Goal: Task Accomplishment & Management: Use online tool/utility

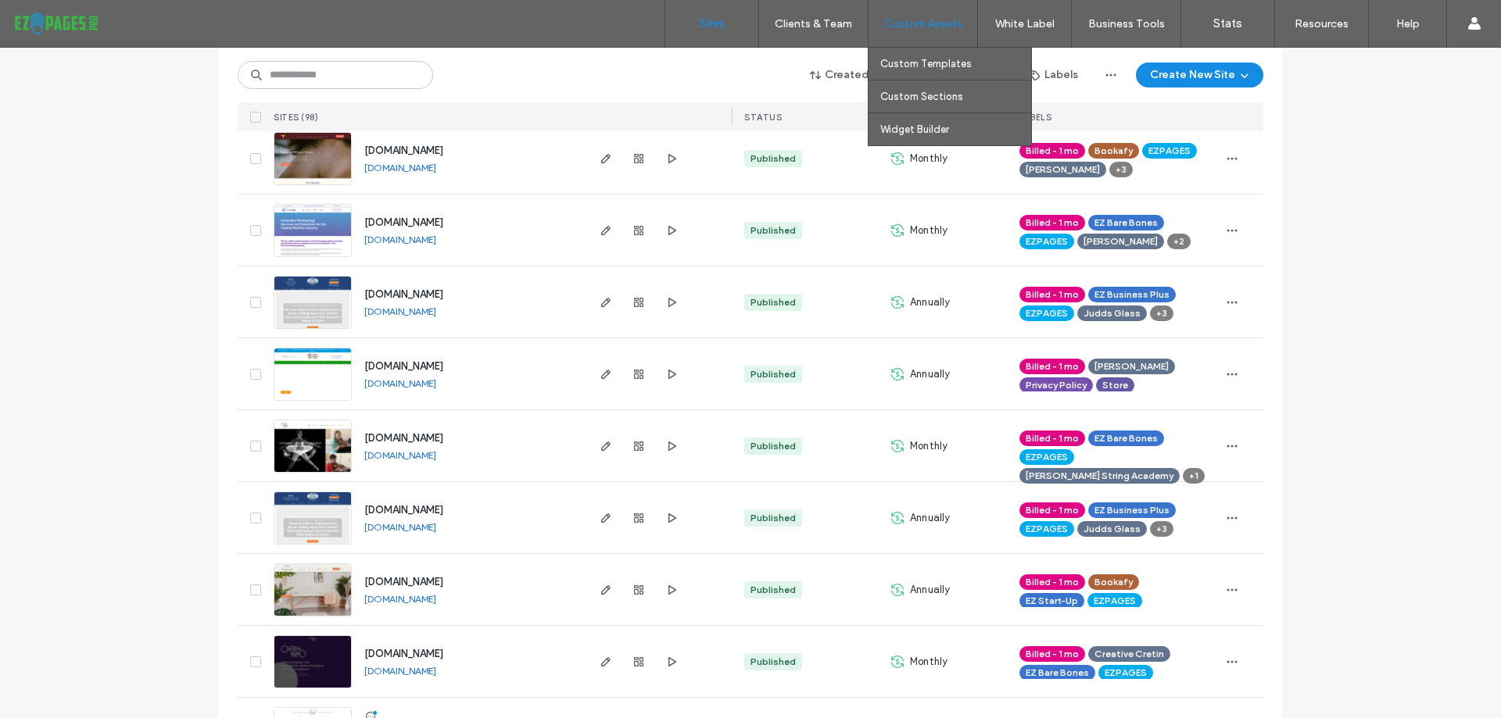
scroll to position [2414, 0]
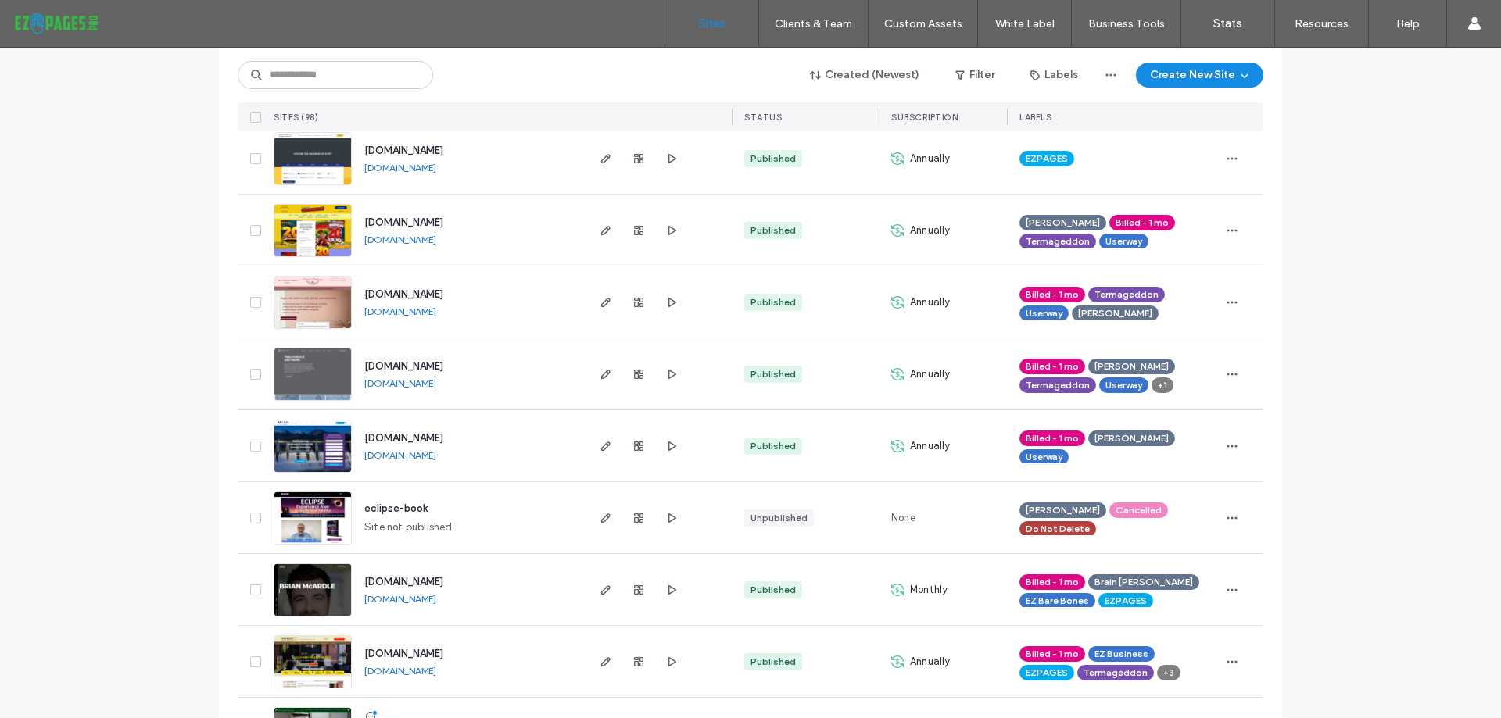
drag, startPoint x: 493, startPoint y: 385, endPoint x: 455, endPoint y: 388, distance: 38.4
click at [455, 388] on div "www.healrhealth.net www.healrhealth.net" at bounding box center [468, 373] width 232 height 71
copy div "www.healrhealth.net"
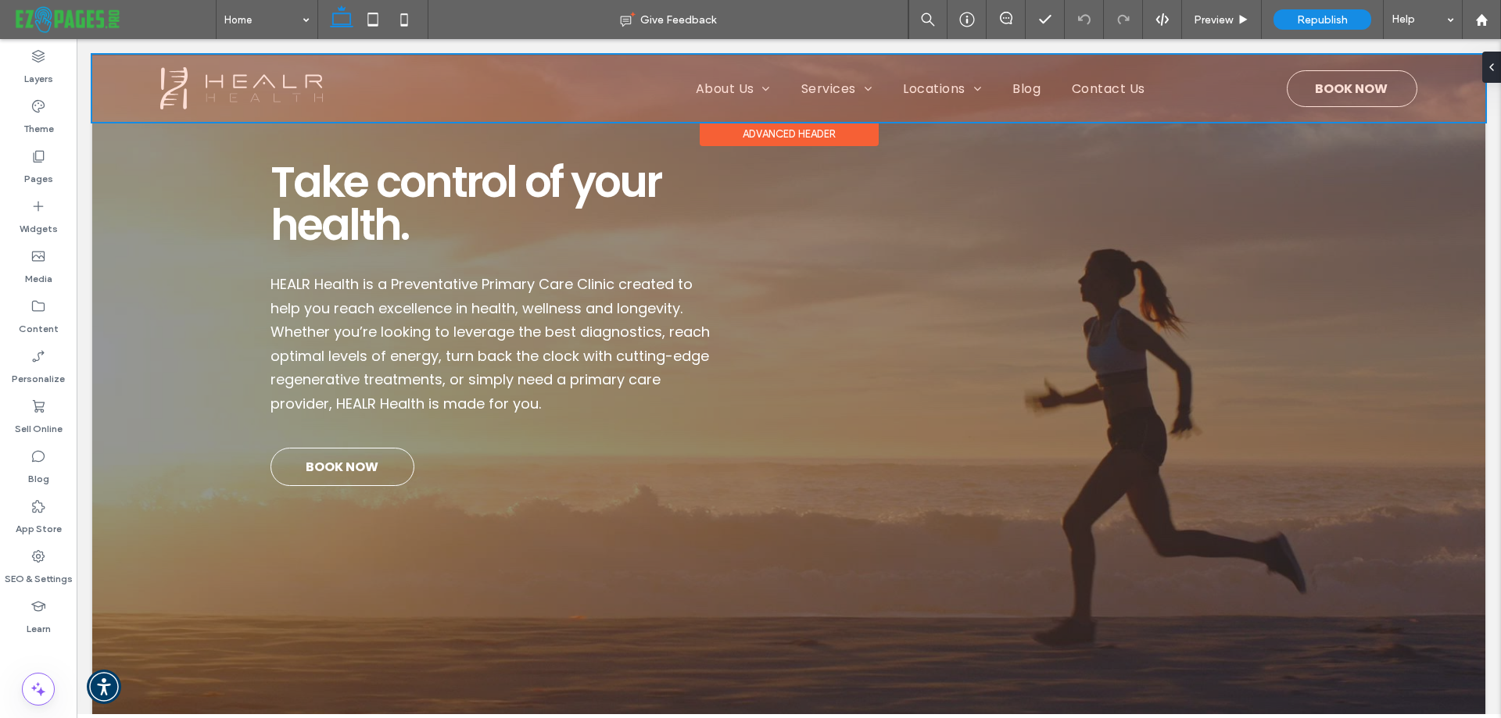
click at [1333, 84] on div at bounding box center [788, 88] width 1393 height 67
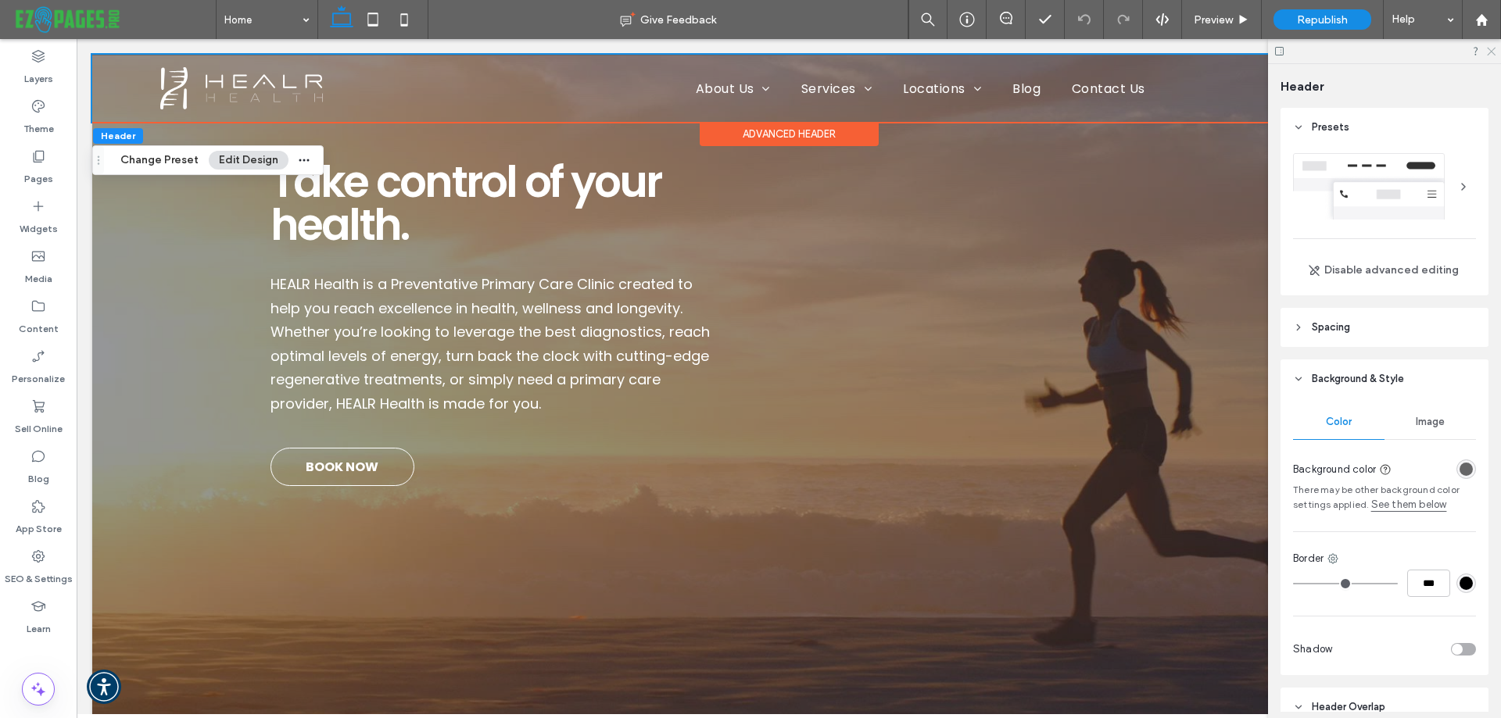
click at [1488, 48] on use at bounding box center [1491, 52] width 9 height 9
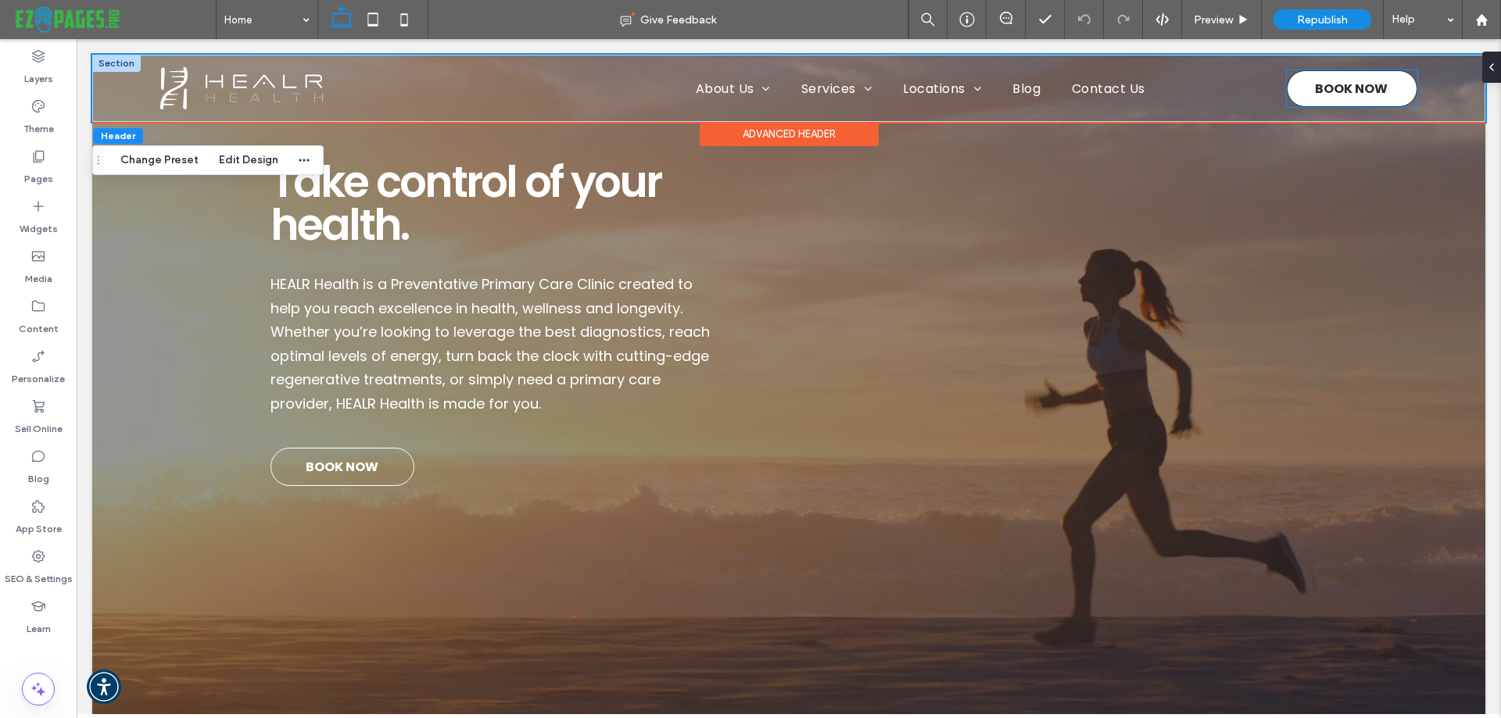
click at [1323, 85] on span "BOOK NOW" at bounding box center [1351, 88] width 73 height 35
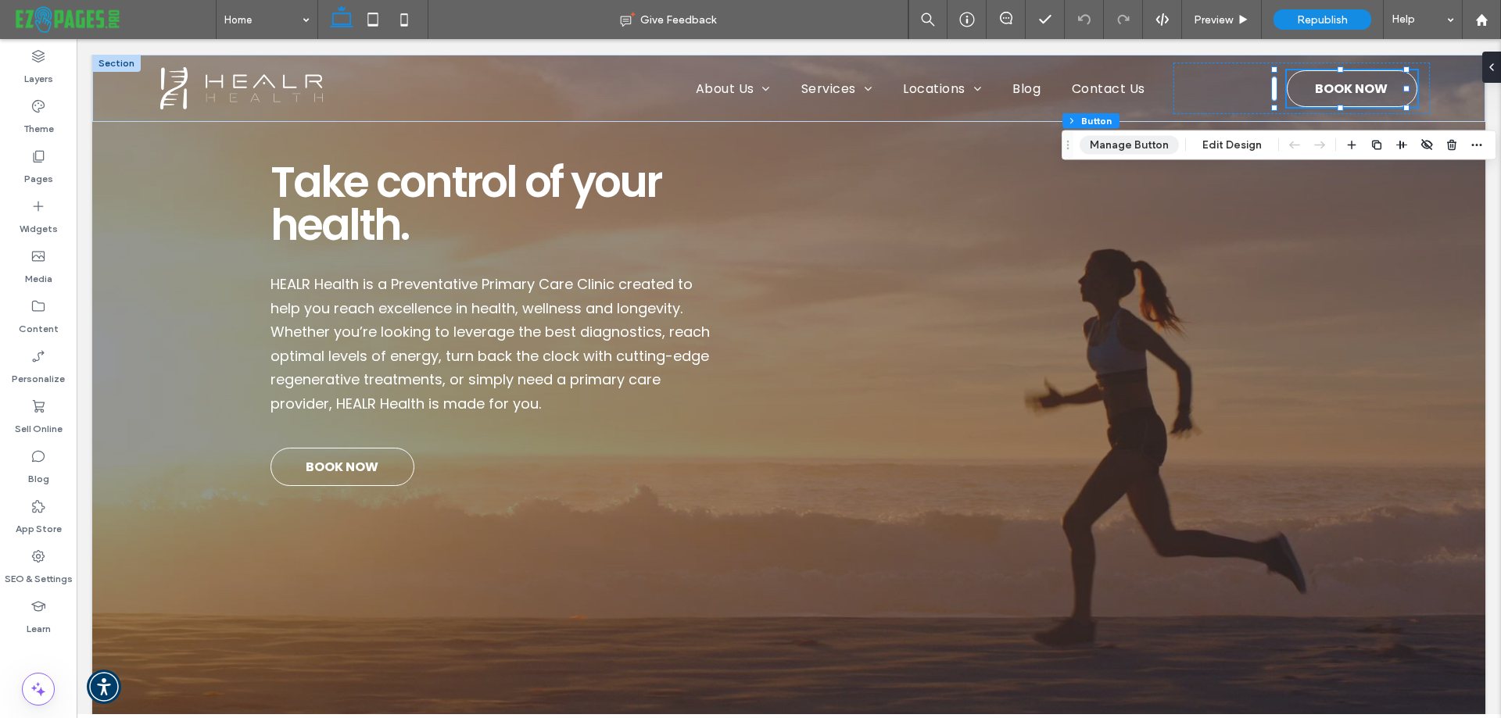
drag, startPoint x: 1120, startPoint y: 146, endPoint x: 1090, endPoint y: 215, distance: 75.2
click at [1120, 146] on button "Manage Button" at bounding box center [1128, 145] width 99 height 19
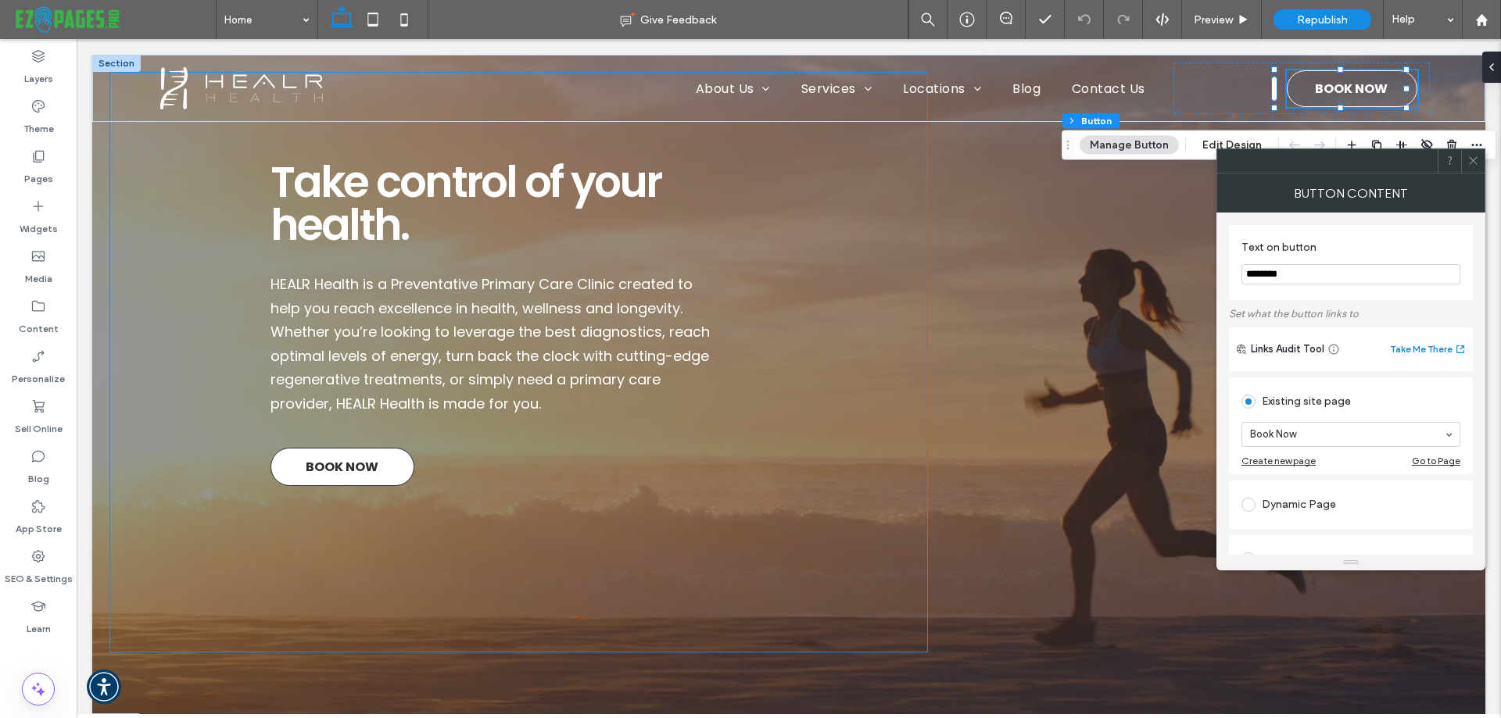
click at [355, 472] on span "BOOK NOW" at bounding box center [342, 466] width 73 height 35
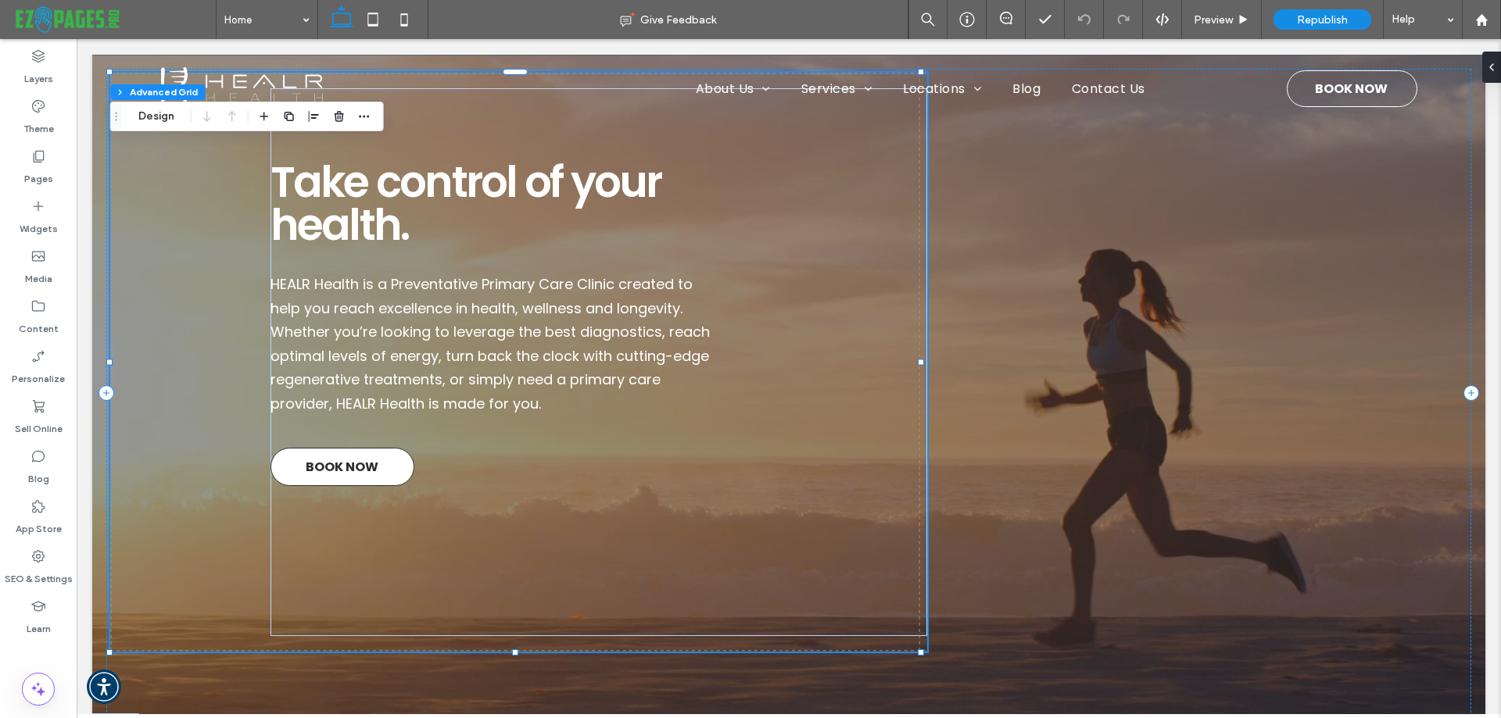
click at [355, 468] on span "BOOK NOW" at bounding box center [342, 466] width 73 height 35
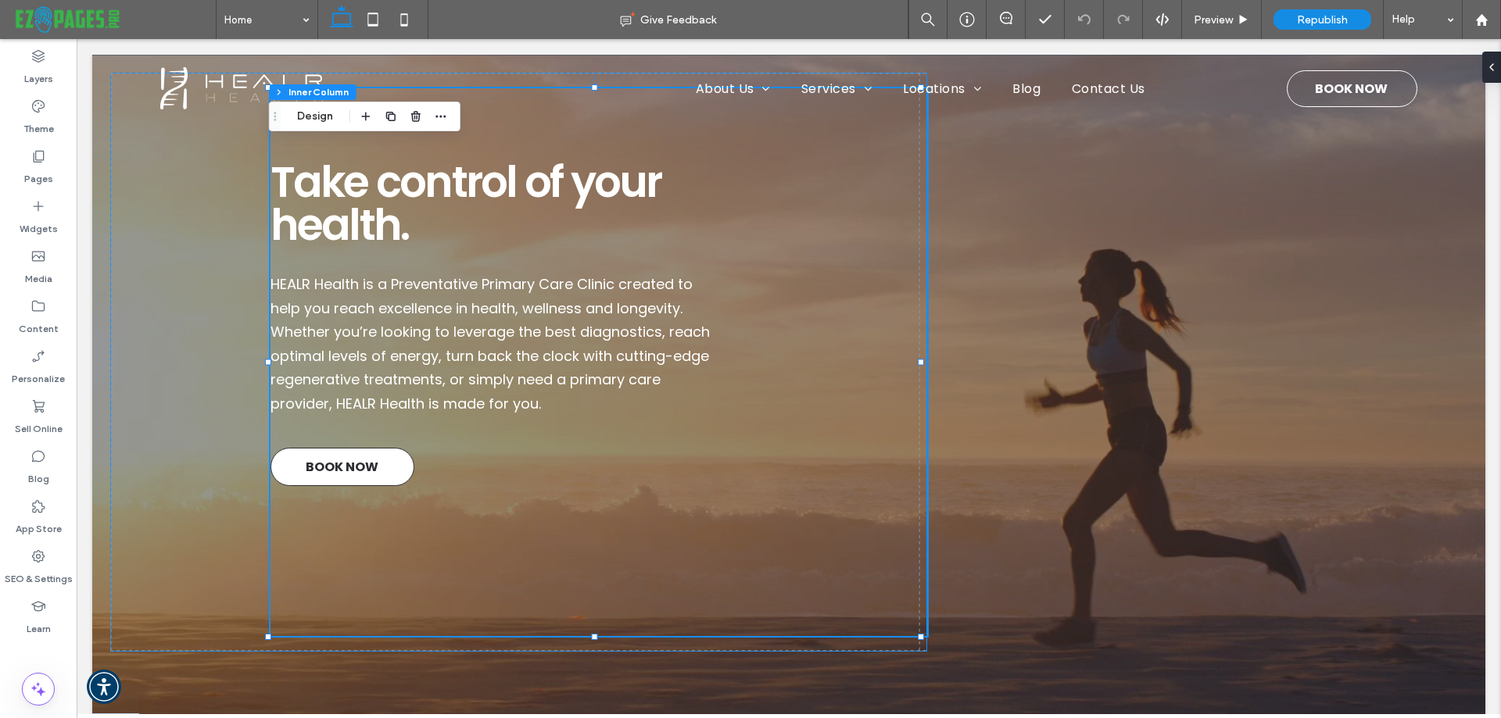
type input "**"
click at [350, 471] on span "BOOK NOW" at bounding box center [342, 466] width 73 height 35
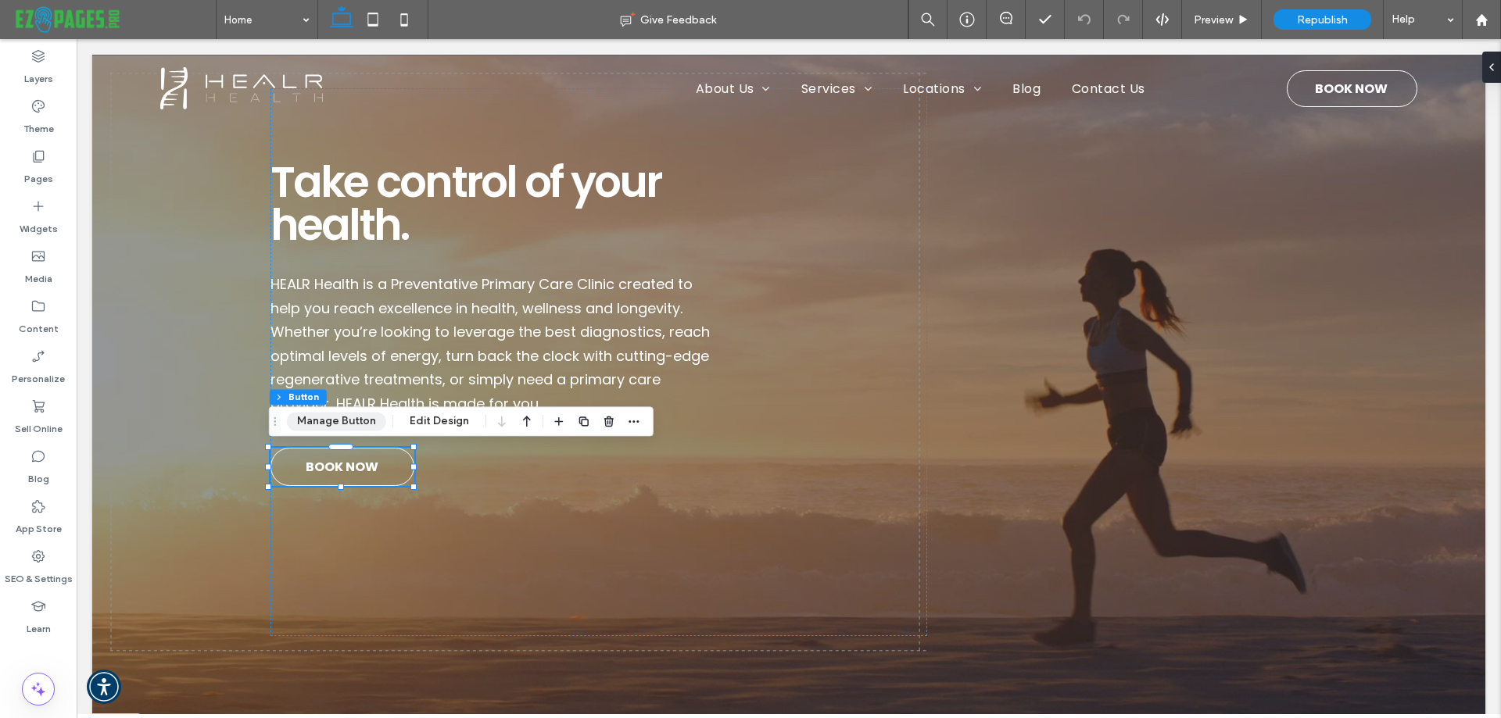
click at [342, 428] on button "Manage Button" at bounding box center [336, 421] width 99 height 19
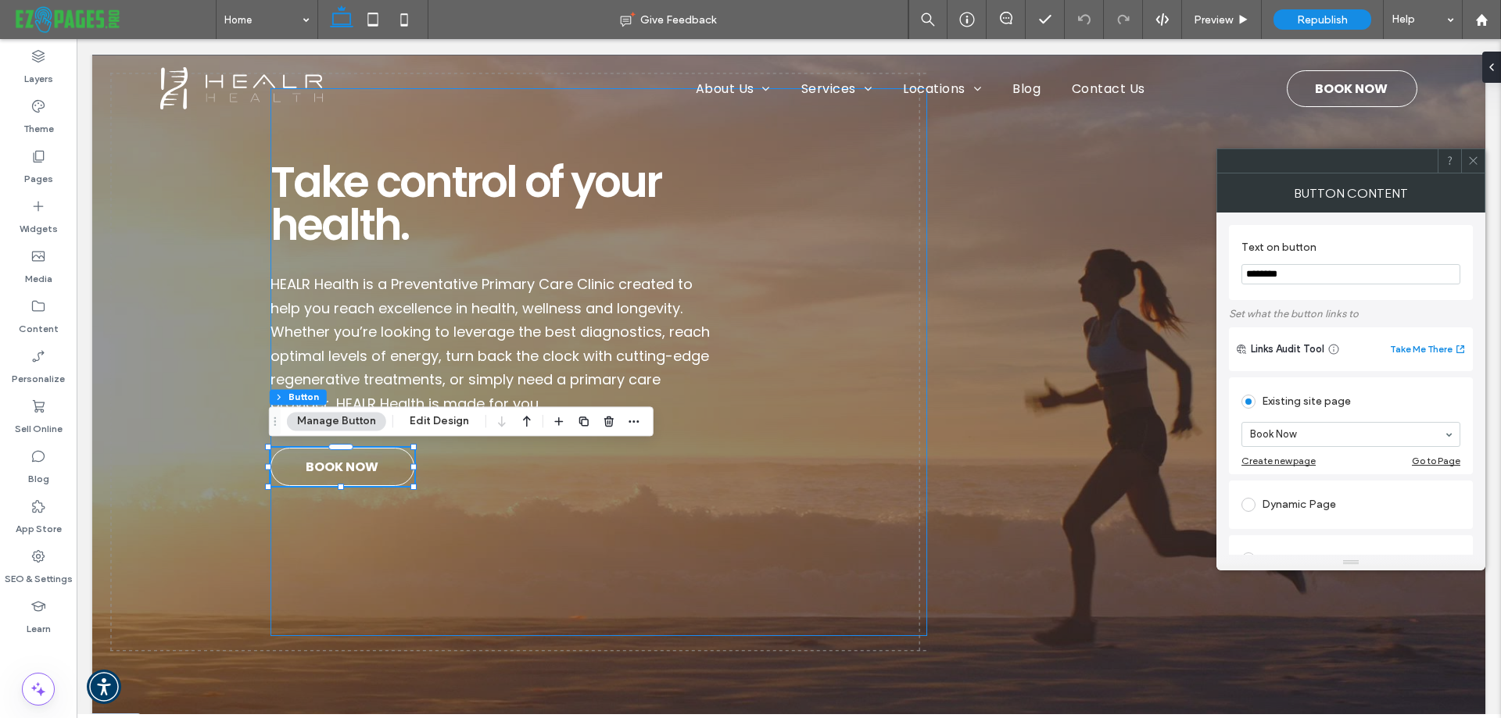
click at [685, 450] on div "HEALR Health is a Preventative Primary Care Clinic created to help you reach ex…" at bounding box center [598, 362] width 657 height 548
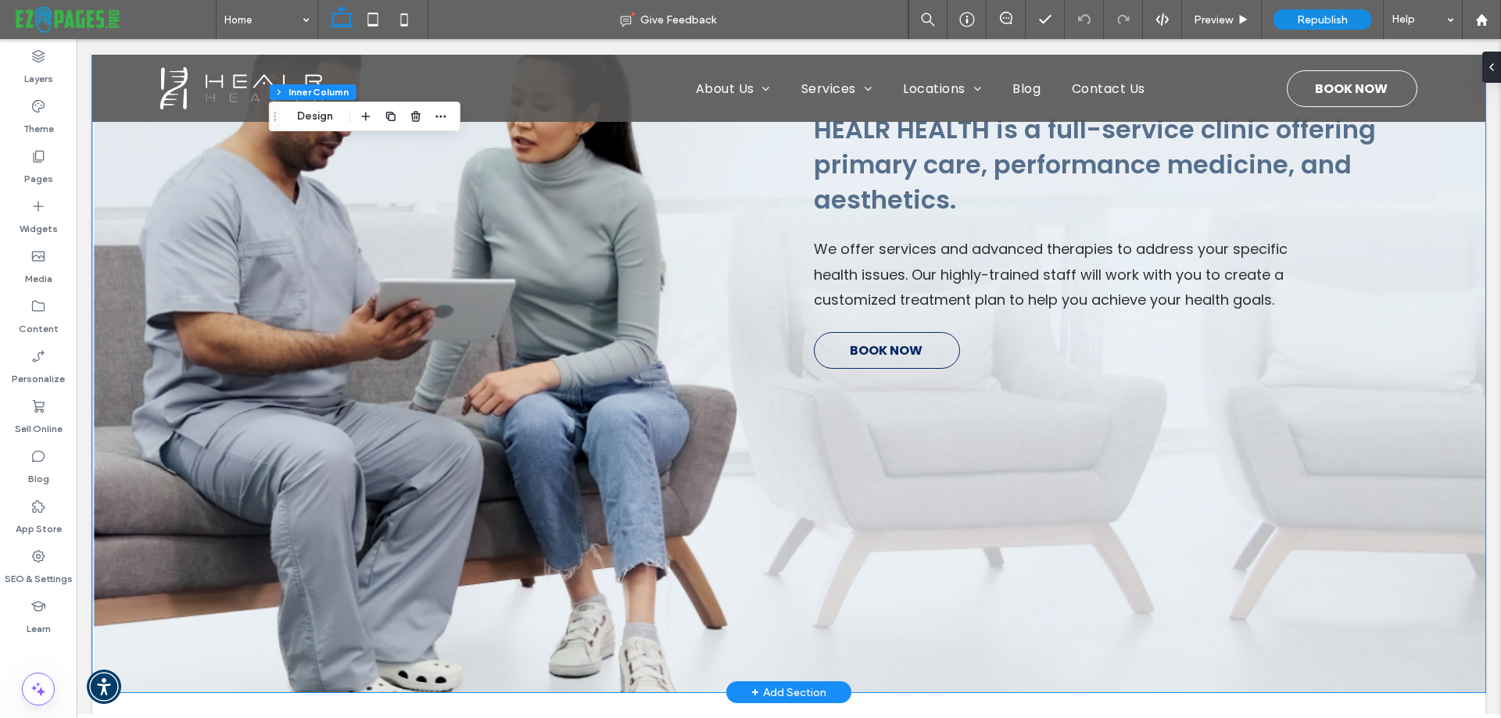
scroll to position [1016, 0]
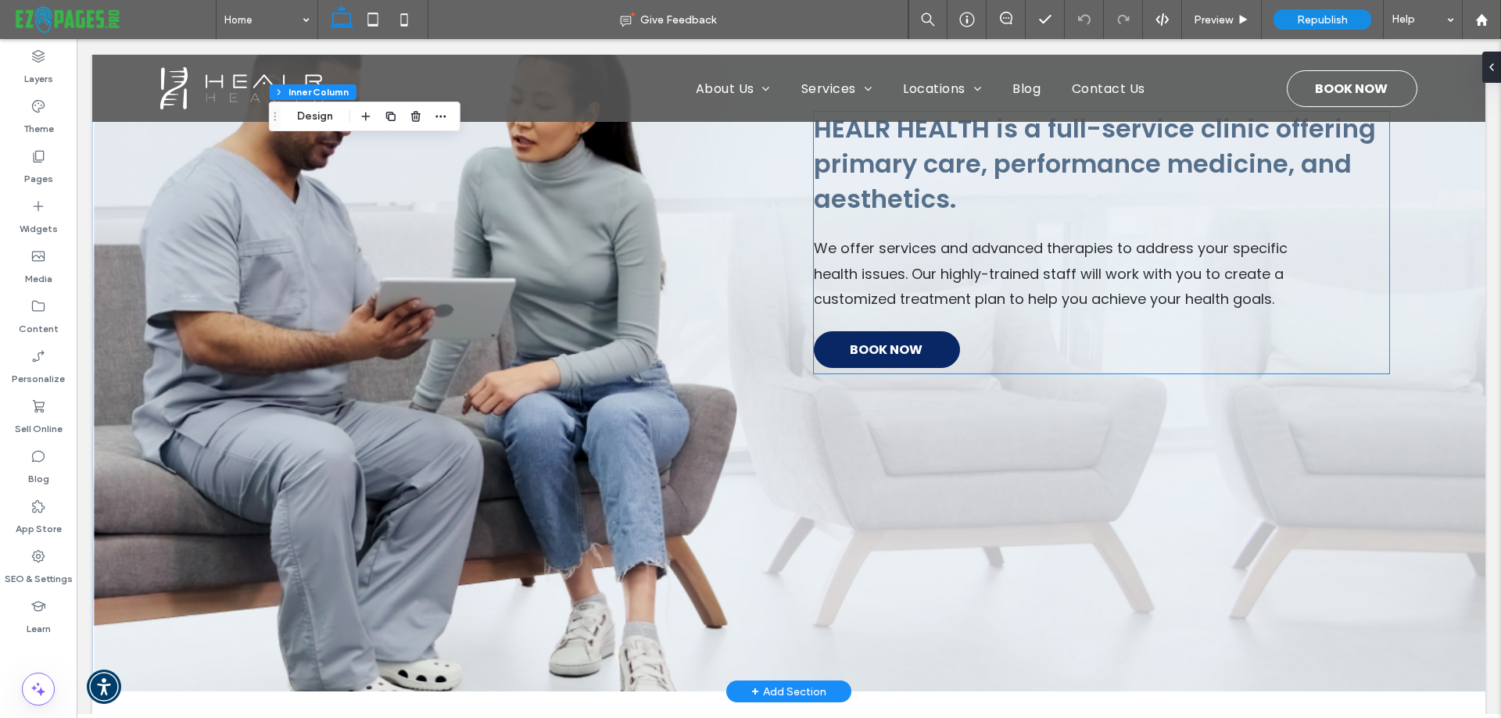
click at [914, 353] on span "BOOK NOW" at bounding box center [886, 349] width 73 height 35
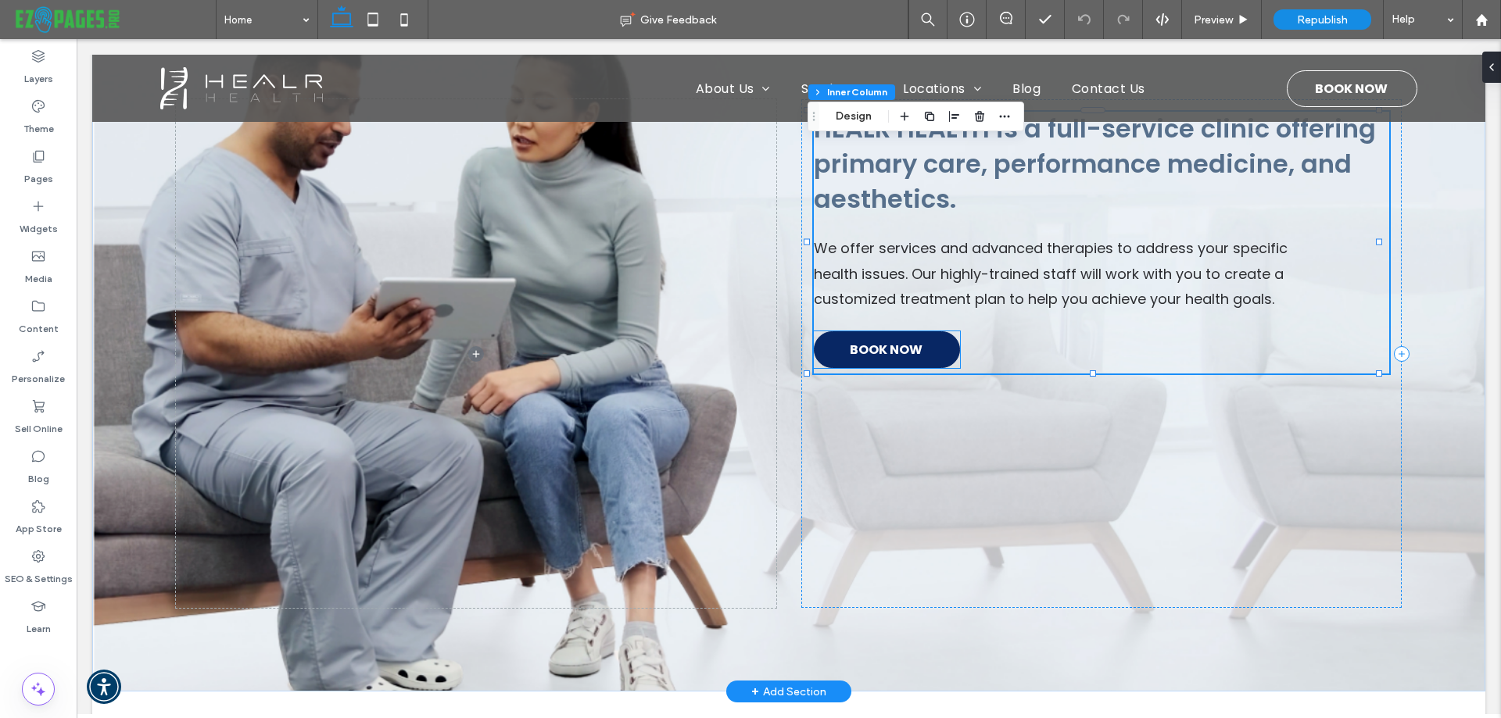
click at [859, 344] on span "BOOK NOW" at bounding box center [886, 349] width 73 height 35
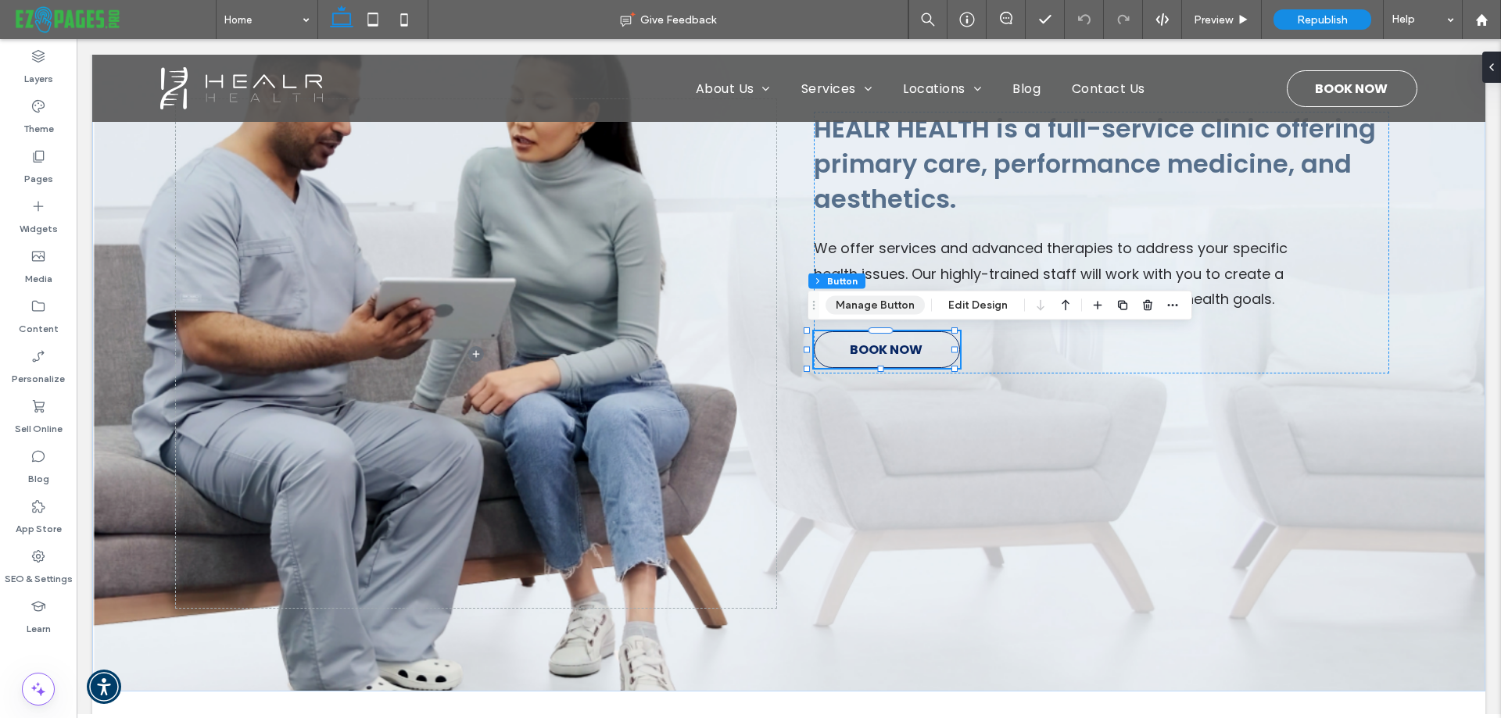
click at [853, 310] on button "Manage Button" at bounding box center [874, 305] width 99 height 19
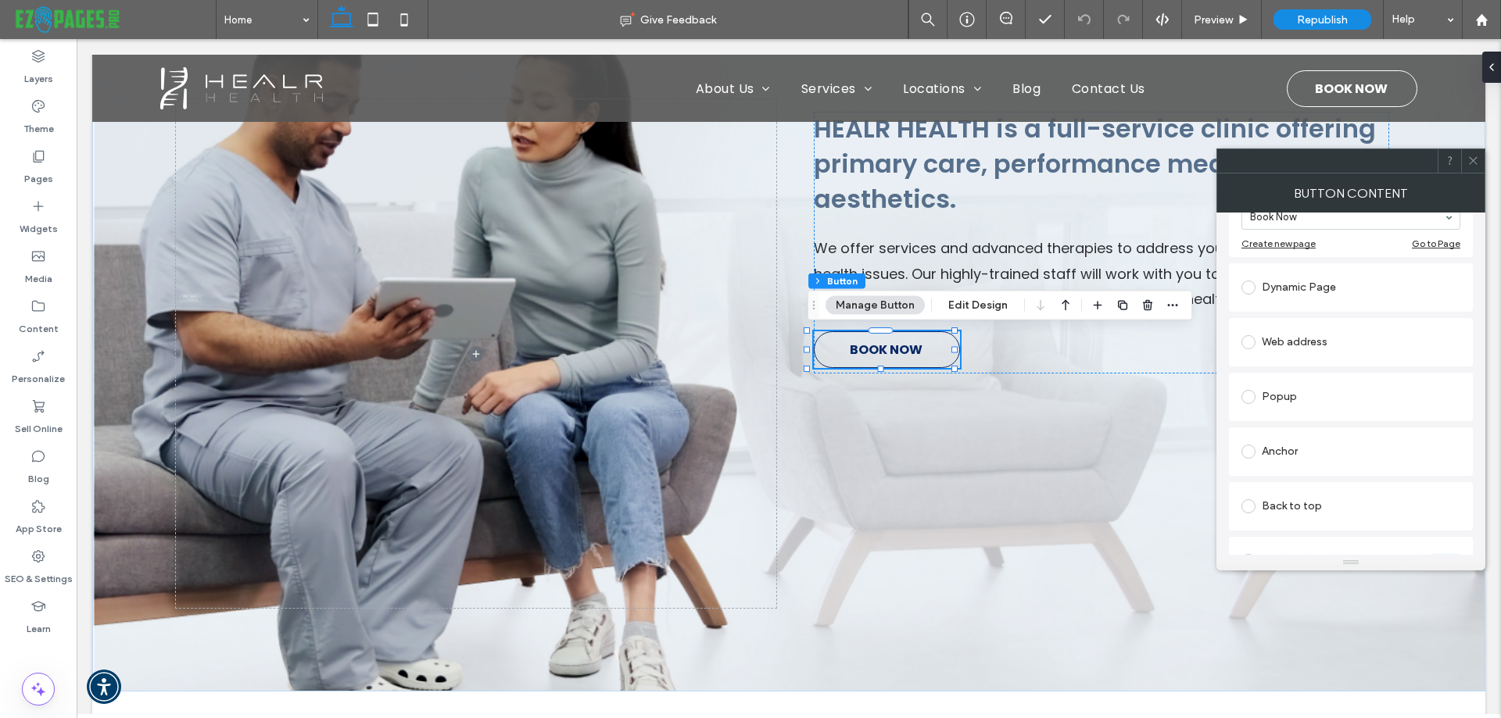
scroll to position [234, 0]
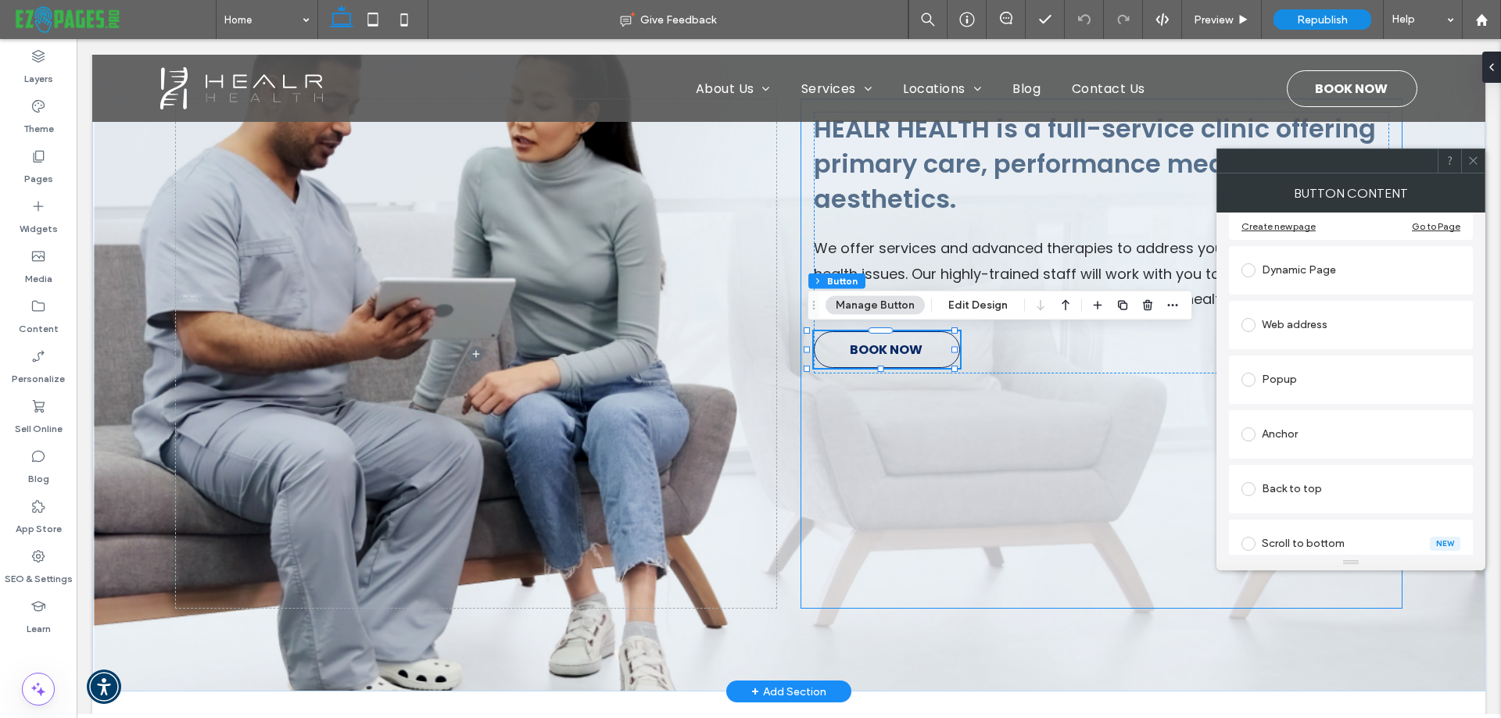
click at [903, 539] on div "HEALR HEALTH is a full-service clinic offering primary care, performance medici…" at bounding box center [1101, 353] width 600 height 509
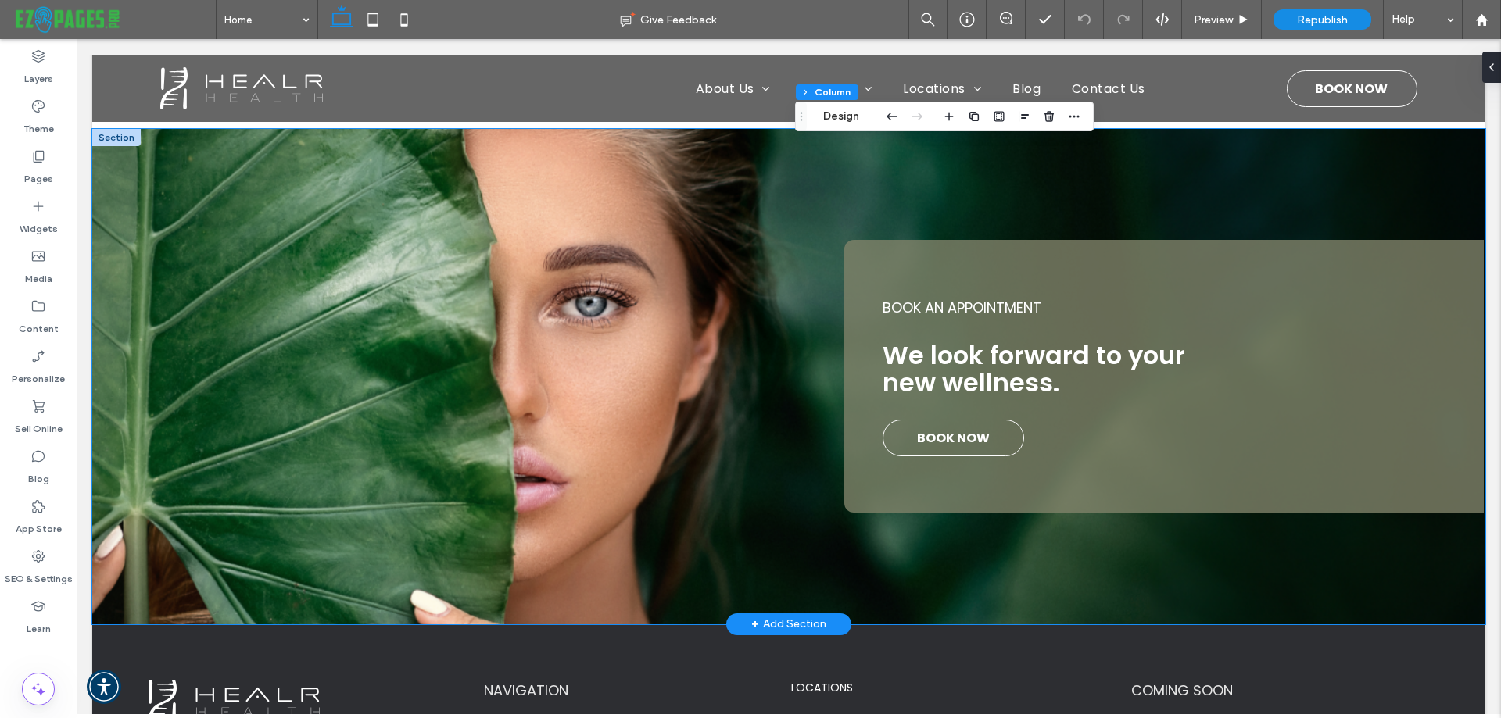
scroll to position [2345, 0]
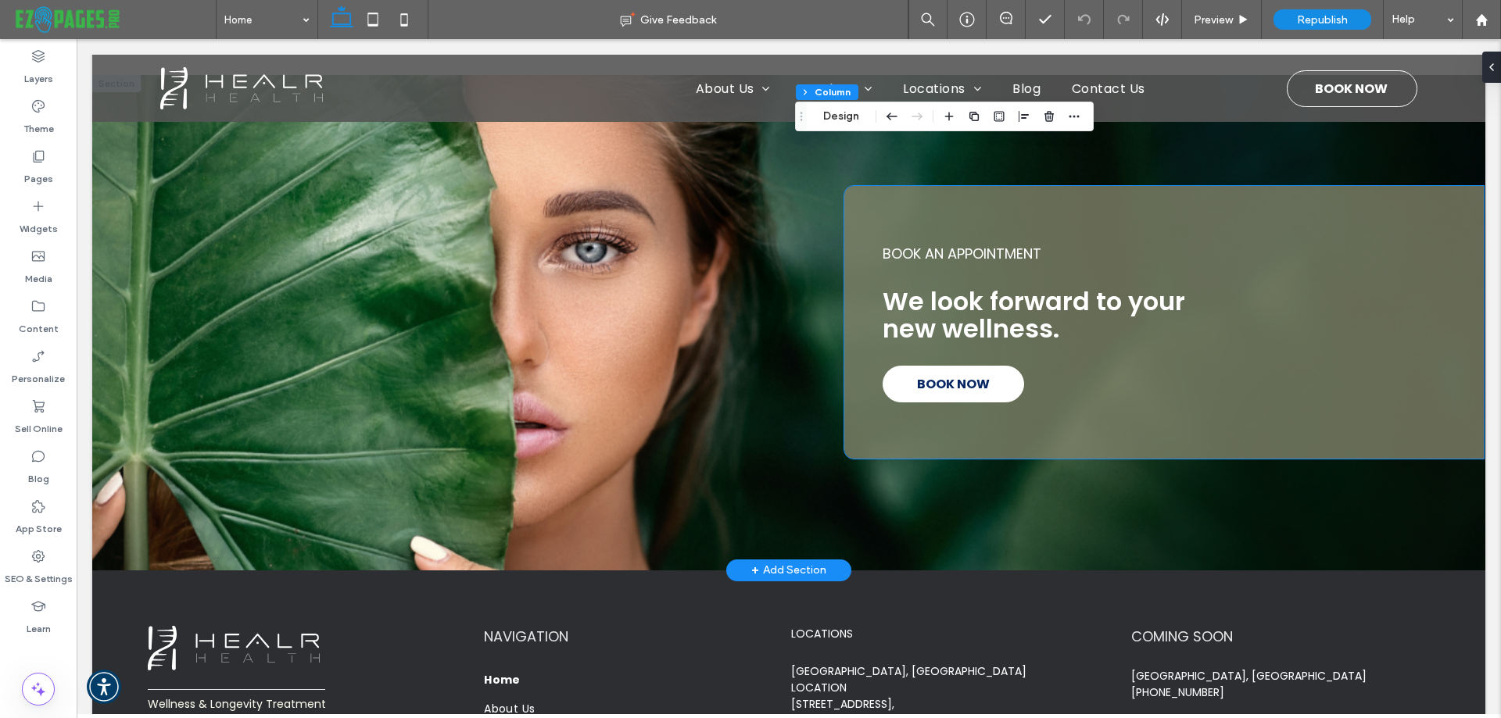
click at [951, 382] on span "BOOK NOW" at bounding box center [953, 384] width 73 height 35
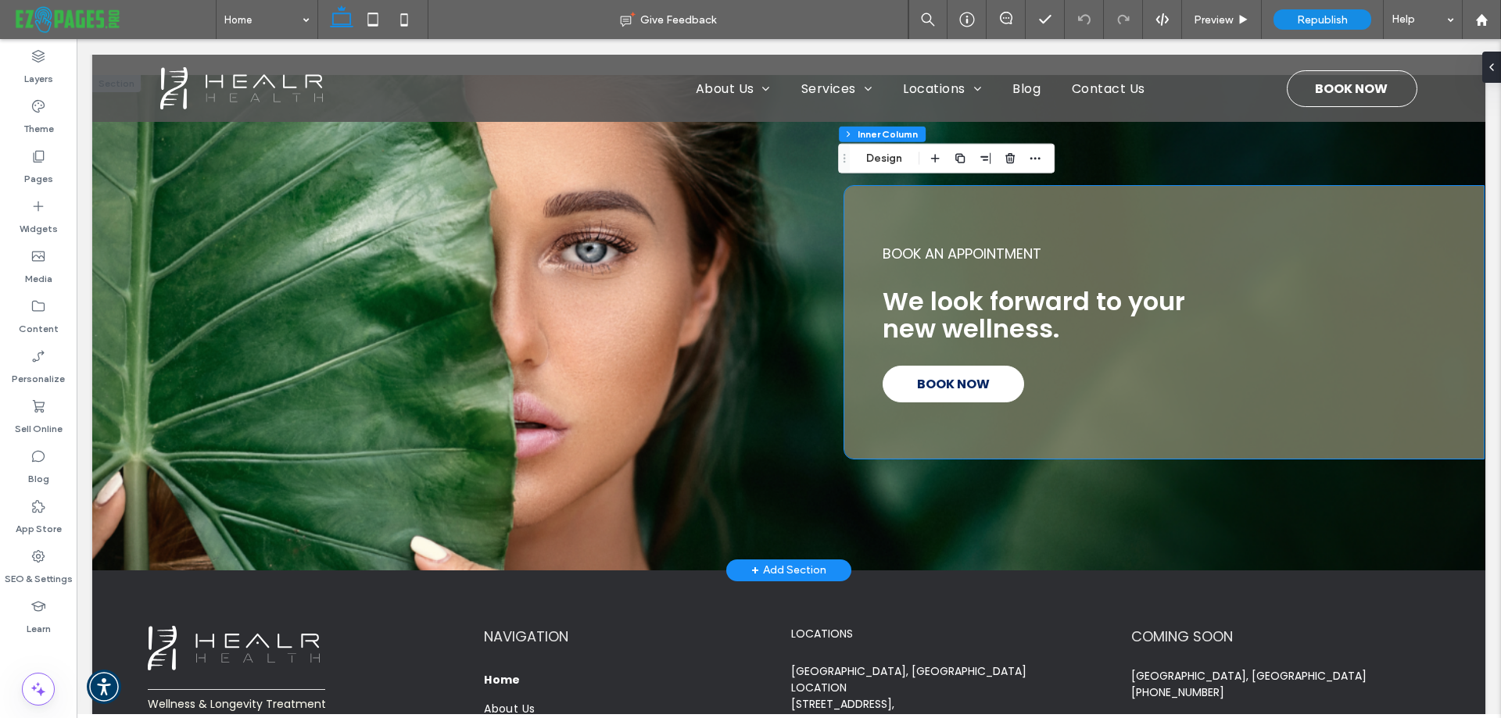
type input "**"
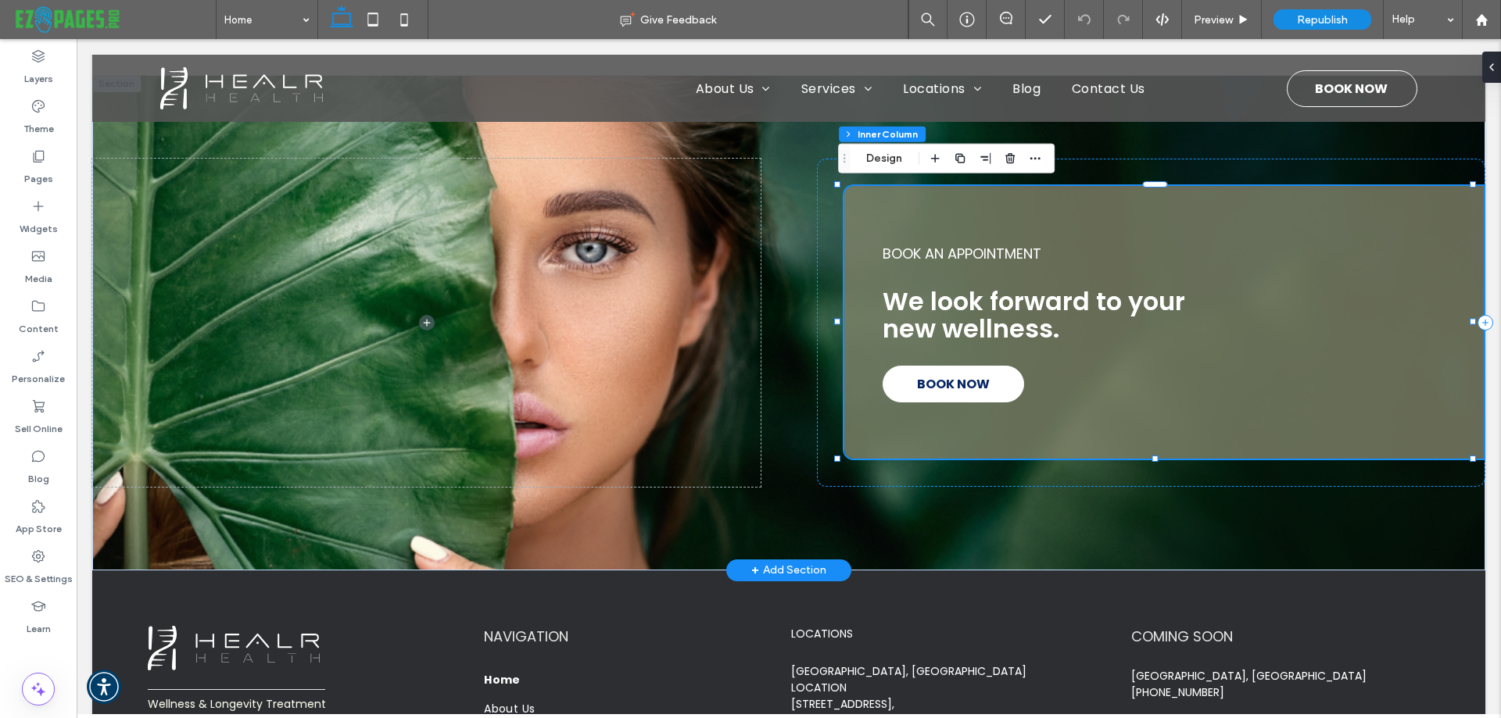
click at [951, 382] on span "BOOK NOW" at bounding box center [953, 384] width 73 height 35
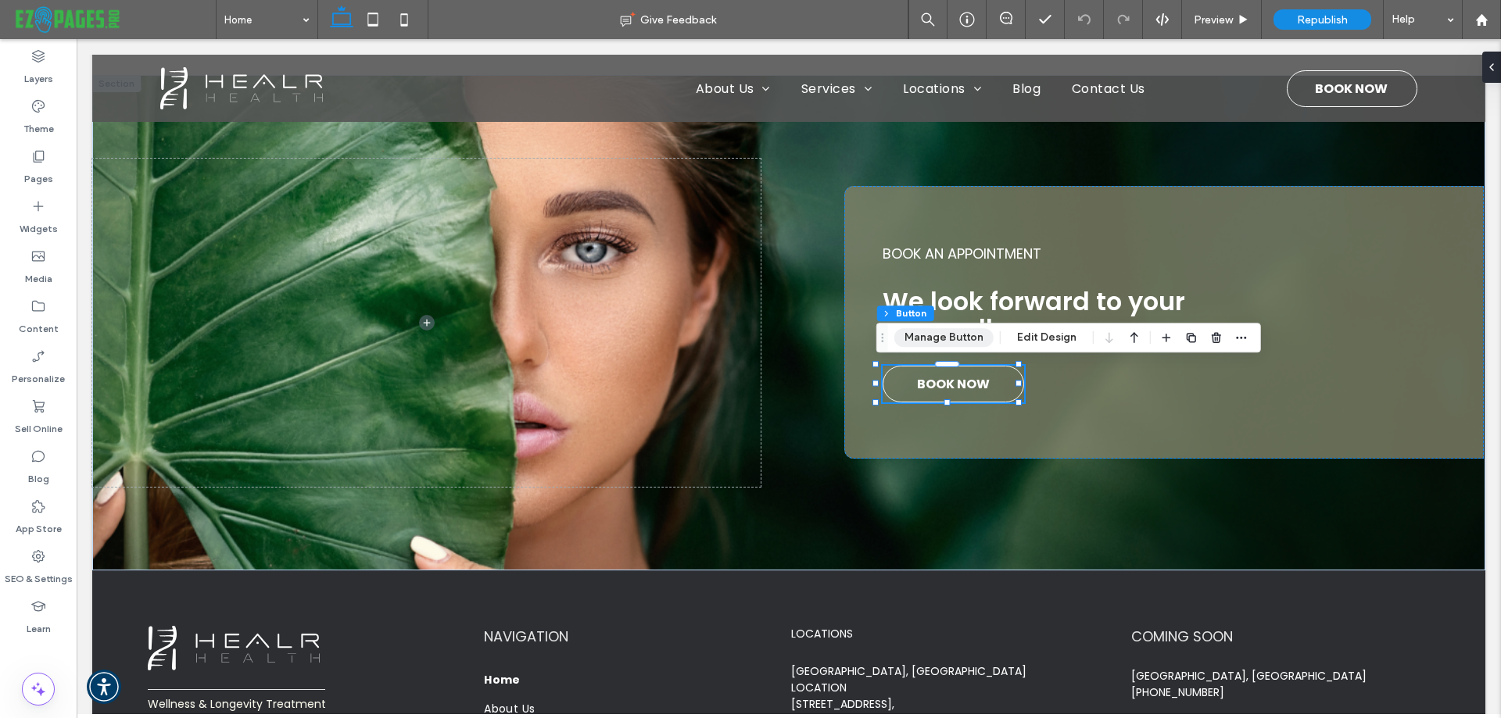
click at [922, 337] on button "Manage Button" at bounding box center [943, 337] width 99 height 19
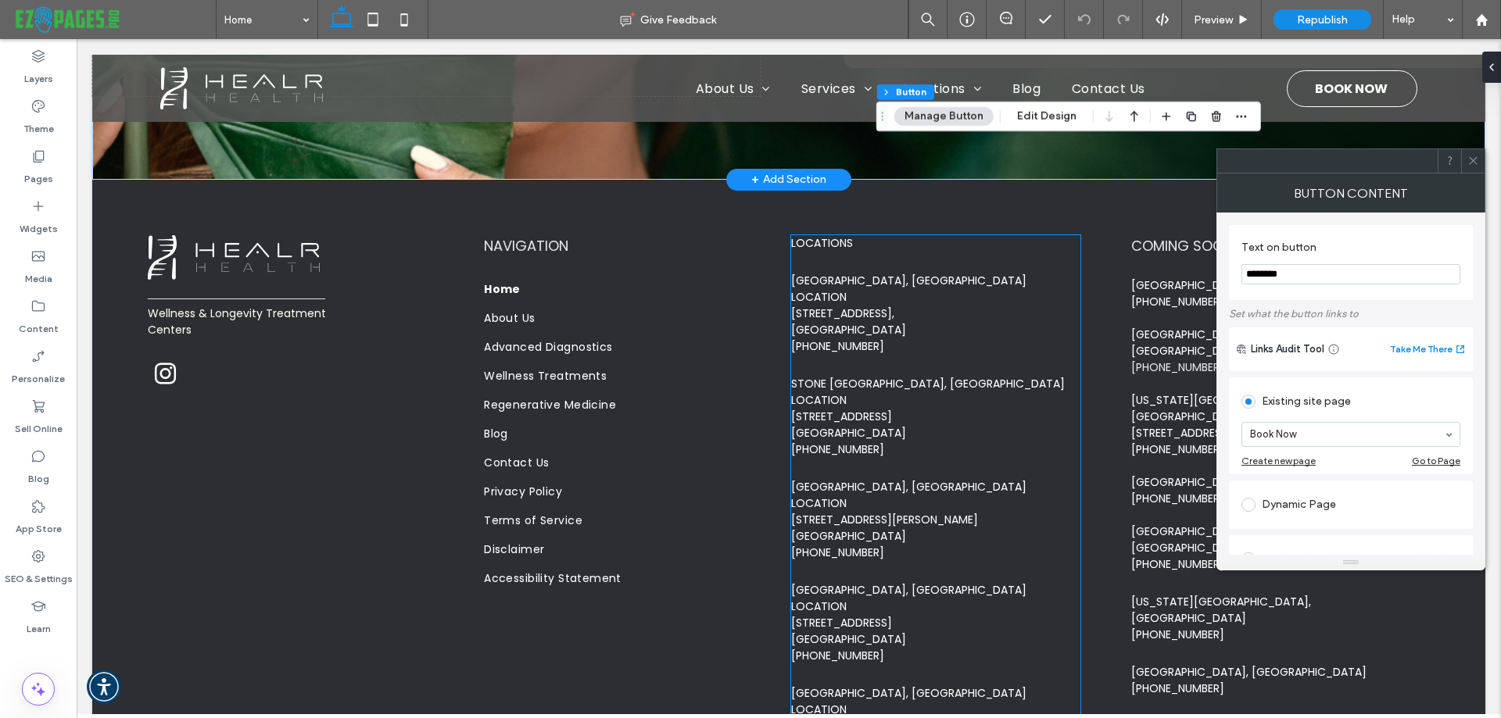
scroll to position [2827, 0]
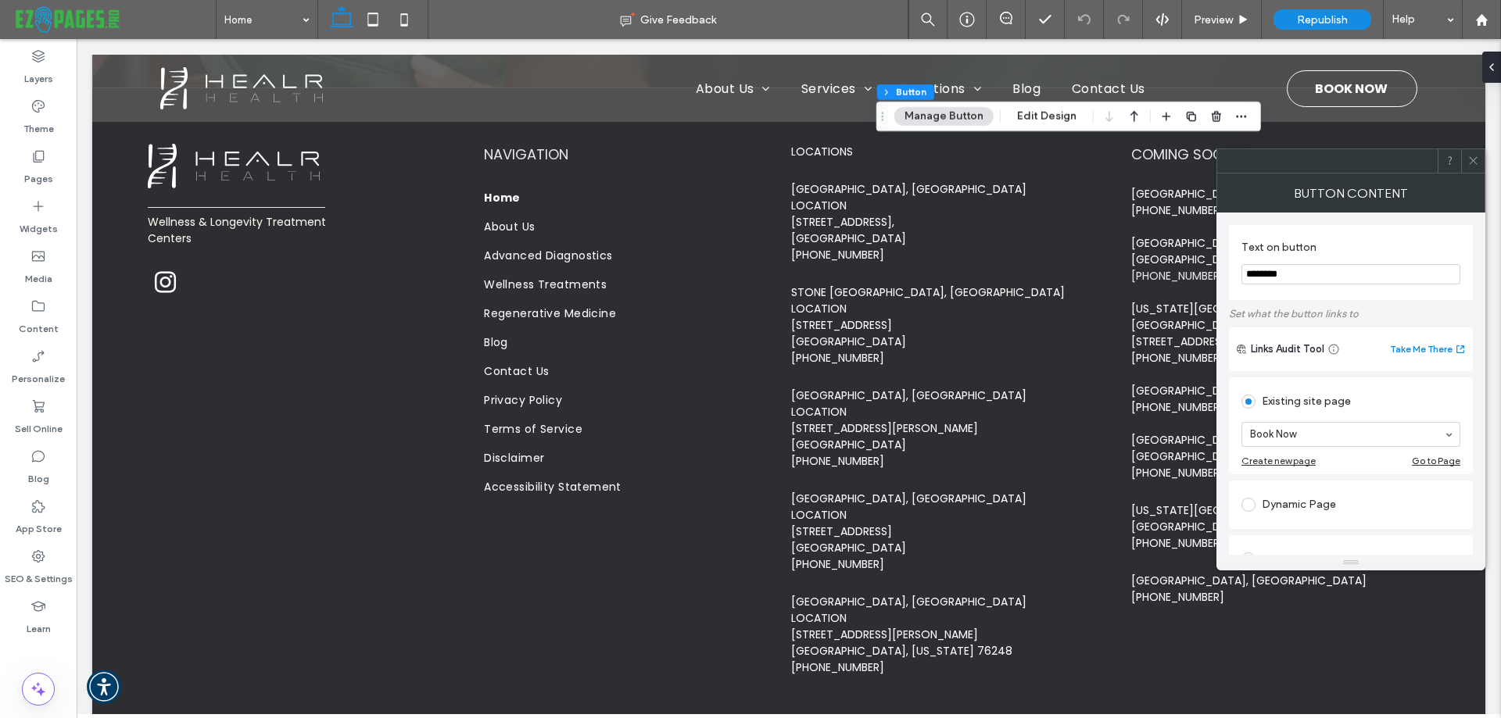
click at [1477, 165] on icon at bounding box center [1473, 161] width 12 height 12
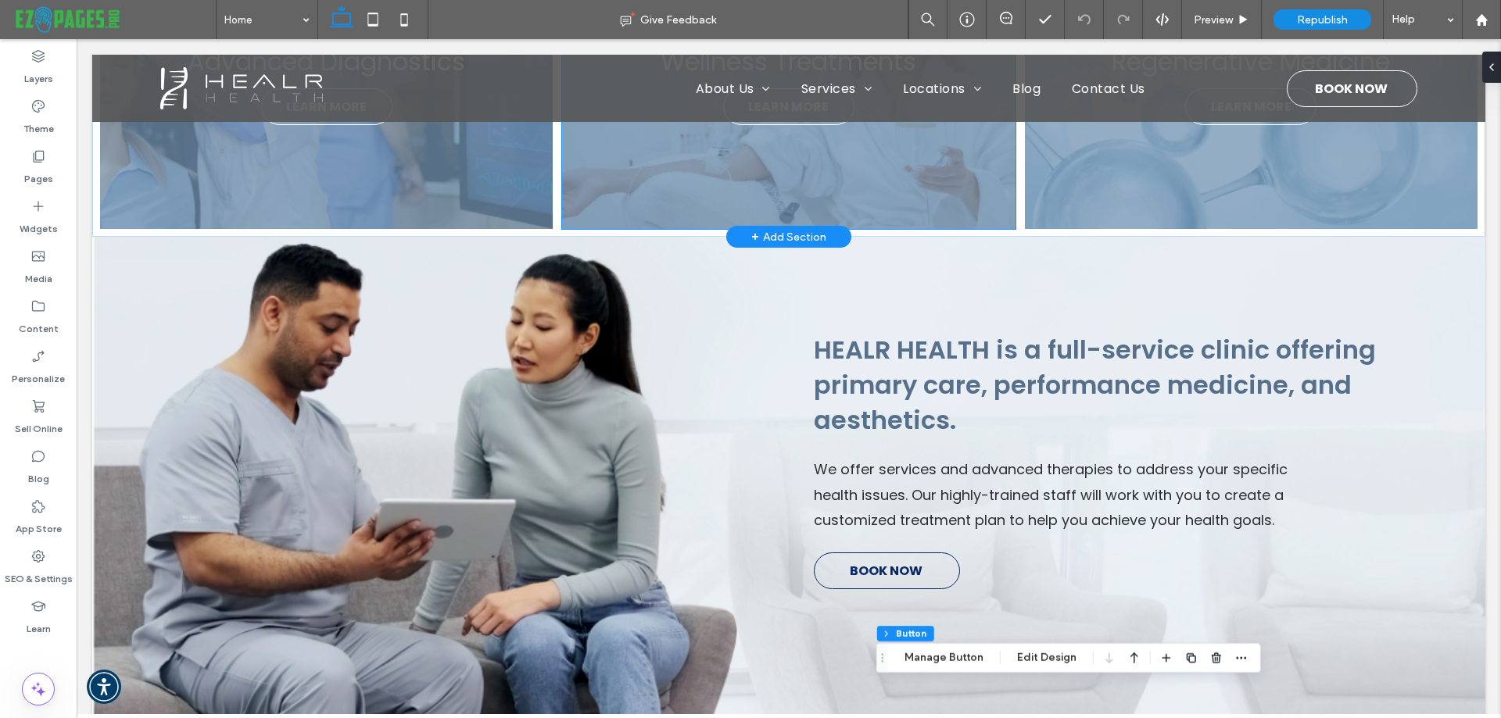
scroll to position [326, 0]
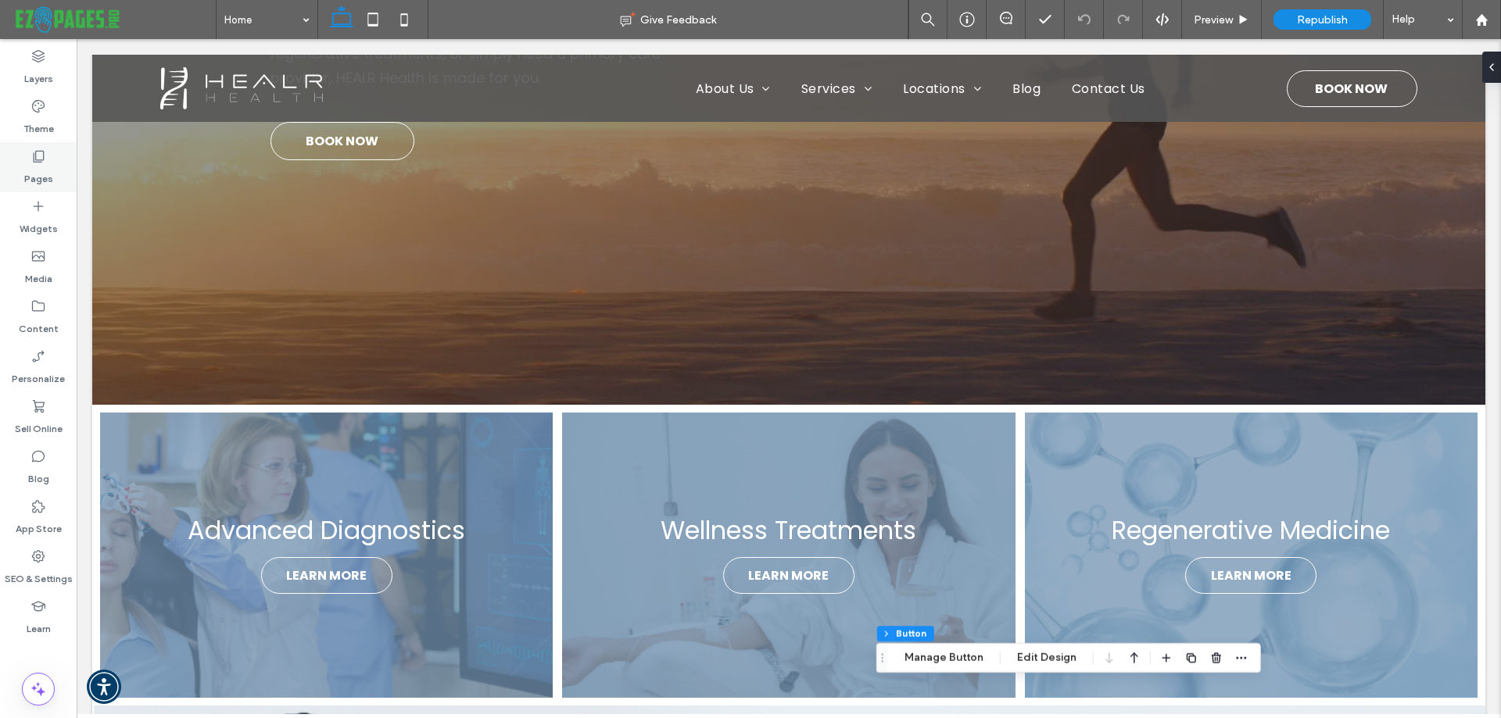
click at [42, 160] on use at bounding box center [39, 157] width 11 height 12
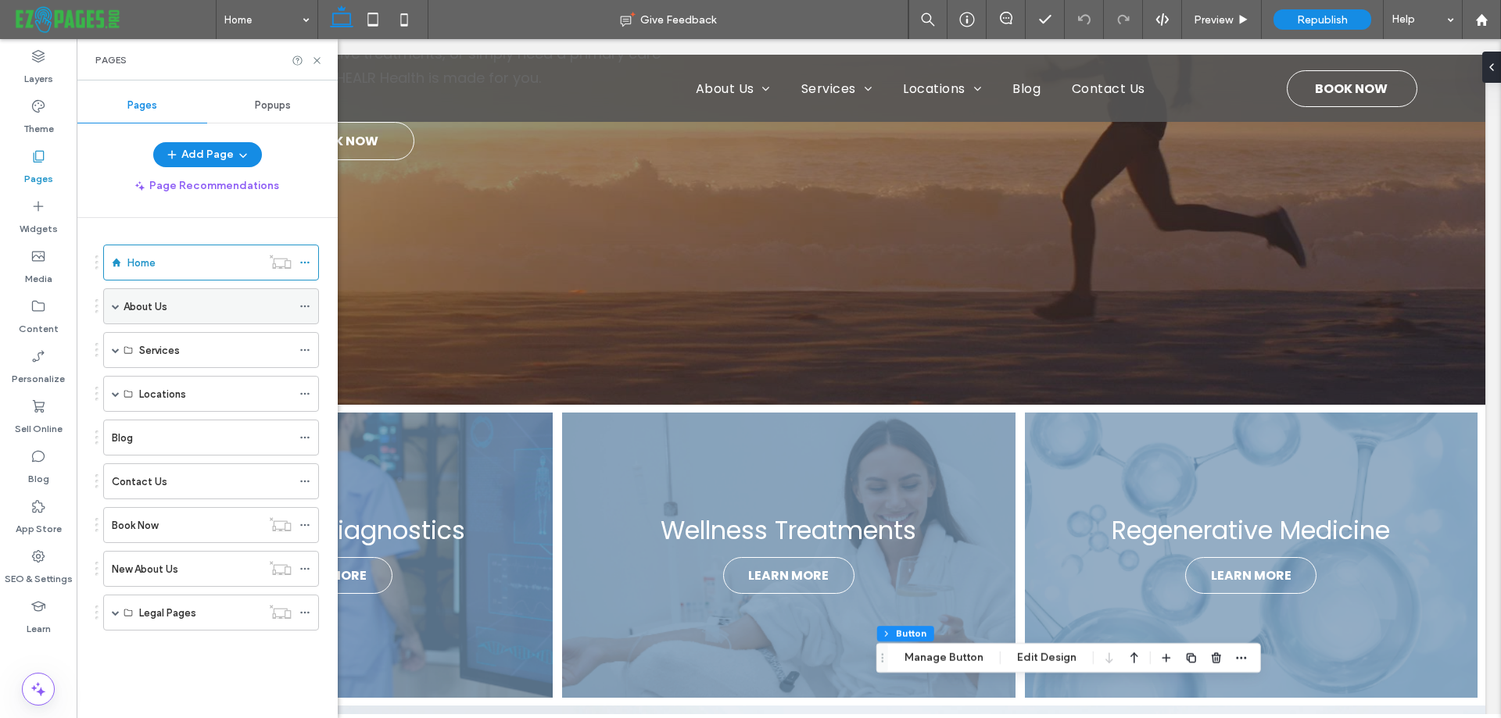
click at [177, 295] on div "About Us" at bounding box center [207, 306] width 168 height 34
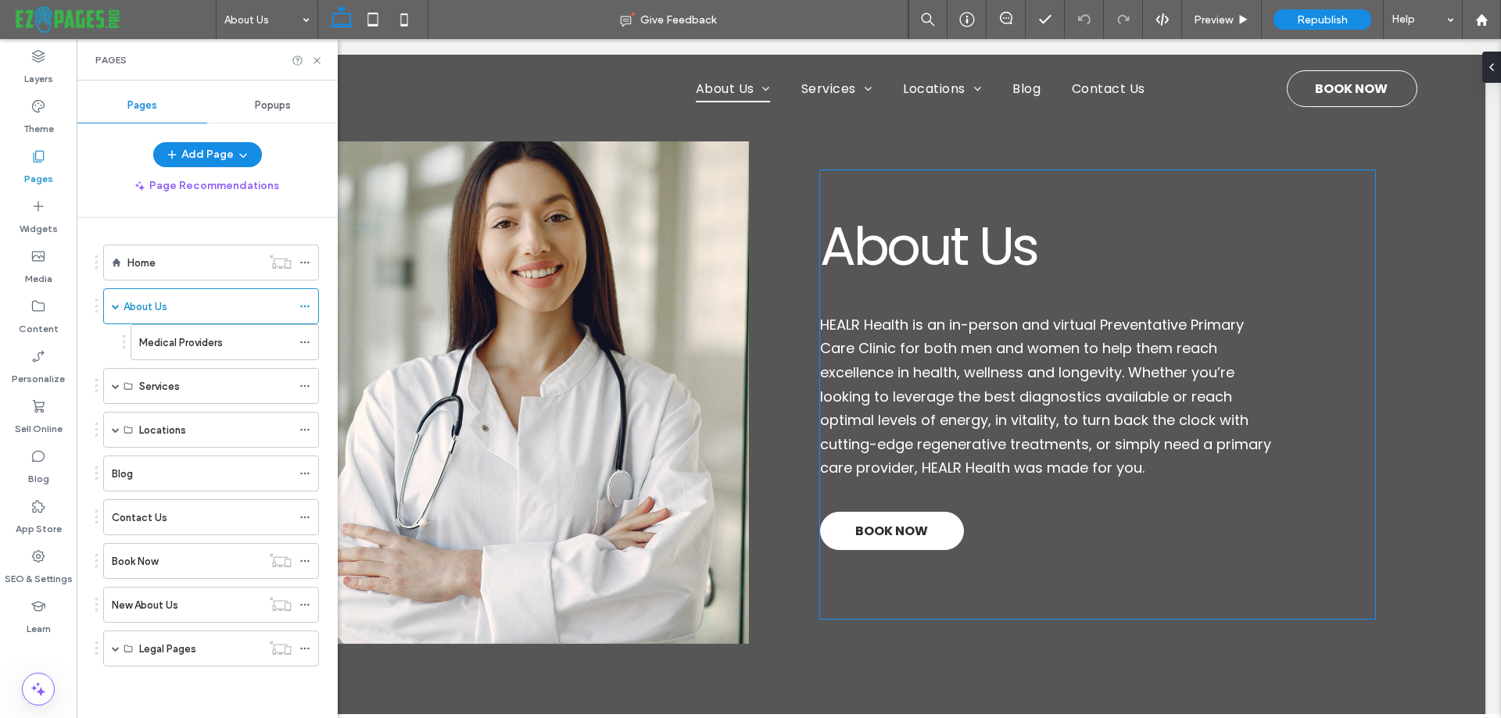
click at [880, 526] on span "BOOK NOW" at bounding box center [891, 531] width 73 height 35
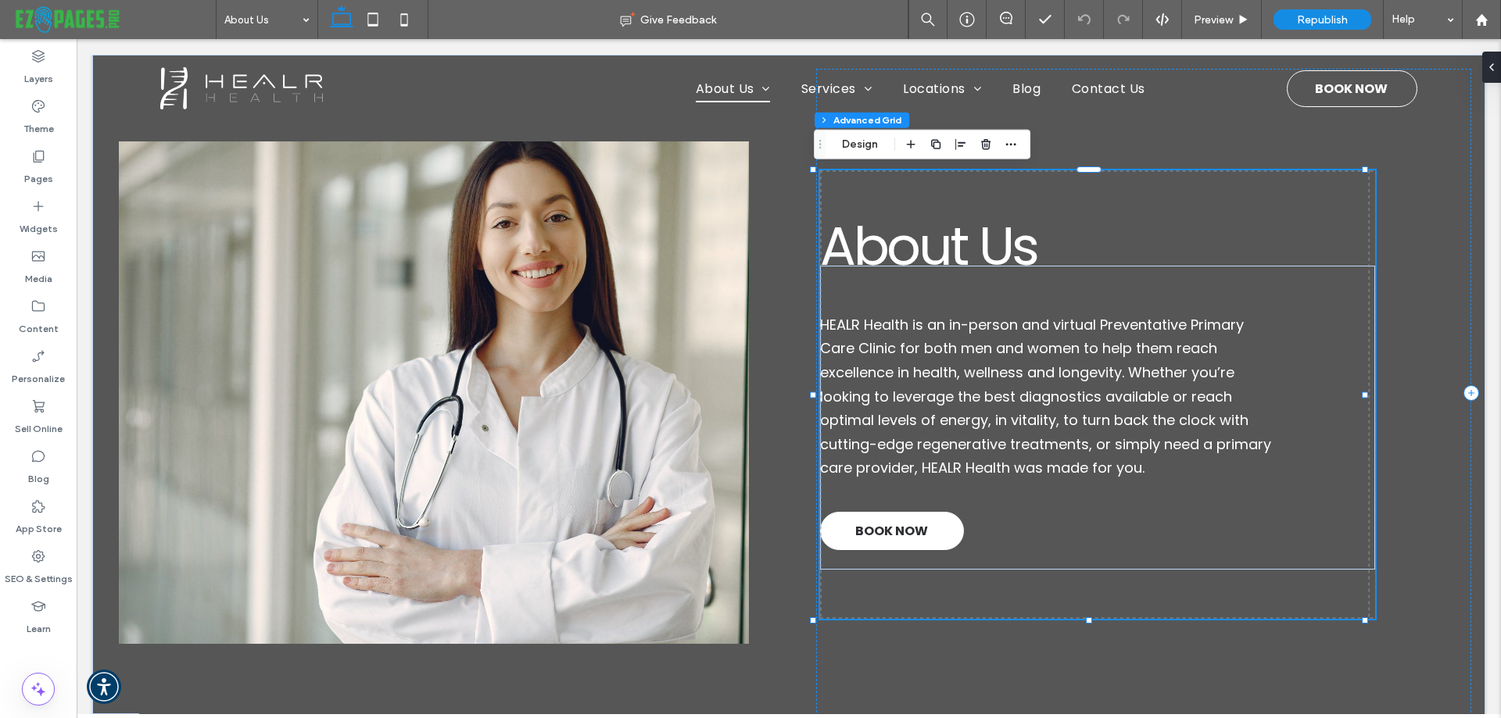
click at [880, 526] on span "BOOK NOW" at bounding box center [891, 531] width 73 height 35
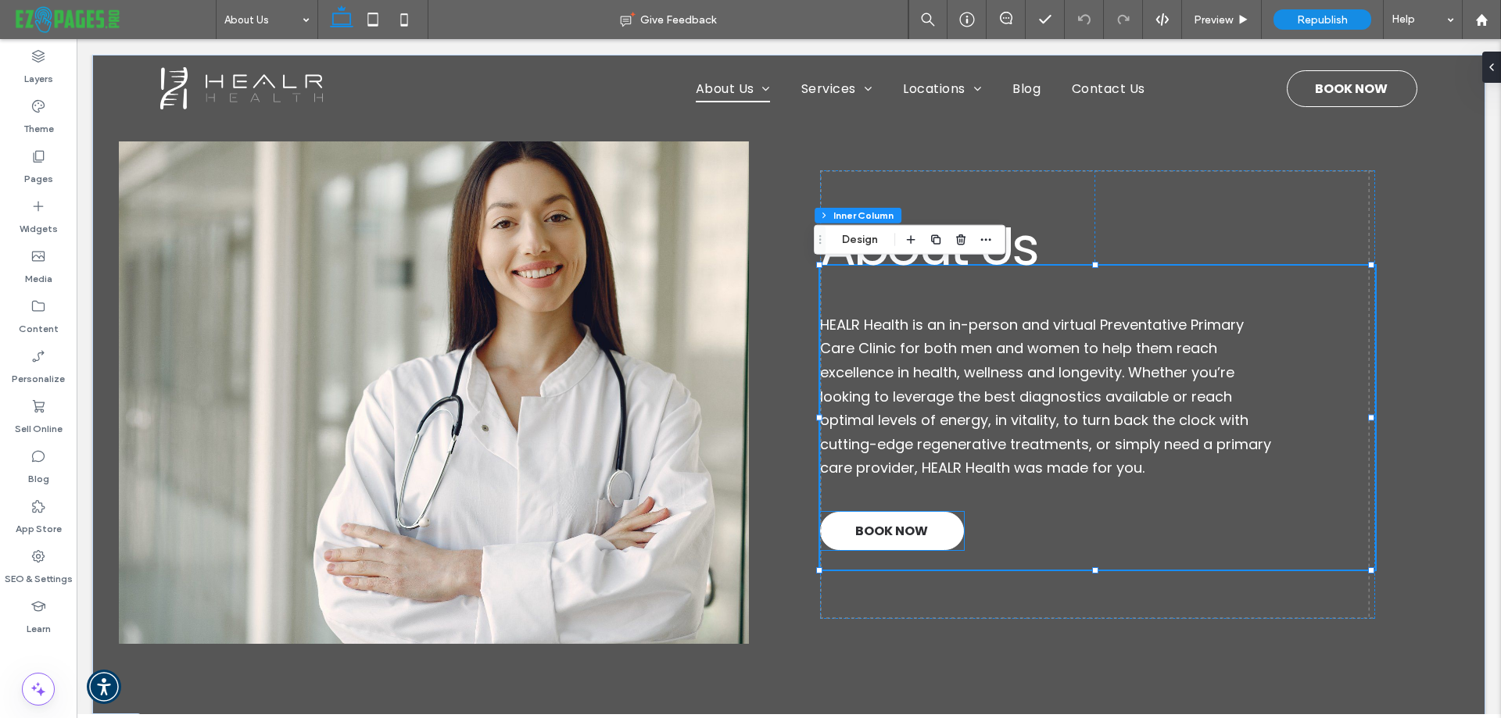
click at [905, 522] on span "BOOK NOW" at bounding box center [891, 531] width 73 height 35
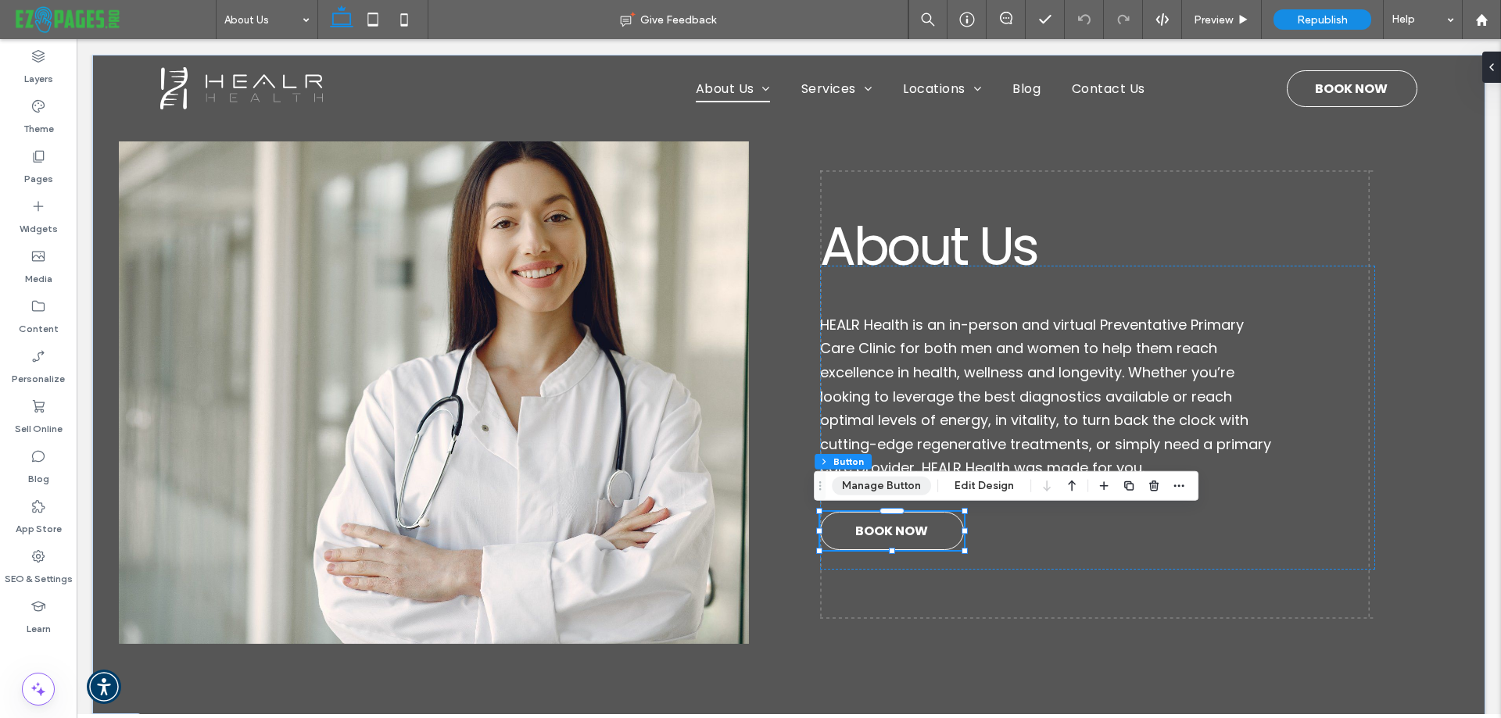
click at [887, 481] on button "Manage Button" at bounding box center [881, 486] width 99 height 19
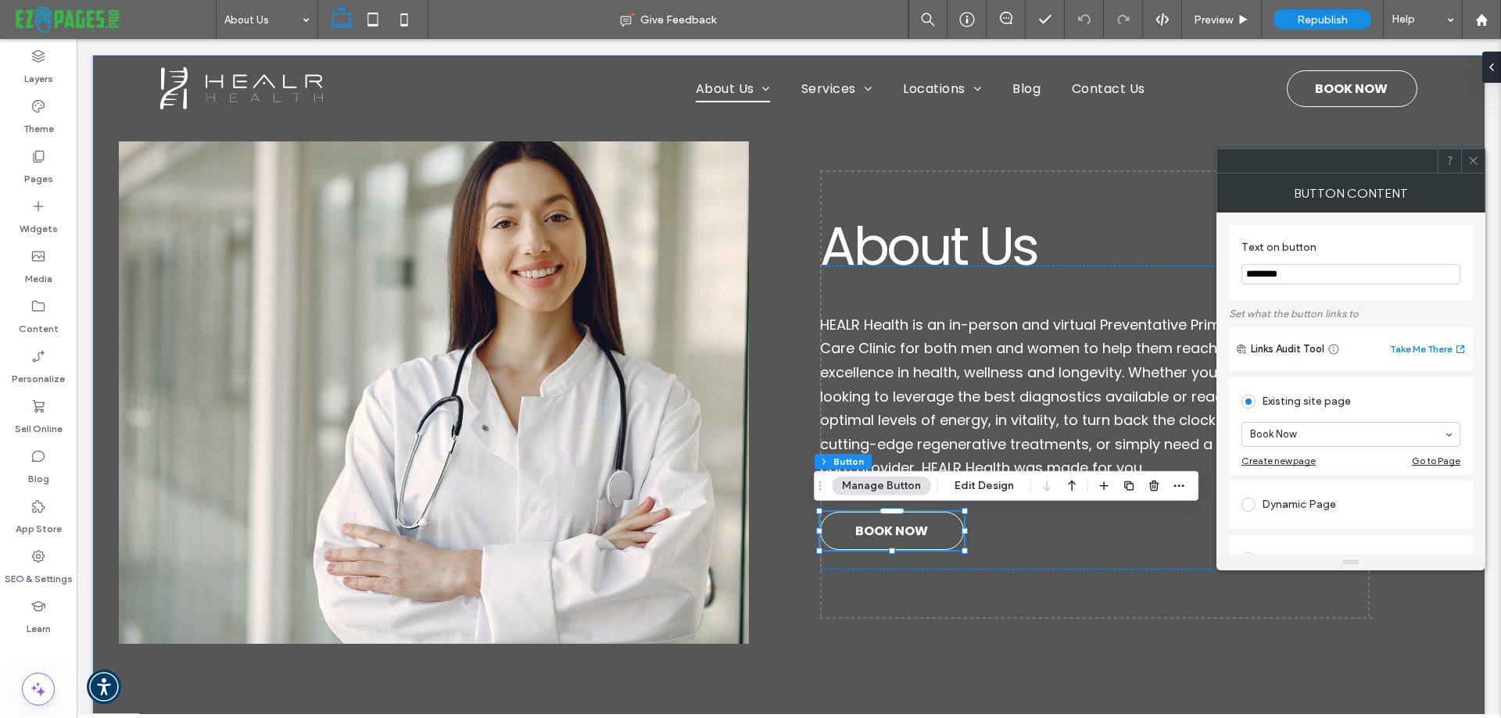
click at [1474, 163] on icon at bounding box center [1473, 161] width 12 height 12
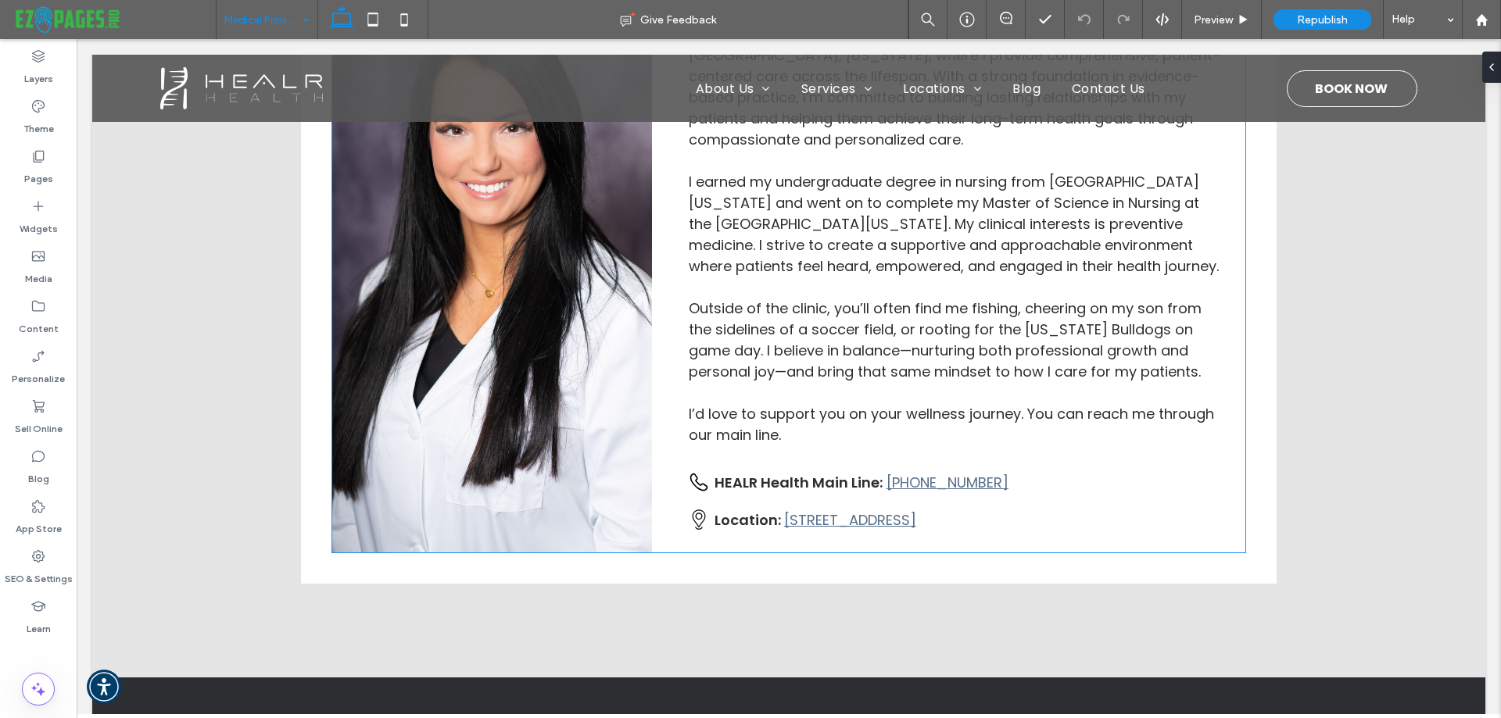
scroll to position [3283, 0]
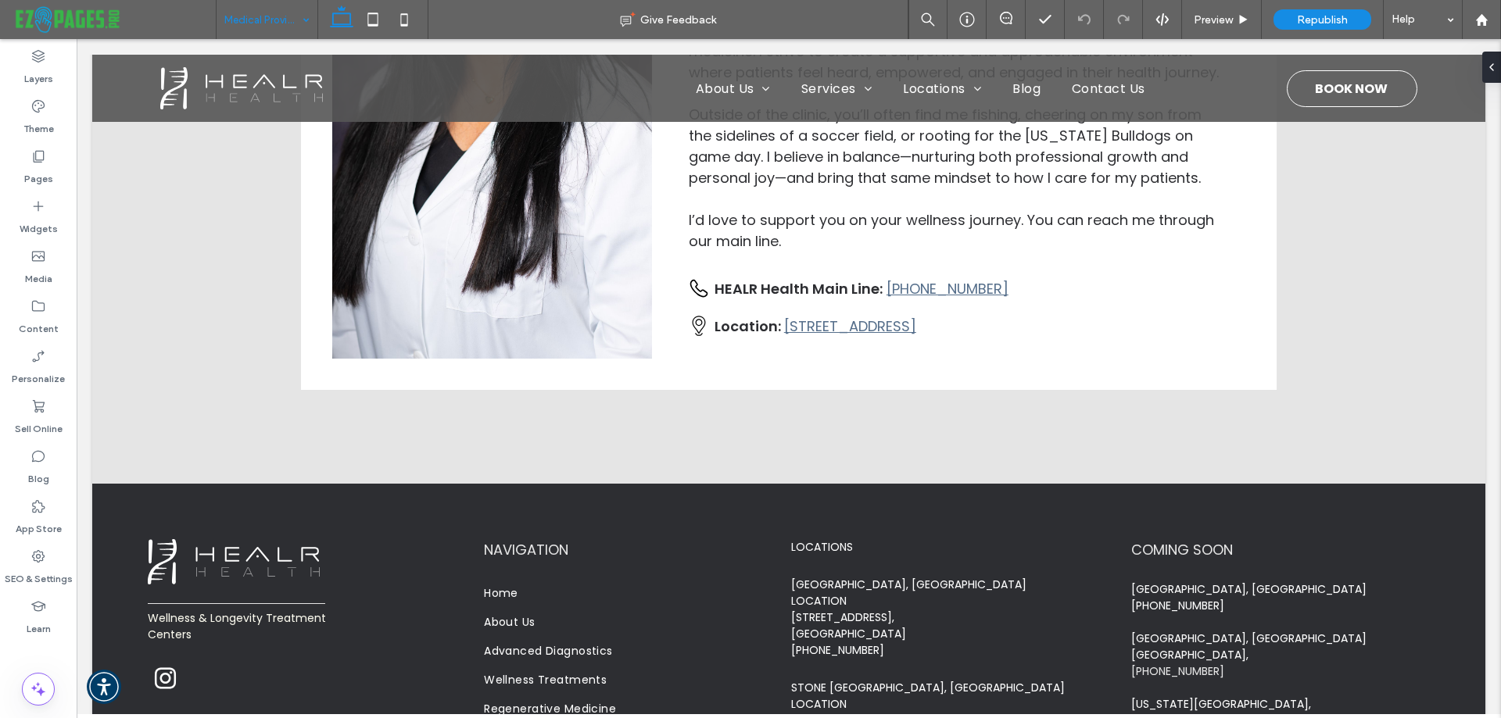
click at [285, 20] on input at bounding box center [262, 19] width 77 height 39
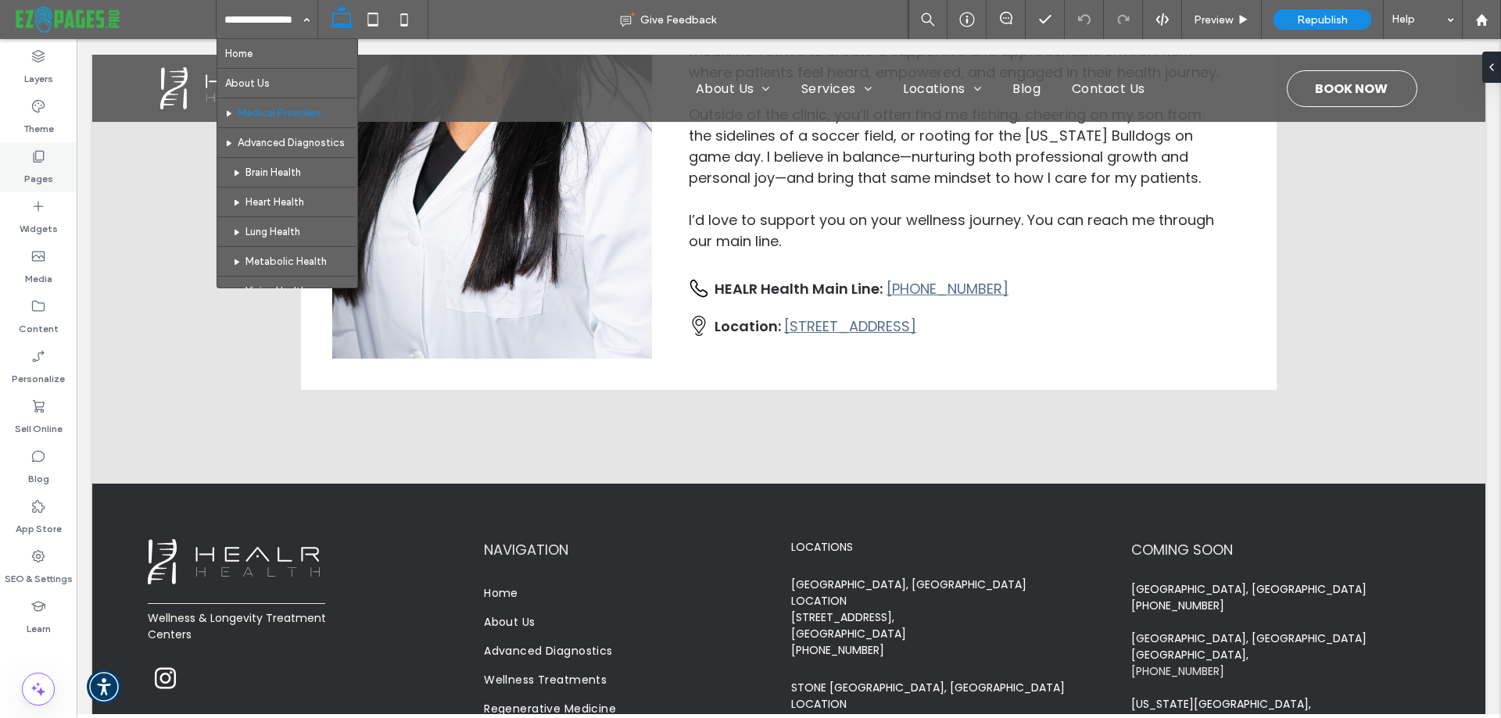
click at [30, 163] on icon at bounding box center [38, 157] width 16 height 16
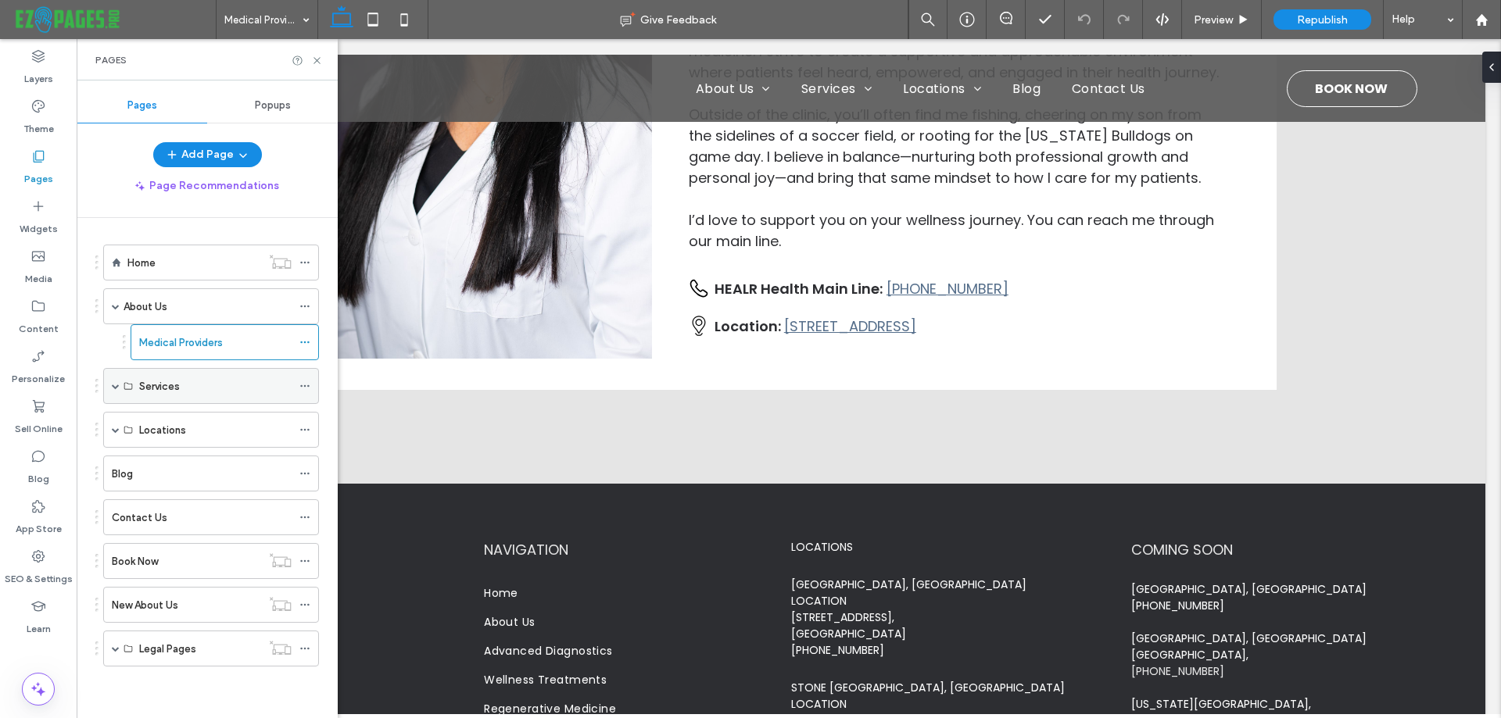
click at [163, 383] on label "Services" at bounding box center [159, 386] width 41 height 27
click at [142, 390] on label "Services" at bounding box center [159, 386] width 41 height 27
click at [110, 385] on div "Services" at bounding box center [211, 386] width 216 height 36
click at [117, 387] on span at bounding box center [116, 386] width 8 height 8
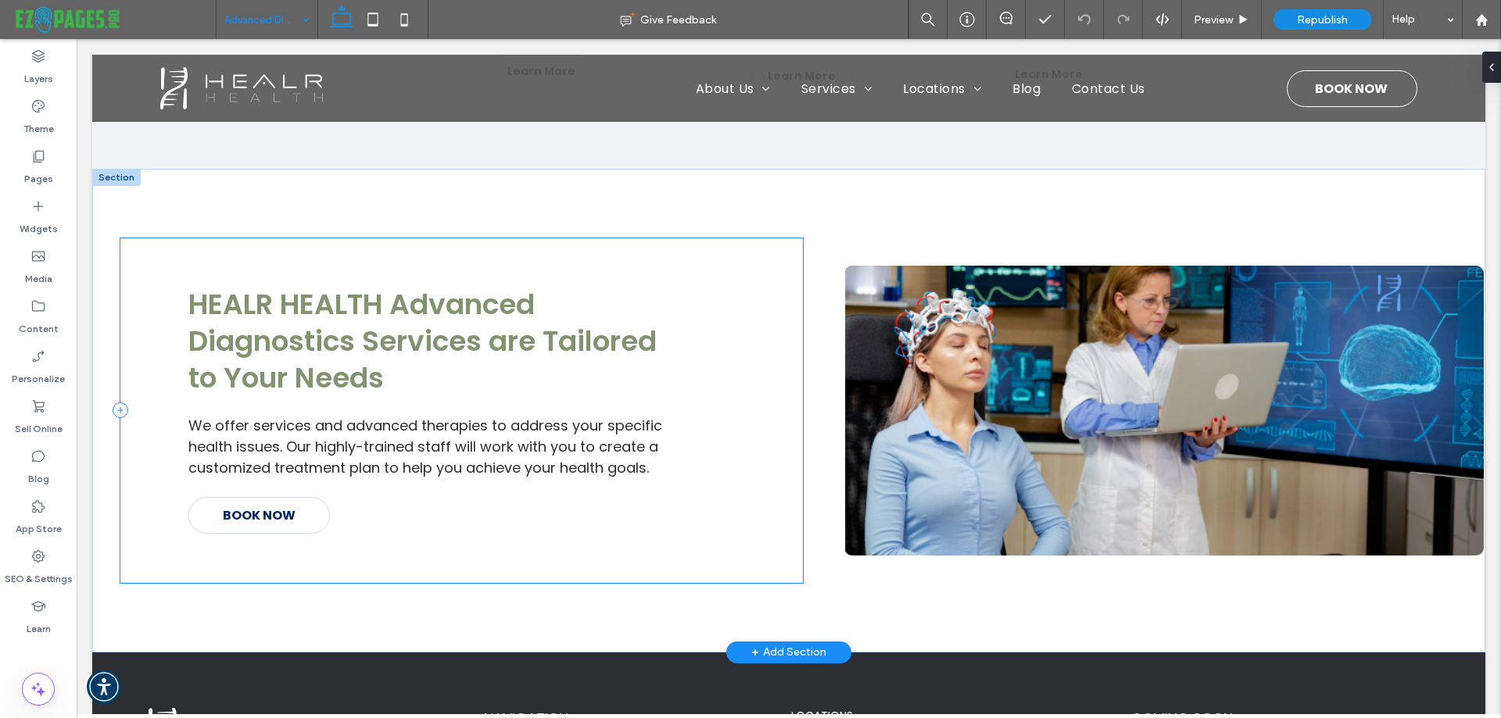
scroll to position [1172, 0]
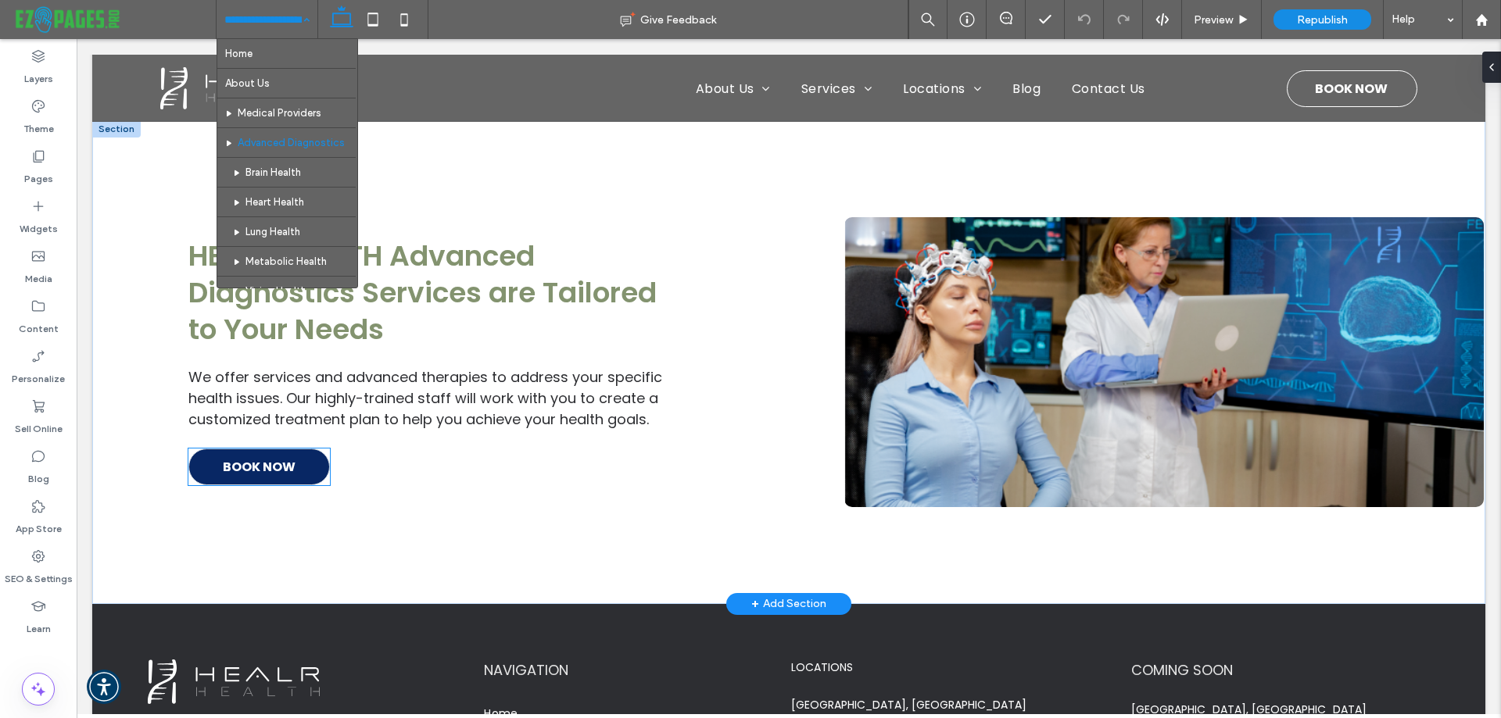
click at [274, 461] on span "BOOK NOW" at bounding box center [259, 466] width 73 height 35
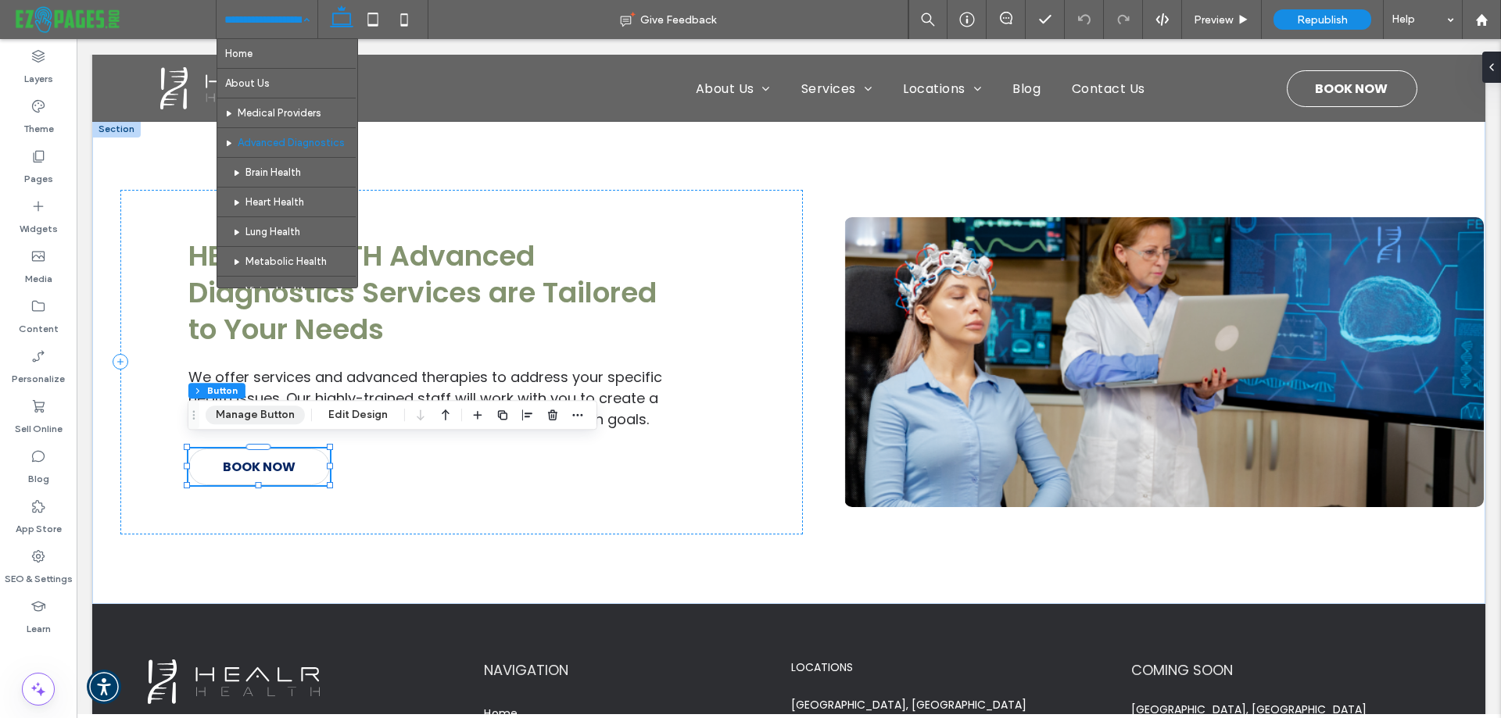
click at [250, 415] on button "Manage Button" at bounding box center [255, 415] width 99 height 19
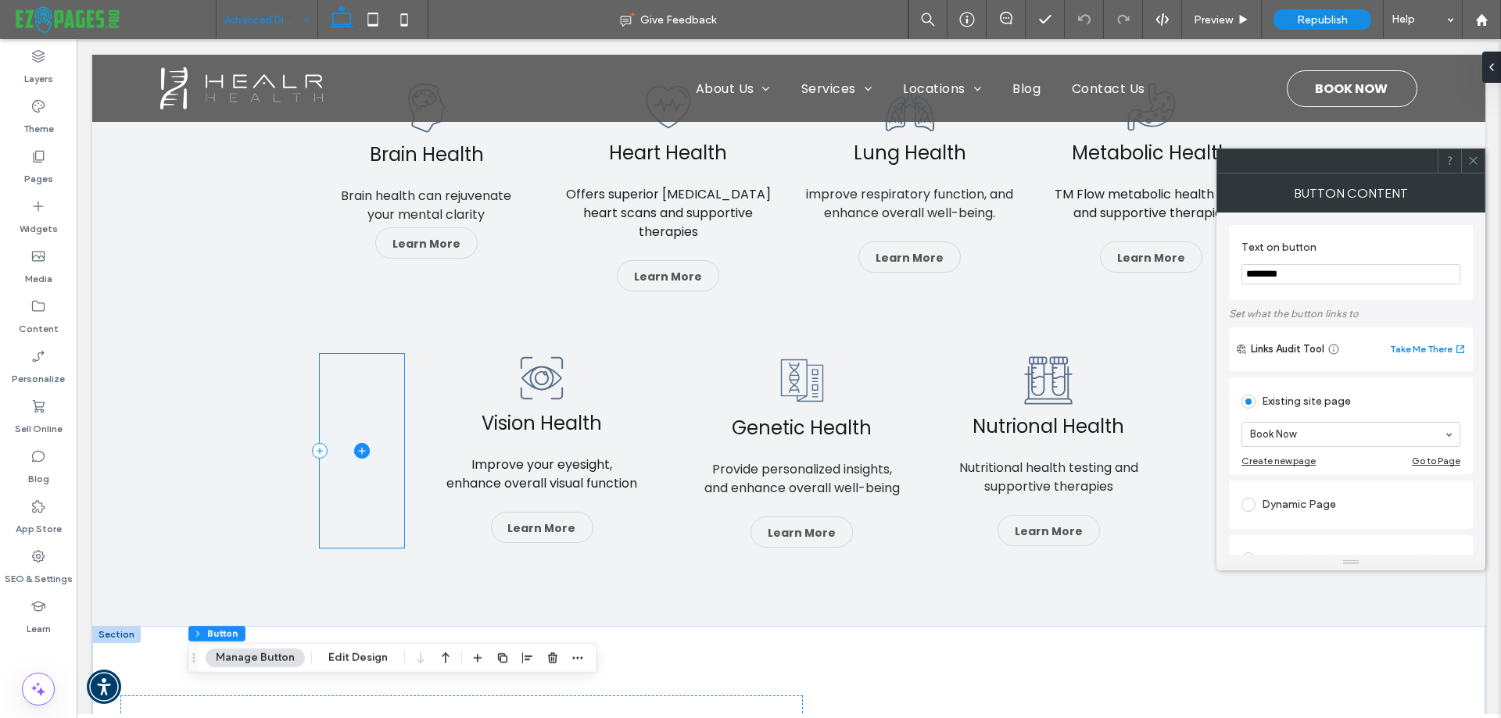
scroll to position [0, 0]
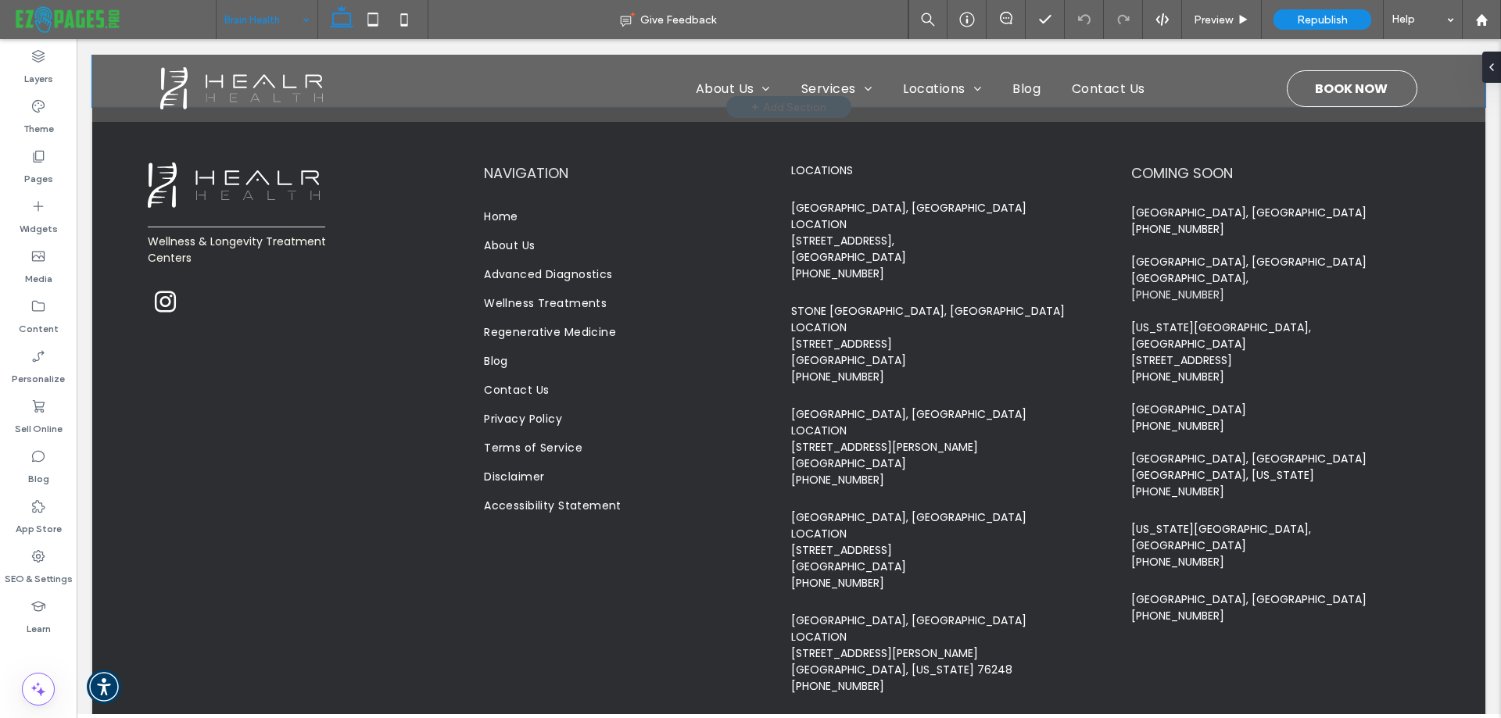
scroll to position [1206, 0]
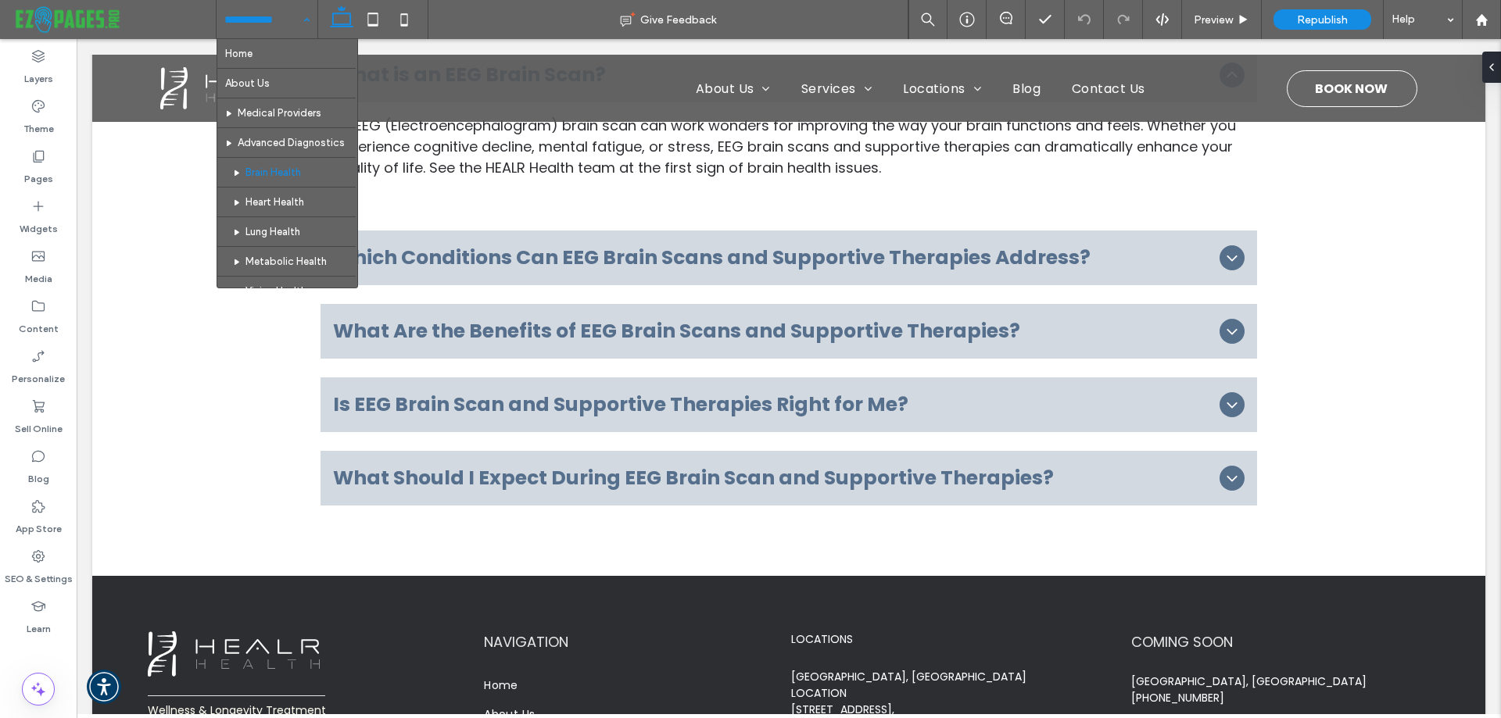
click at [292, 11] on input at bounding box center [262, 19] width 77 height 39
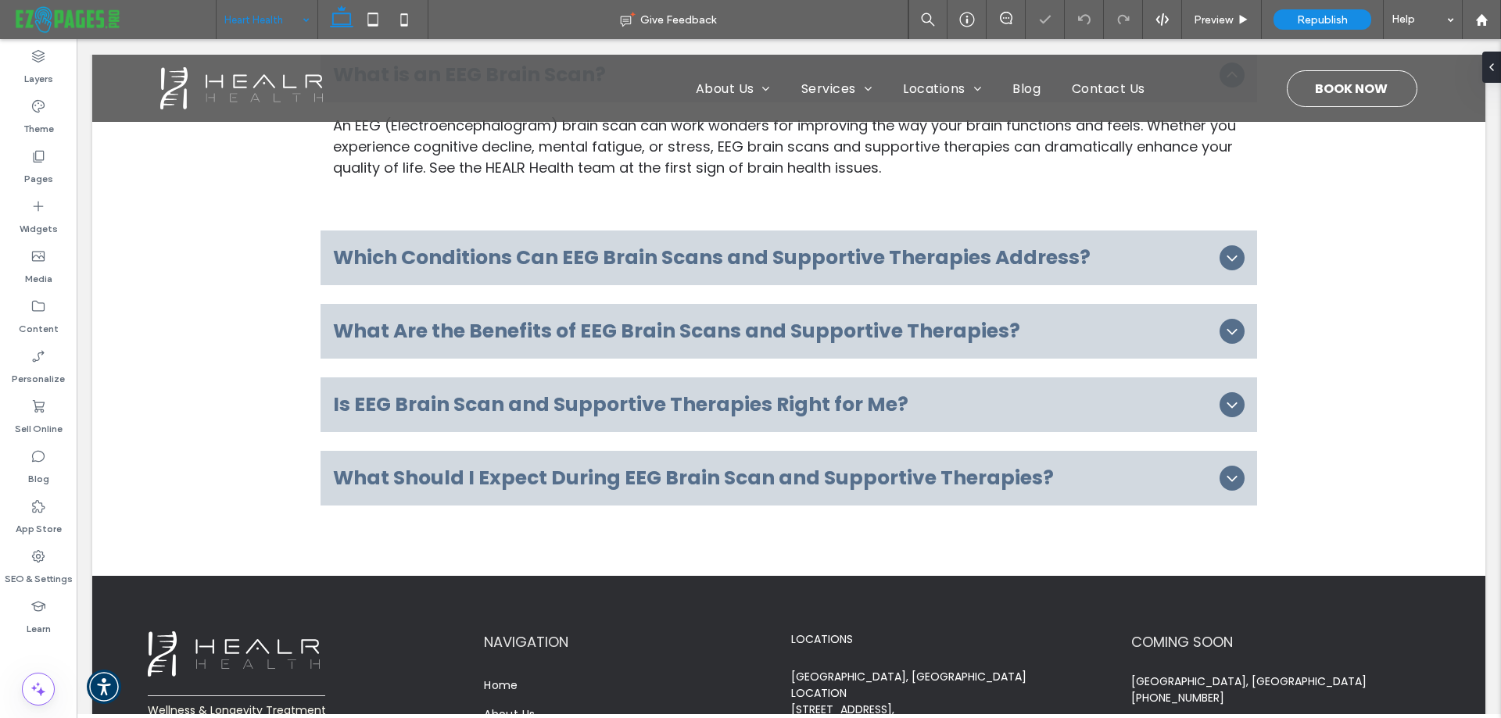
click at [261, 19] on input at bounding box center [262, 19] width 77 height 39
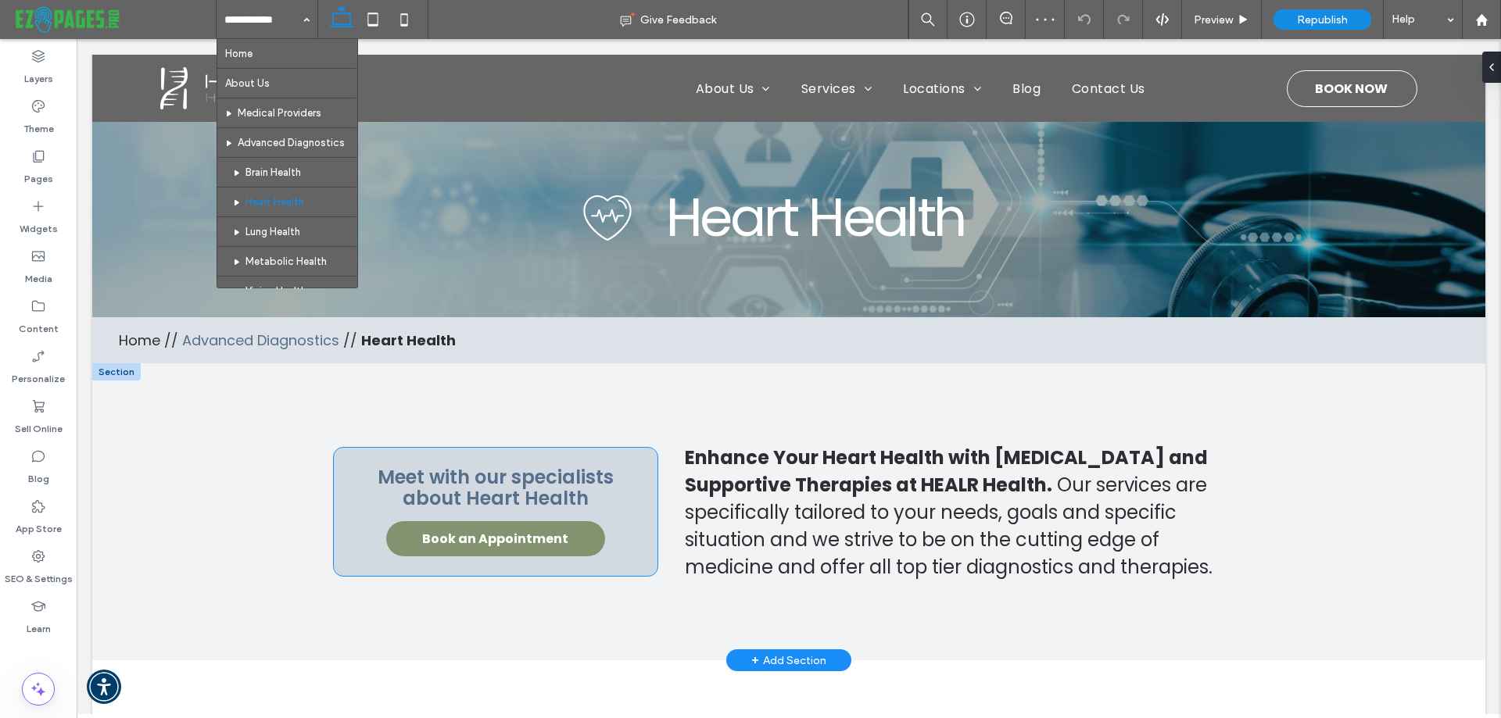
click at [456, 537] on span "Book an Appointment" at bounding box center [495, 538] width 146 height 35
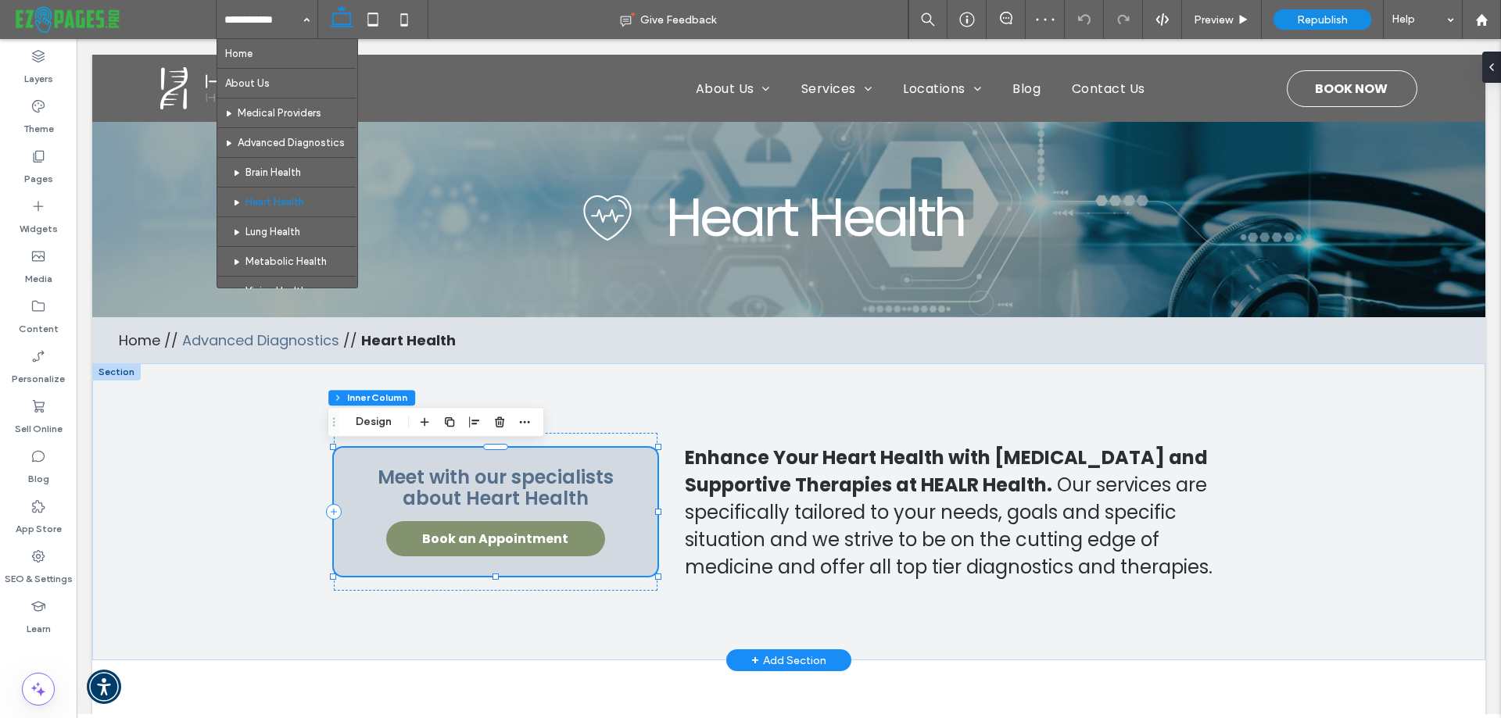
click at [456, 537] on span "Book an Appointment" at bounding box center [495, 538] width 146 height 35
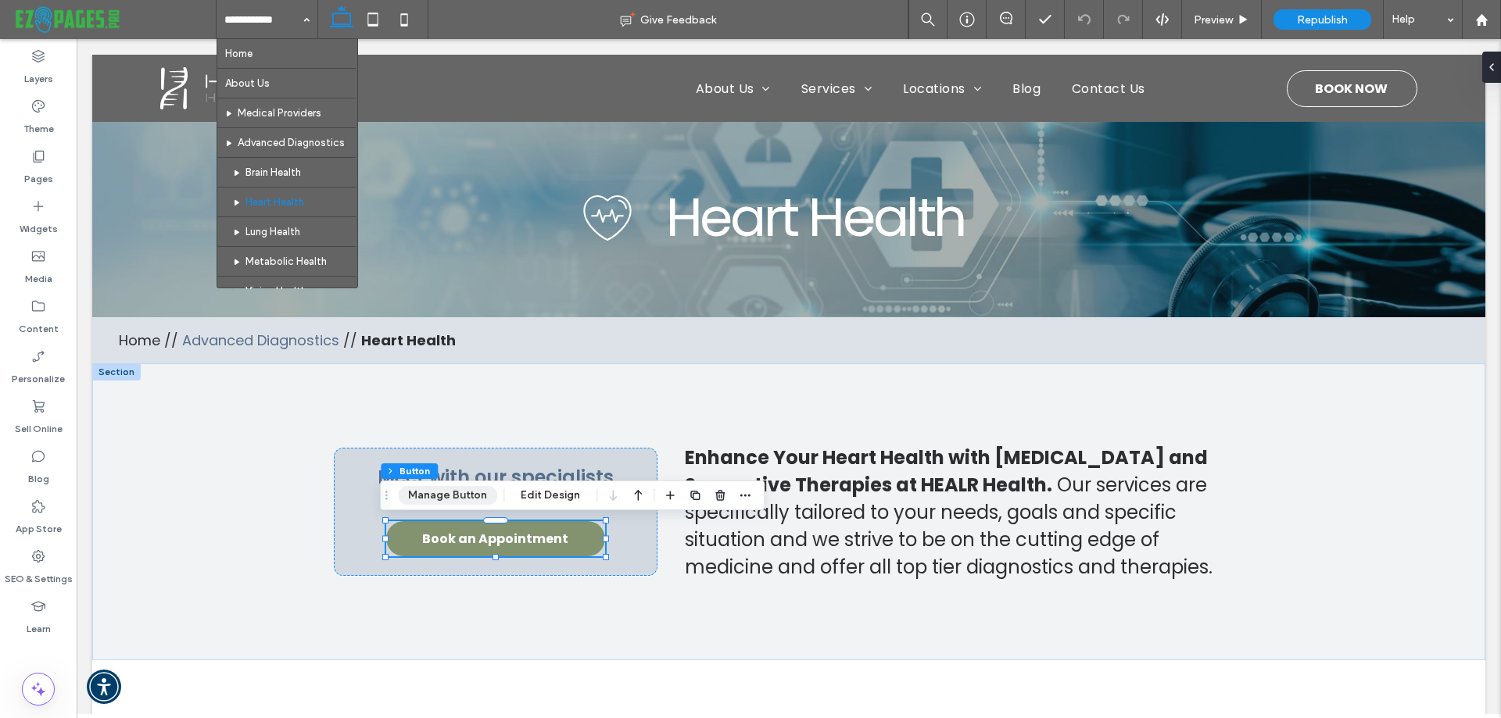
click at [448, 496] on button "Manage Button" at bounding box center [447, 495] width 99 height 19
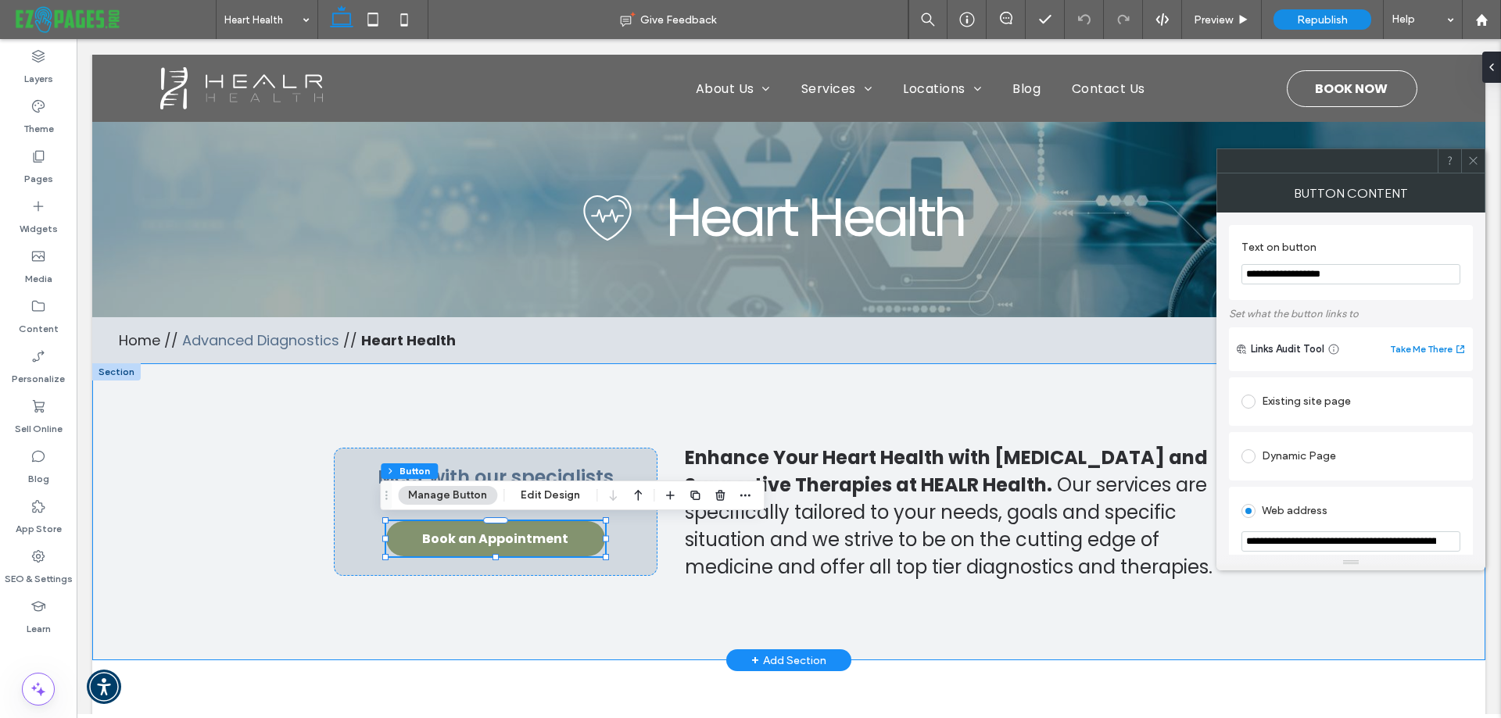
click at [183, 506] on div "Enhance Your Heart Health with EKG and Supportive Therapies at HEALR Health. Ou…" at bounding box center [788, 511] width 1393 height 297
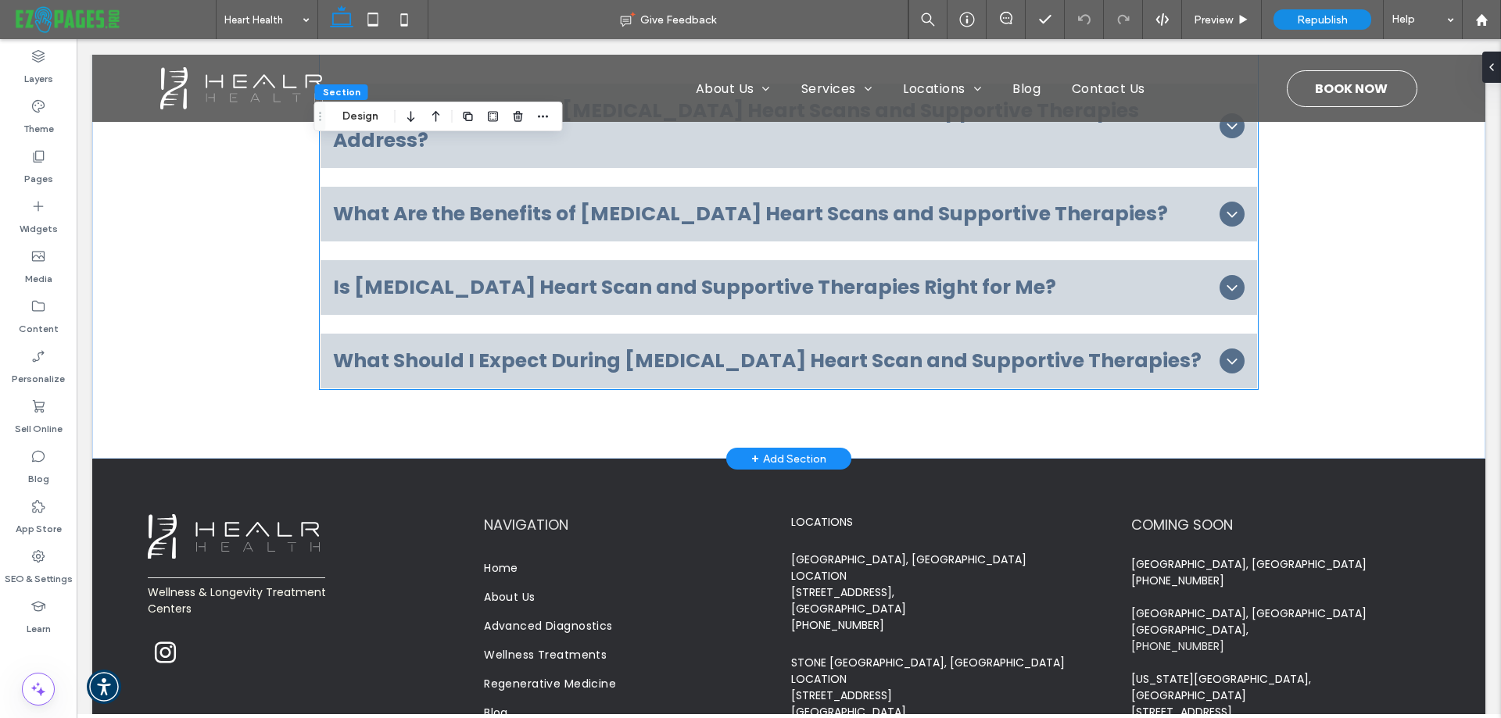
scroll to position [1485, 0]
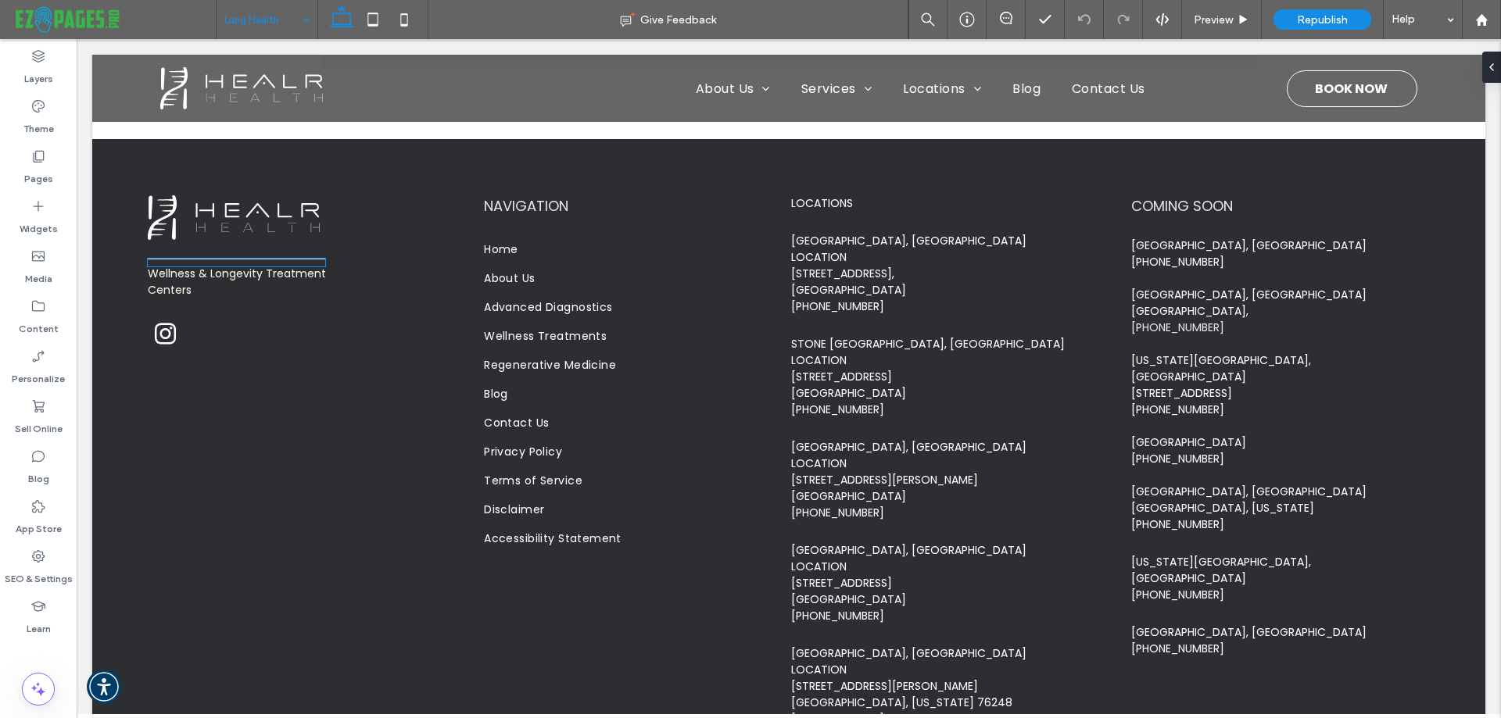
scroll to position [1688, 0]
click at [280, 29] on input at bounding box center [262, 19] width 77 height 39
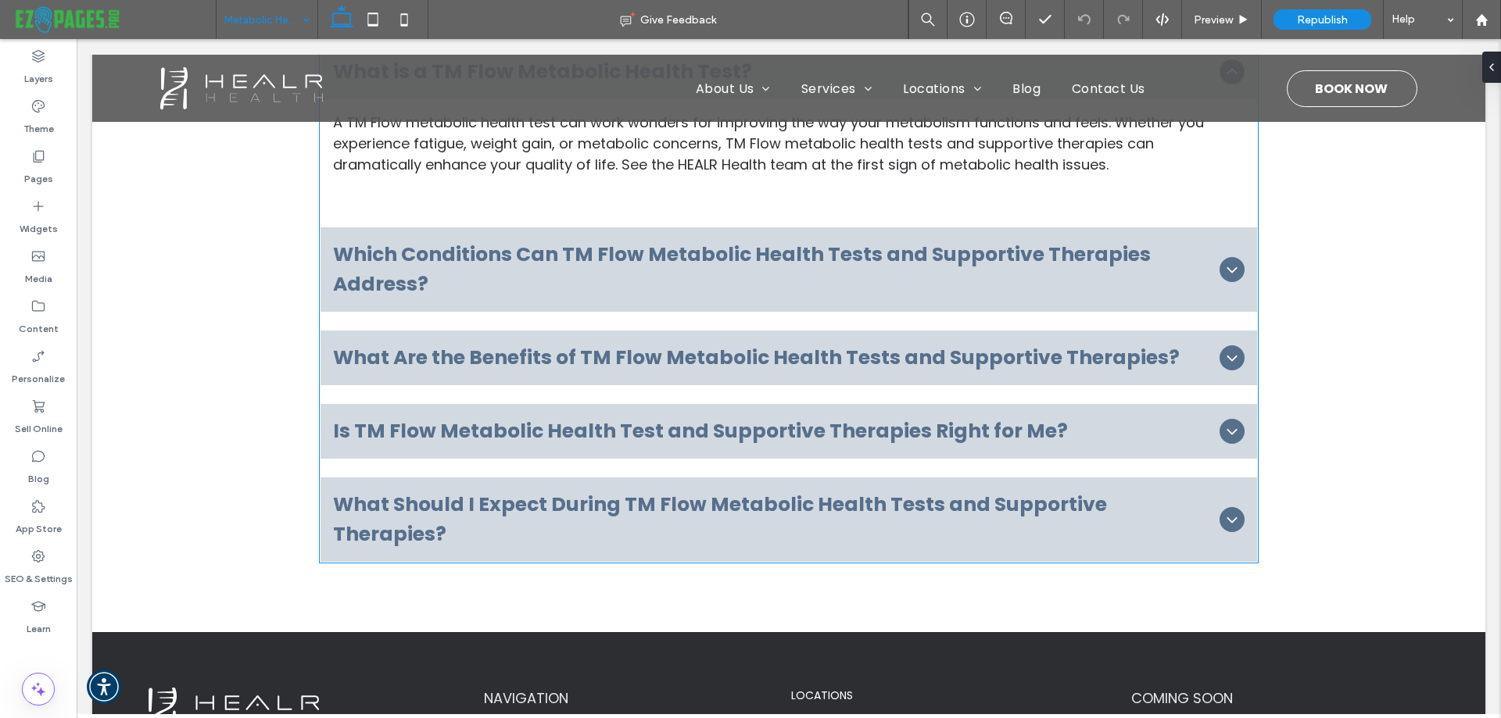
scroll to position [1251, 0]
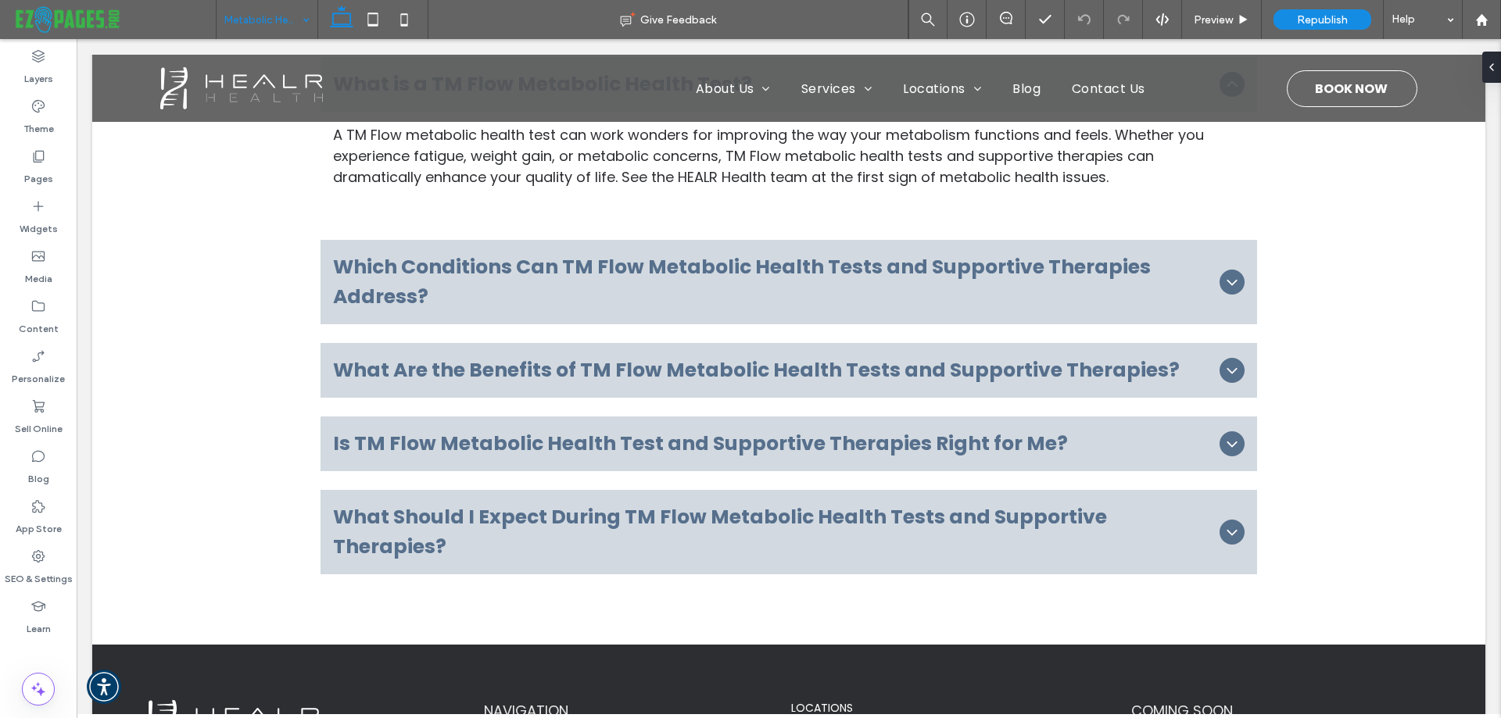
click at [267, 23] on input at bounding box center [262, 19] width 77 height 39
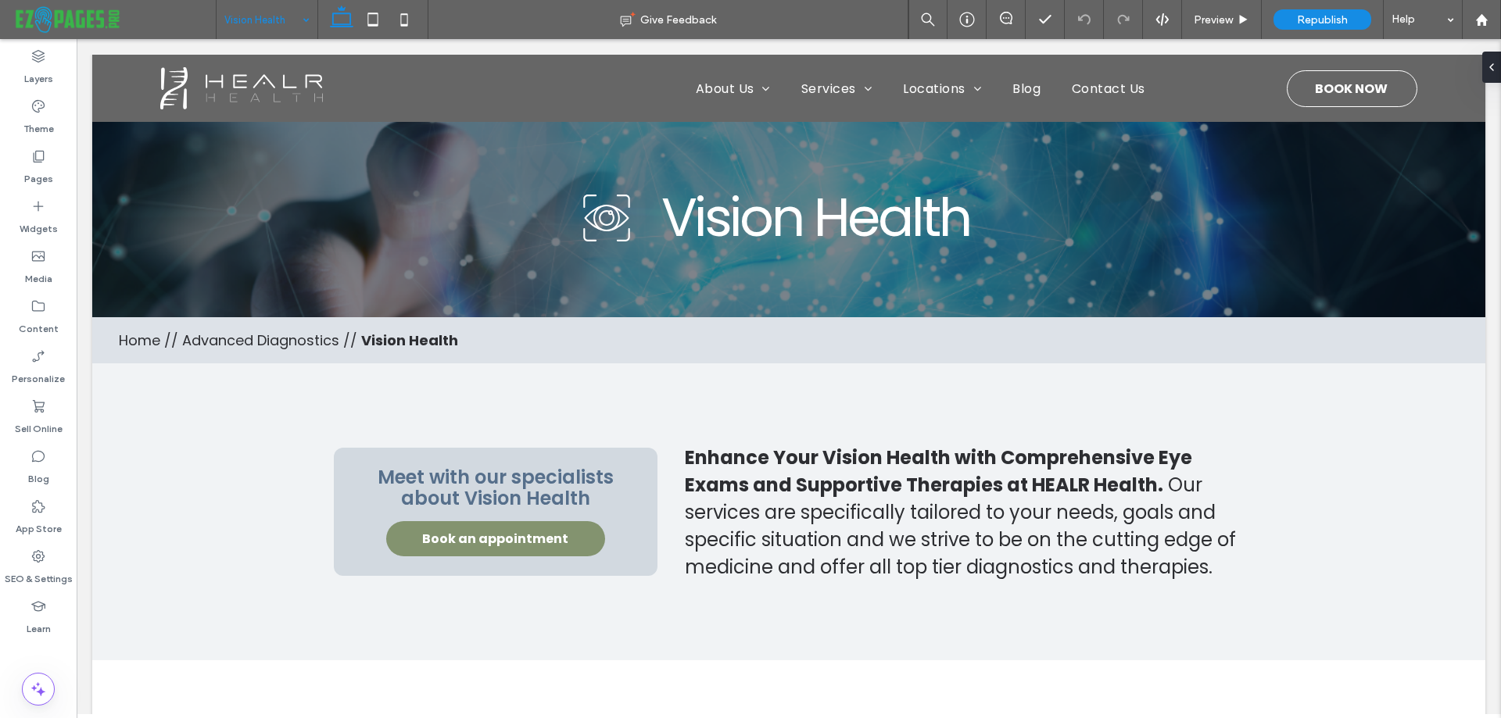
scroll to position [0, 0]
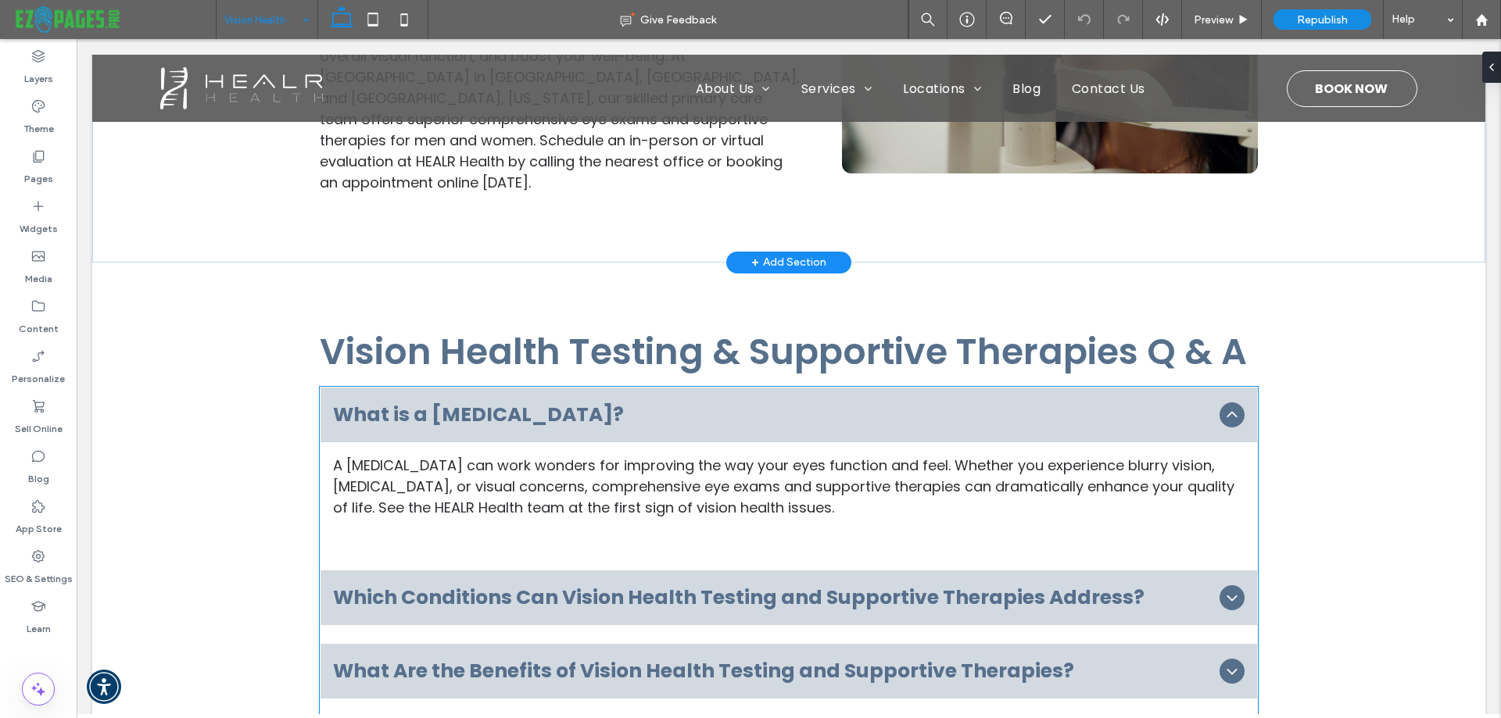
scroll to position [757, 0]
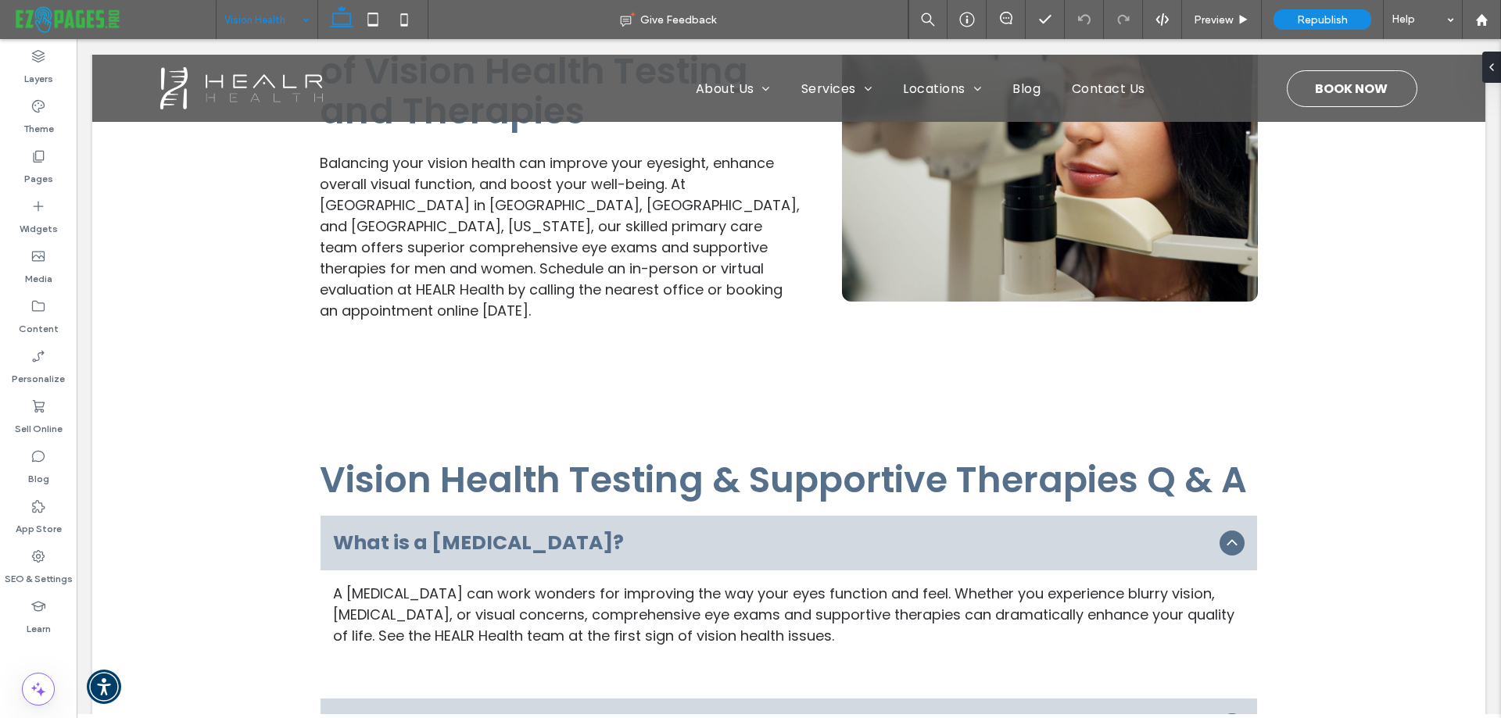
click at [285, 23] on input at bounding box center [262, 19] width 77 height 39
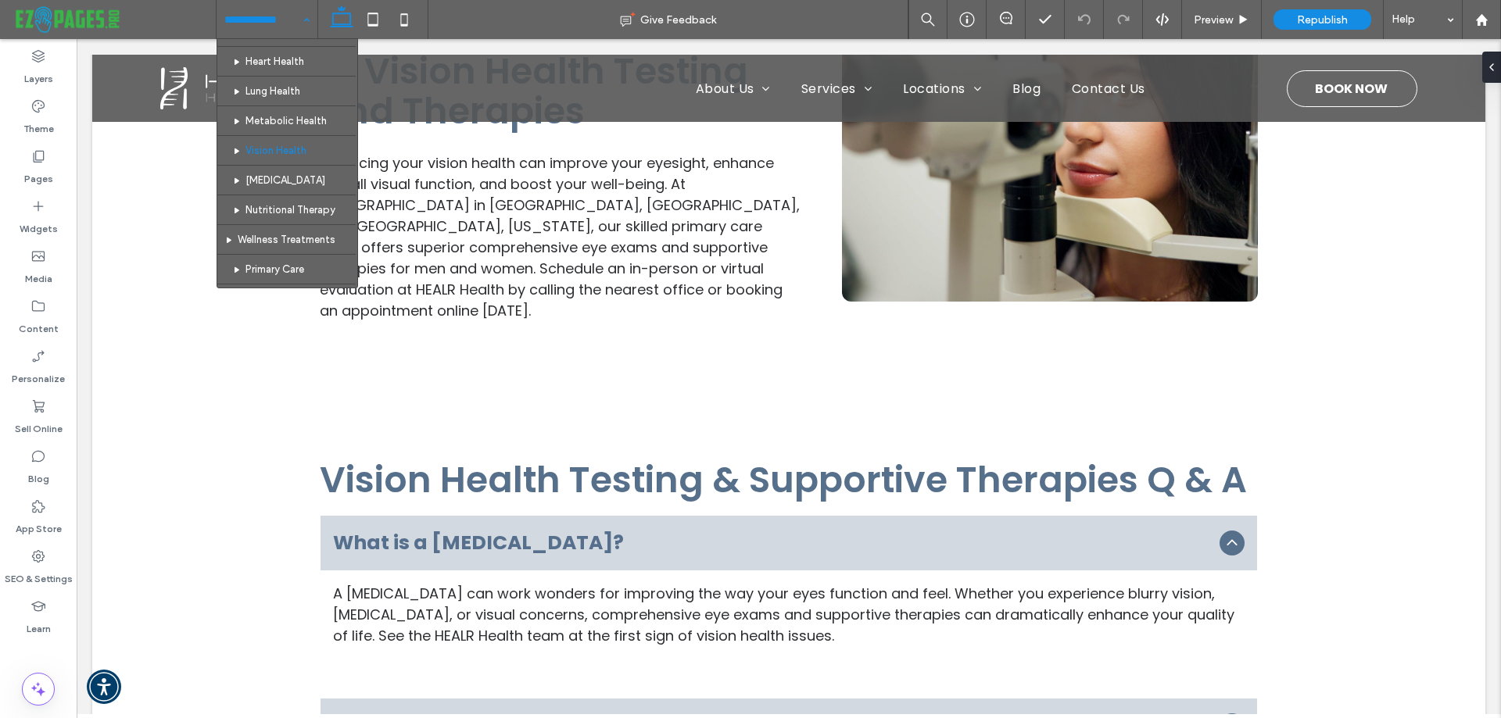
scroll to position [156, 0]
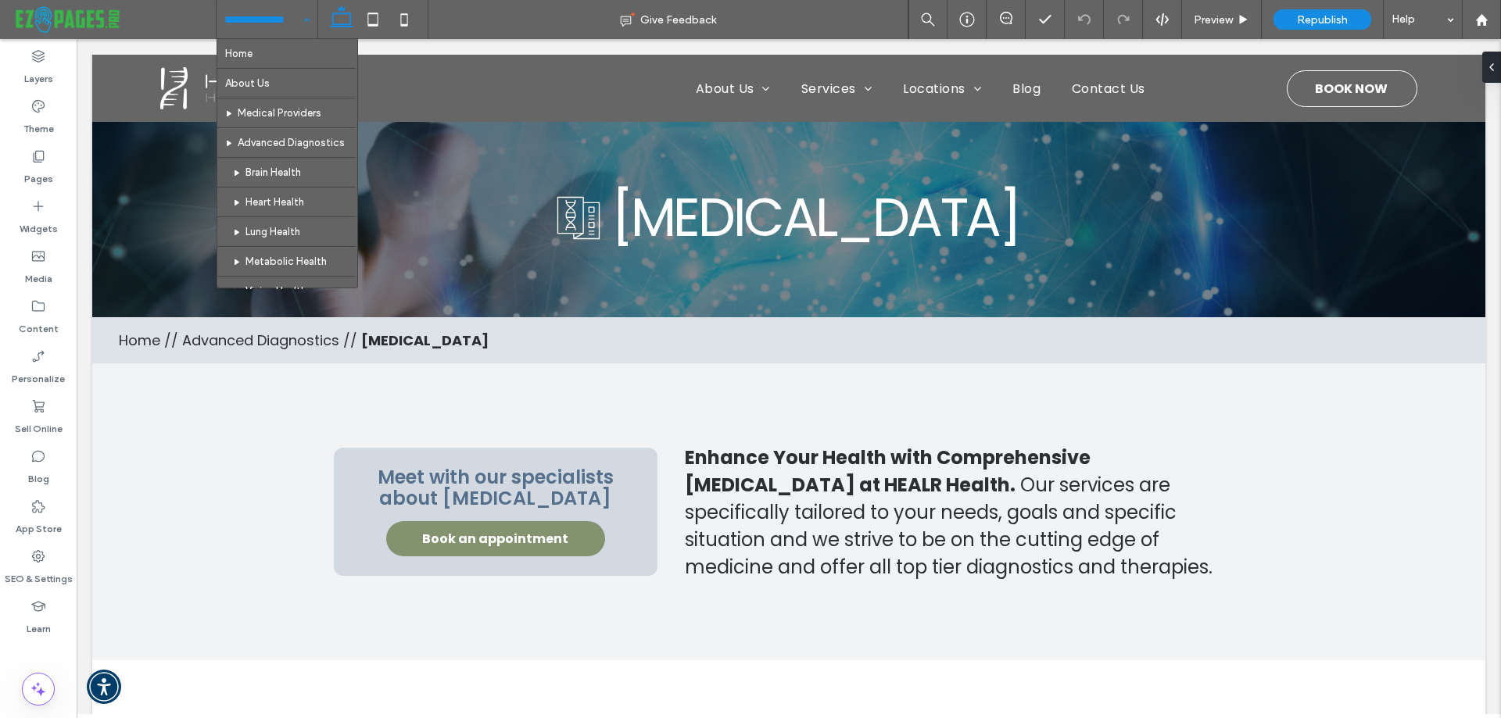
click at [274, 23] on input at bounding box center [262, 19] width 77 height 39
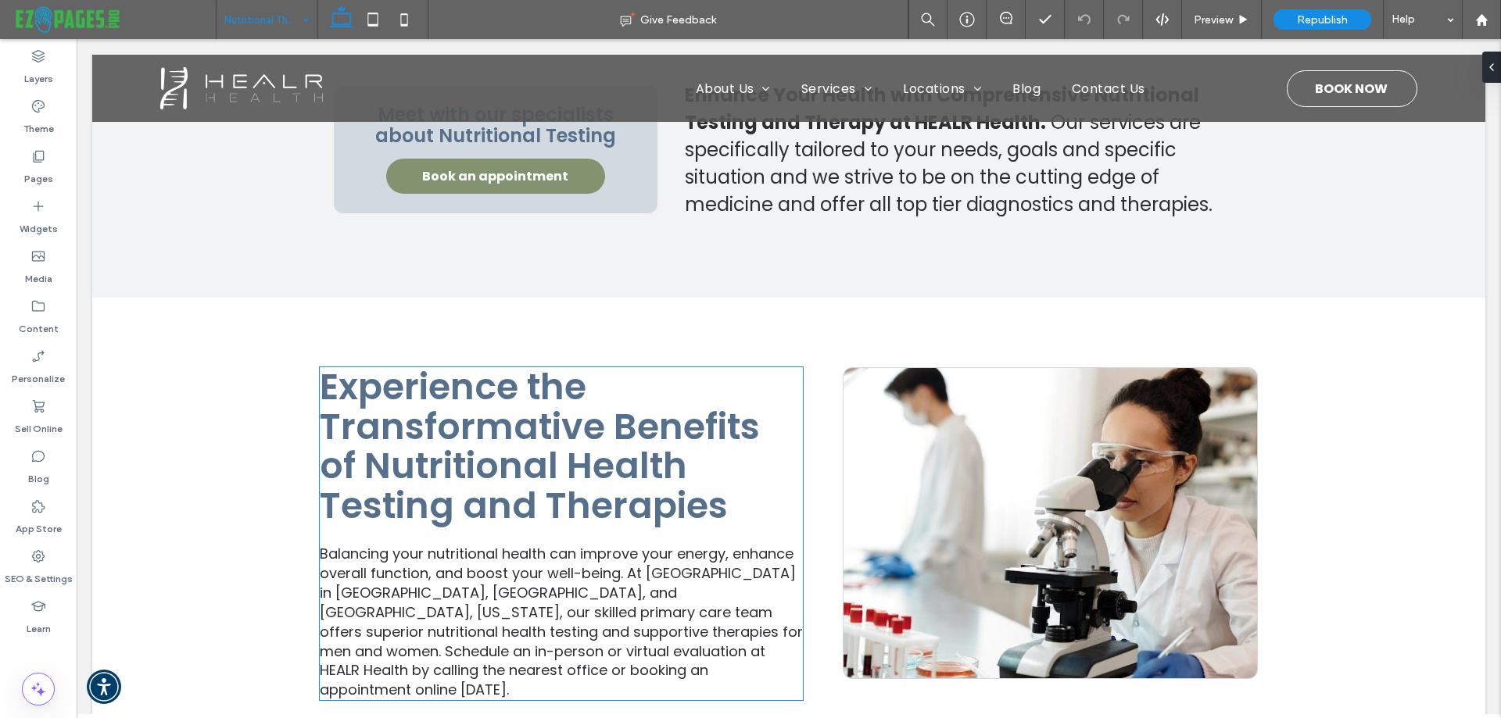
scroll to position [143, 0]
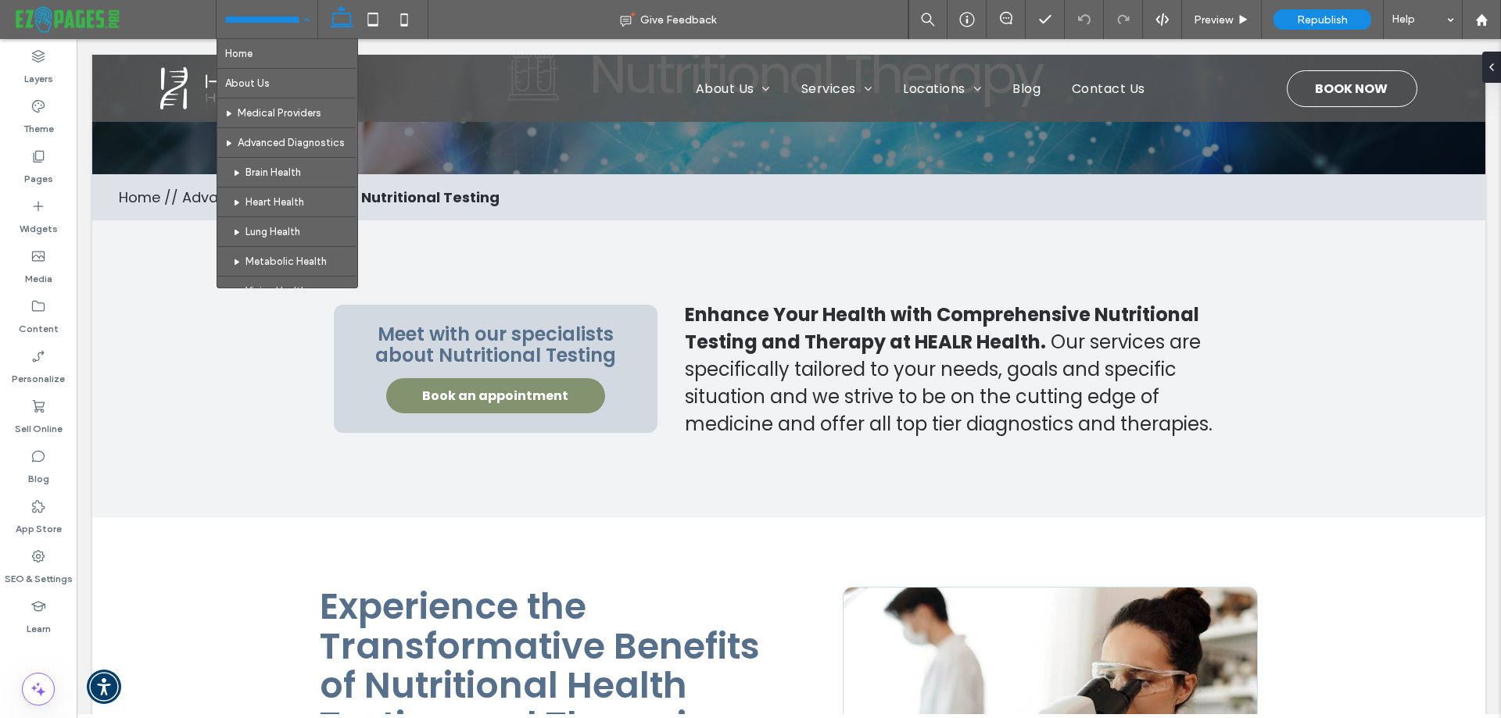
click at [298, 24] on div "Home About Us Medical Providers Advanced Diagnostics Brain Health Heart Health …" at bounding box center [267, 19] width 101 height 39
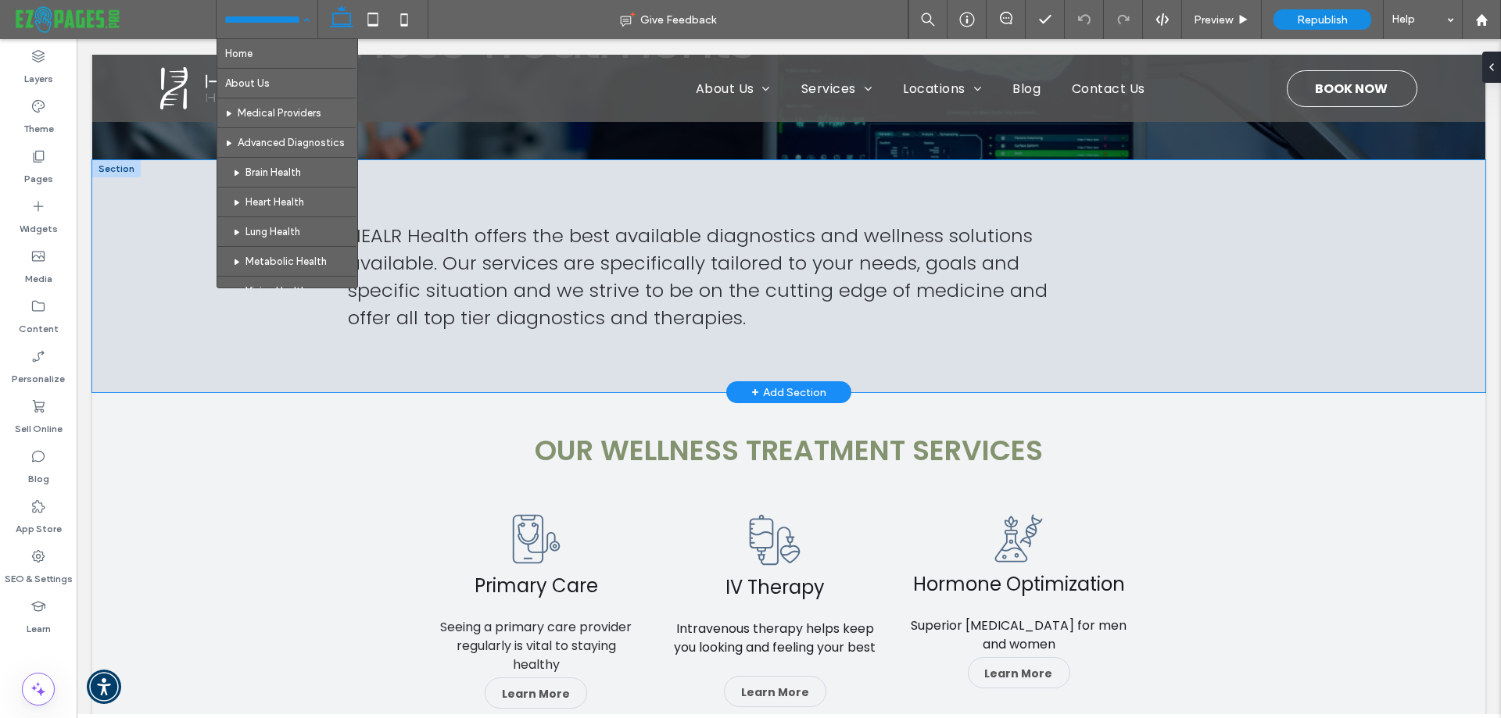
scroll to position [313, 0]
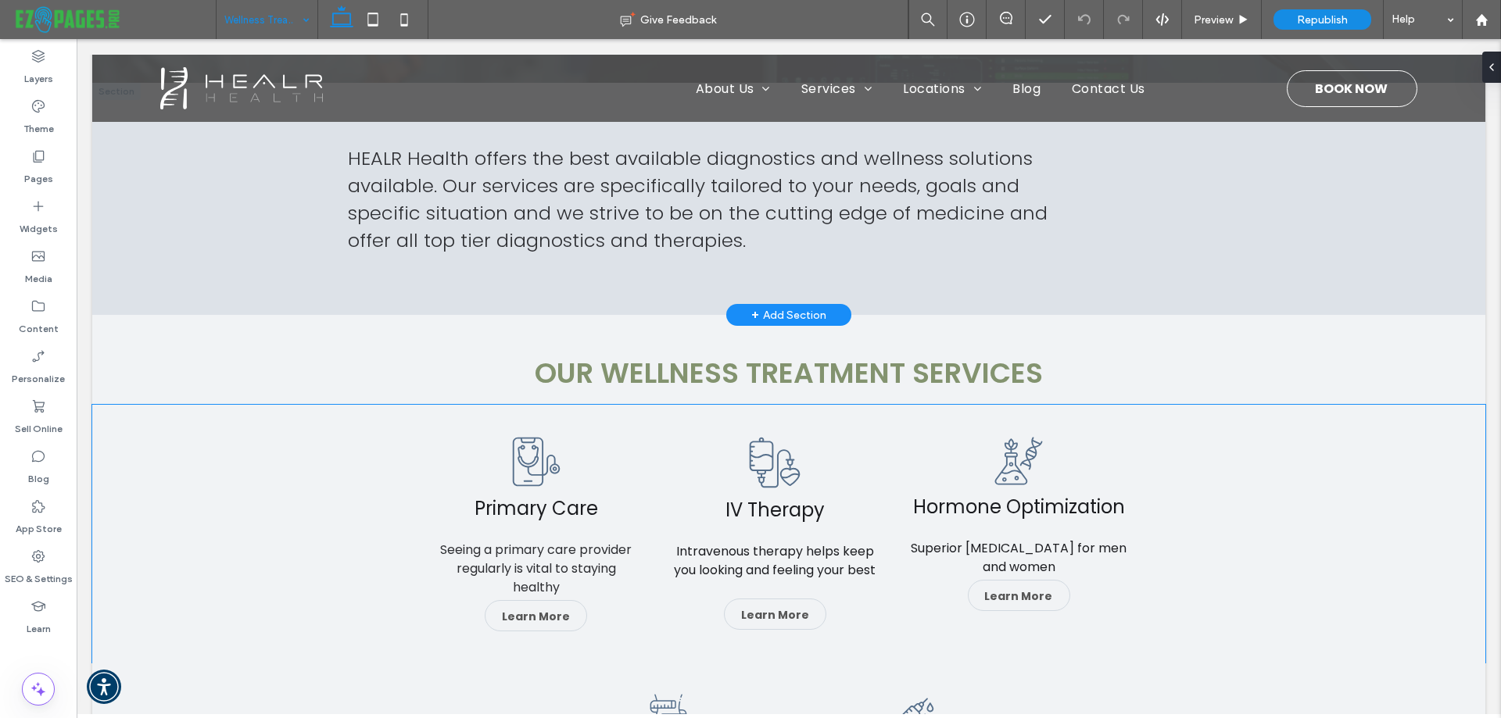
click at [292, 595] on div "A cell phone with a stethoscope attached to it. Primary Care Seeing a primary c…" at bounding box center [788, 534] width 1393 height 258
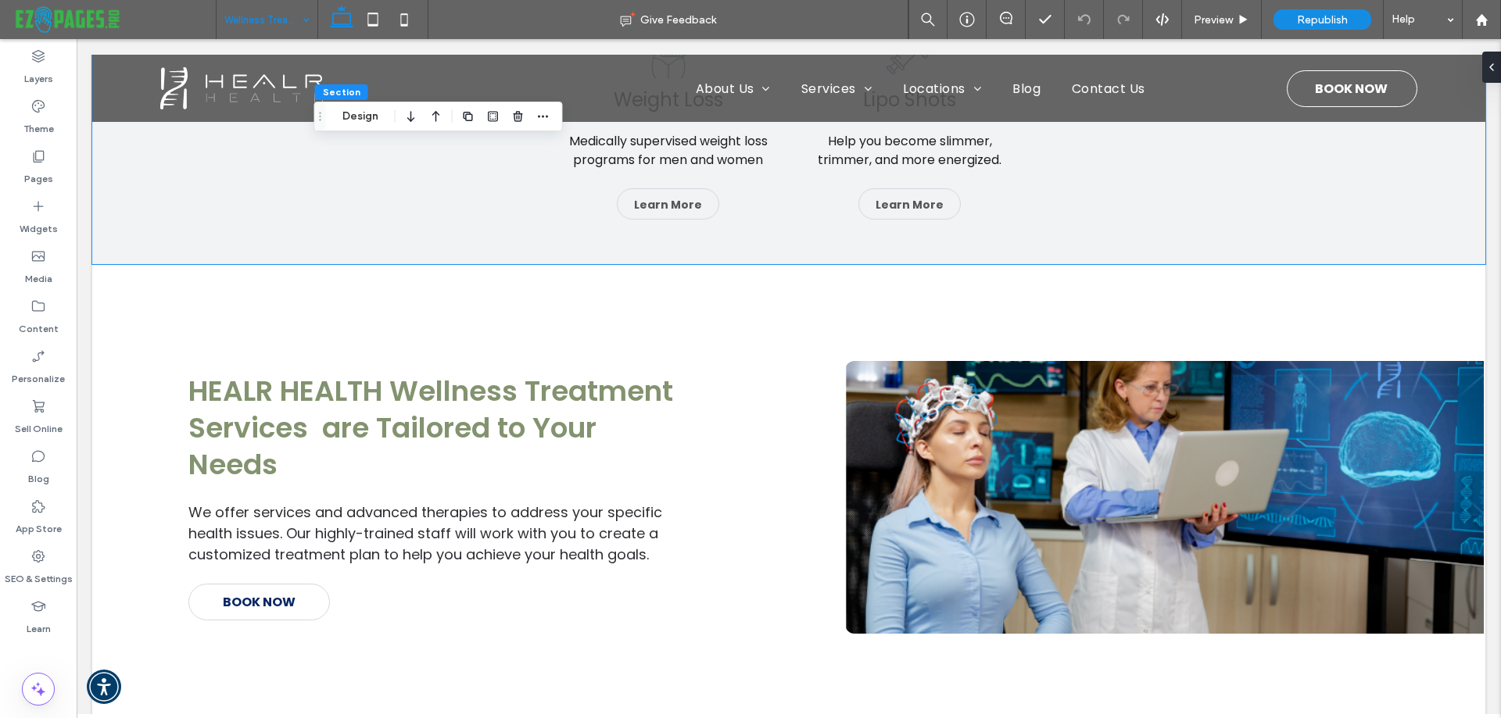
scroll to position [1016, 0]
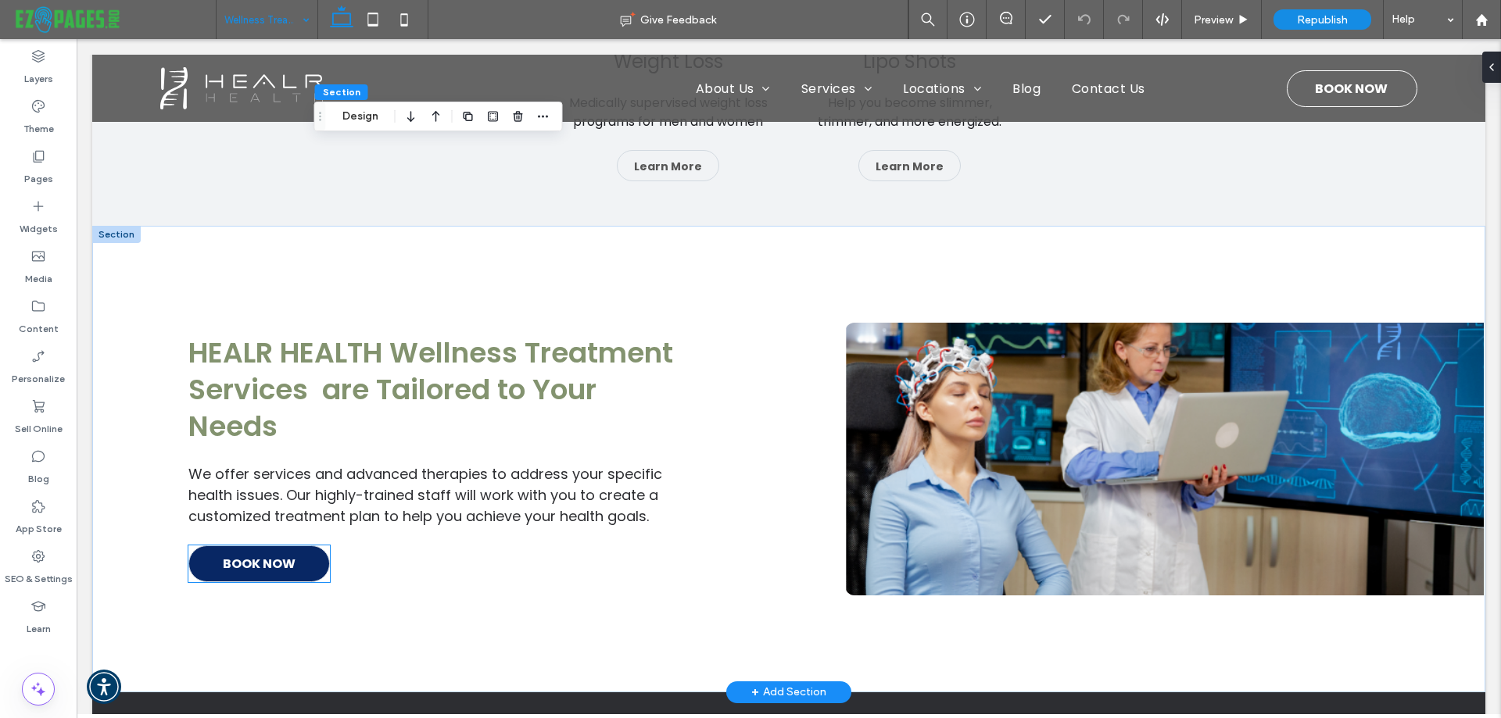
click at [292, 568] on span "BOOK NOW" at bounding box center [259, 563] width 73 height 35
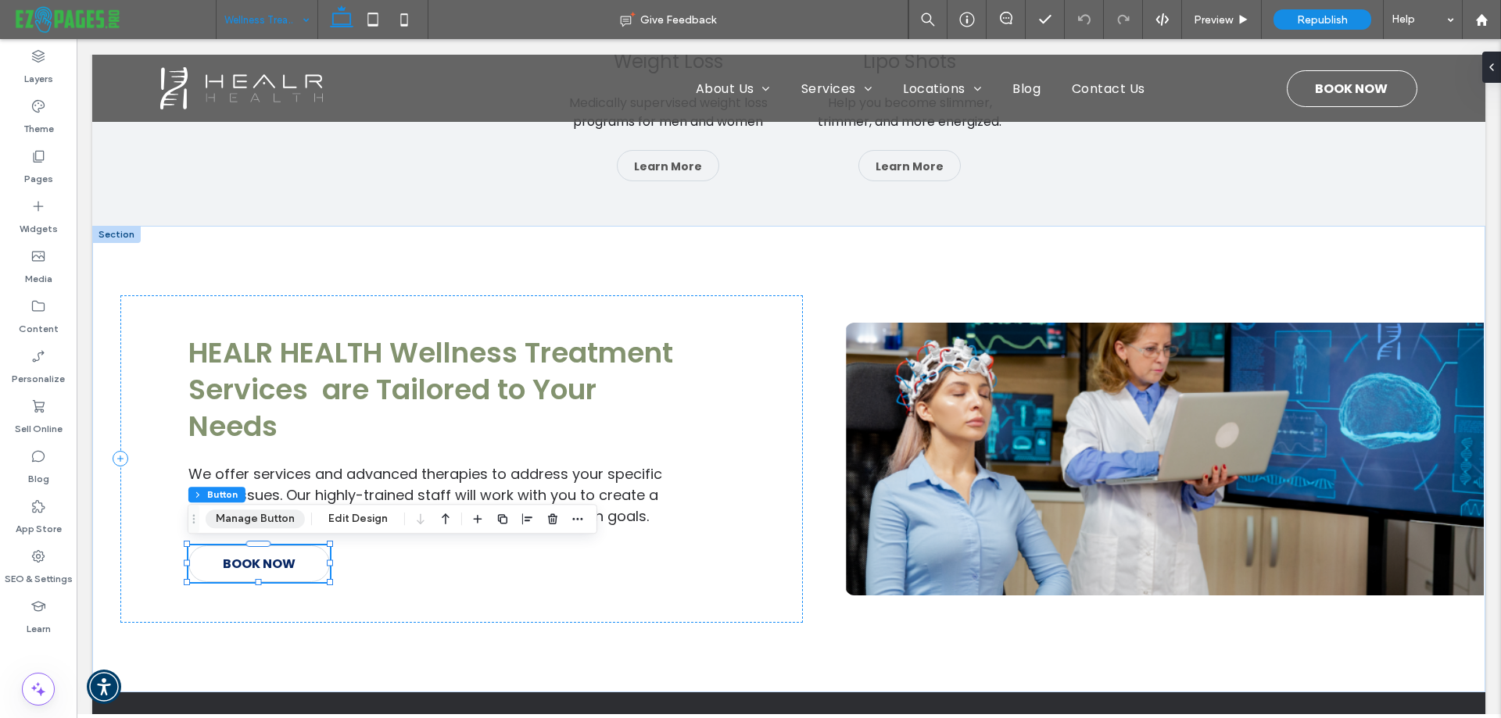
click at [239, 524] on button "Manage Button" at bounding box center [255, 519] width 99 height 19
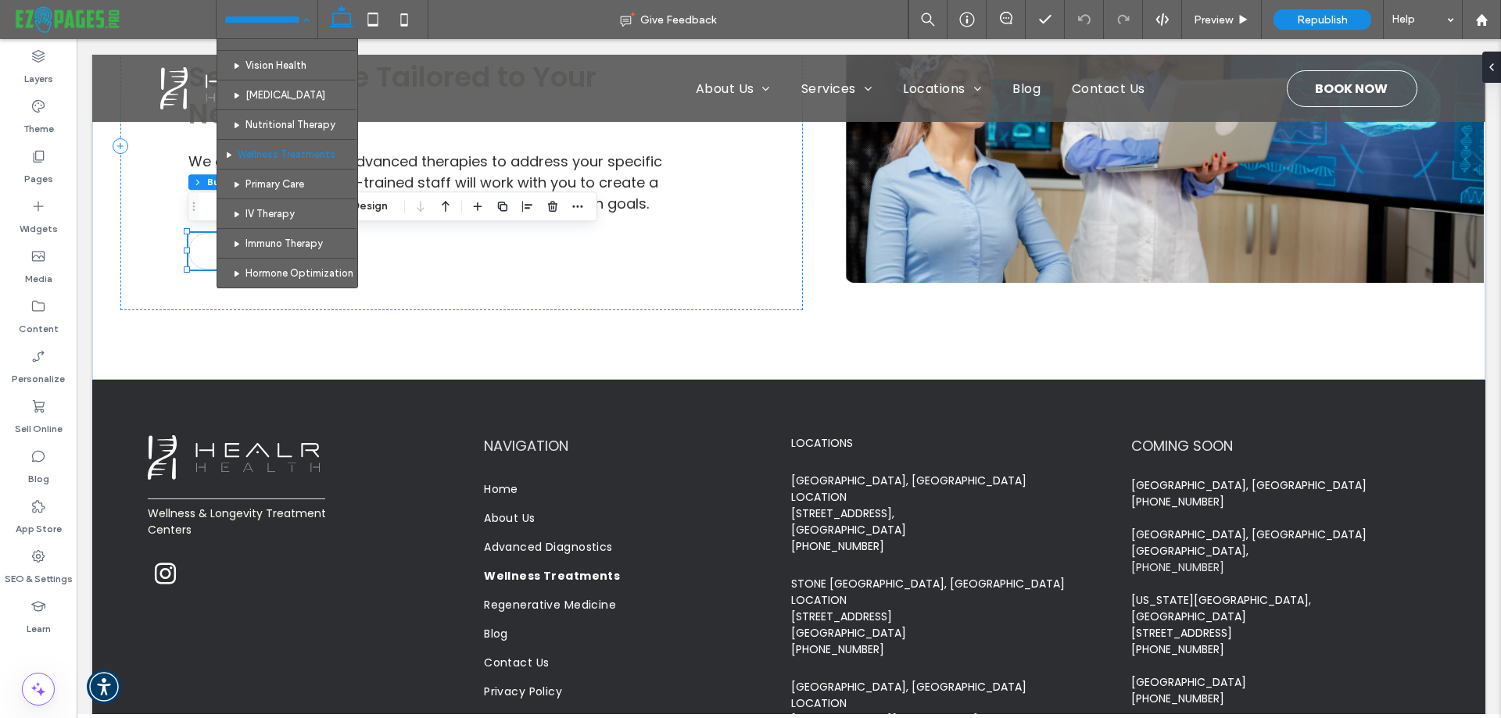
scroll to position [234, 0]
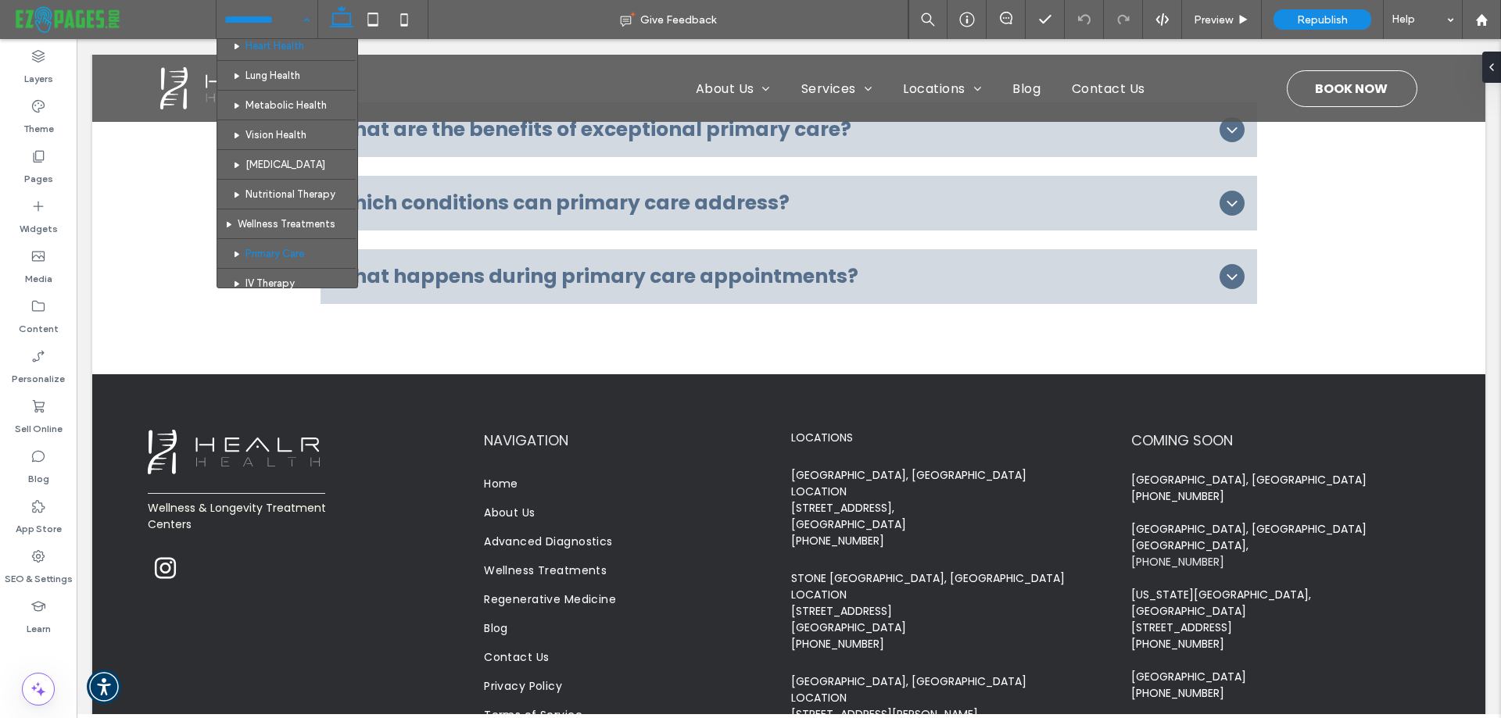
scroll to position [234, 0]
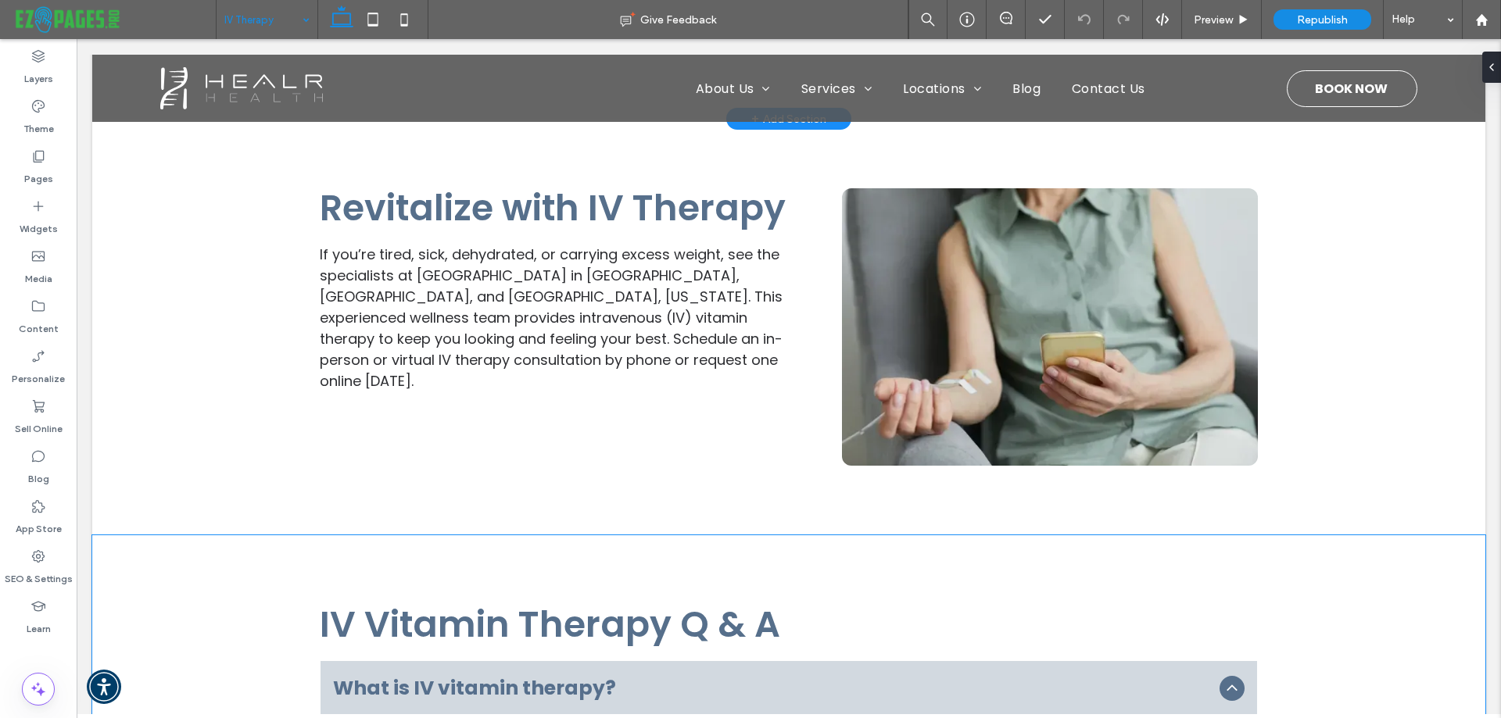
scroll to position [234, 0]
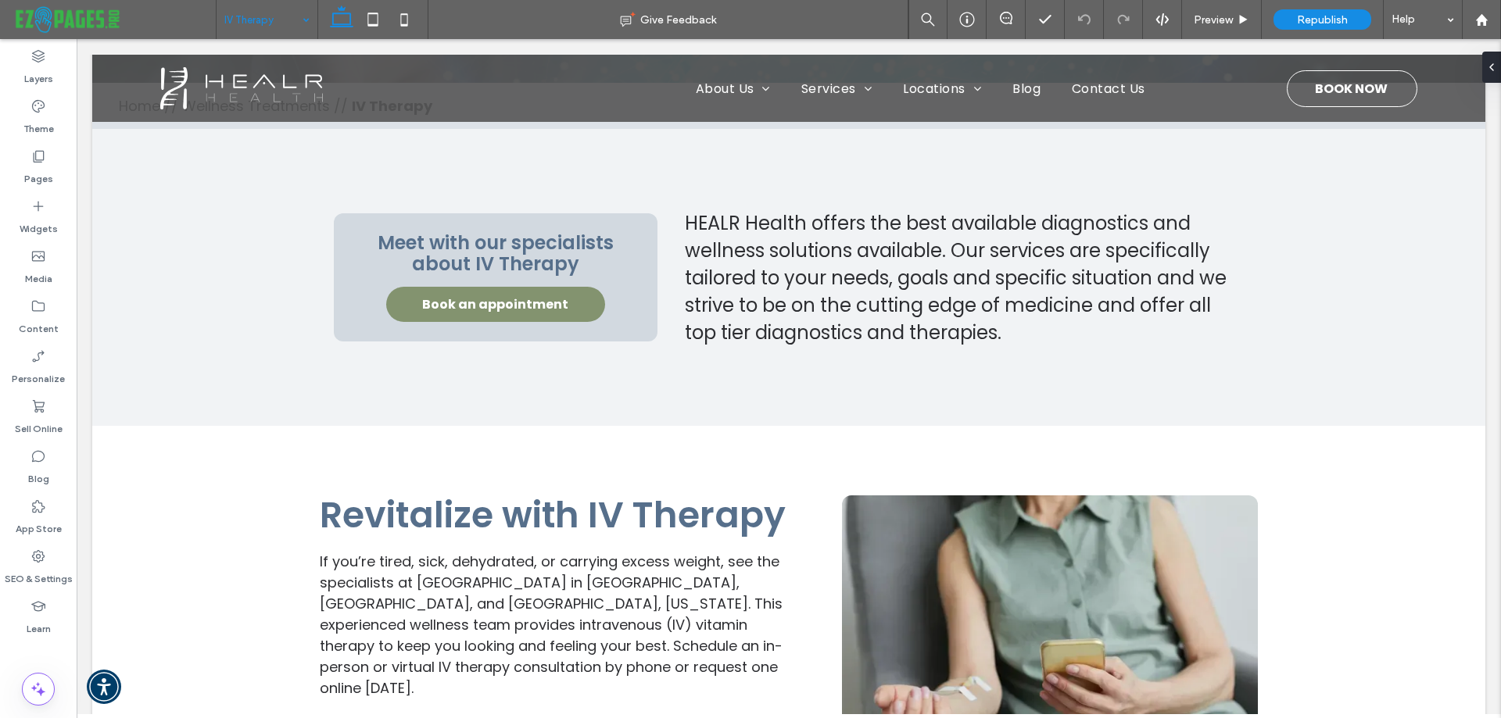
click at [247, 15] on input at bounding box center [262, 19] width 77 height 39
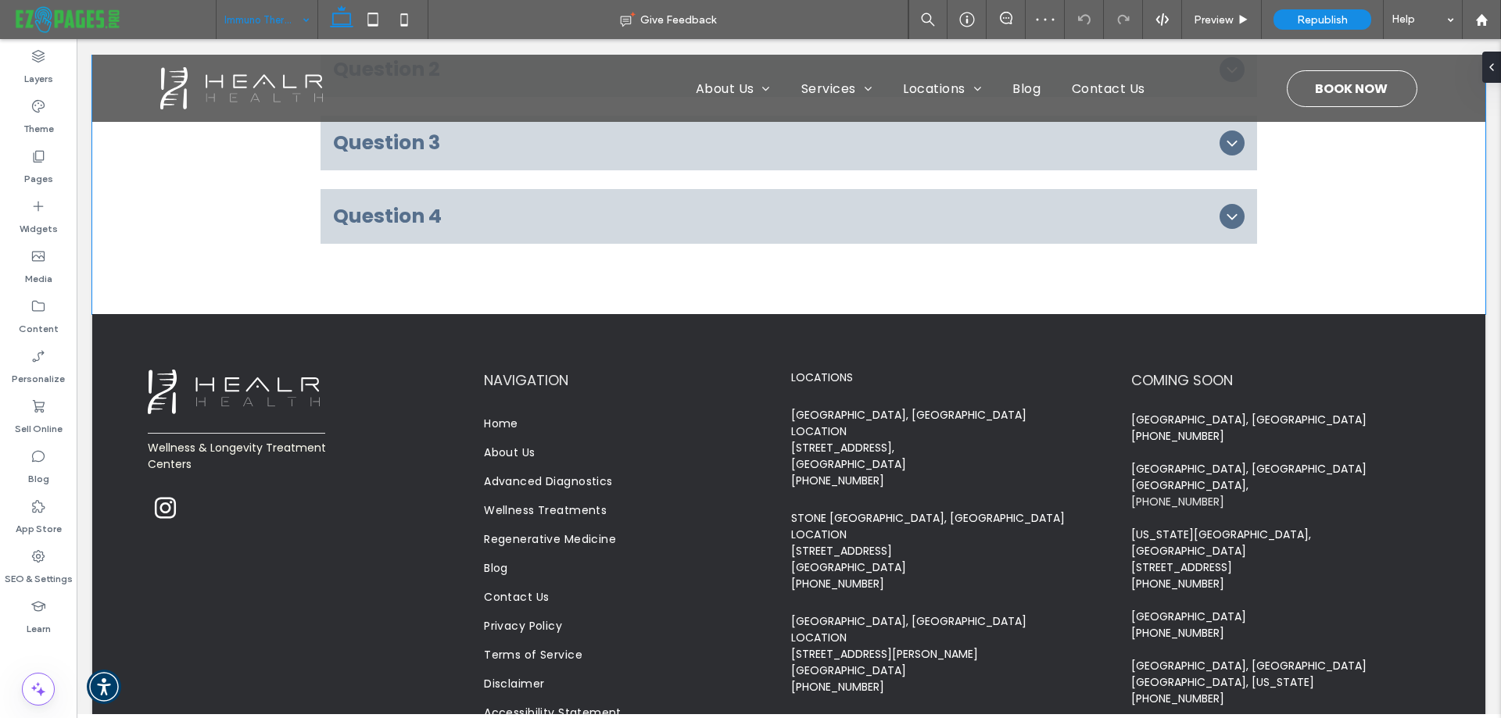
scroll to position [1271, 0]
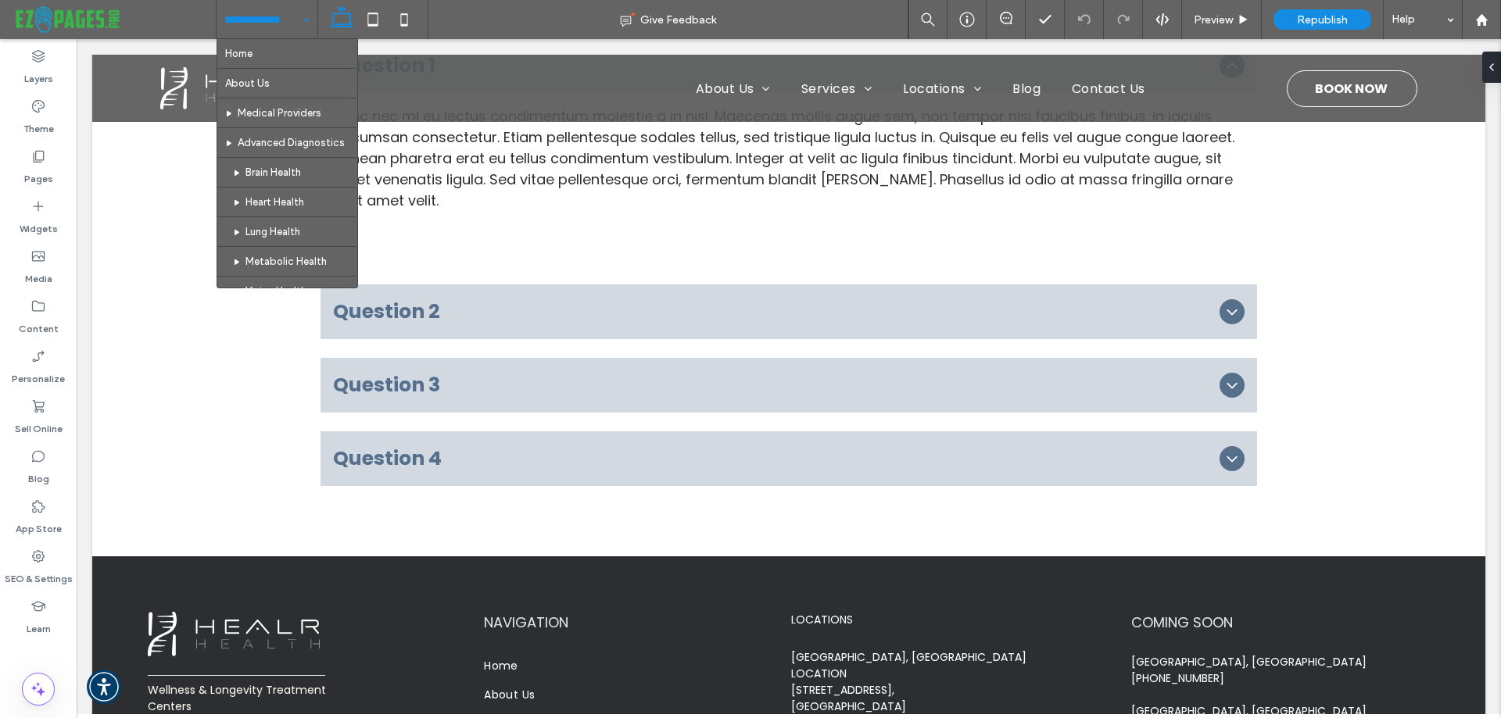
click at [260, 16] on input at bounding box center [262, 19] width 77 height 39
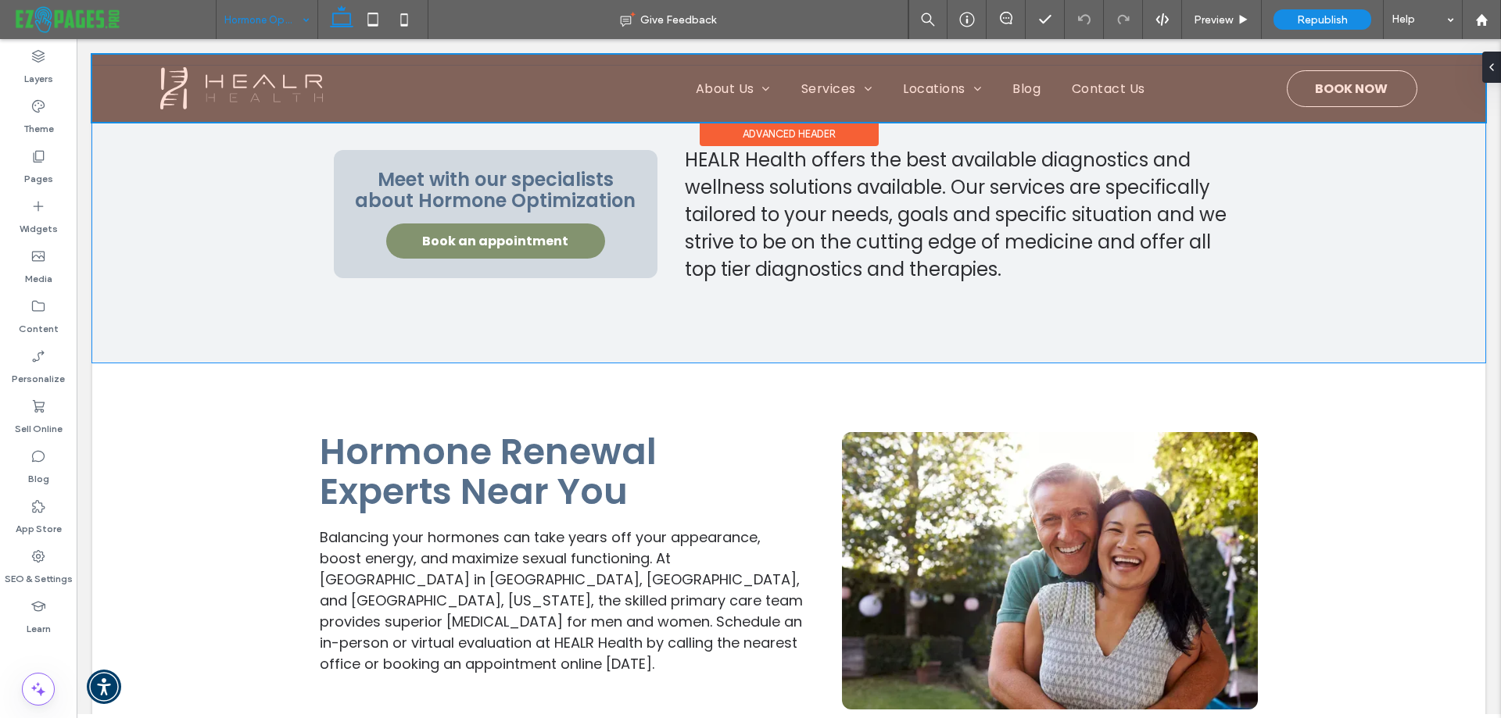
scroll to position [237, 0]
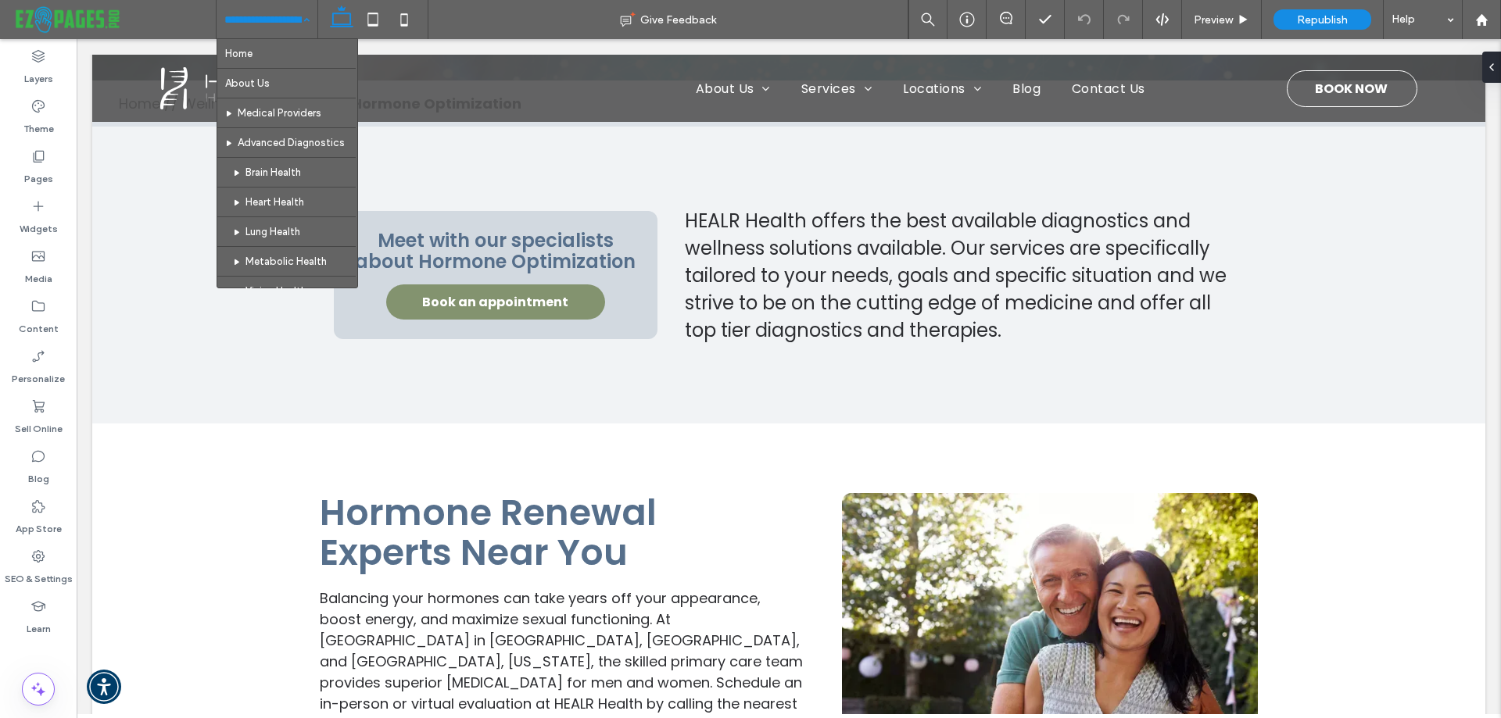
click at [278, 6] on input at bounding box center [262, 19] width 77 height 39
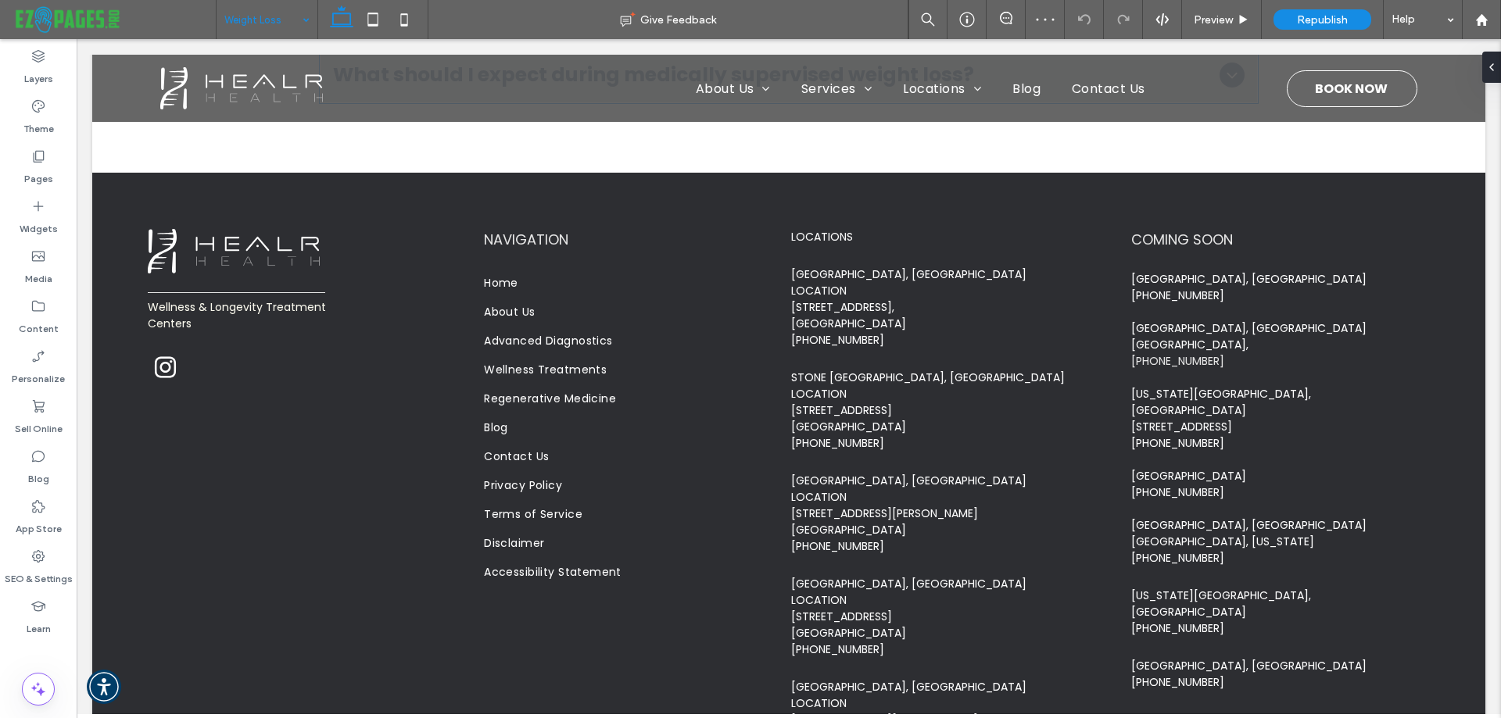
scroll to position [1530, 0]
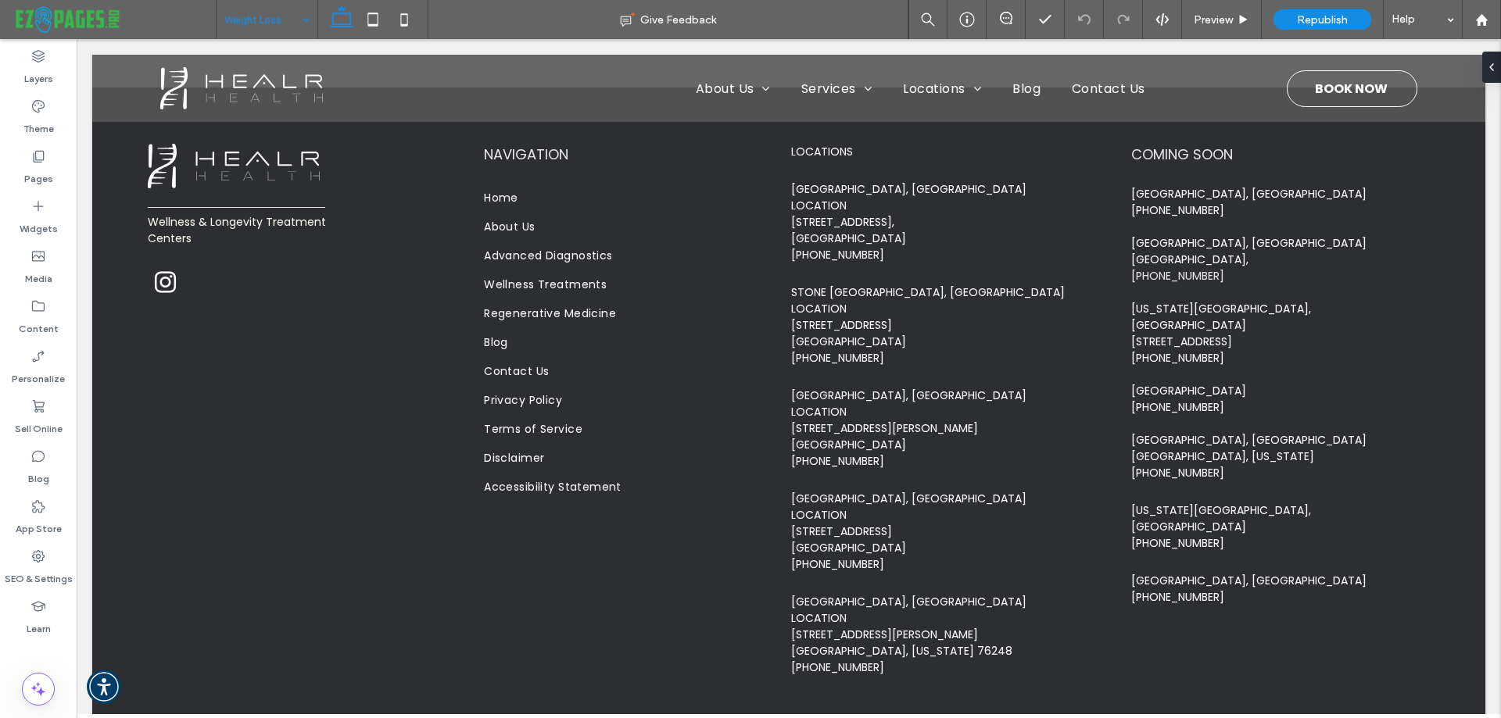
click at [300, 23] on div "Weight Loss" at bounding box center [267, 19] width 101 height 39
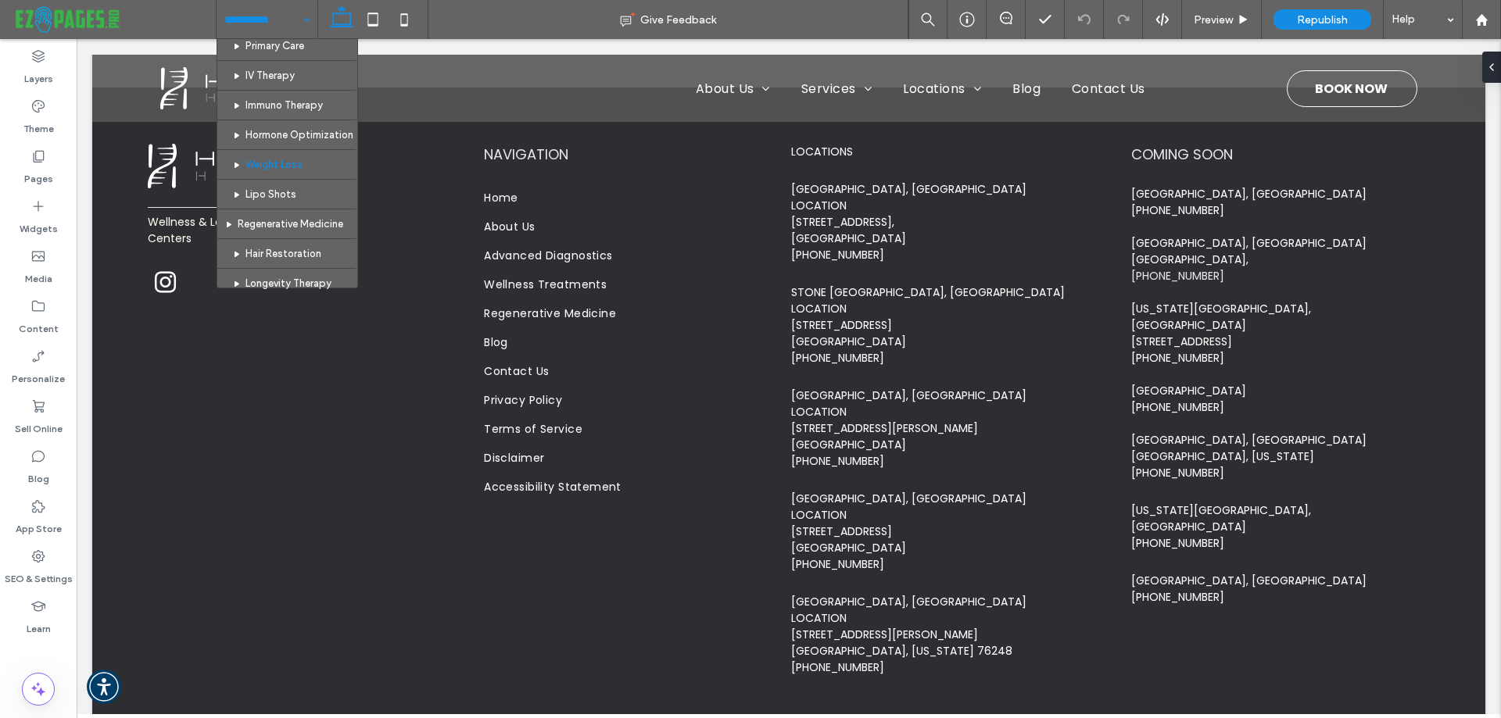
scroll to position [391, 0]
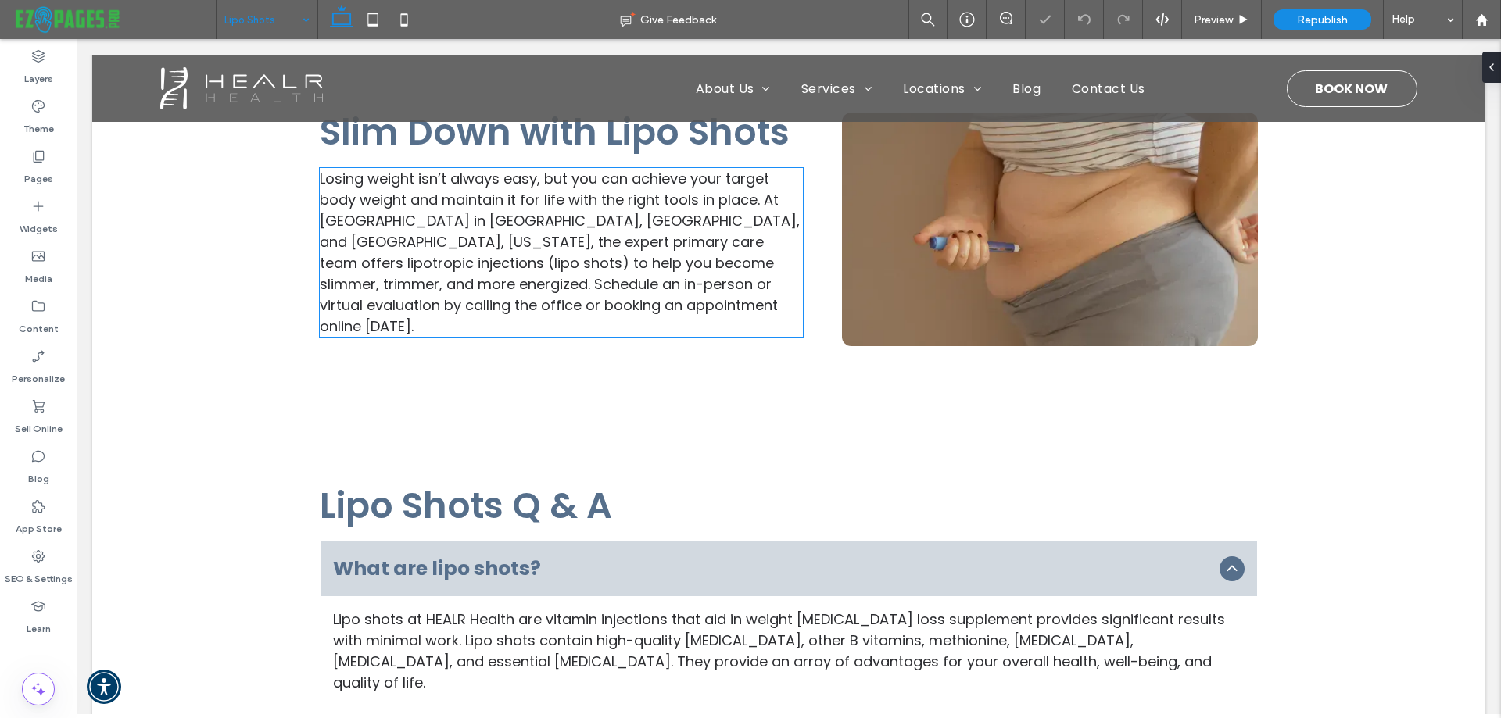
scroll to position [625, 0]
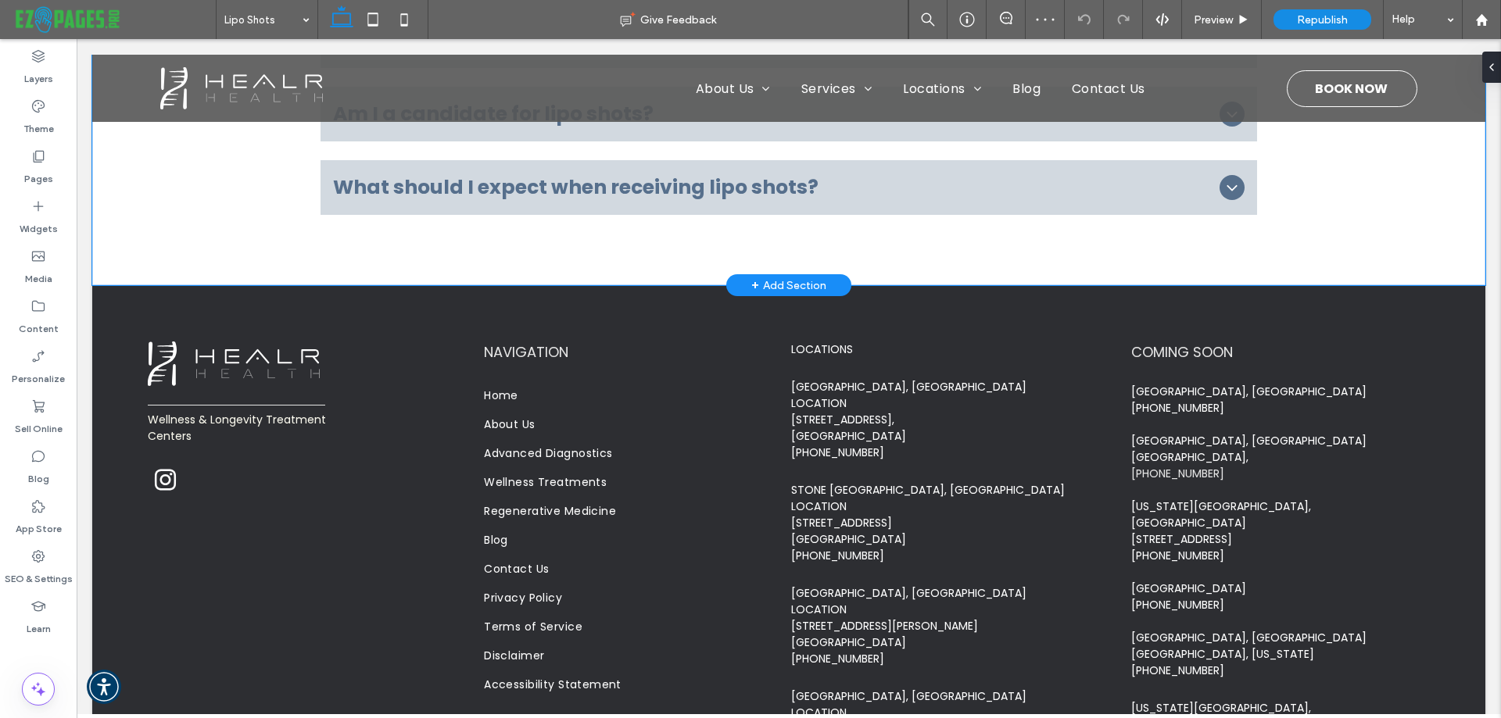
scroll to position [1527, 0]
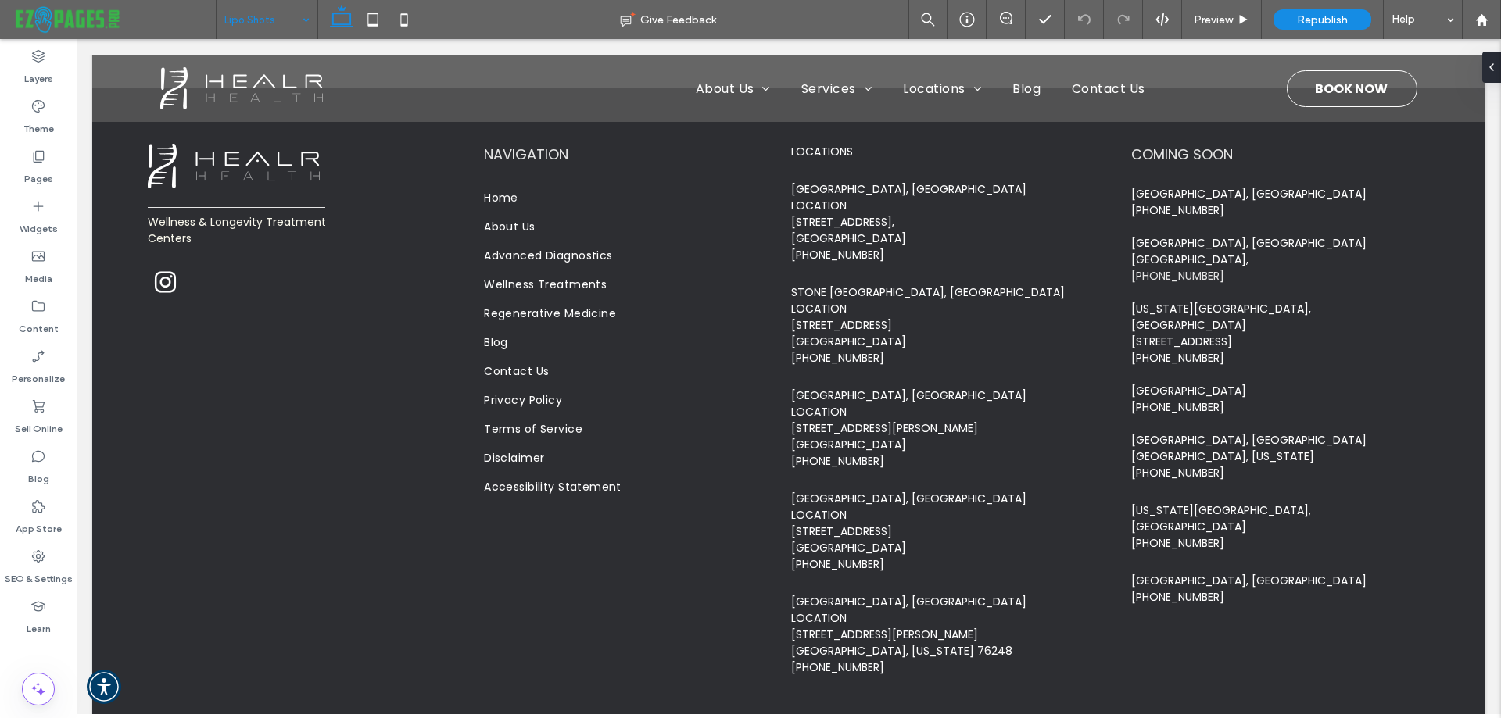
click at [296, 29] on div "Lipo Shots" at bounding box center [267, 19] width 101 height 39
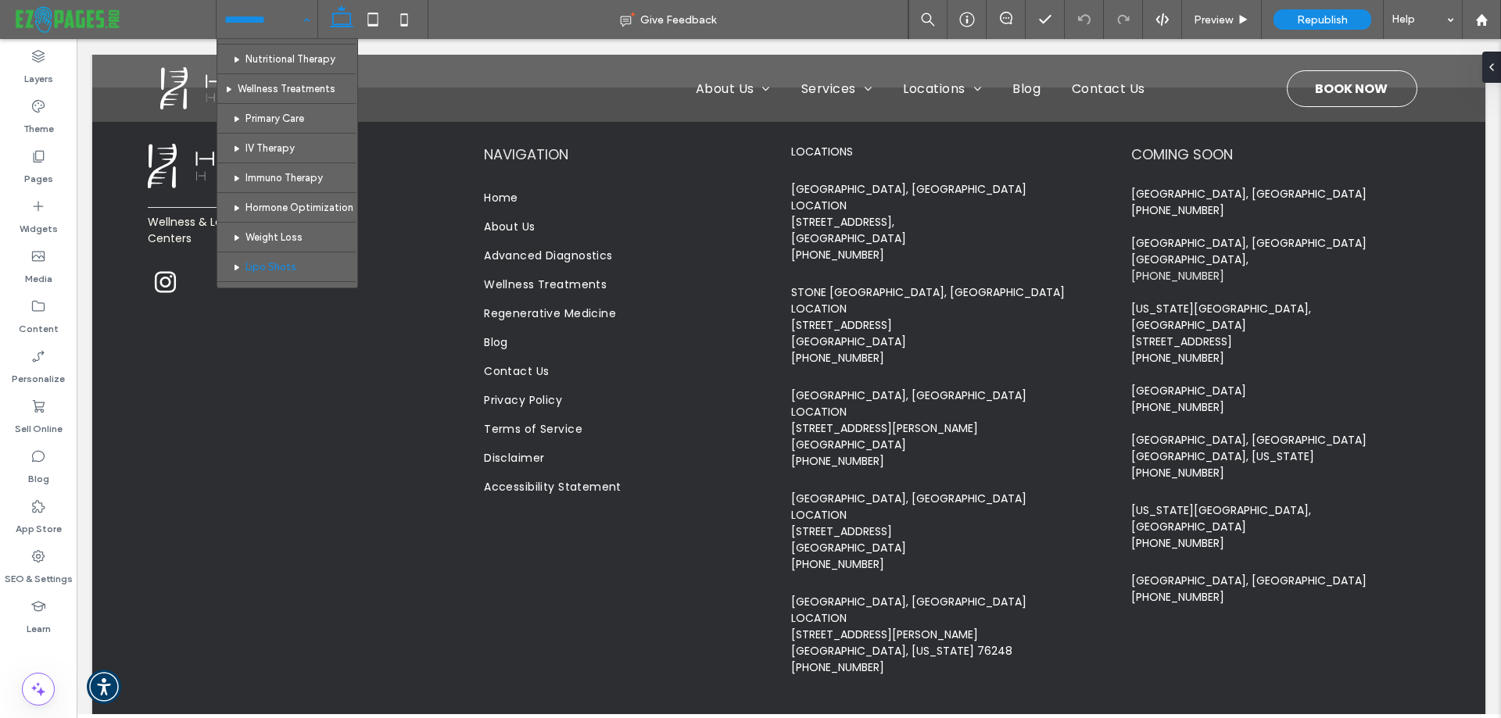
scroll to position [391, 0]
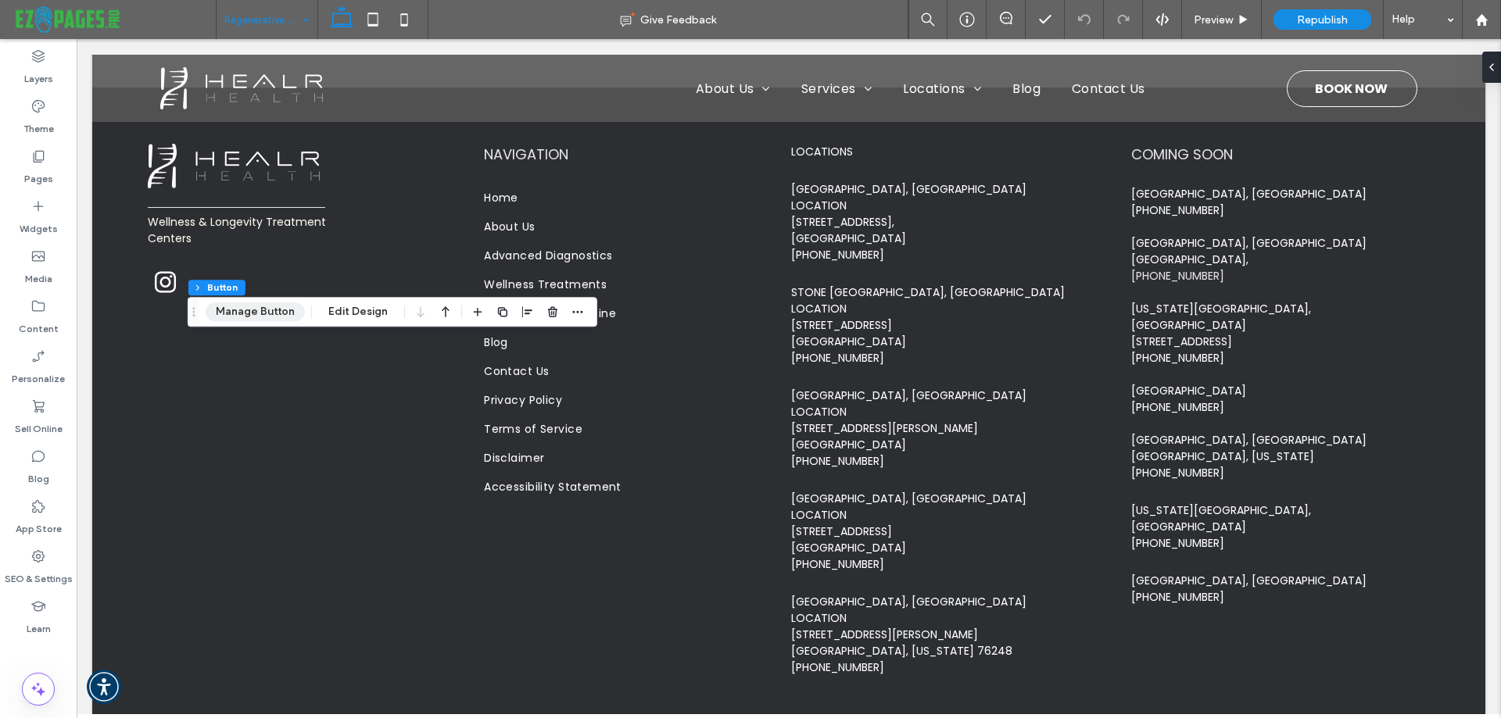
click at [240, 318] on button "Manage Button" at bounding box center [255, 311] width 99 height 19
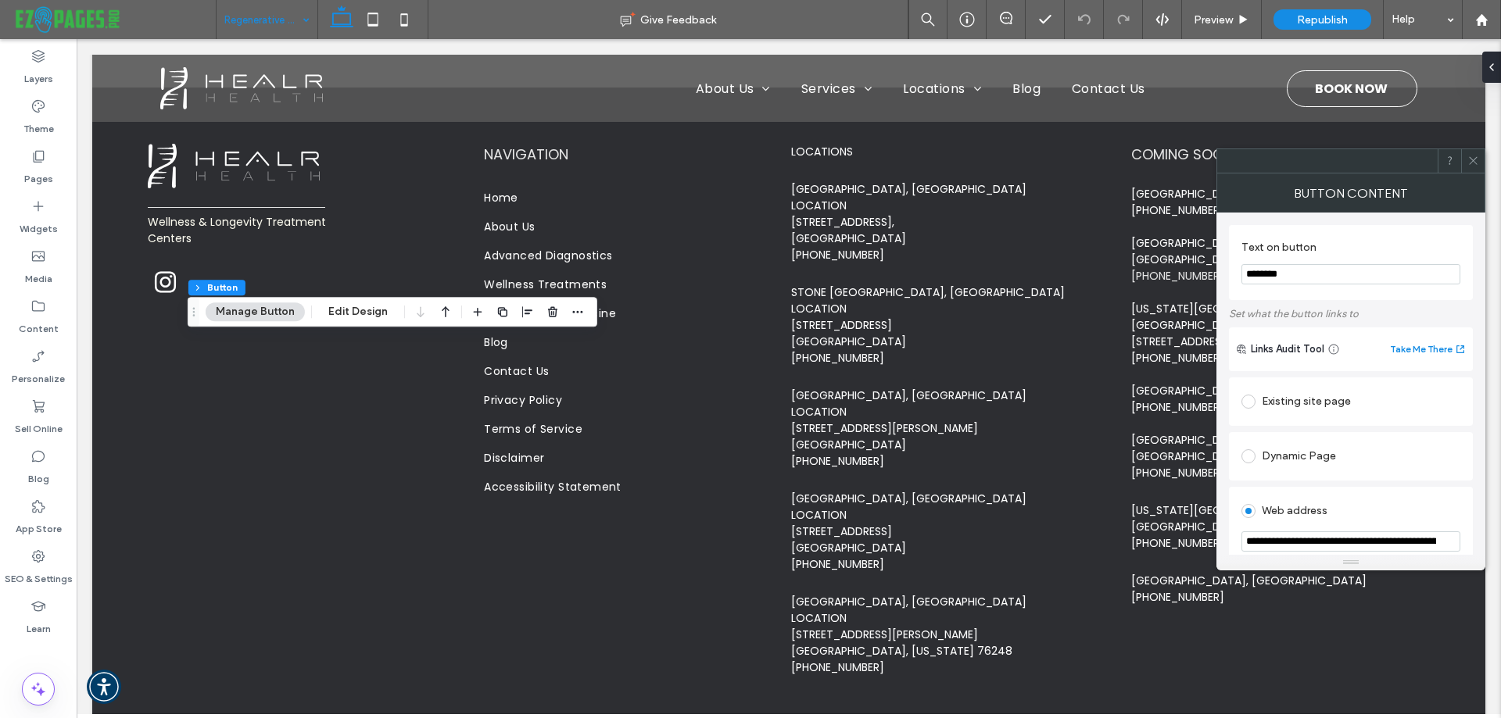
click at [1293, 396] on div "Existing site page" at bounding box center [1350, 401] width 219 height 25
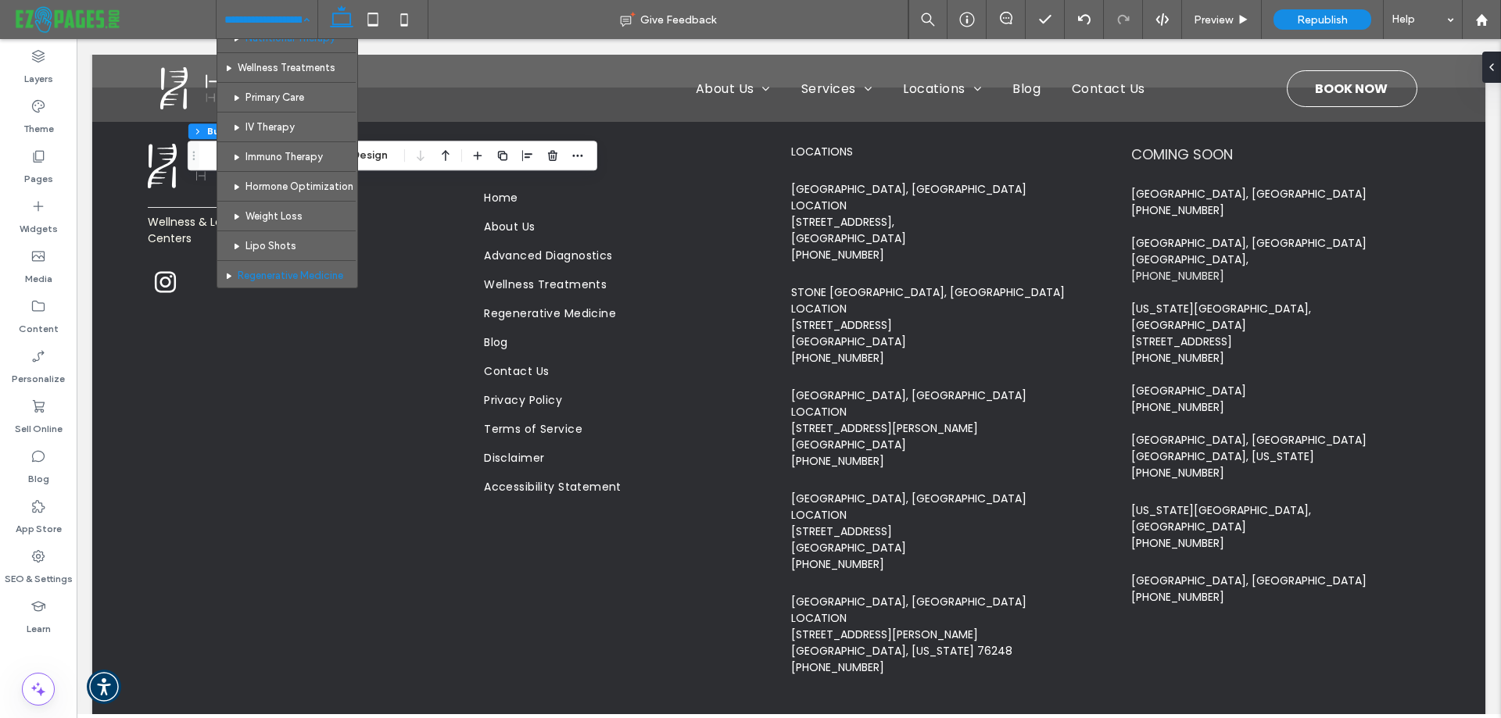
scroll to position [391, 0]
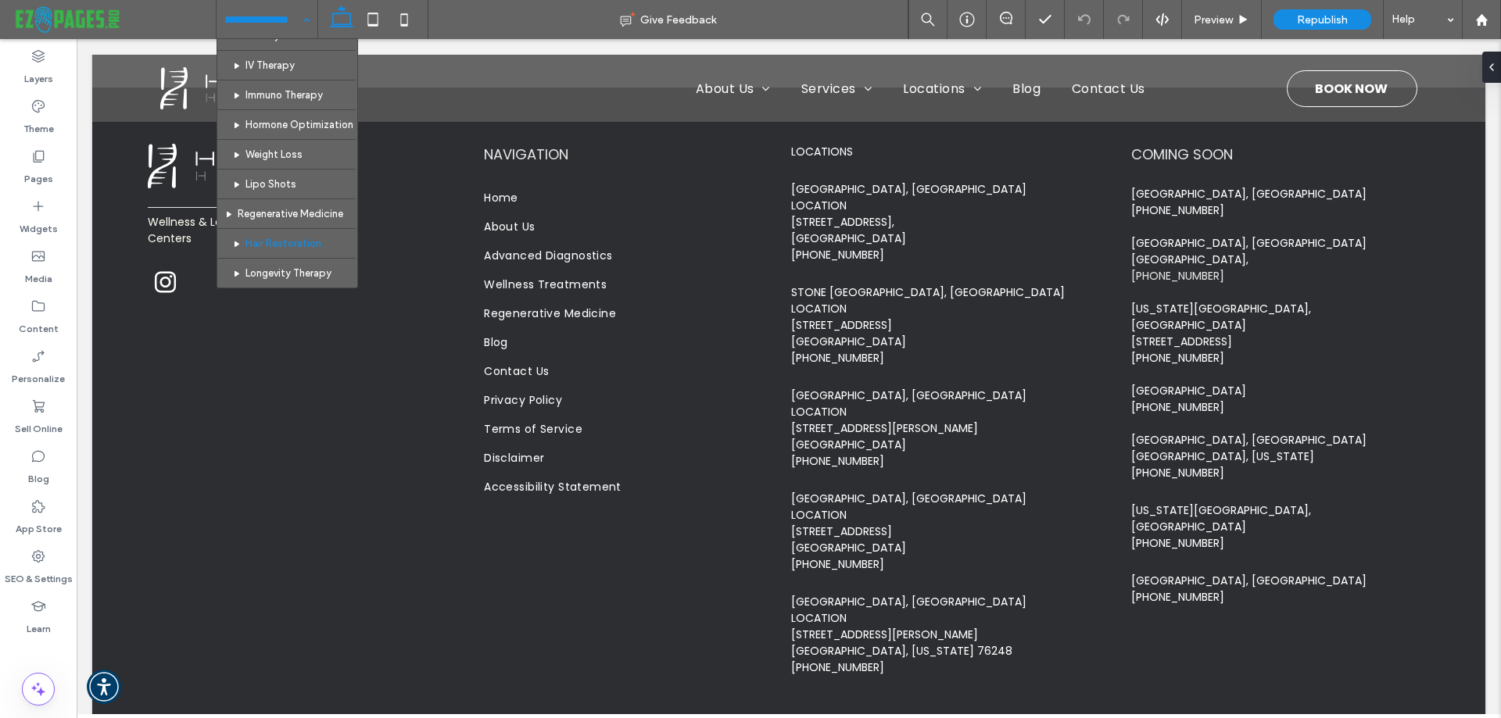
scroll to position [391, 0]
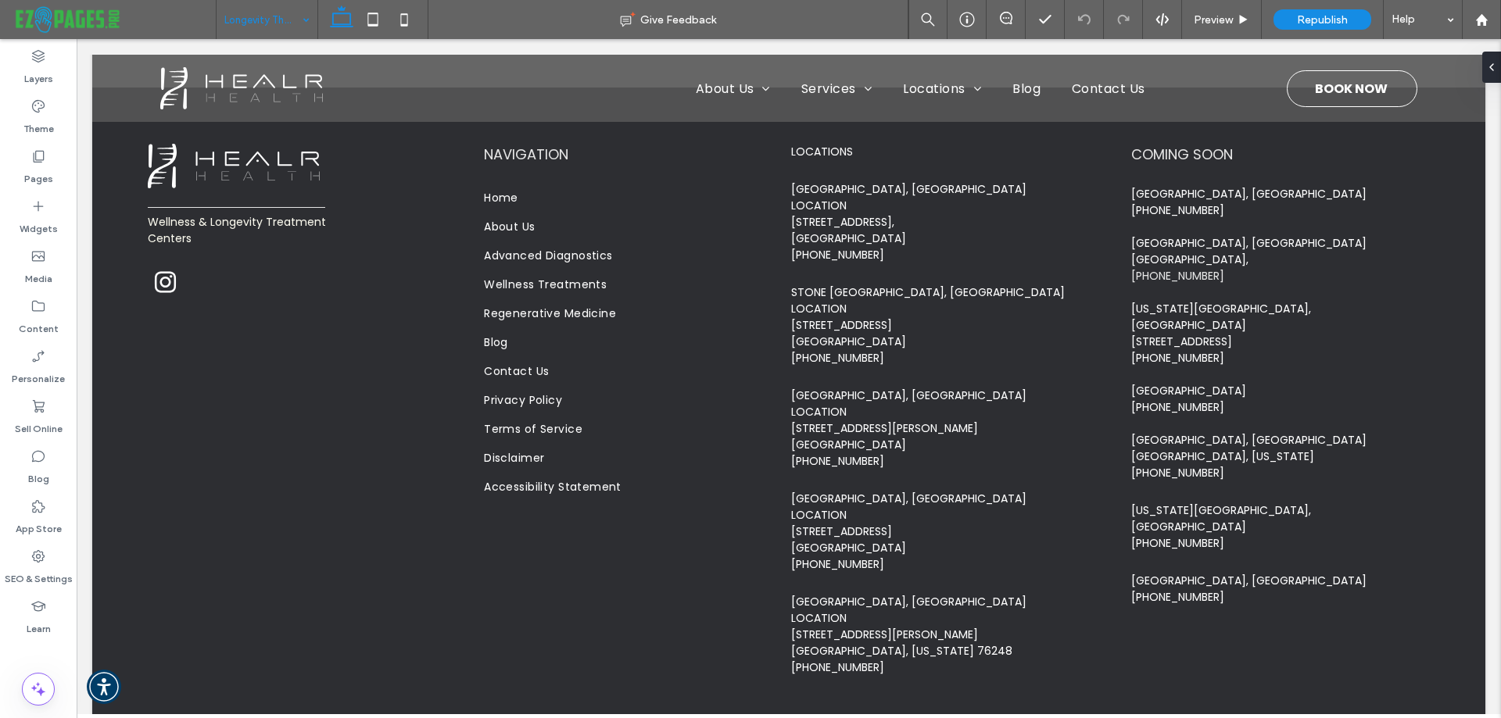
click at [281, 15] on input at bounding box center [262, 19] width 77 height 39
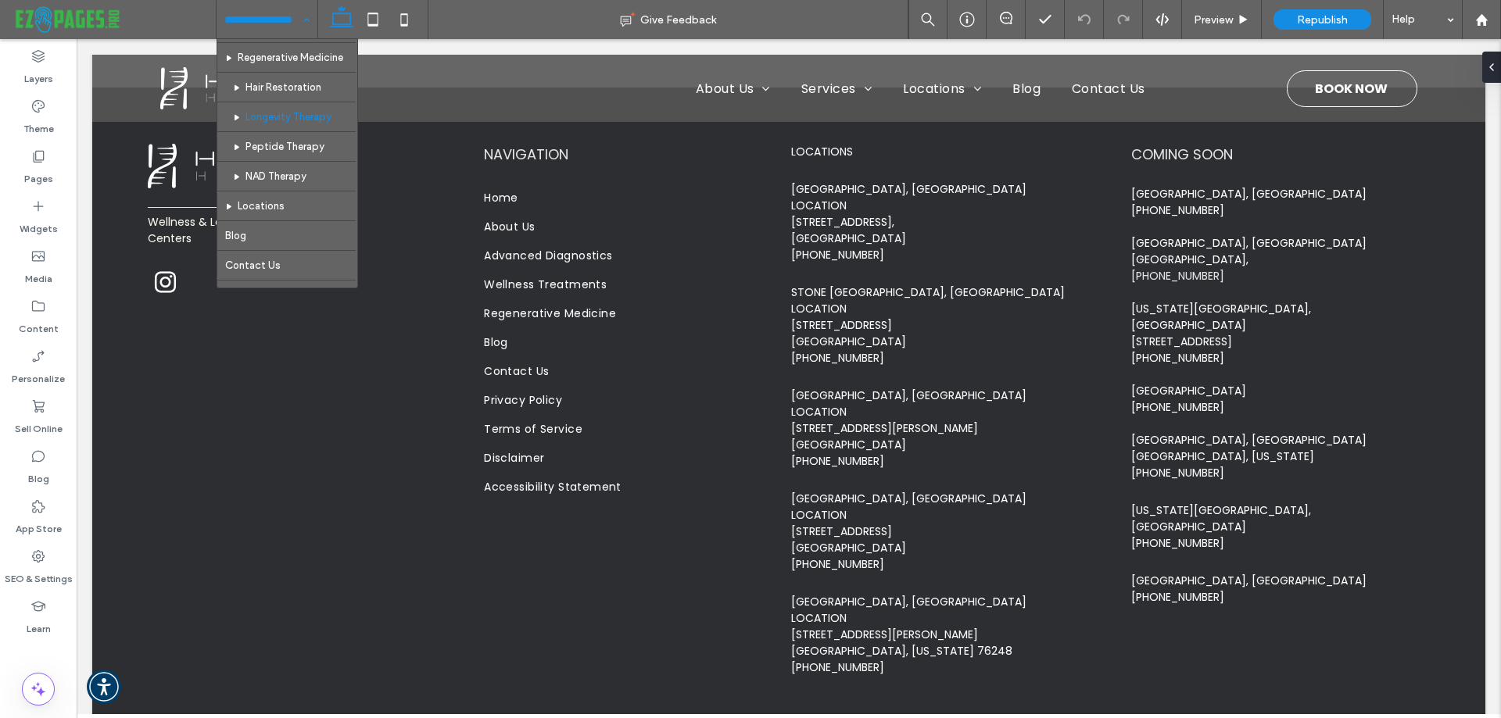
scroll to position [547, 0]
click at [276, 24] on input at bounding box center [262, 19] width 77 height 39
click at [275, 17] on input at bounding box center [262, 19] width 77 height 39
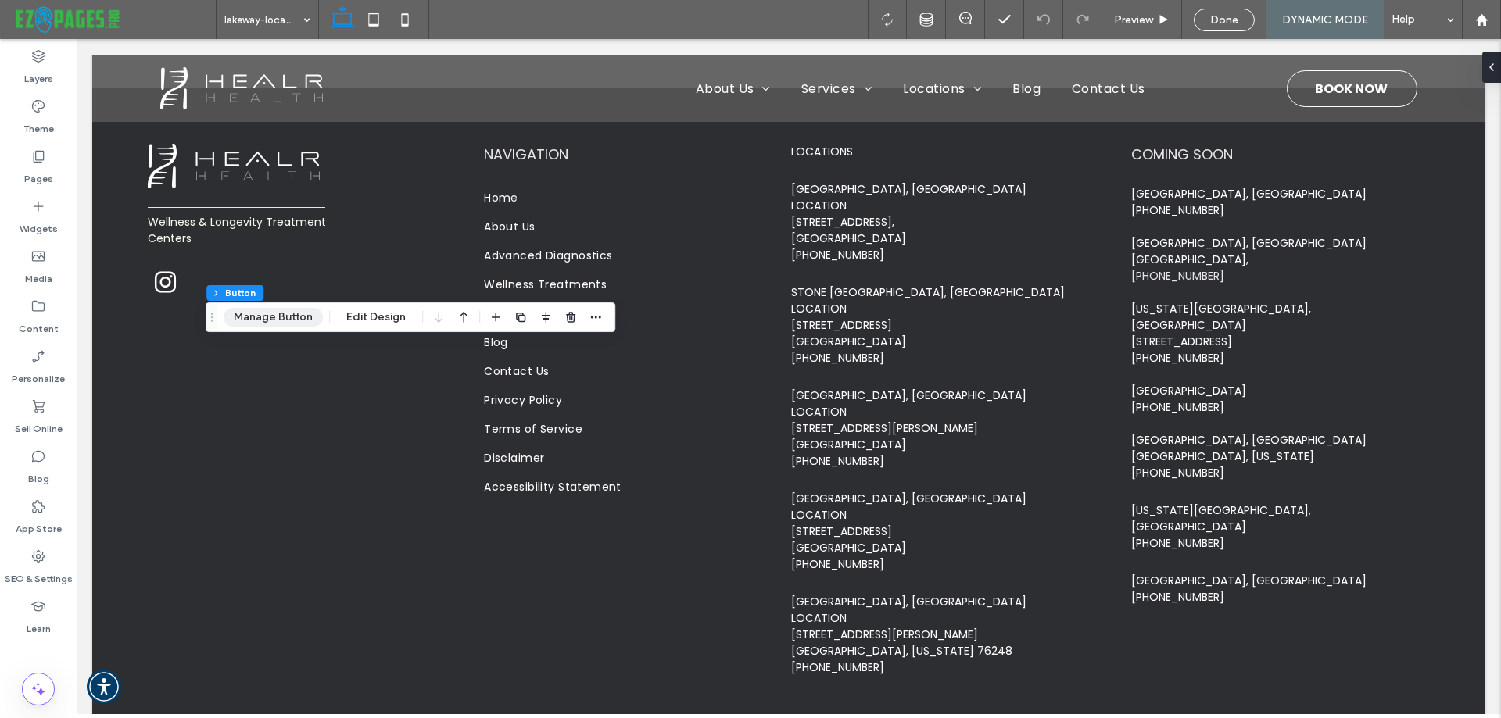
click at [268, 319] on button "Manage Button" at bounding box center [273, 317] width 99 height 19
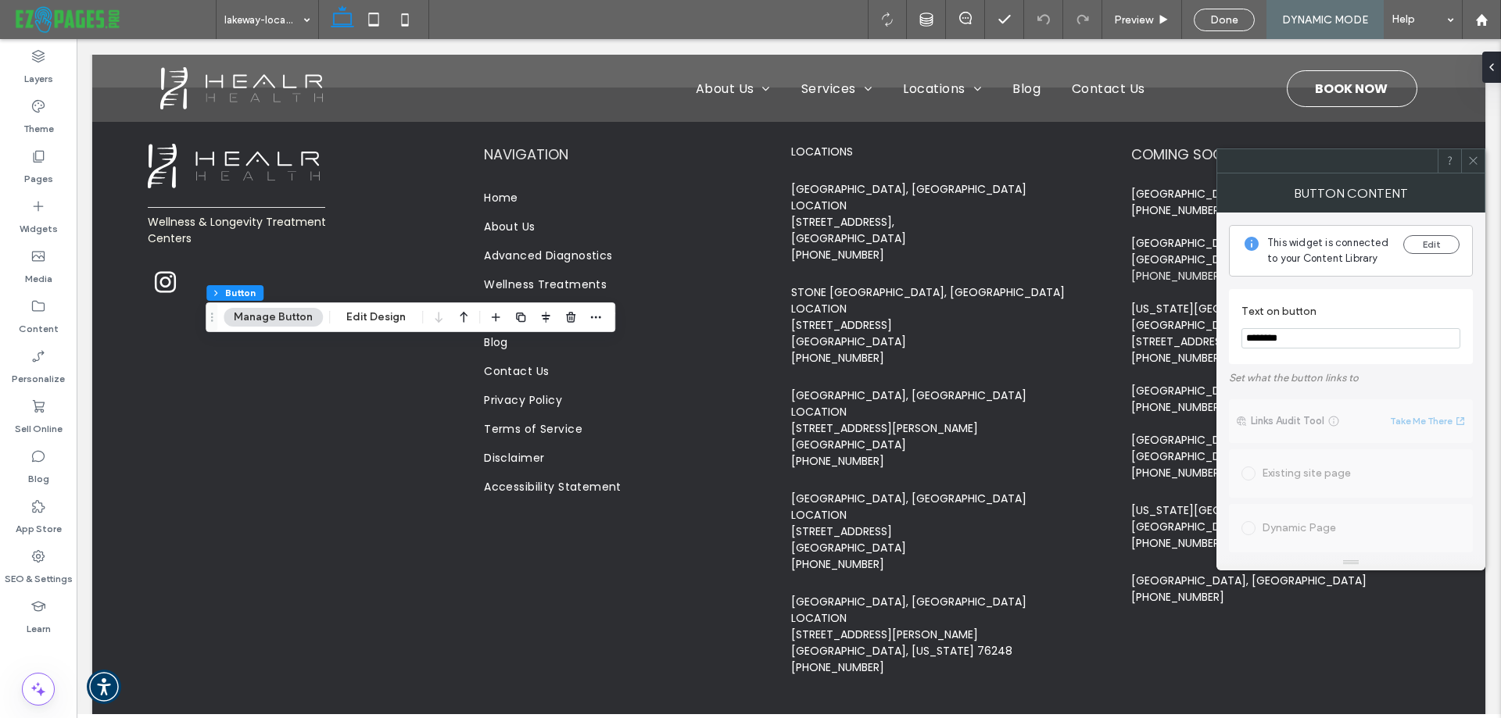
click at [1476, 163] on icon at bounding box center [1473, 161] width 12 height 12
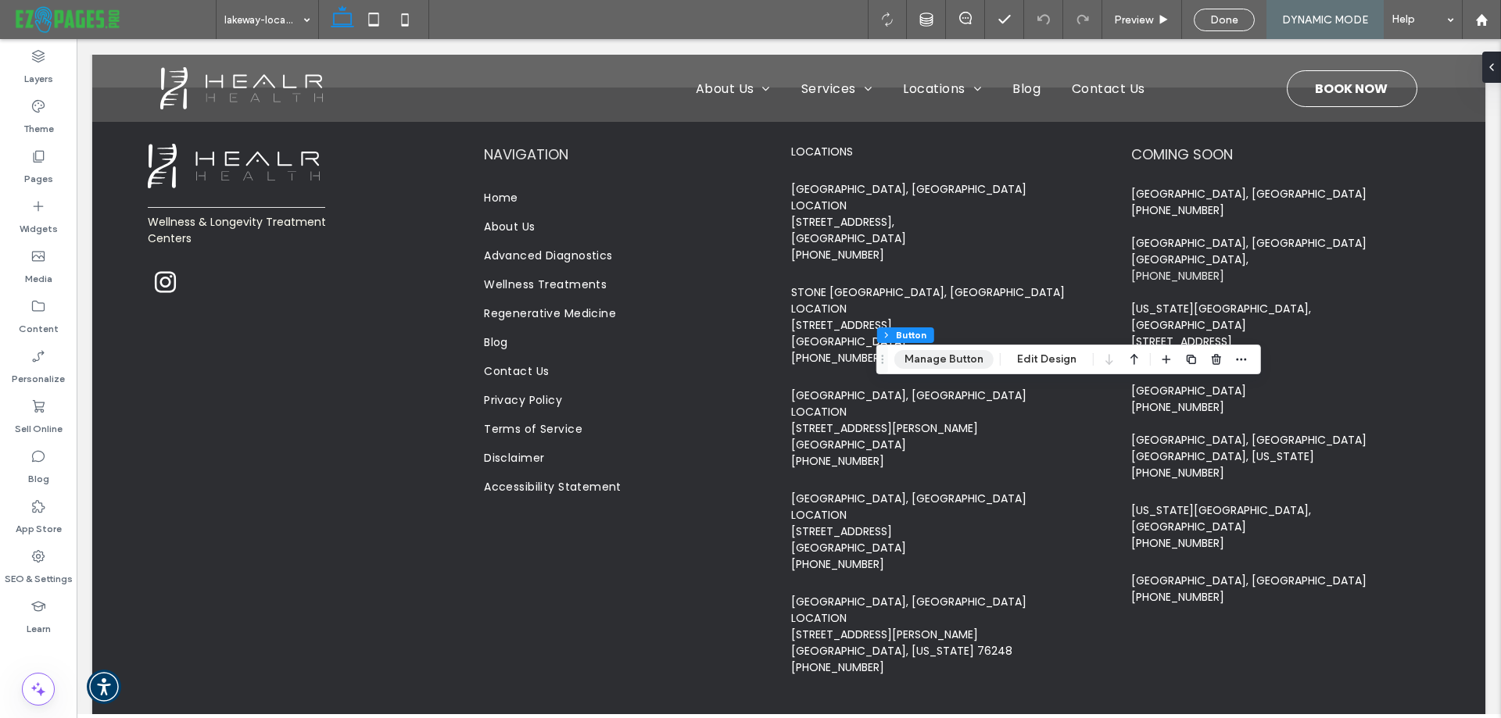
click at [918, 358] on button "Manage Button" at bounding box center [943, 359] width 99 height 19
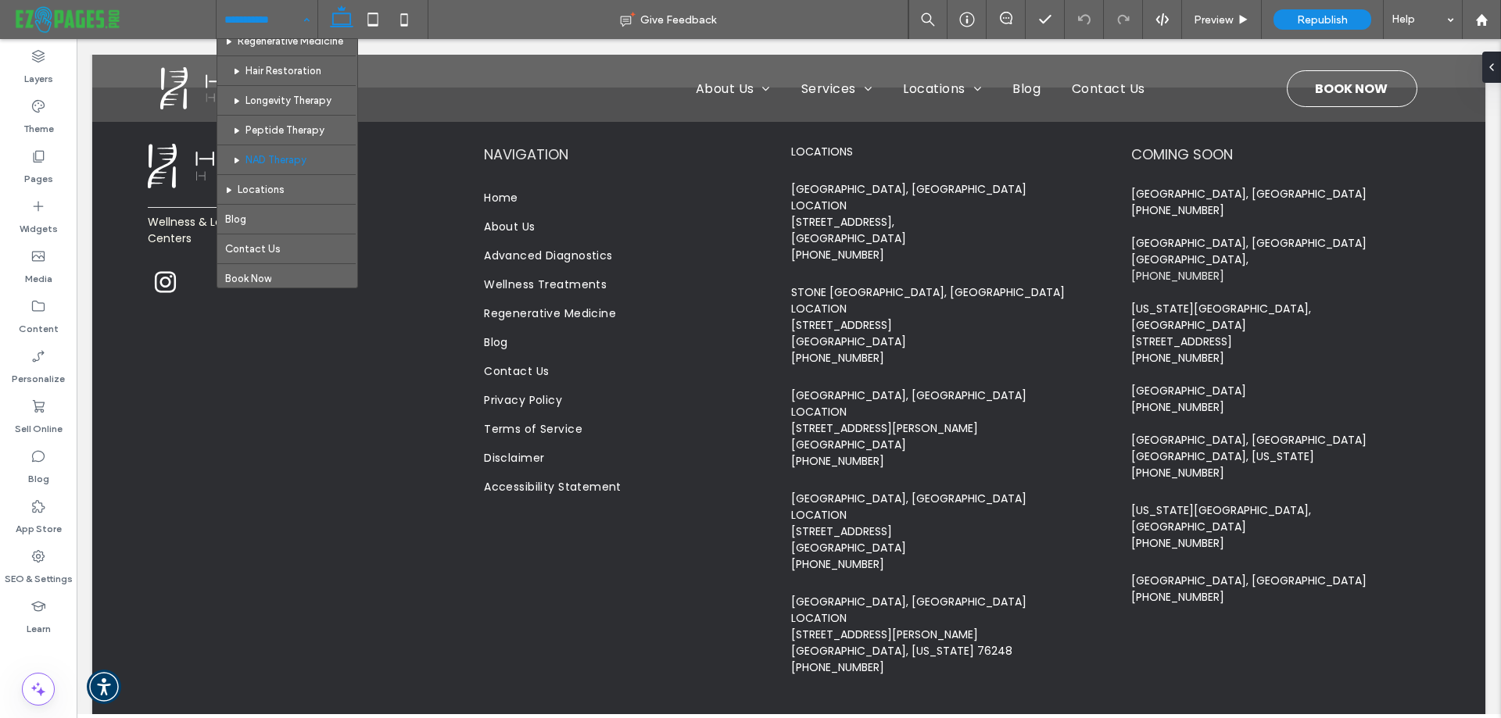
scroll to position [625, 0]
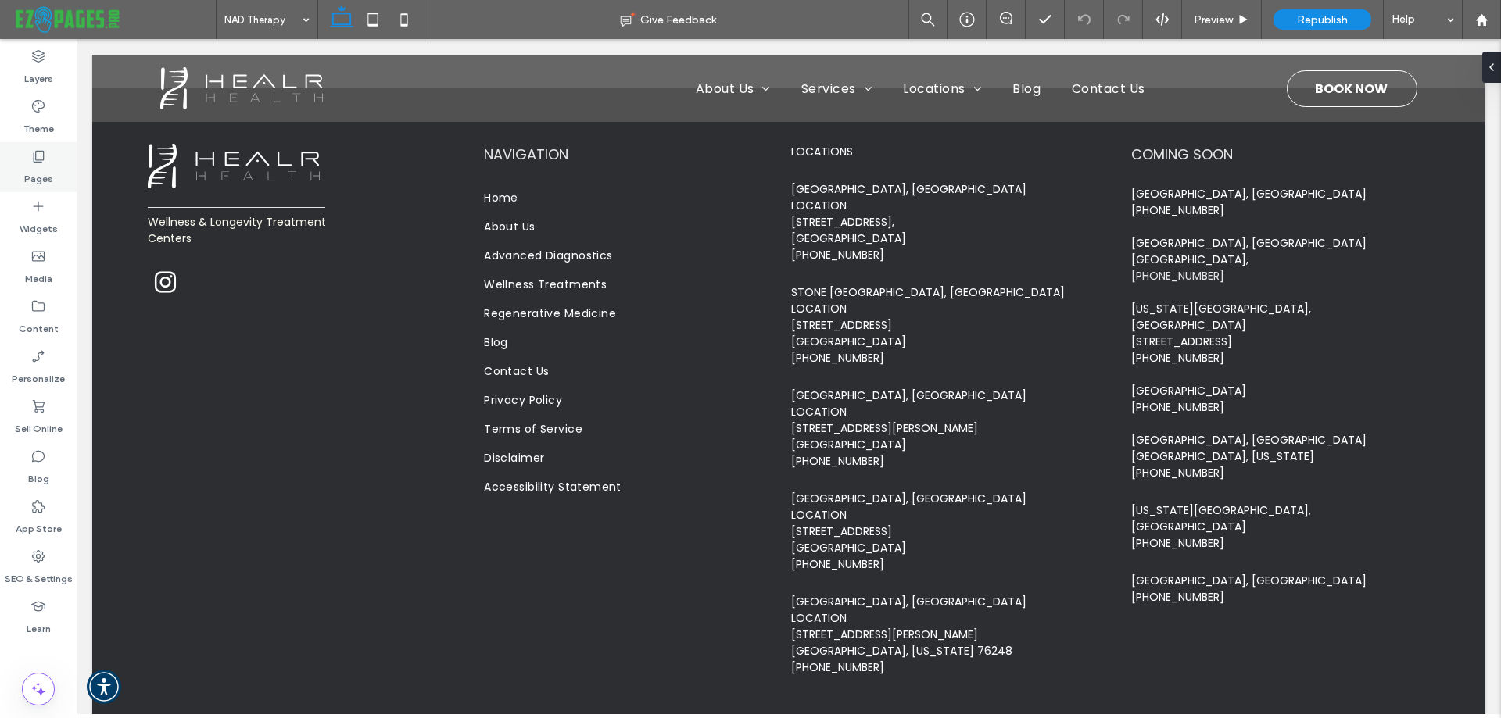
click at [41, 163] on use at bounding box center [39, 157] width 11 height 12
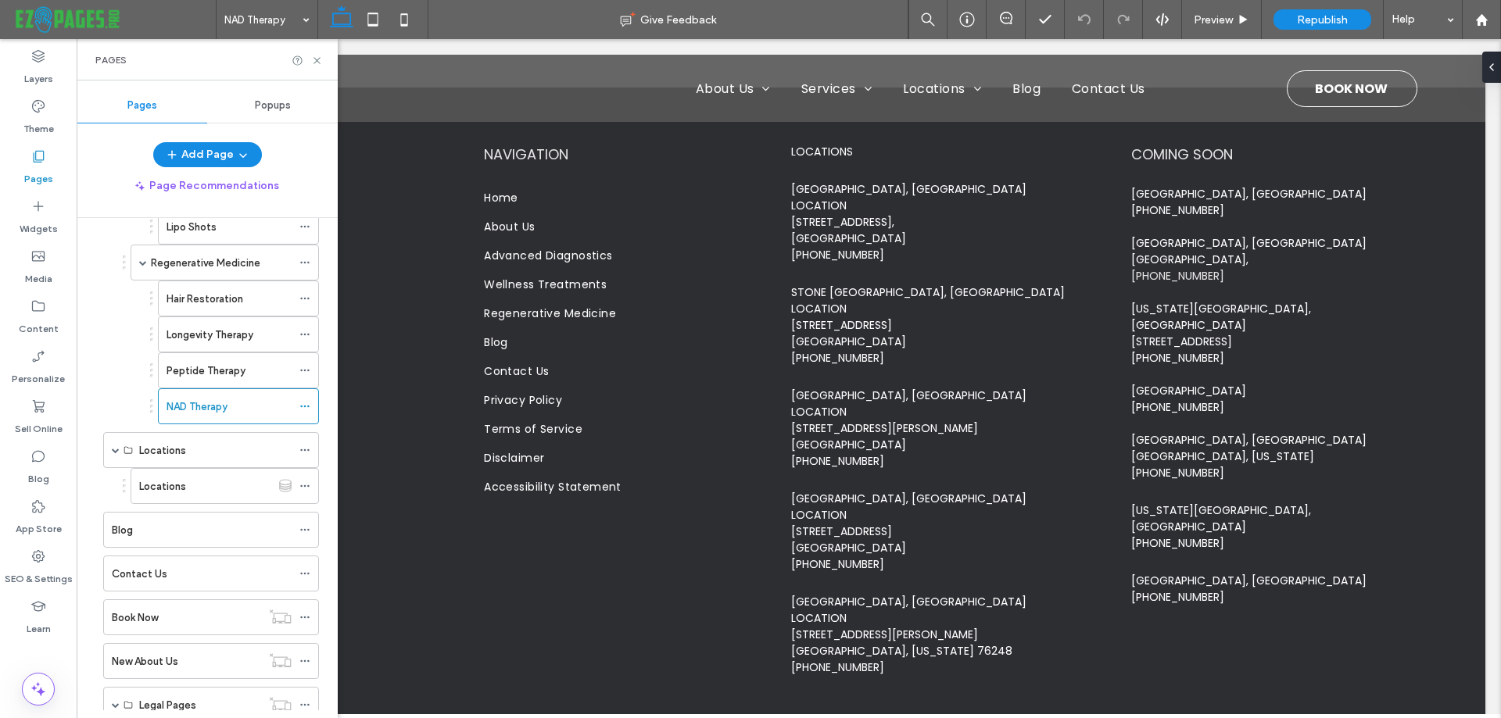
scroll to position [750, 0]
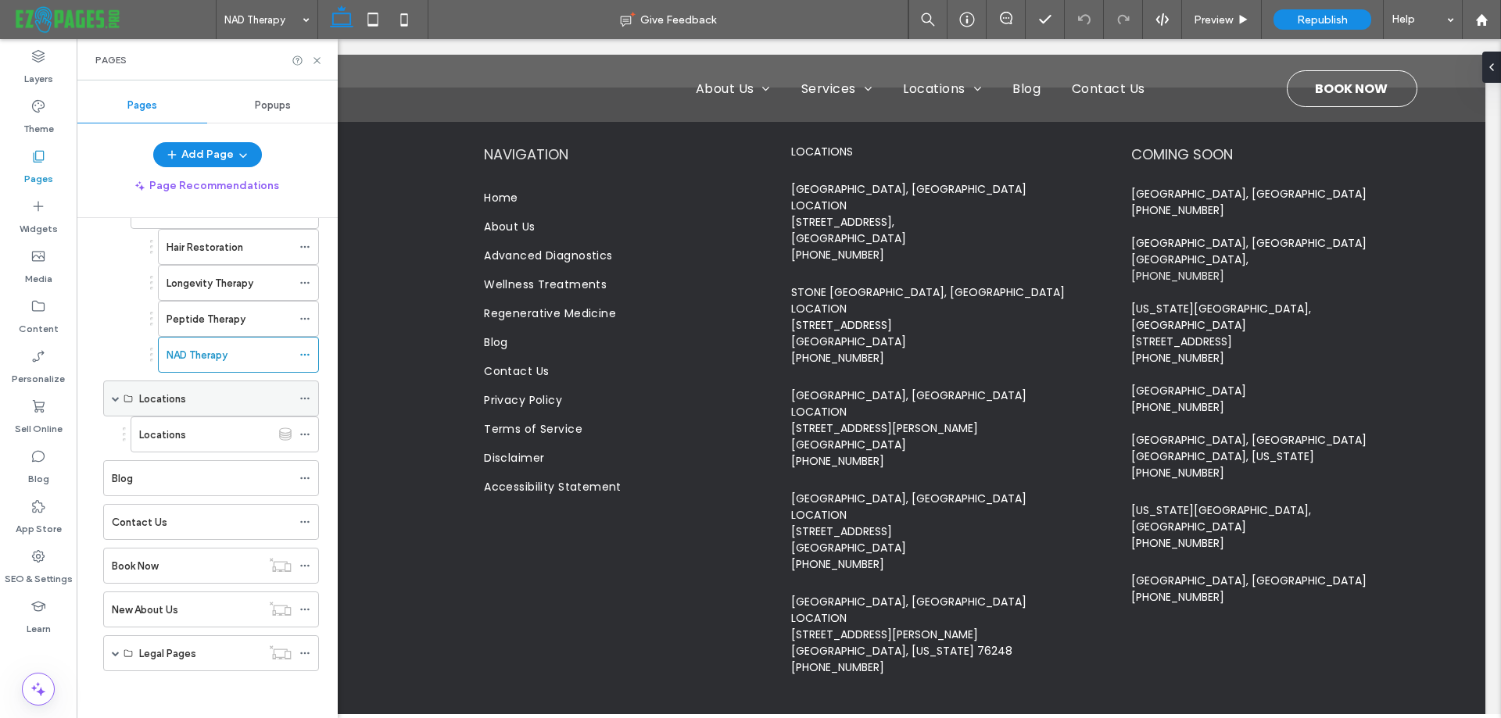
click at [200, 400] on div "Locations" at bounding box center [215, 399] width 152 height 16
click at [161, 399] on label "Locations" at bounding box center [162, 398] width 47 height 27
click at [174, 431] on label "Locations" at bounding box center [162, 434] width 47 height 27
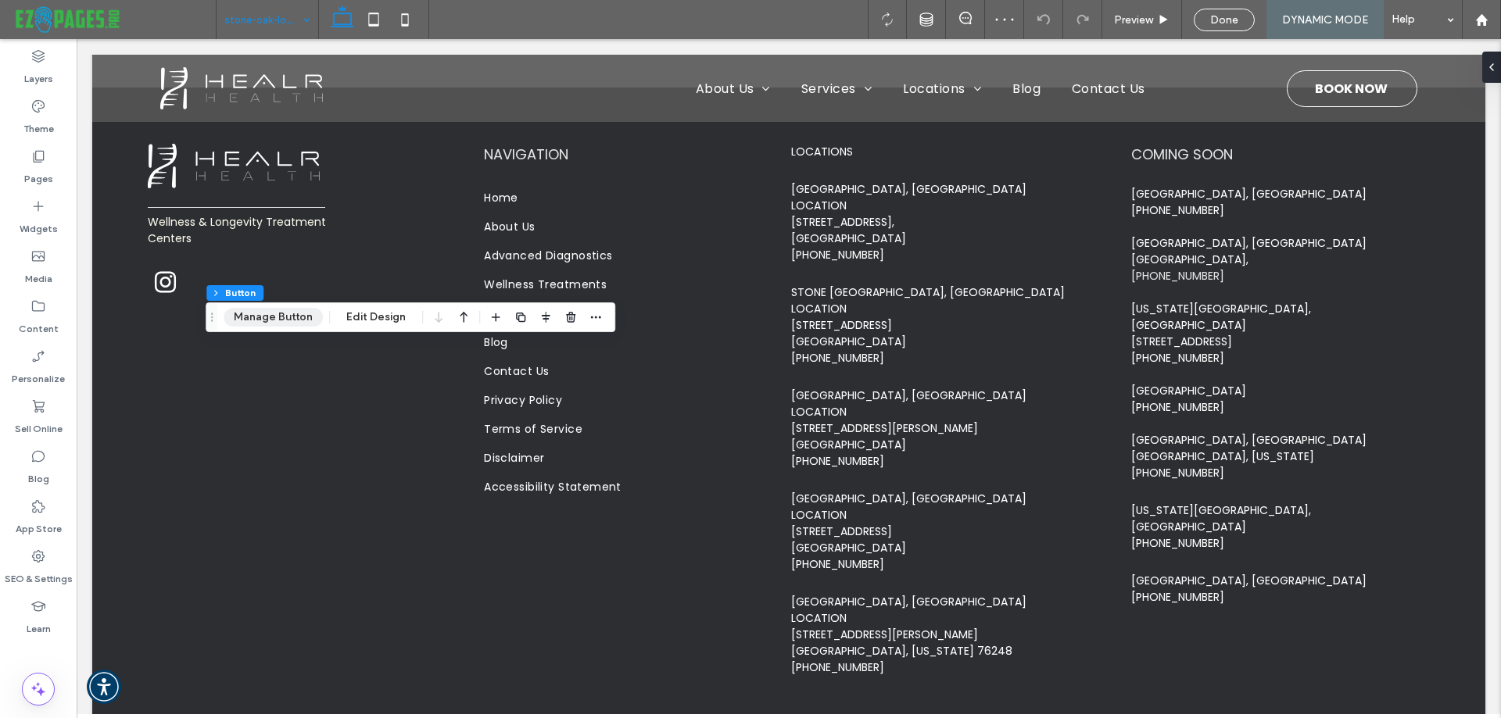
click at [251, 320] on button "Manage Button" at bounding box center [273, 317] width 99 height 19
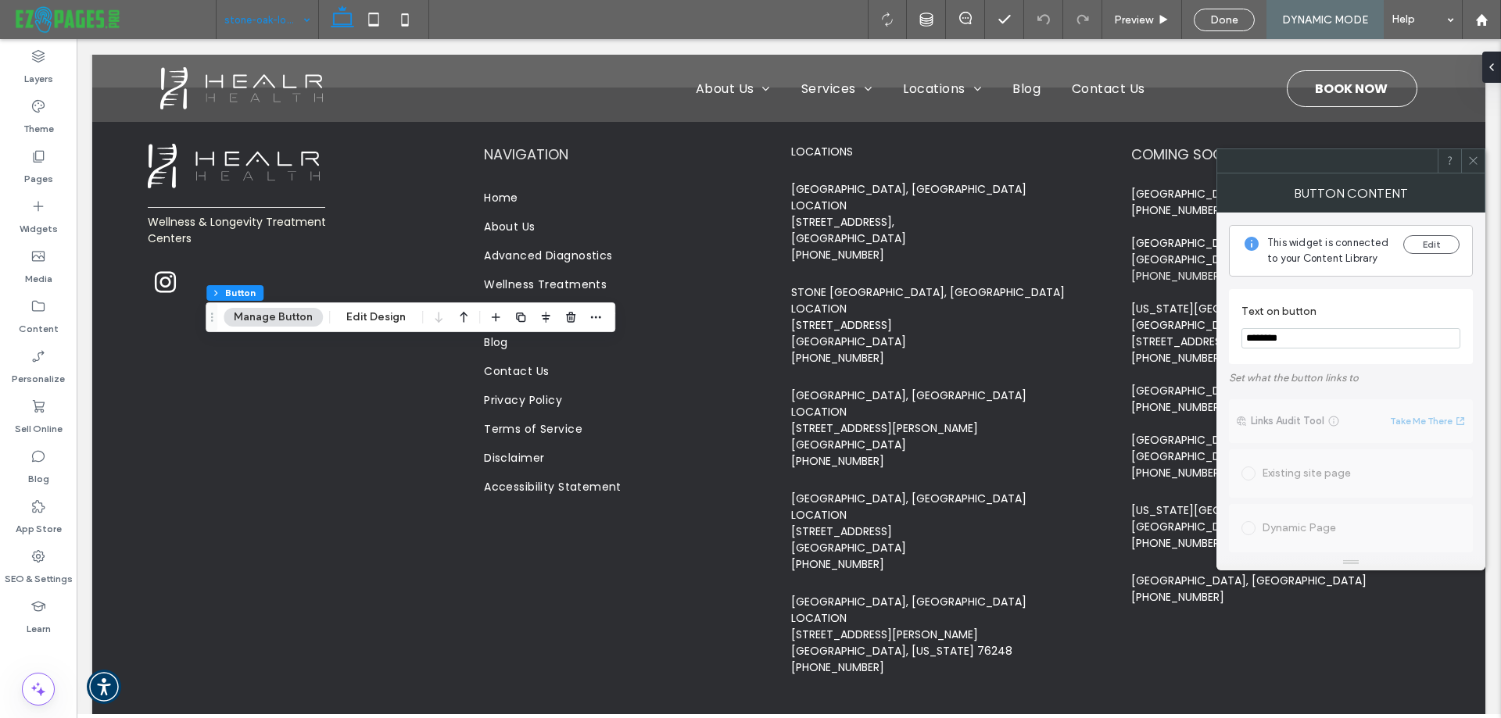
click at [1466, 157] on div at bounding box center [1472, 160] width 23 height 23
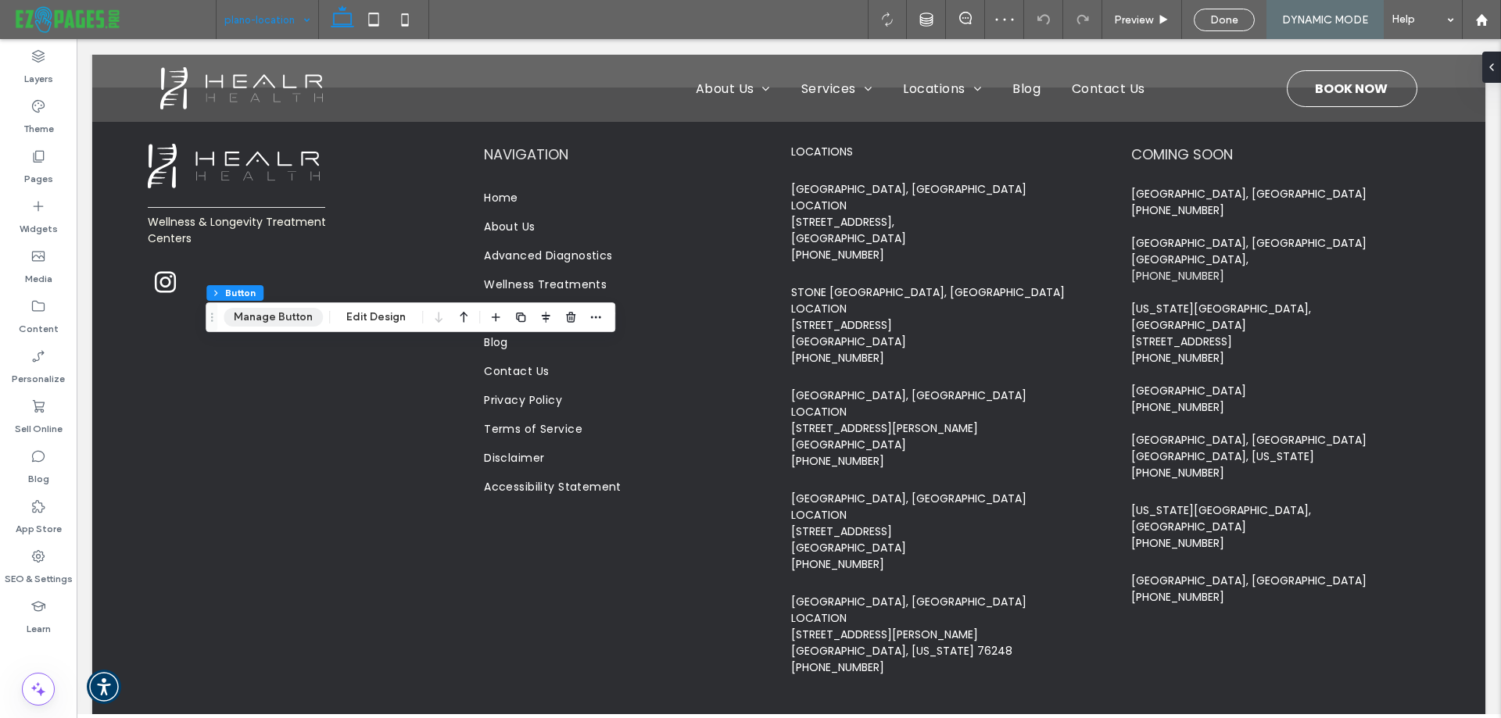
click at [291, 317] on button "Manage Button" at bounding box center [273, 317] width 99 height 19
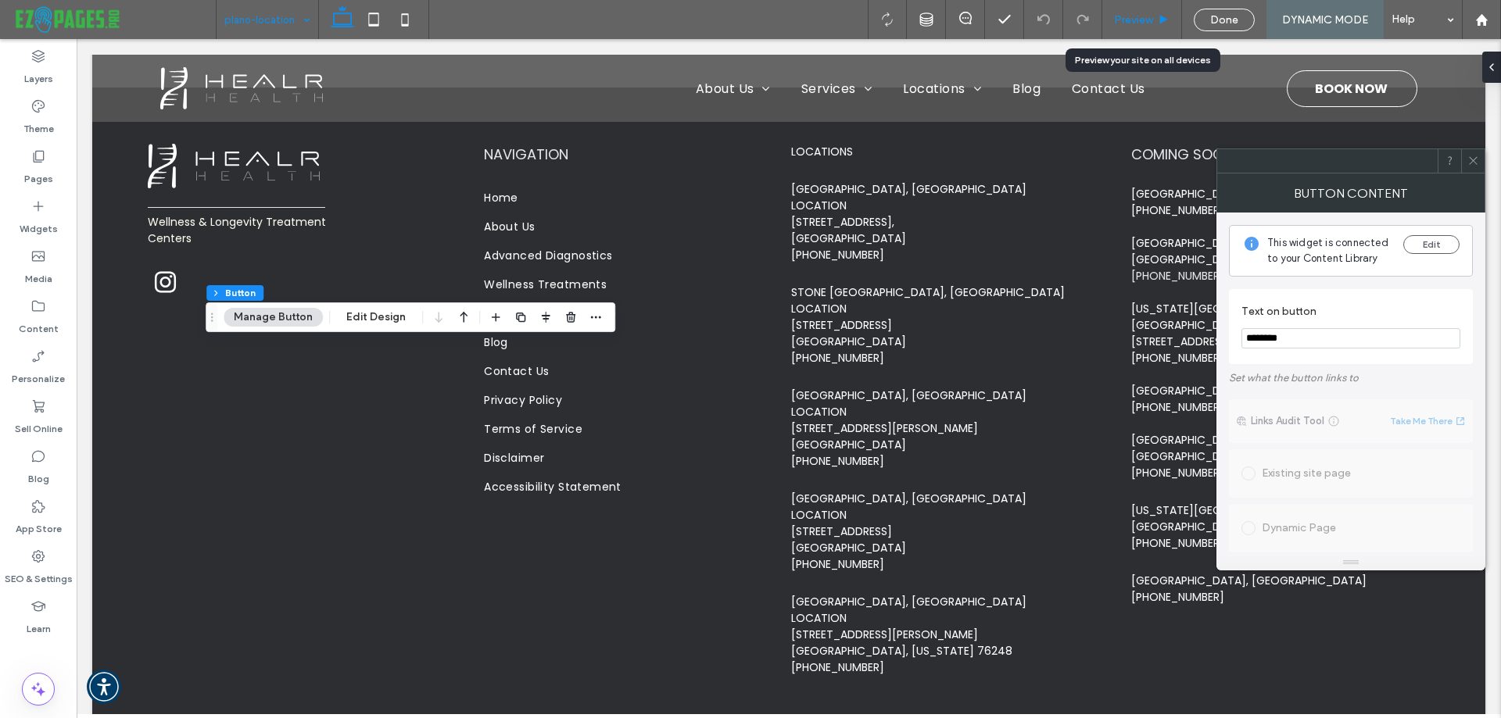
click at [1136, 15] on span "Preview" at bounding box center [1133, 19] width 39 height 13
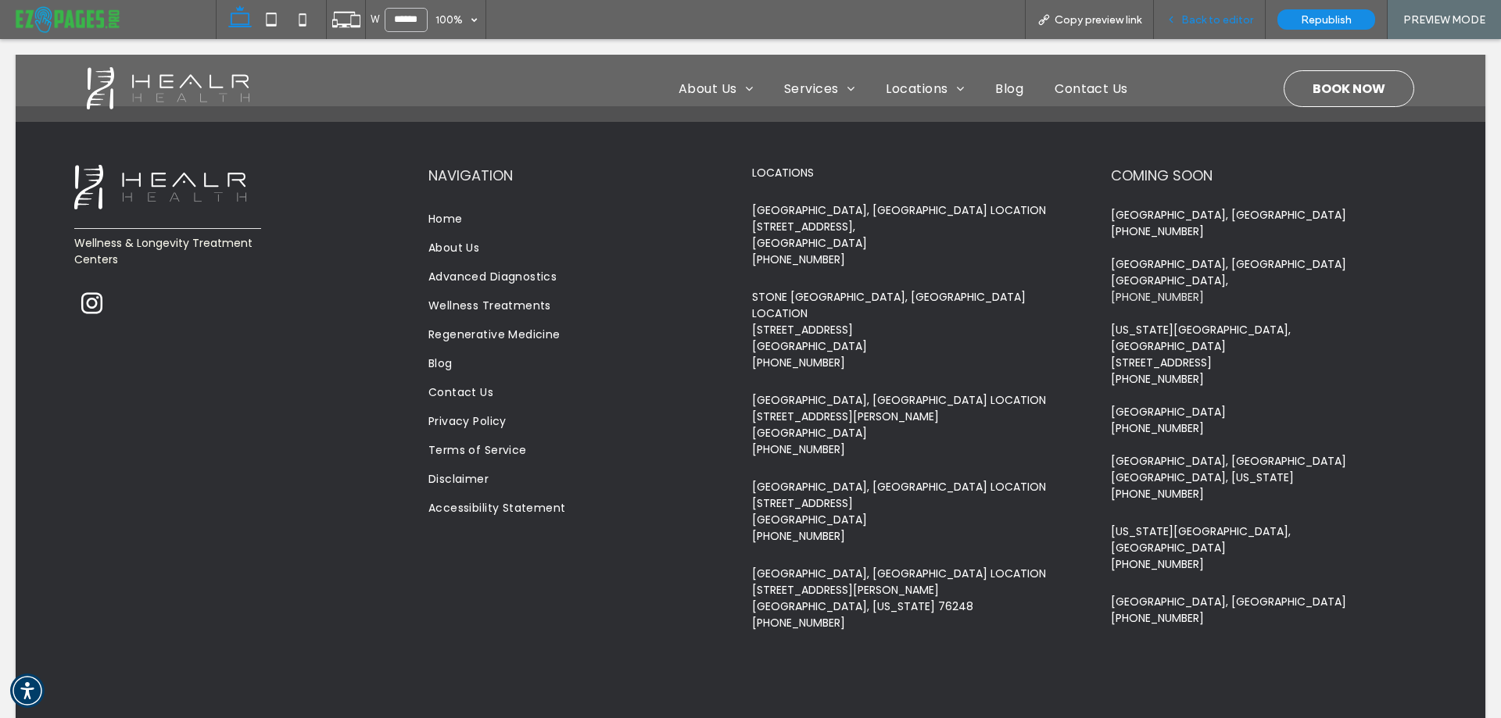
click at [1196, 24] on span "Back to editor" at bounding box center [1217, 19] width 72 height 13
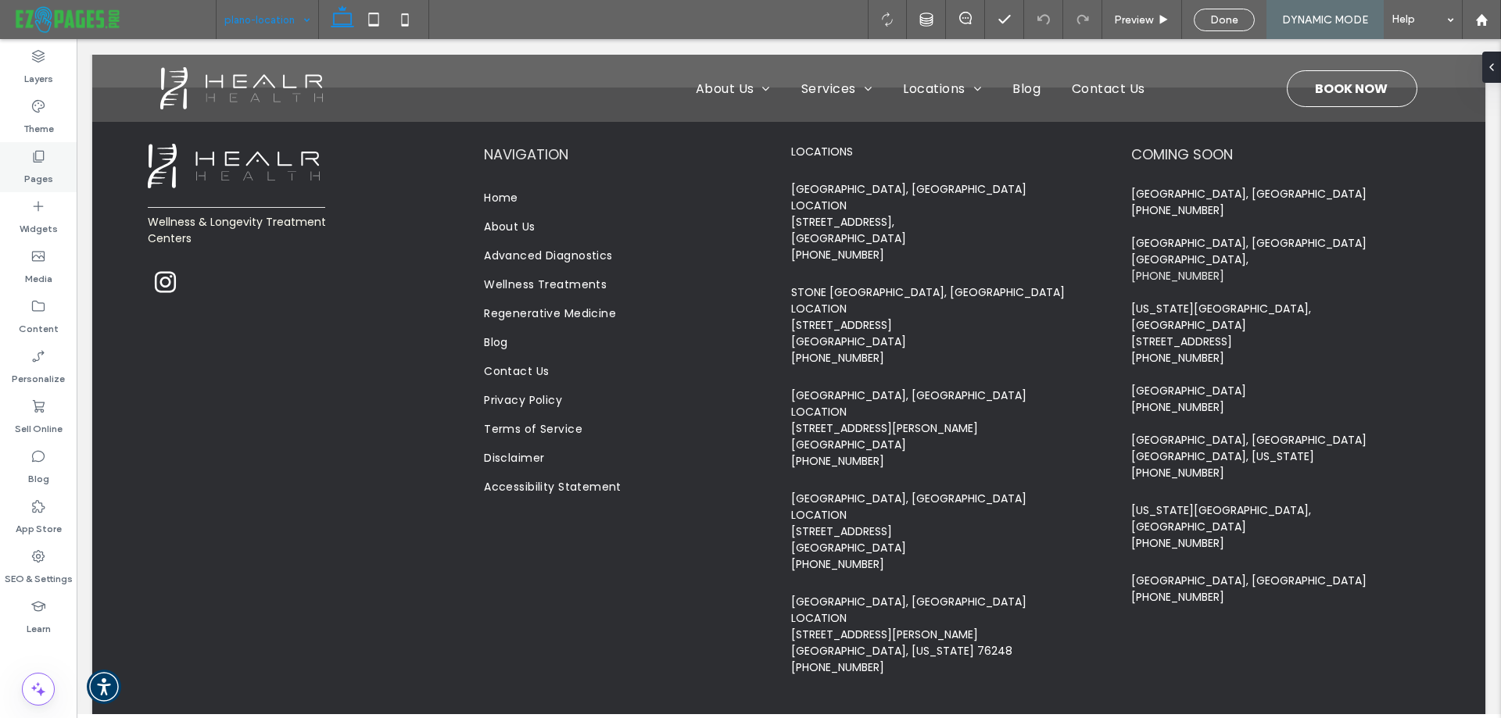
click at [43, 170] on label "Pages" at bounding box center [38, 175] width 29 height 22
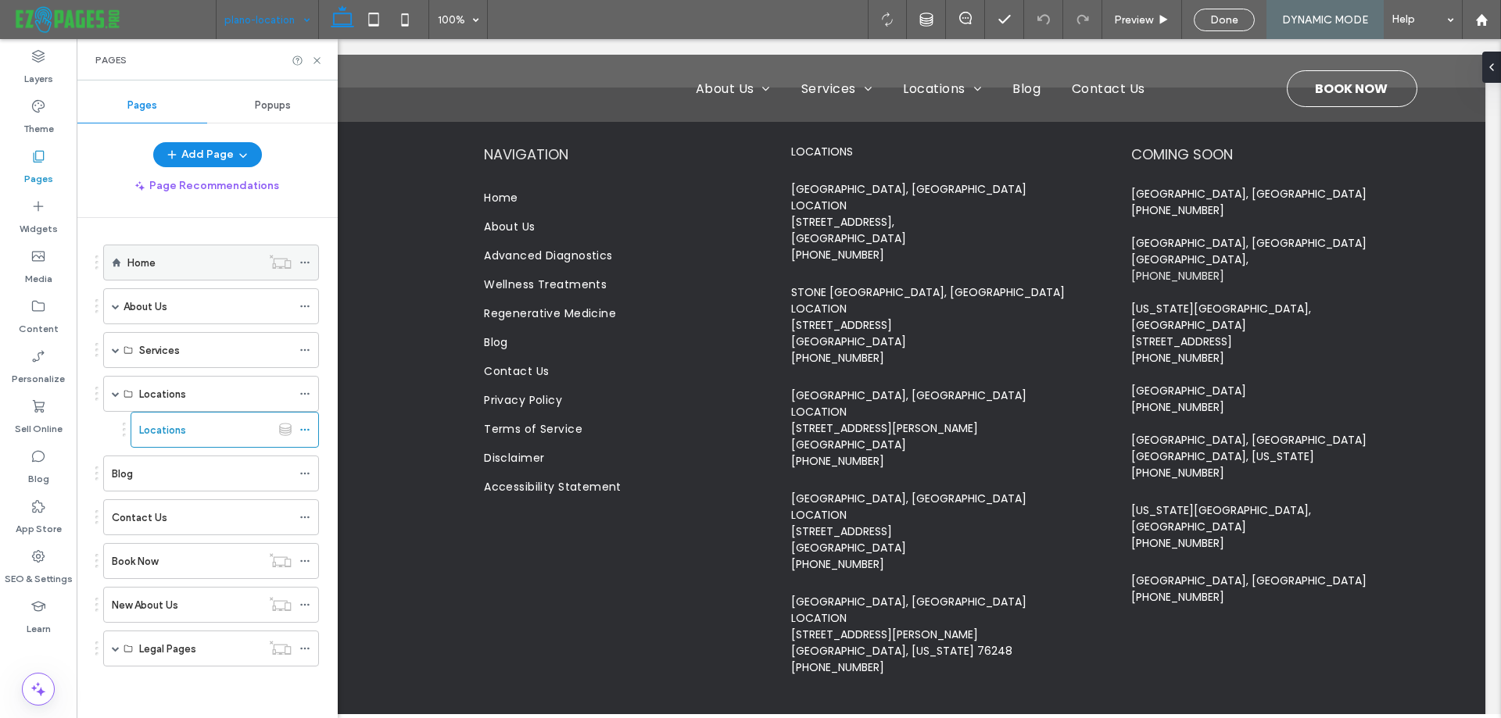
click at [168, 253] on div "Home" at bounding box center [194, 262] width 134 height 34
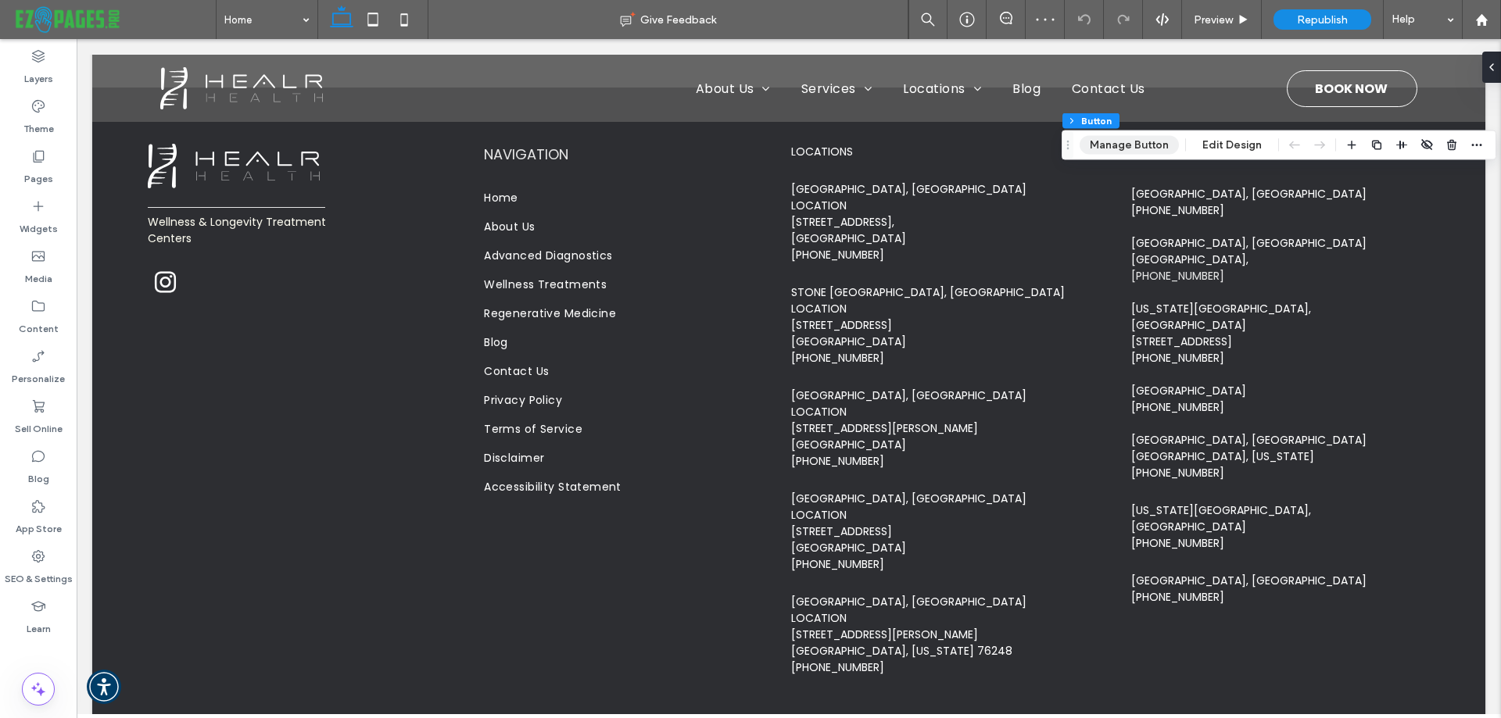
click at [1145, 141] on button "Manage Button" at bounding box center [1128, 145] width 99 height 19
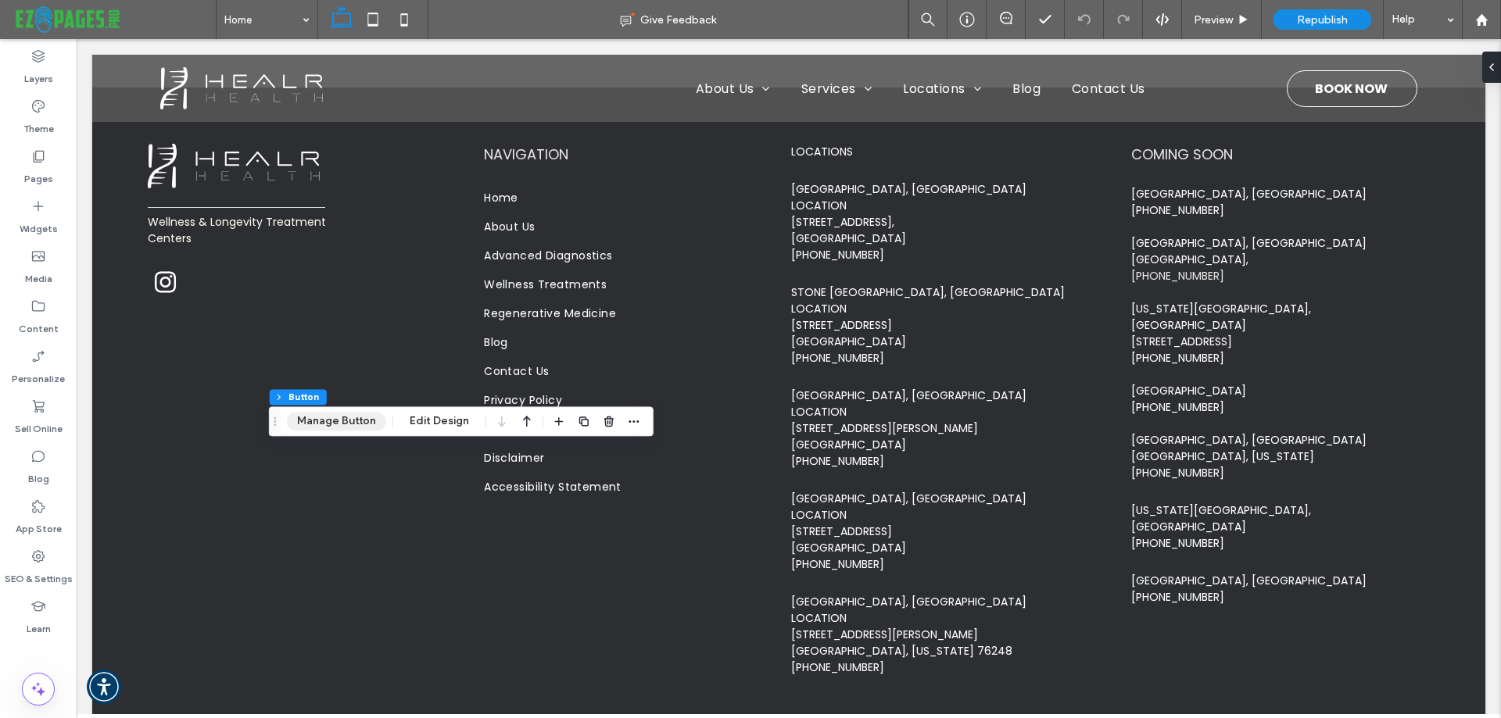
click at [342, 412] on button "Manage Button" at bounding box center [336, 421] width 99 height 19
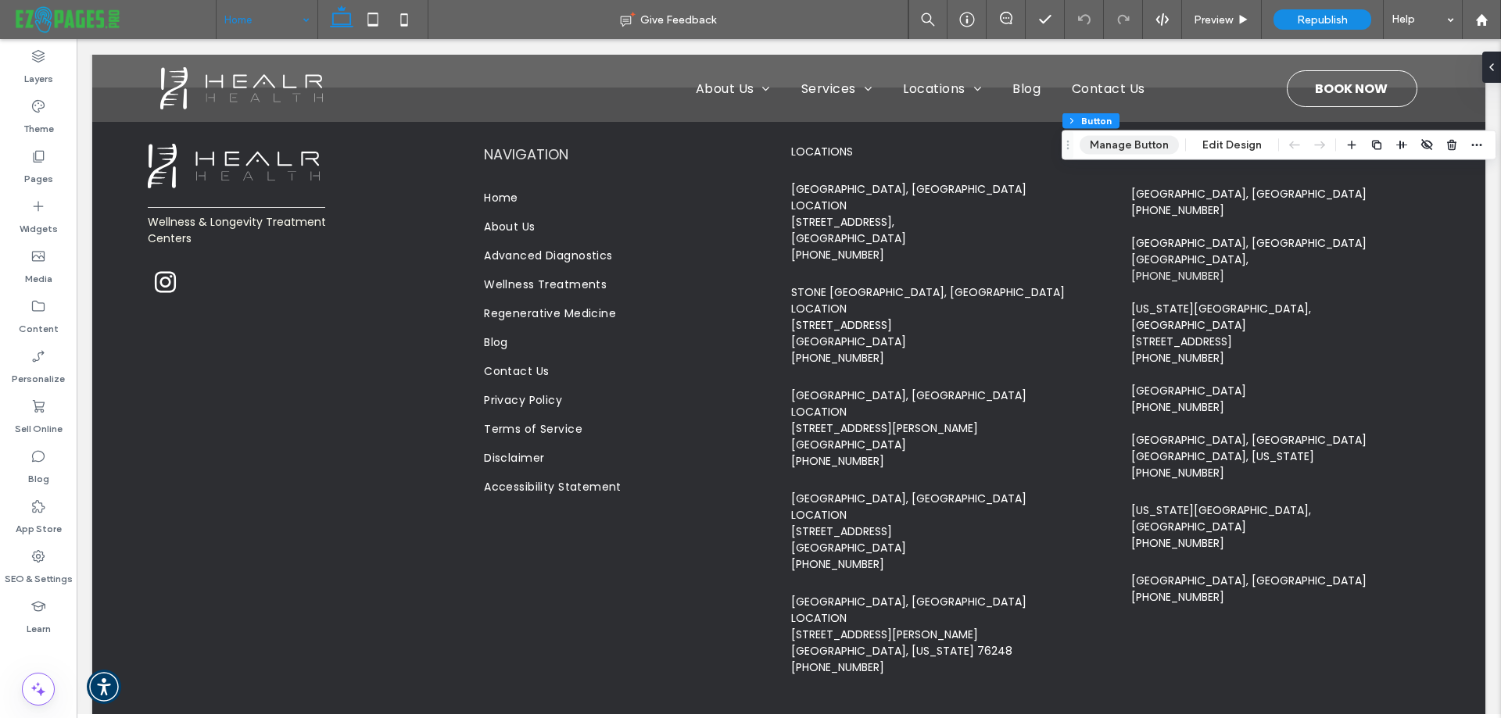
click at [1144, 143] on button "Manage Button" at bounding box center [1128, 145] width 99 height 19
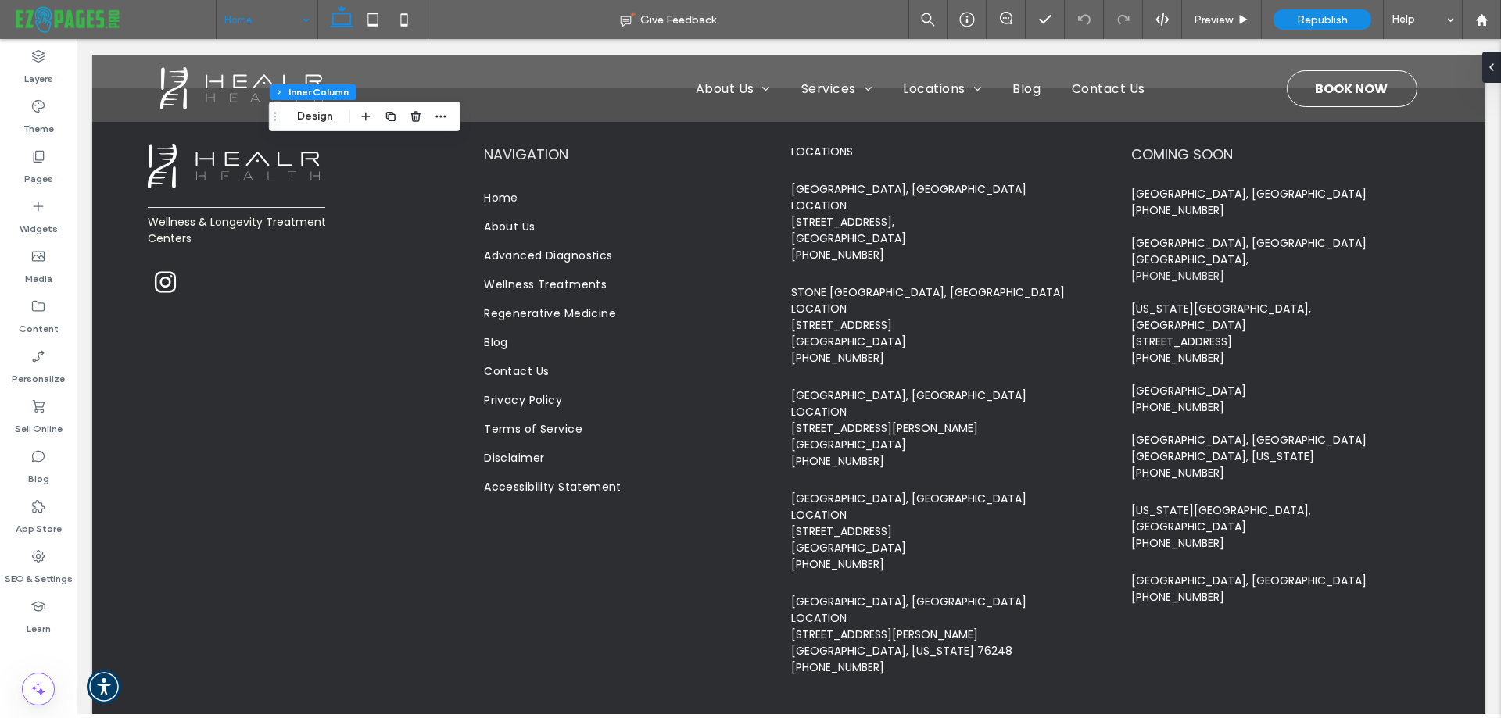
type input "**"
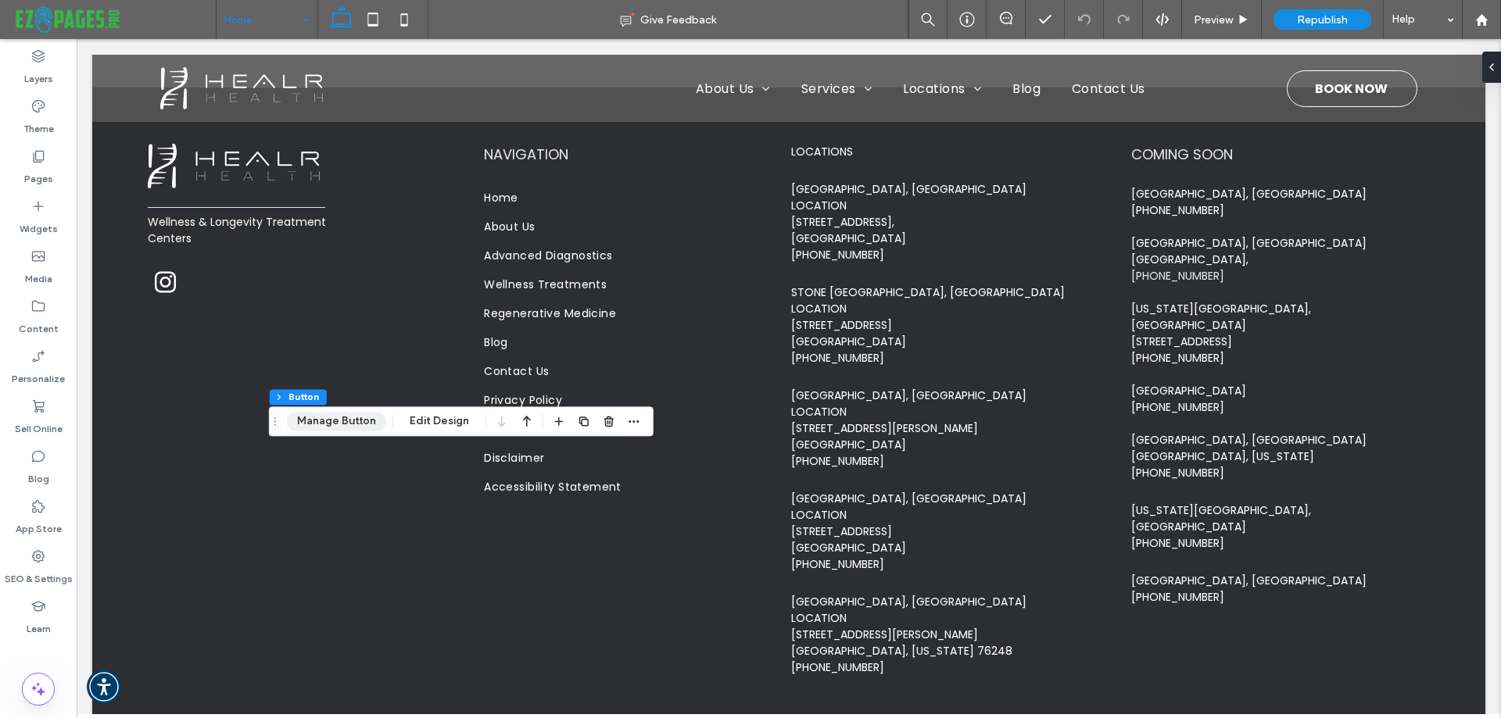
click at [349, 419] on button "Manage Button" at bounding box center [336, 421] width 99 height 19
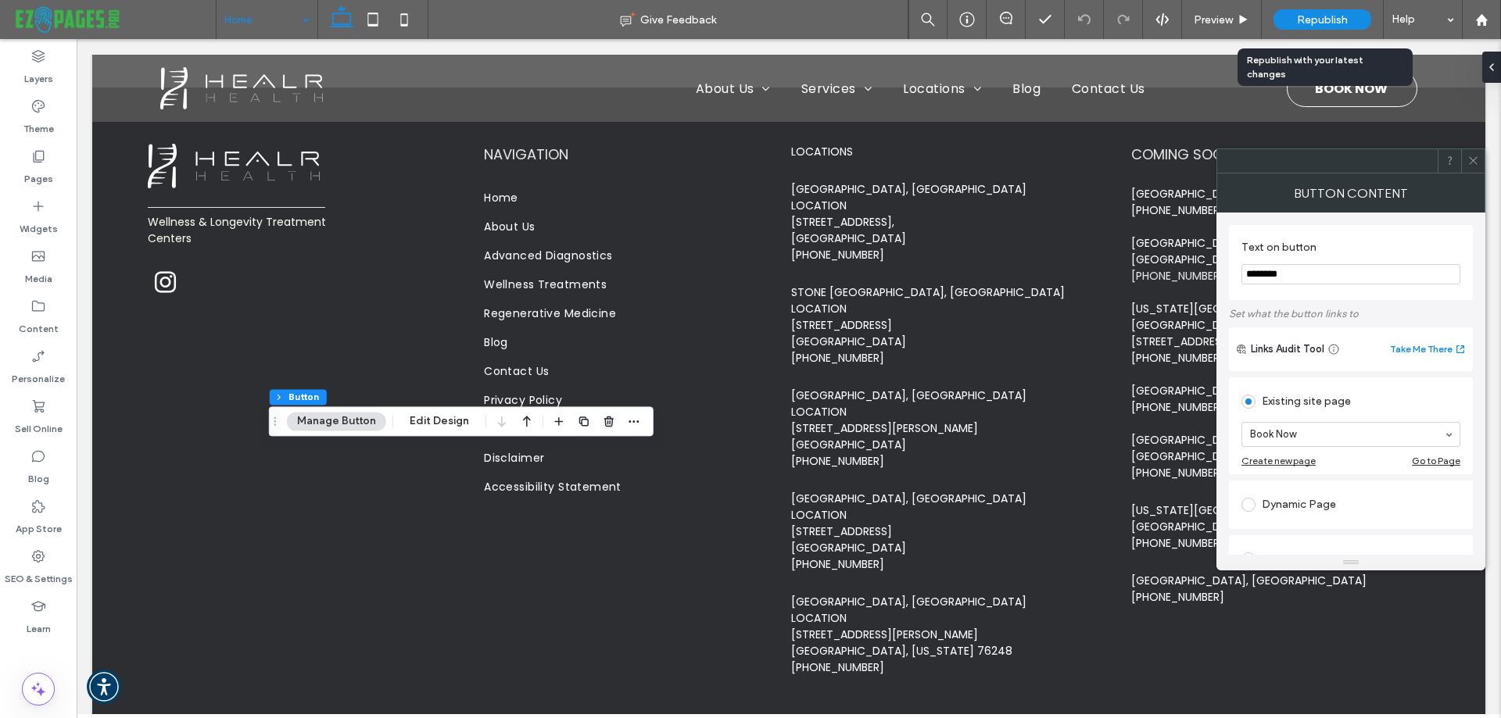
click at [1306, 19] on span "Republish" at bounding box center [1322, 19] width 51 height 13
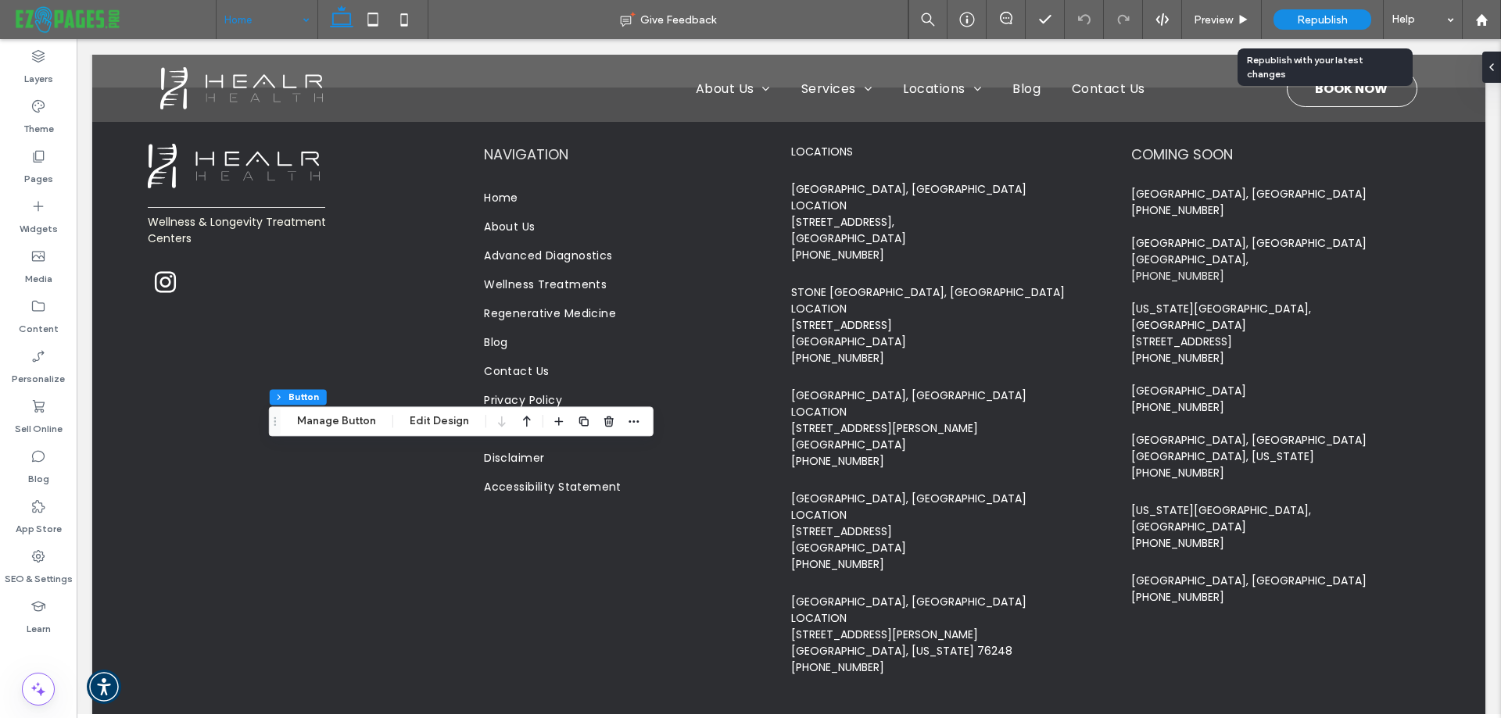
click at [1294, 15] on div "Republish" at bounding box center [1322, 19] width 98 height 20
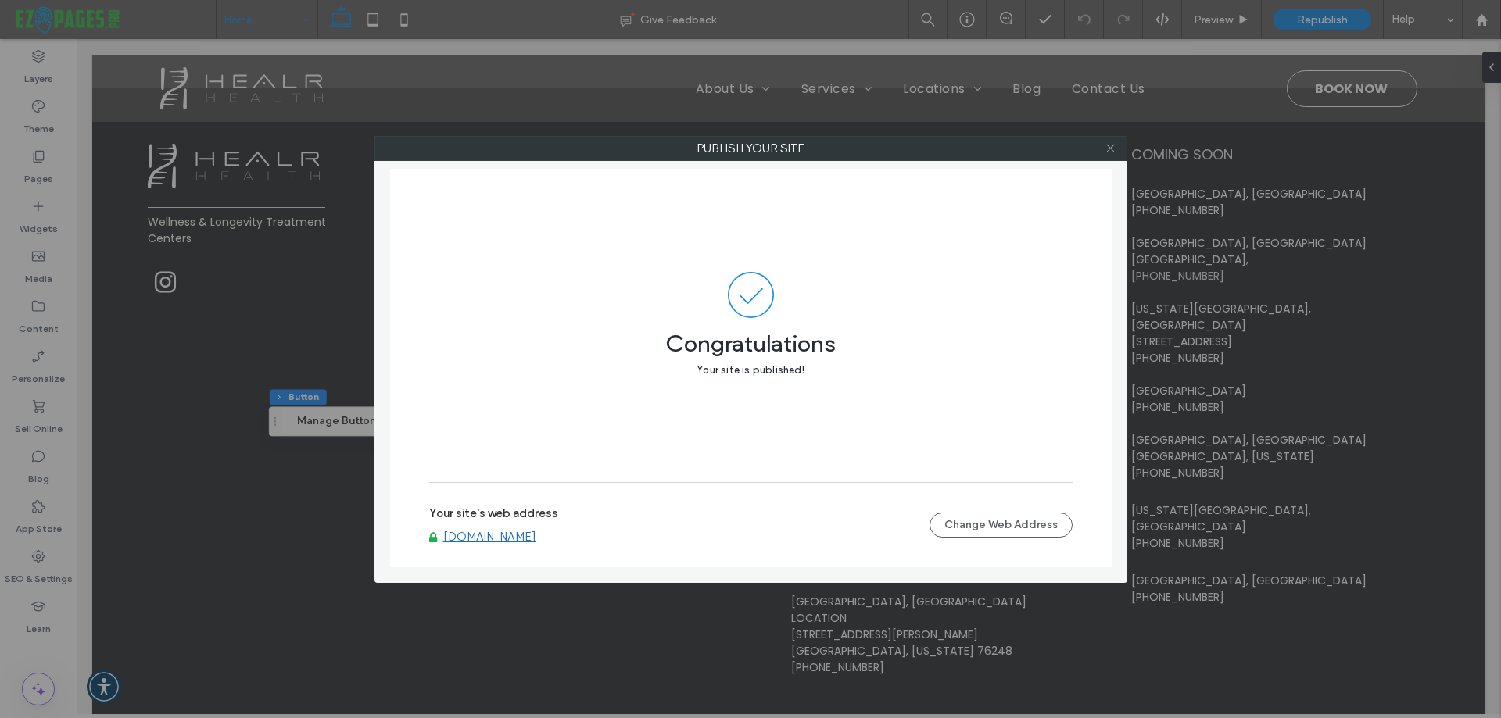
click at [1108, 149] on icon at bounding box center [1110, 148] width 12 height 12
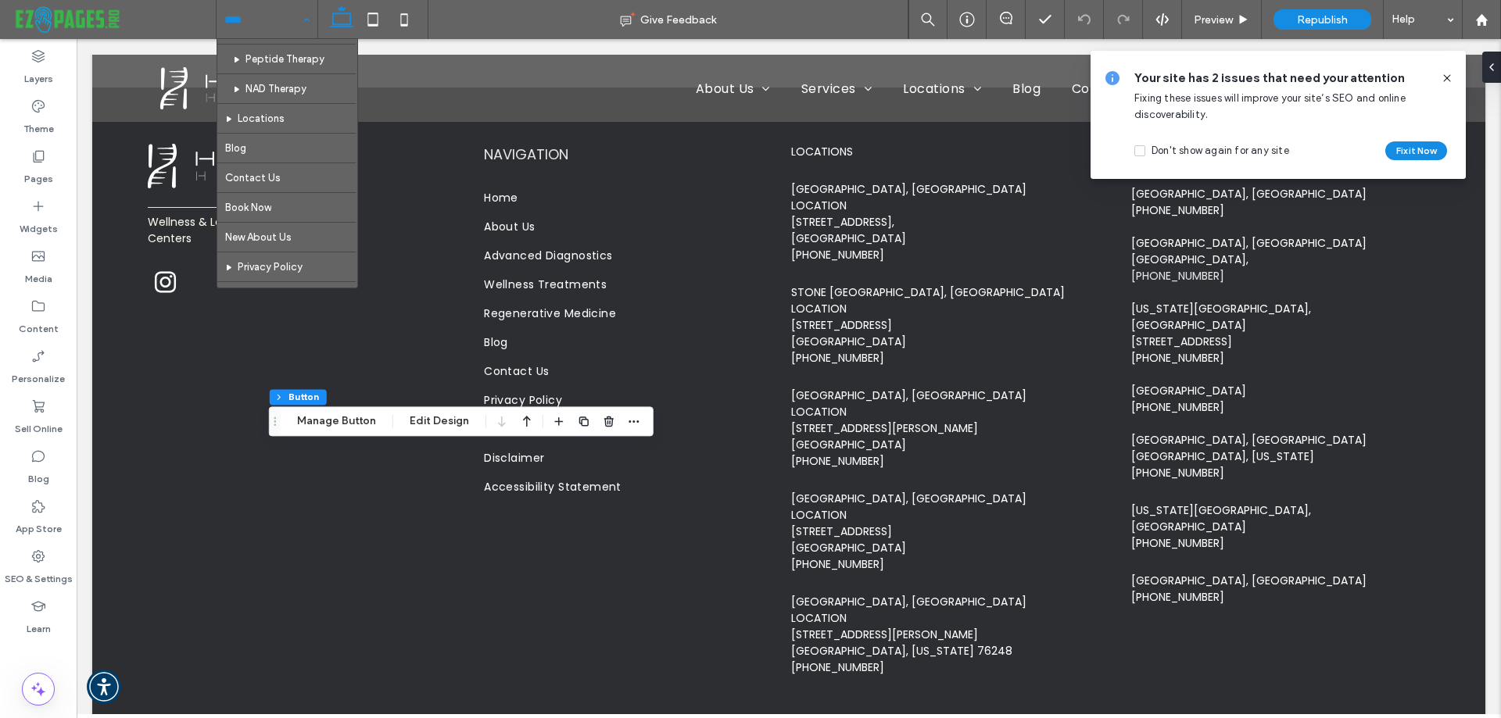
scroll to position [625, 0]
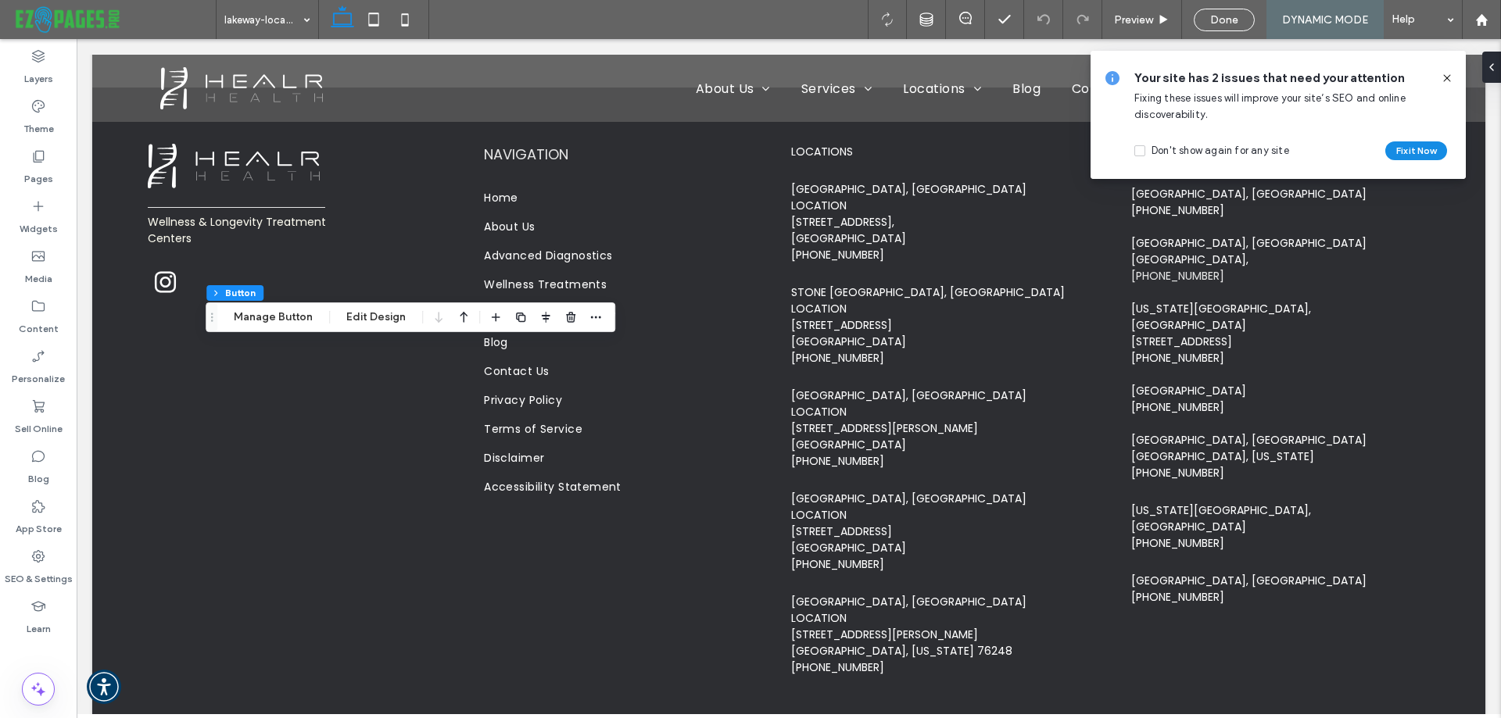
click at [1443, 76] on icon at bounding box center [1447, 78] width 13 height 13
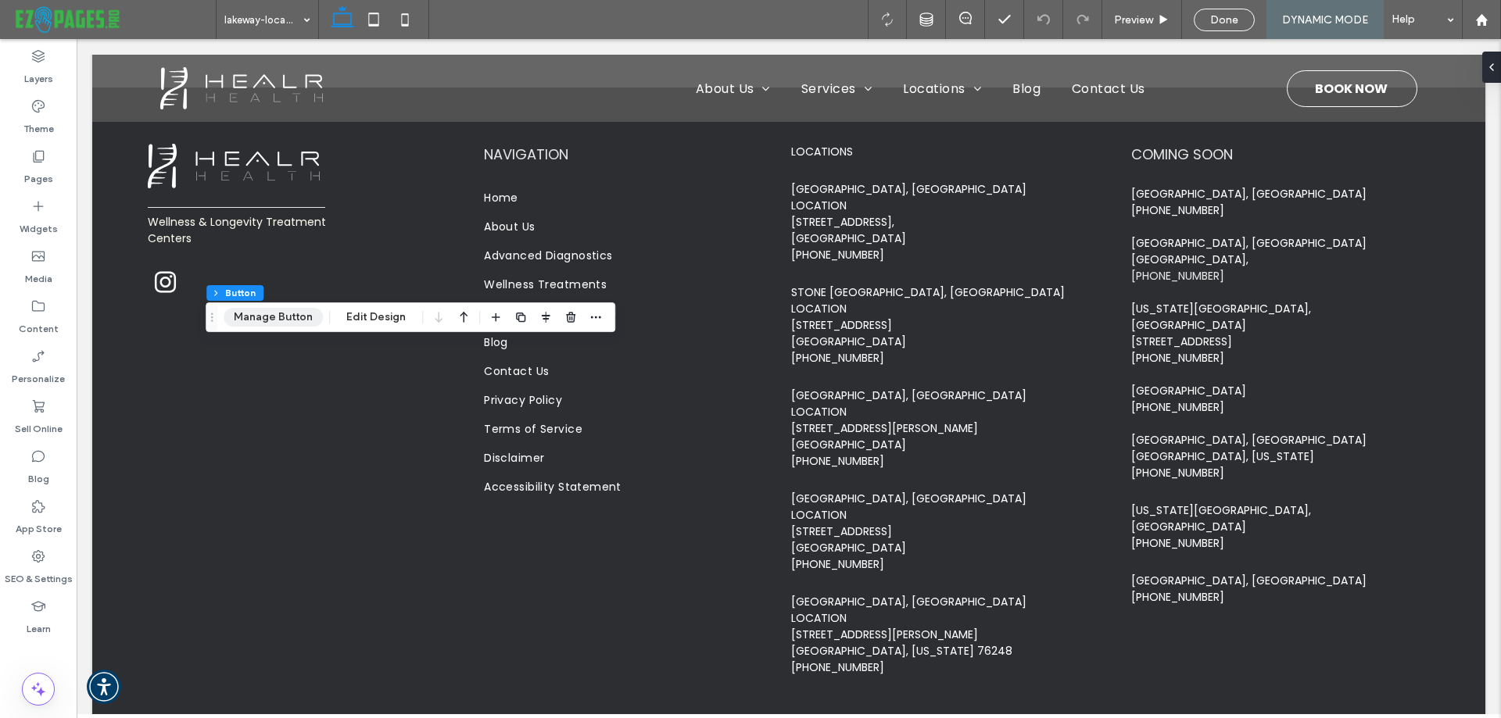
click at [281, 320] on button "Manage Button" at bounding box center [273, 317] width 99 height 19
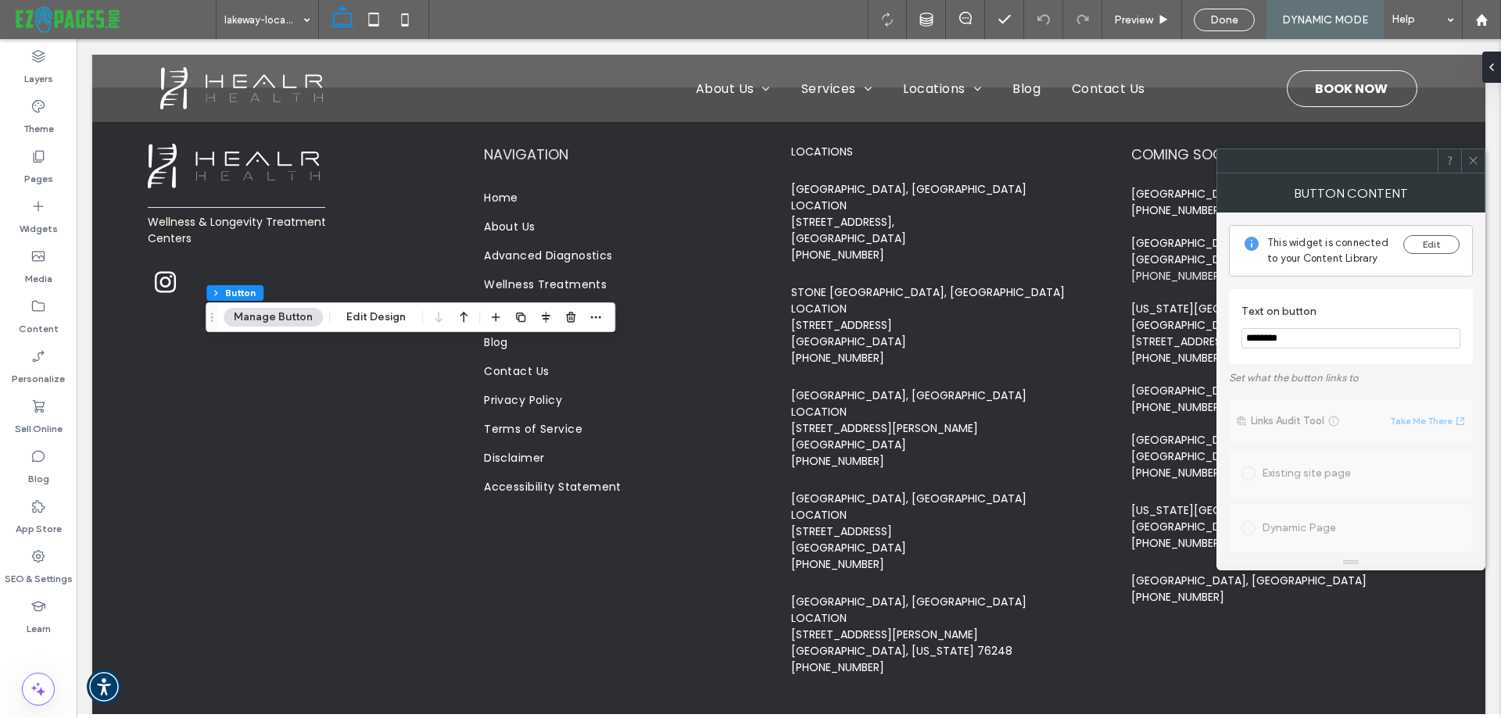
click at [1469, 167] on span at bounding box center [1473, 160] width 12 height 23
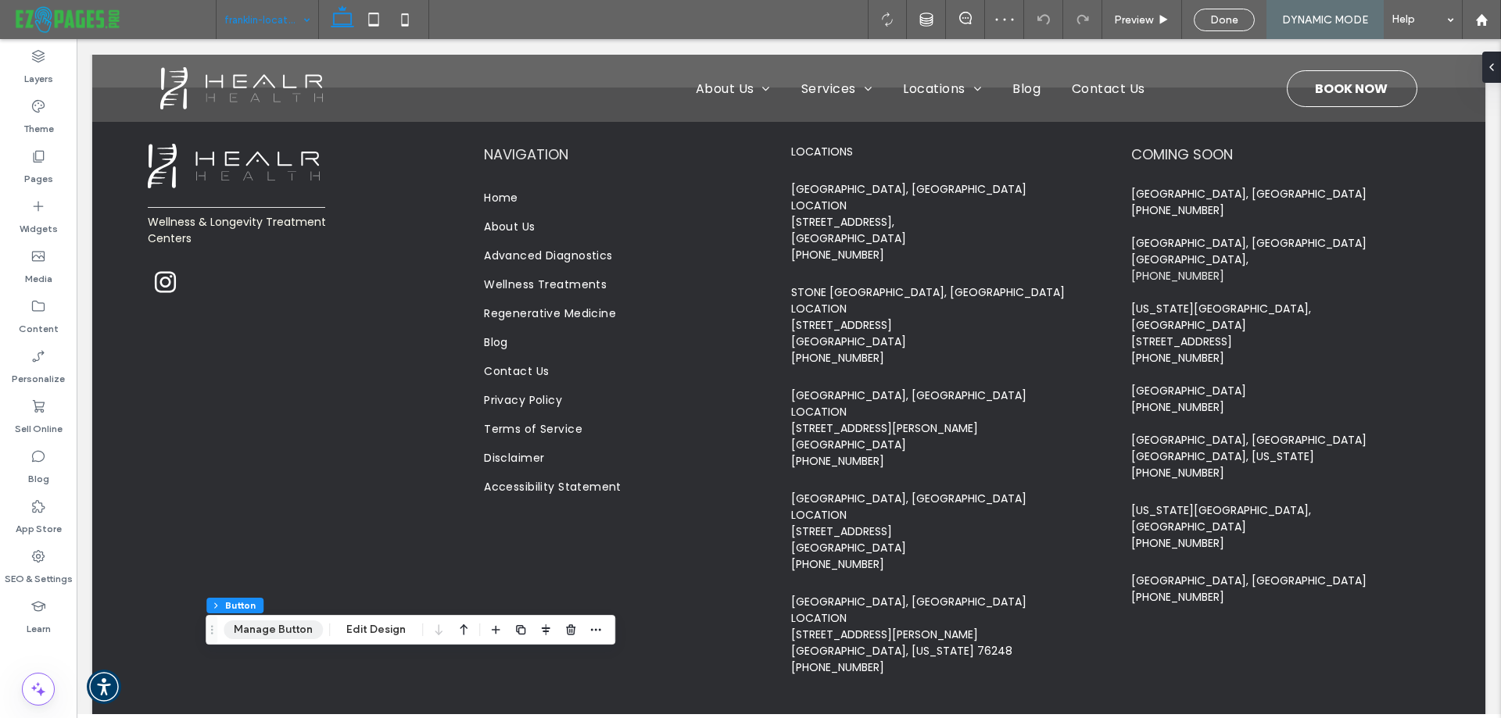
click at [277, 632] on button "Manage Button" at bounding box center [273, 630] width 99 height 19
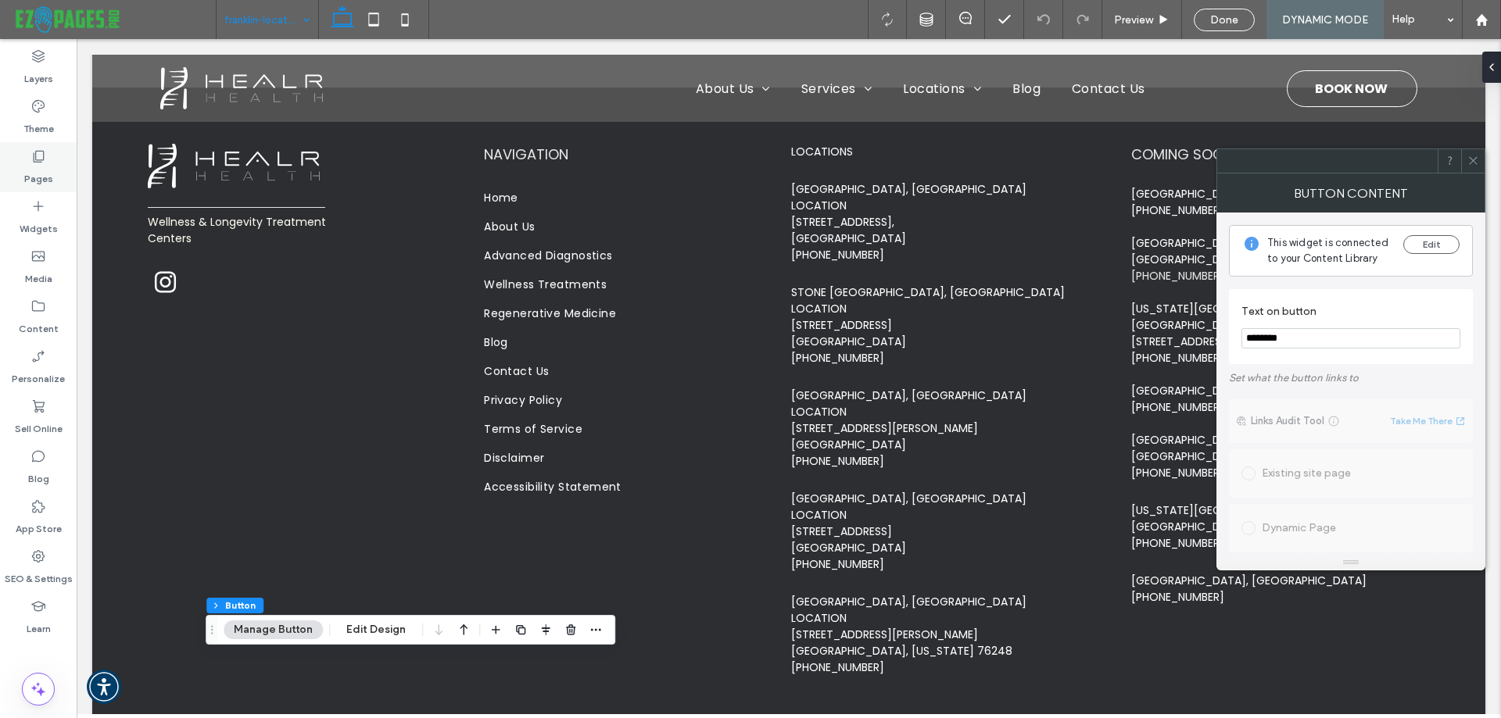
click at [48, 170] on label "Pages" at bounding box center [38, 175] width 29 height 22
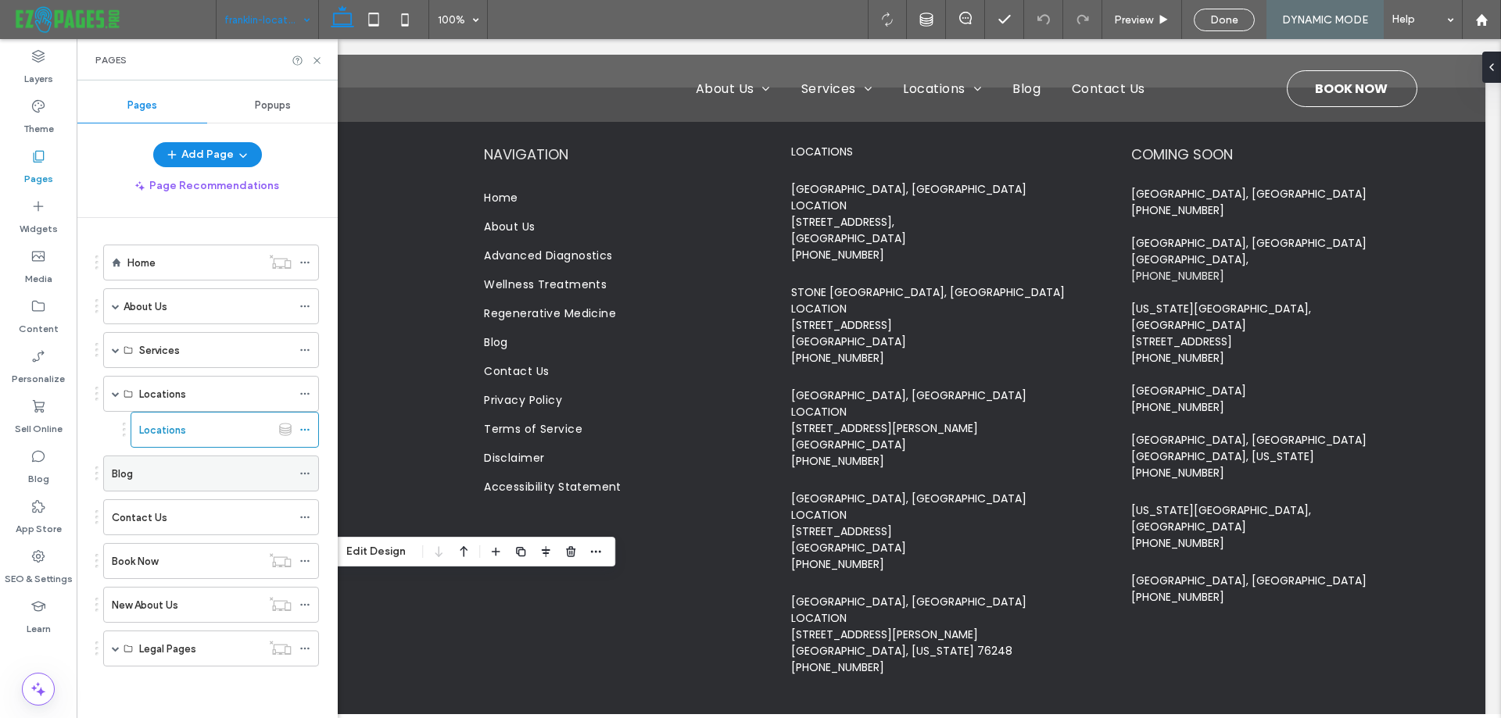
click at [137, 471] on div "Blog" at bounding box center [202, 474] width 180 height 16
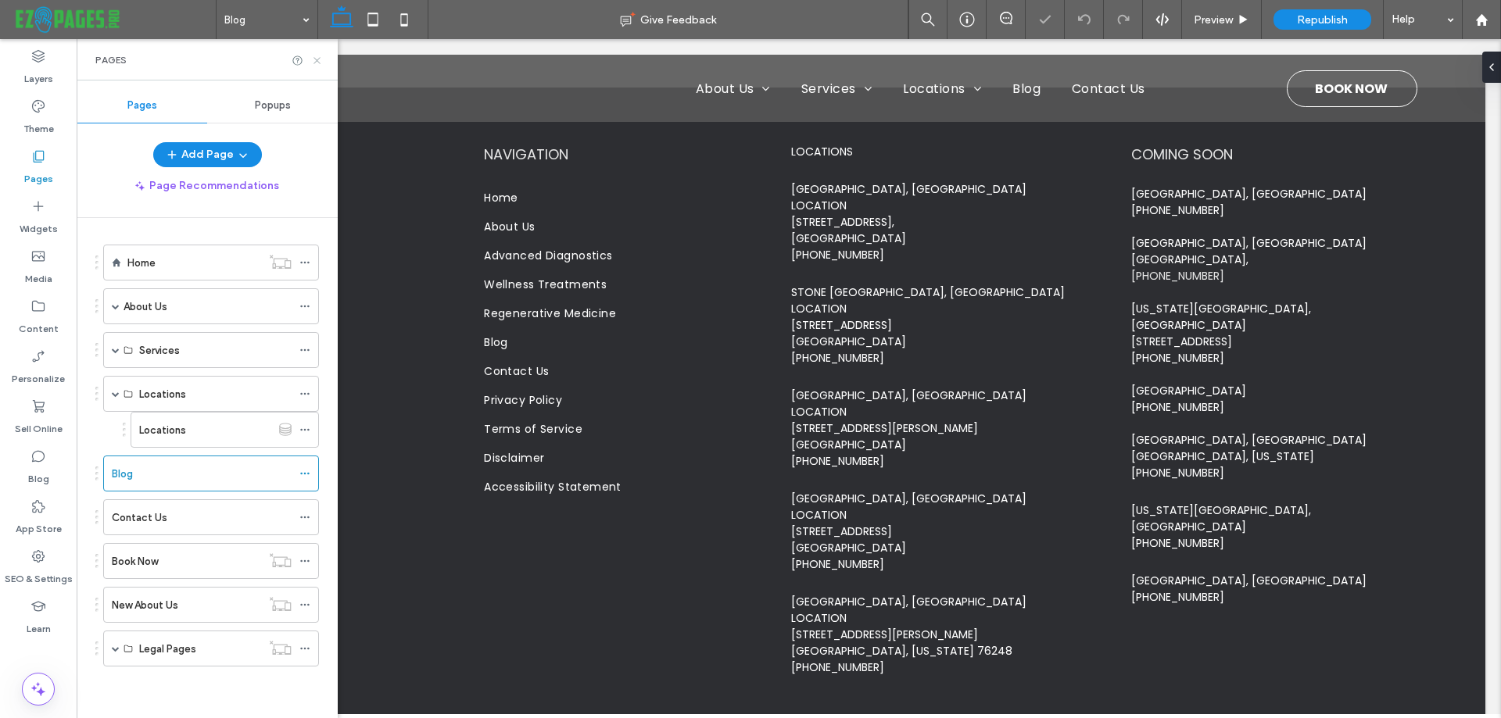
click at [317, 56] on icon at bounding box center [317, 61] width 12 height 12
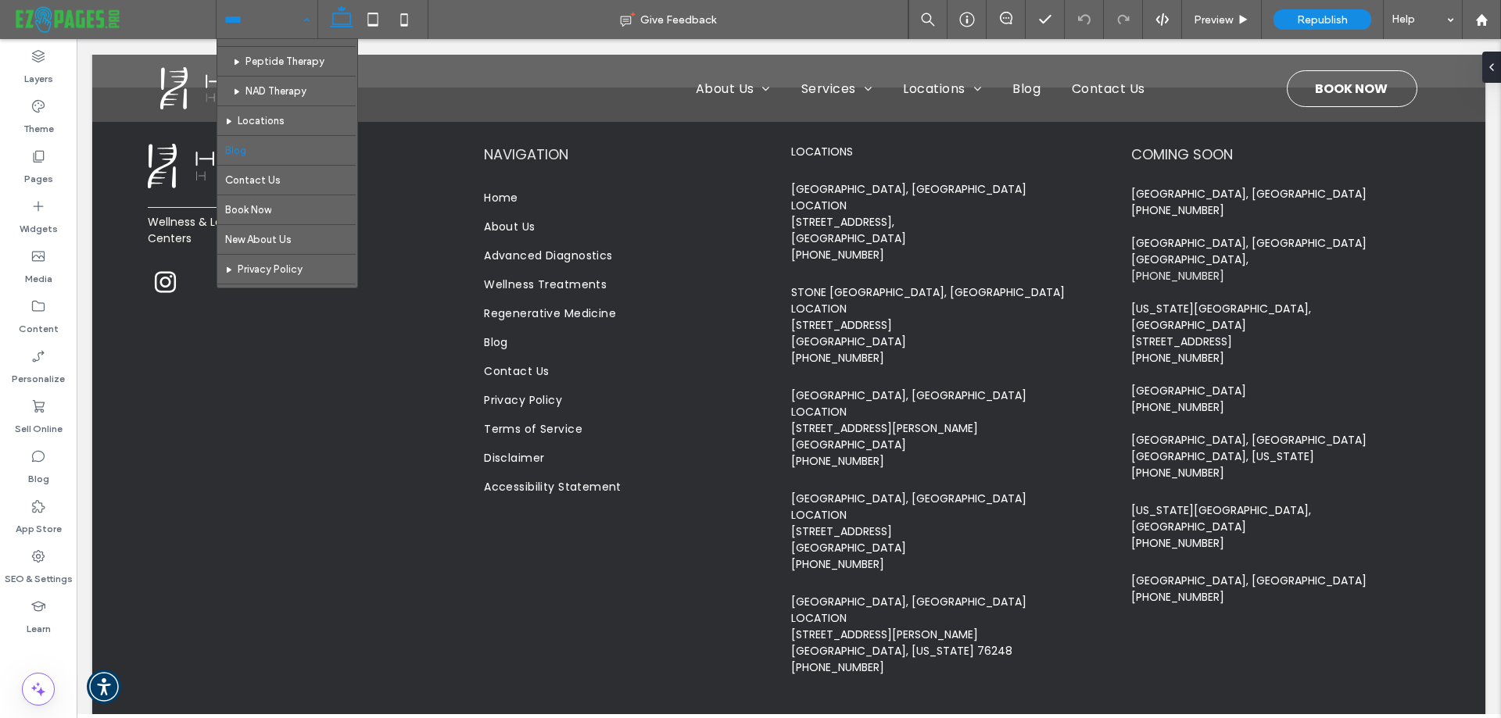
scroll to position [625, 0]
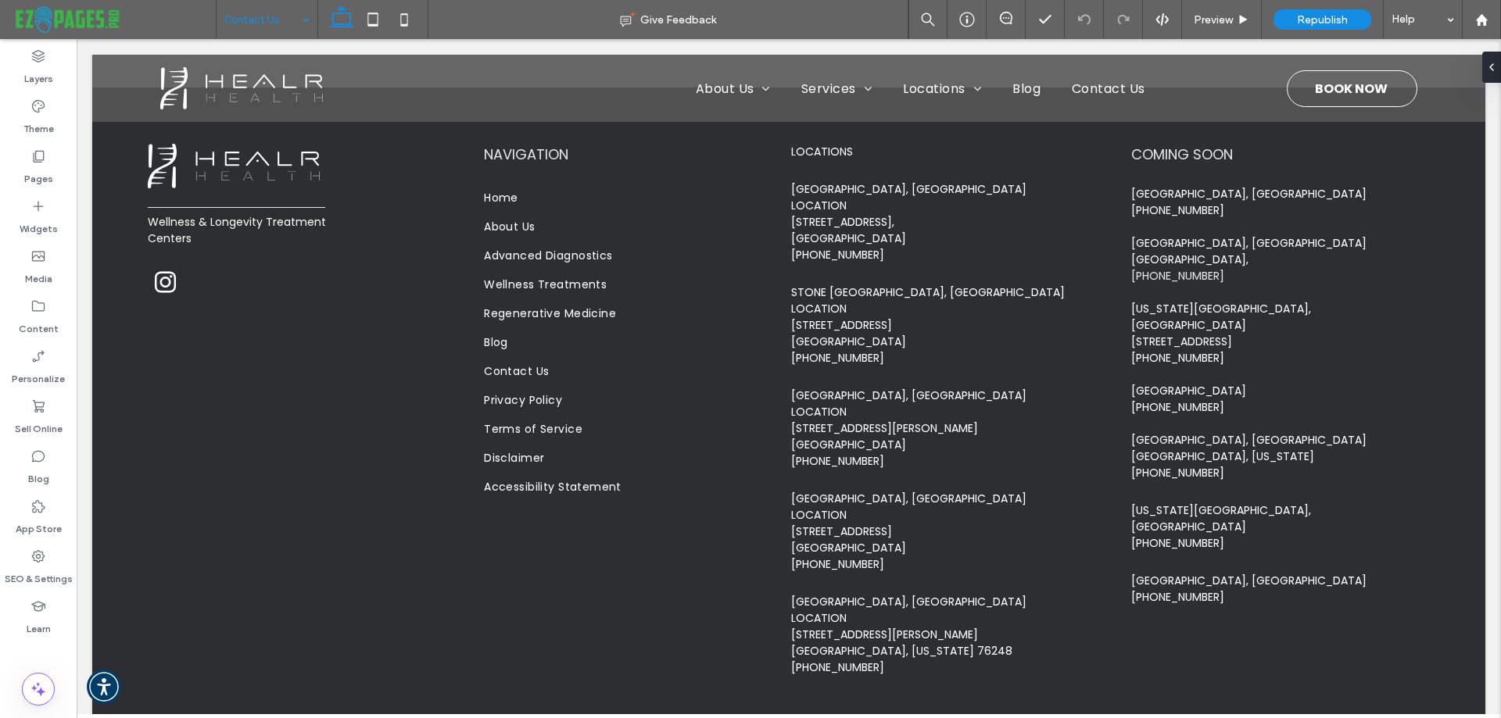
click at [261, 20] on input at bounding box center [262, 19] width 77 height 39
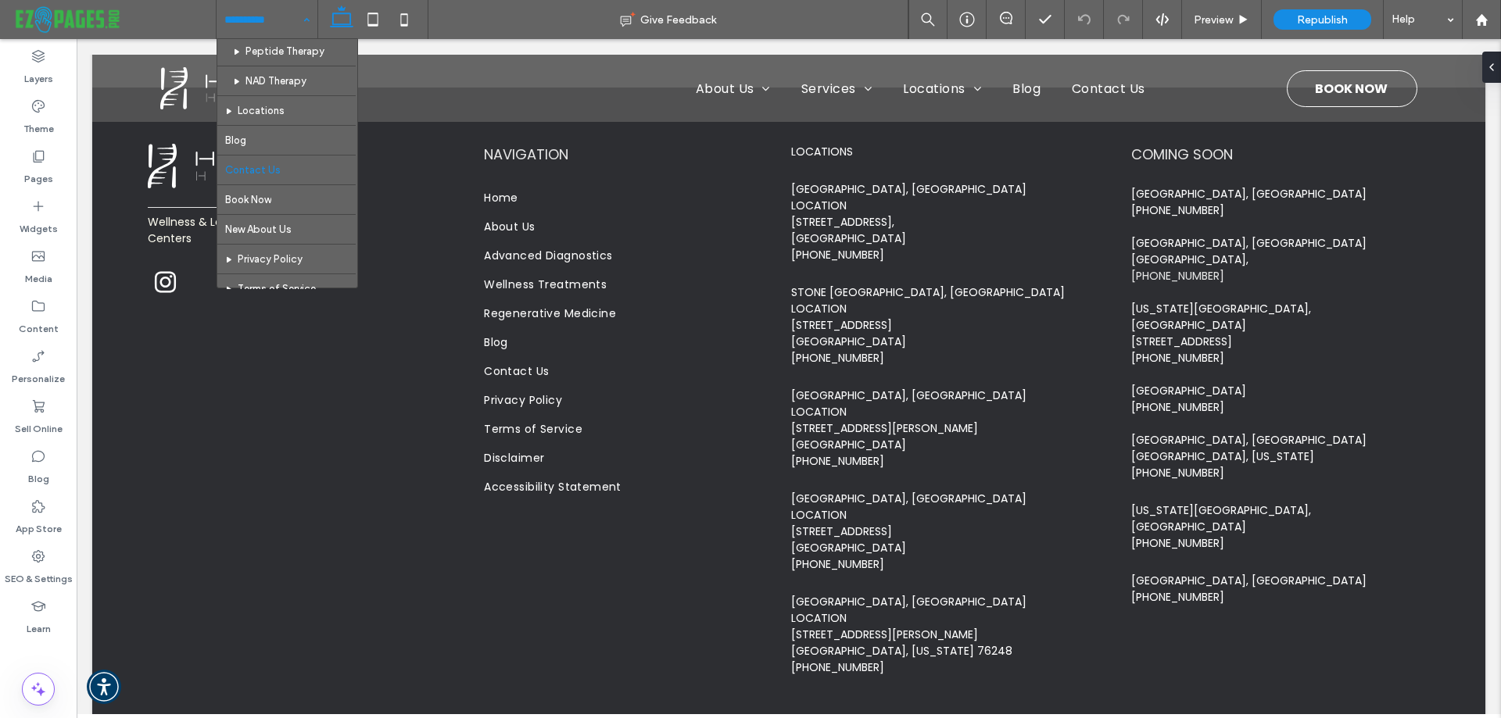
scroll to position [700, 0]
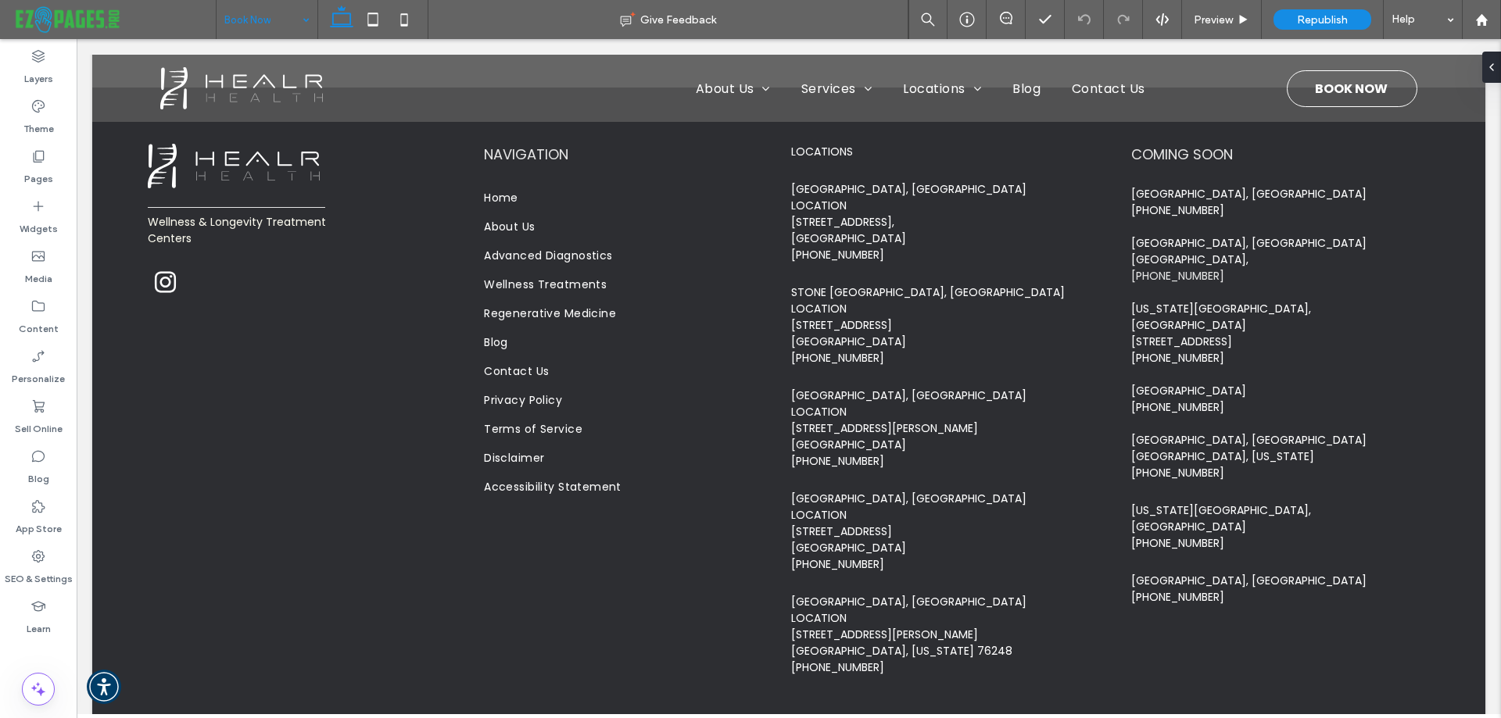
click at [237, 24] on input at bounding box center [262, 19] width 77 height 39
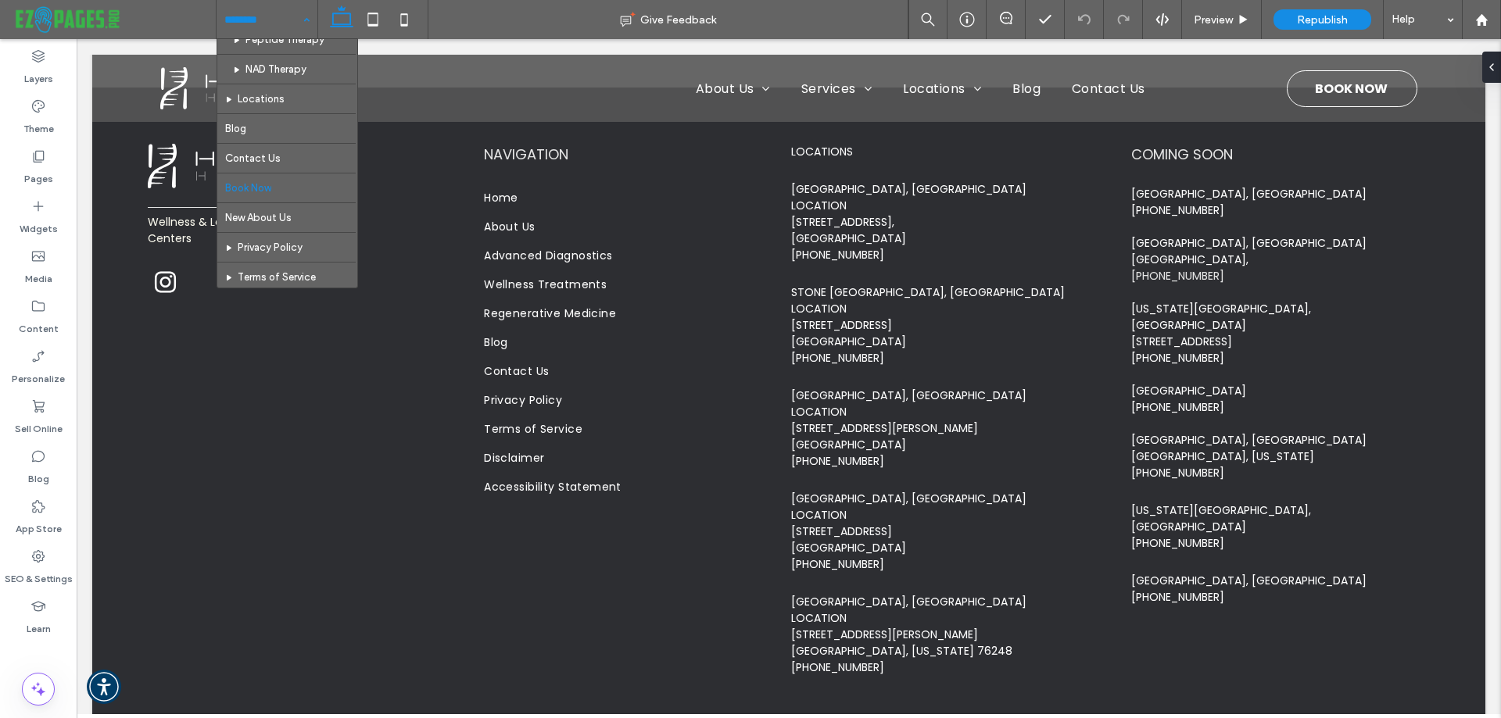
scroll to position [700, 0]
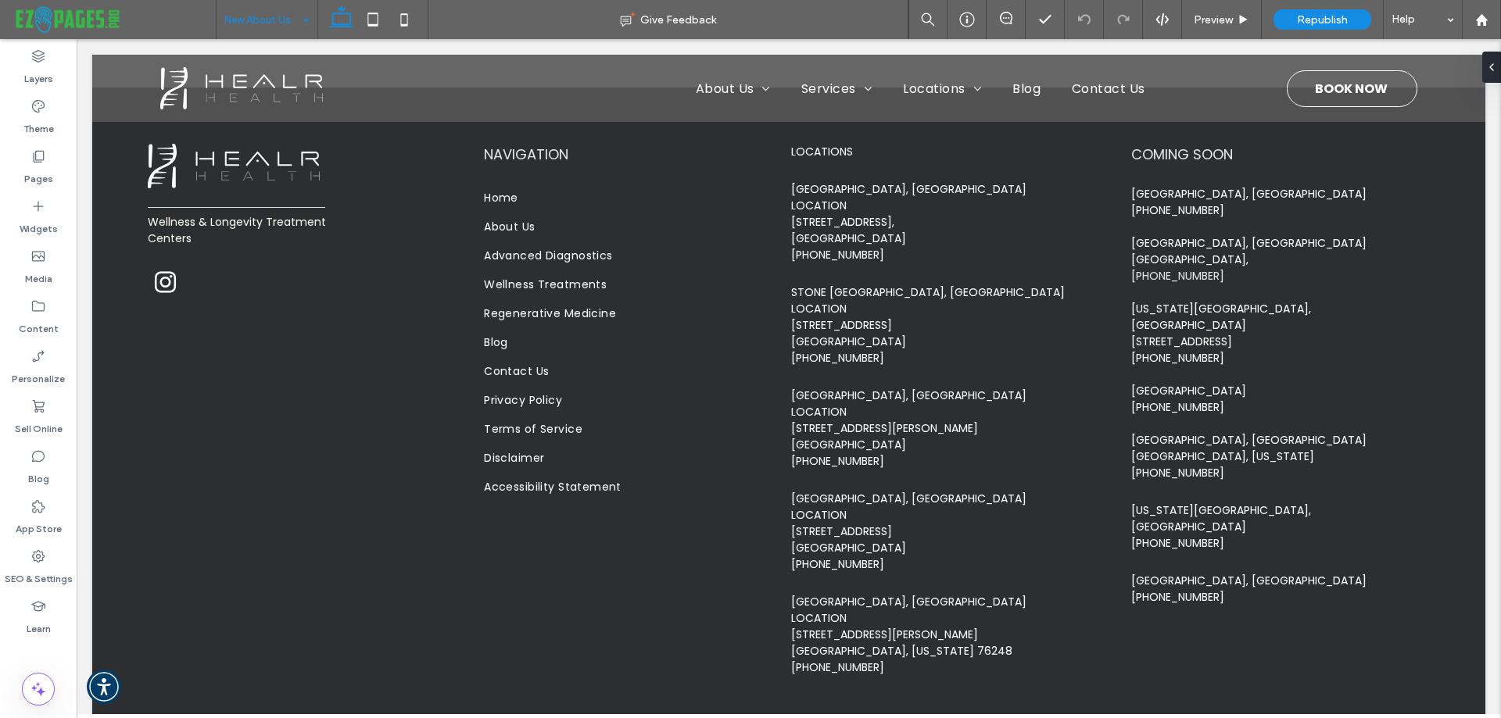
click at [283, 25] on input at bounding box center [262, 19] width 77 height 39
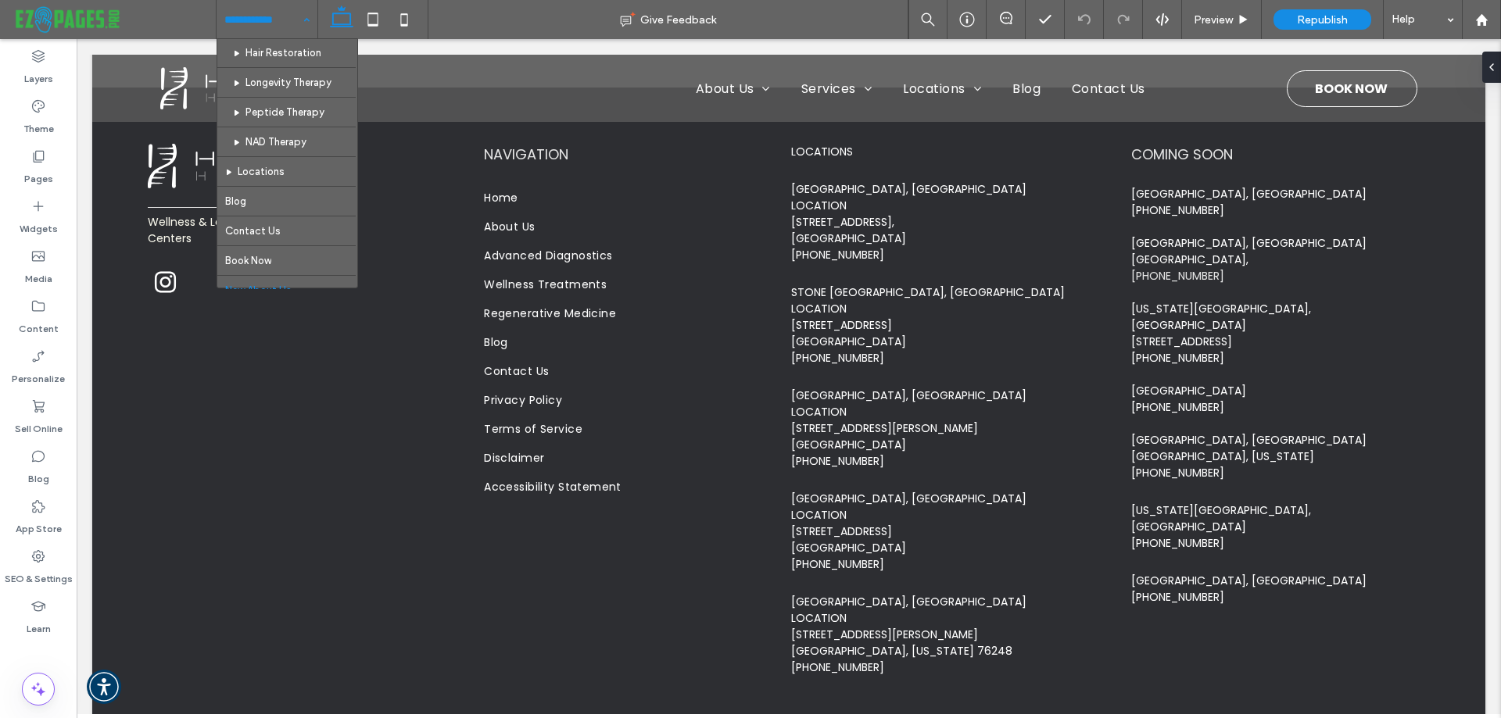
scroll to position [700, 0]
click at [274, 26] on input at bounding box center [262, 19] width 77 height 39
click at [50, 171] on label "Pages" at bounding box center [38, 175] width 29 height 22
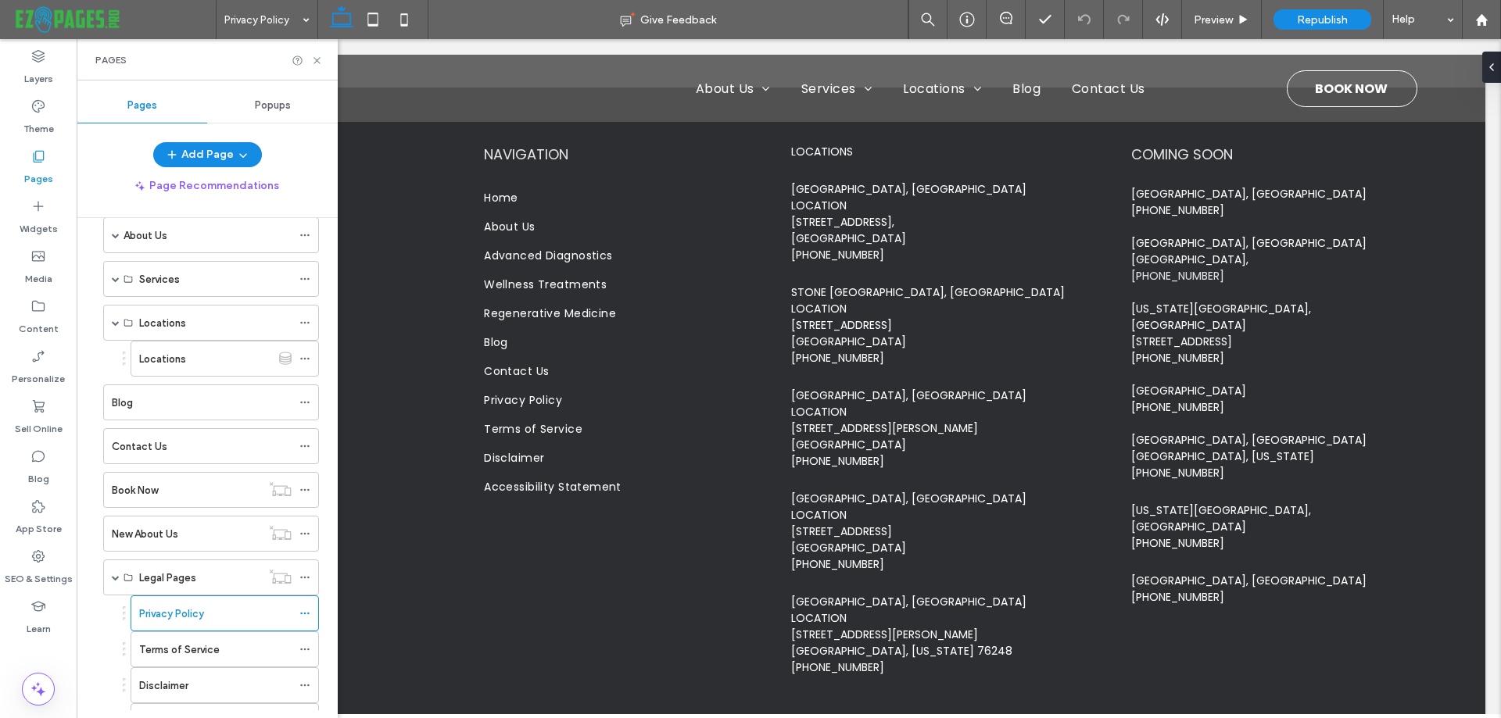
scroll to position [139, 0]
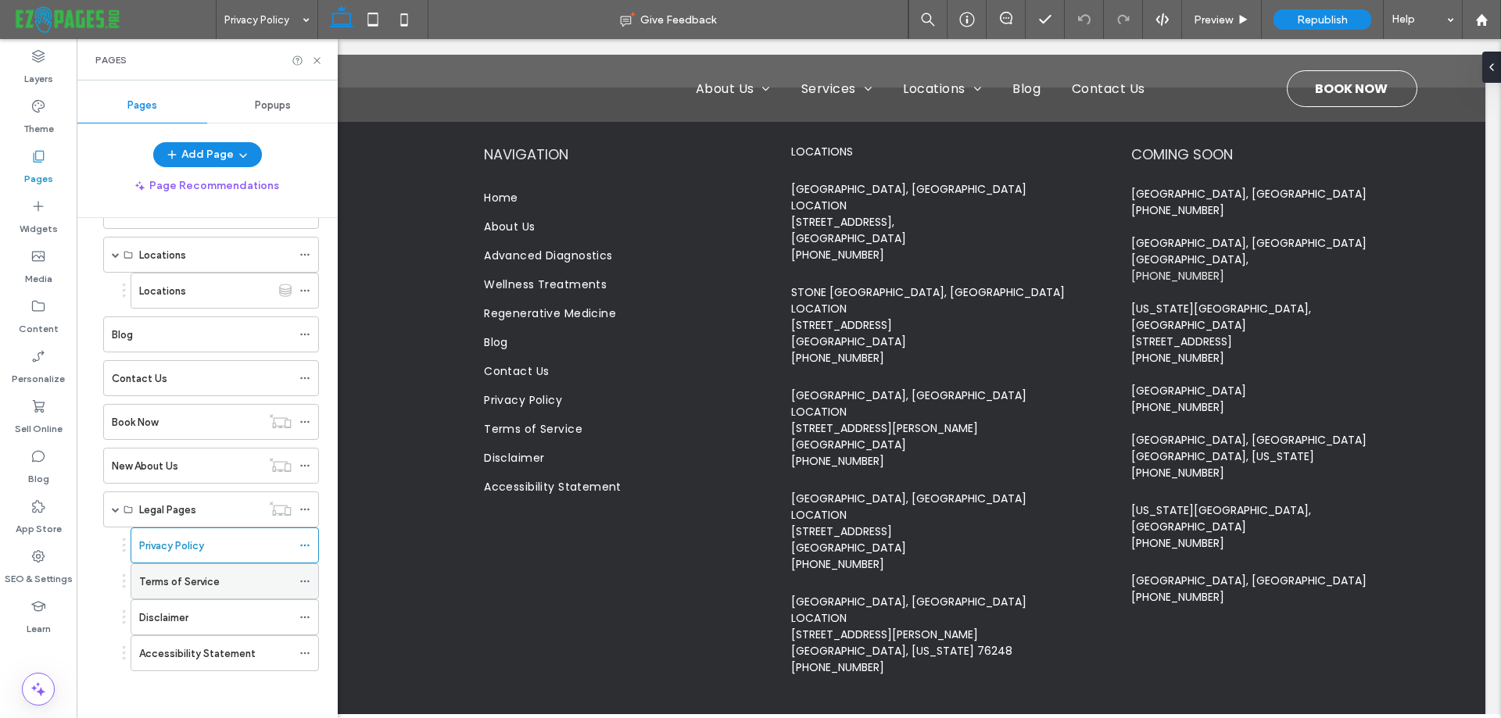
click at [206, 589] on label "Terms of Service" at bounding box center [179, 581] width 81 height 27
click at [183, 621] on label "Disclaimer" at bounding box center [163, 617] width 49 height 27
click at [231, 658] on label "Accessibility Statement" at bounding box center [197, 653] width 116 height 27
click at [316, 60] on icon at bounding box center [317, 61] width 12 height 12
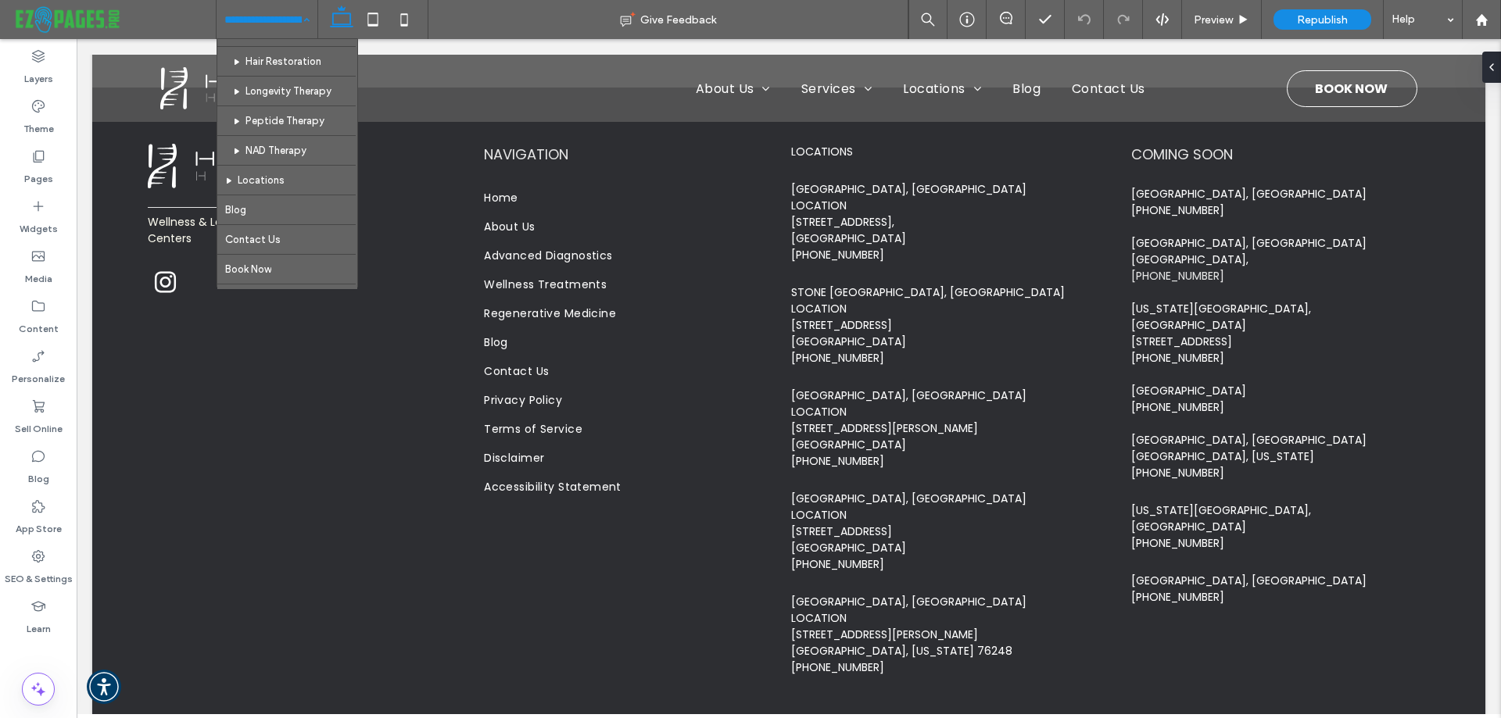
scroll to position [543, 0]
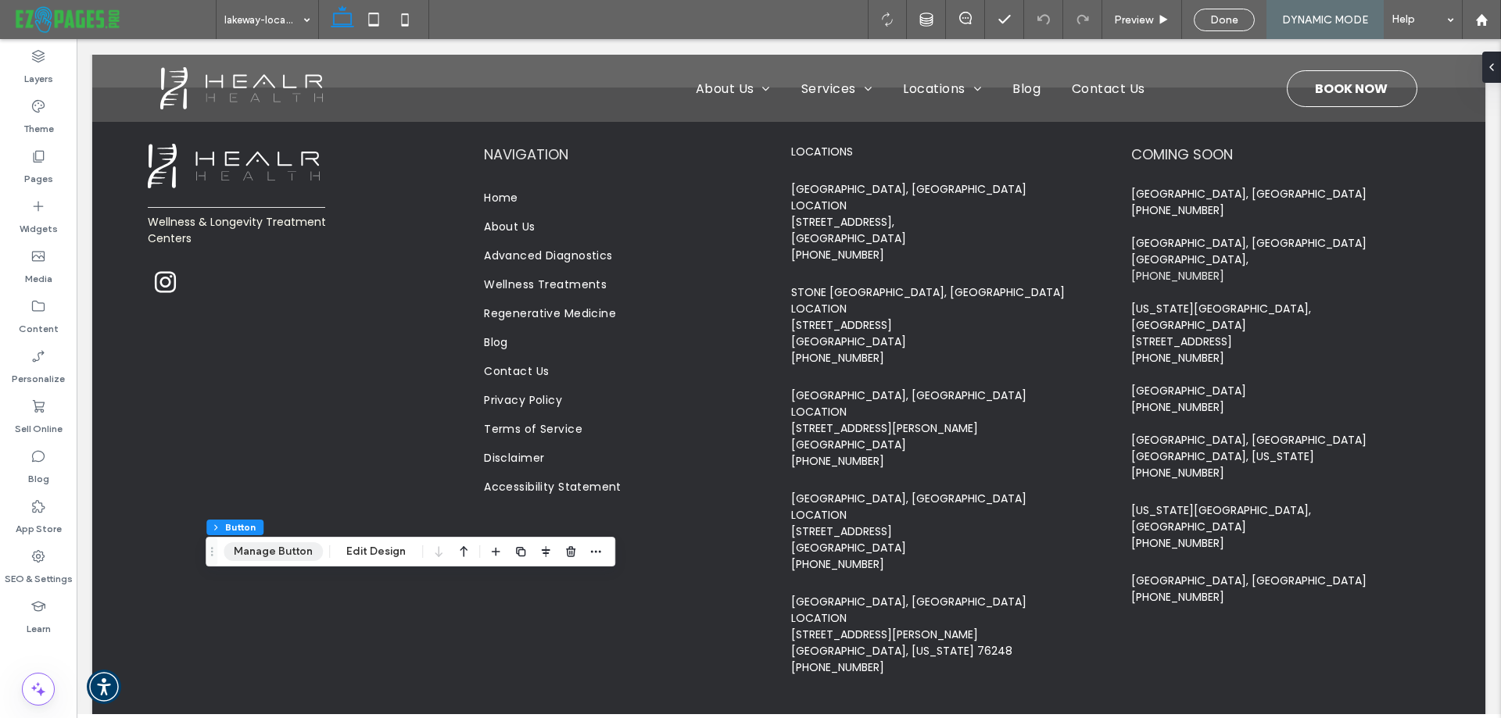
click at [272, 554] on button "Manage Button" at bounding box center [273, 551] width 99 height 19
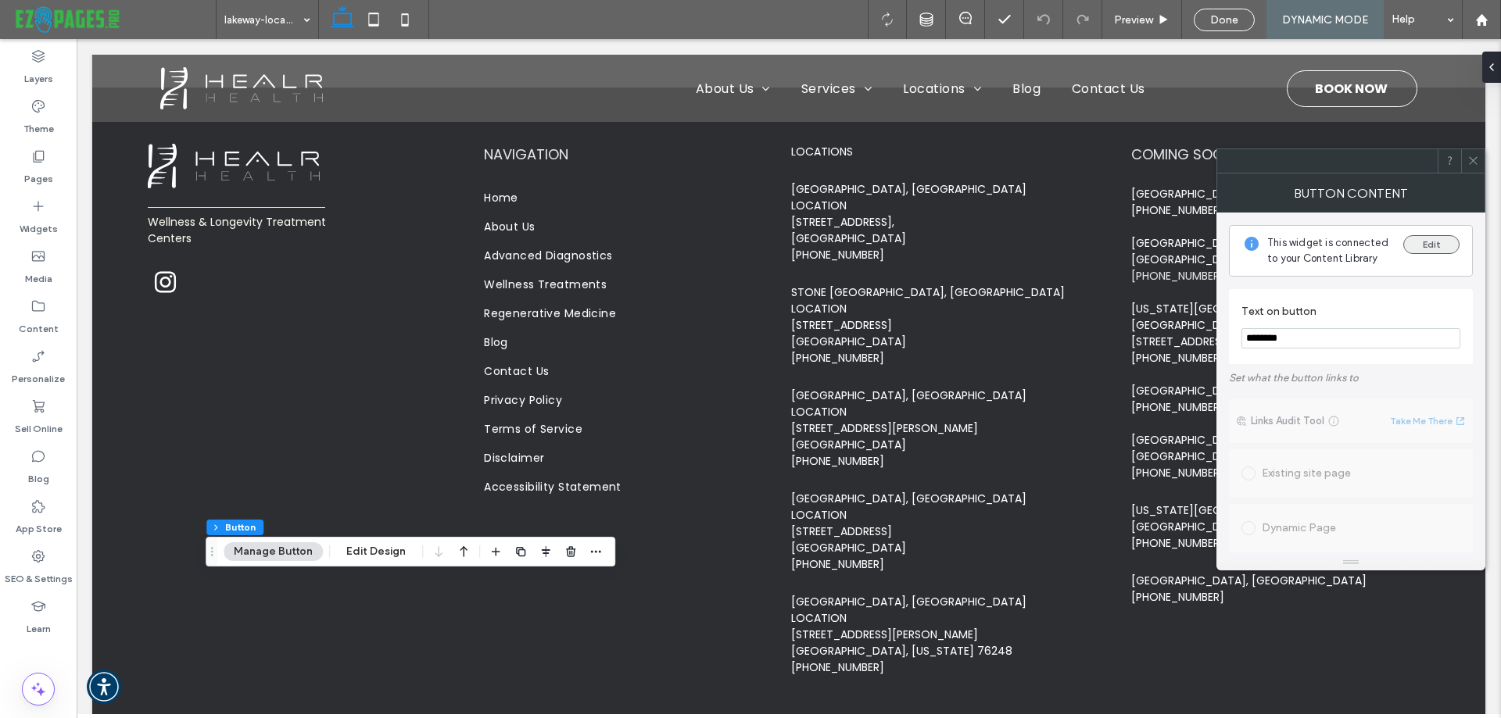
click at [1436, 245] on button "Edit" at bounding box center [1431, 244] width 56 height 19
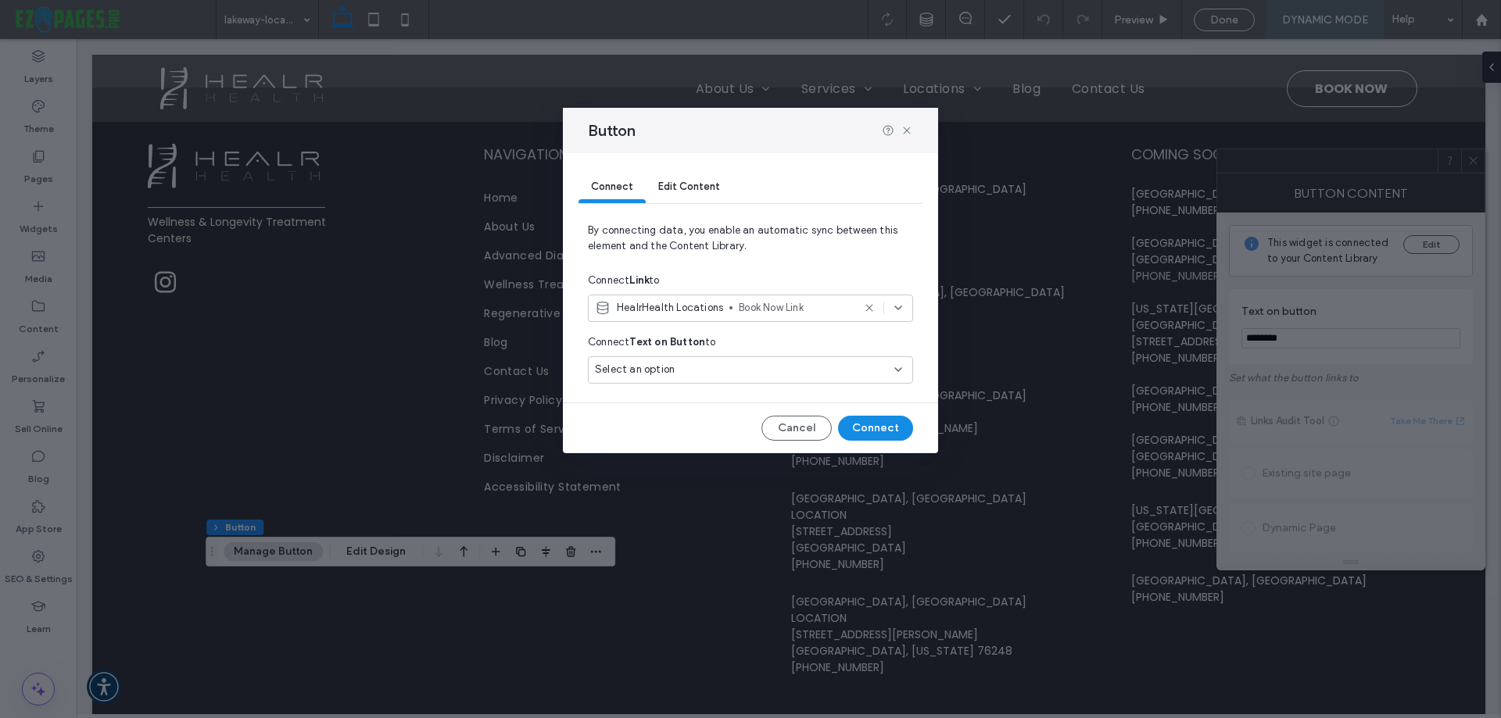
click at [756, 303] on span "Book Now Link" at bounding box center [795, 308] width 113 height 16
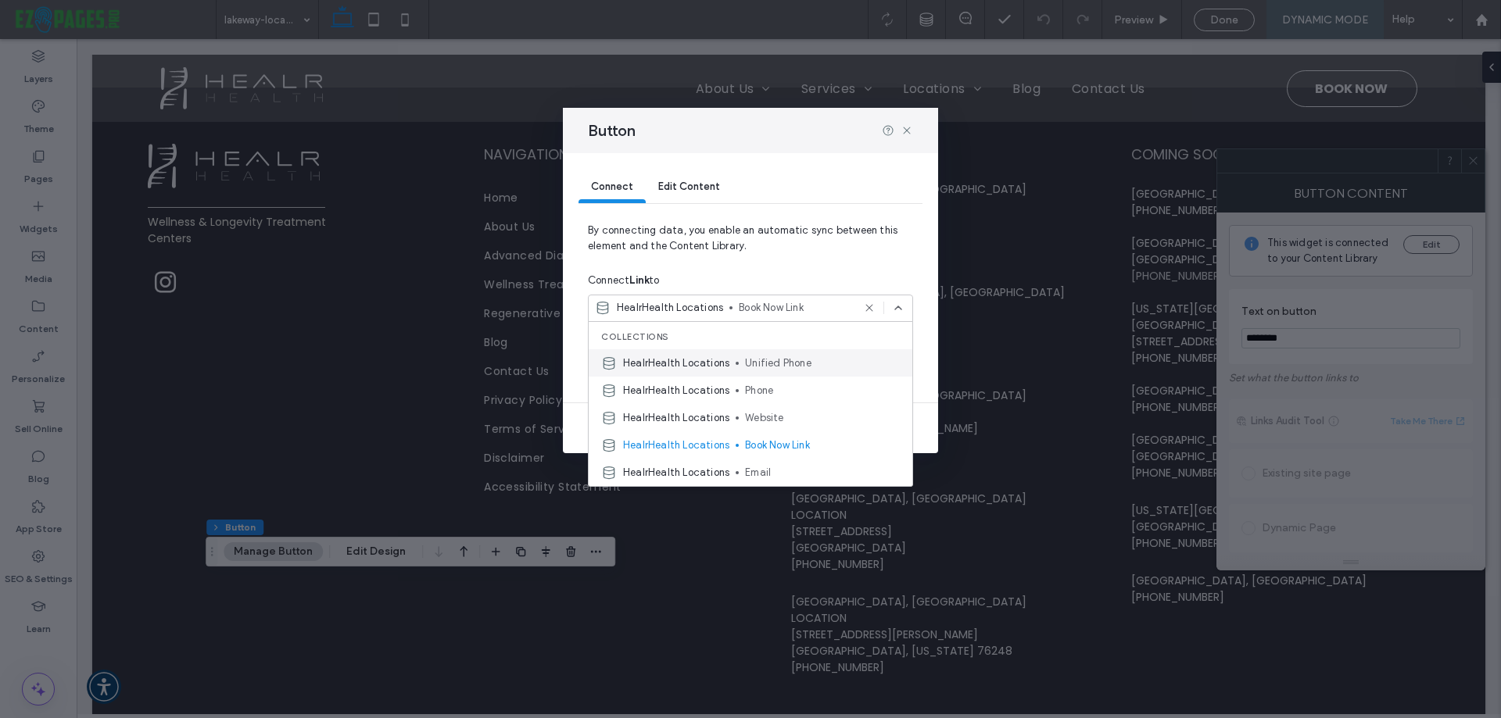
scroll to position [78, 0]
click at [796, 263] on span "By connecting data, you enable an automatic sync between this element and the C…" at bounding box center [750, 245] width 325 height 44
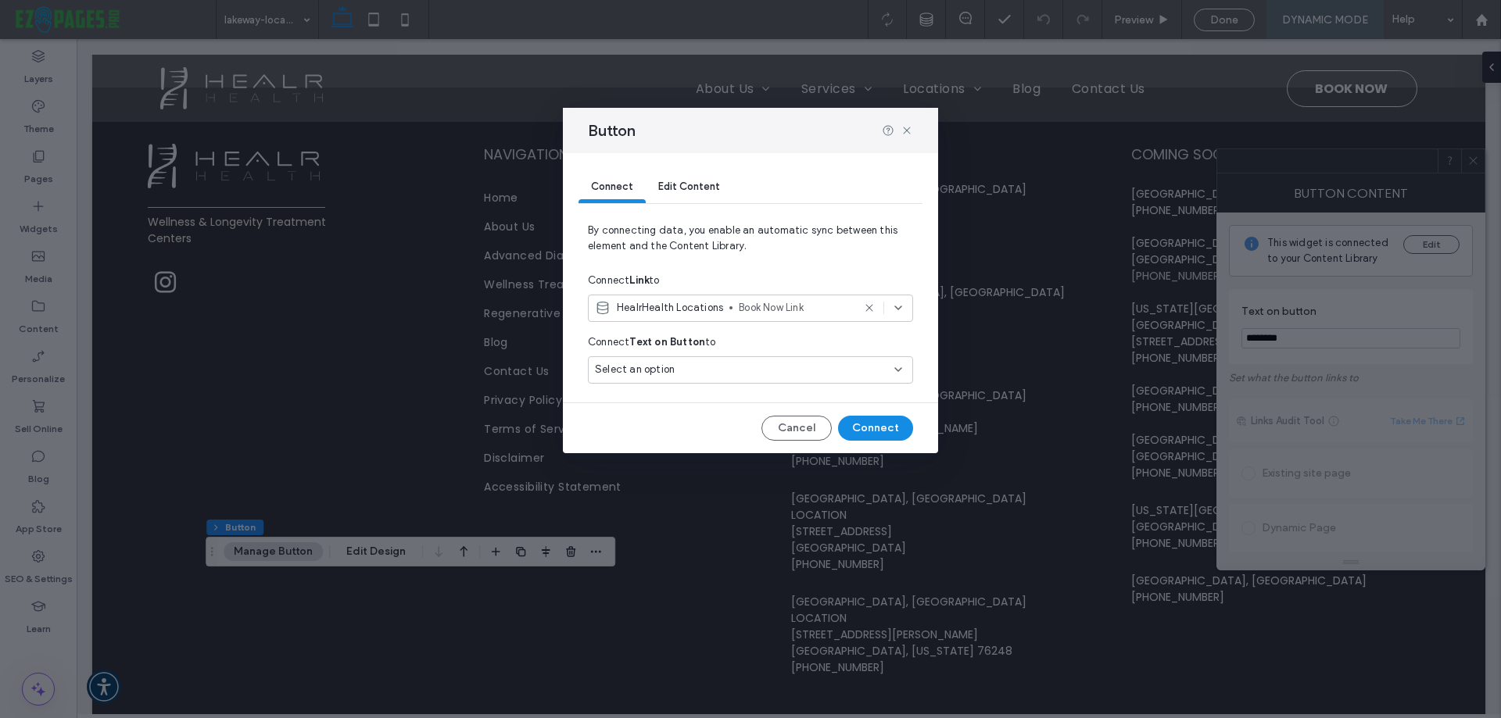
click at [680, 181] on span "Edit Content" at bounding box center [689, 187] width 62 height 12
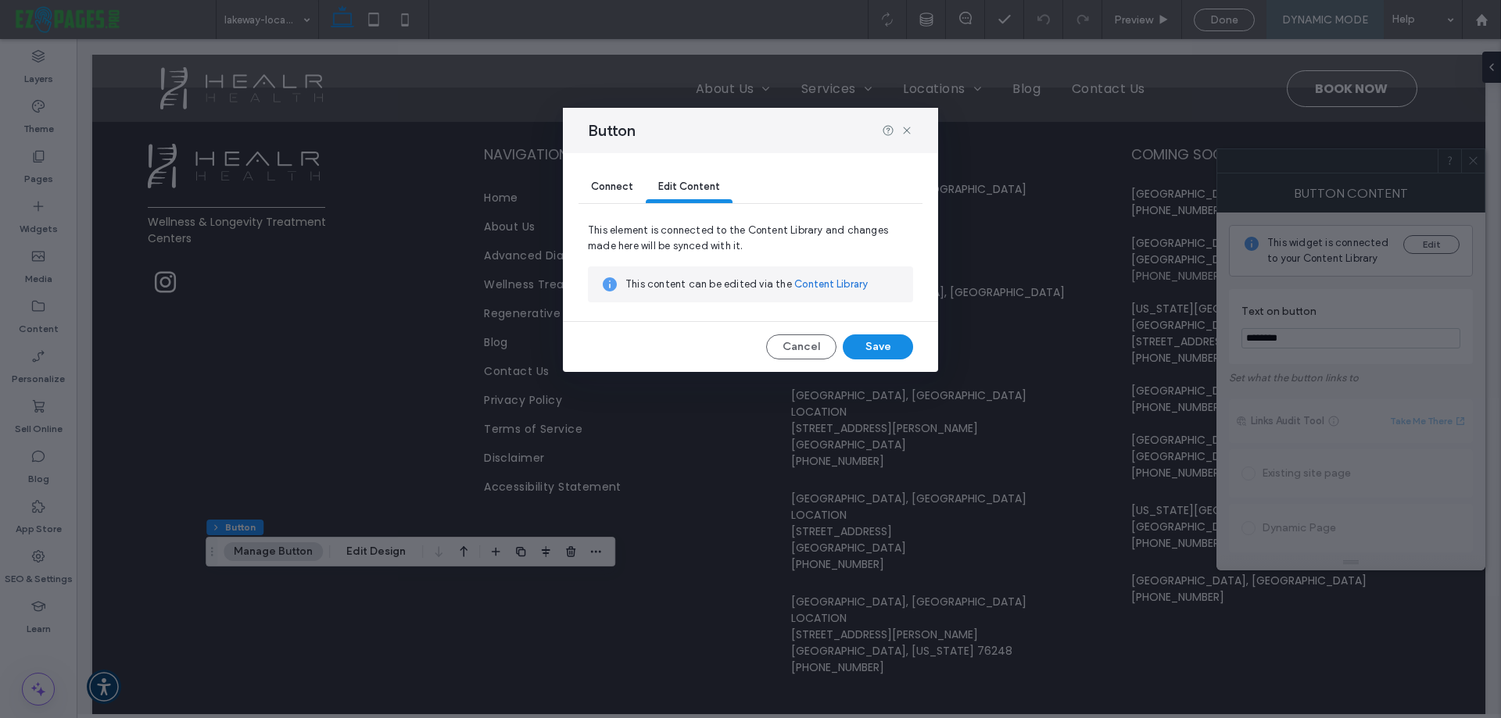
click at [622, 183] on span "Connect" at bounding box center [612, 187] width 42 height 12
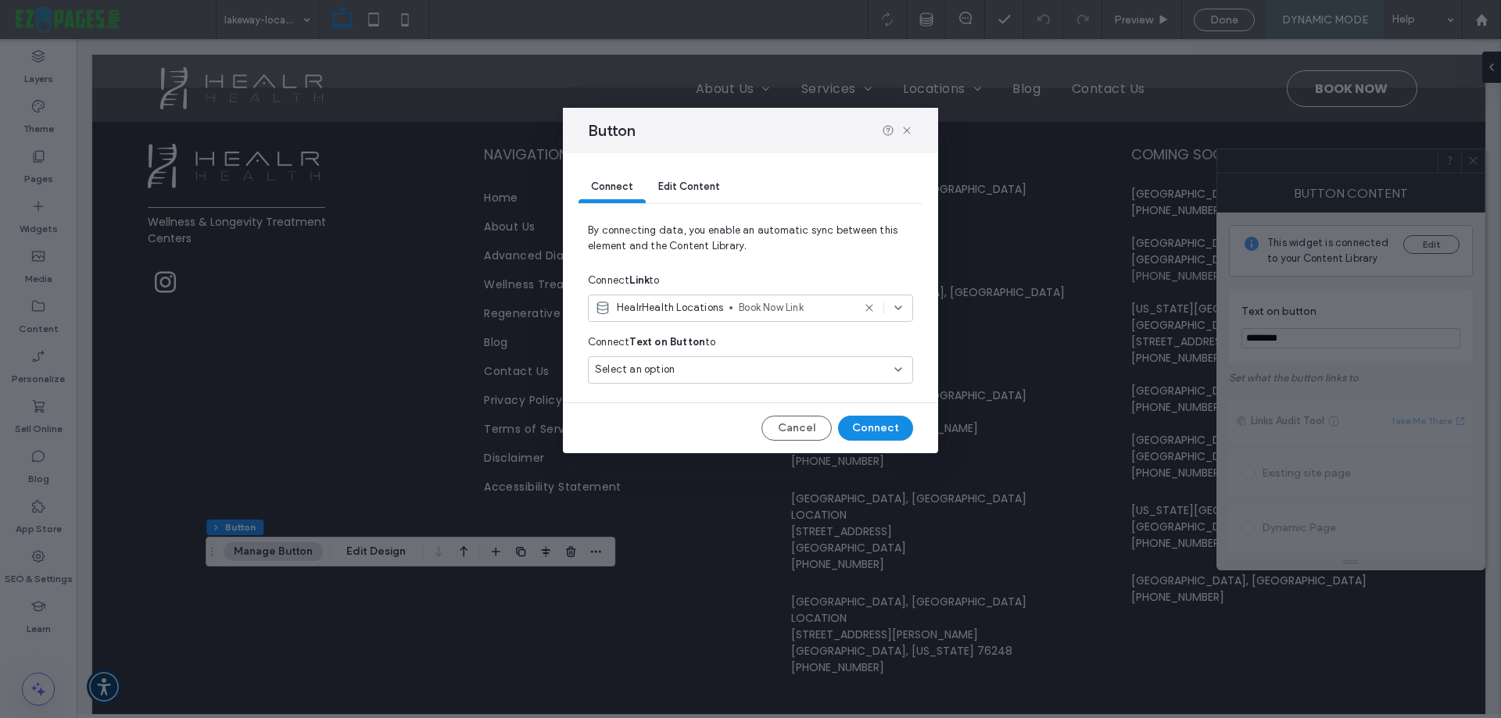
click at [682, 370] on div "Select an option" at bounding box center [741, 370] width 292 height 16
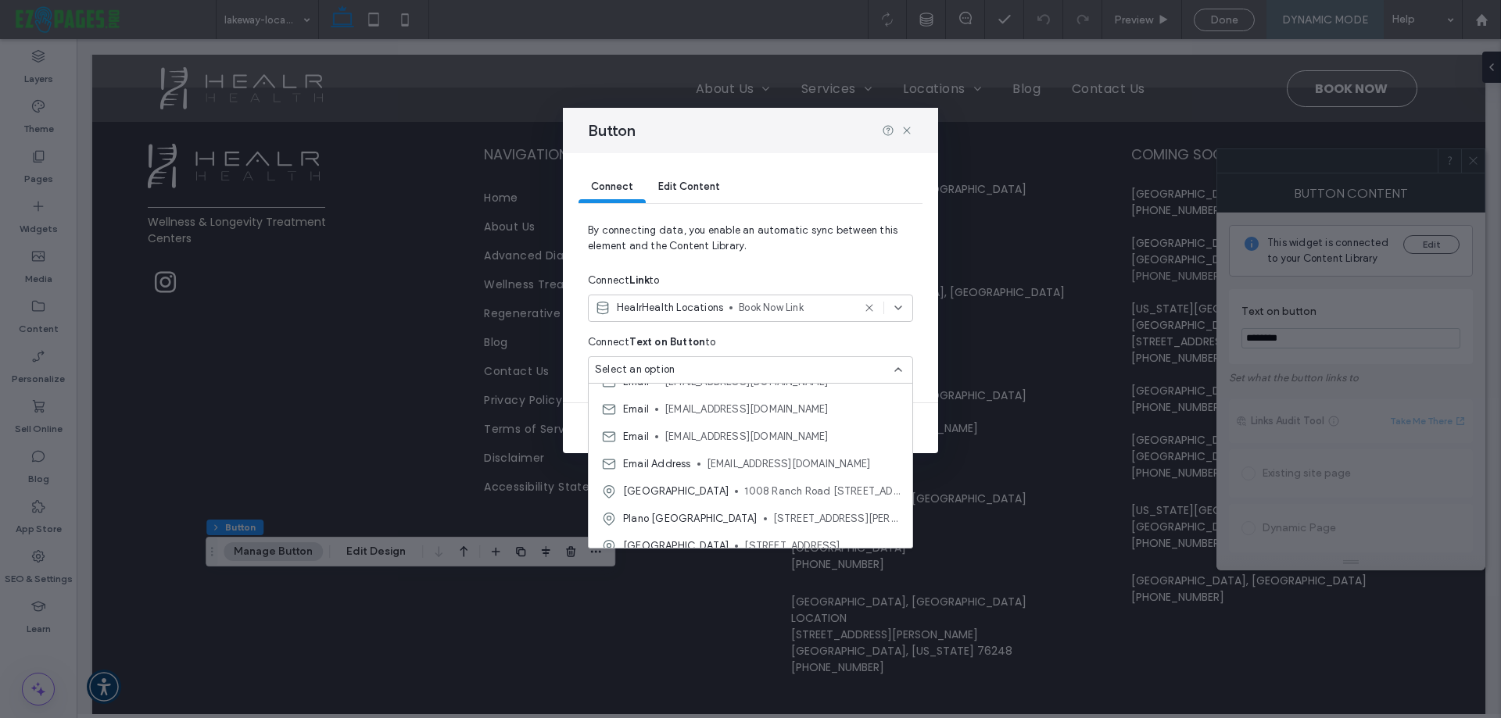
scroll to position [684, 0]
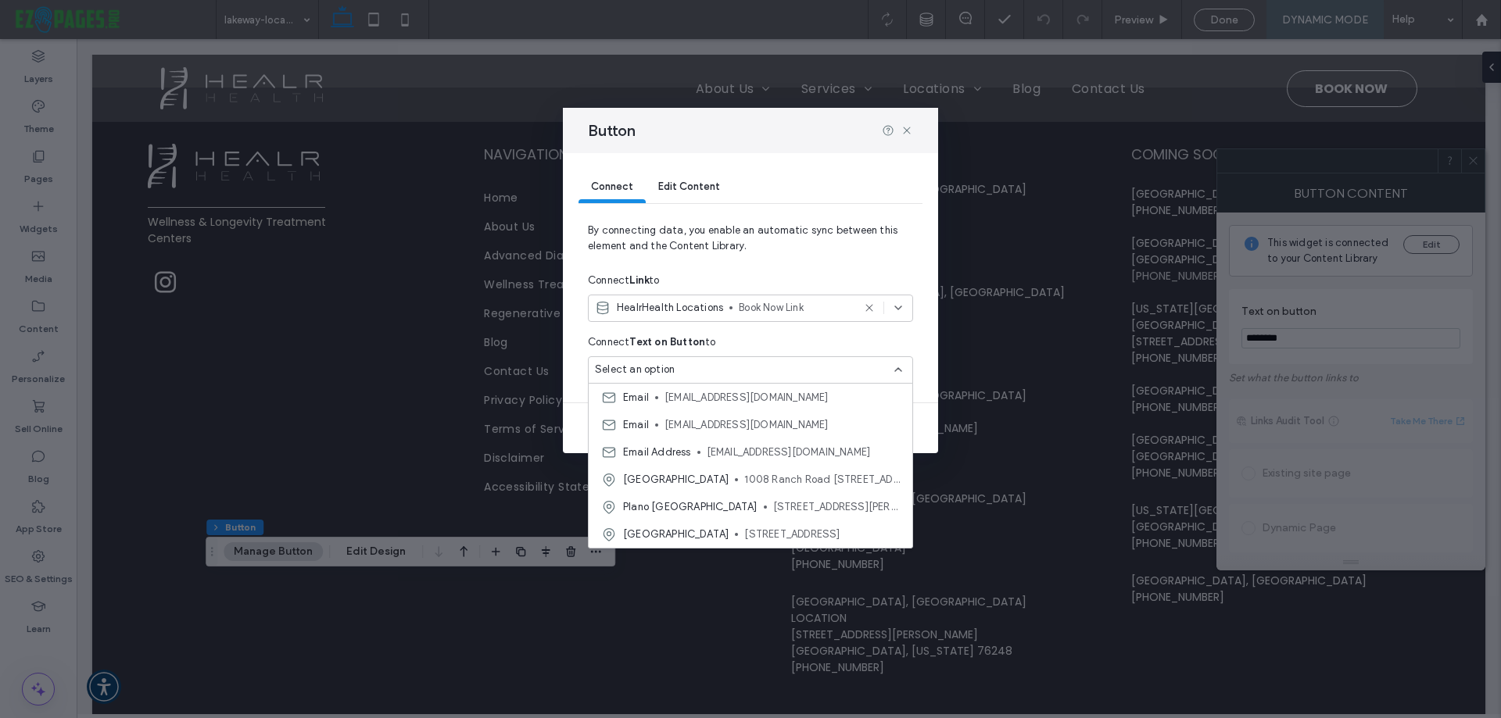
click at [695, 193] on div "Edit Content" at bounding box center [689, 187] width 87 height 31
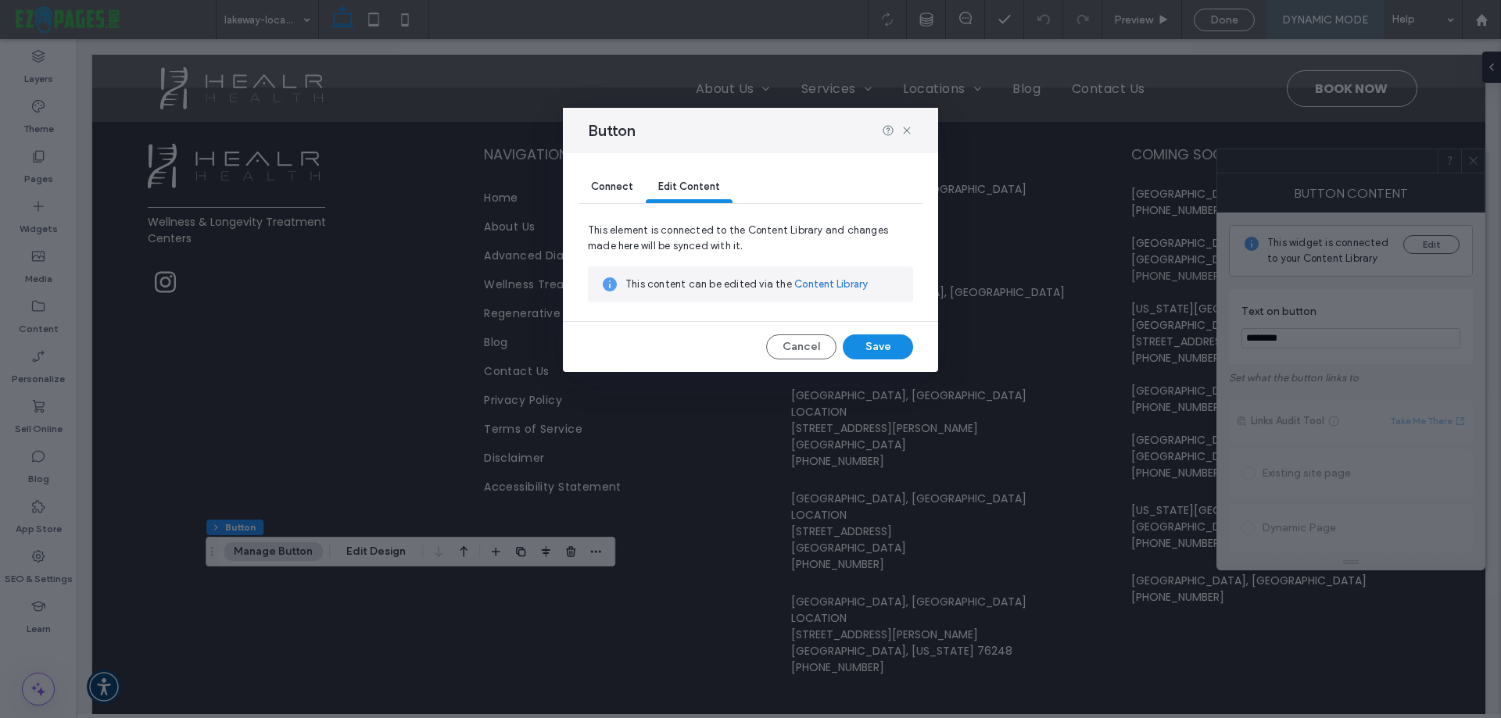
drag, startPoint x: 816, startPoint y: 285, endPoint x: 795, endPoint y: 288, distance: 21.5
click at [795, 288] on link "Content Library" at bounding box center [830, 285] width 73 height 16
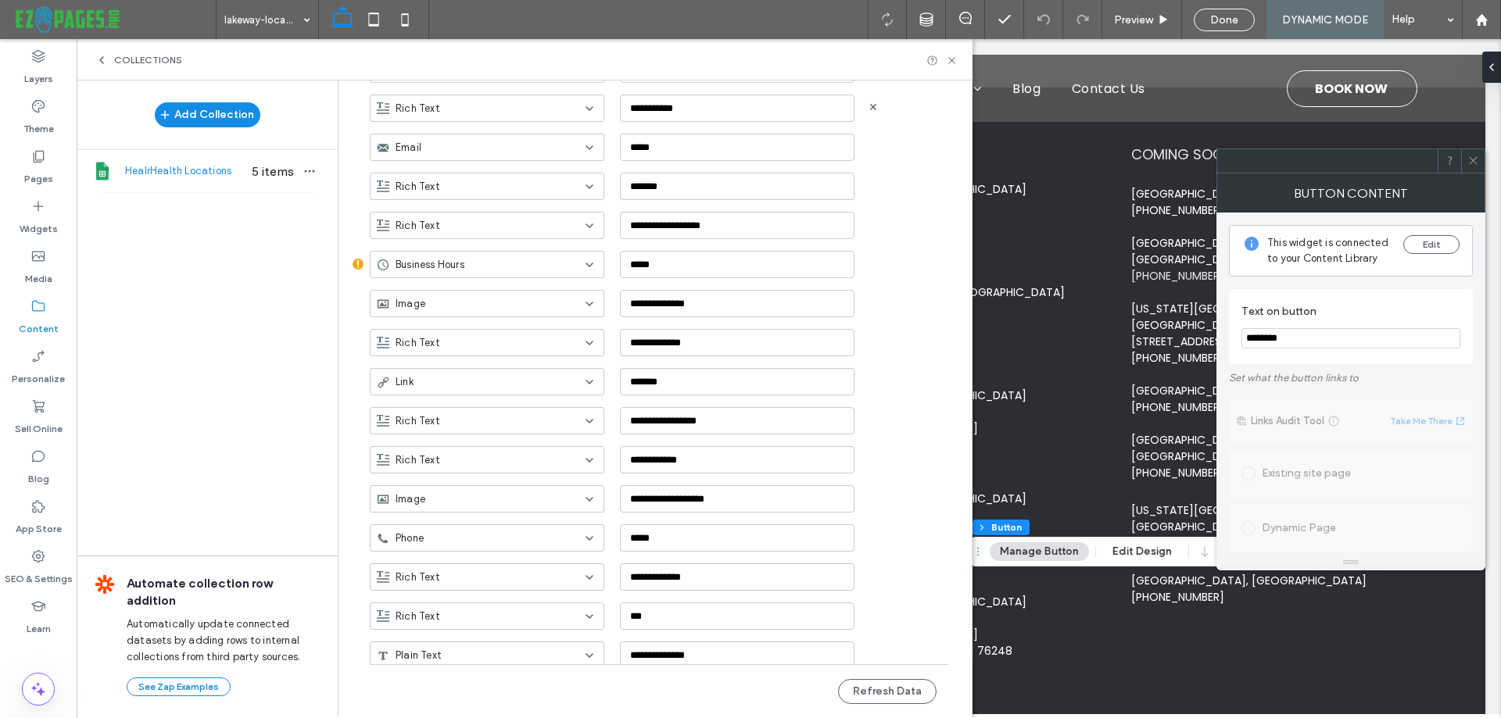
scroll to position [313, 0]
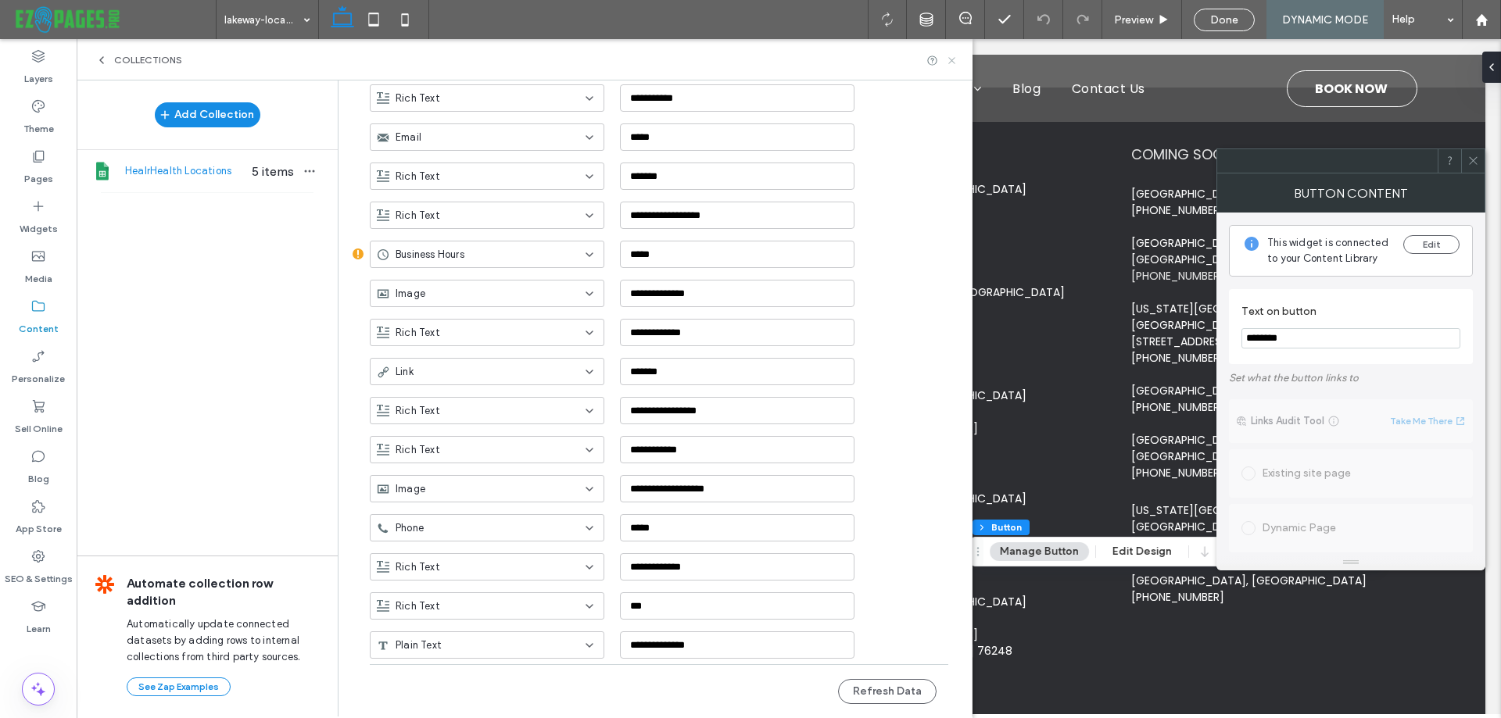
click at [954, 57] on use at bounding box center [951, 60] width 6 height 6
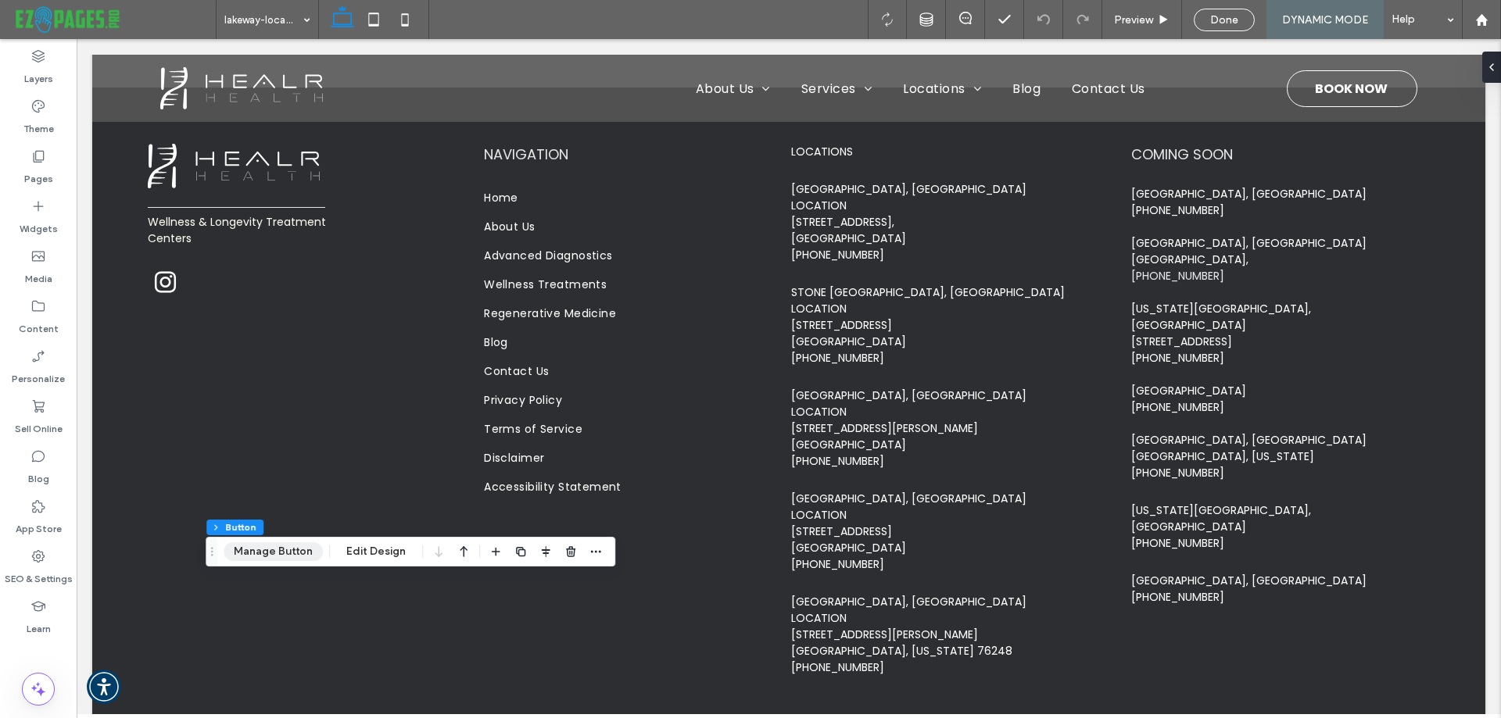
click at [295, 553] on button "Manage Button" at bounding box center [273, 551] width 99 height 19
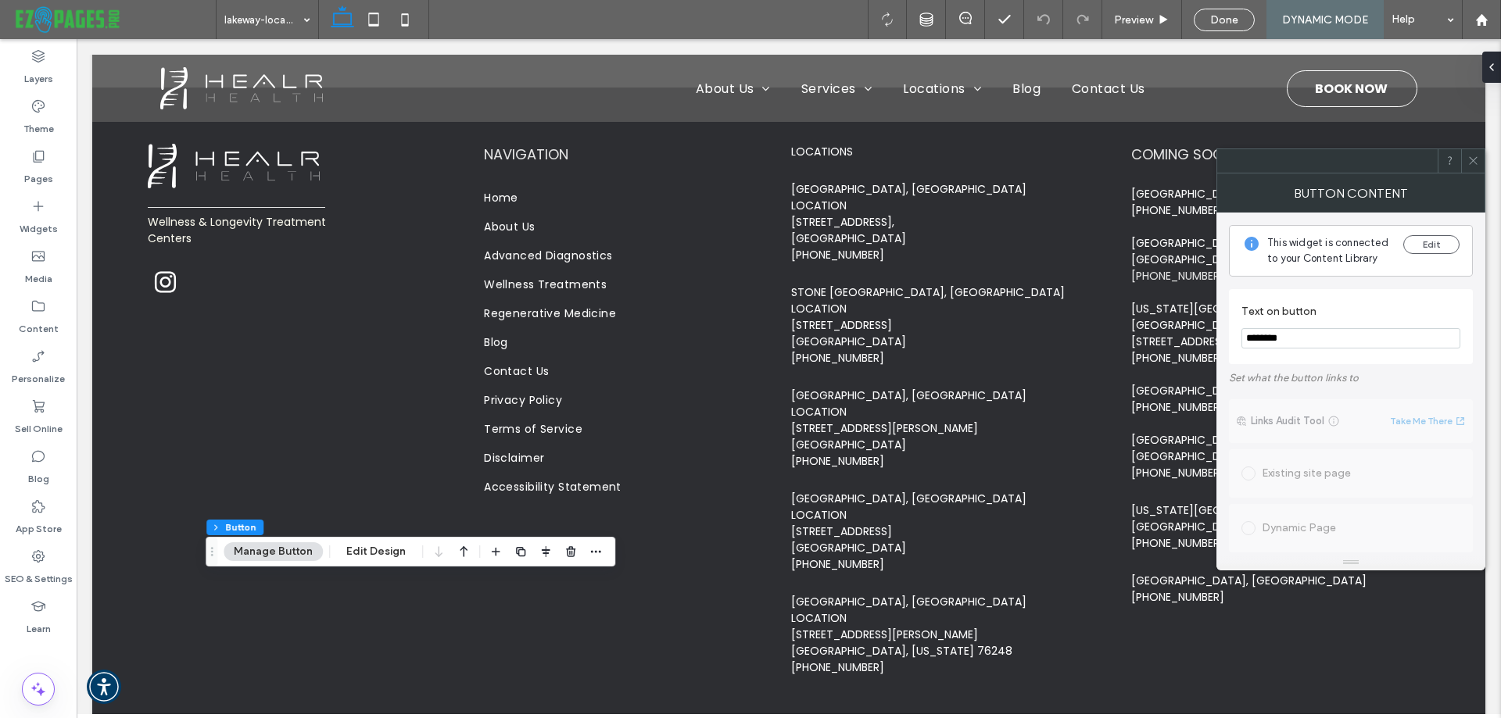
click at [1473, 165] on icon at bounding box center [1473, 161] width 12 height 12
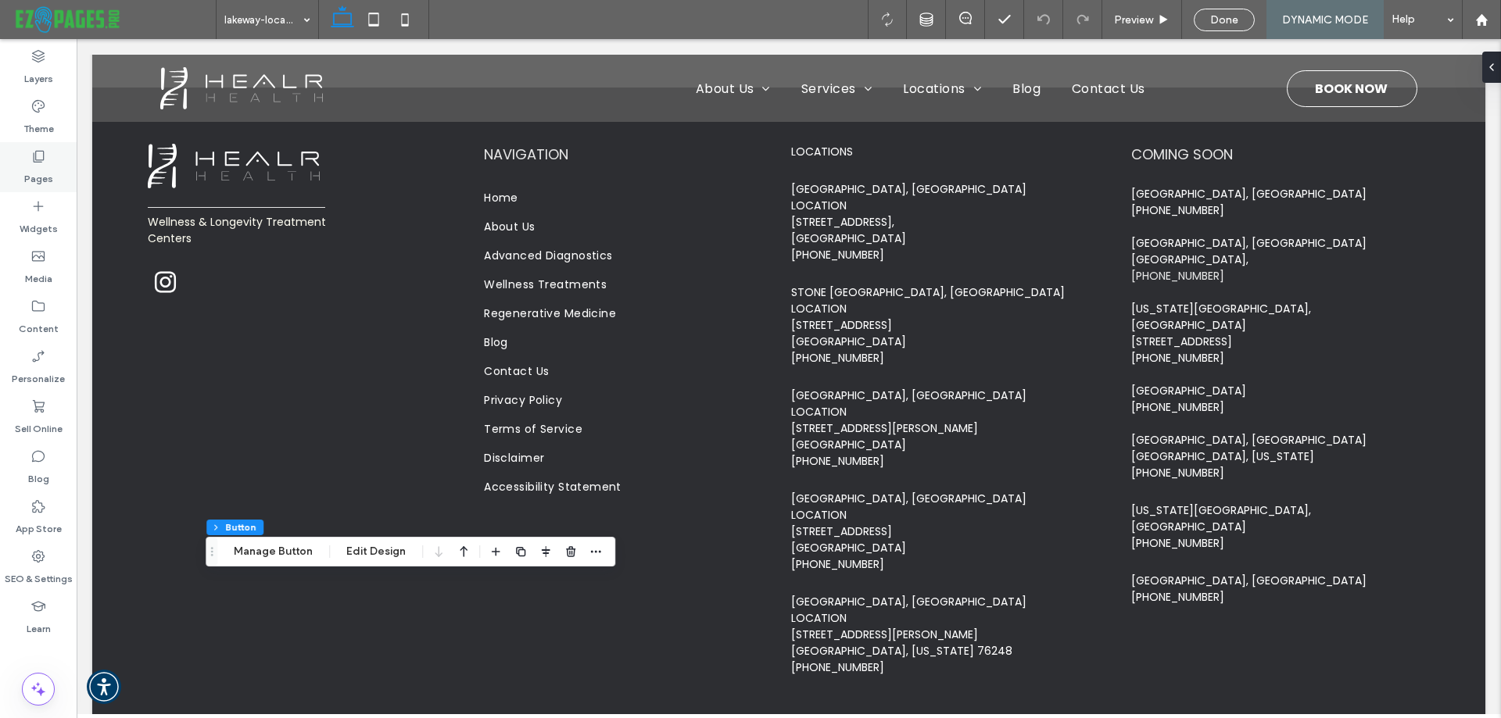
click at [30, 159] on icon at bounding box center [38, 157] width 16 height 16
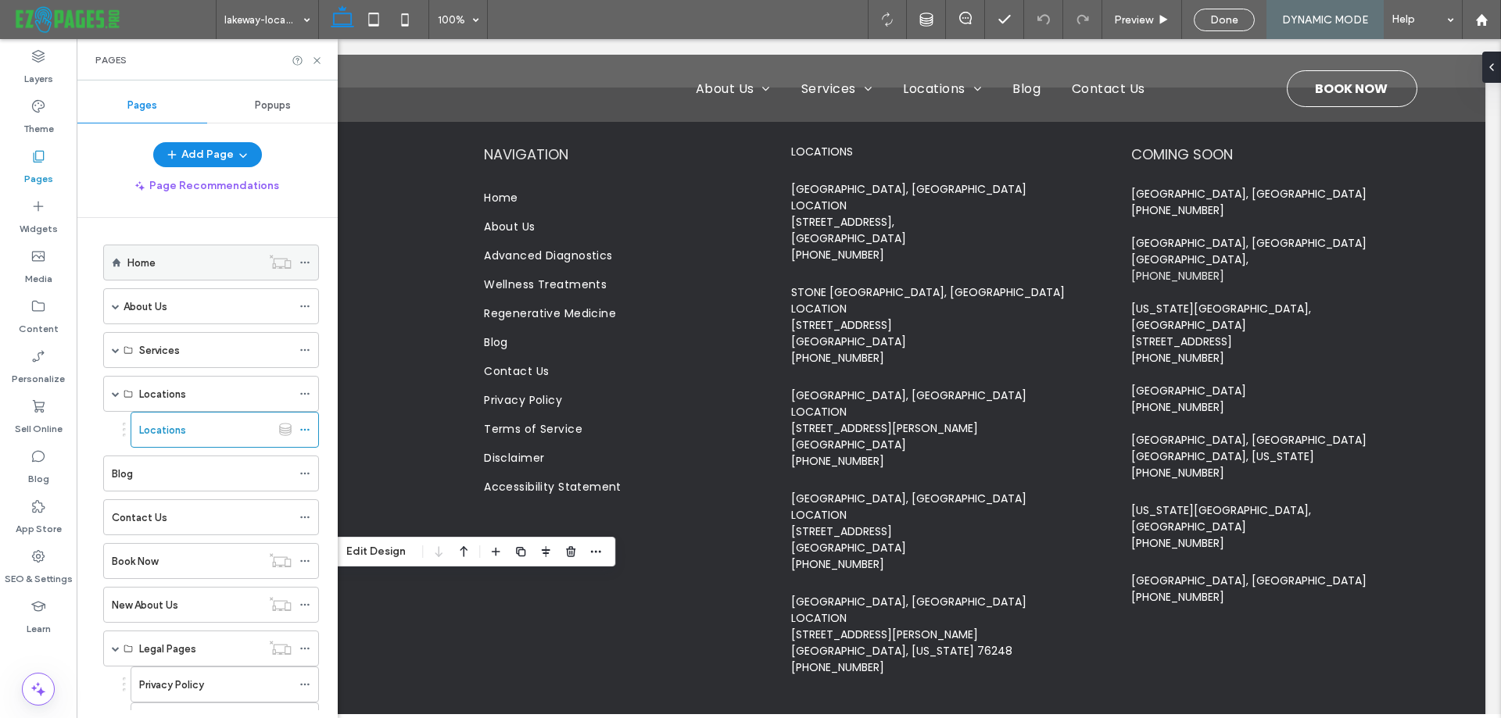
click at [177, 270] on div "Home" at bounding box center [194, 263] width 134 height 16
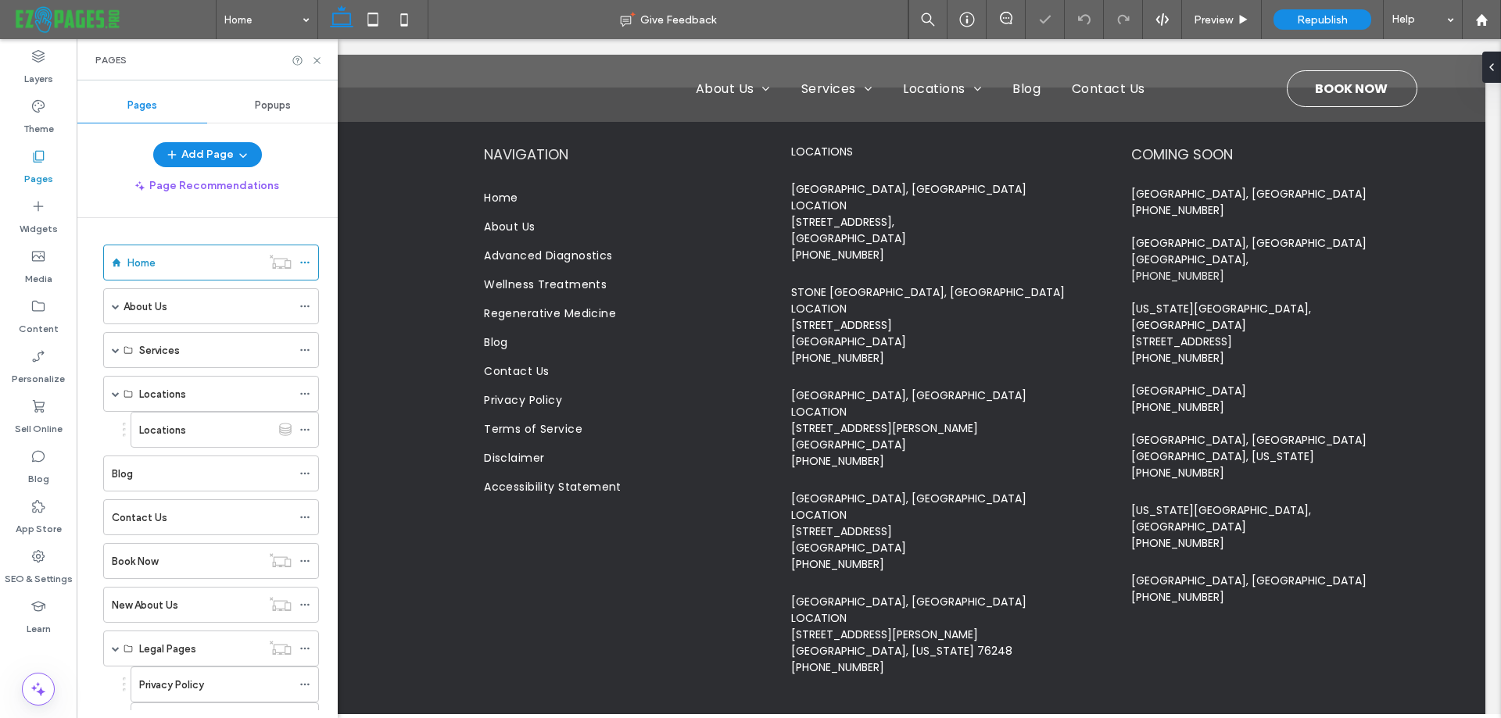
scroll to position [139, 0]
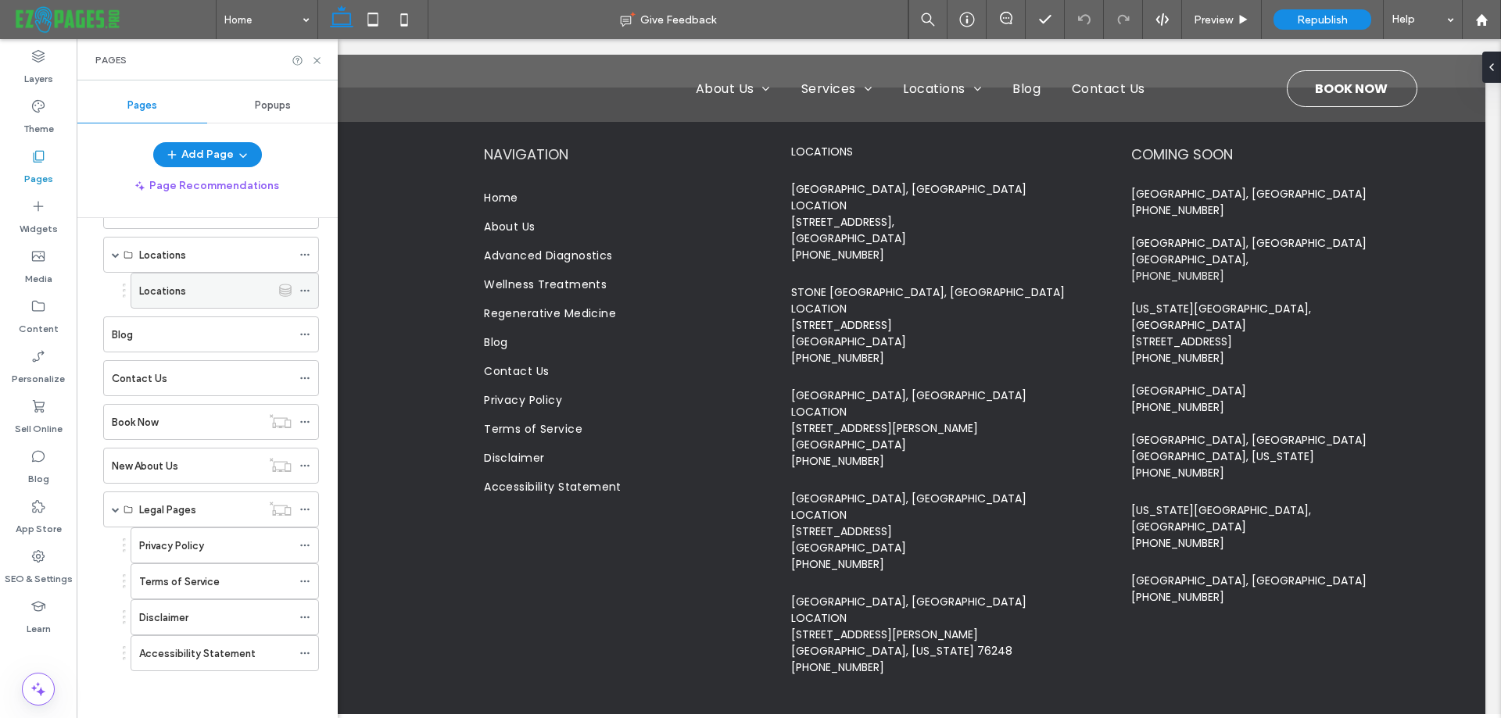
click at [185, 293] on div "Locations" at bounding box center [205, 291] width 132 height 16
click at [178, 292] on label "Locations" at bounding box center [162, 290] width 47 height 27
click at [316, 58] on icon at bounding box center [317, 61] width 12 height 12
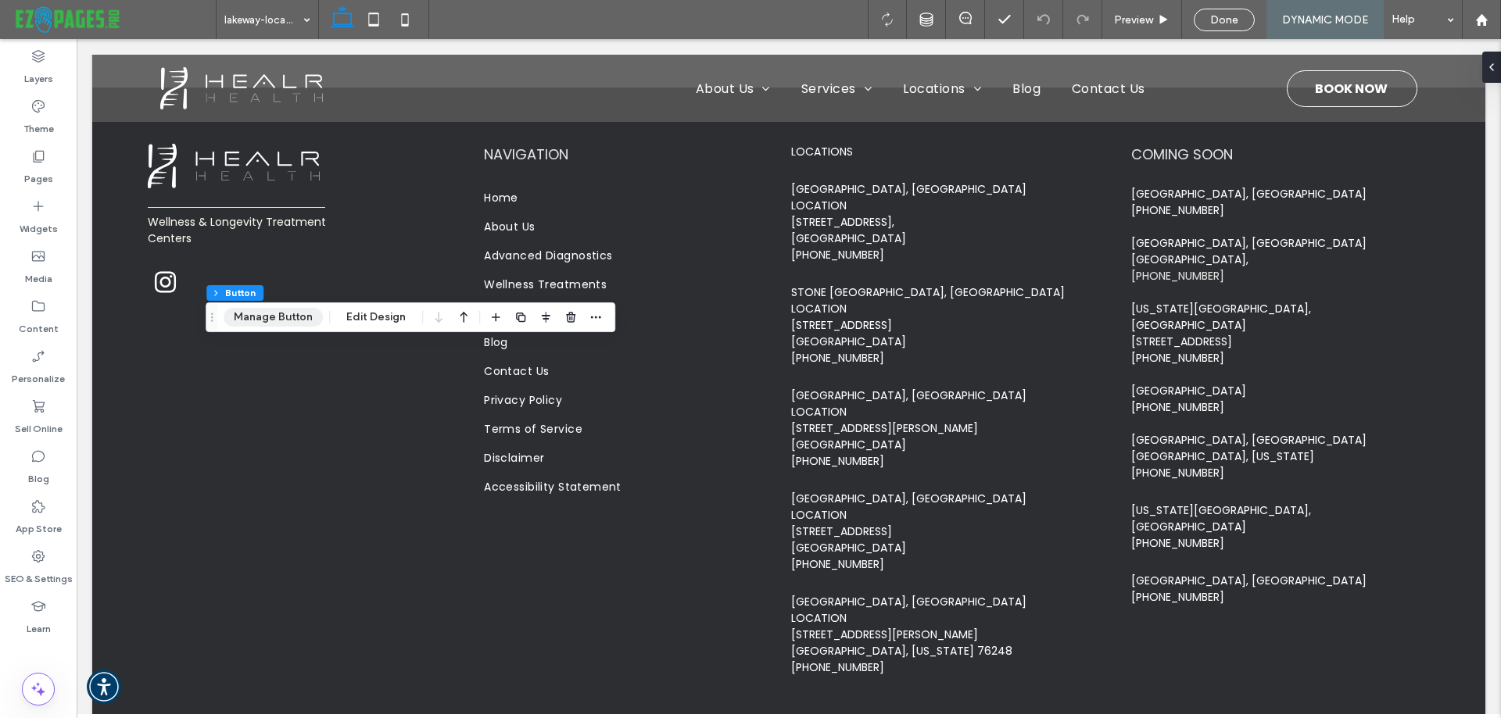
click at [272, 323] on button "Manage Button" at bounding box center [273, 317] width 99 height 19
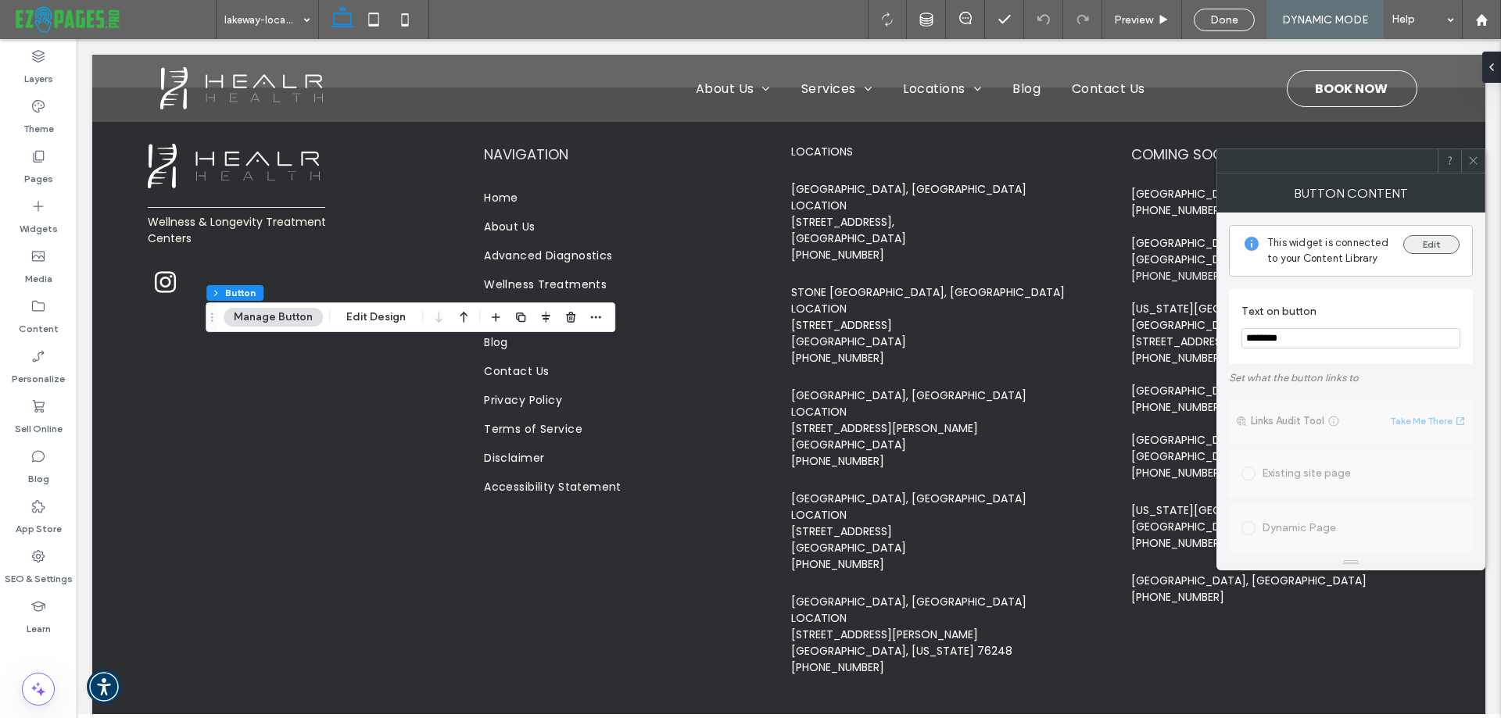
click at [1429, 249] on button "Edit" at bounding box center [1431, 244] width 56 height 19
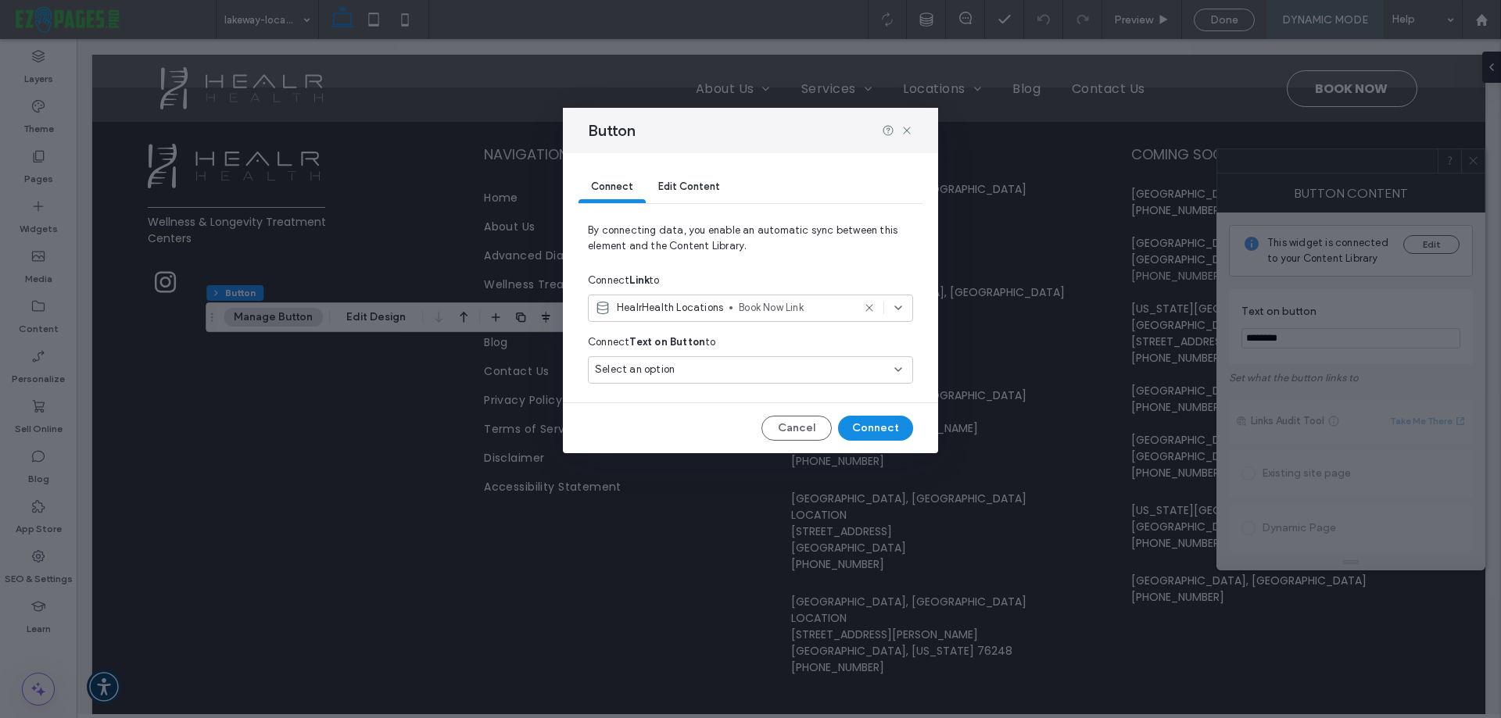
click at [767, 301] on span "Book Now Link" at bounding box center [795, 308] width 113 height 16
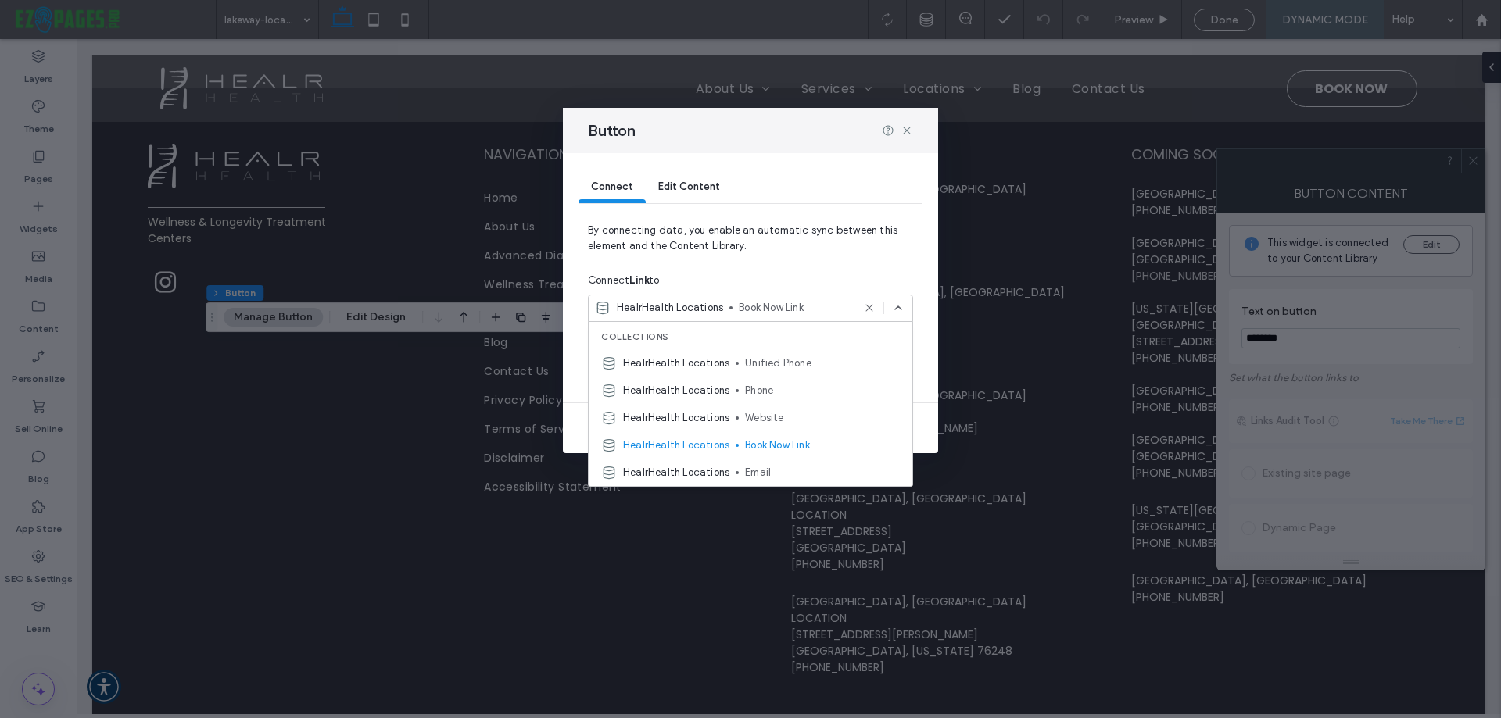
click at [687, 182] on span "Edit Content" at bounding box center [689, 187] width 62 height 12
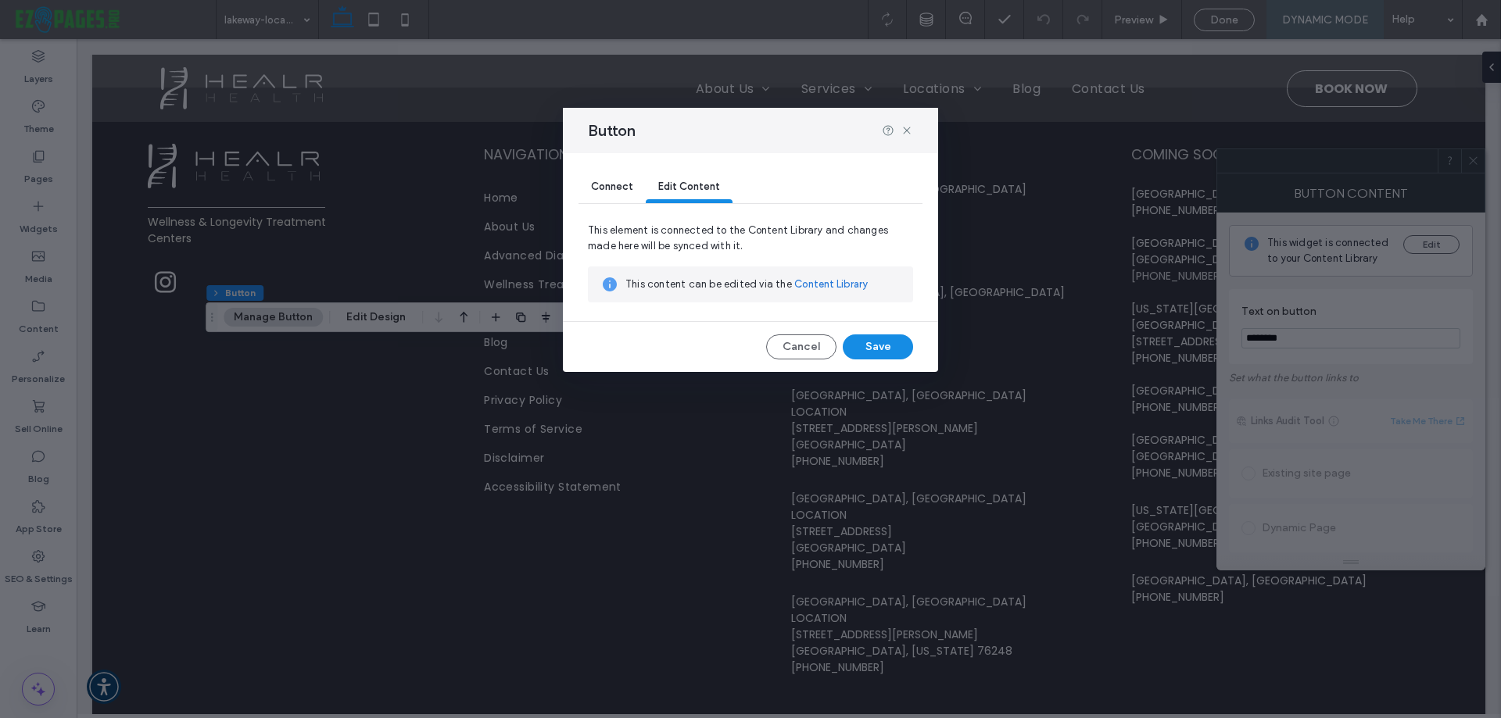
click at [621, 181] on span "Connect" at bounding box center [612, 187] width 42 height 12
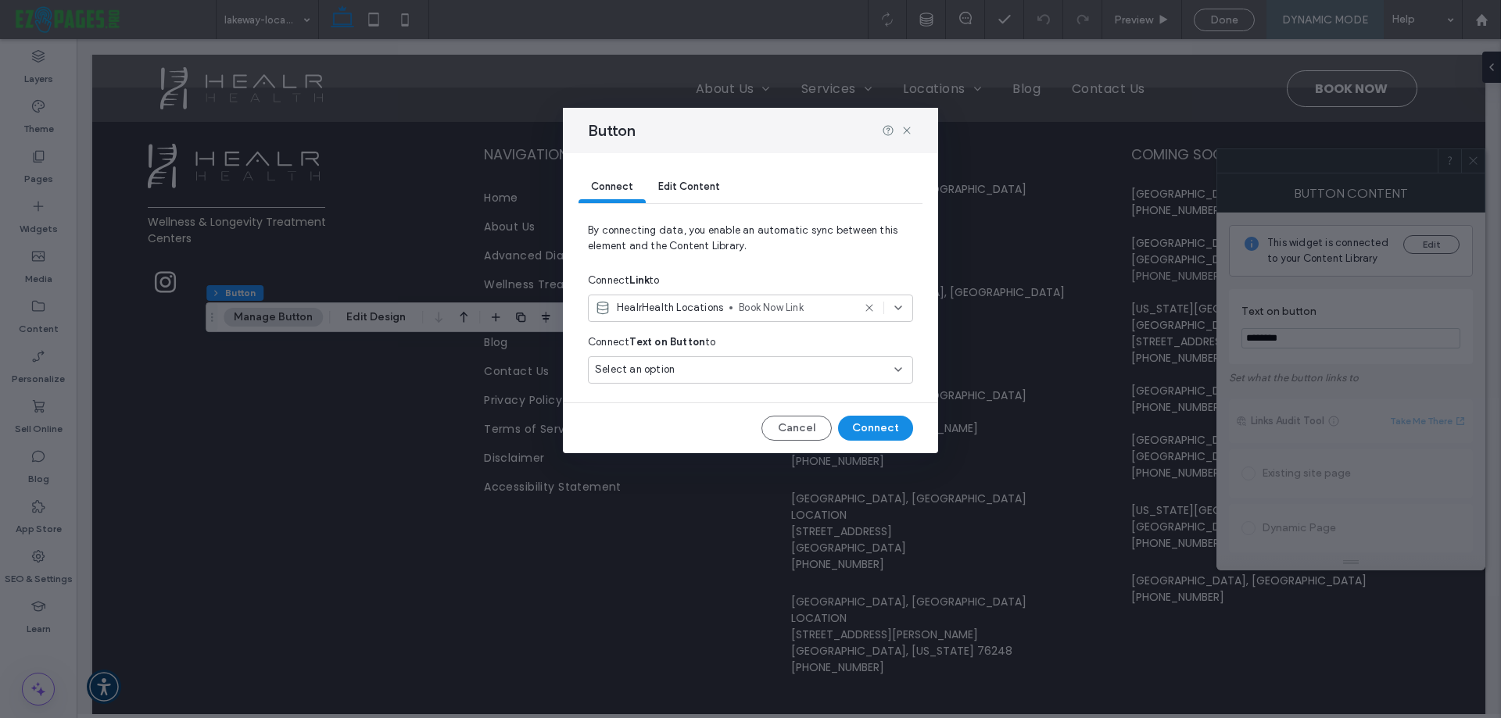
click at [694, 367] on div "Select an option" at bounding box center [741, 370] width 292 height 16
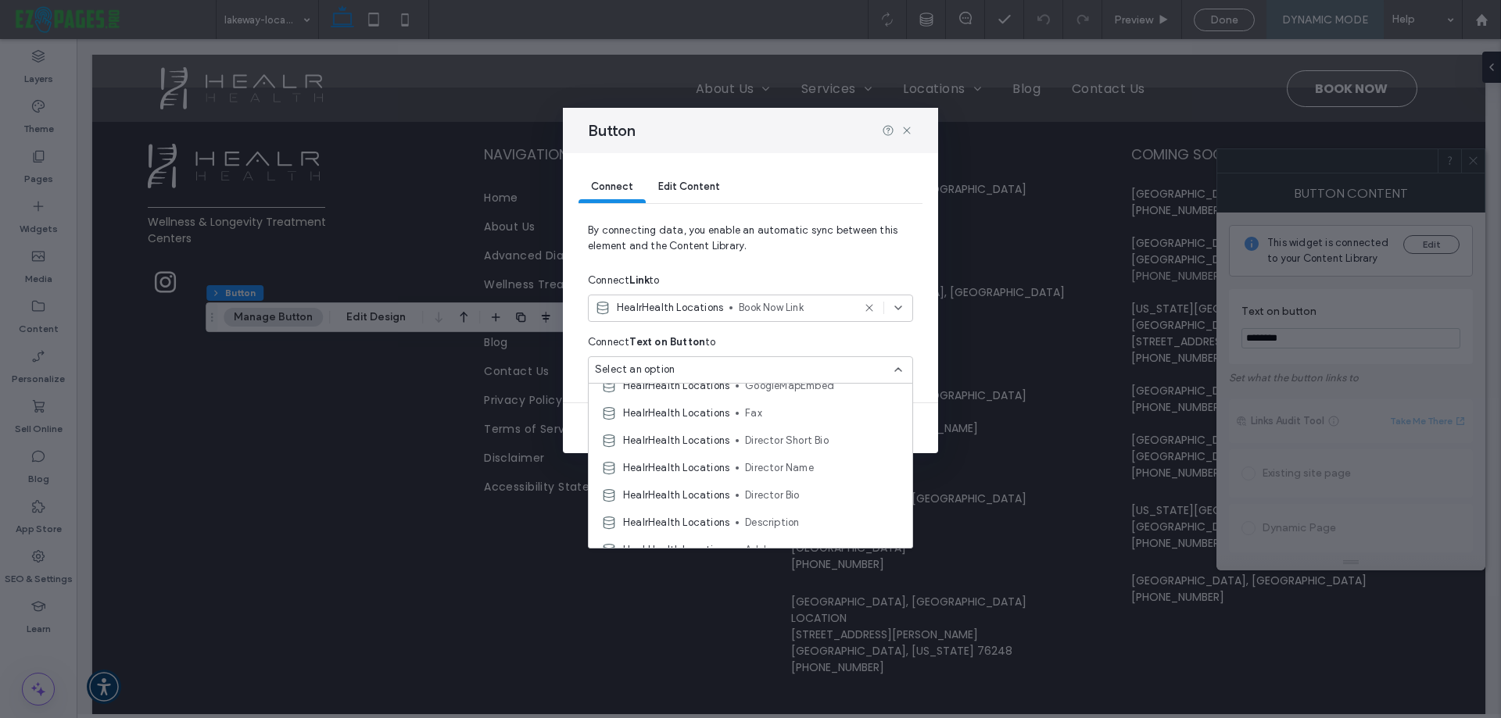
scroll to position [234, 0]
click at [905, 130] on icon at bounding box center [906, 130] width 13 height 13
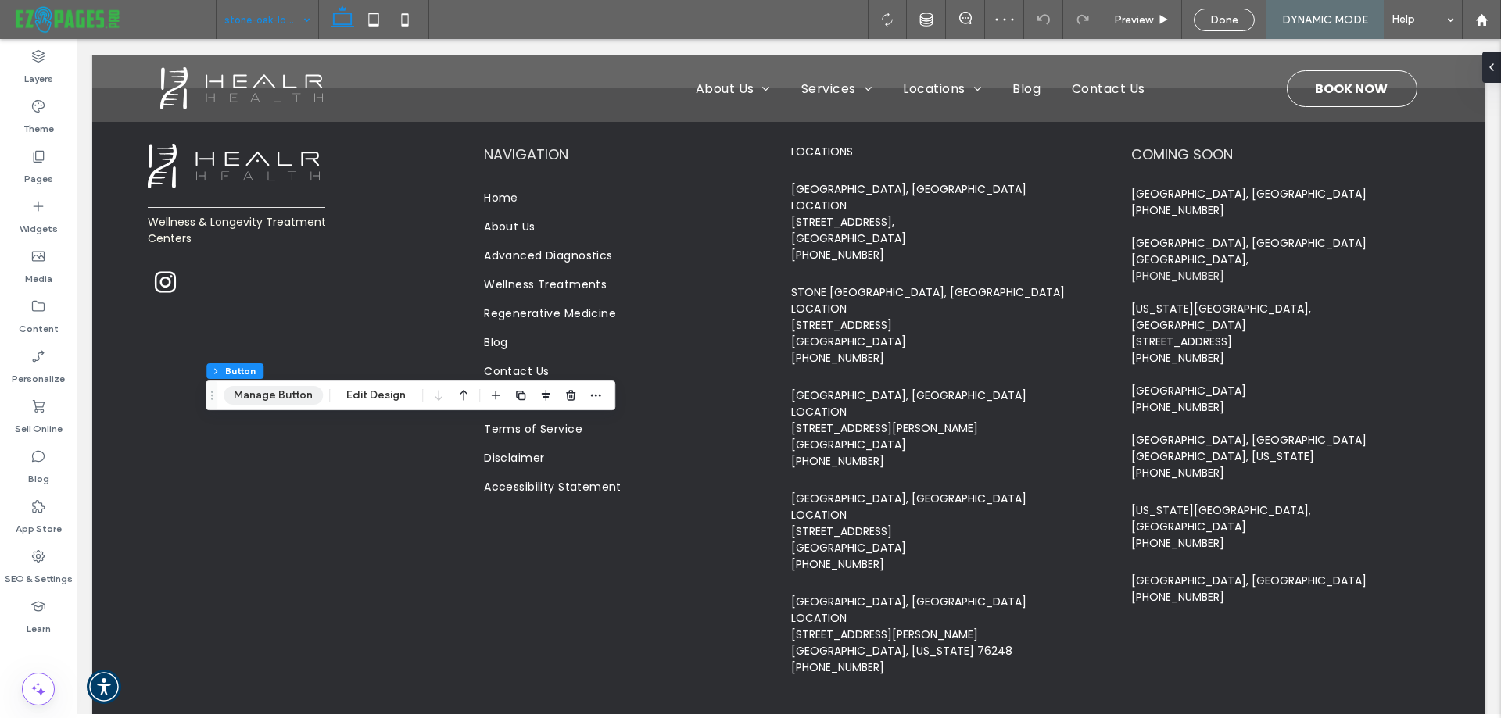
click at [282, 399] on button "Manage Button" at bounding box center [273, 395] width 99 height 19
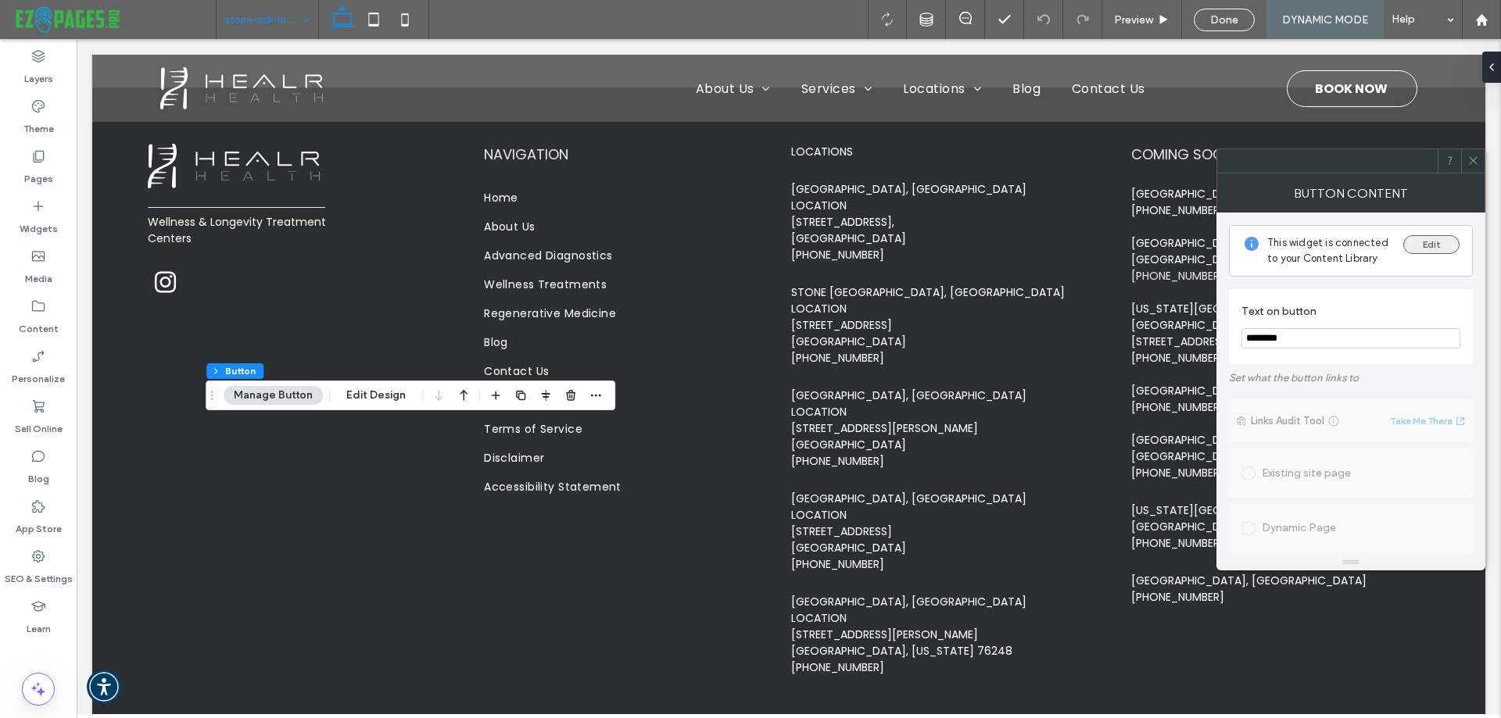
click at [1434, 248] on button "Edit" at bounding box center [1431, 244] width 56 height 19
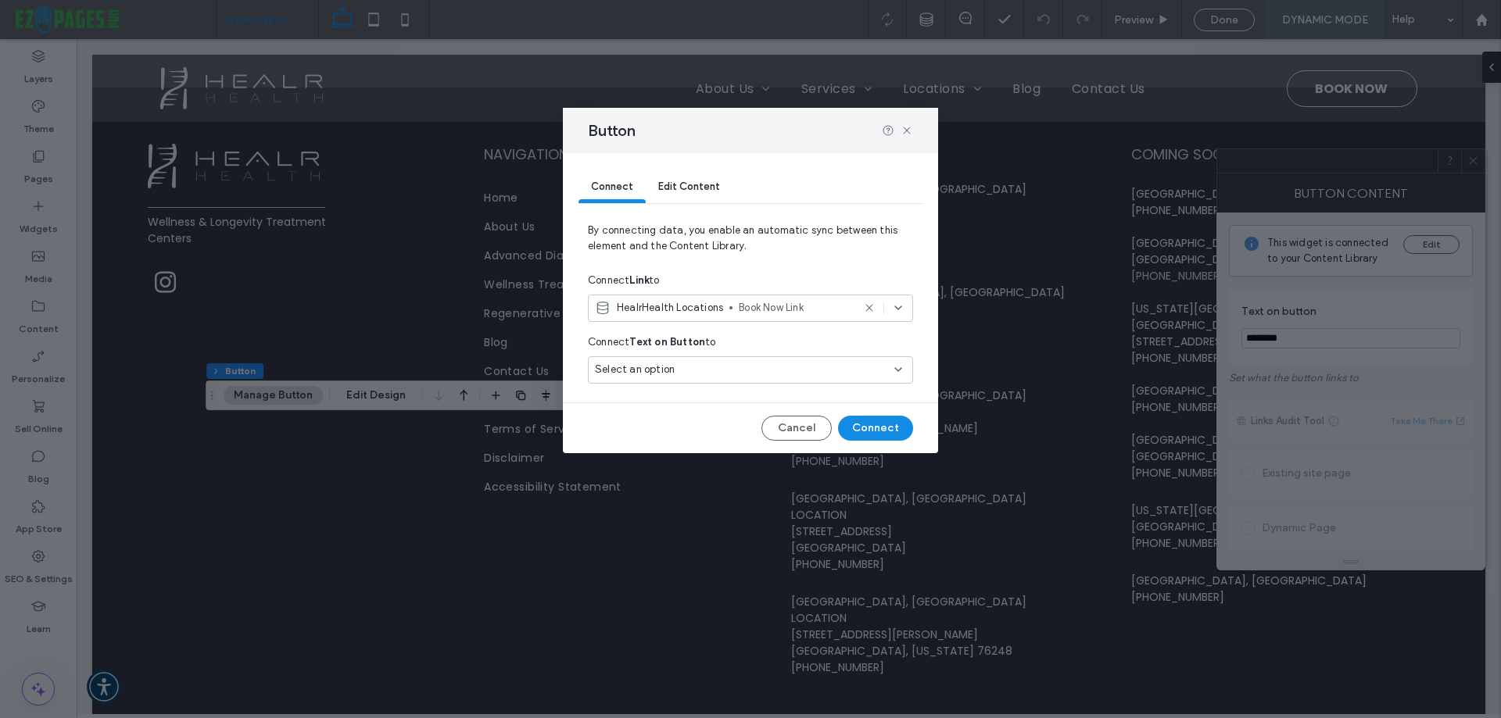
click at [690, 370] on div "Select an option" at bounding box center [741, 370] width 292 height 16
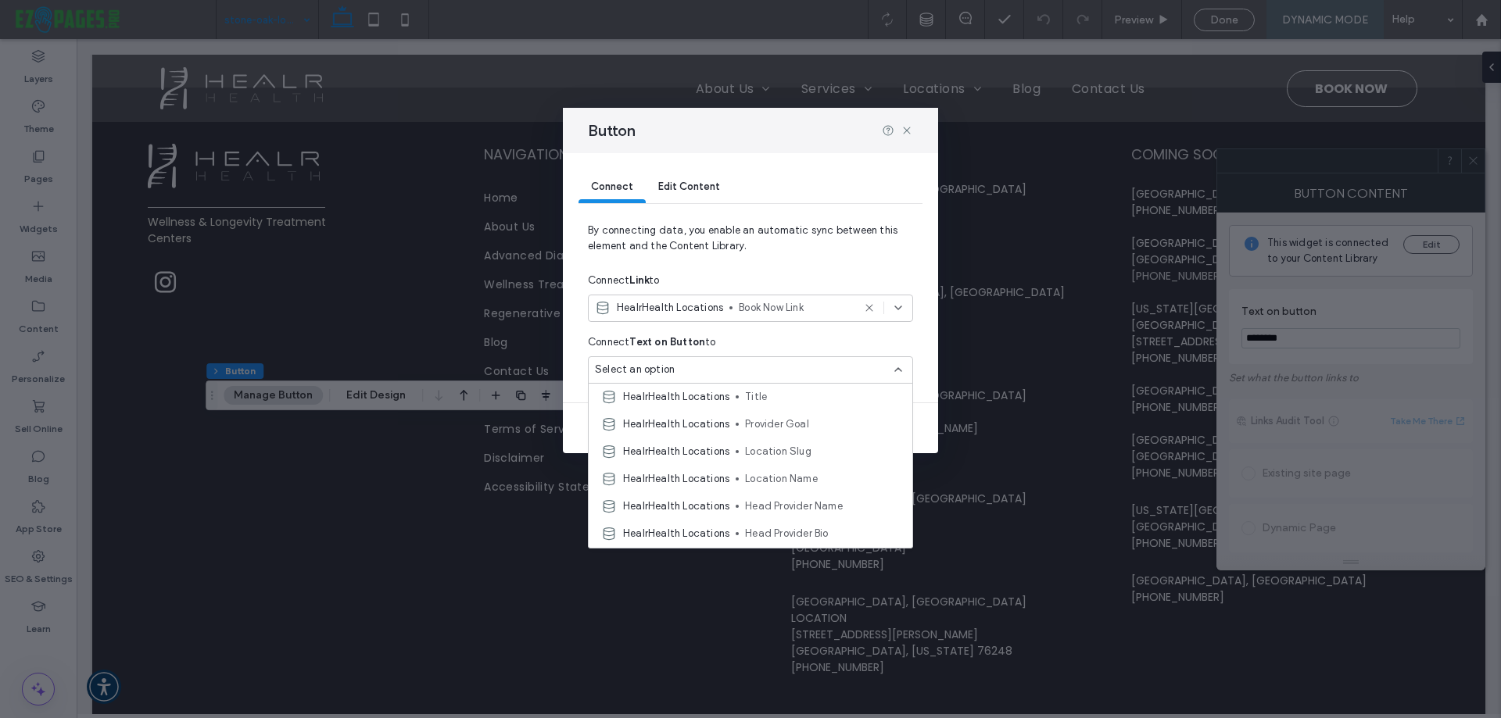
scroll to position [0, 0]
click at [742, 304] on span "Book Now Link" at bounding box center [795, 308] width 113 height 16
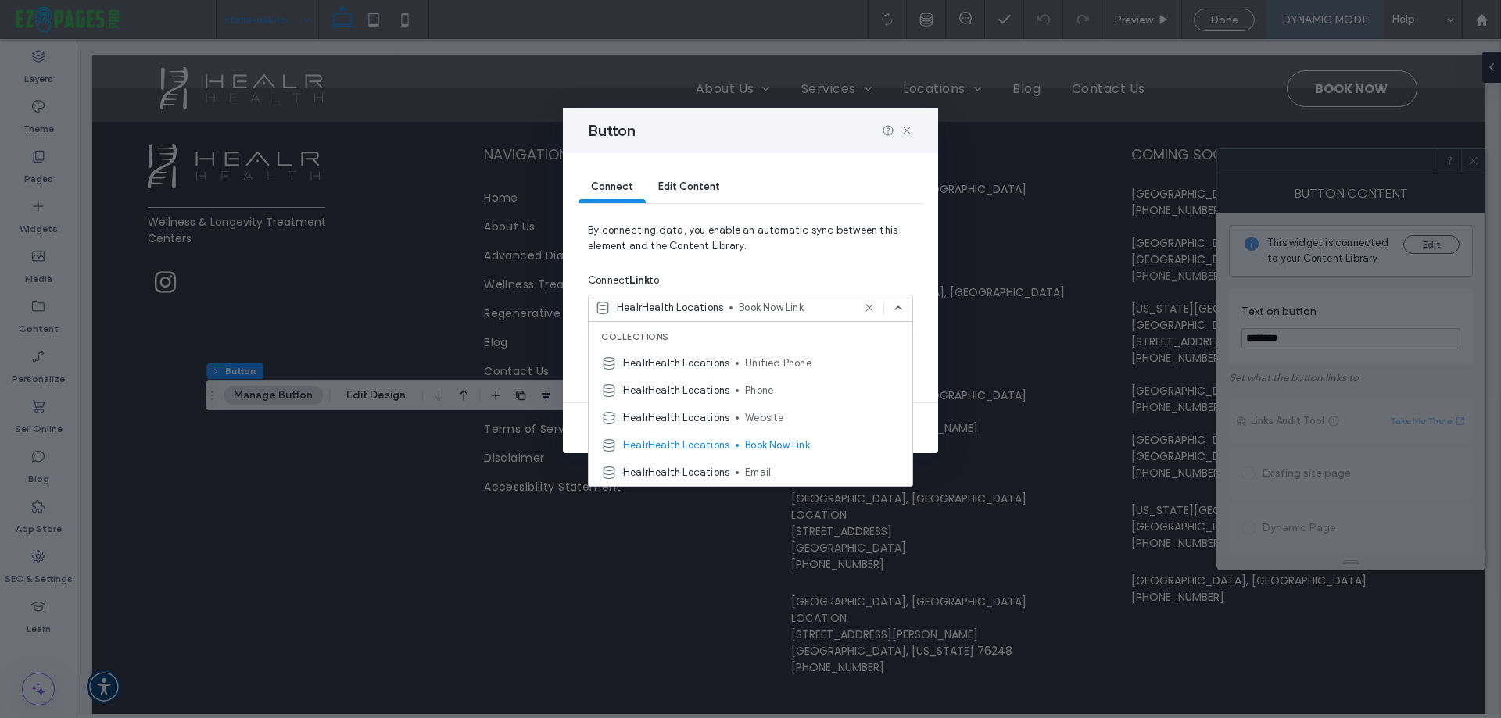
click at [994, 291] on div "Button Connect Edit Content By connecting data, you enable an automatic sync be…" at bounding box center [750, 359] width 1501 height 718
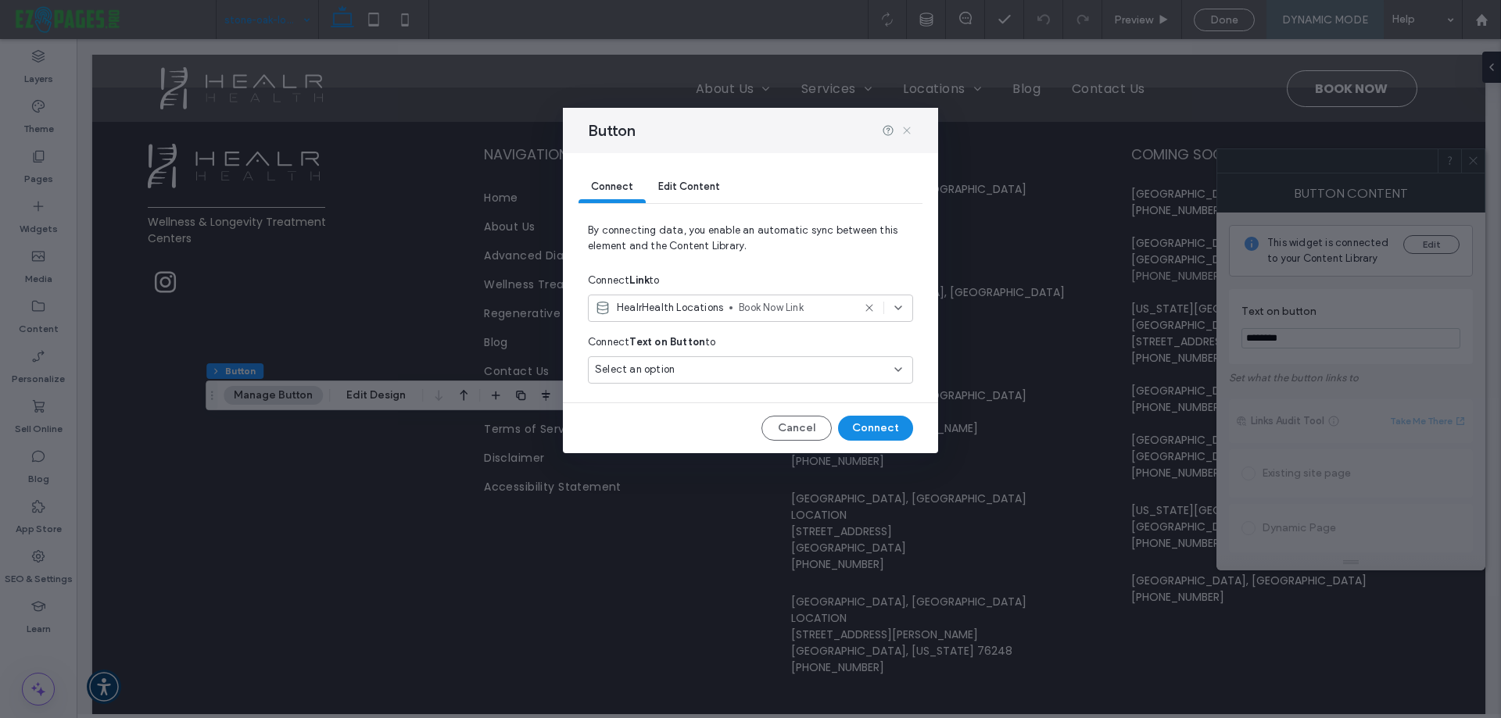
click at [904, 130] on icon at bounding box center [906, 130] width 13 height 13
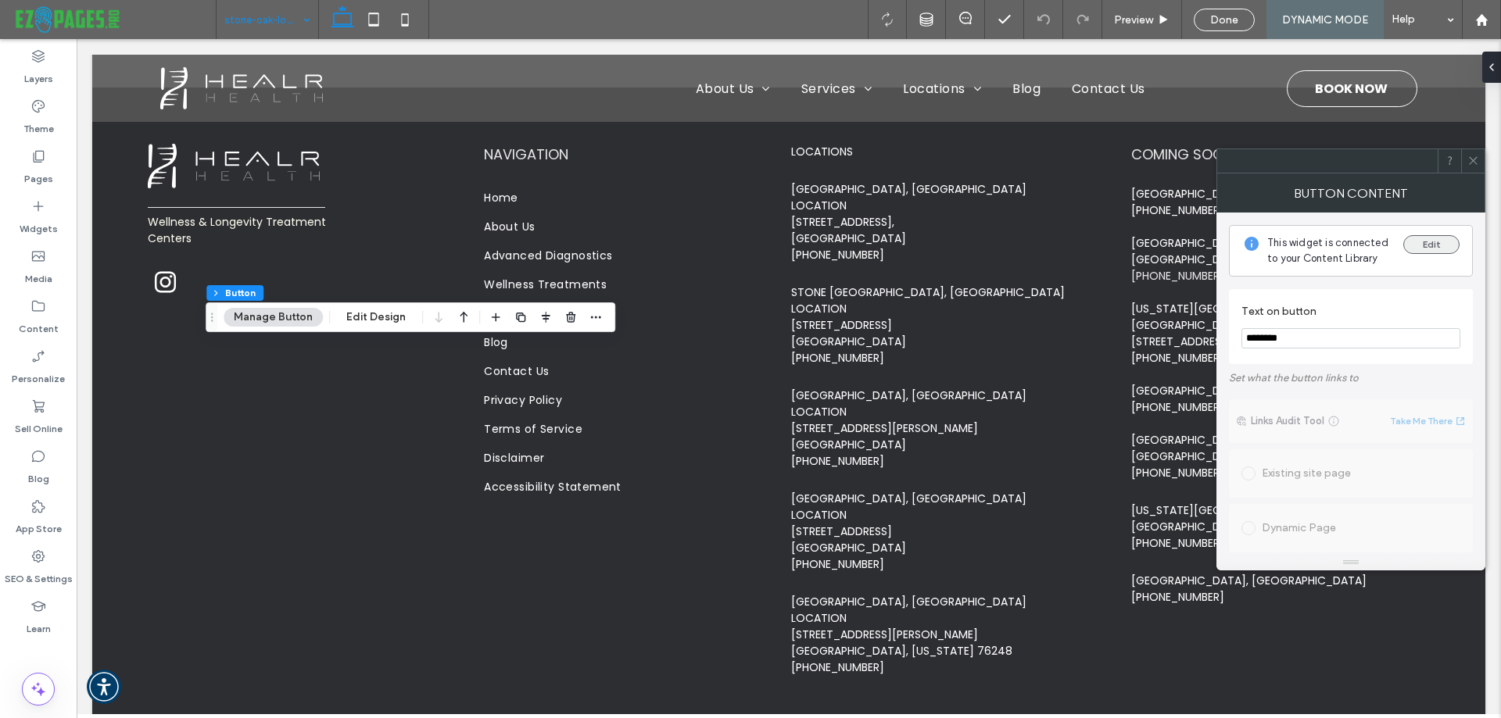
click at [1418, 247] on button "Edit" at bounding box center [1431, 244] width 56 height 19
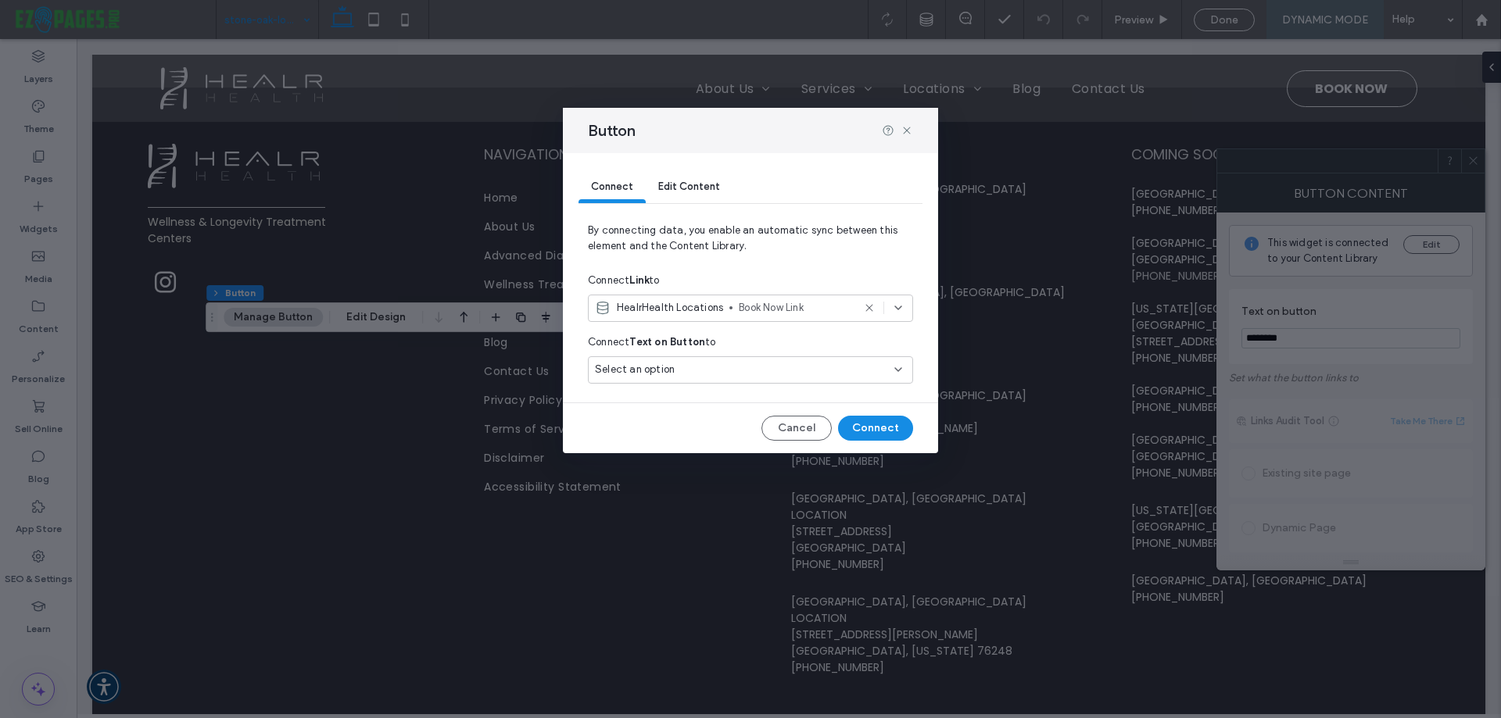
click at [696, 190] on span "Edit Content" at bounding box center [689, 187] width 62 height 12
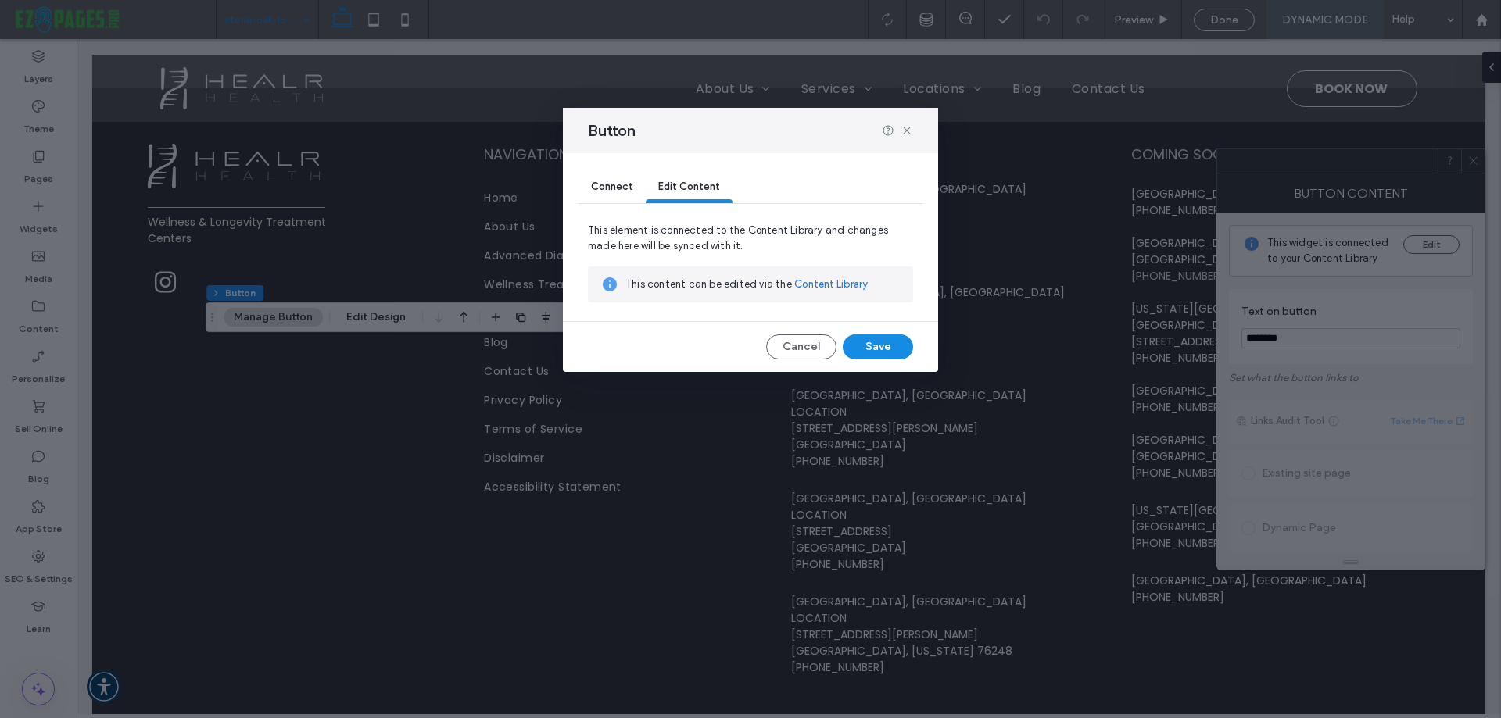
click at [836, 285] on link "Content Library" at bounding box center [830, 285] width 73 height 16
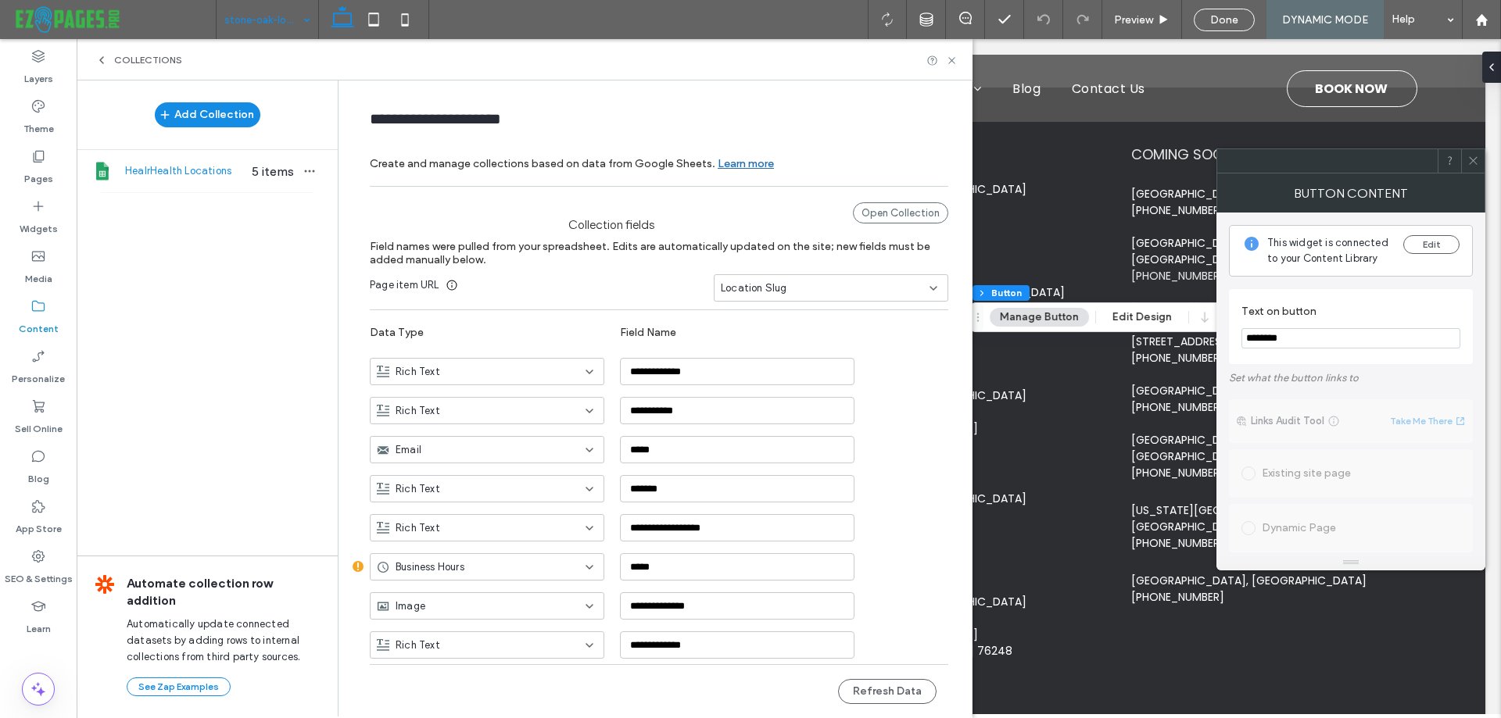
click at [129, 171] on span "HealrHealth Locations" at bounding box center [185, 171] width 120 height 16
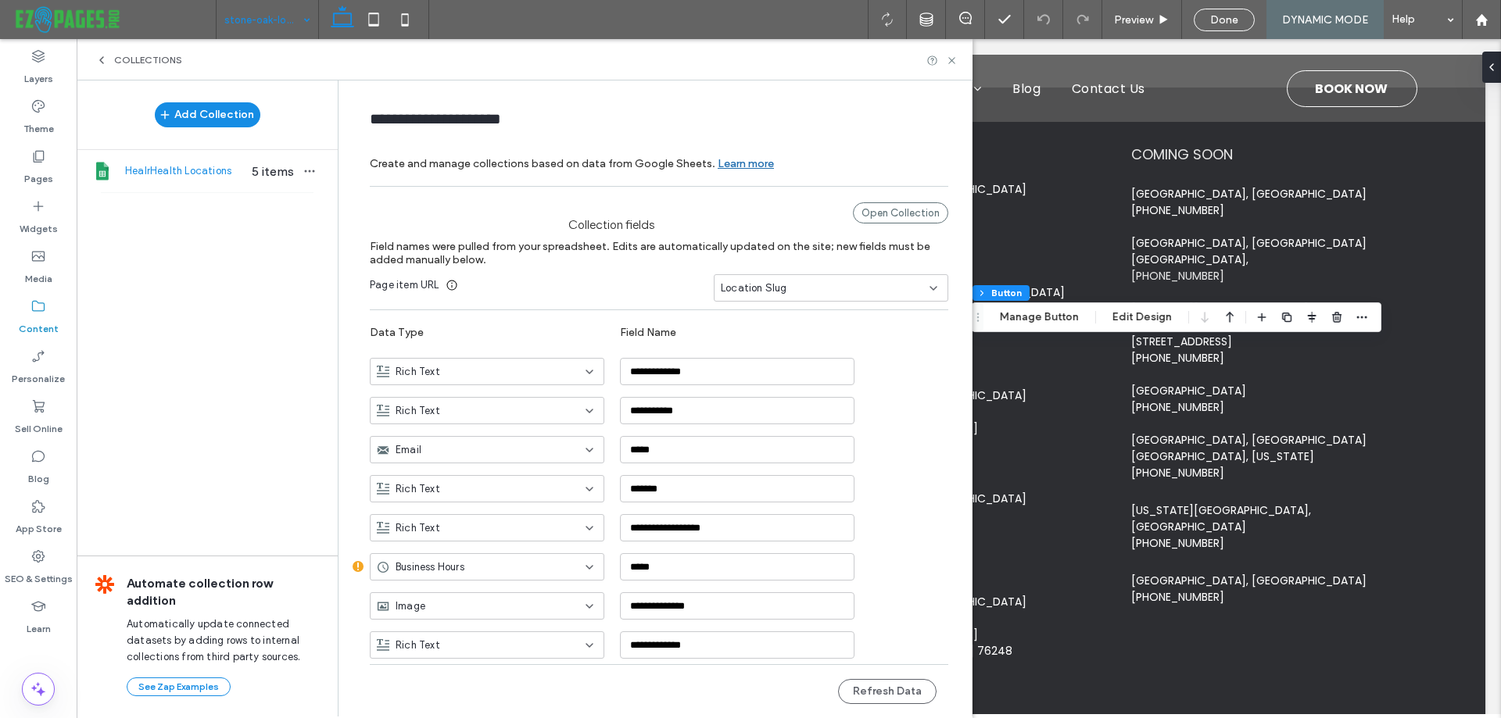
click at [262, 171] on span "5 items" at bounding box center [272, 171] width 55 height 15
click at [303, 171] on icon "button" at bounding box center [309, 171] width 13 height 13
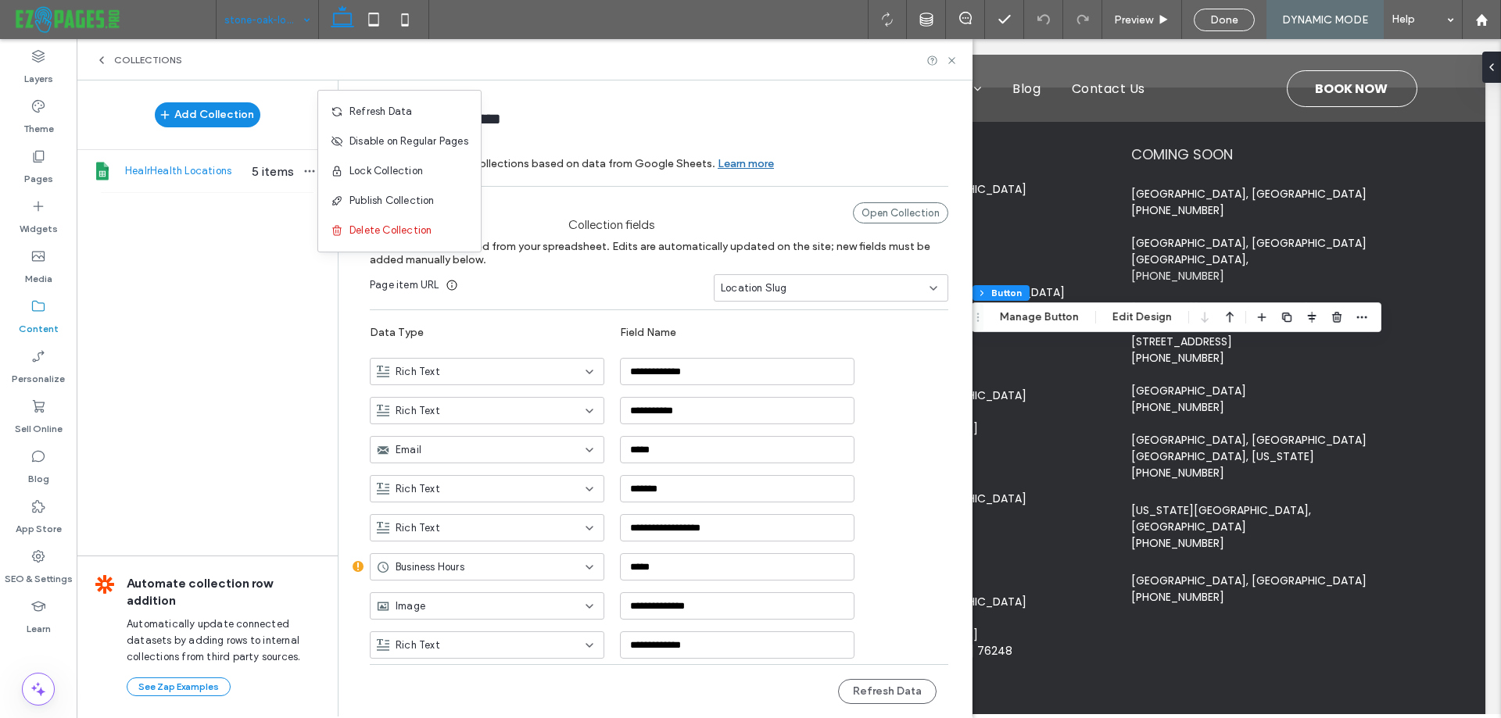
click at [238, 289] on div "Add Collection HealrHealth Locations 5 items Automate collection row addition A…" at bounding box center [207, 398] width 261 height 635
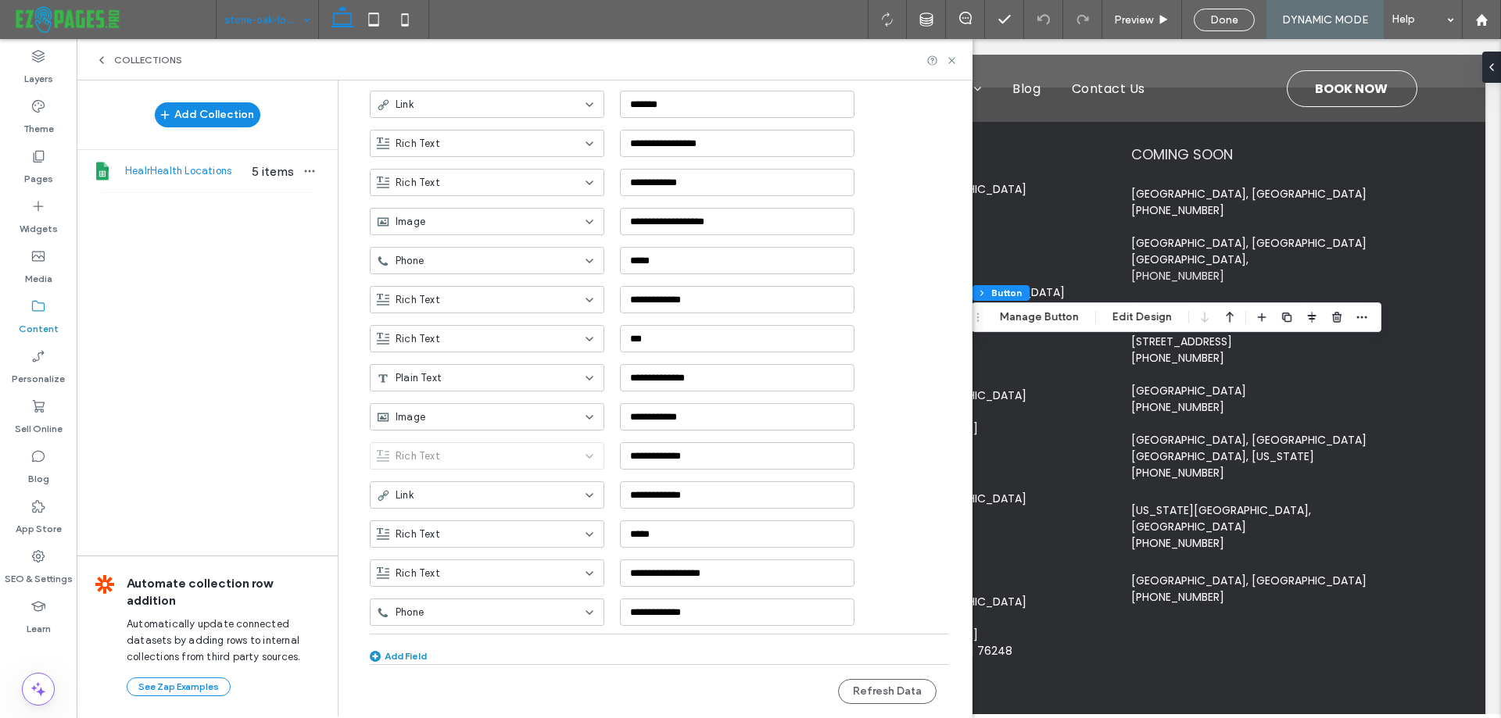
scroll to position [582, 0]
click at [682, 498] on input "**********" at bounding box center [737, 493] width 234 height 27
click at [385, 494] on div "Link" at bounding box center [478, 494] width 202 height 16
click at [954, 55] on icon at bounding box center [952, 61] width 12 height 12
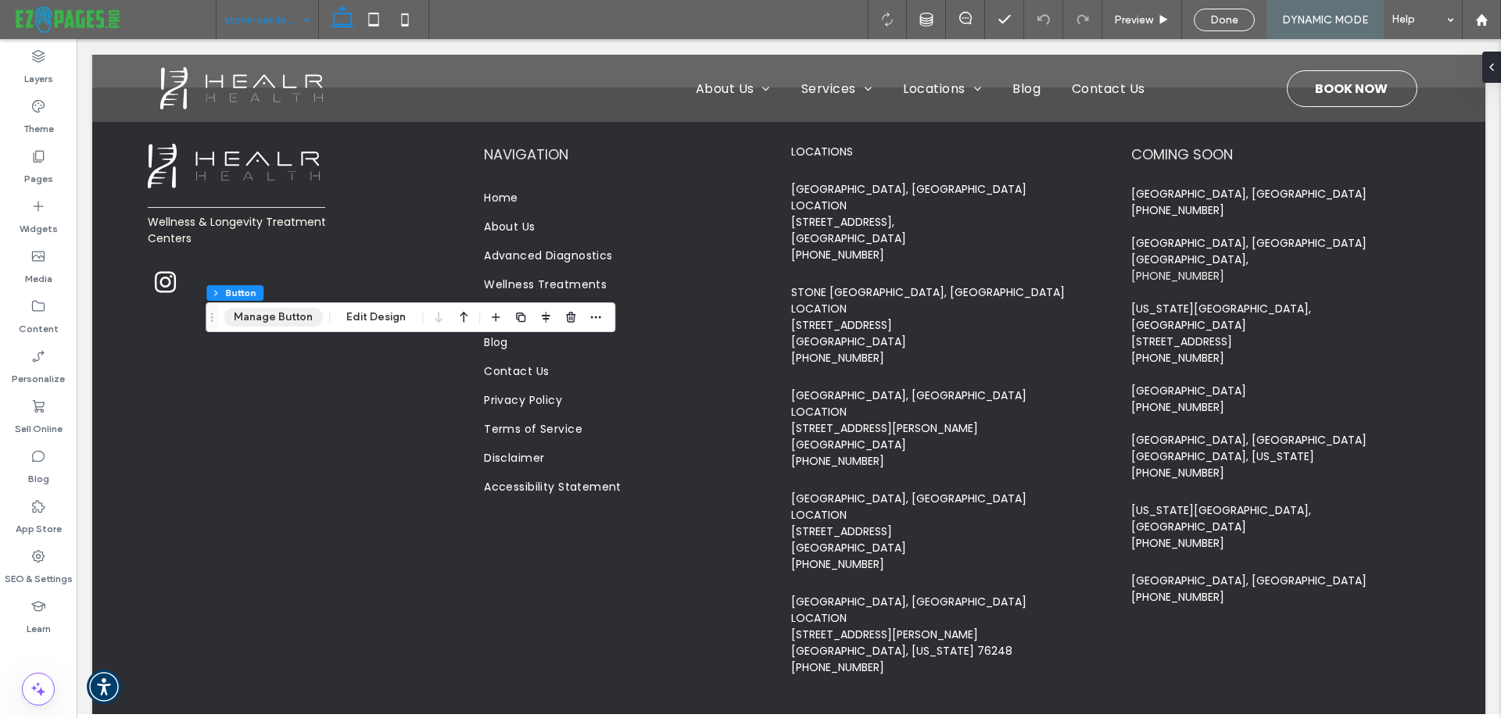
click at [288, 324] on button "Manage Button" at bounding box center [273, 317] width 99 height 19
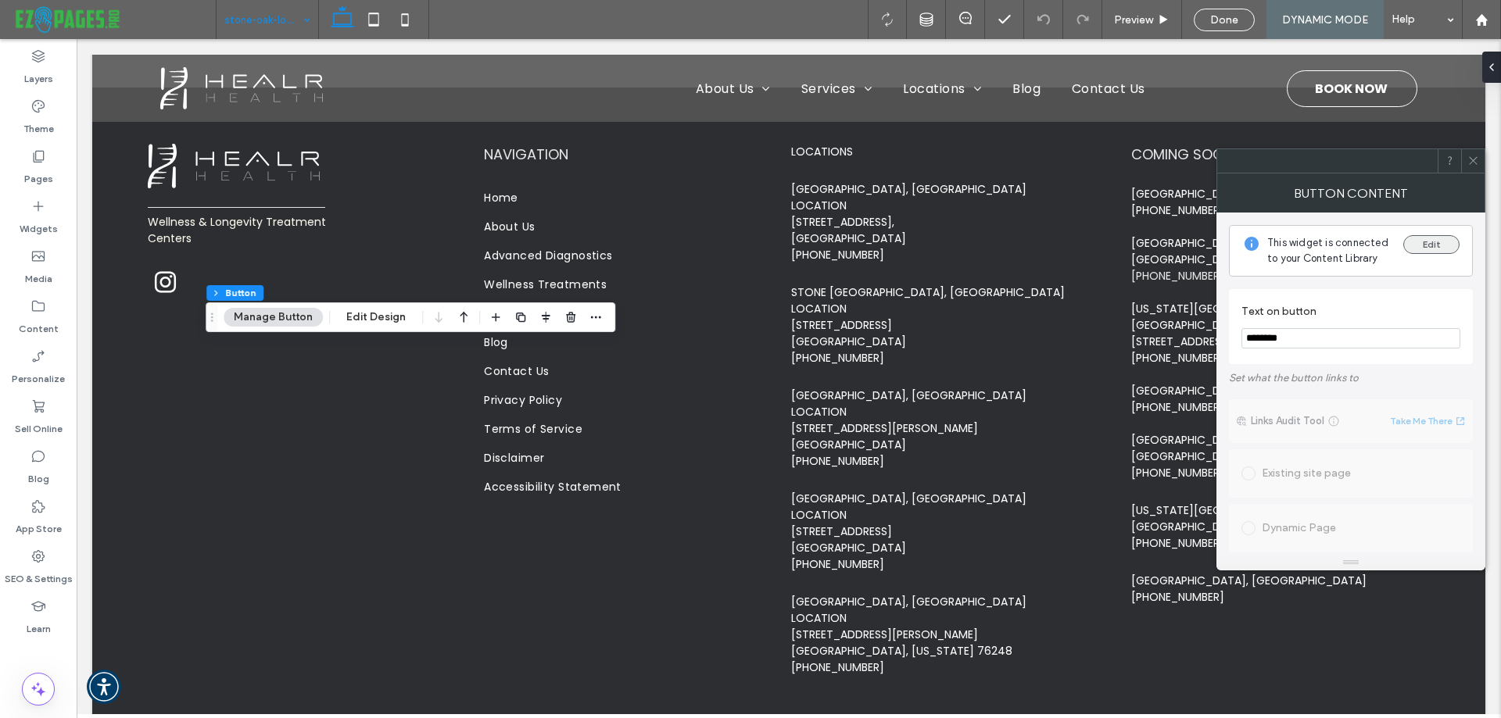
click at [1424, 242] on button "Edit" at bounding box center [1431, 244] width 56 height 19
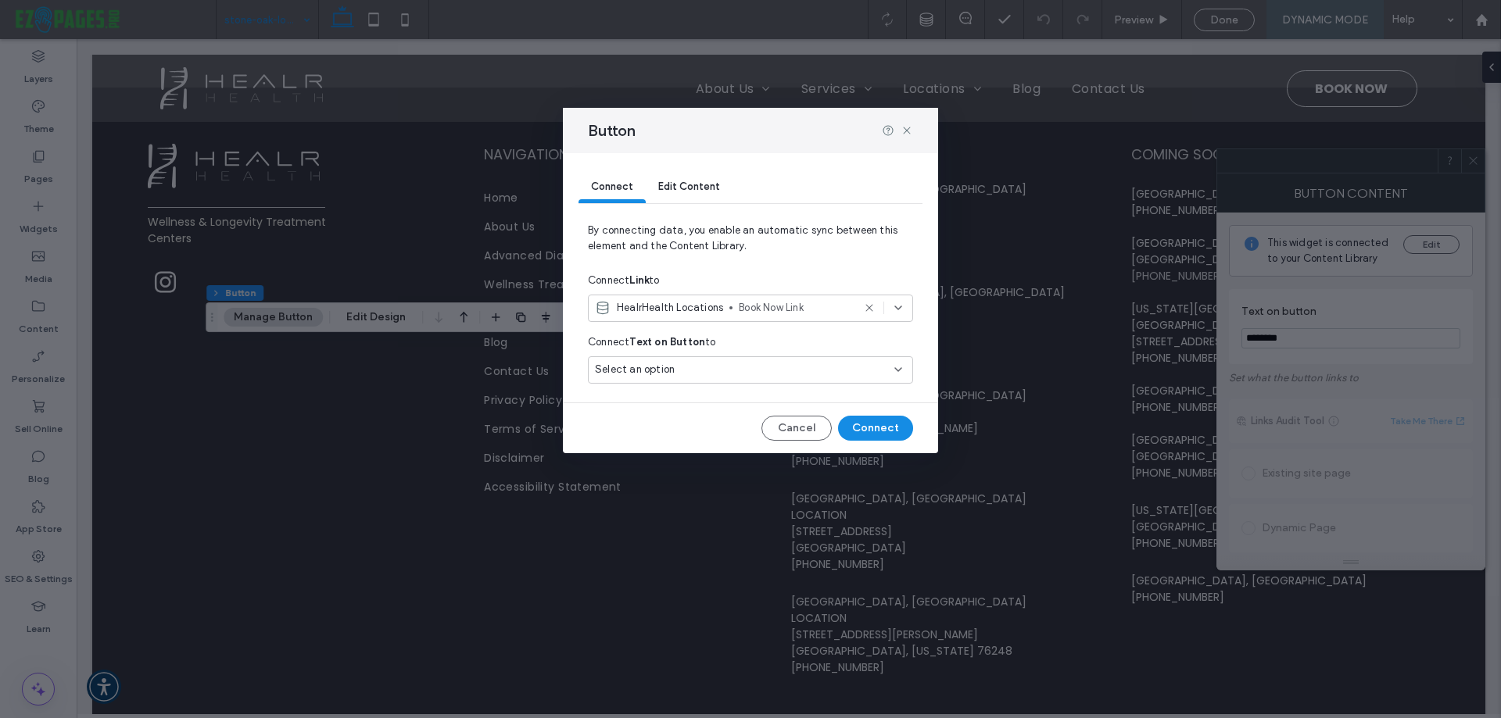
click at [725, 307] on div "HealrHealth Locations Book Now Link" at bounding box center [723, 308] width 257 height 16
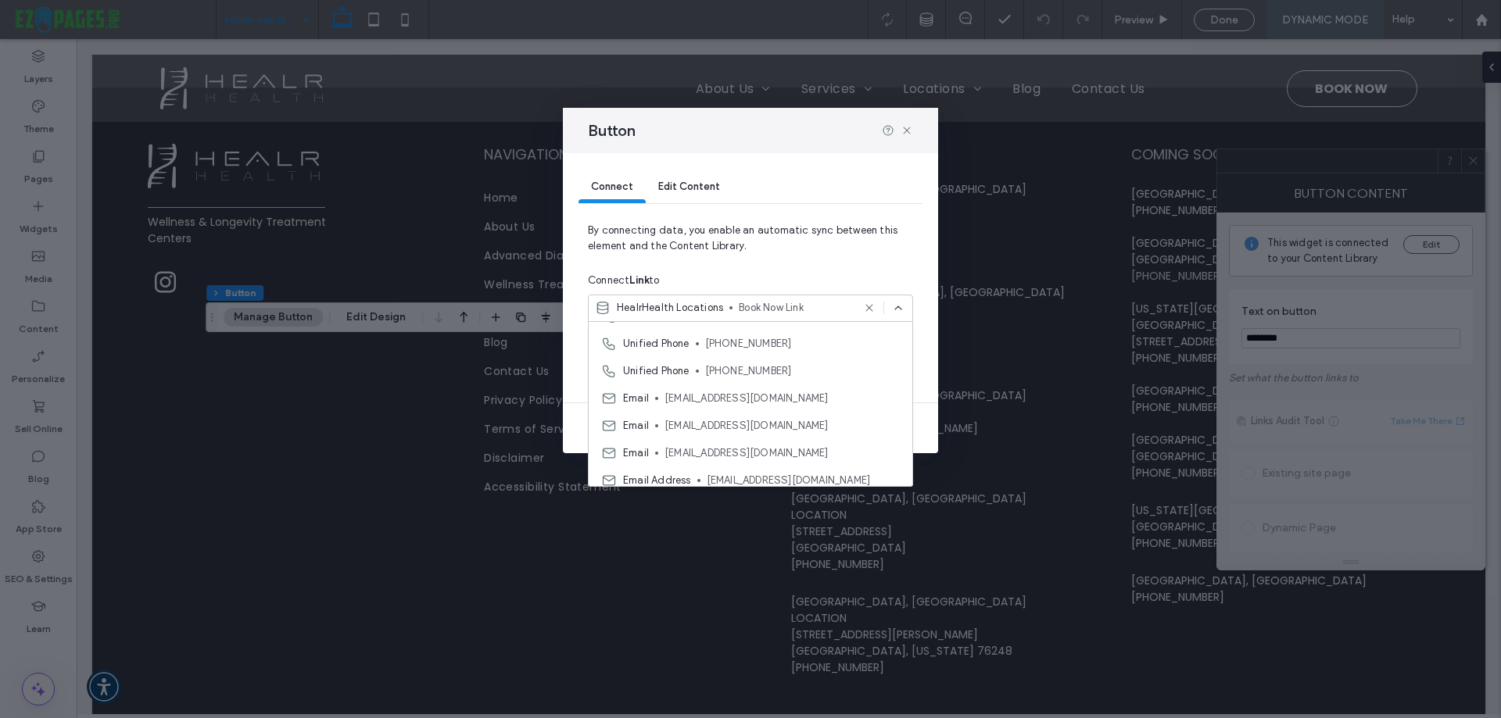
scroll to position [274, 0]
click at [874, 302] on icon at bounding box center [869, 308] width 13 height 13
click at [907, 127] on icon at bounding box center [906, 130] width 13 height 13
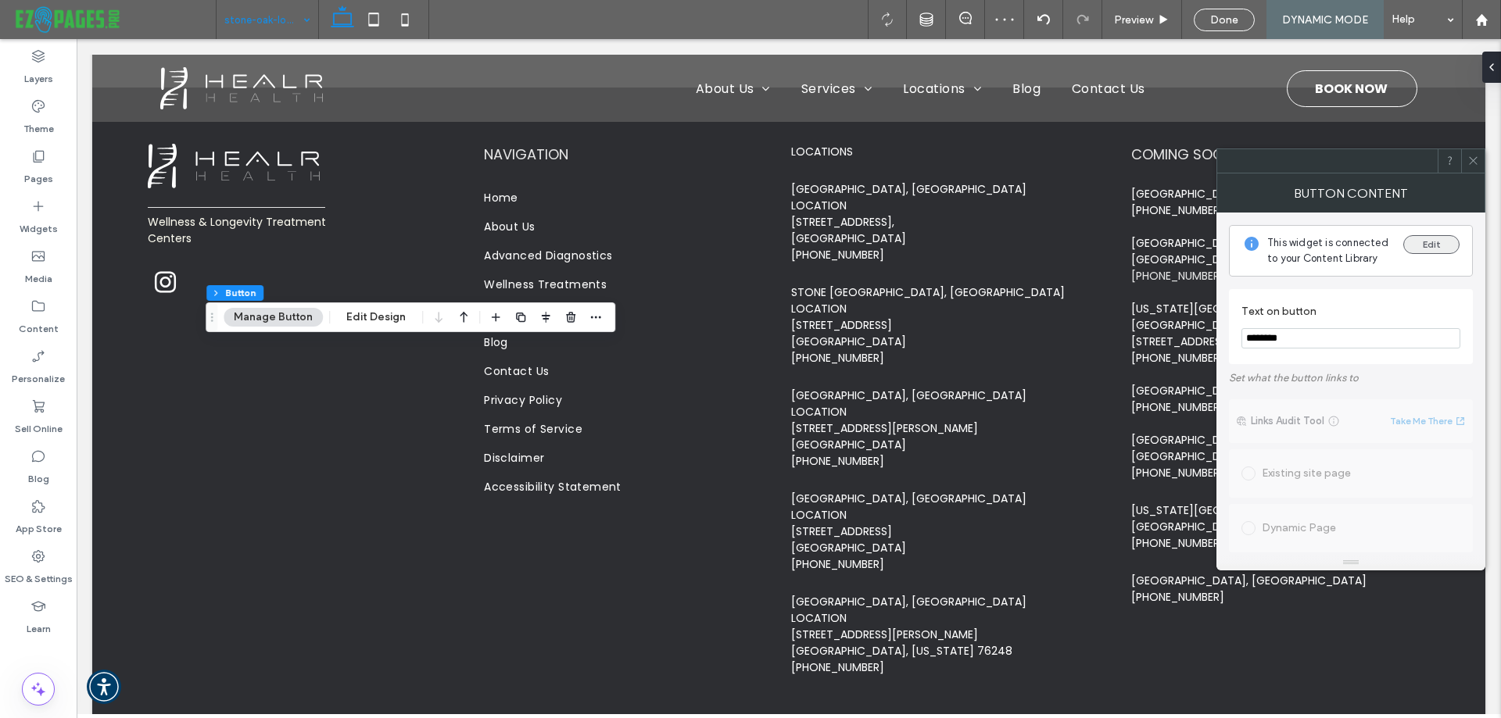
click at [1423, 249] on button "Edit" at bounding box center [1431, 244] width 56 height 19
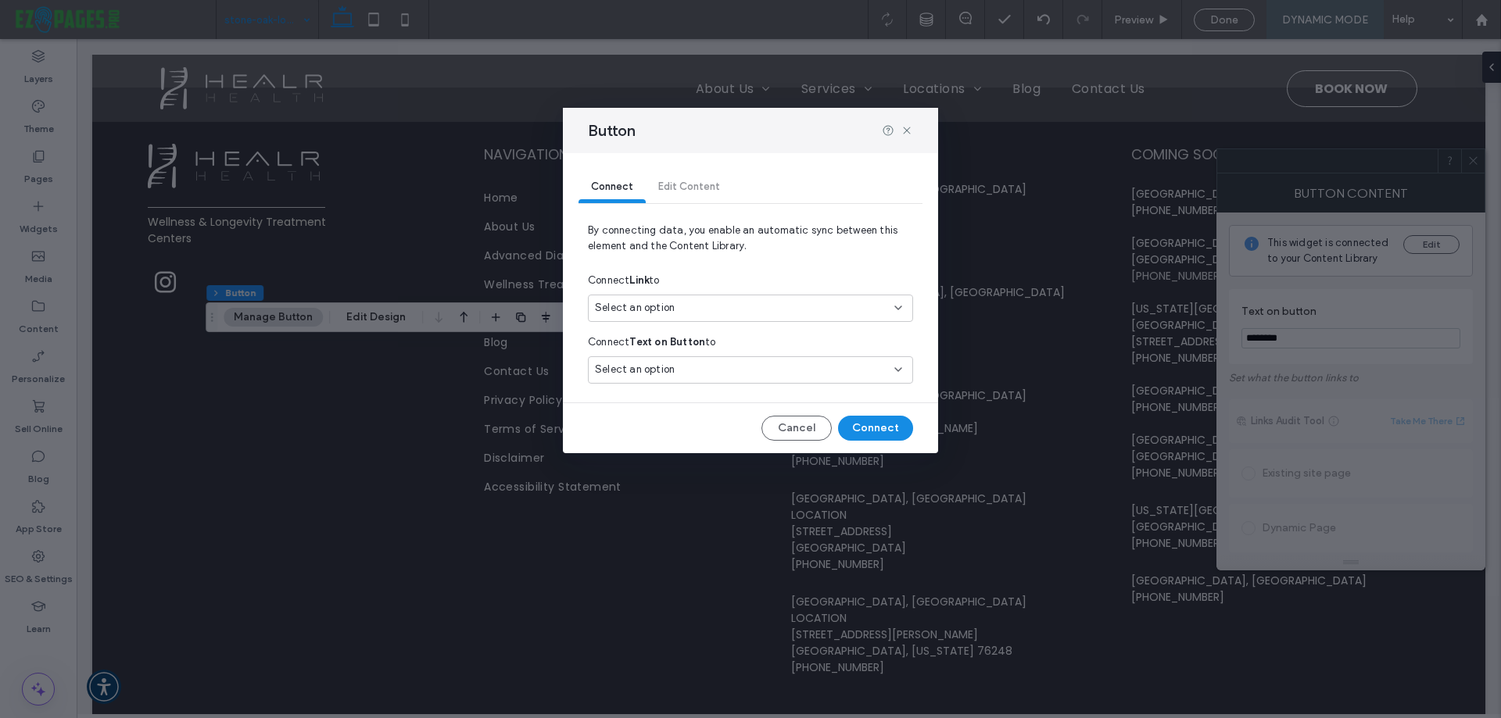
click at [715, 306] on div "Select an option" at bounding box center [741, 308] width 292 height 16
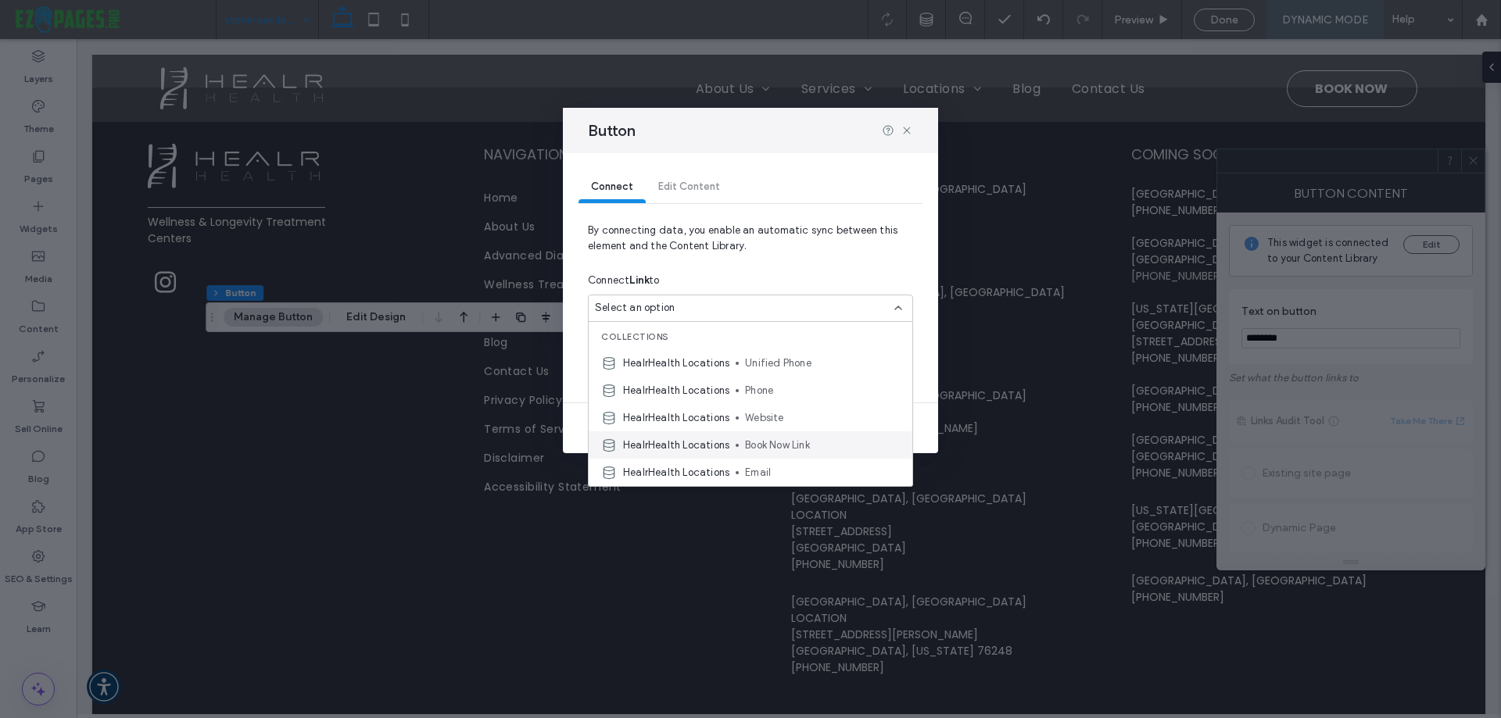
click at [780, 436] on div "HealrHealth Locations Book Now Link" at bounding box center [751, 444] width 324 height 27
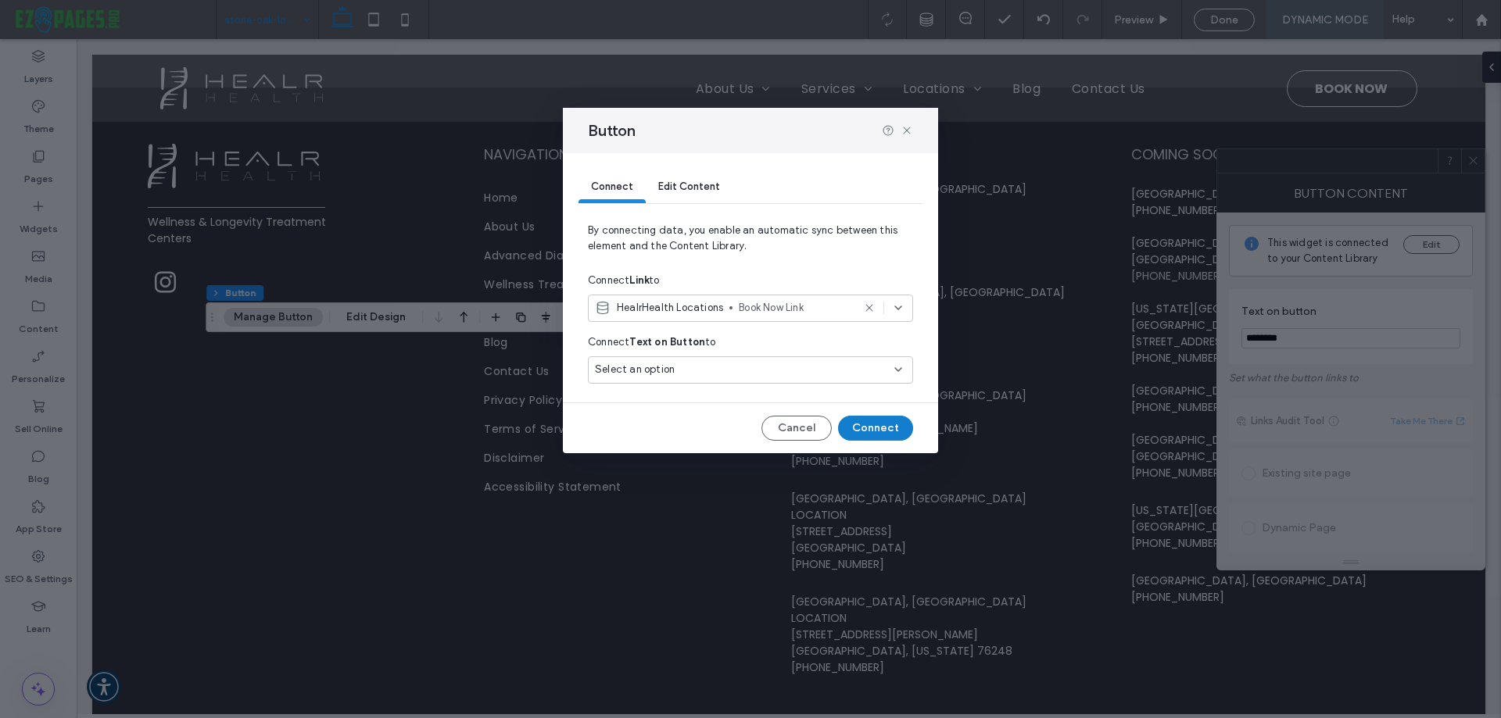
click at [895, 434] on button "Connect" at bounding box center [875, 428] width 75 height 25
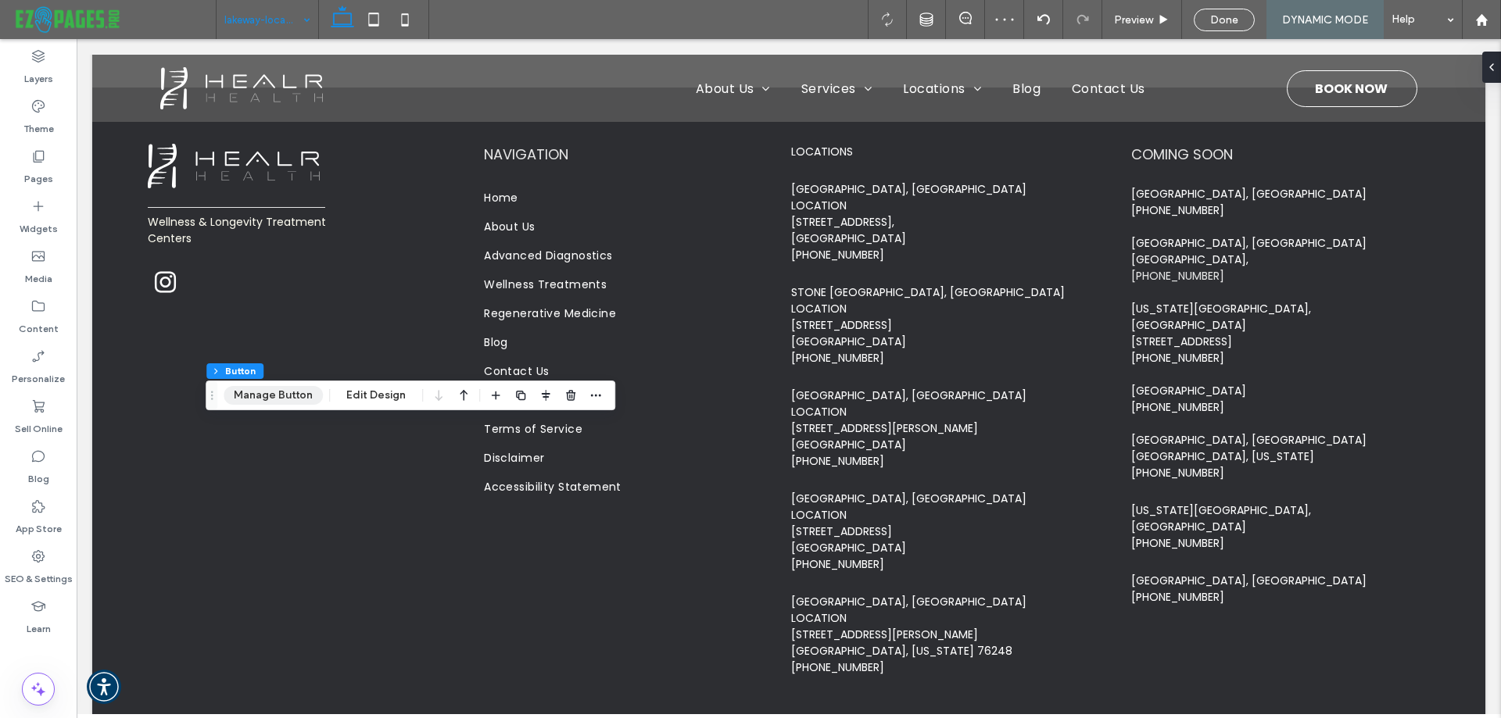
click at [273, 396] on button "Manage Button" at bounding box center [273, 395] width 99 height 19
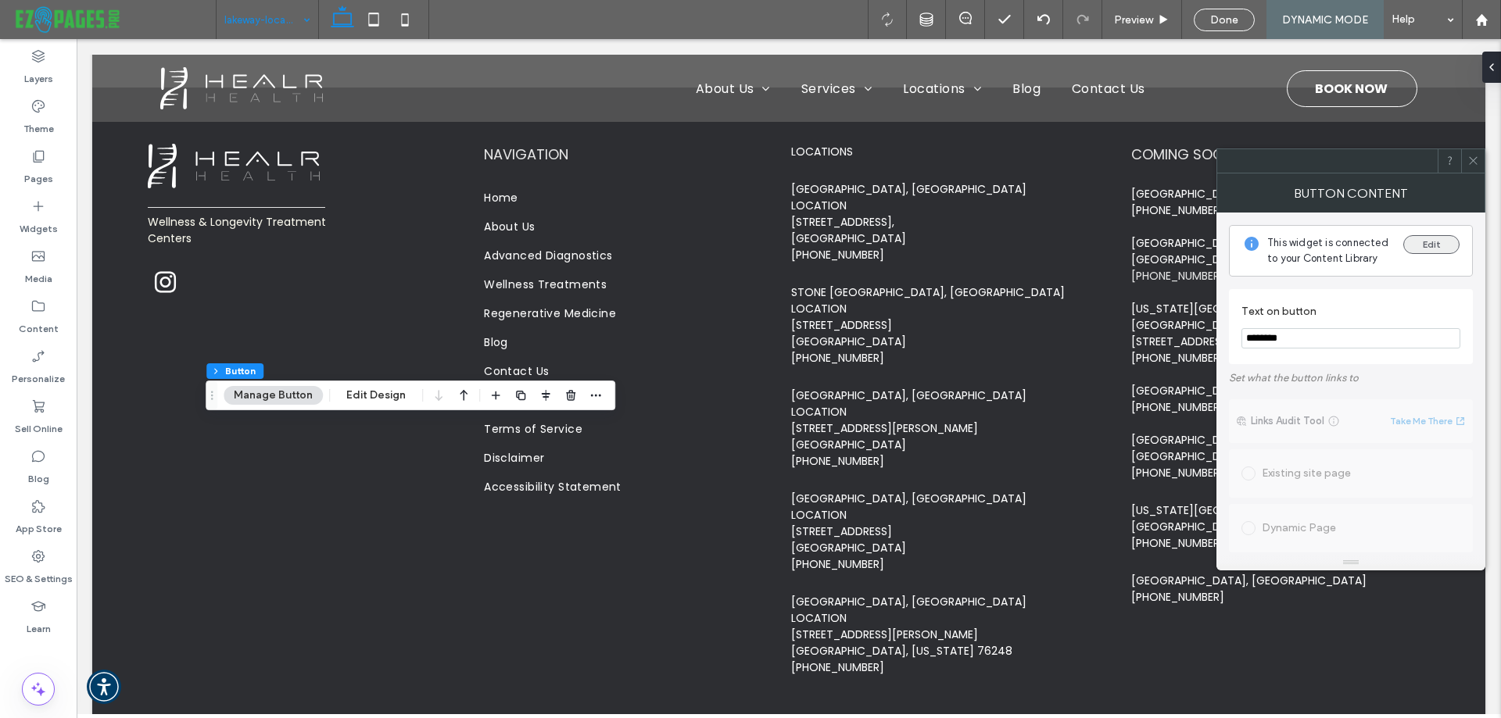
click at [1435, 242] on button "Edit" at bounding box center [1431, 244] width 56 height 19
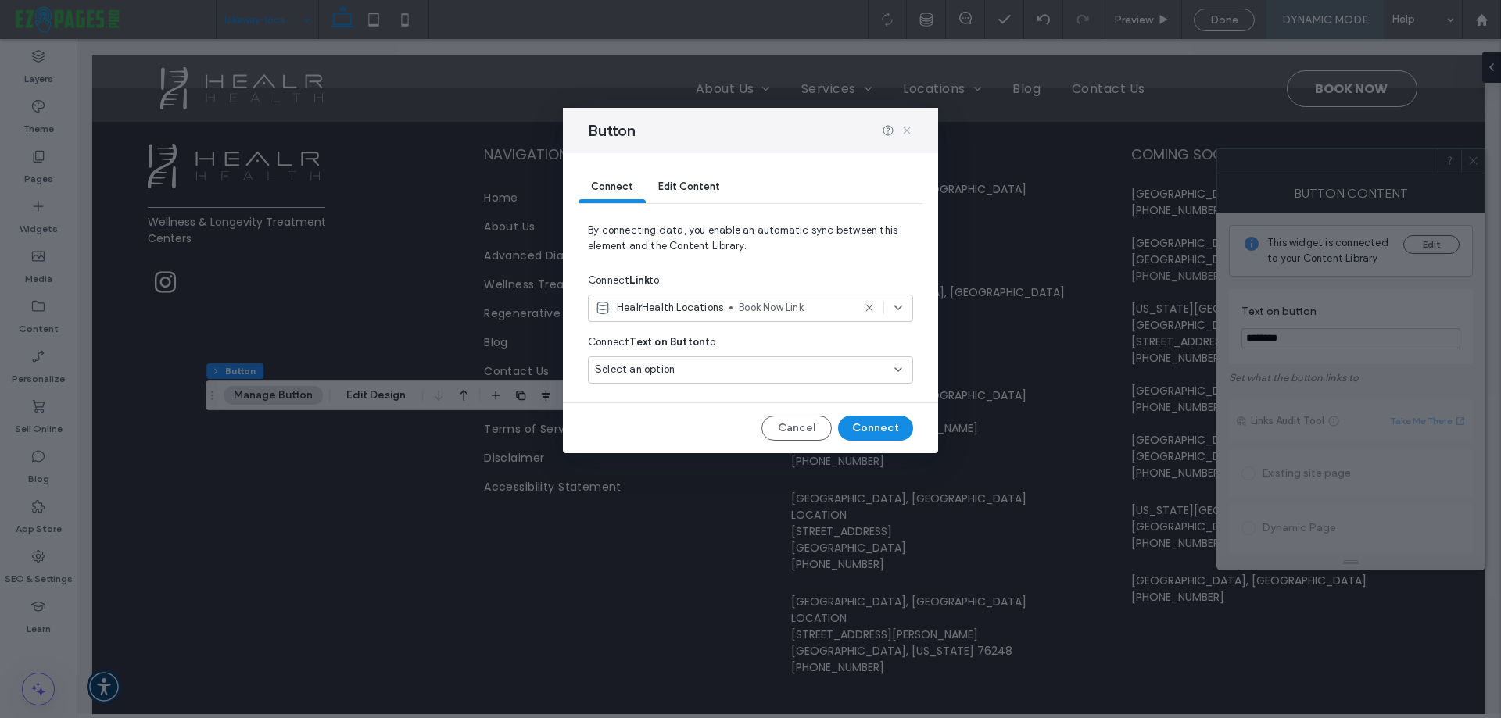
click at [907, 130] on use at bounding box center [906, 130] width 7 height 7
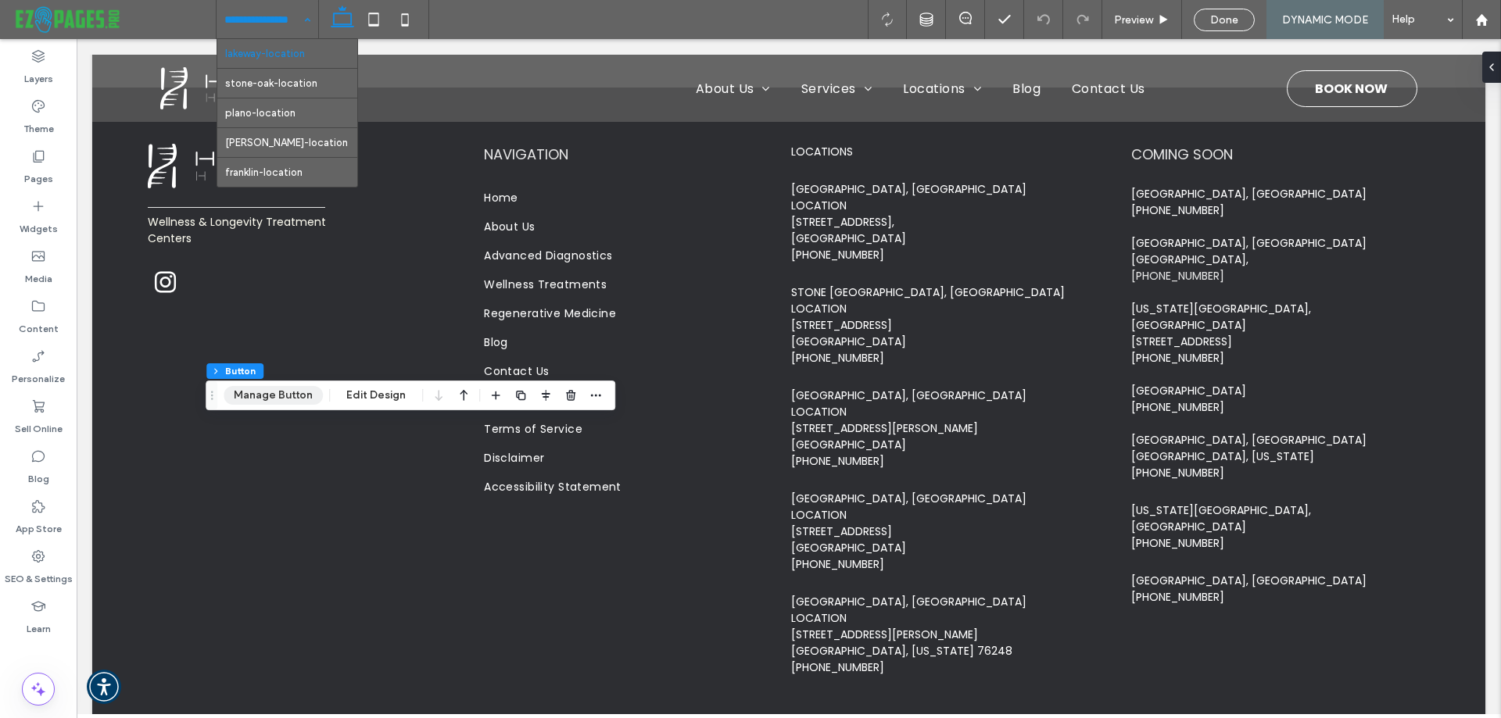
click at [272, 396] on button "Manage Button" at bounding box center [273, 395] width 99 height 19
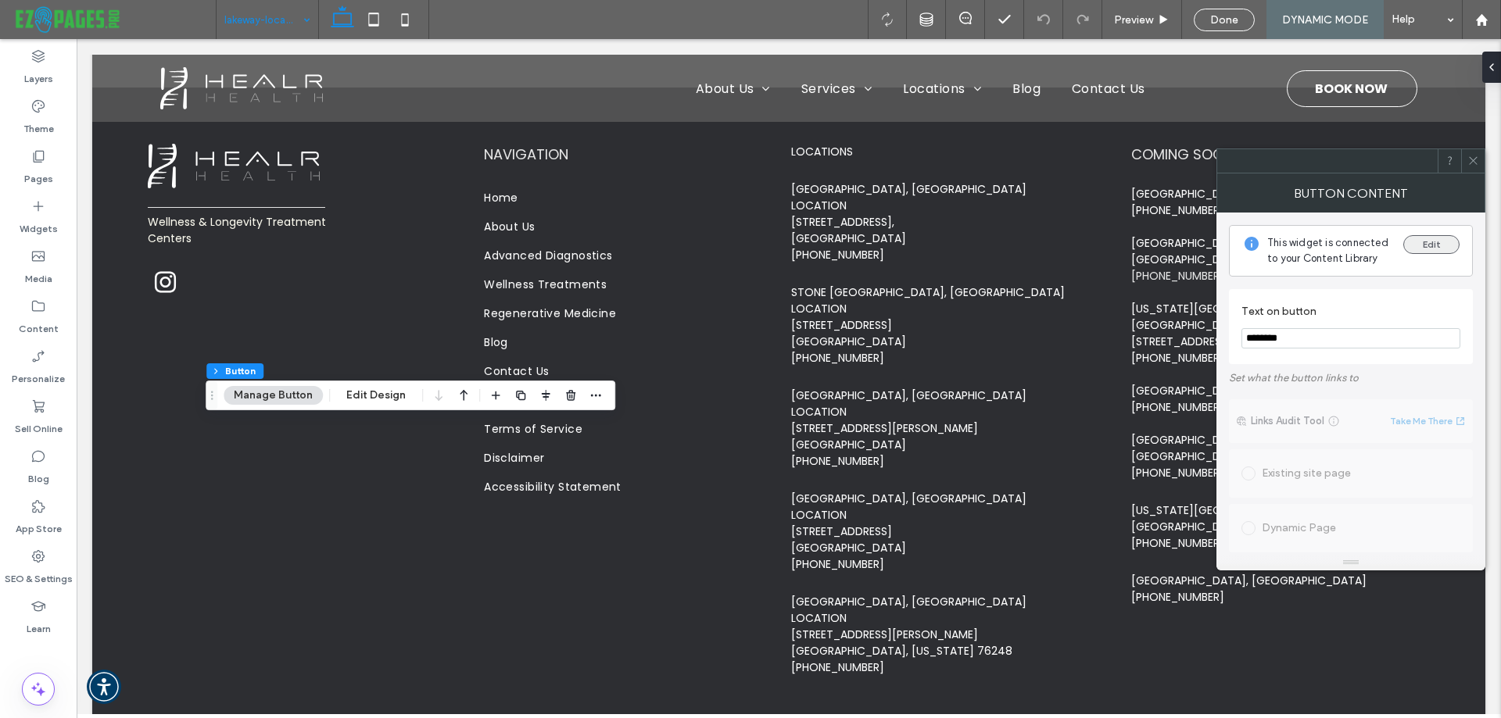
click at [1425, 244] on button "Edit" at bounding box center [1431, 244] width 56 height 19
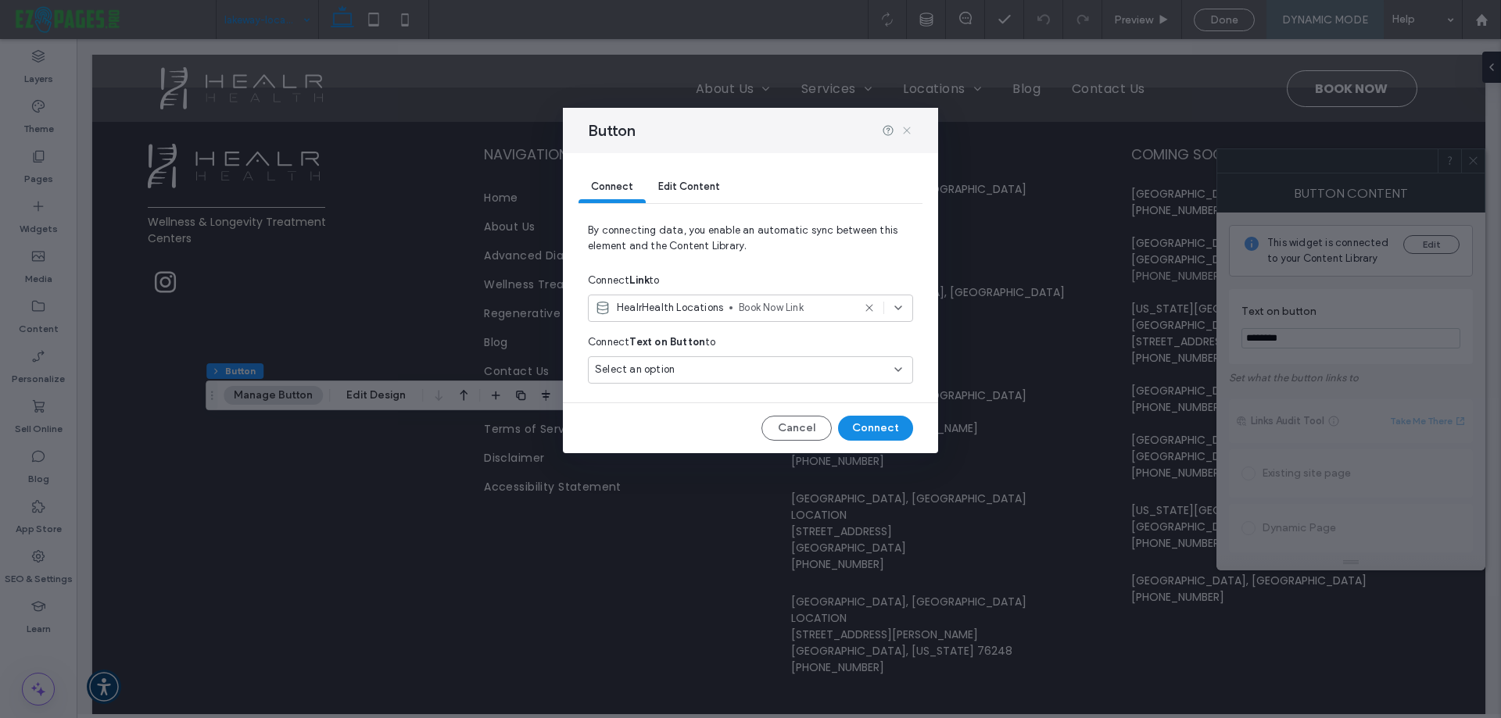
click at [904, 128] on use at bounding box center [906, 130] width 7 height 7
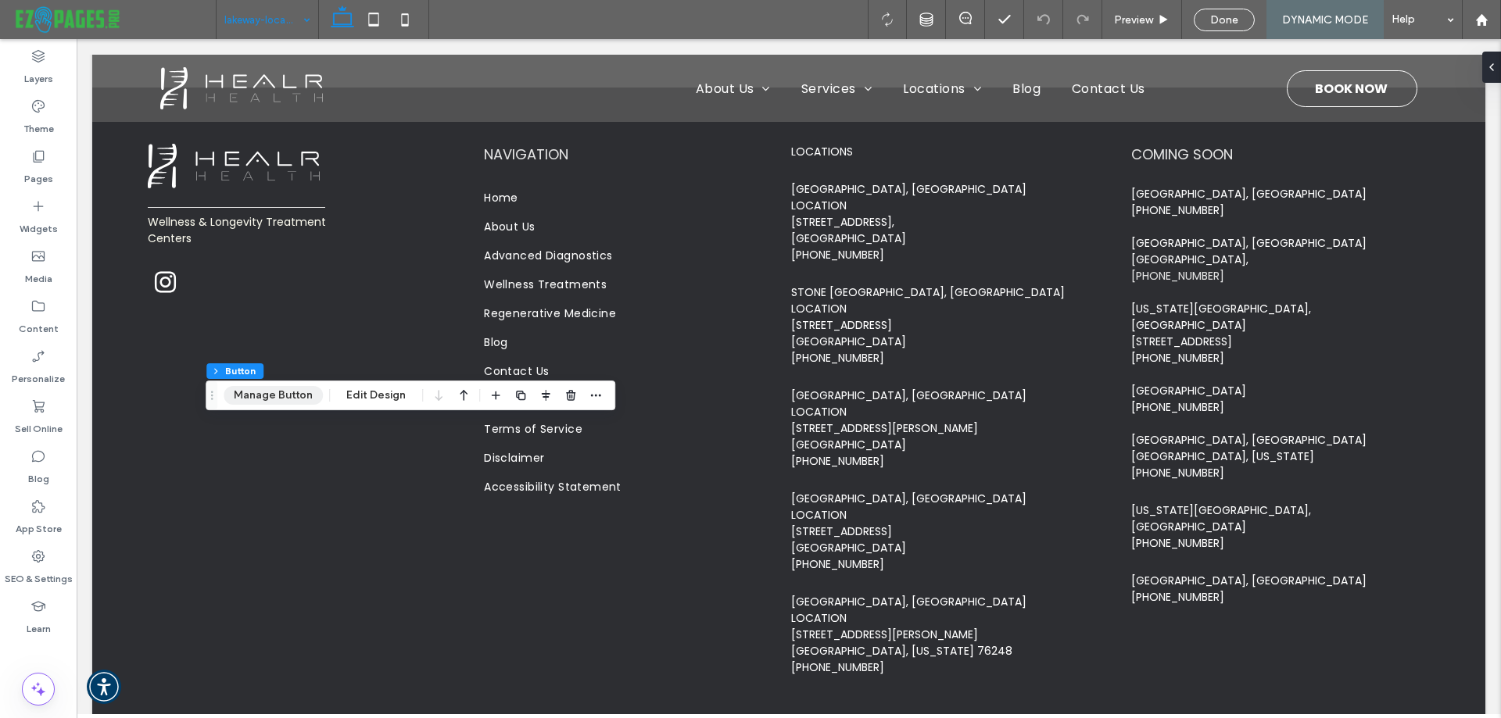
click at [280, 397] on button "Manage Button" at bounding box center [273, 395] width 99 height 19
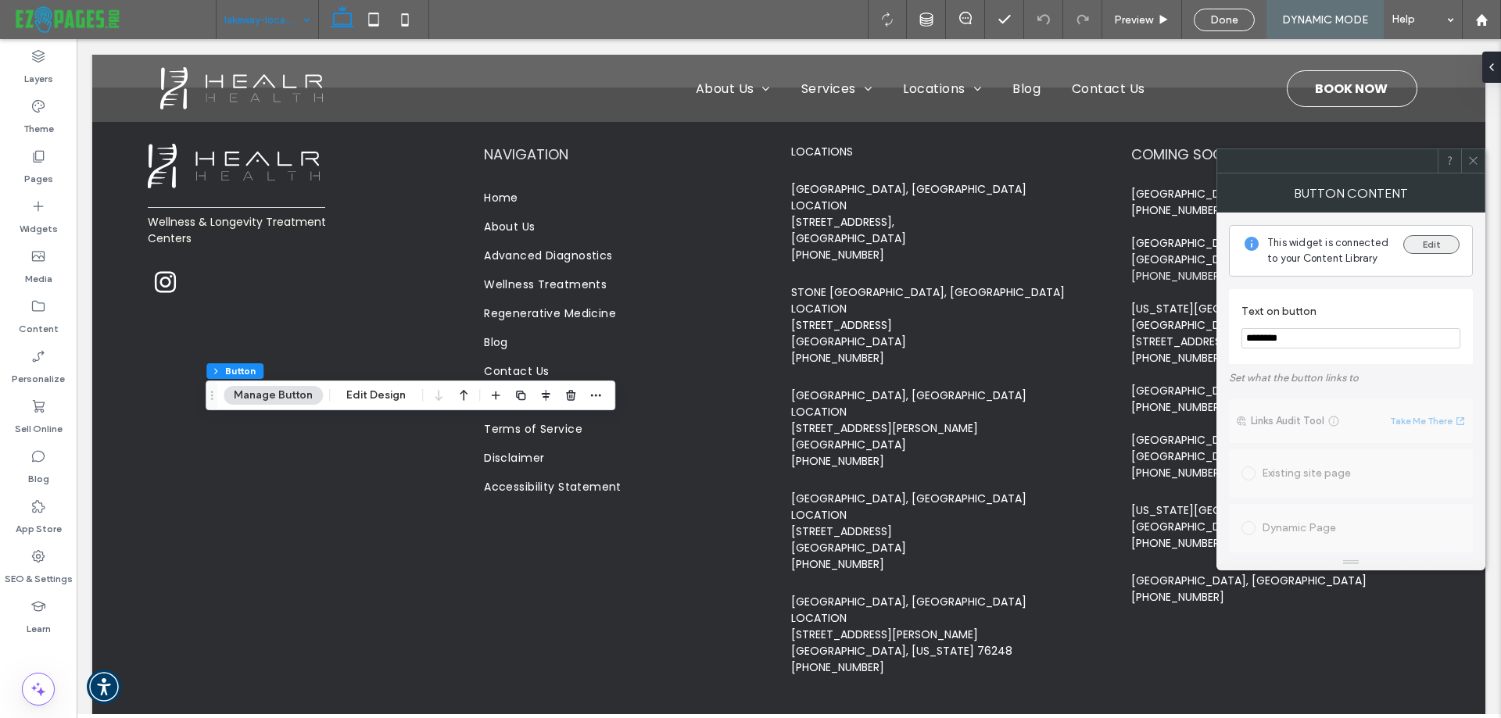
click at [1420, 243] on button "Edit" at bounding box center [1431, 244] width 56 height 19
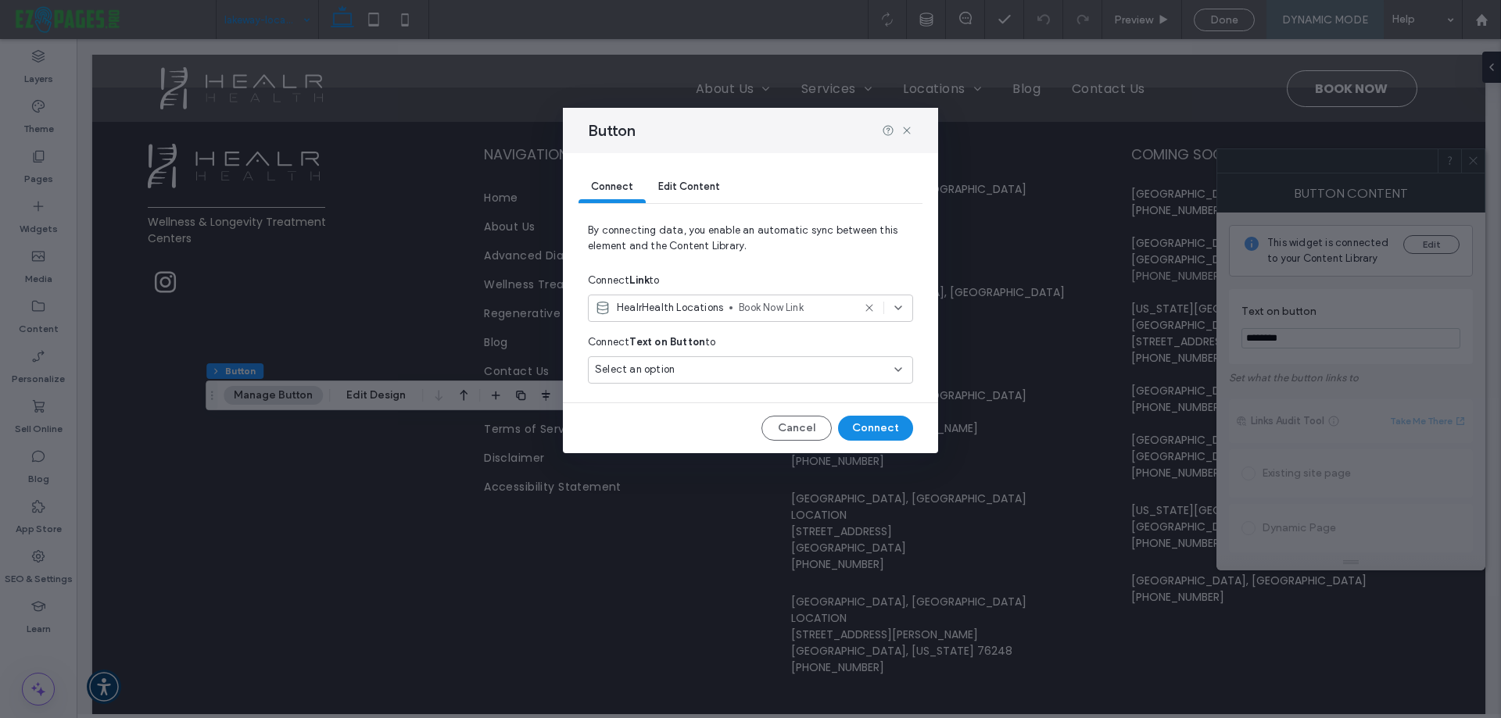
click at [744, 310] on span "Book Now Link" at bounding box center [795, 308] width 113 height 16
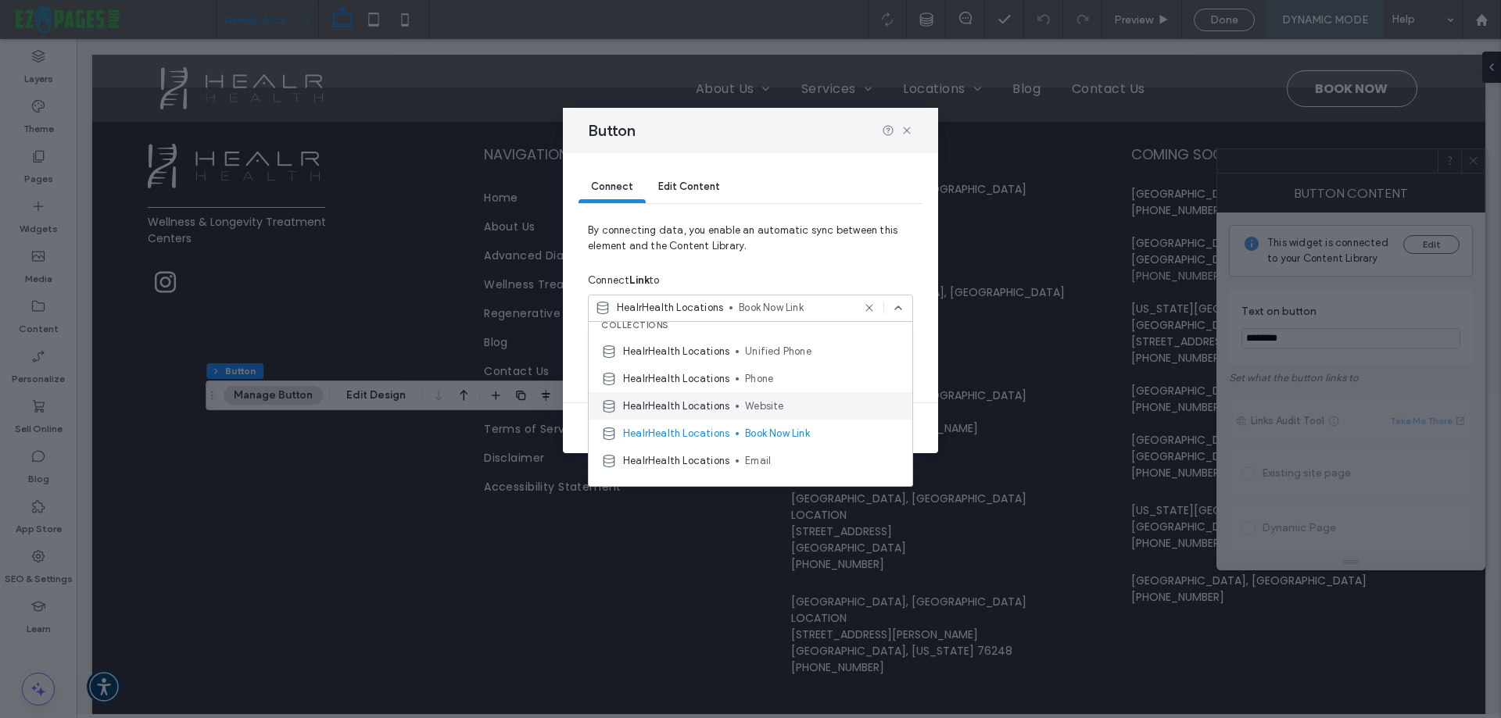
scroll to position [0, 0]
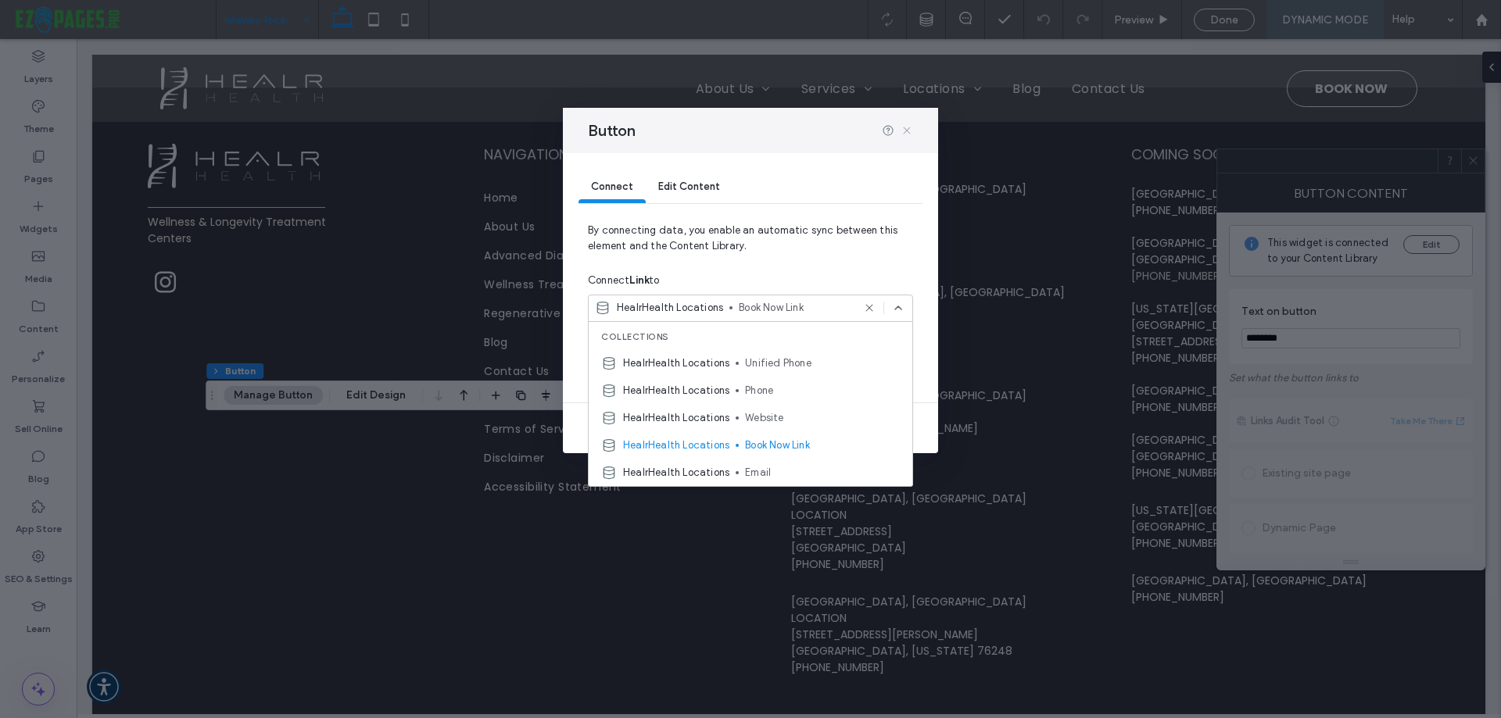
click at [905, 124] on icon at bounding box center [906, 130] width 13 height 13
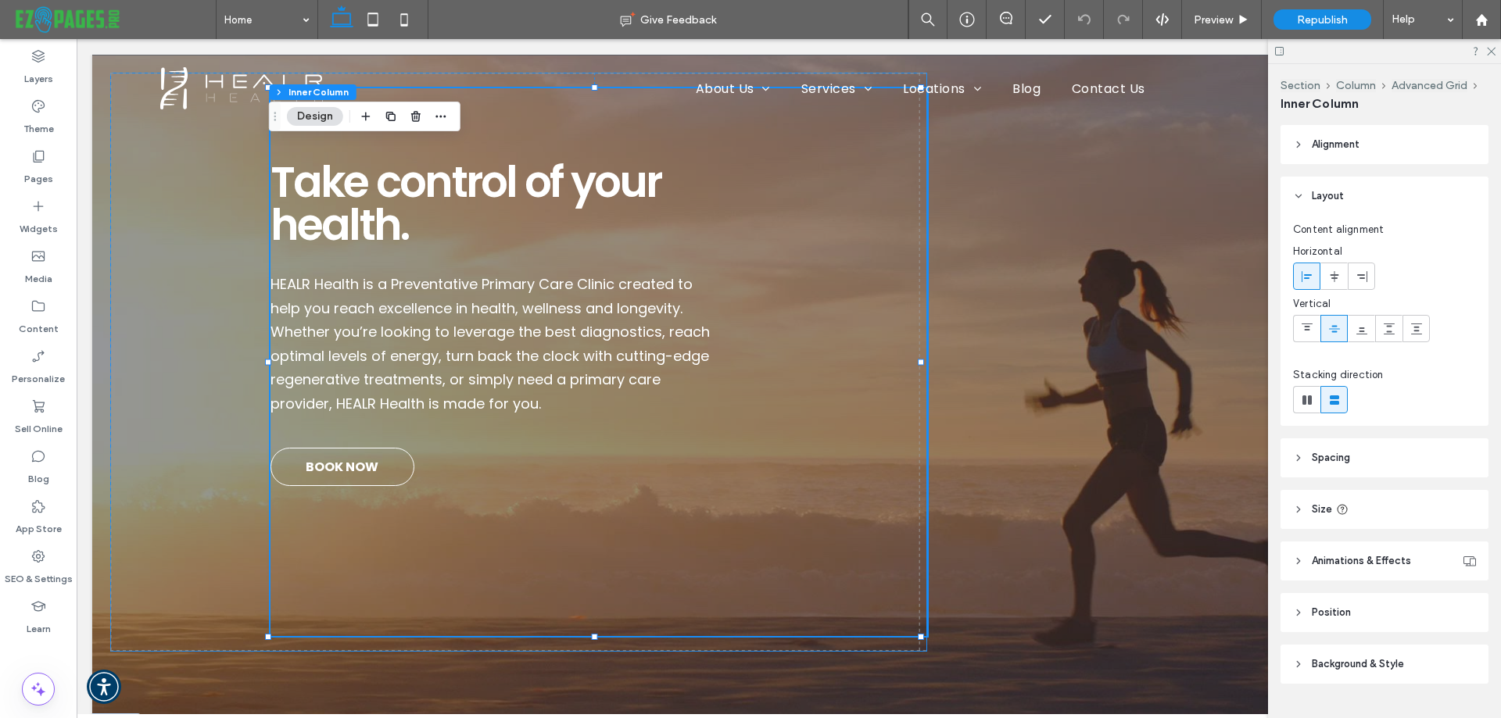
click at [310, 464] on span "BOOK NOW" at bounding box center [342, 466] width 73 height 35
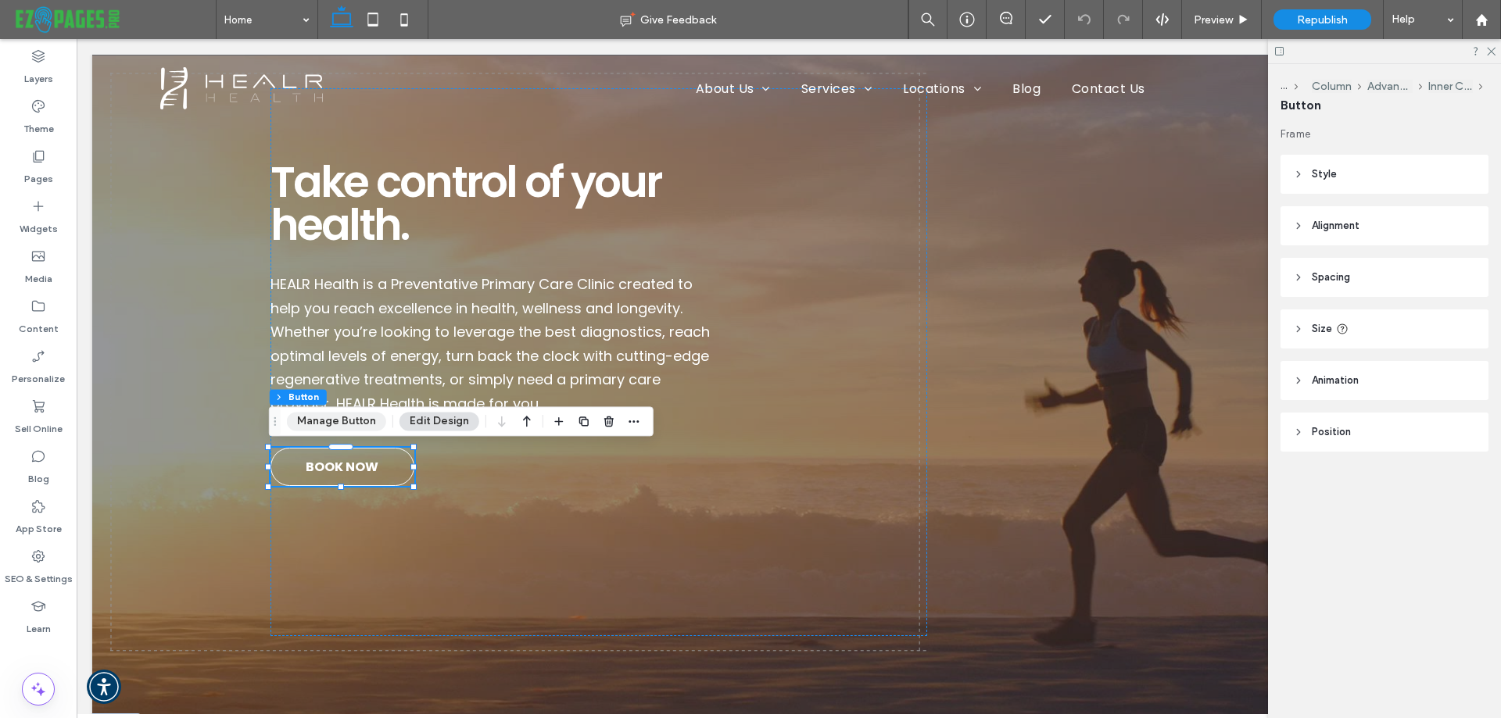
click at [293, 426] on button "Manage Button" at bounding box center [336, 421] width 99 height 19
click at [1493, 55] on div at bounding box center [1384, 51] width 233 height 24
click at [1493, 52] on icon at bounding box center [1490, 50] width 10 height 10
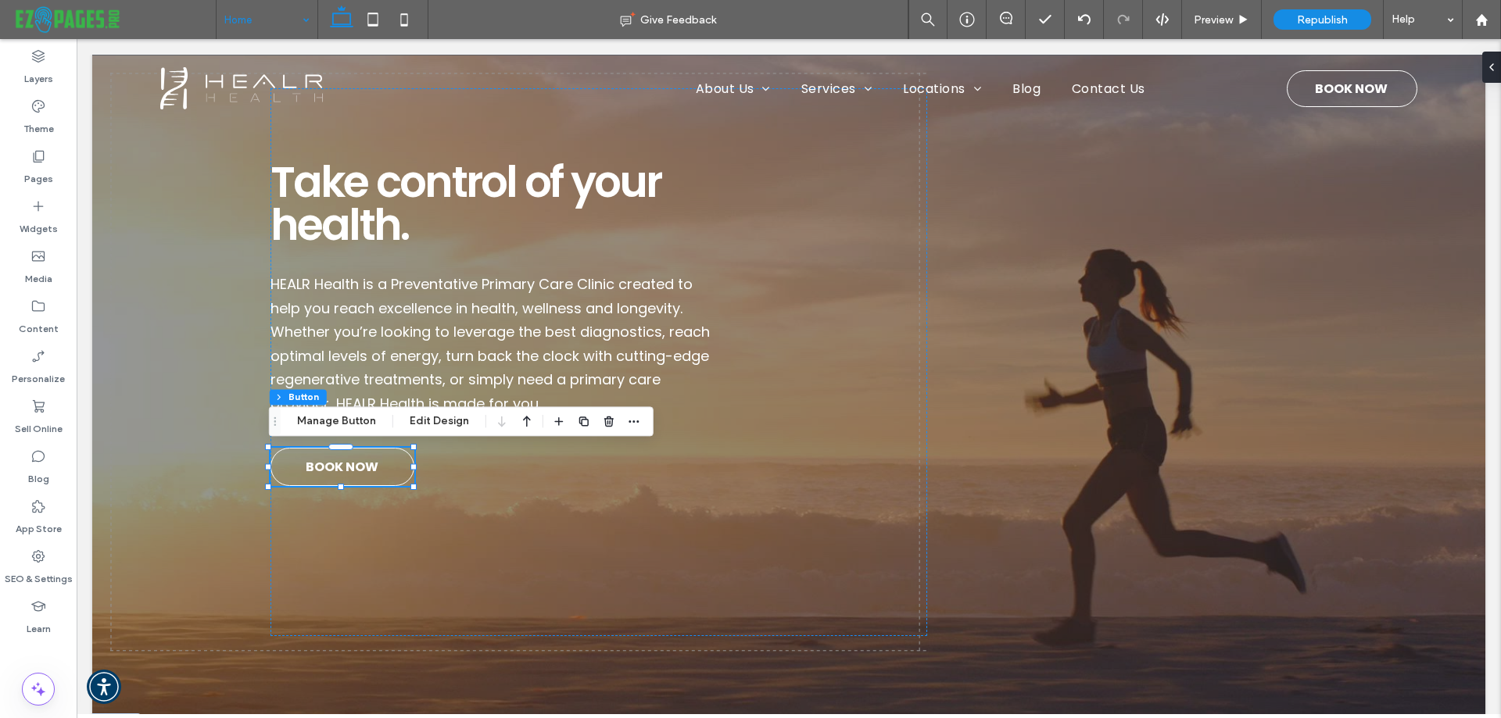
click at [1493, 52] on div at bounding box center [1494, 67] width 25 height 31
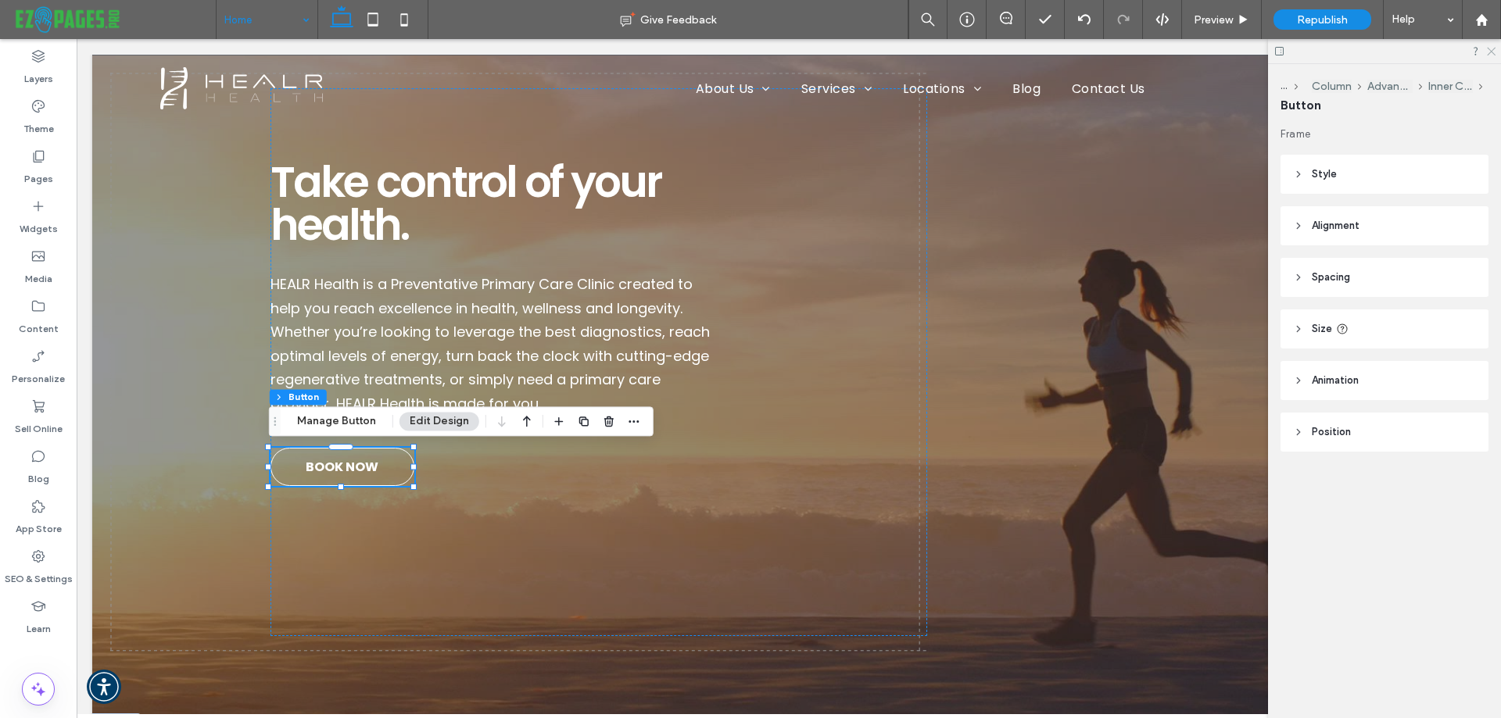
click at [1493, 52] on icon at bounding box center [1490, 50] width 10 height 10
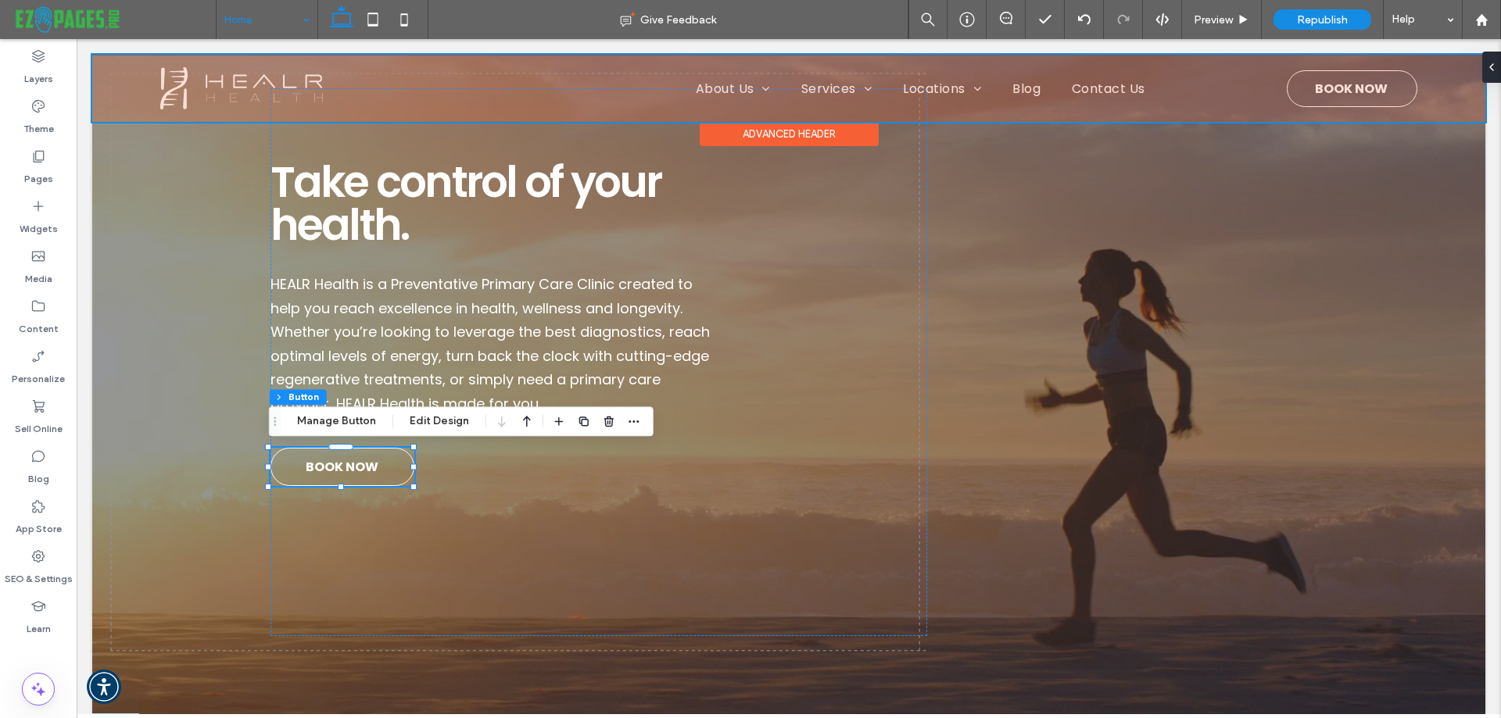
click at [1309, 88] on div at bounding box center [788, 88] width 1393 height 67
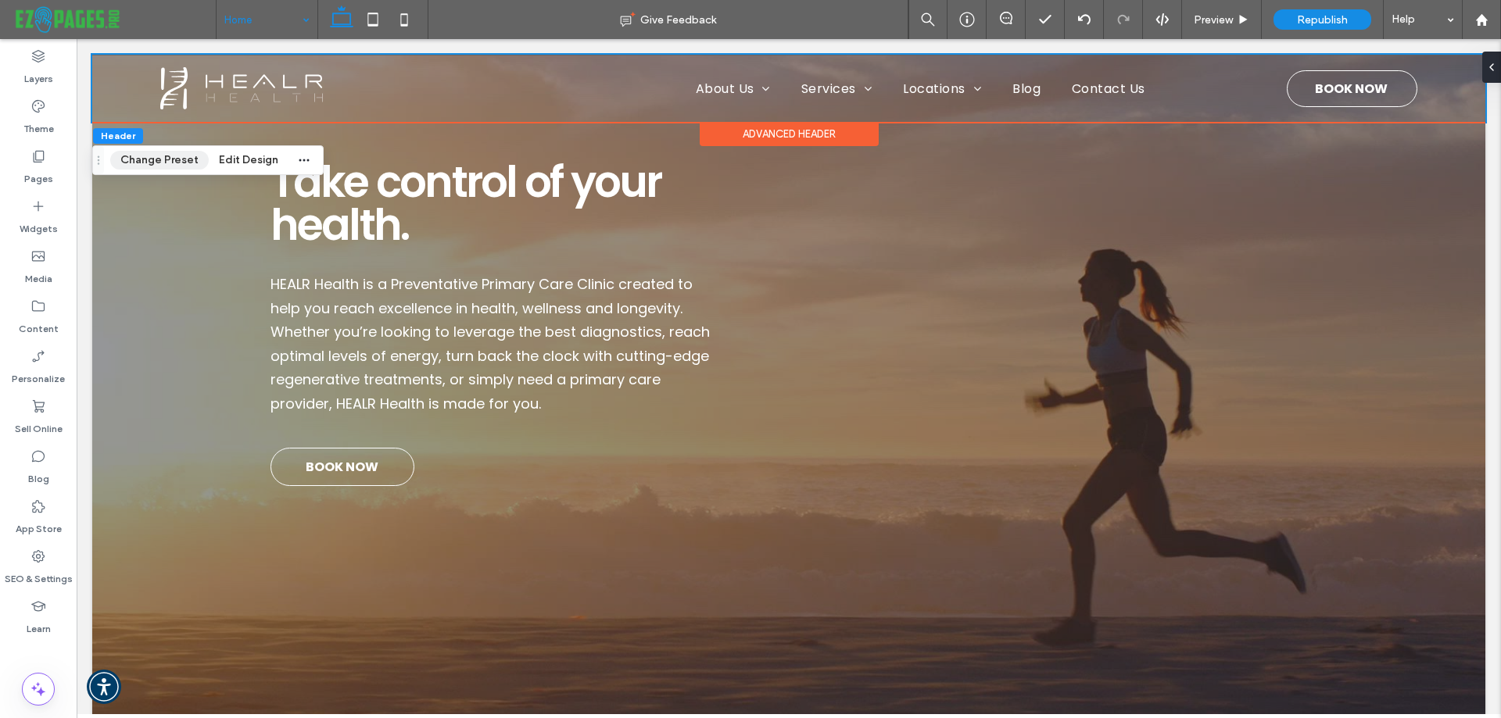
click at [164, 163] on button "Change Preset" at bounding box center [159, 160] width 98 height 19
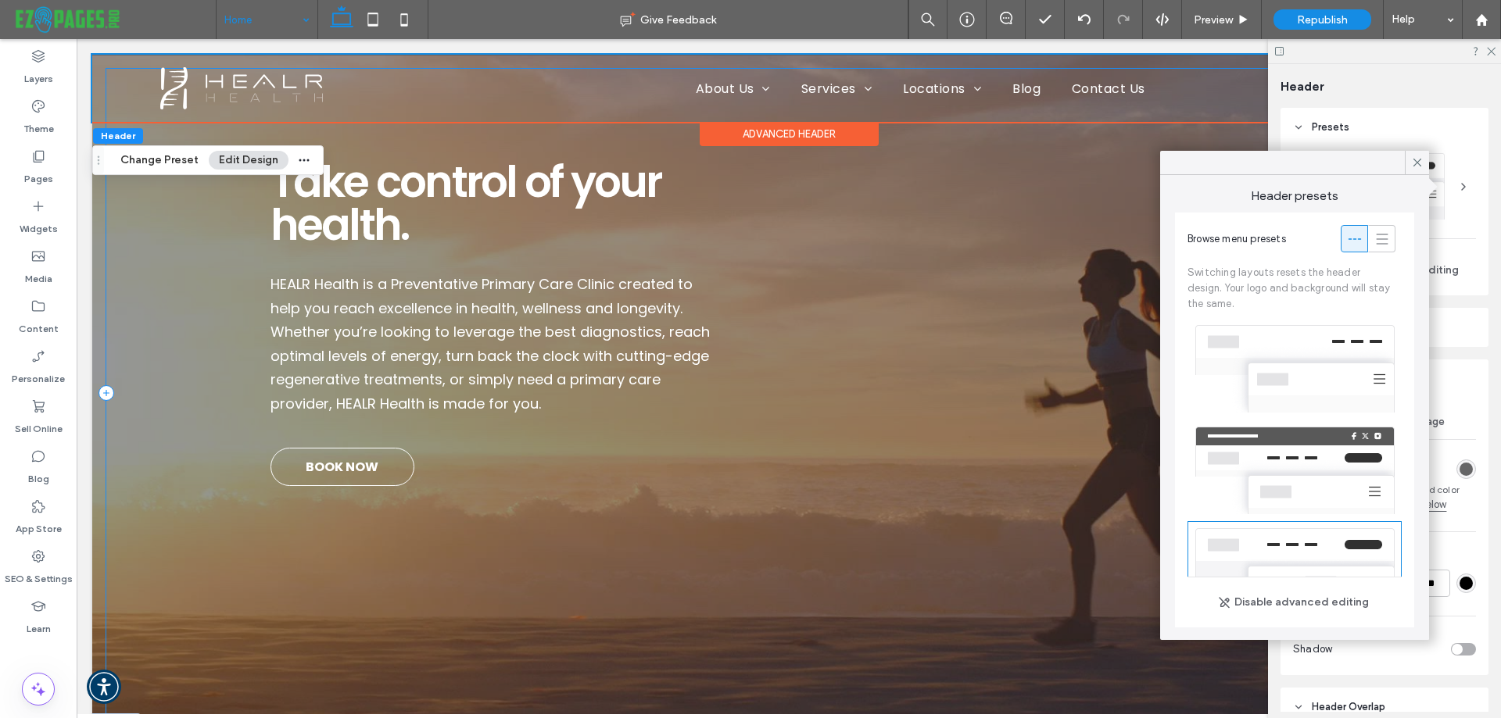
scroll to position [171, 0]
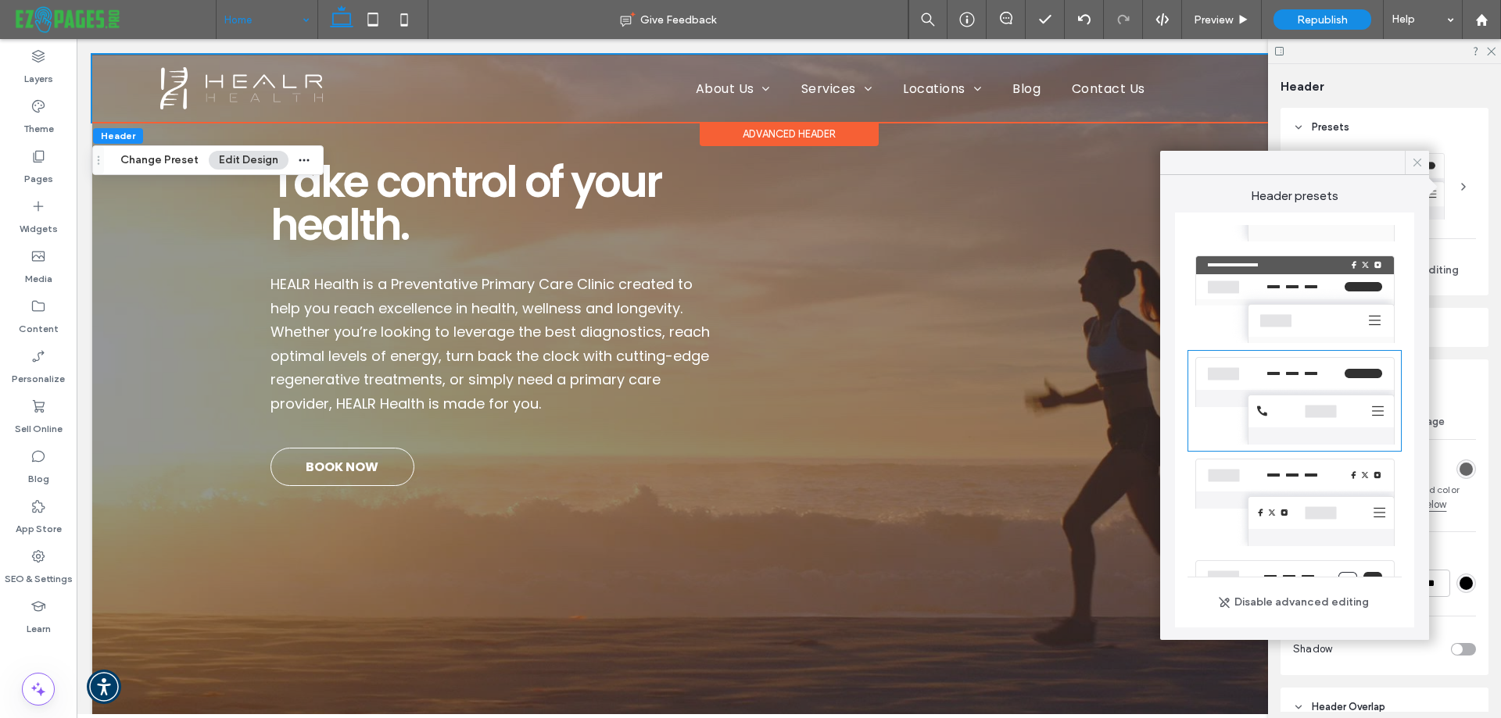
click at [1414, 162] on icon at bounding box center [1417, 163] width 14 height 14
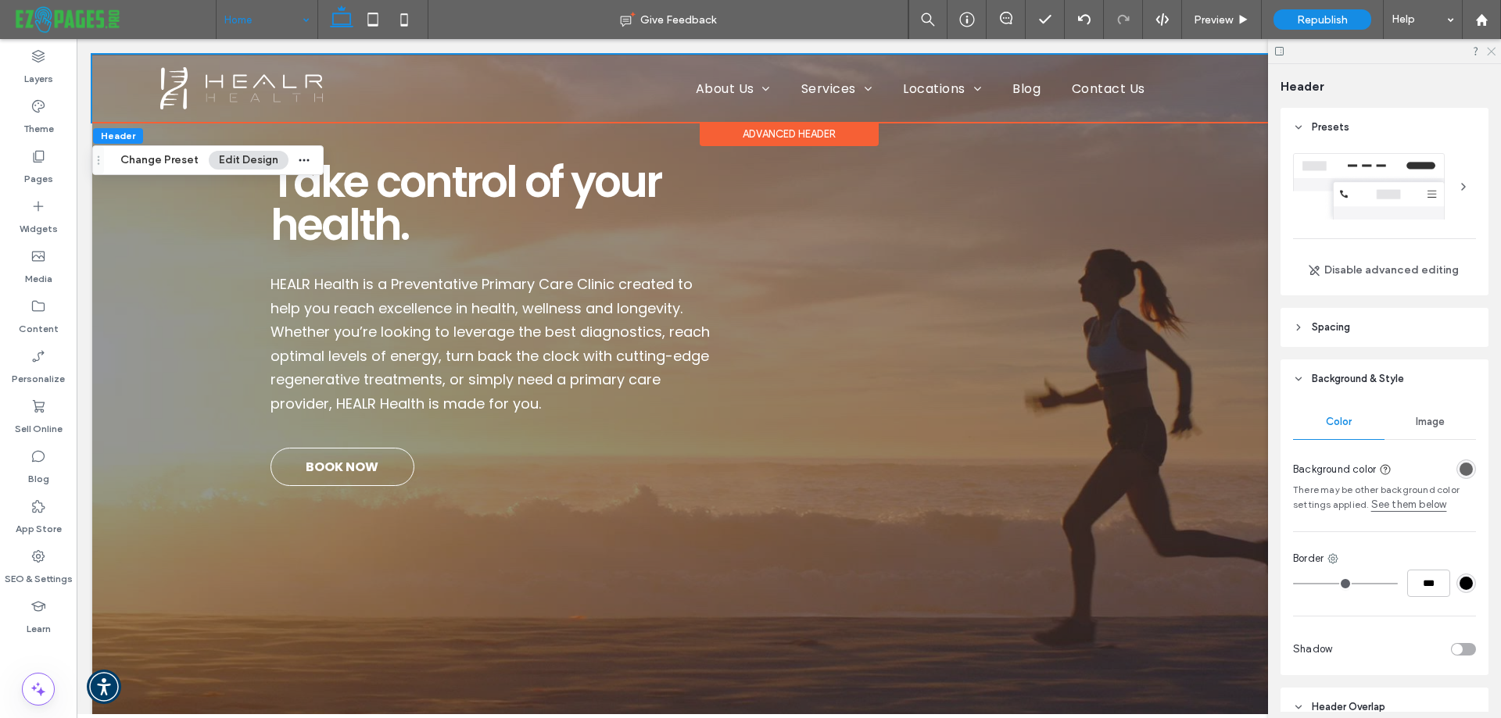
click at [1491, 54] on icon at bounding box center [1490, 50] width 10 height 10
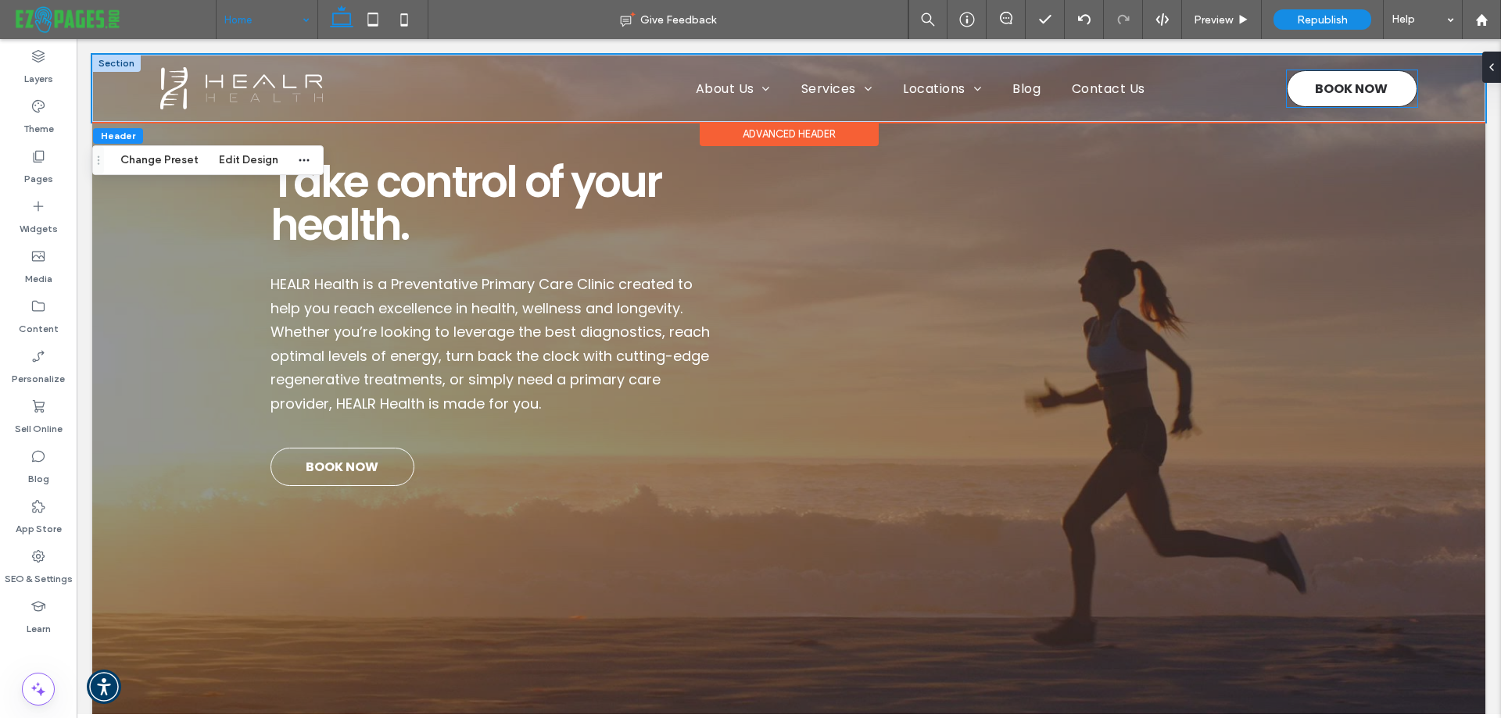
click at [1315, 80] on span "BOOK NOW" at bounding box center [1351, 88] width 73 height 35
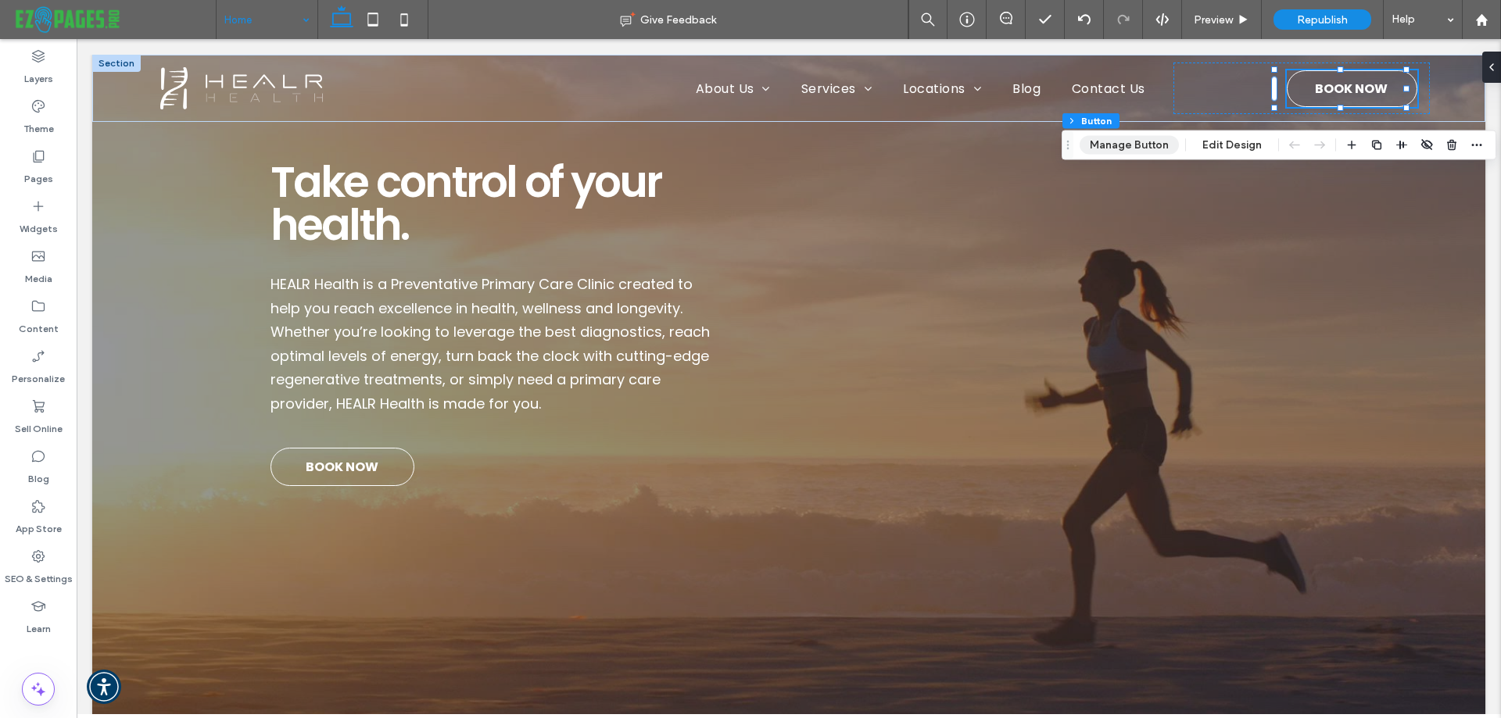
click at [1122, 139] on button "Manage Button" at bounding box center [1128, 145] width 99 height 19
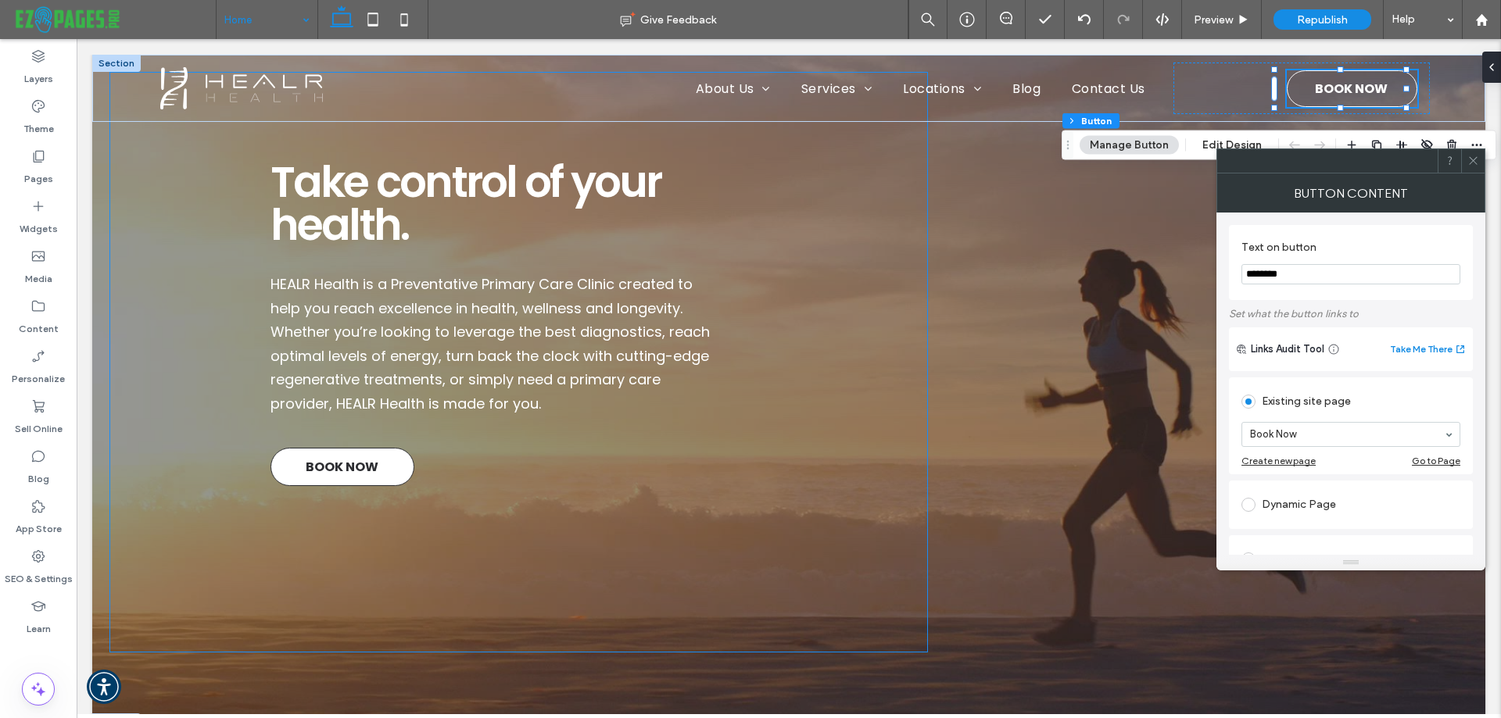
click at [299, 471] on link "BOOK NOW" at bounding box center [342, 467] width 144 height 38
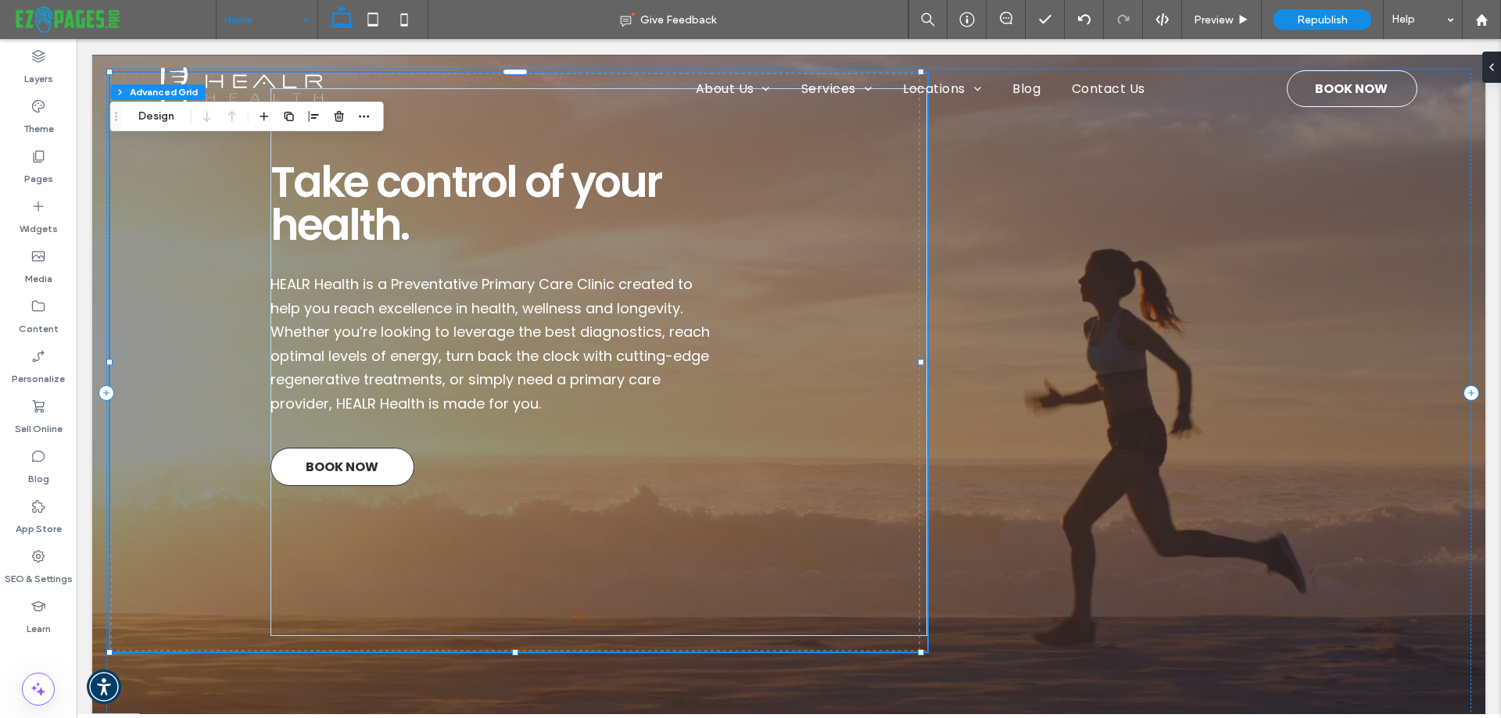
click at [302, 468] on link "BOOK NOW" at bounding box center [342, 467] width 144 height 38
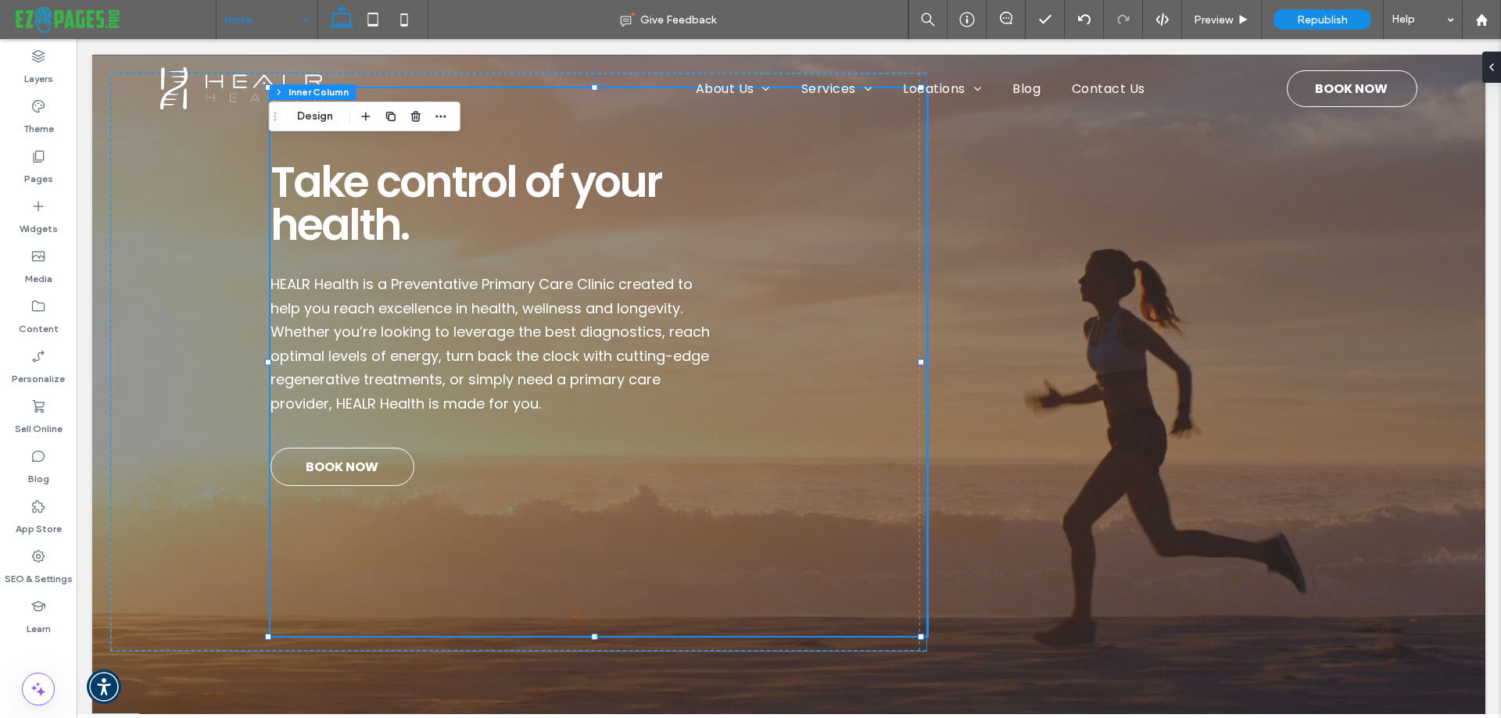
type input "**"
click at [314, 473] on span "BOOK NOW" at bounding box center [342, 466] width 73 height 35
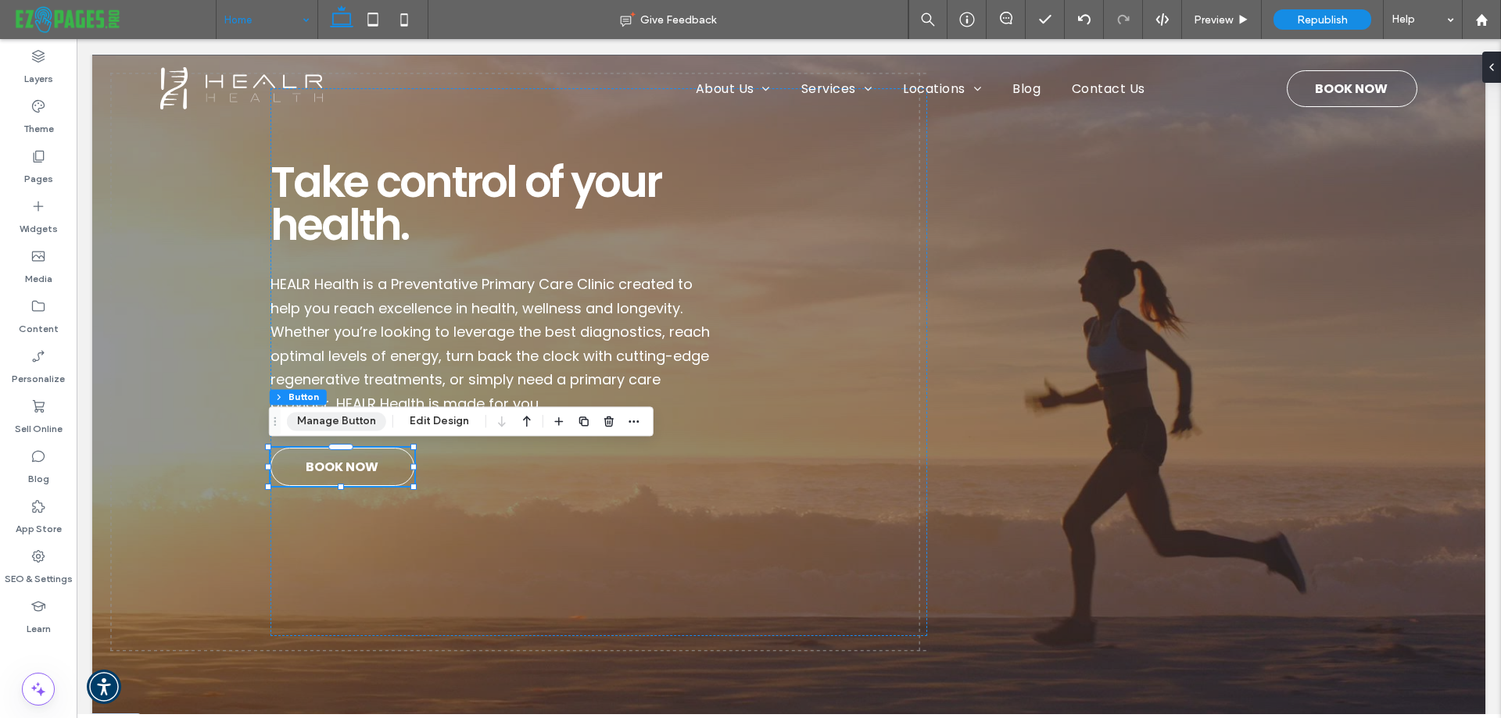
click at [313, 425] on button "Manage Button" at bounding box center [336, 421] width 99 height 19
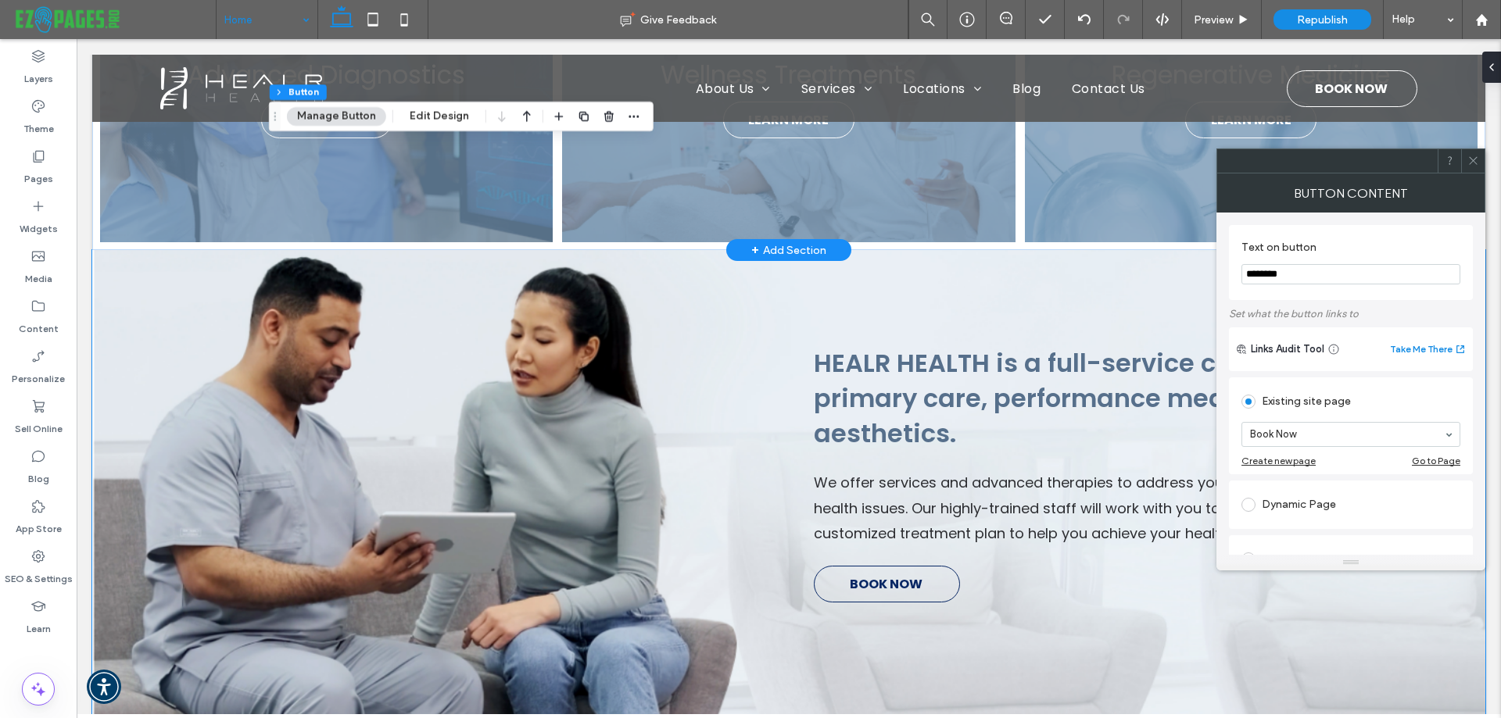
scroll to position [625, 0]
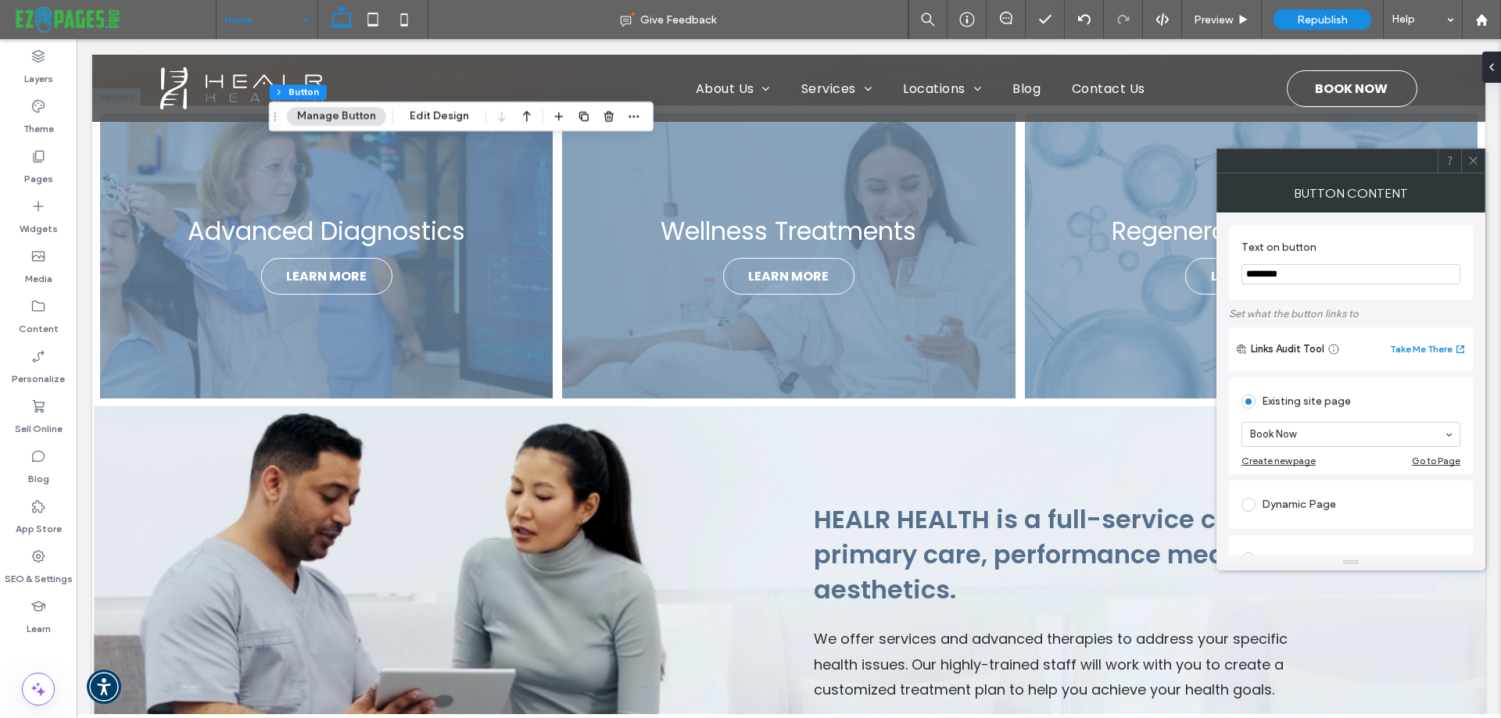
click at [1473, 161] on use at bounding box center [1473, 161] width 8 height 8
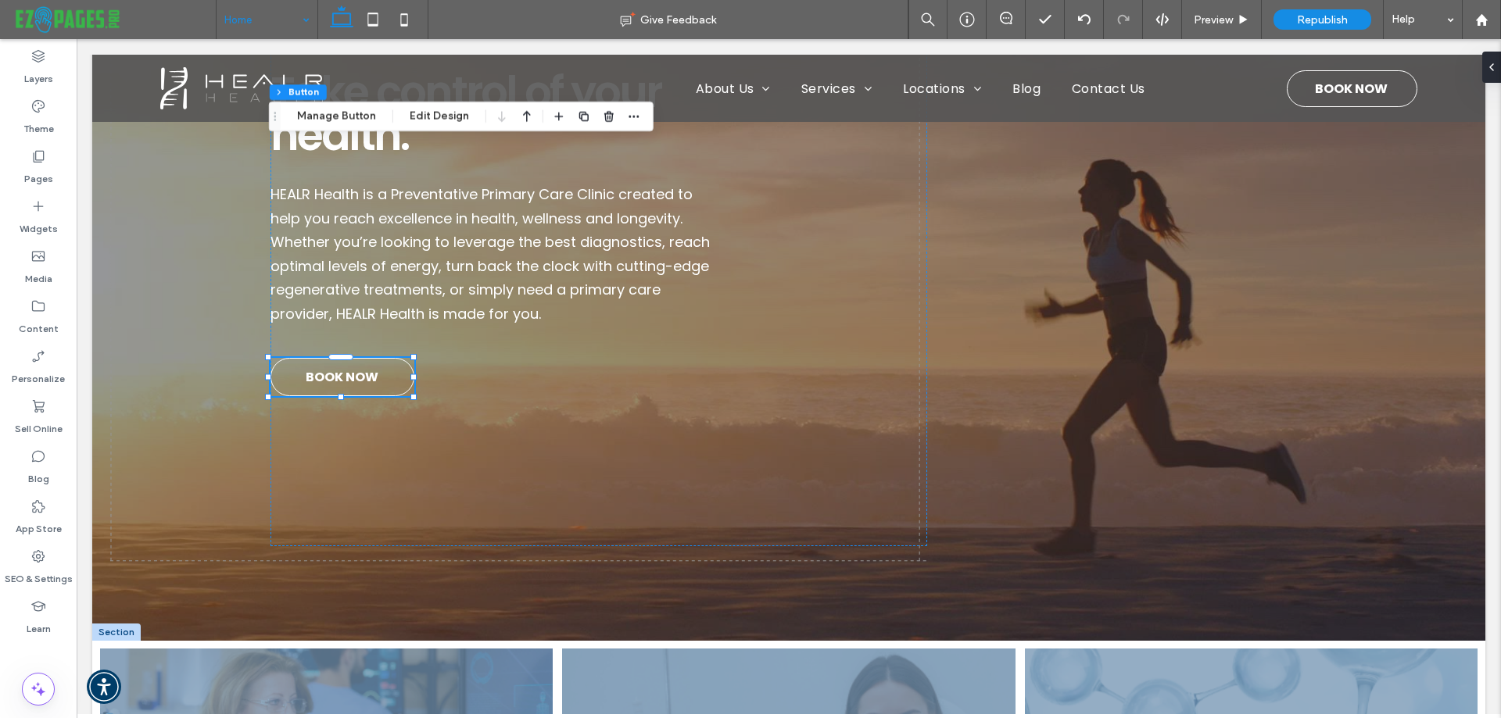
scroll to position [989, 0]
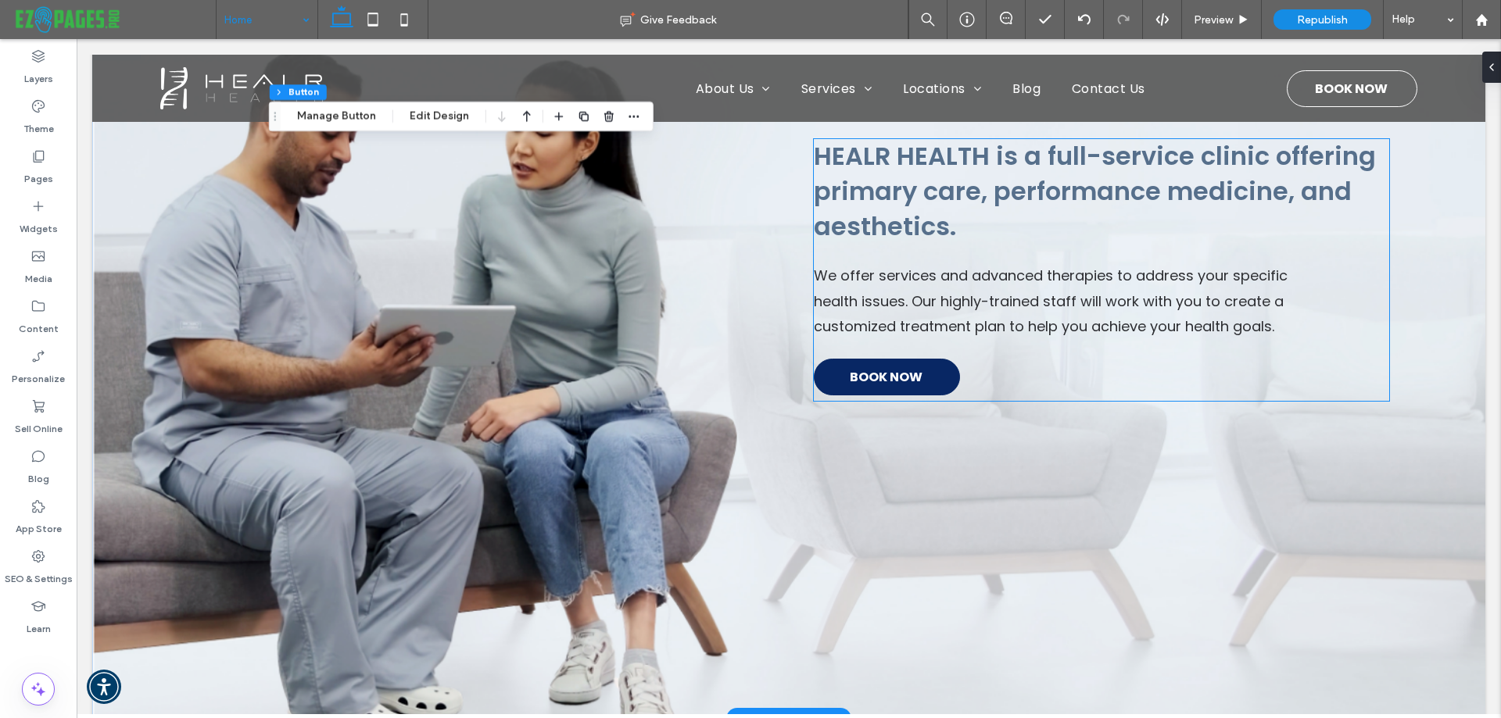
click at [858, 366] on span "BOOK NOW" at bounding box center [886, 377] width 73 height 35
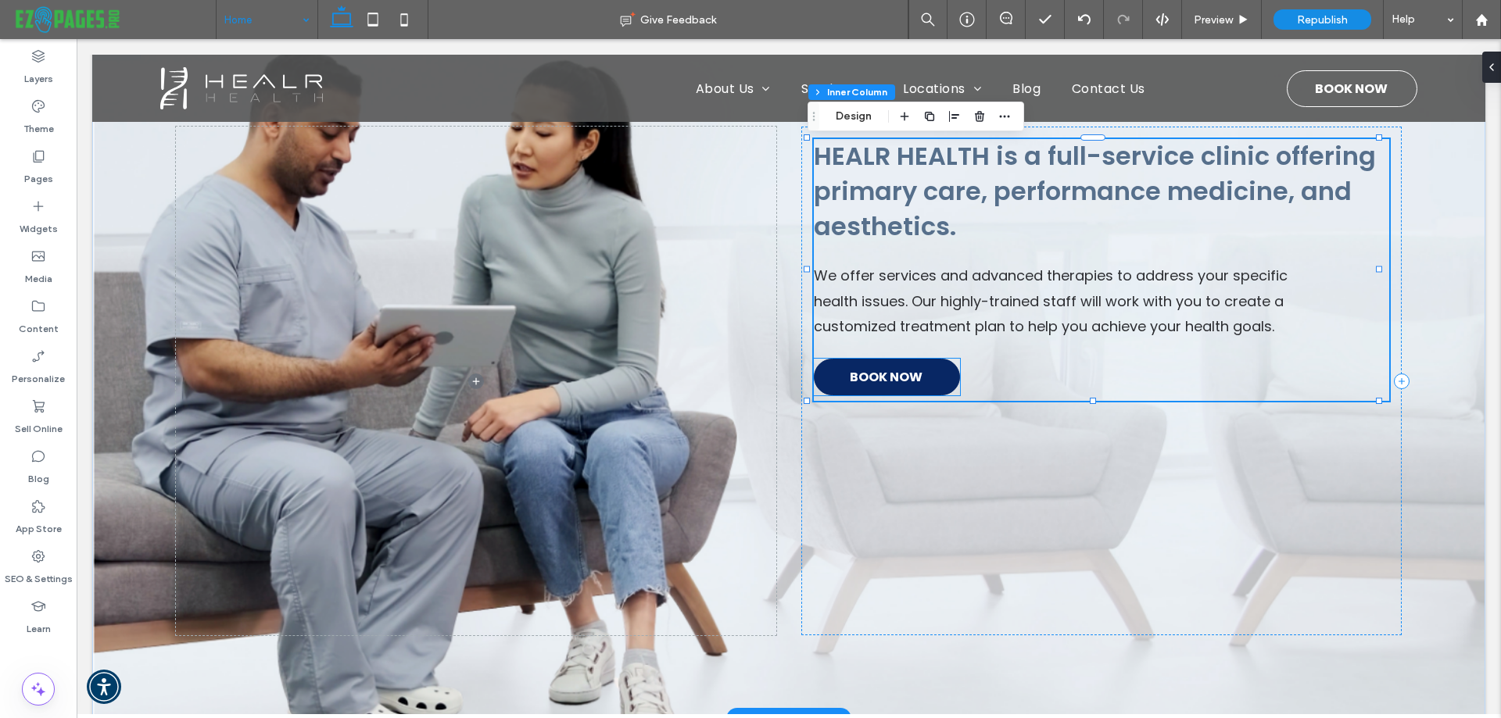
click at [850, 371] on span "BOOK NOW" at bounding box center [886, 377] width 73 height 35
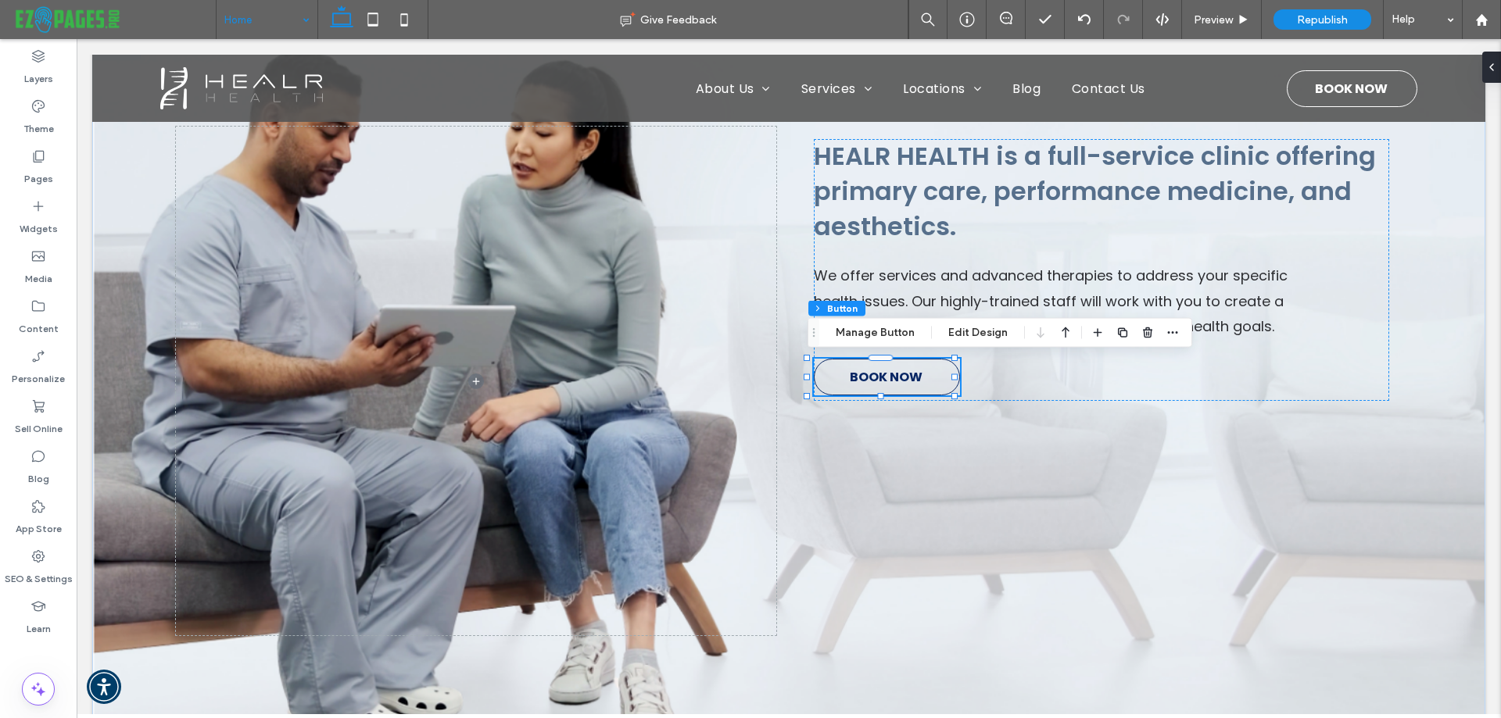
click at [850, 342] on div "Section Column Inner Column Button Manage Button Edit Design" at bounding box center [999, 333] width 385 height 30
click at [855, 335] on button "Manage Button" at bounding box center [874, 333] width 99 height 19
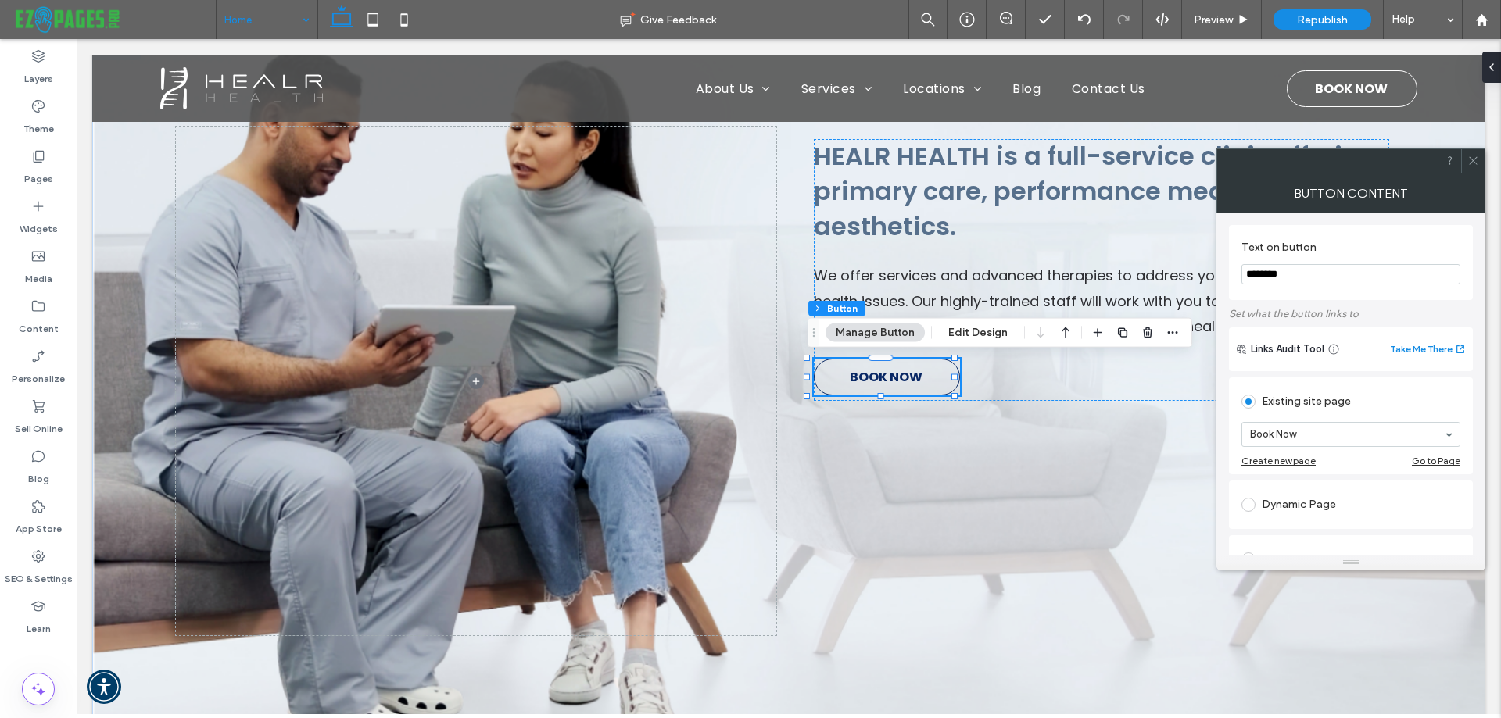
click at [1473, 167] on span at bounding box center [1473, 160] width 12 height 23
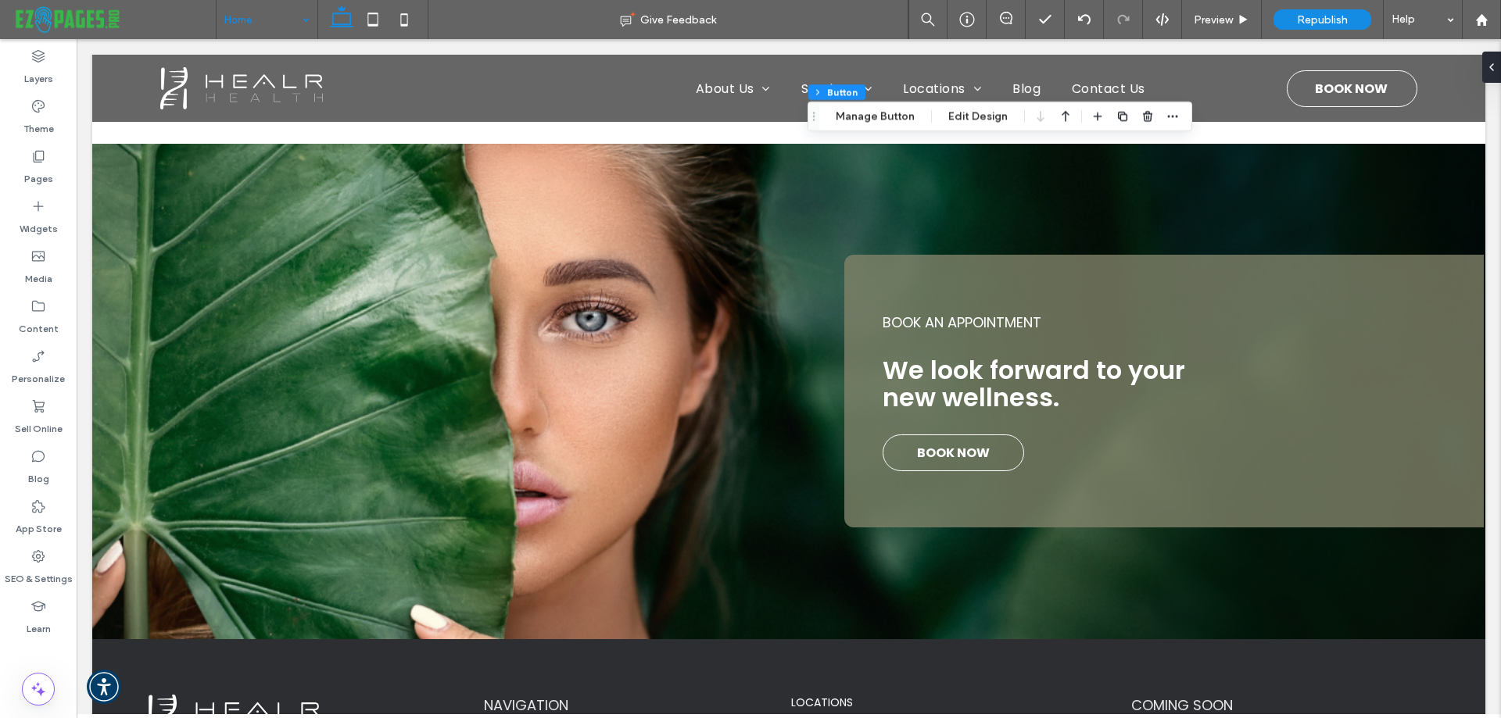
scroll to position [2396, 0]
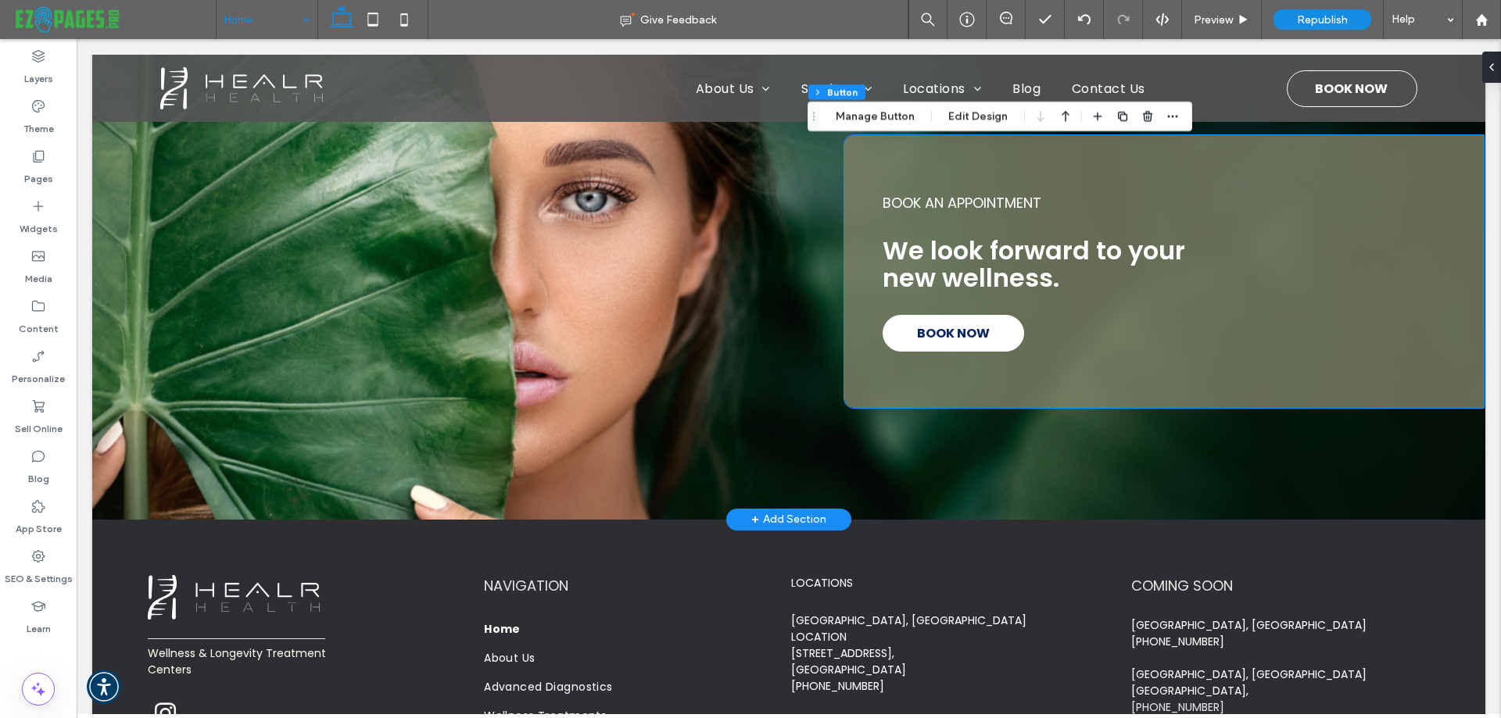
click at [917, 329] on span "BOOK NOW" at bounding box center [953, 333] width 73 height 35
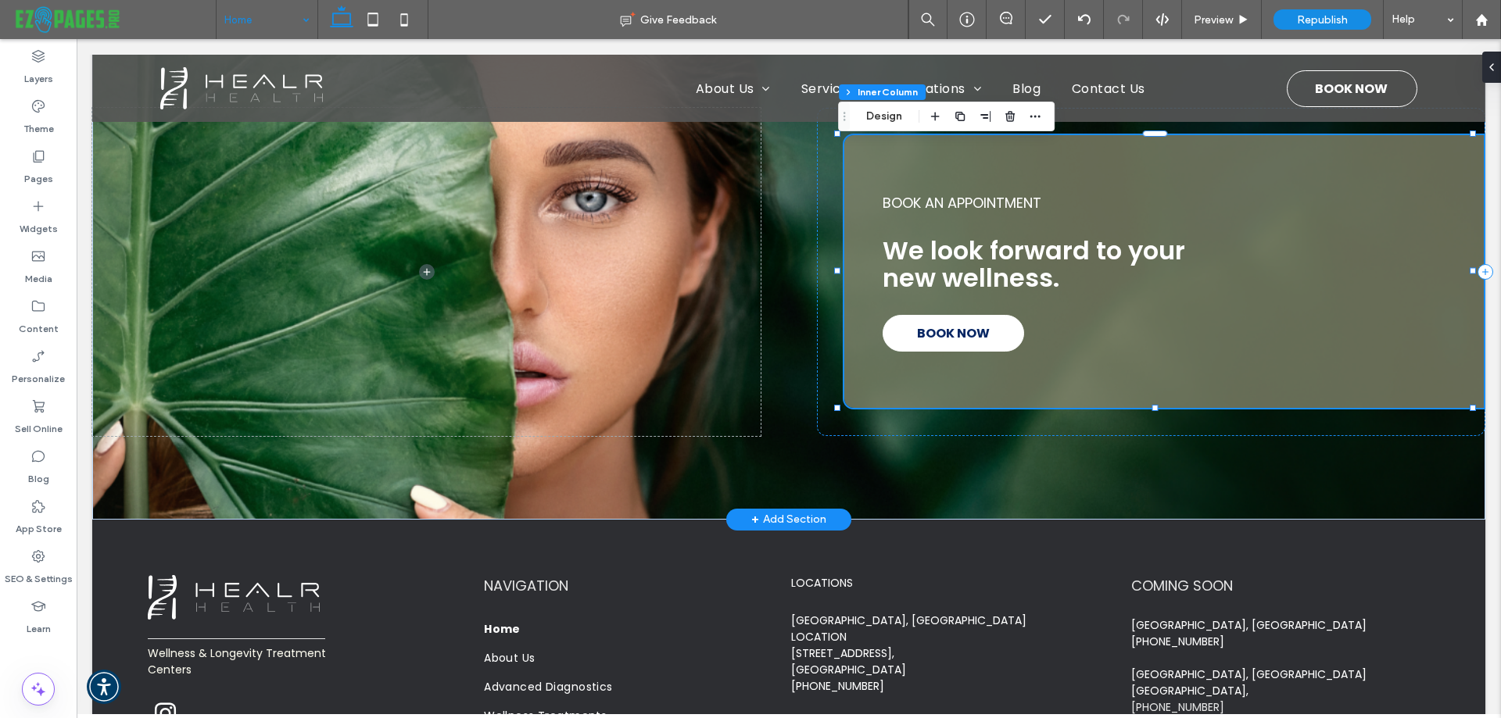
type input "**"
click at [917, 329] on span "BOOK NOW" at bounding box center [953, 333] width 73 height 35
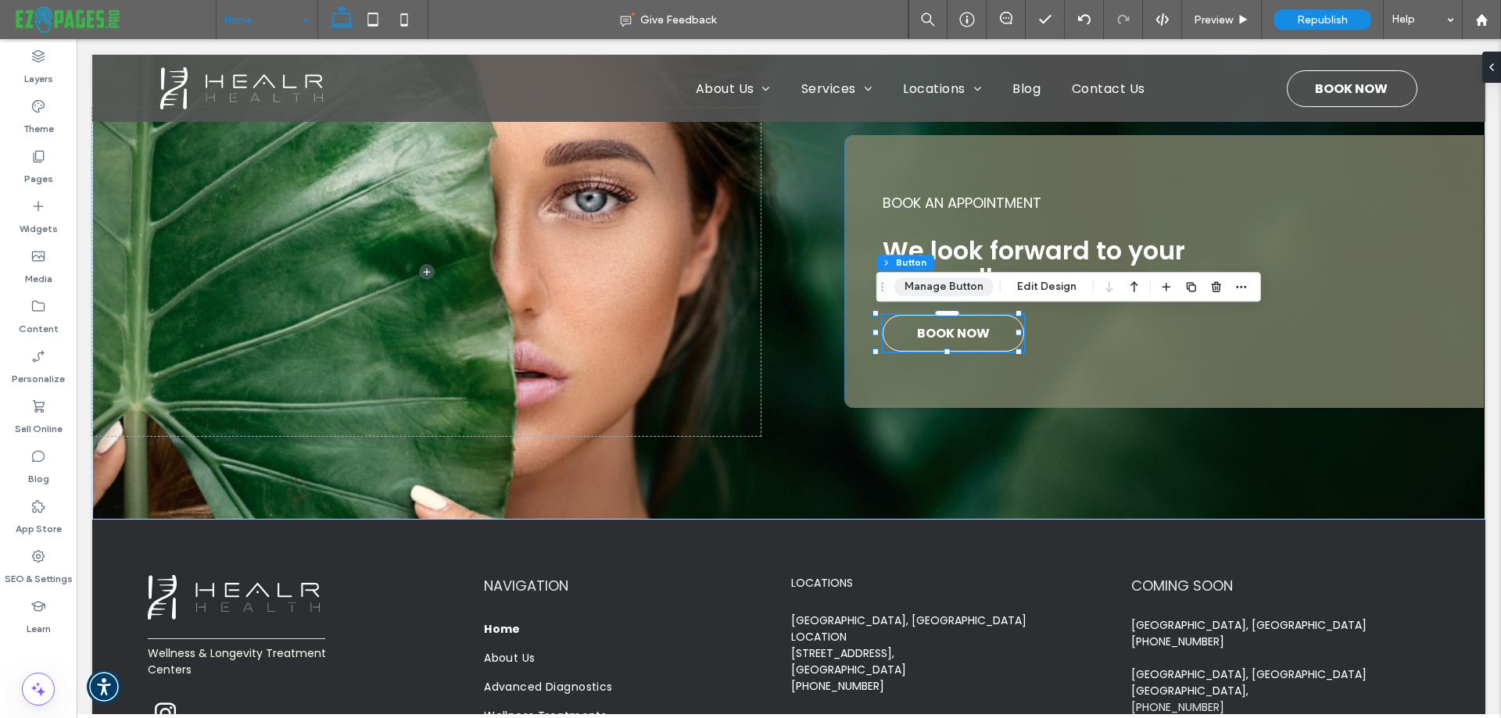
click at [928, 285] on button "Manage Button" at bounding box center [943, 286] width 99 height 19
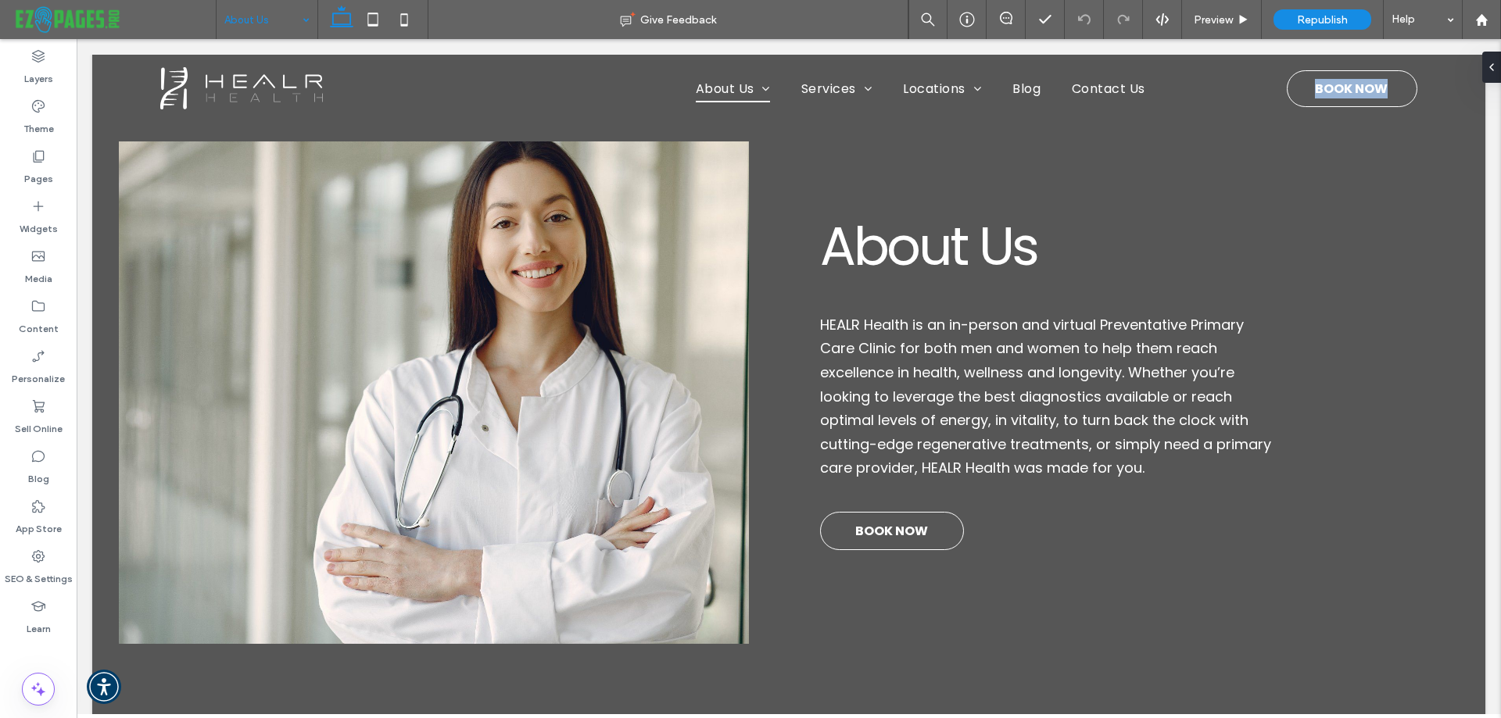
click at [244, 29] on input at bounding box center [262, 19] width 77 height 39
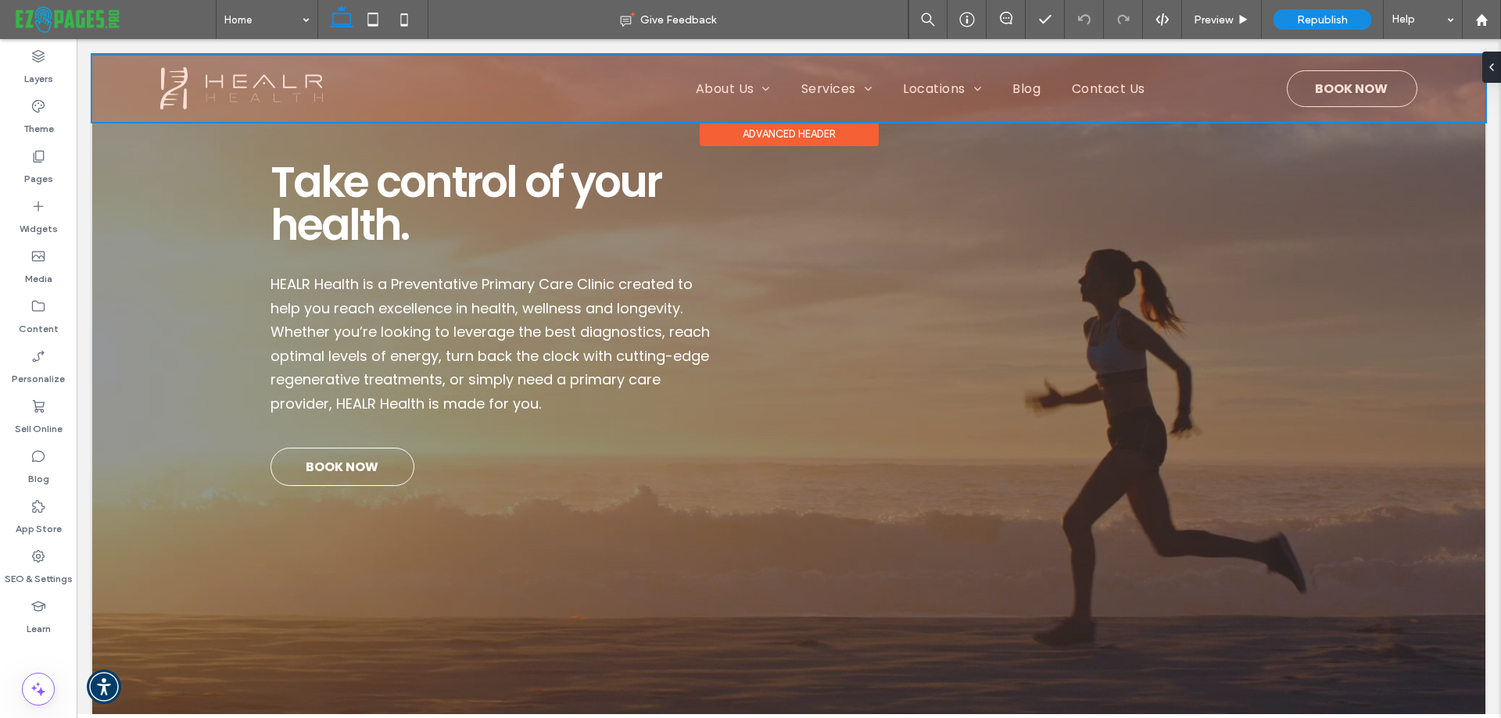
click at [1320, 91] on div at bounding box center [788, 88] width 1393 height 67
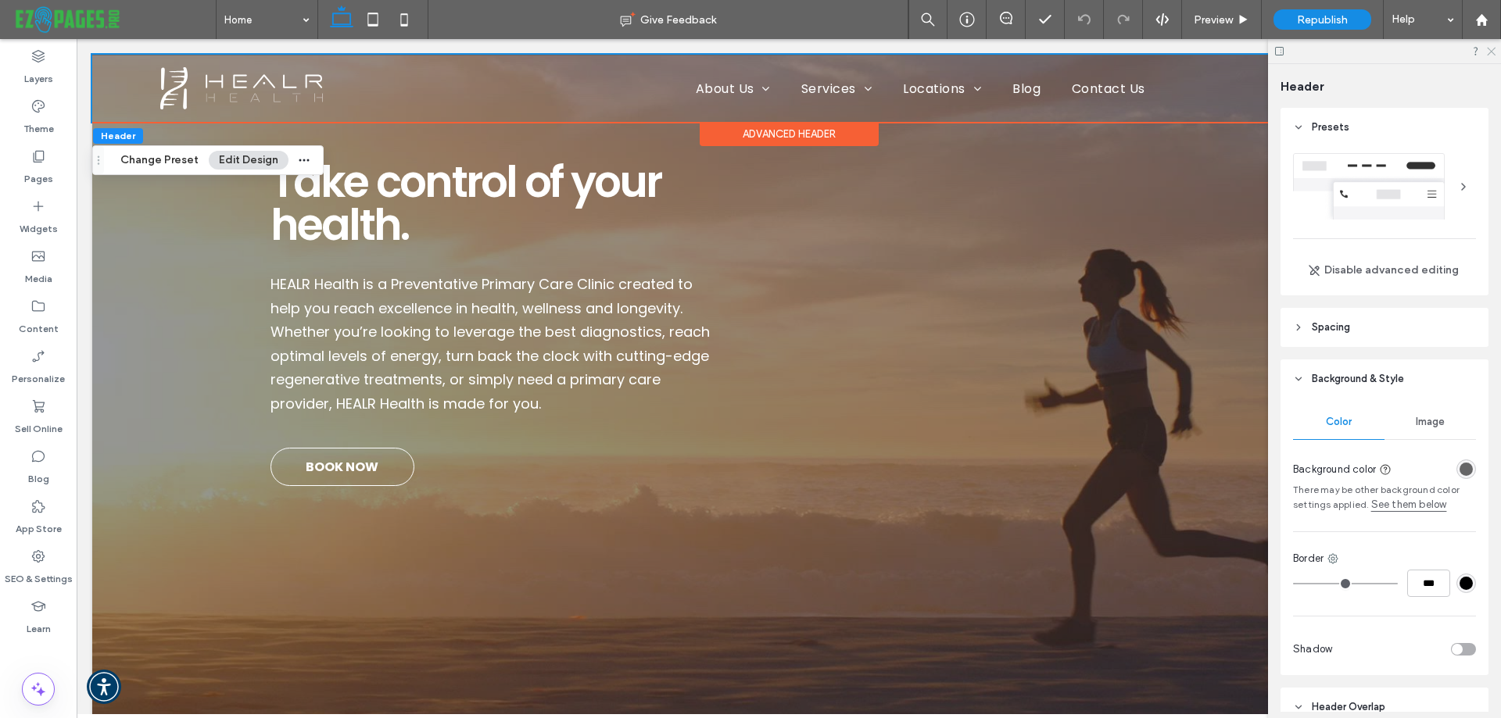
click at [1491, 52] on use at bounding box center [1491, 52] width 9 height 9
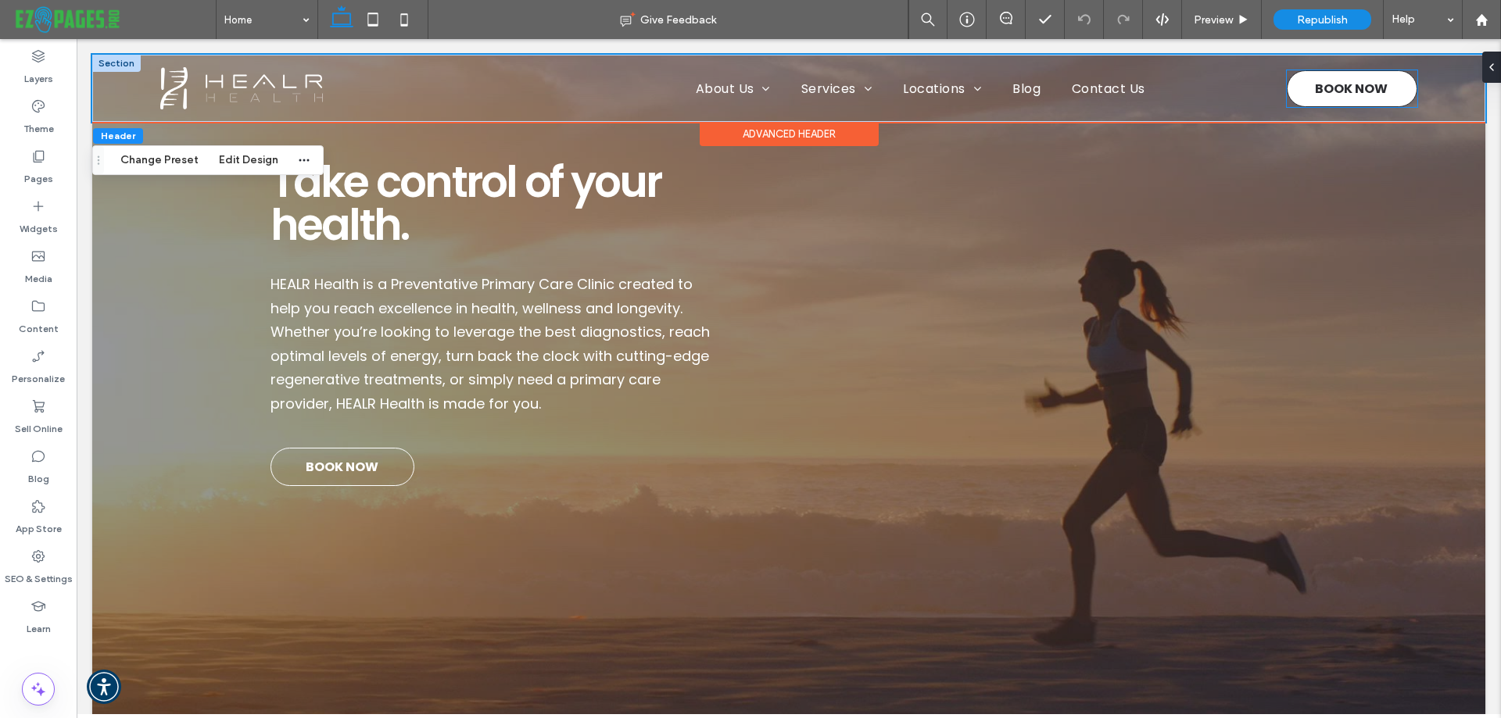
click at [1335, 88] on span "BOOK NOW" at bounding box center [1351, 88] width 73 height 35
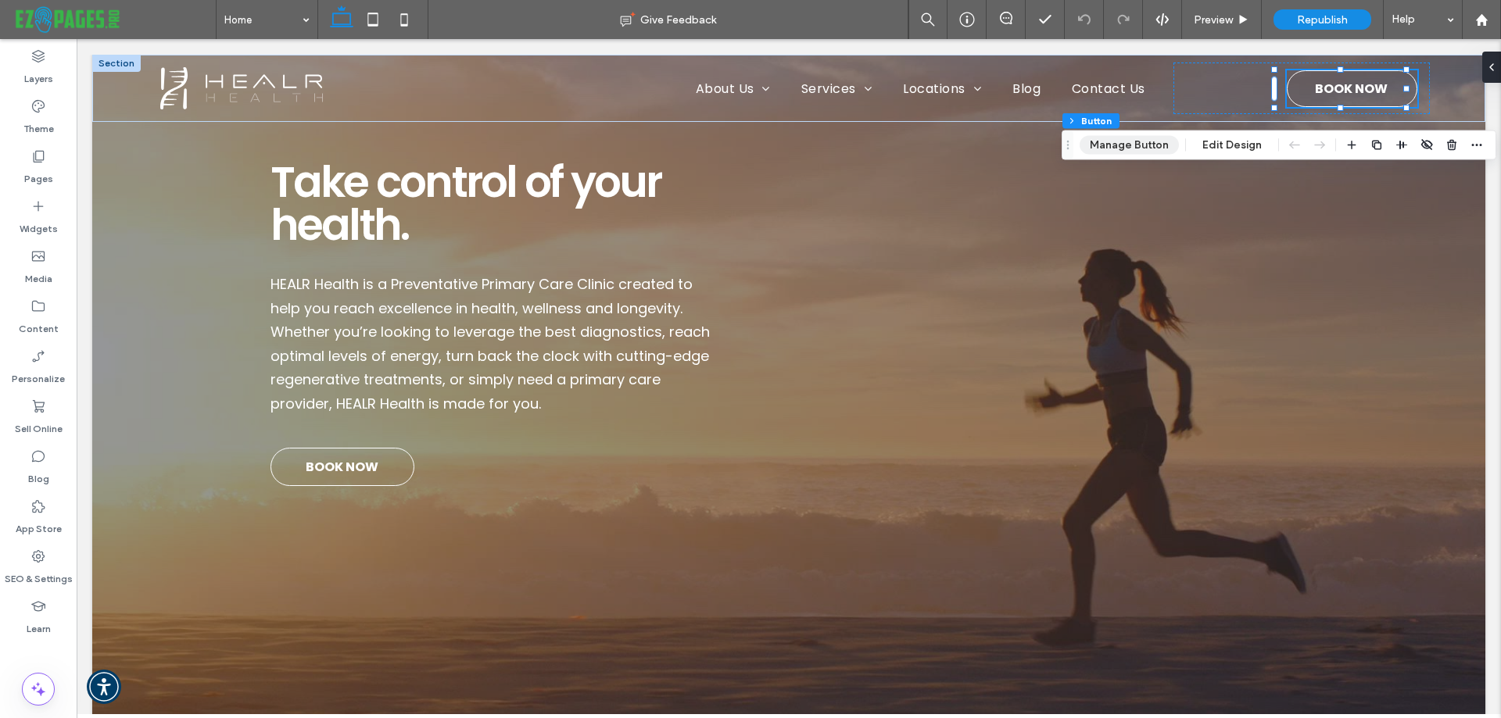
click at [1131, 143] on button "Manage Button" at bounding box center [1128, 145] width 99 height 19
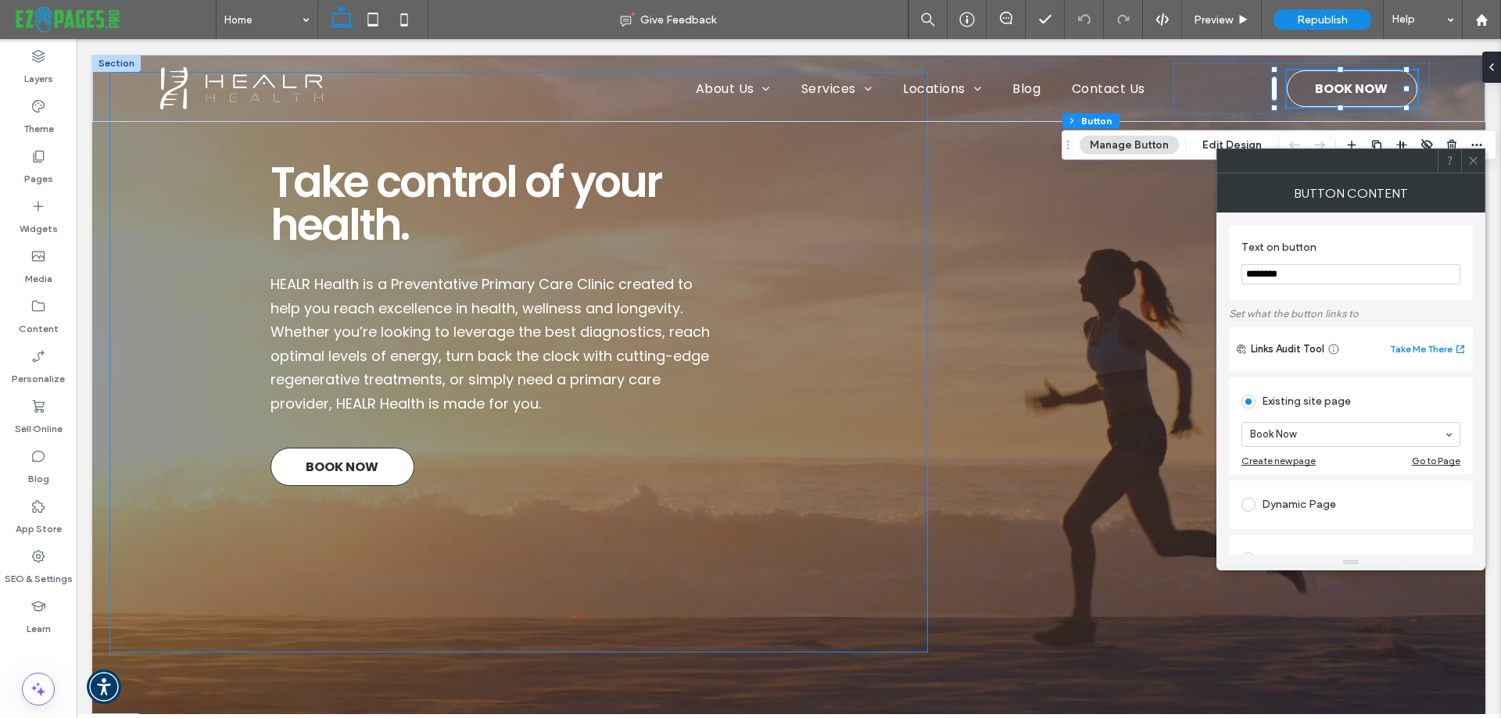
click at [389, 468] on link "BOOK NOW" at bounding box center [342, 467] width 144 height 38
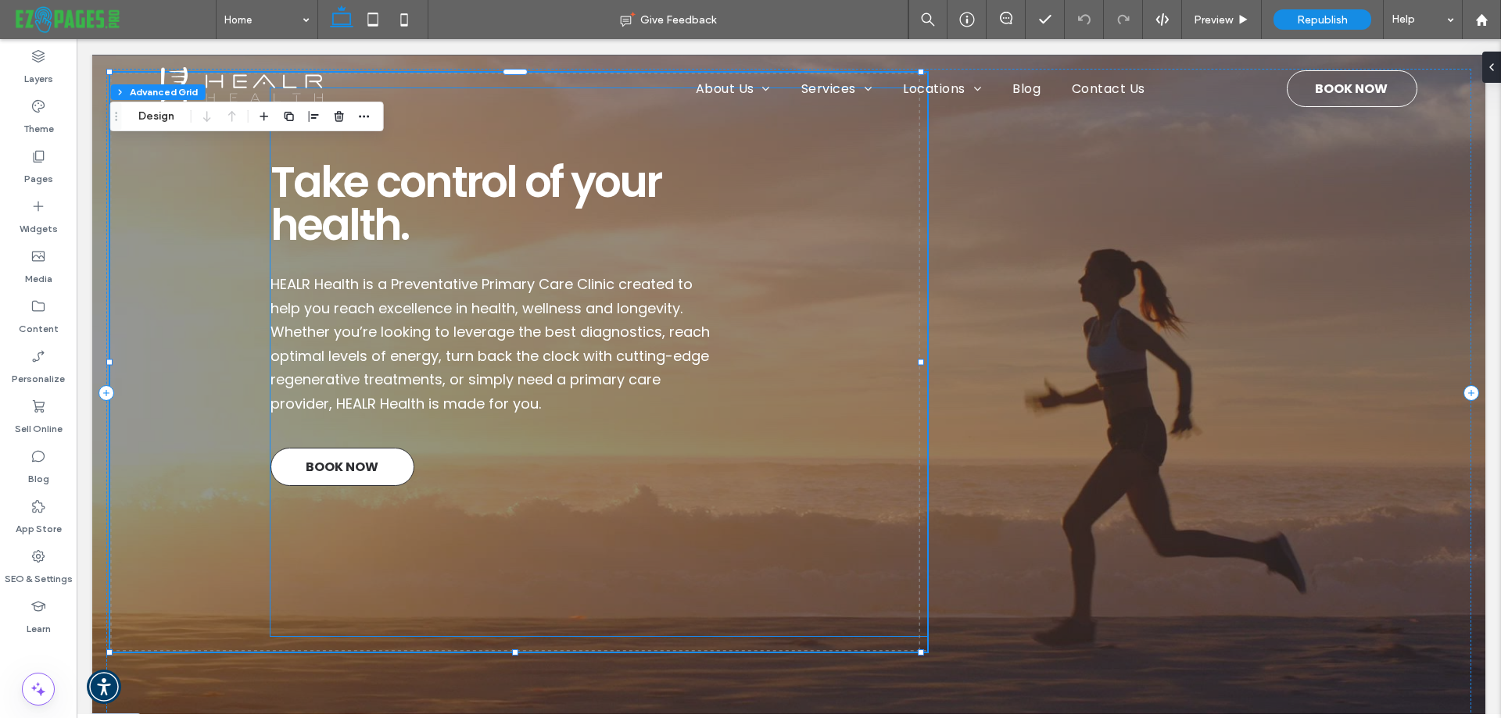
click at [370, 467] on span "BOOK NOW" at bounding box center [342, 466] width 73 height 35
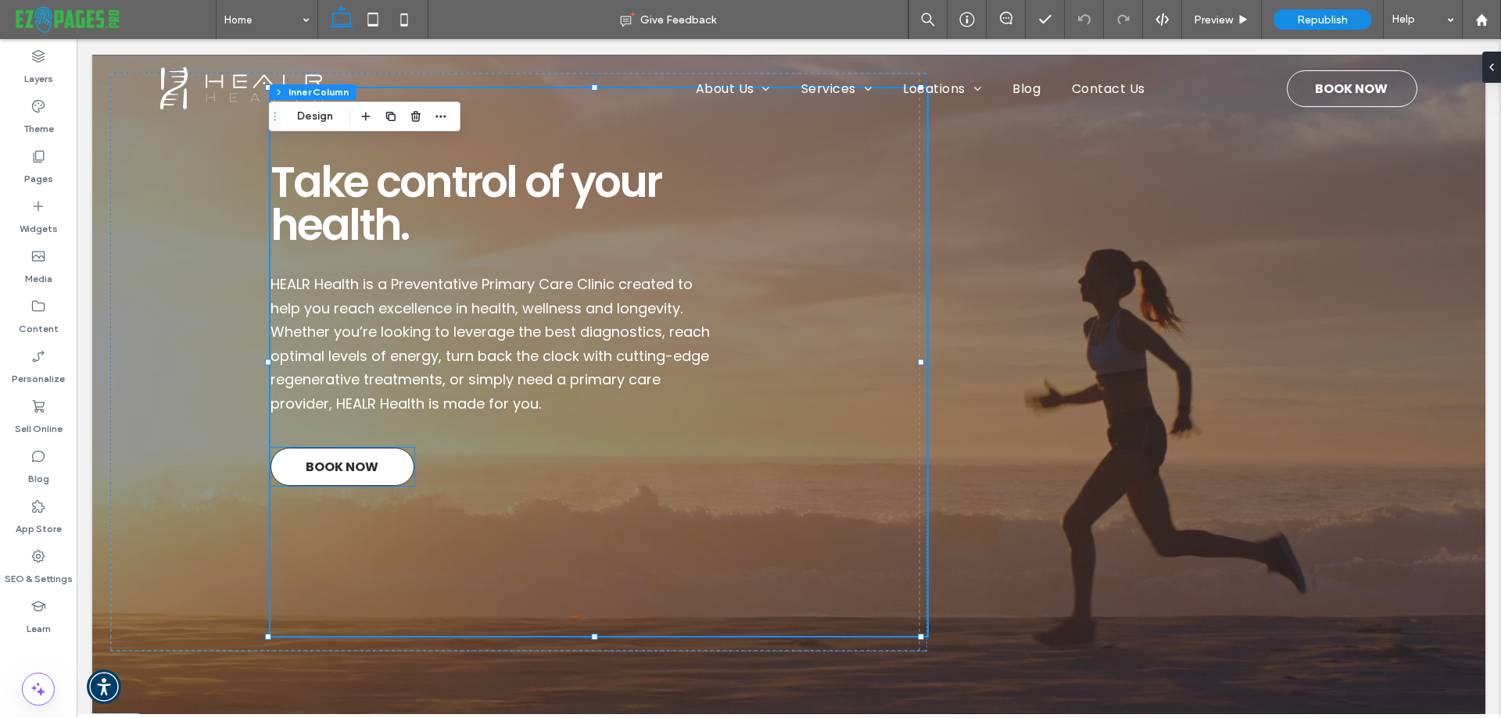
click at [360, 477] on span "BOOK NOW" at bounding box center [342, 466] width 73 height 35
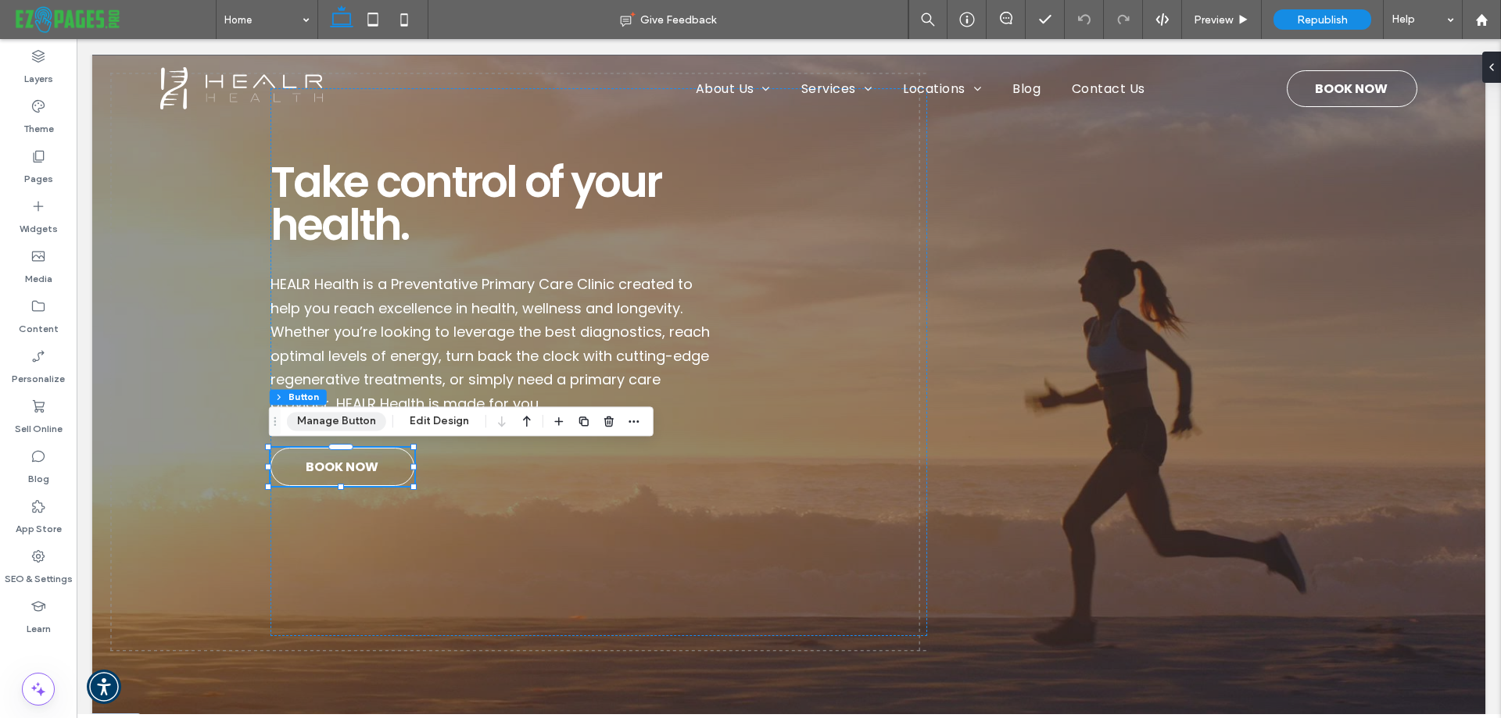
click at [340, 423] on button "Manage Button" at bounding box center [336, 421] width 99 height 19
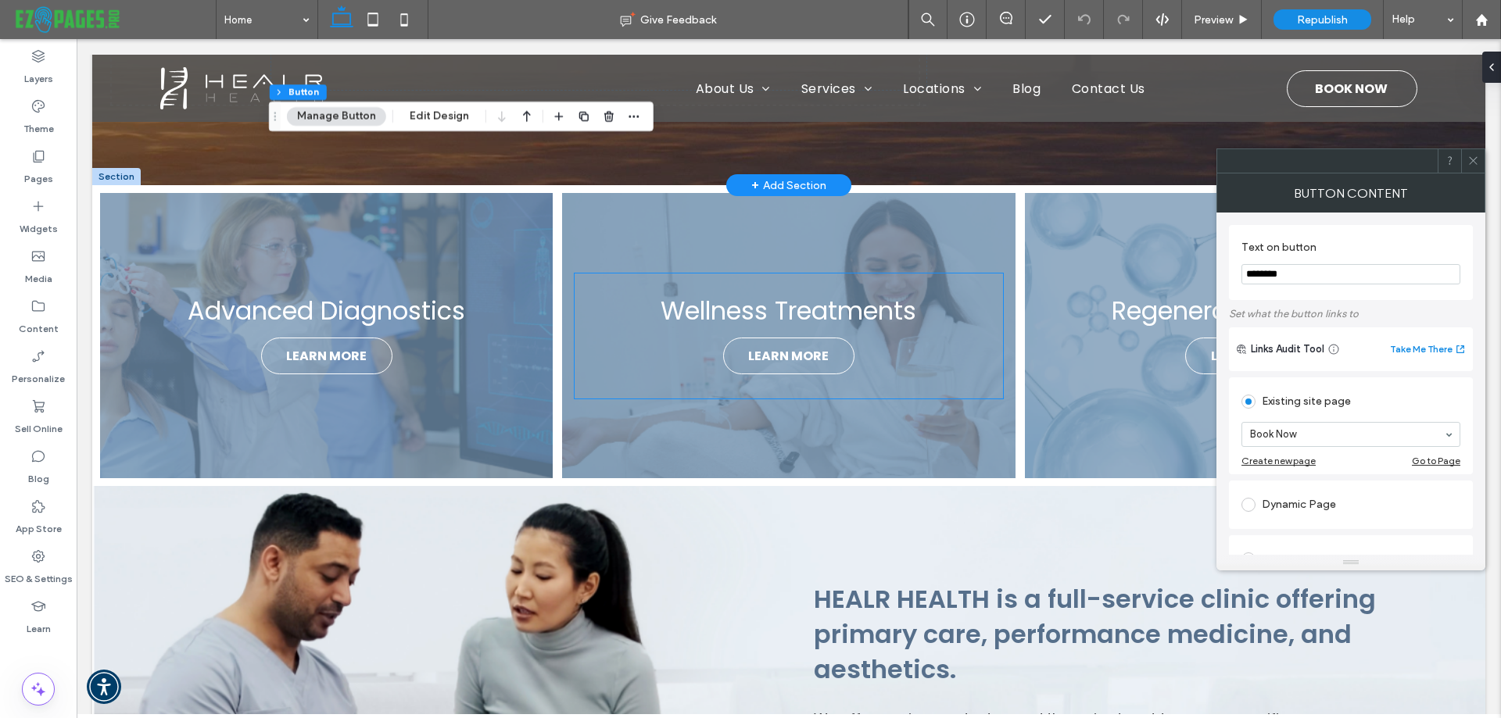
scroll to position [703, 0]
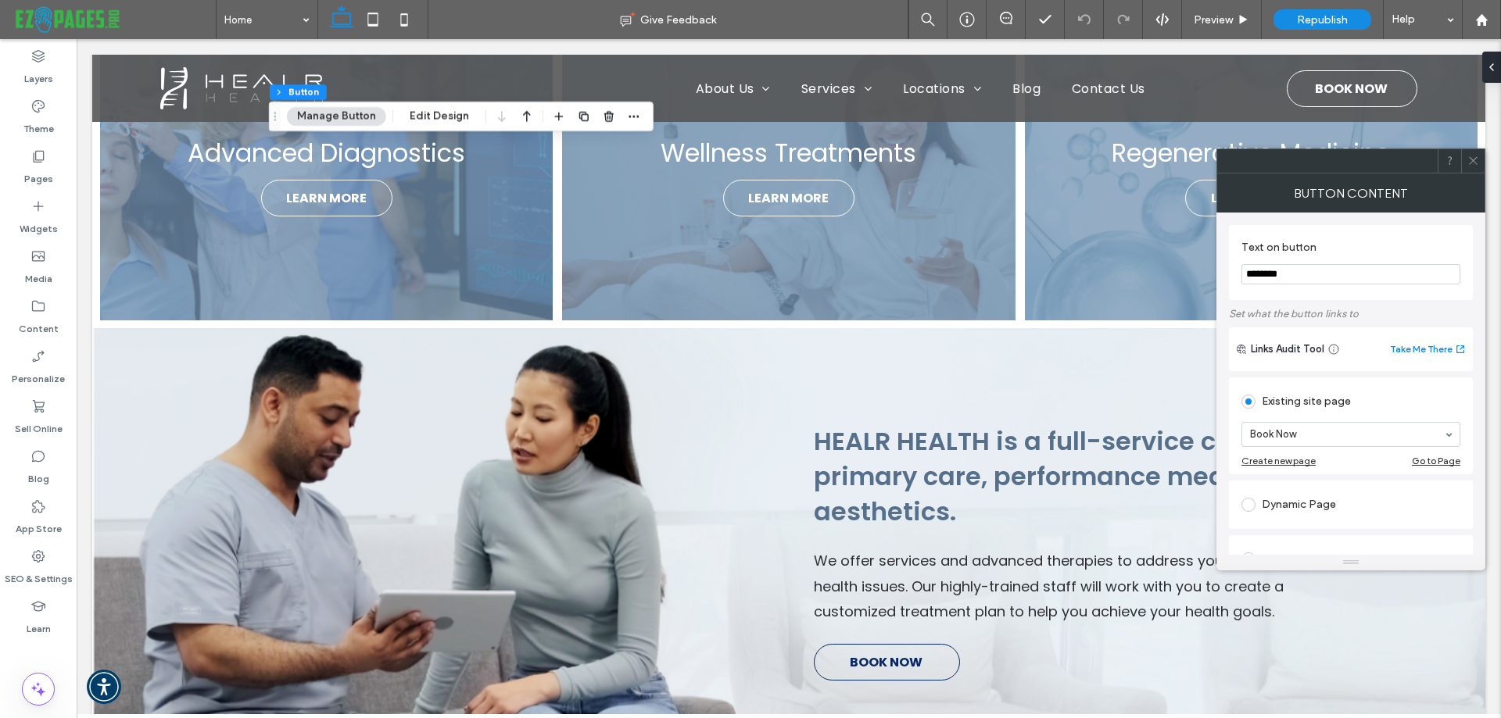
click at [1477, 165] on icon at bounding box center [1473, 161] width 12 height 12
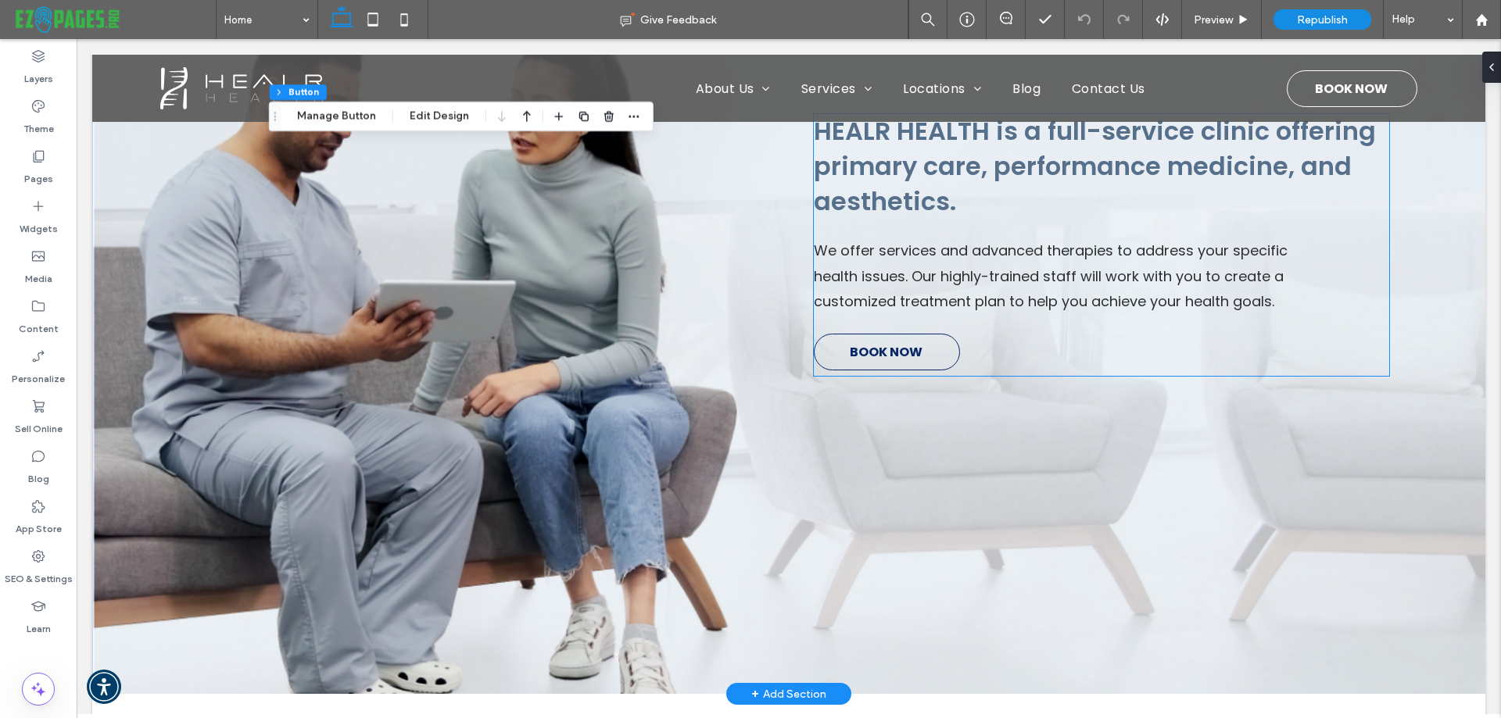
scroll to position [1016, 0]
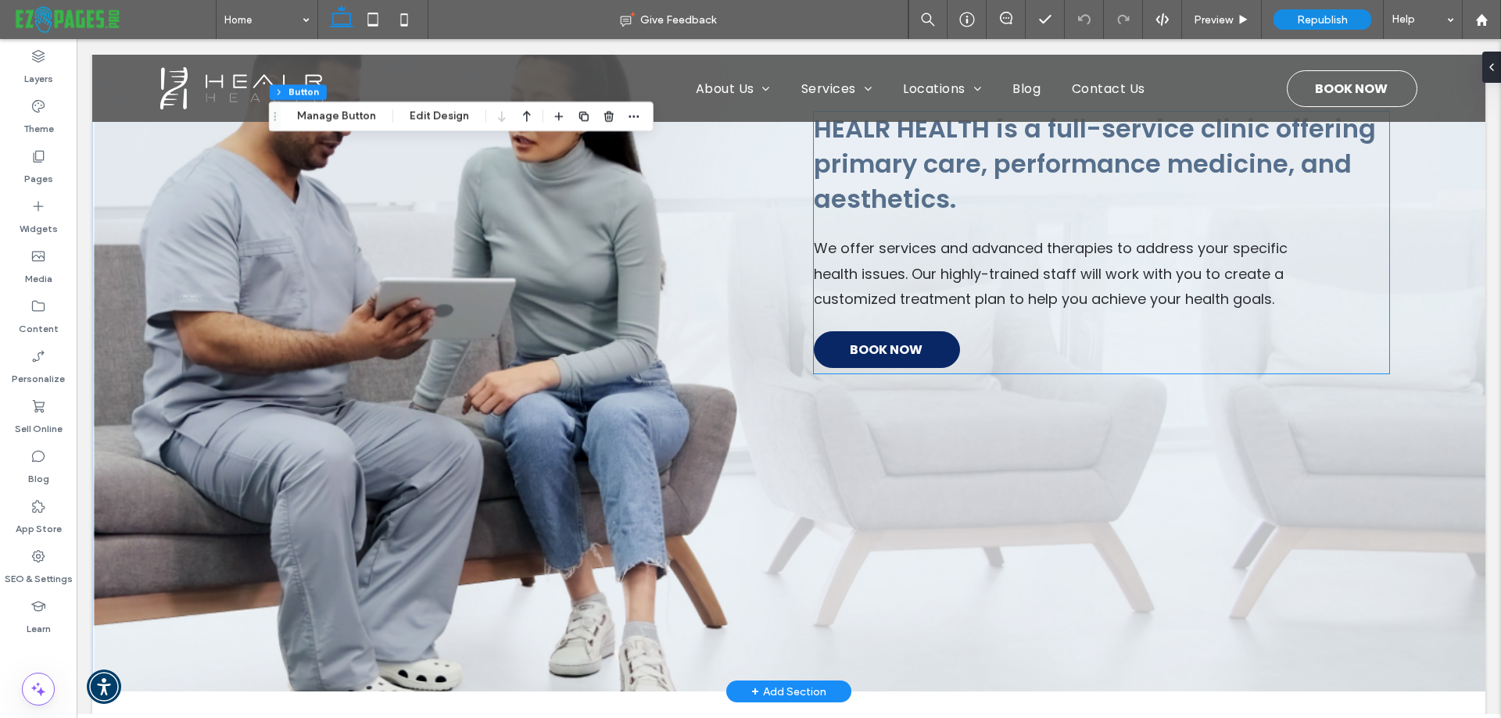
click at [829, 348] on link "BOOK NOW" at bounding box center [887, 349] width 146 height 37
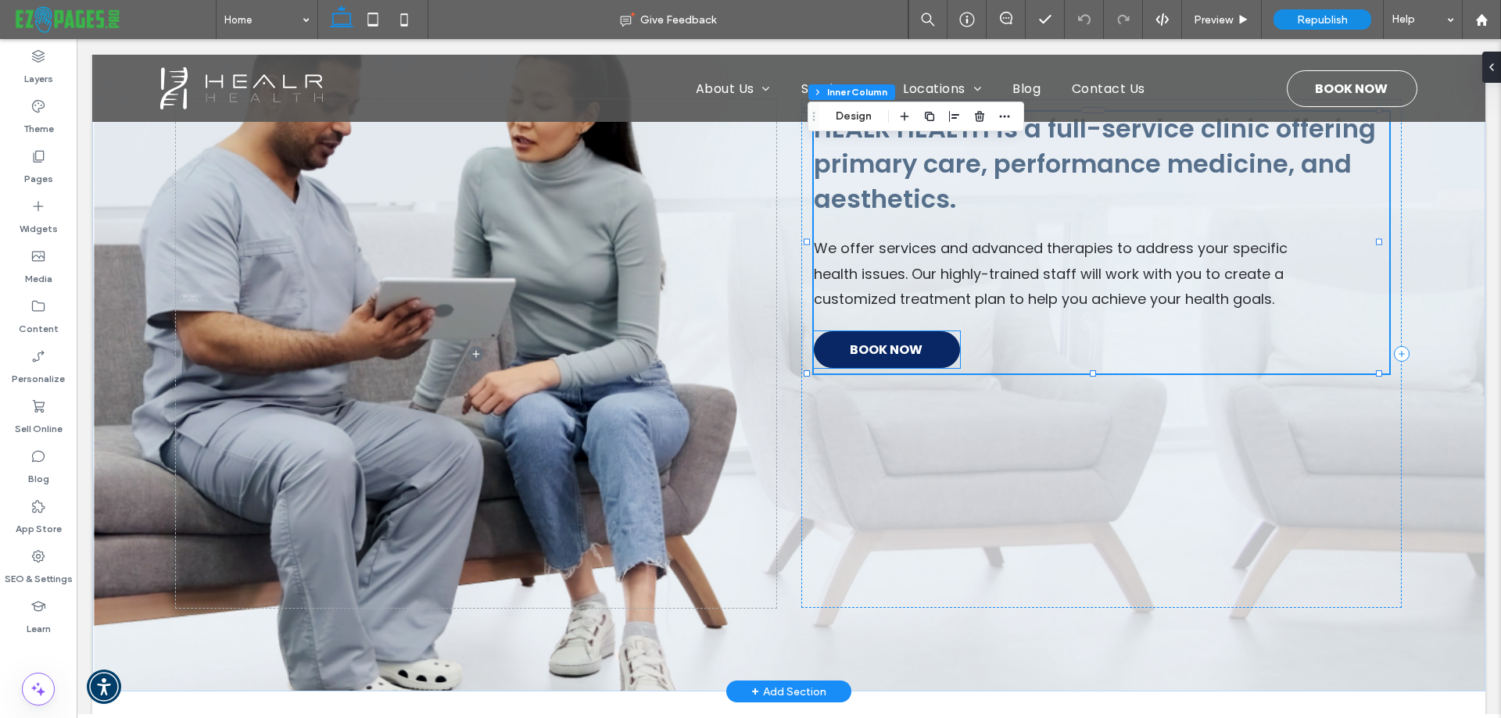
click at [862, 350] on span "BOOK NOW" at bounding box center [886, 349] width 73 height 35
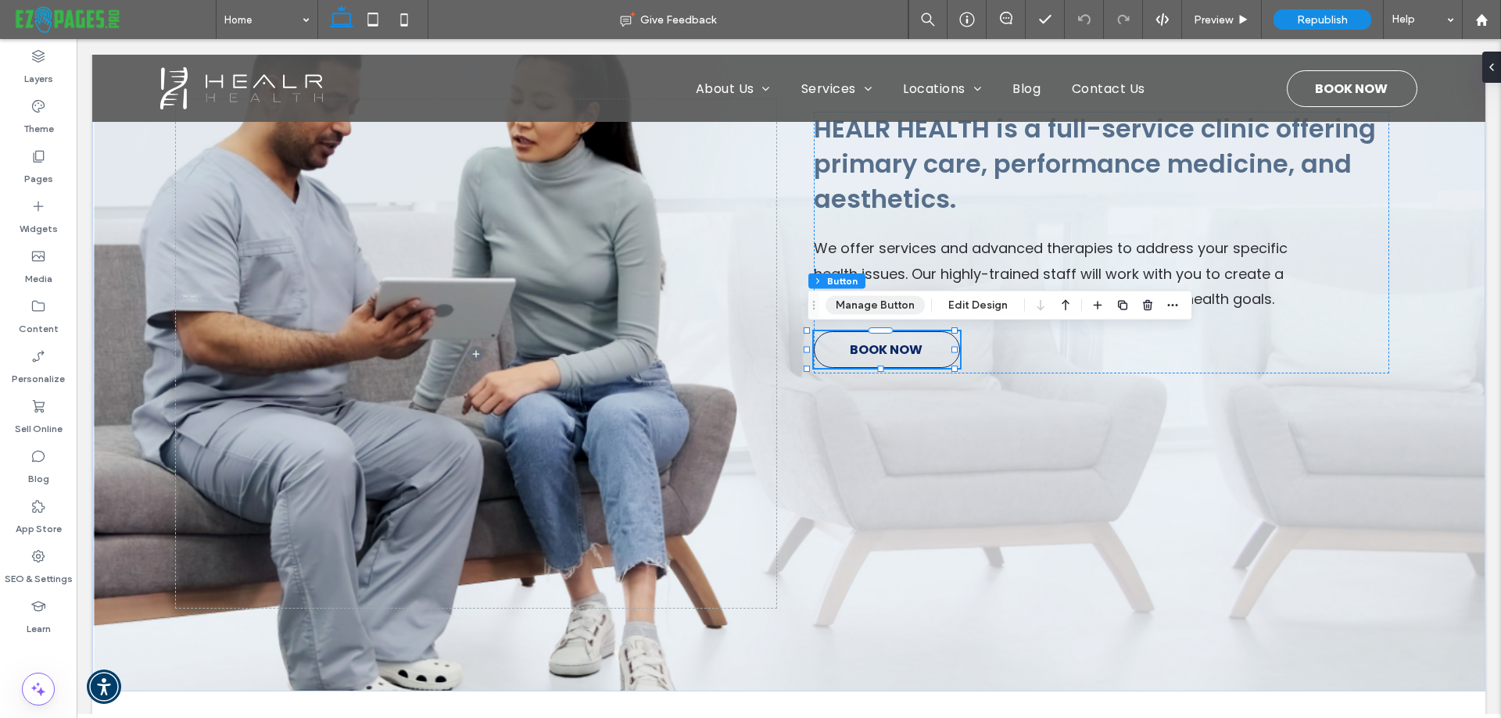
drag, startPoint x: 882, startPoint y: 305, endPoint x: 995, endPoint y: 382, distance: 137.2
click at [882, 305] on button "Manage Button" at bounding box center [874, 305] width 99 height 19
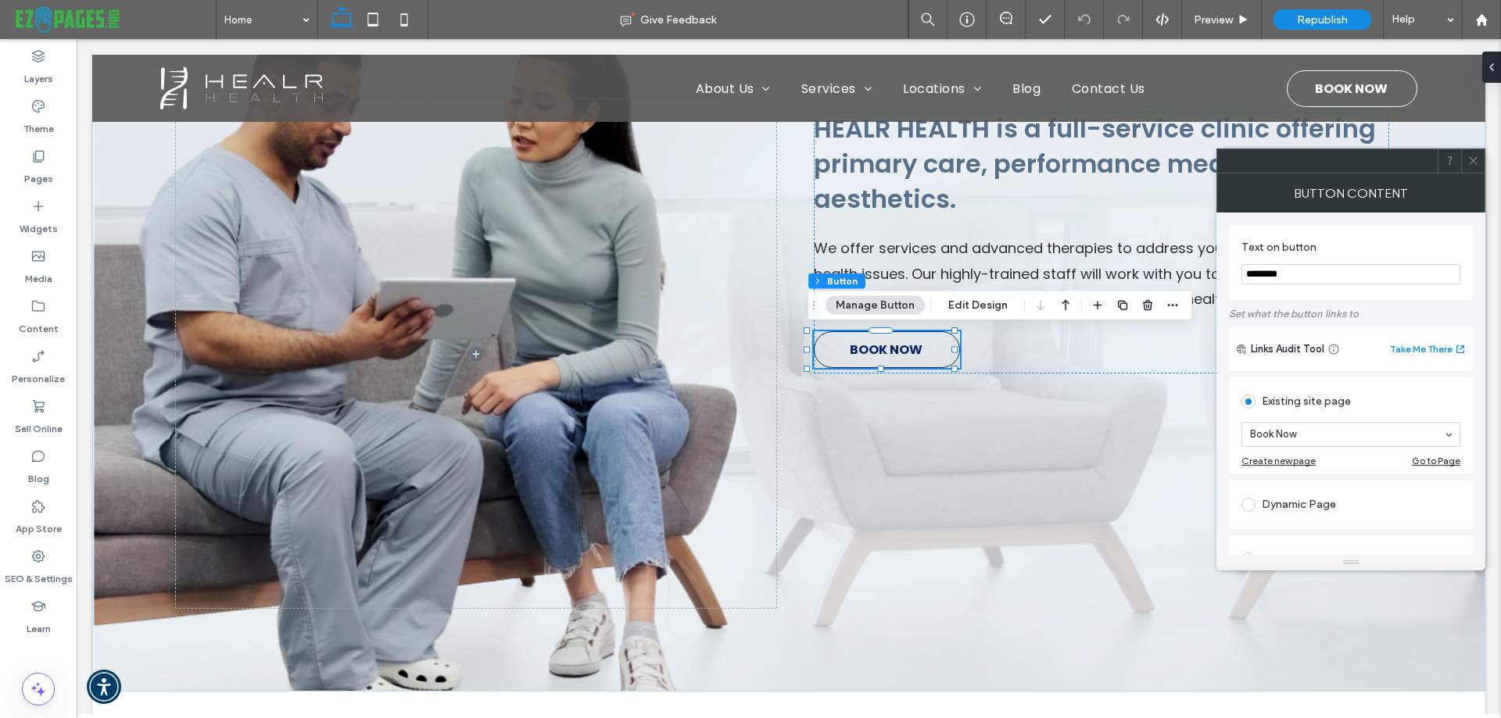
click at [1475, 167] on span at bounding box center [1473, 160] width 12 height 23
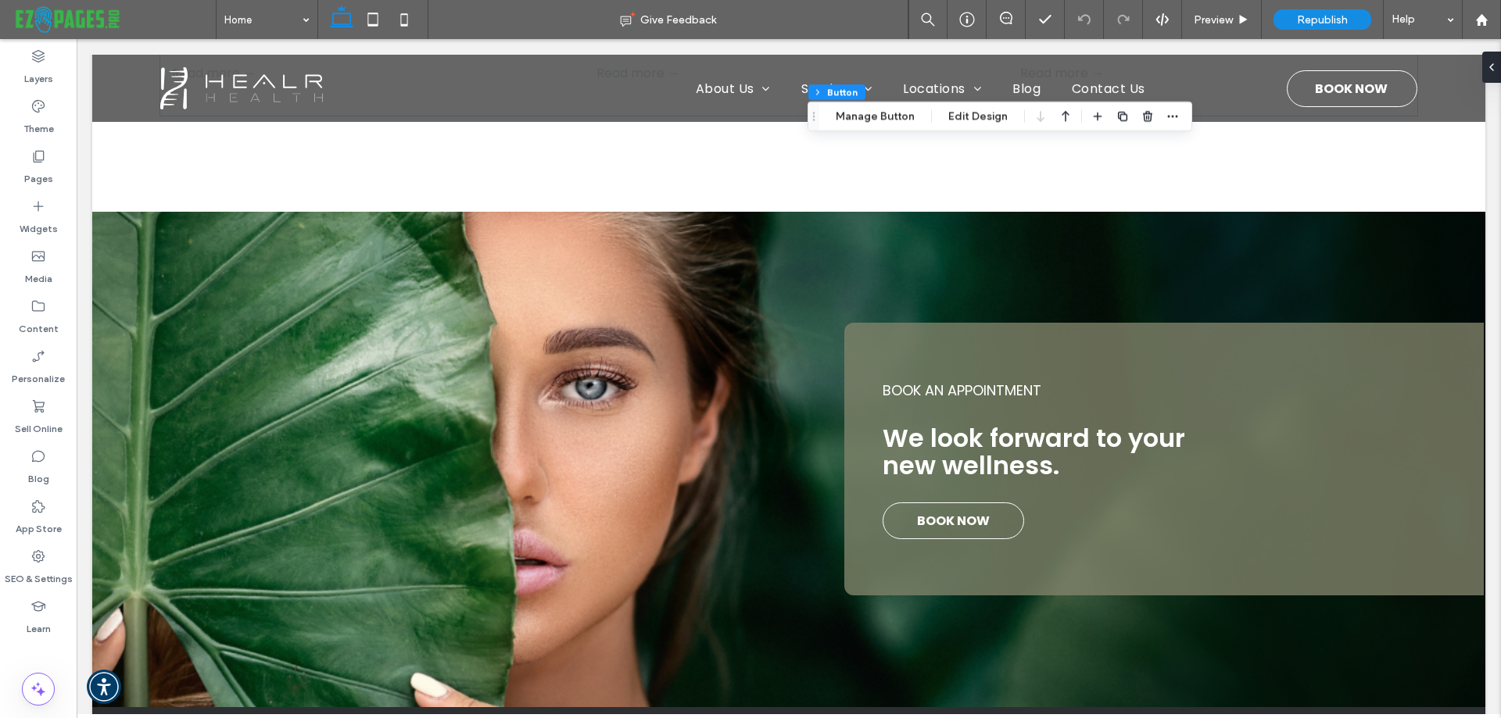
scroll to position [2267, 0]
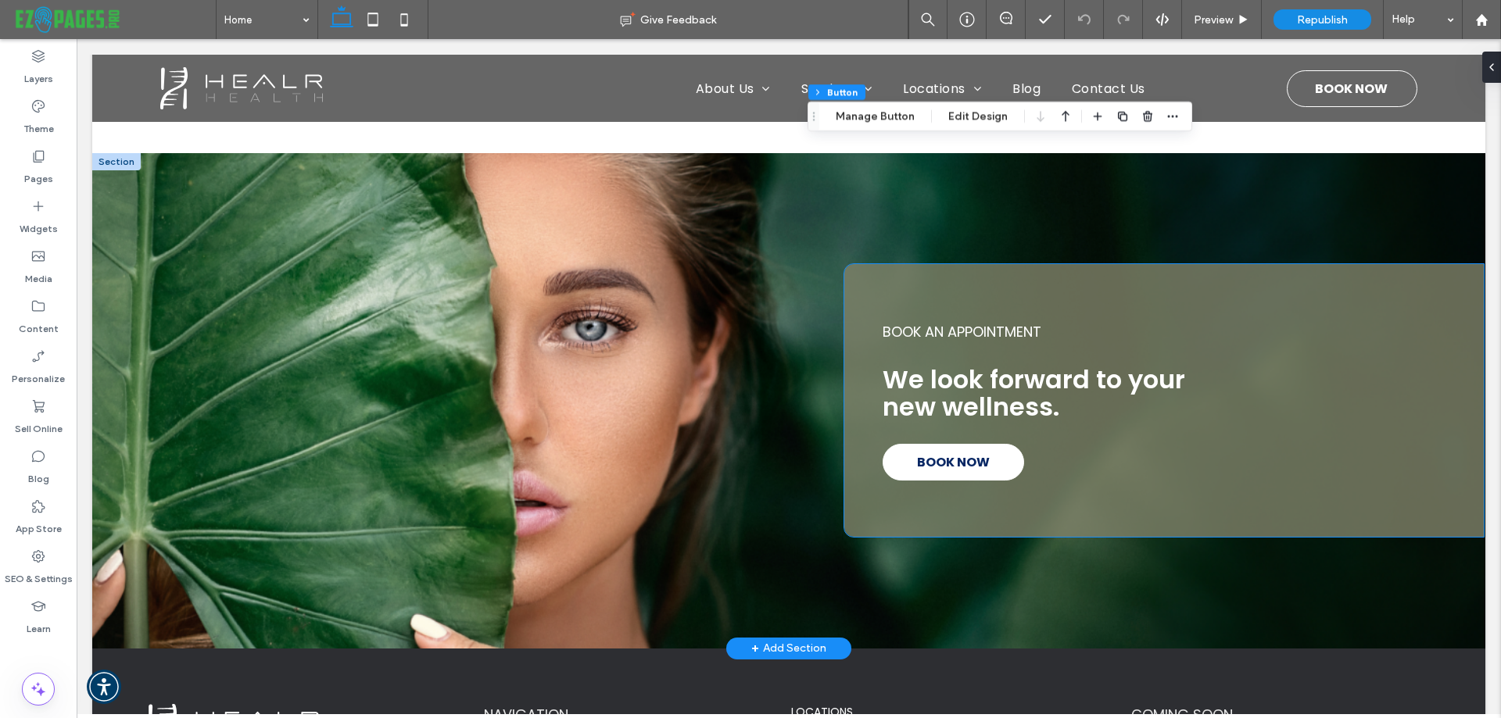
click at [961, 455] on span "BOOK NOW" at bounding box center [953, 462] width 73 height 35
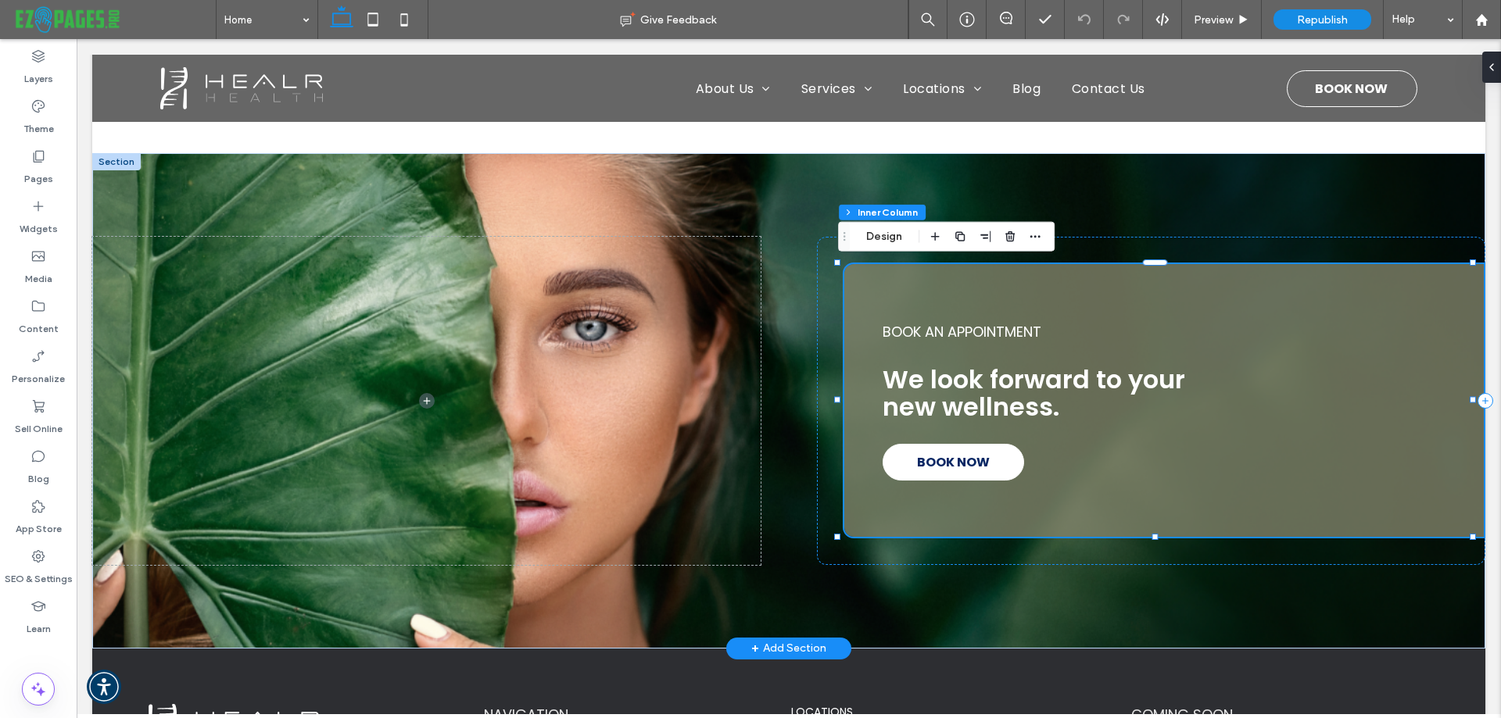
click at [961, 455] on span "BOOK NOW" at bounding box center [953, 462] width 73 height 35
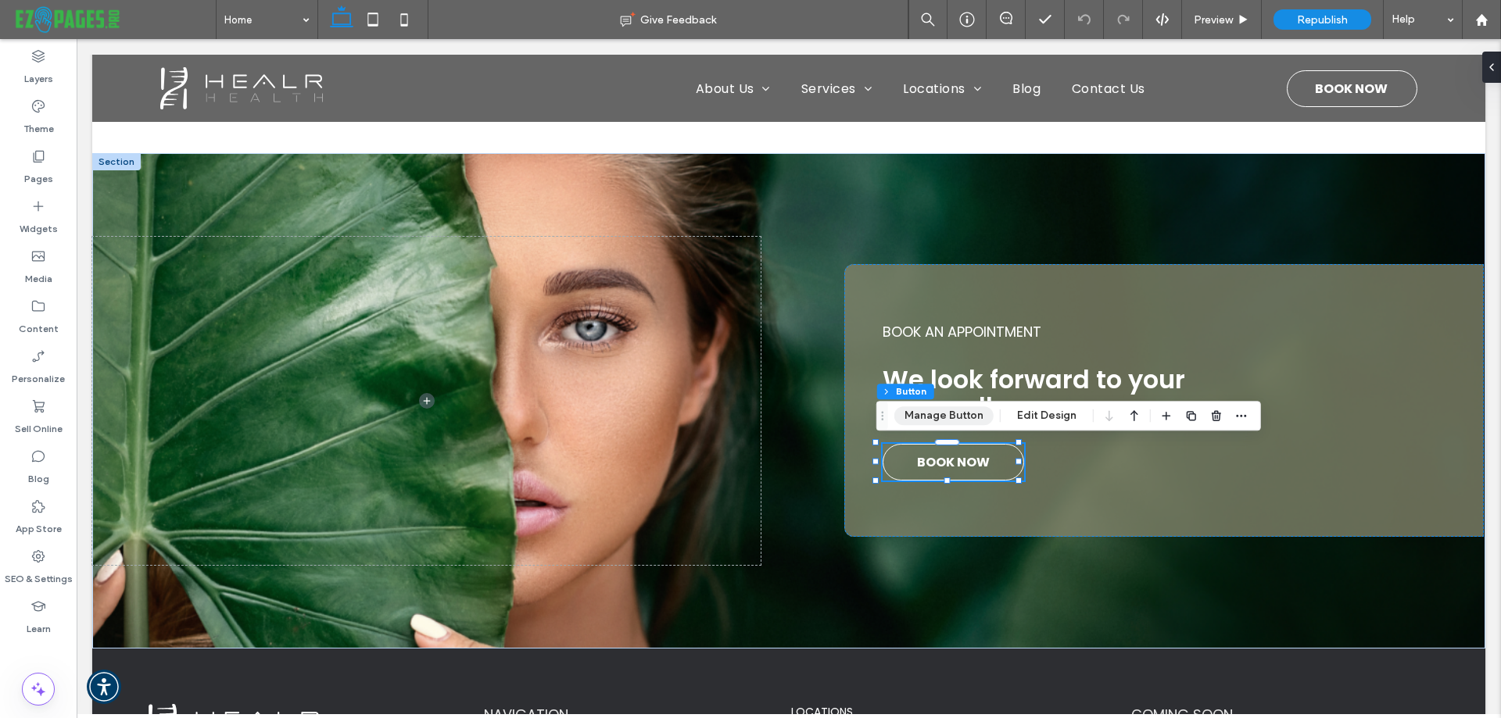
click at [944, 413] on button "Manage Button" at bounding box center [943, 415] width 99 height 19
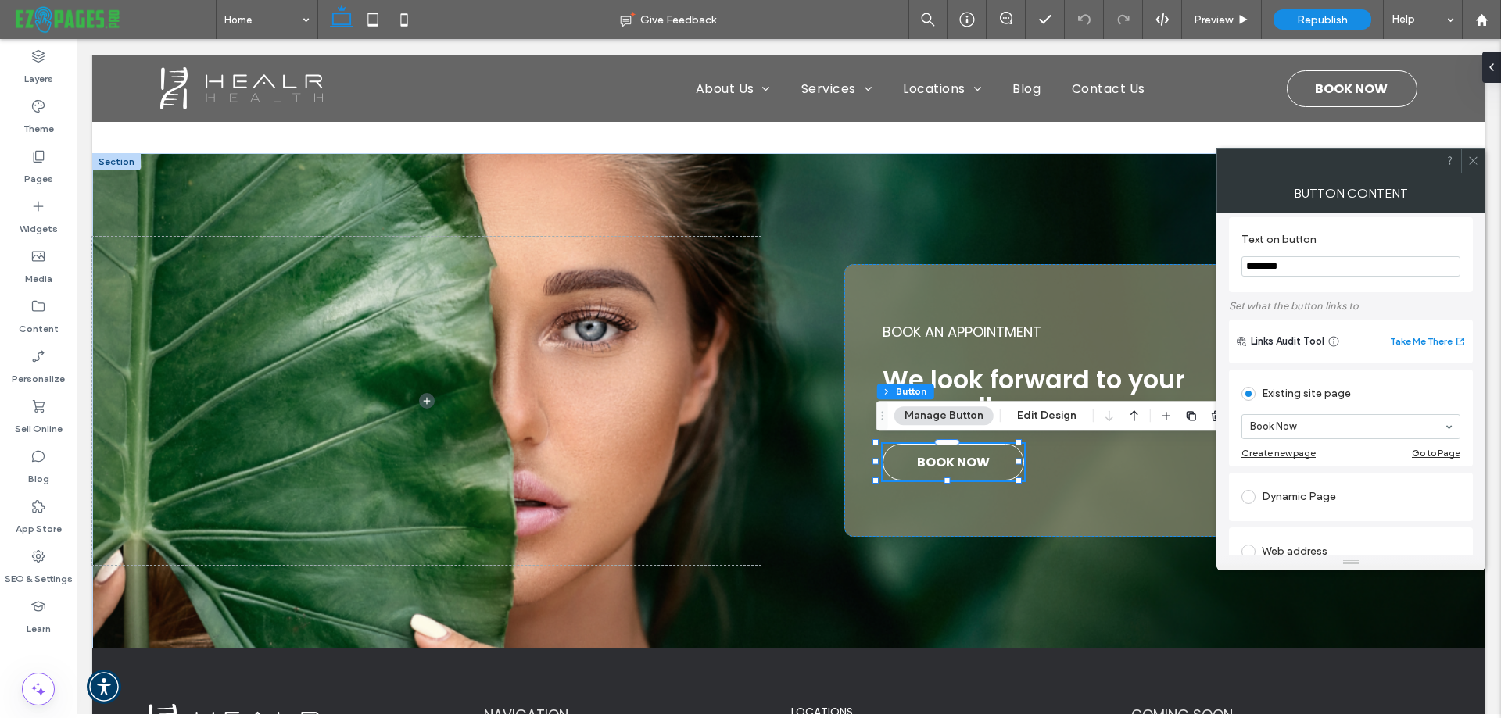
scroll to position [0, 0]
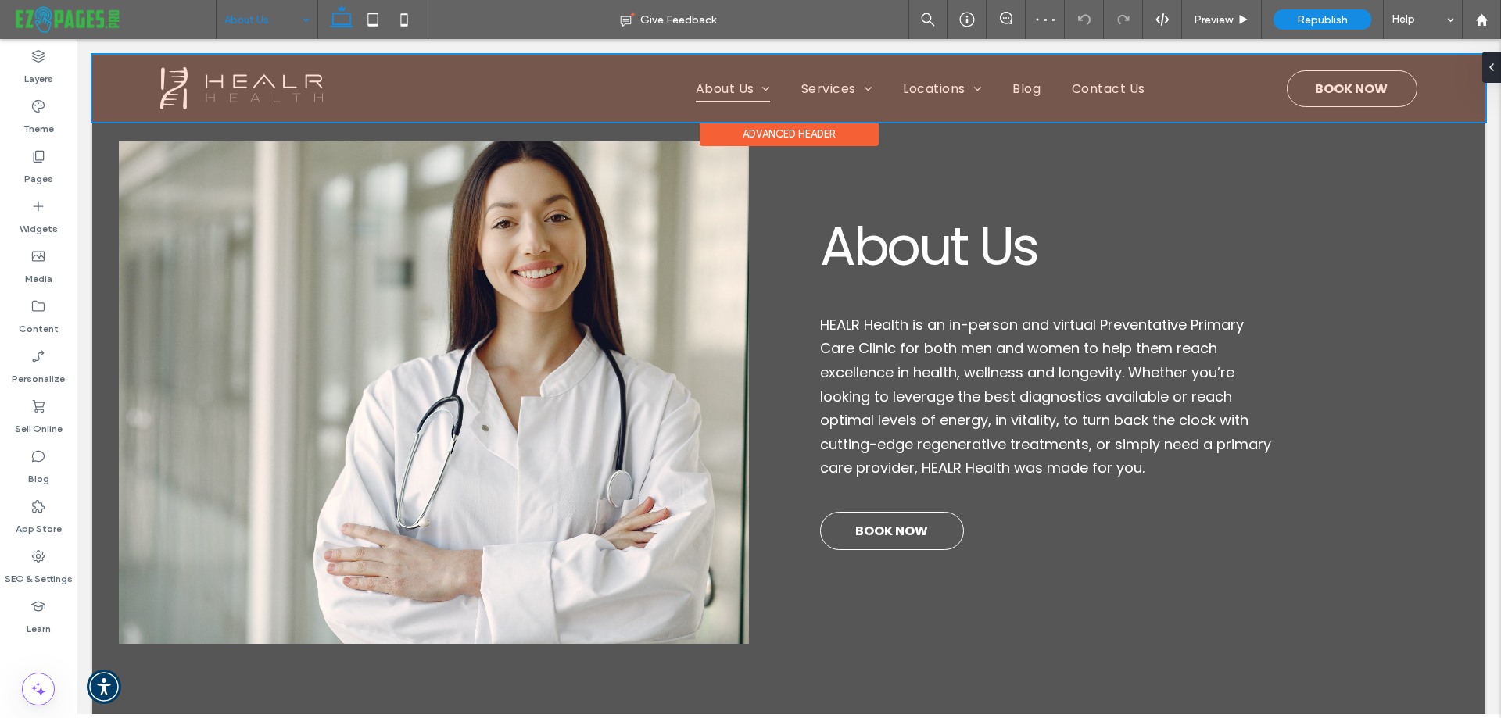
click at [1315, 81] on div at bounding box center [788, 88] width 1393 height 67
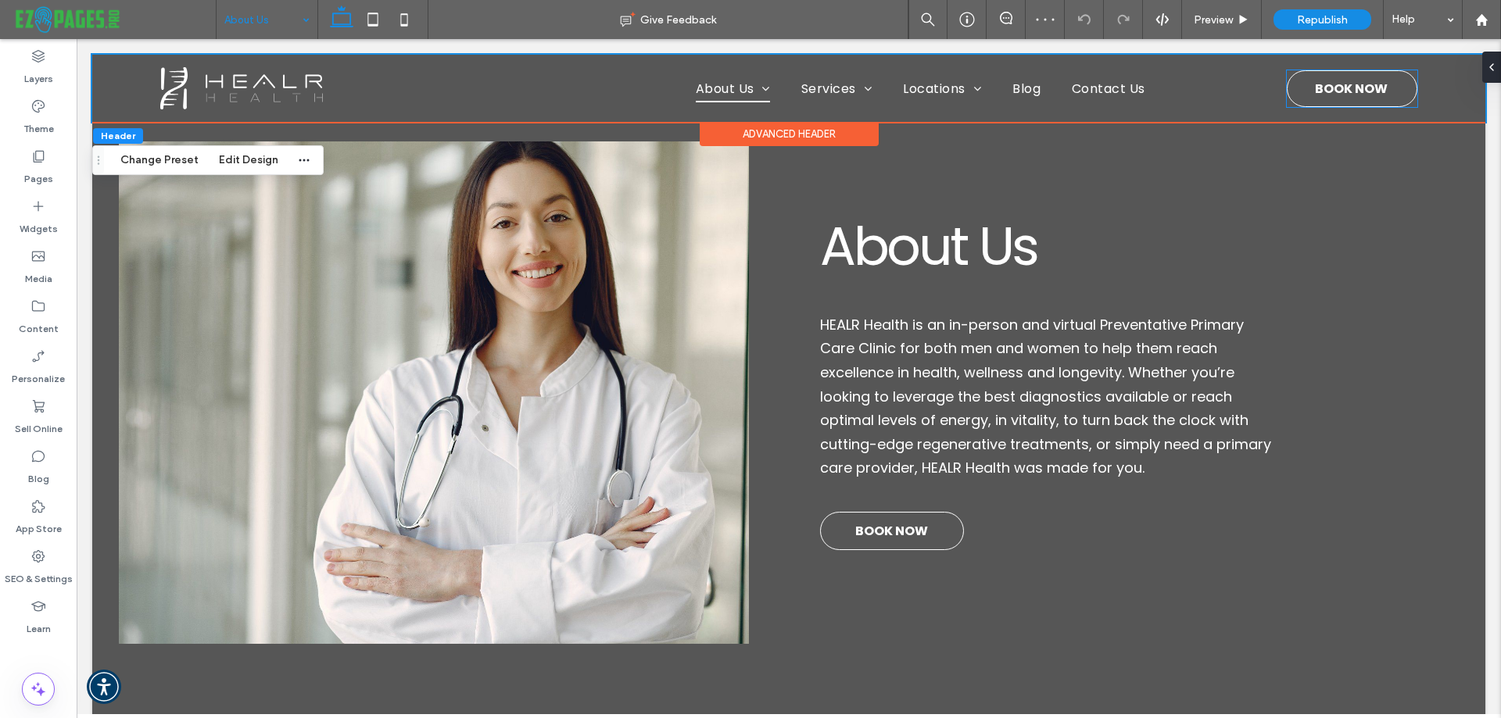
click at [1315, 81] on span "BOOK NOW" at bounding box center [1351, 88] width 73 height 35
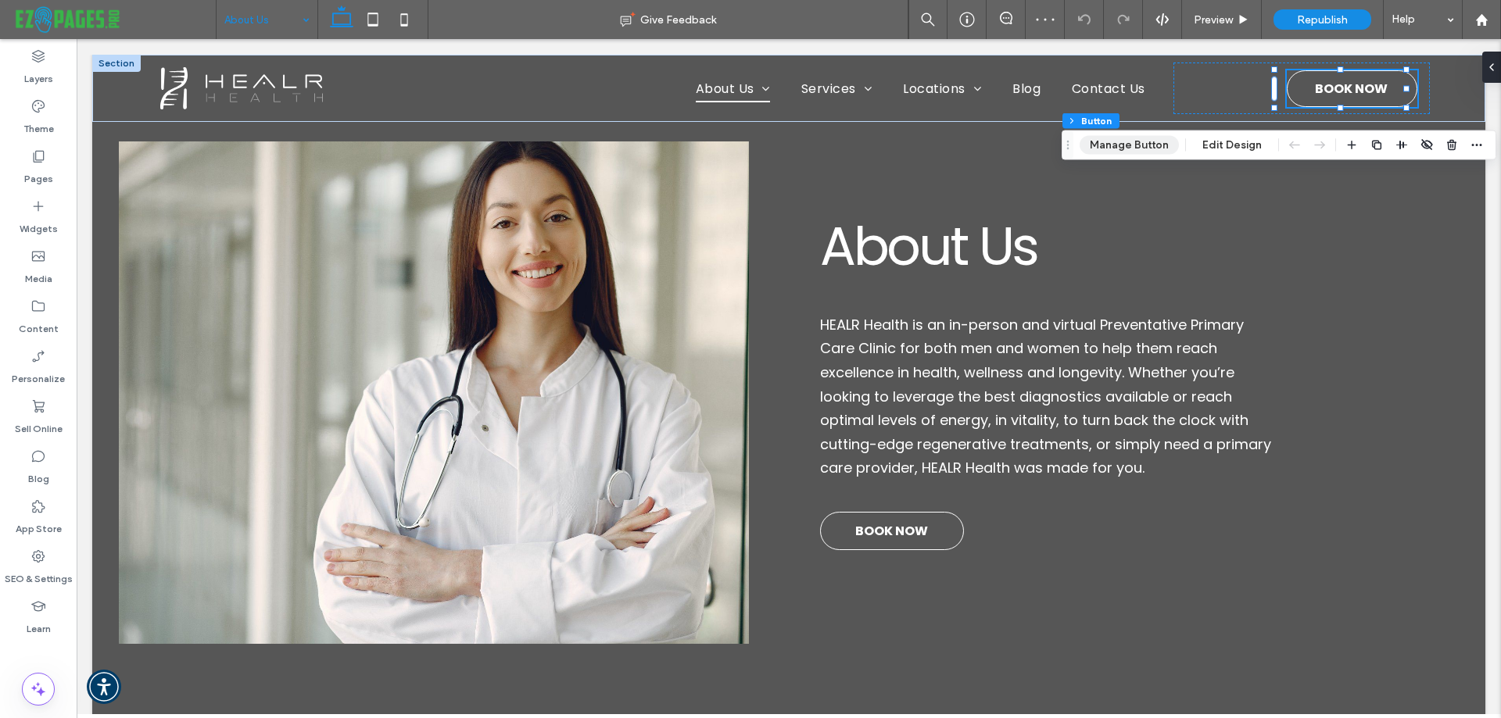
click at [1136, 143] on button "Manage Button" at bounding box center [1128, 145] width 99 height 19
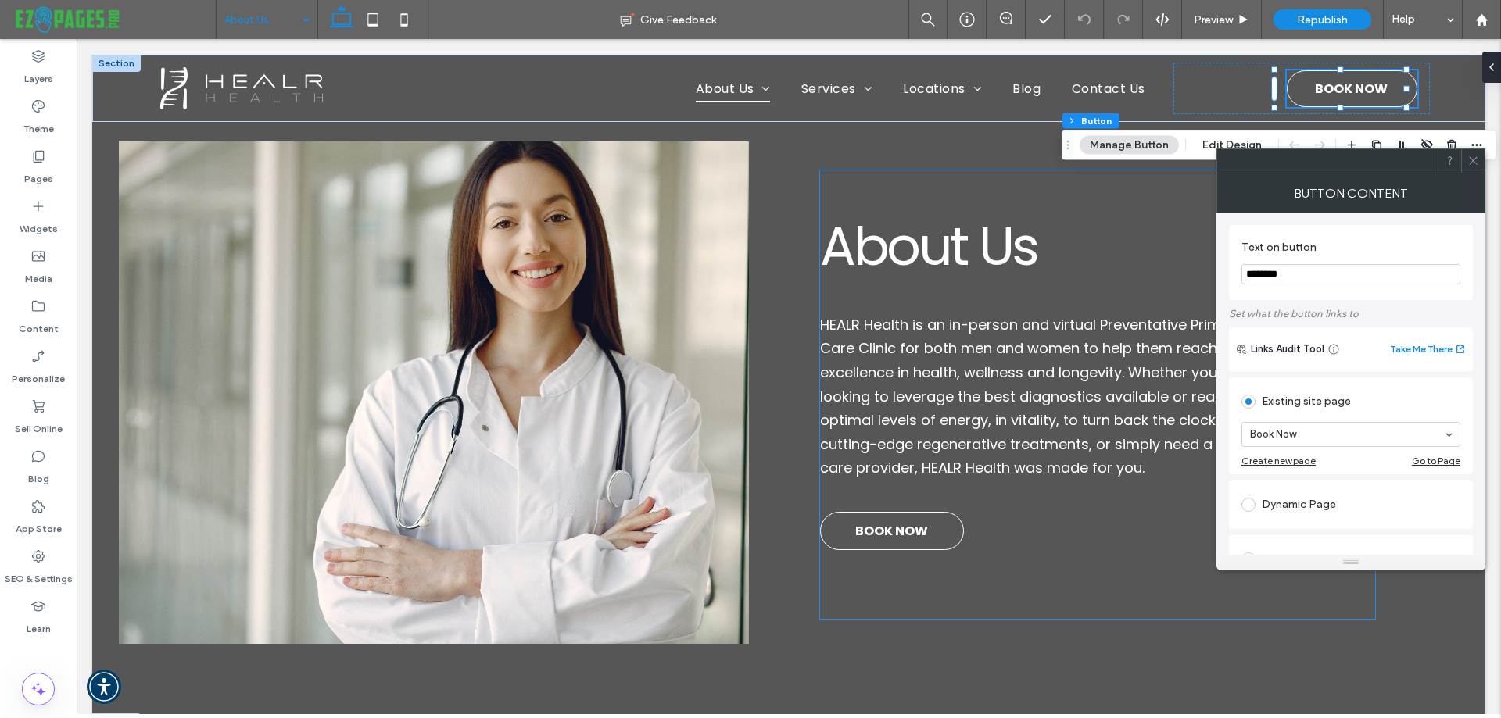
click at [889, 506] on div at bounding box center [1097, 496] width 555 height 31
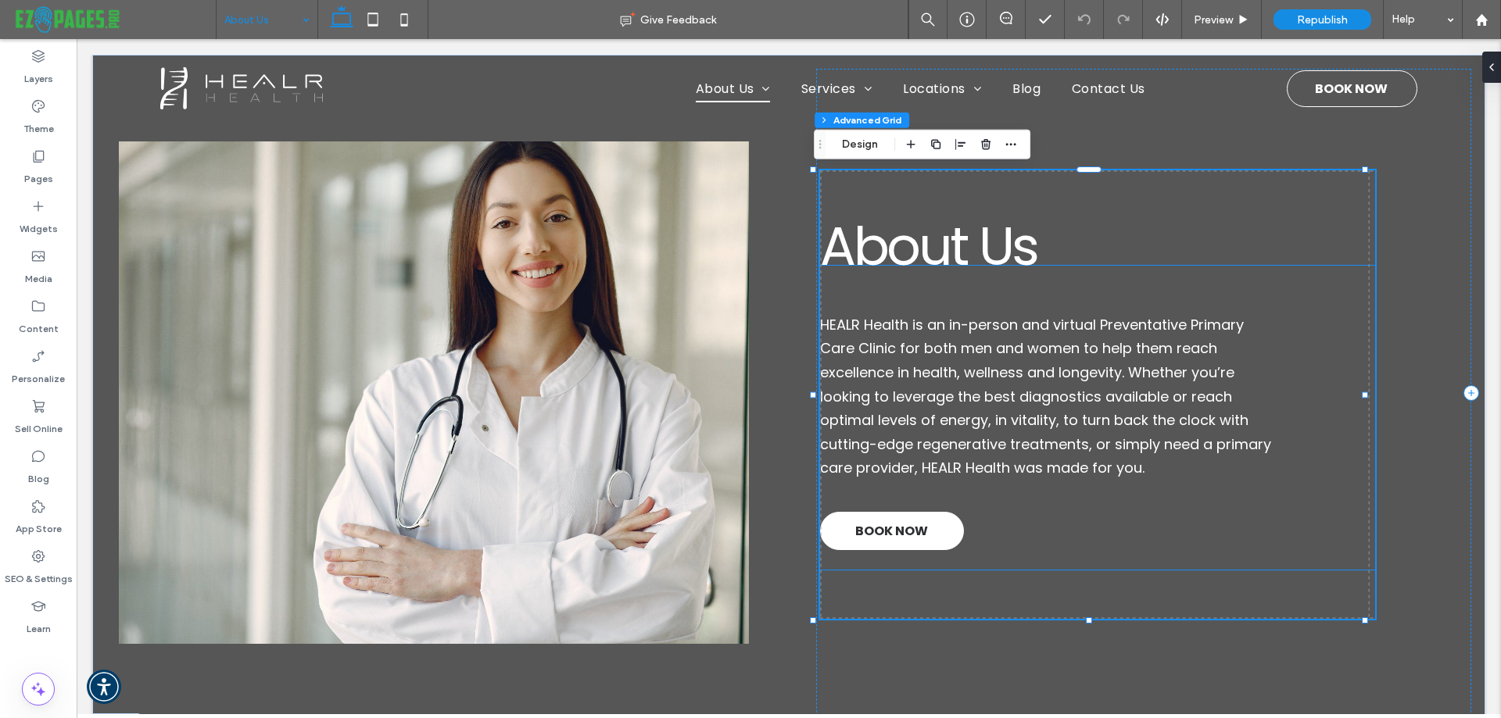
click at [889, 520] on span "BOOK NOW" at bounding box center [891, 531] width 73 height 35
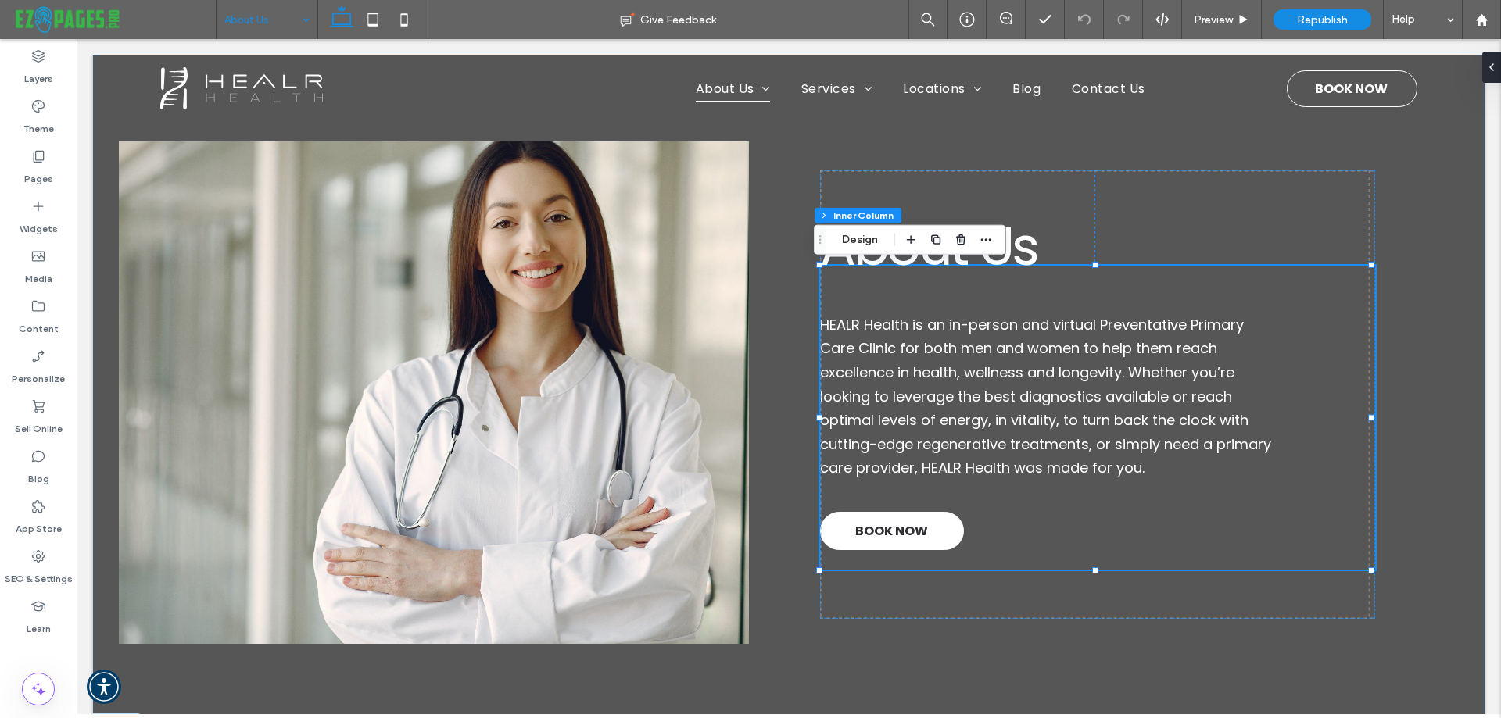
click at [889, 520] on span "BOOK NOW" at bounding box center [891, 531] width 73 height 35
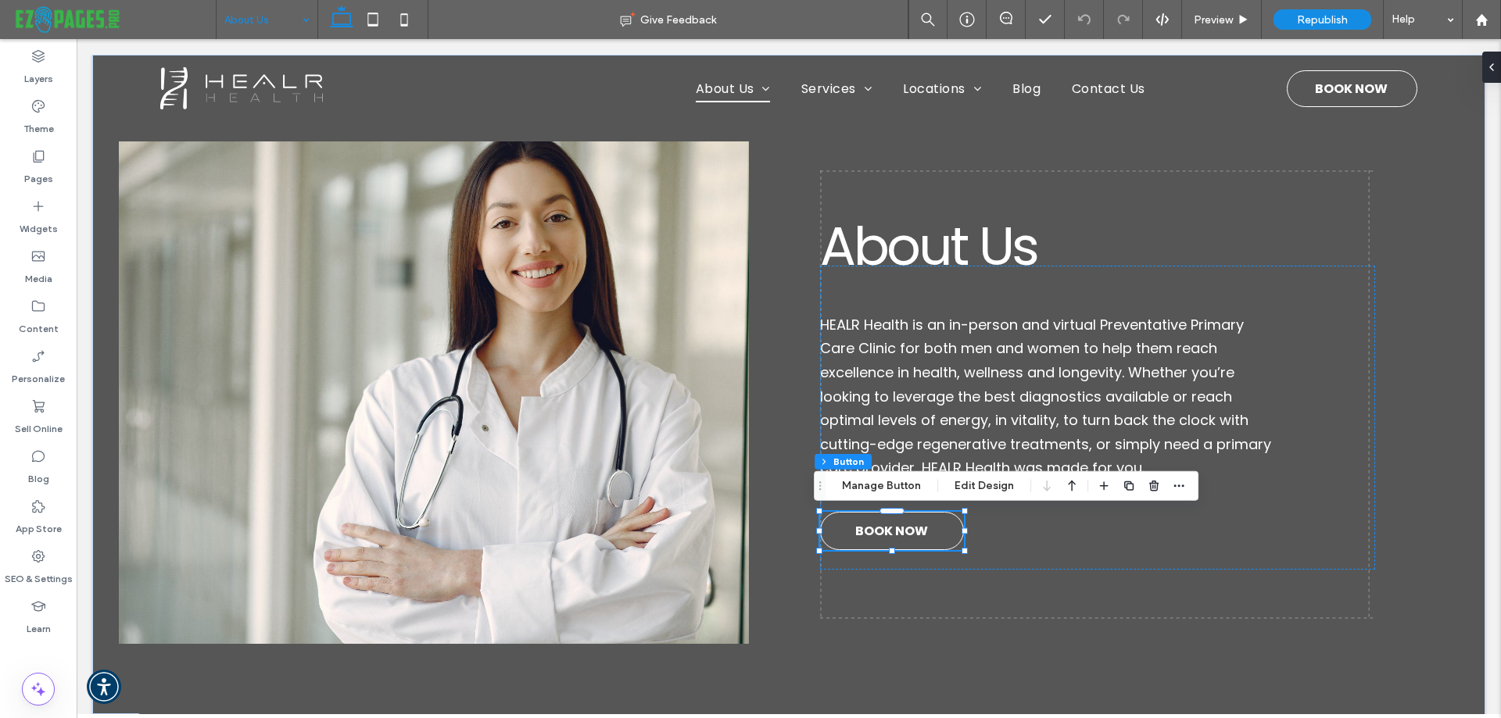
drag, startPoint x: 893, startPoint y: 489, endPoint x: 971, endPoint y: 473, distance: 79.7
click at [893, 489] on button "Manage Button" at bounding box center [881, 486] width 99 height 19
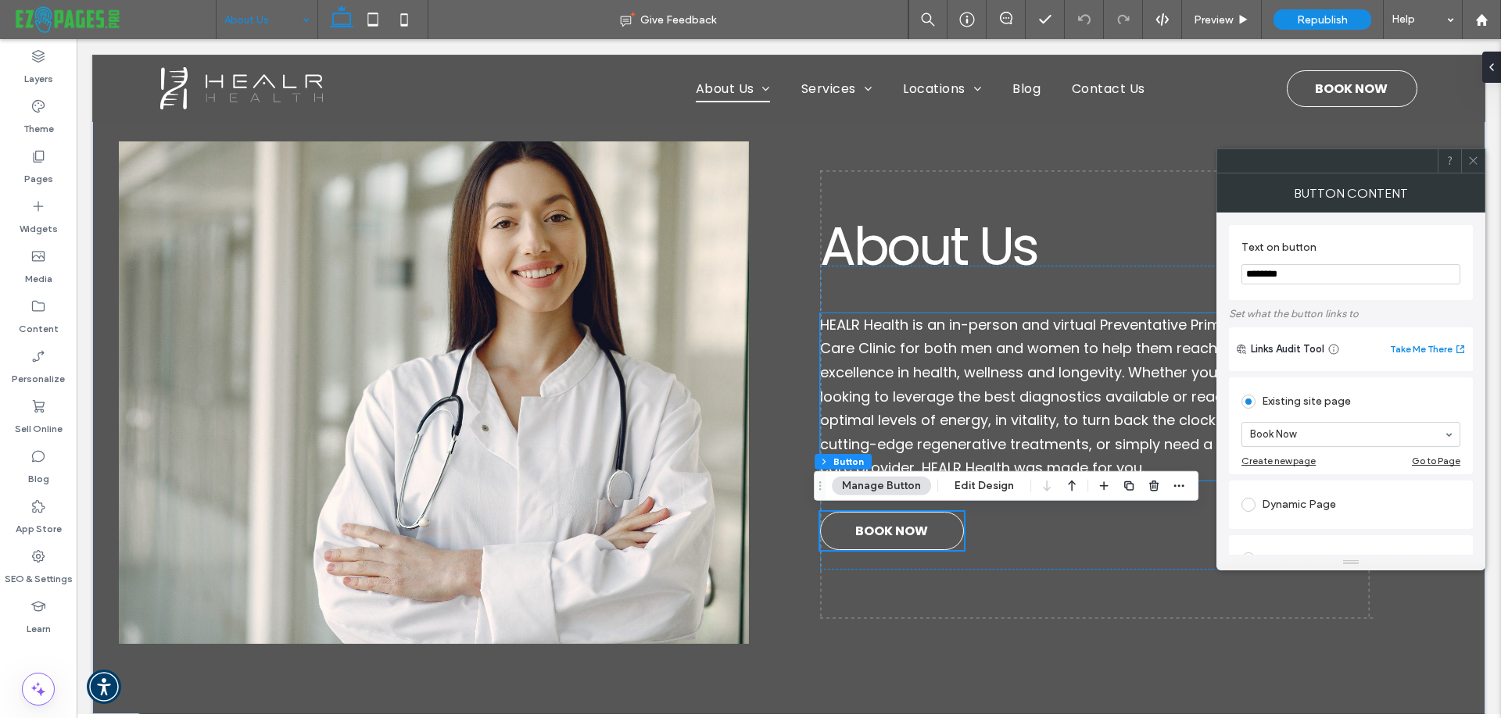
scroll to position [391, 0]
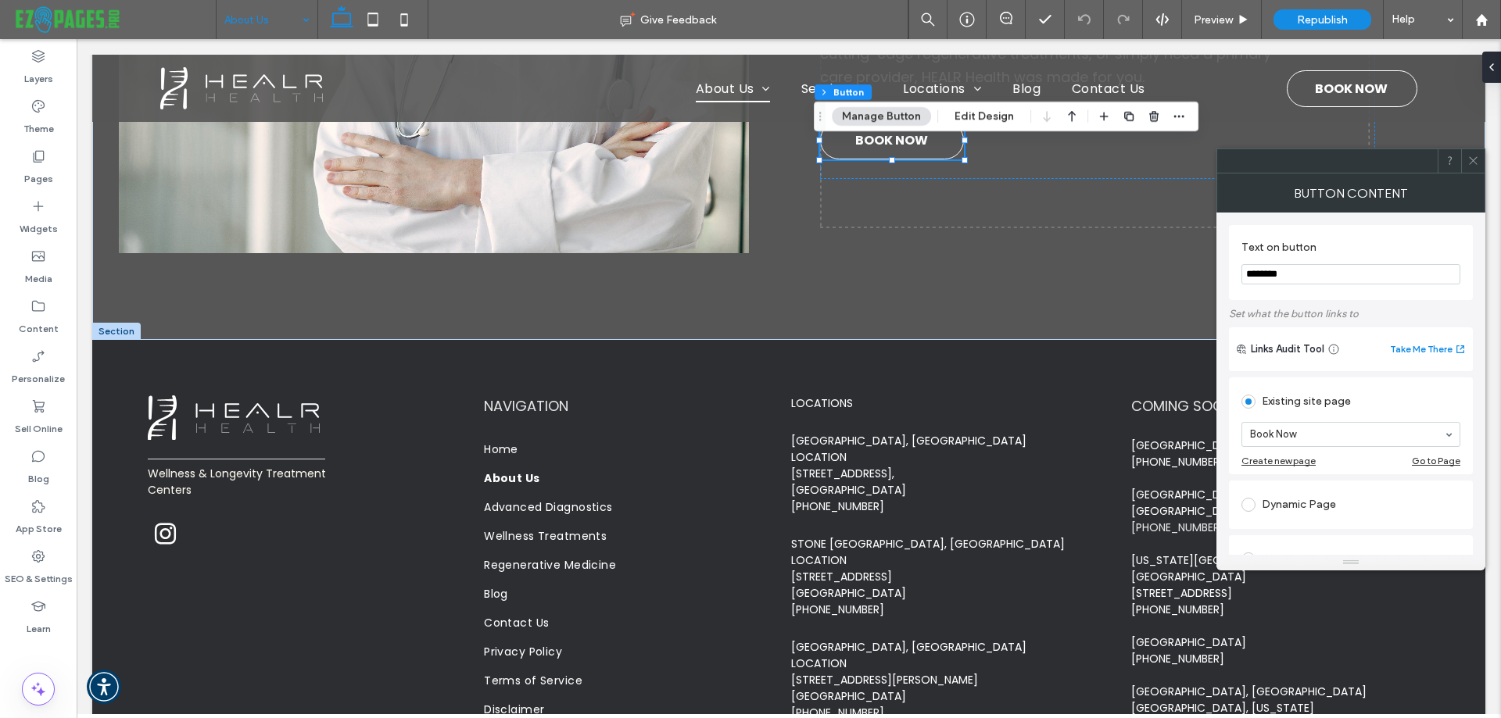
click at [1466, 159] on div at bounding box center [1472, 160] width 23 height 23
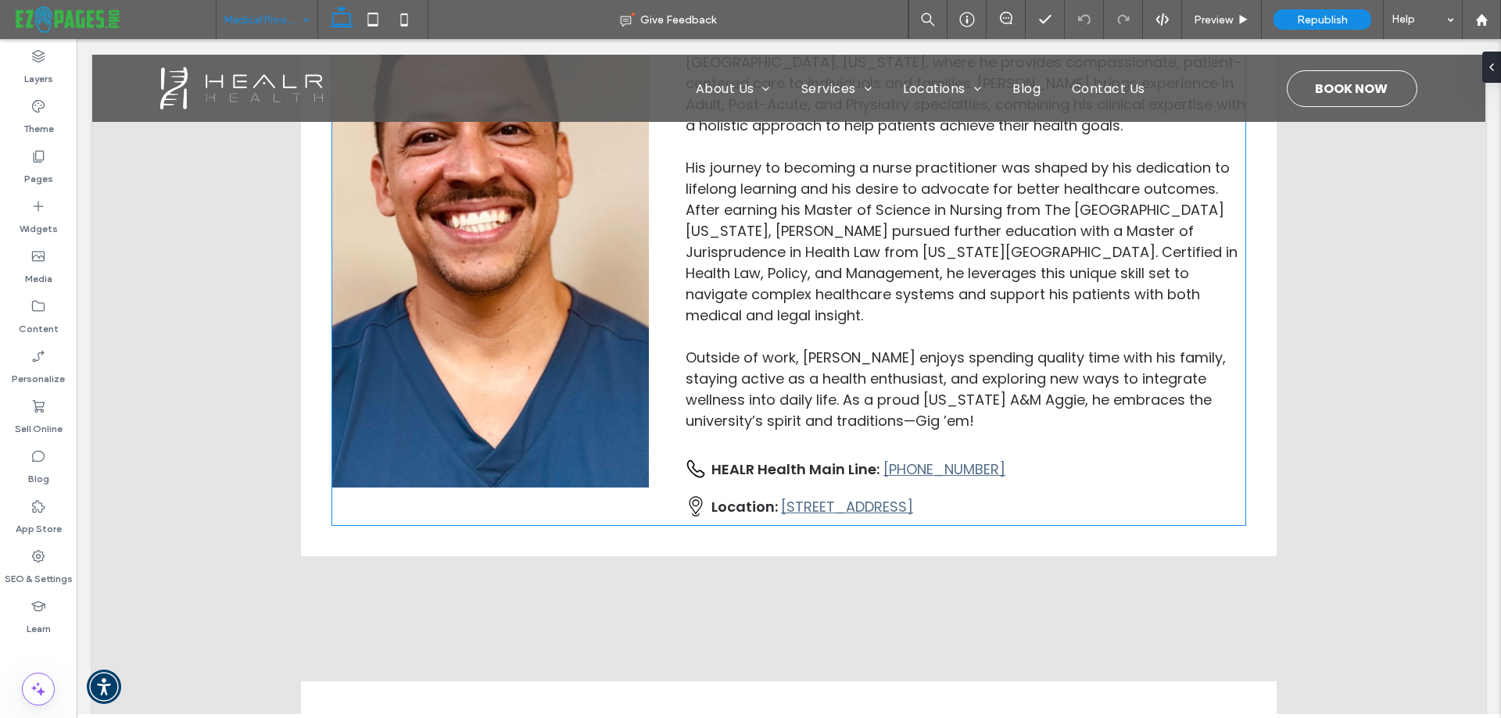
scroll to position [1251, 0]
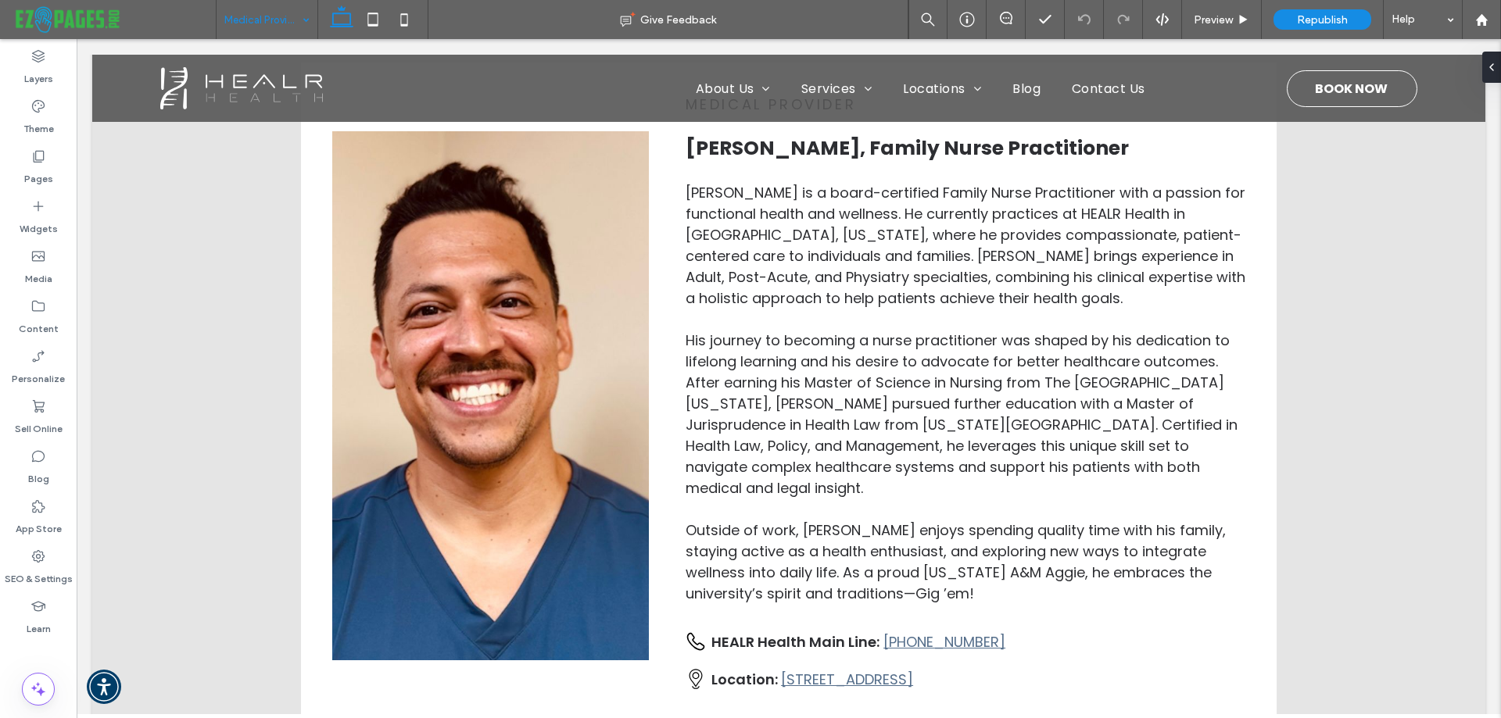
click at [300, 23] on div "Medical Providers" at bounding box center [267, 19] width 101 height 39
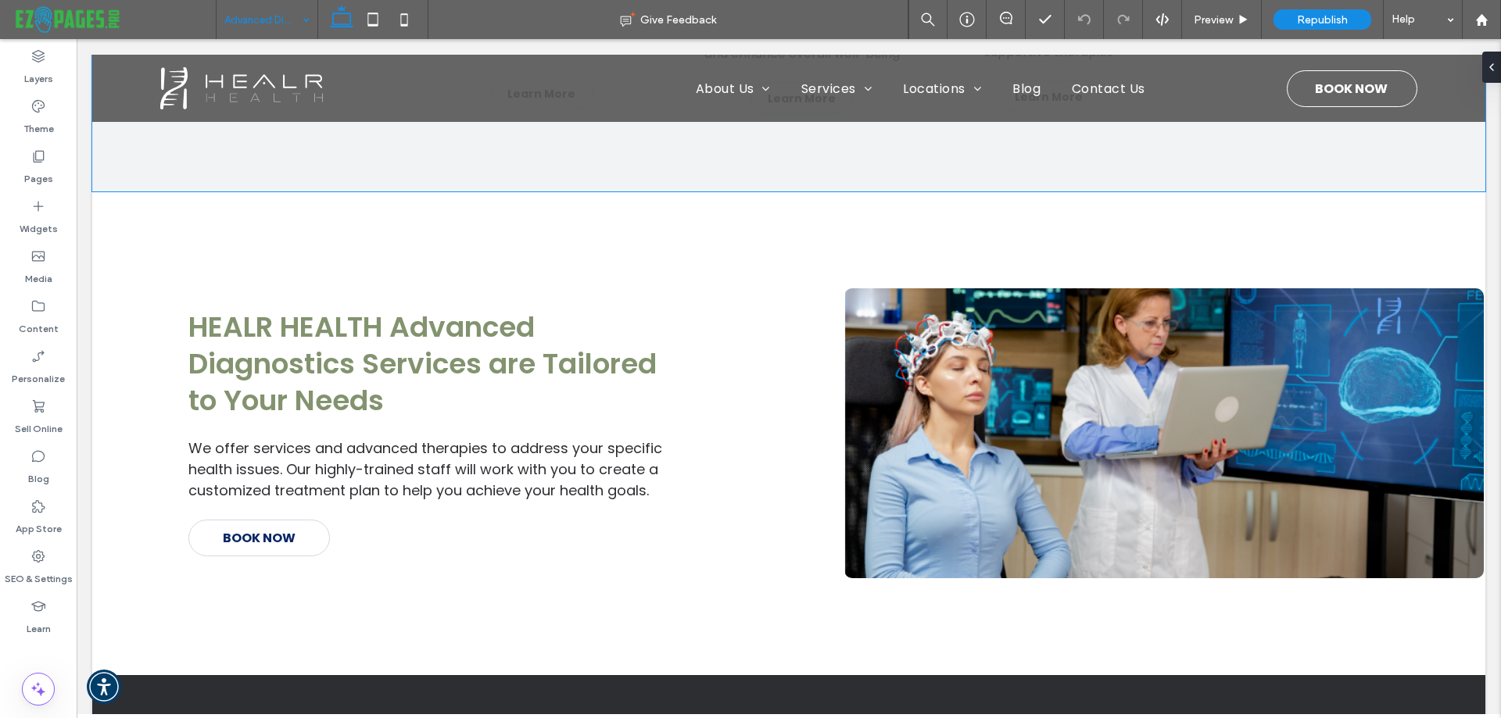
scroll to position [1251, 0]
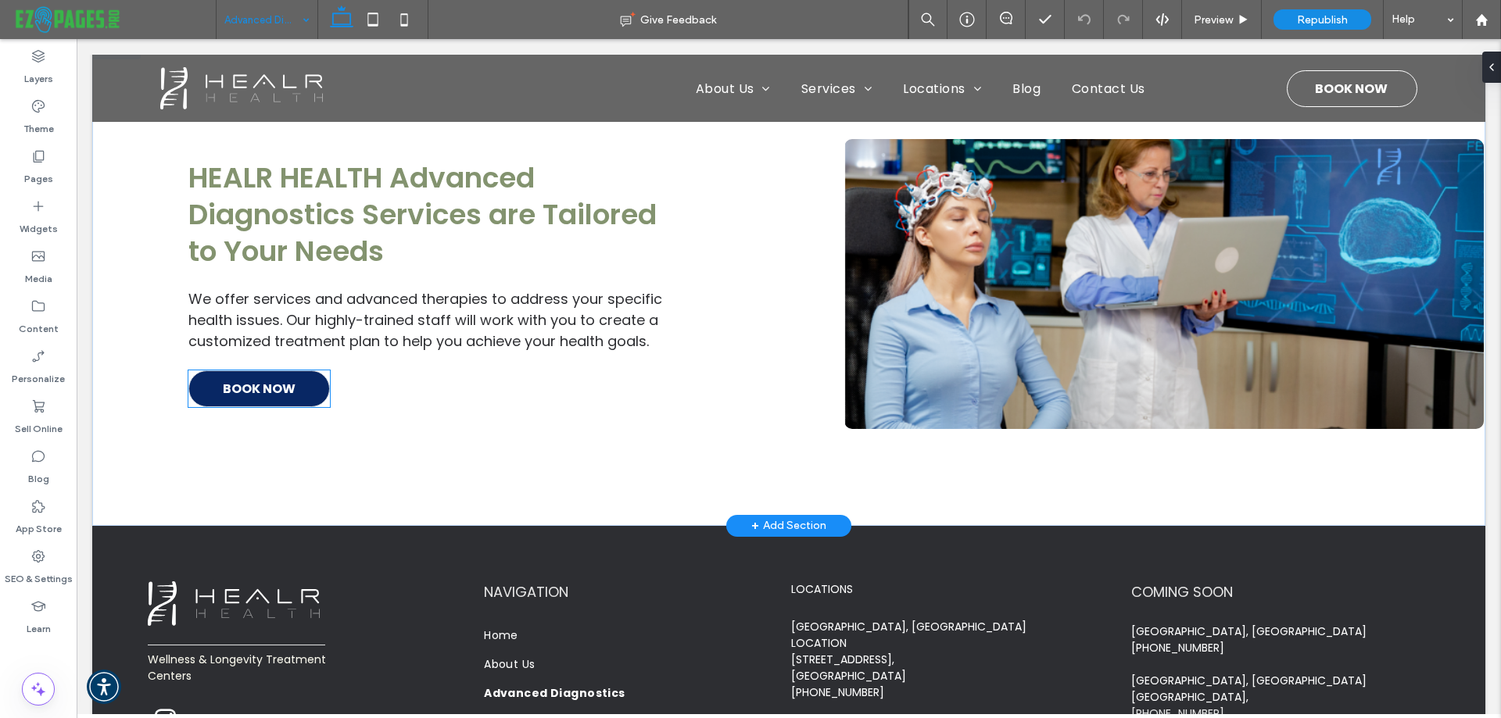
click at [299, 378] on link "BOOK NOW" at bounding box center [258, 388] width 141 height 37
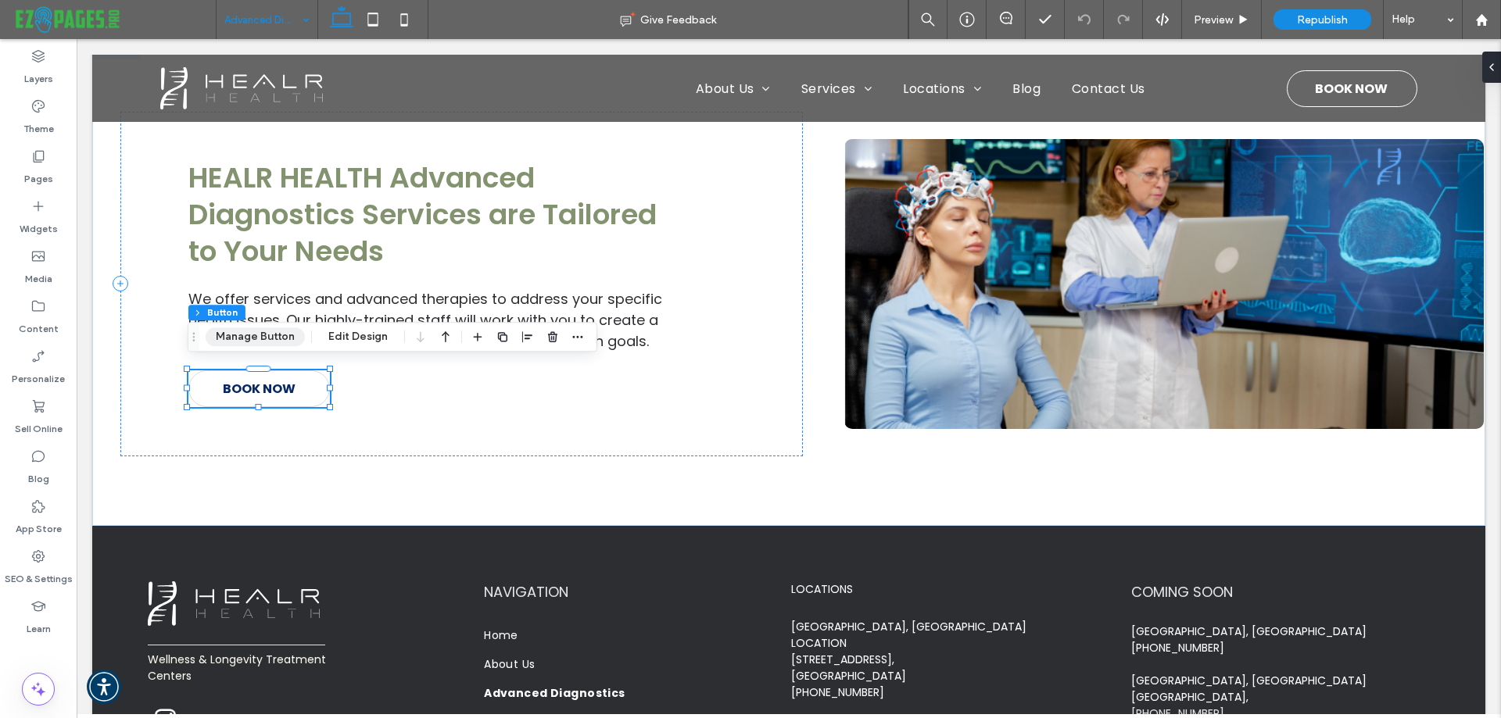
click at [256, 335] on button "Manage Button" at bounding box center [255, 337] width 99 height 19
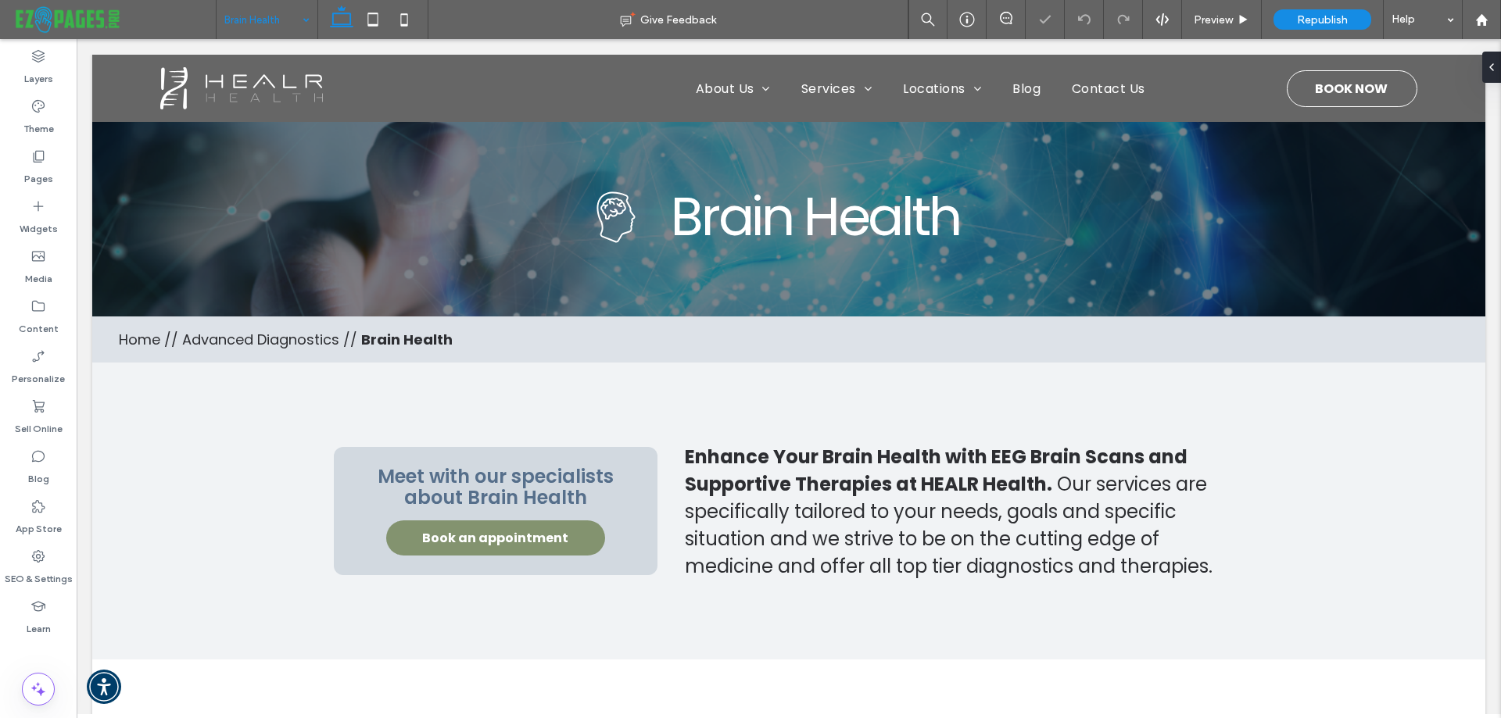
click at [277, 16] on input at bounding box center [262, 19] width 77 height 39
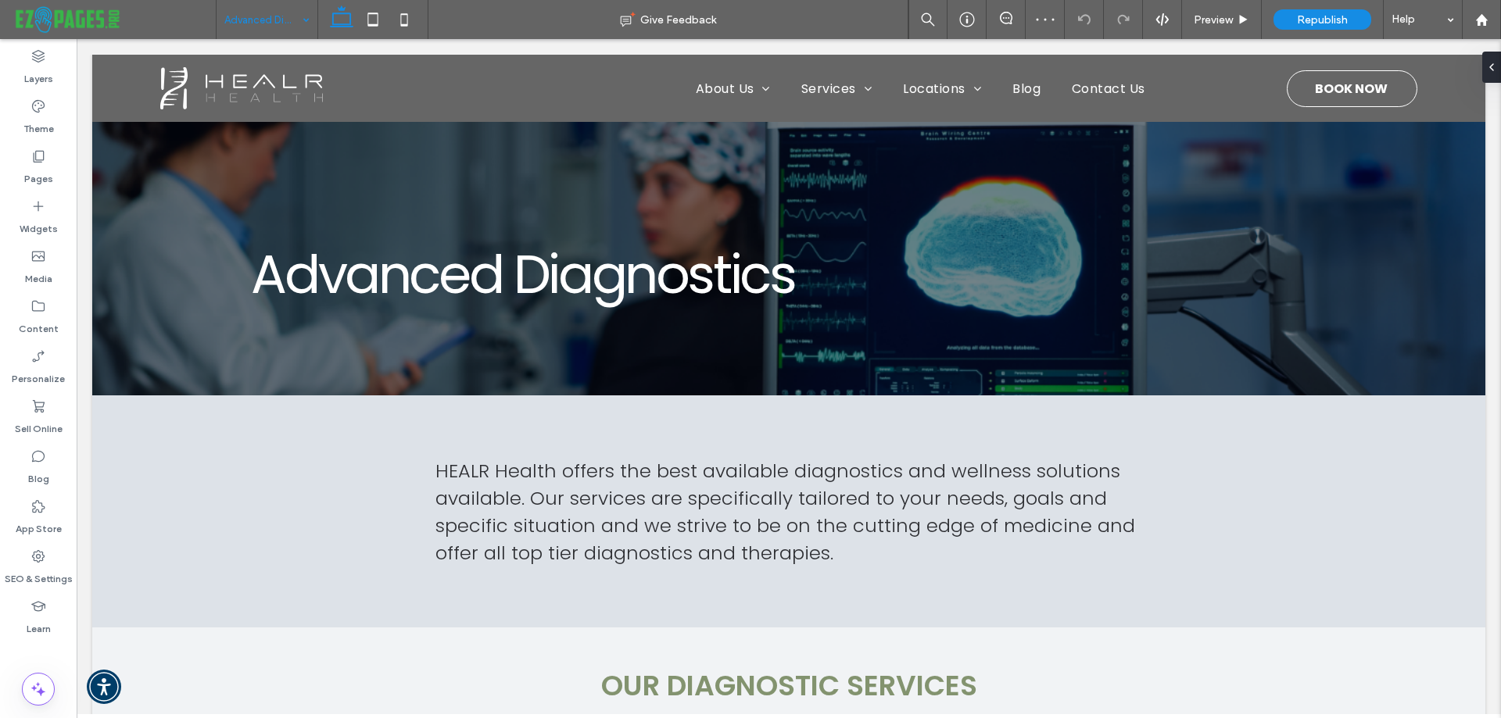
click at [249, 22] on input at bounding box center [262, 19] width 77 height 39
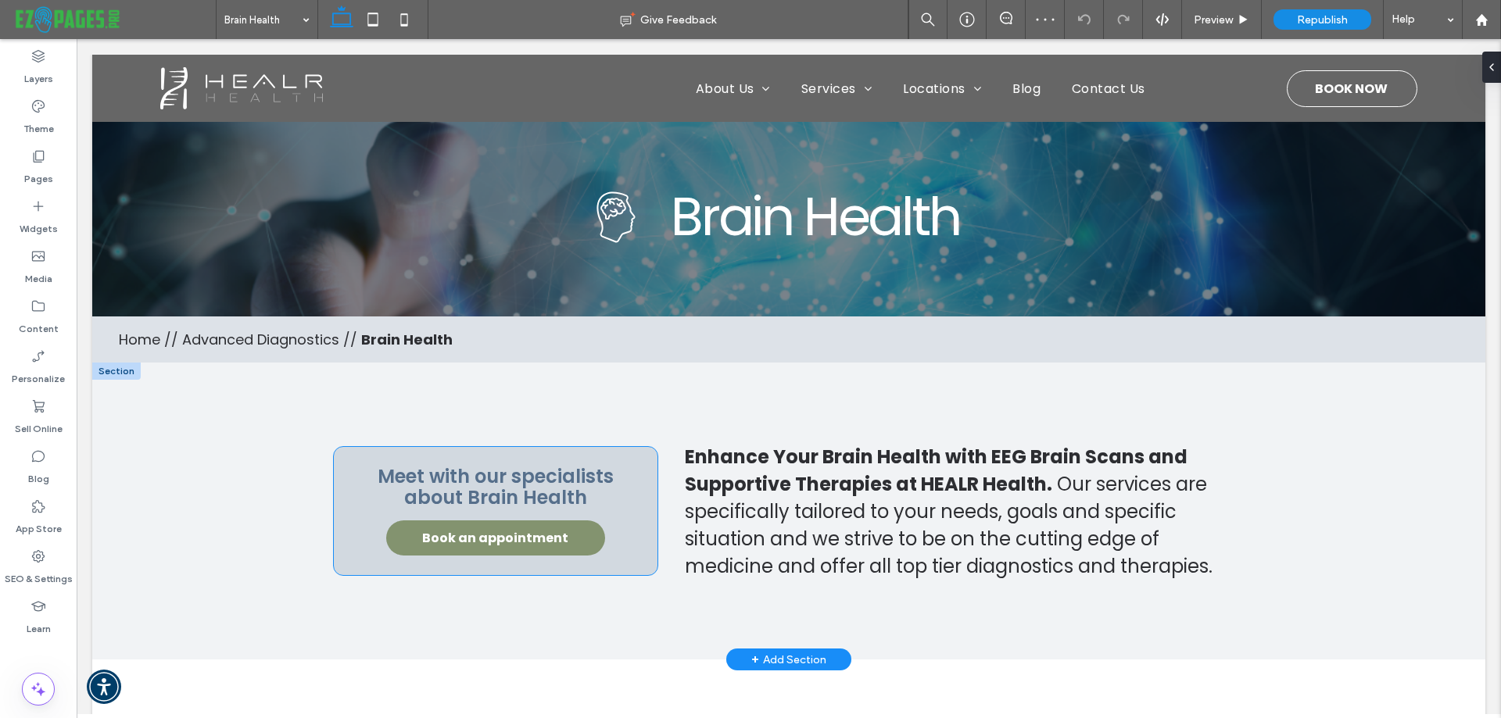
click at [509, 539] on span "Book an appointment" at bounding box center [495, 538] width 146 height 35
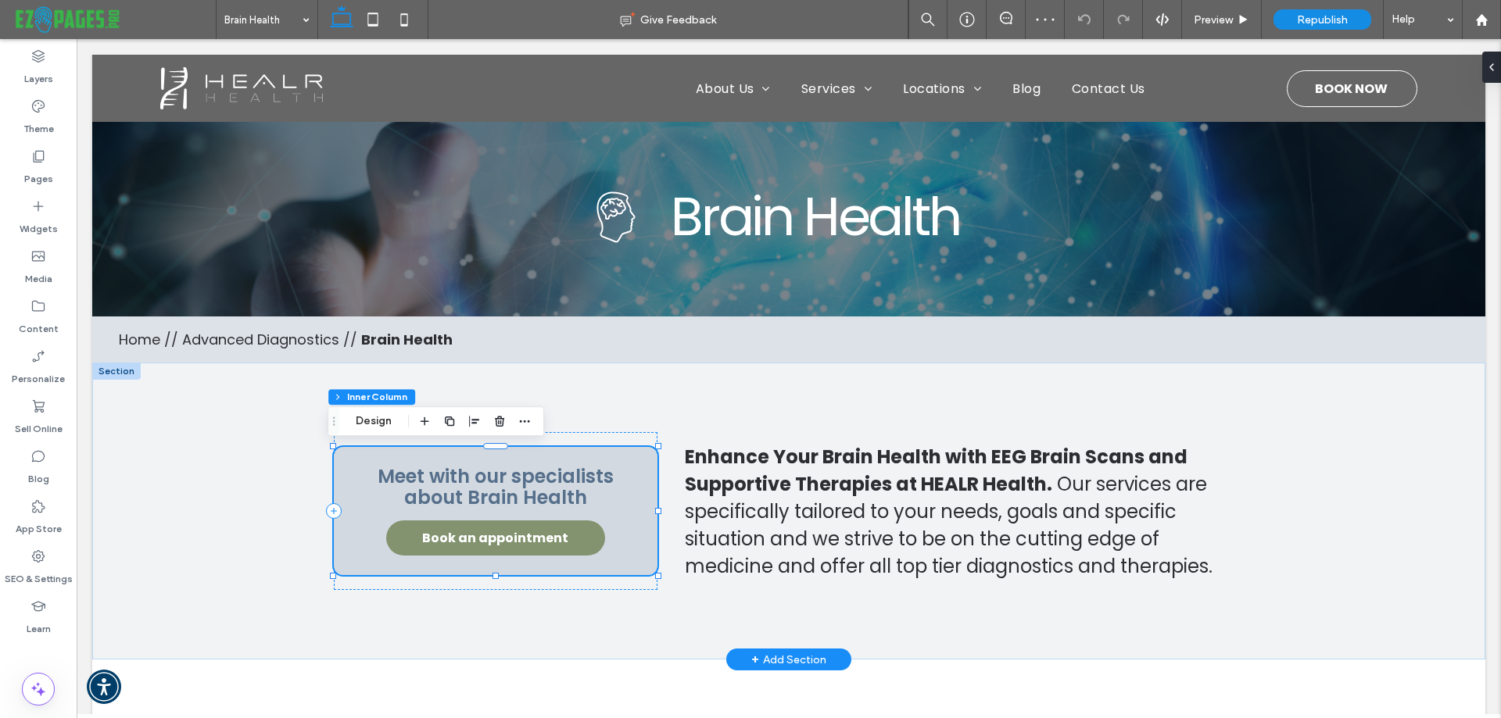
click at [509, 539] on span "Book an appointment" at bounding box center [495, 538] width 146 height 35
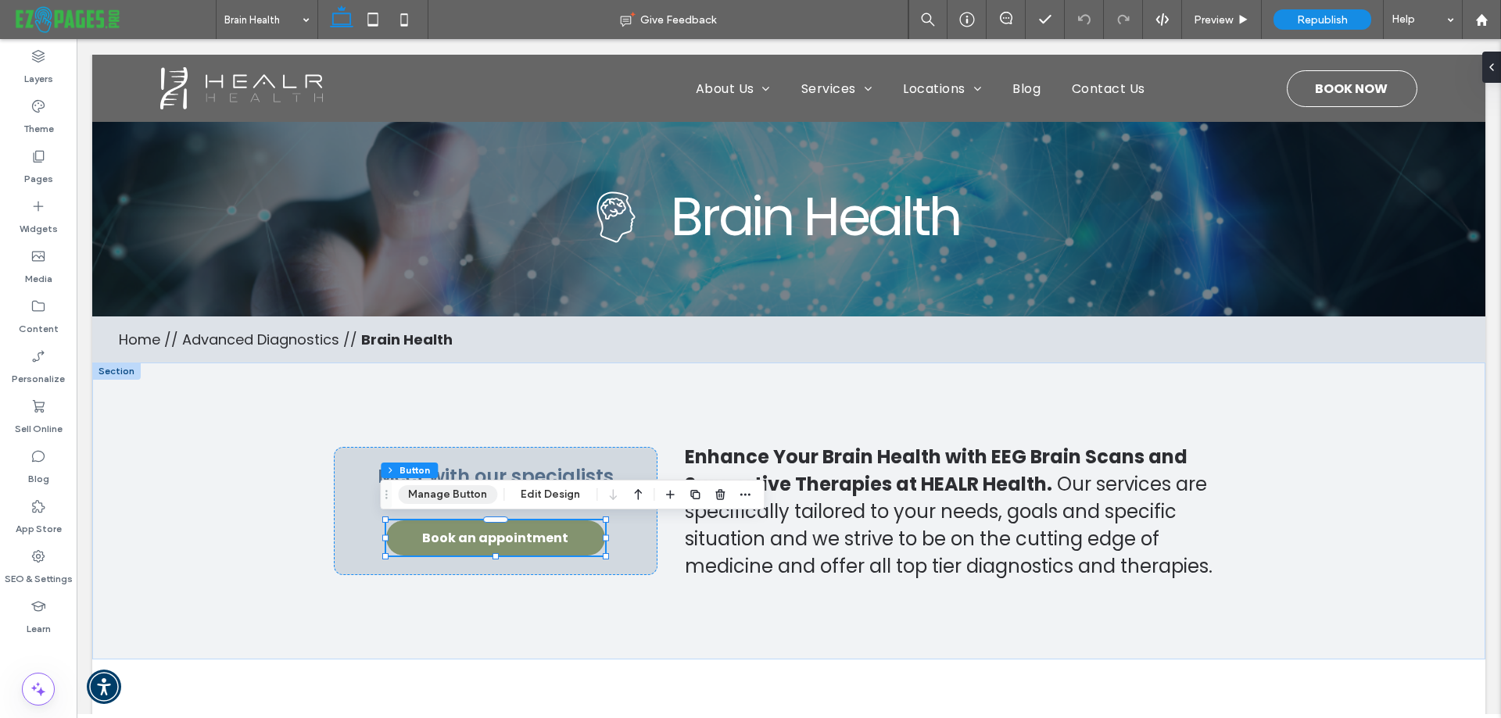
click at [457, 490] on button "Manage Button" at bounding box center [447, 494] width 99 height 19
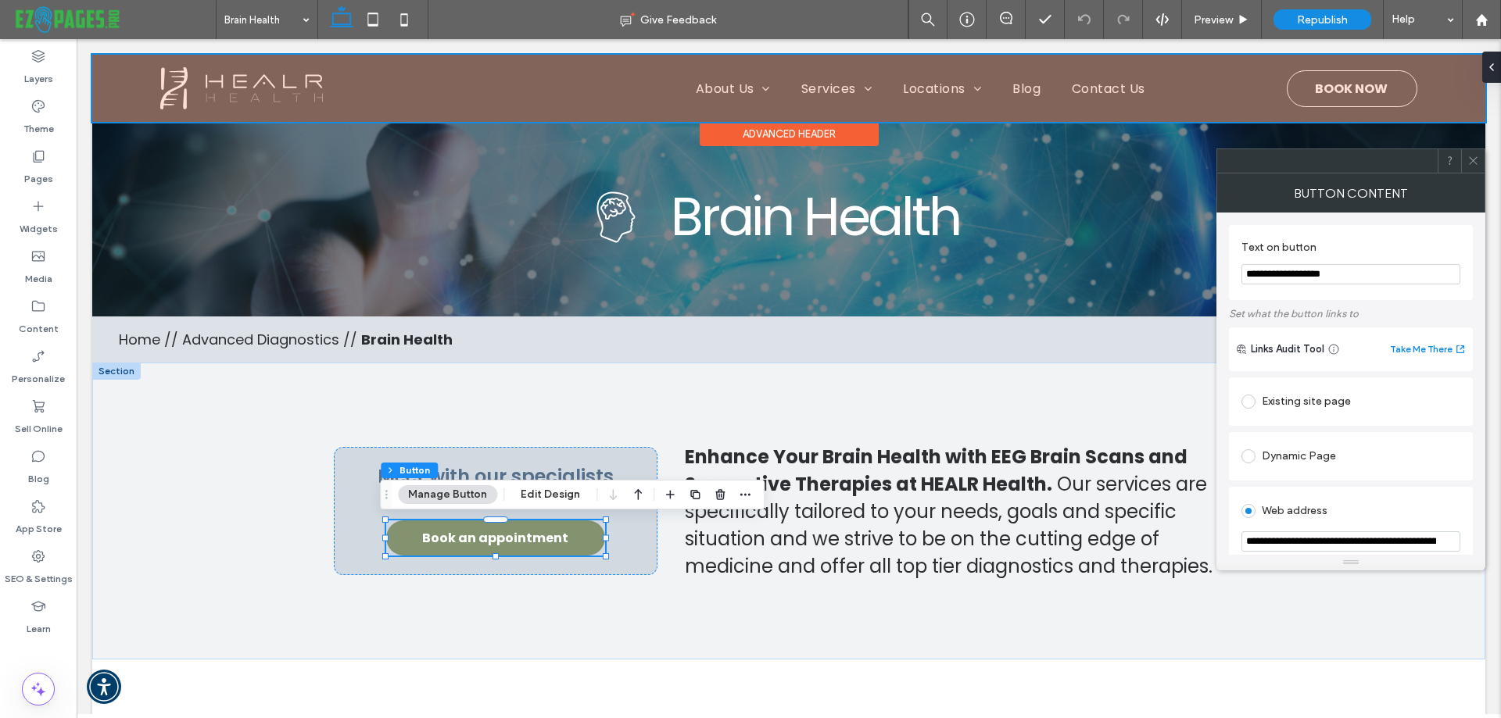
click at [1325, 85] on div at bounding box center [788, 88] width 1393 height 67
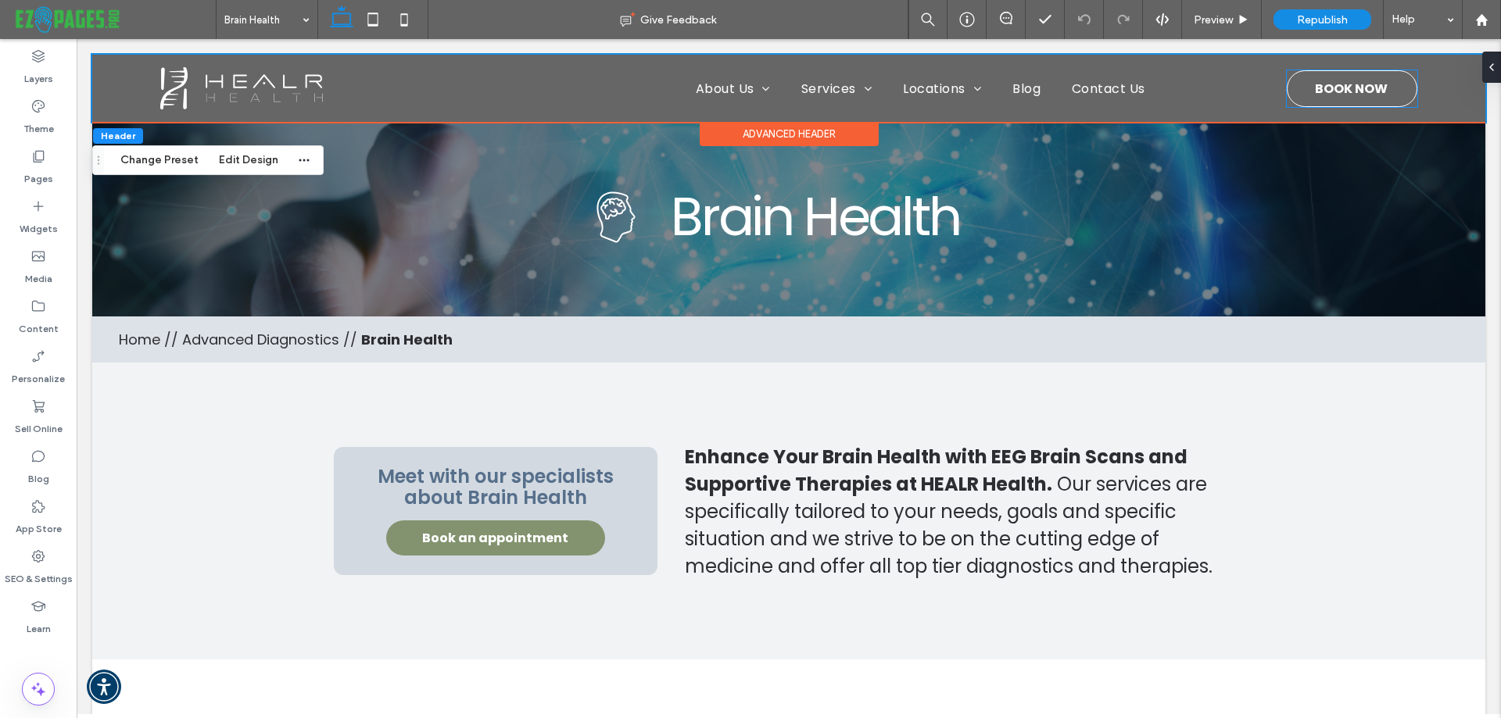
click at [1325, 85] on span "BOOK NOW" at bounding box center [1351, 88] width 73 height 35
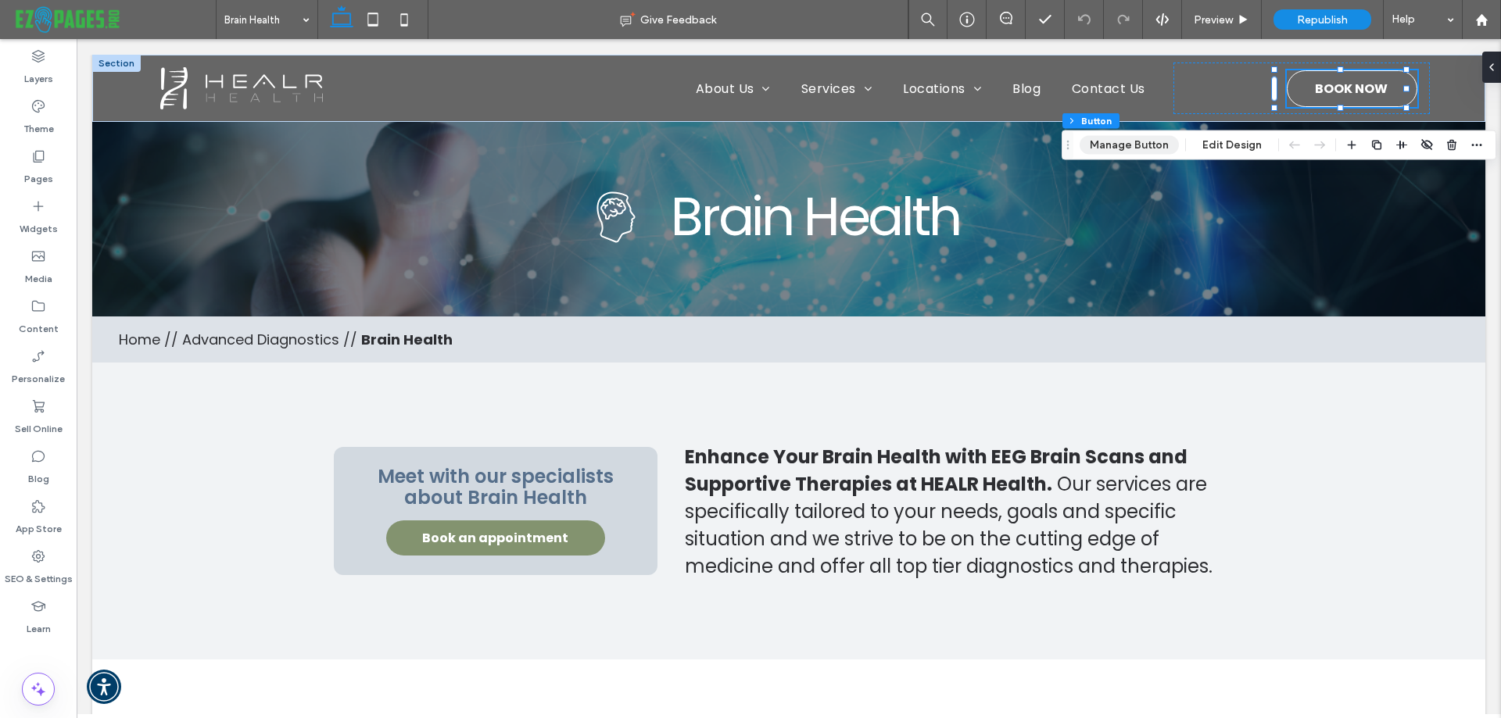
click at [1136, 140] on button "Manage Button" at bounding box center [1128, 145] width 99 height 19
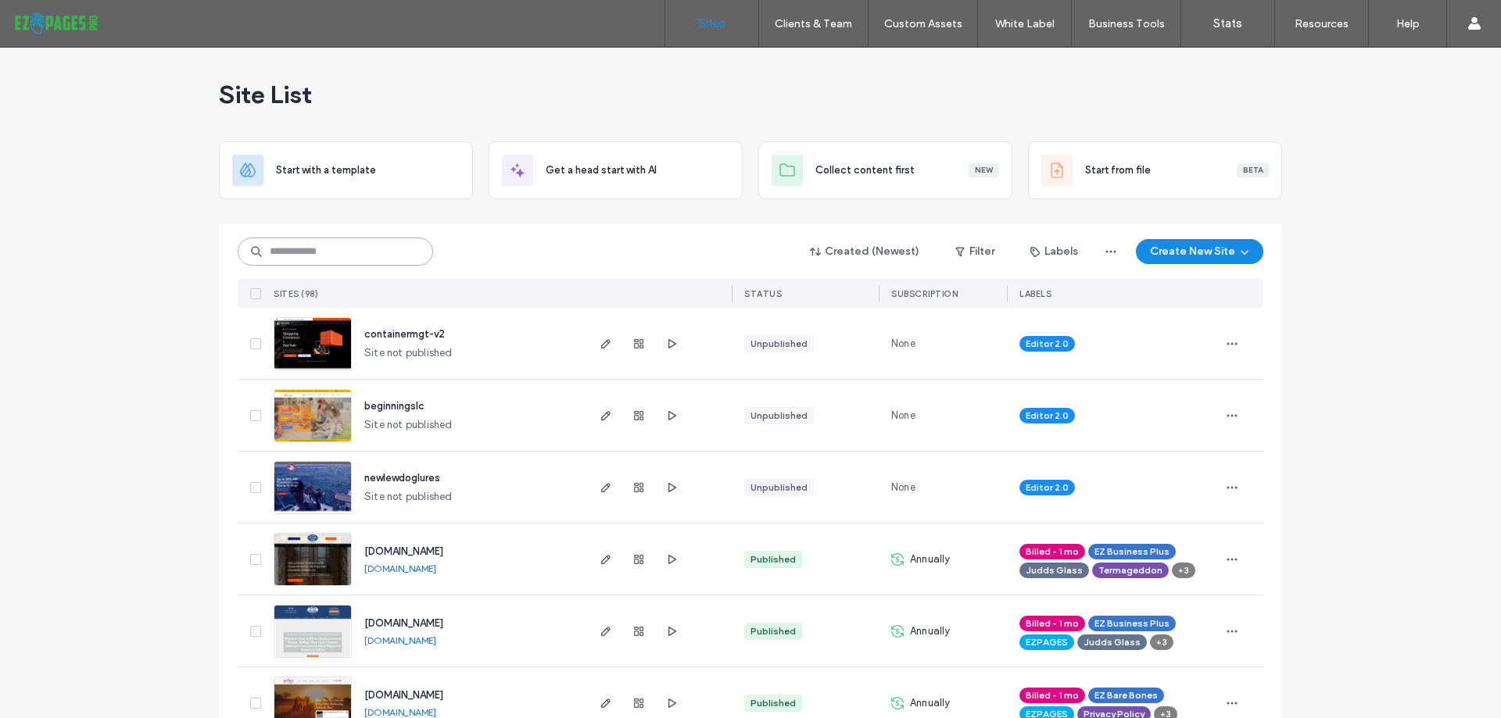
click at [306, 254] on input at bounding box center [335, 252] width 195 height 28
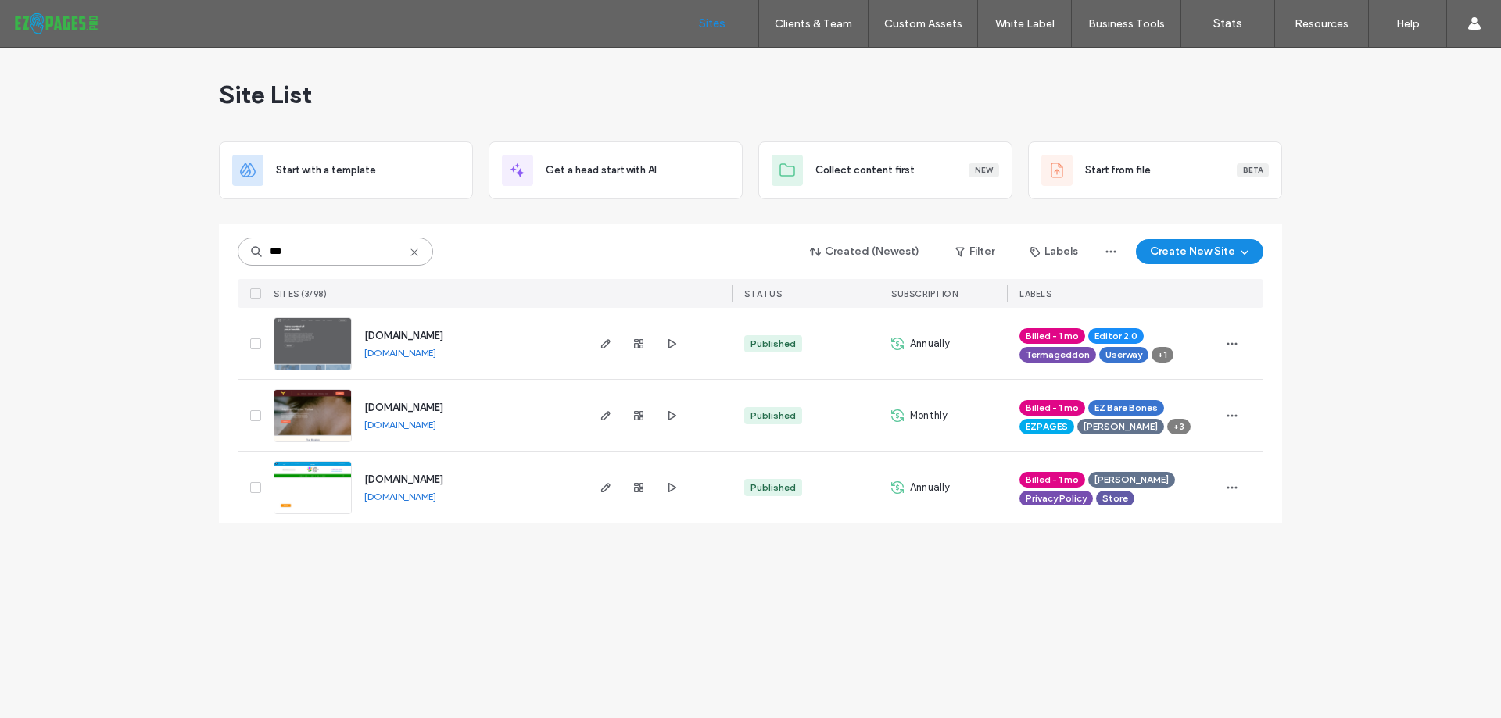
type input "***"
drag, startPoint x: 485, startPoint y: 358, endPoint x: 471, endPoint y: 353, distance: 14.8
click at [471, 353] on div "[DOMAIN_NAME] [DOMAIN_NAME]" at bounding box center [468, 343] width 232 height 71
drag, startPoint x: 471, startPoint y: 353, endPoint x: 458, endPoint y: 355, distance: 12.6
click at [458, 355] on div "[DOMAIN_NAME] [DOMAIN_NAME]" at bounding box center [468, 343] width 232 height 71
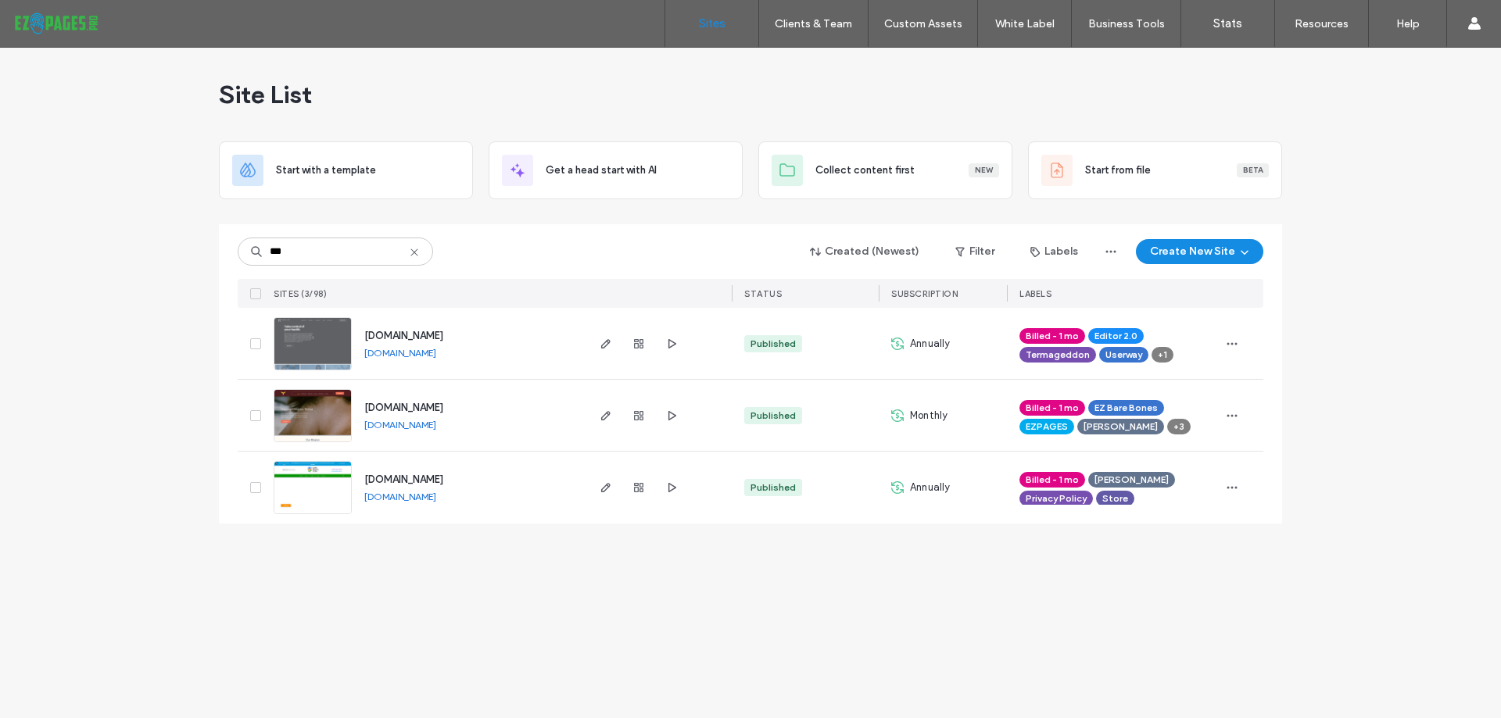
copy div "[DOMAIN_NAME]"
click at [605, 339] on icon "button" at bounding box center [606, 344] width 13 height 13
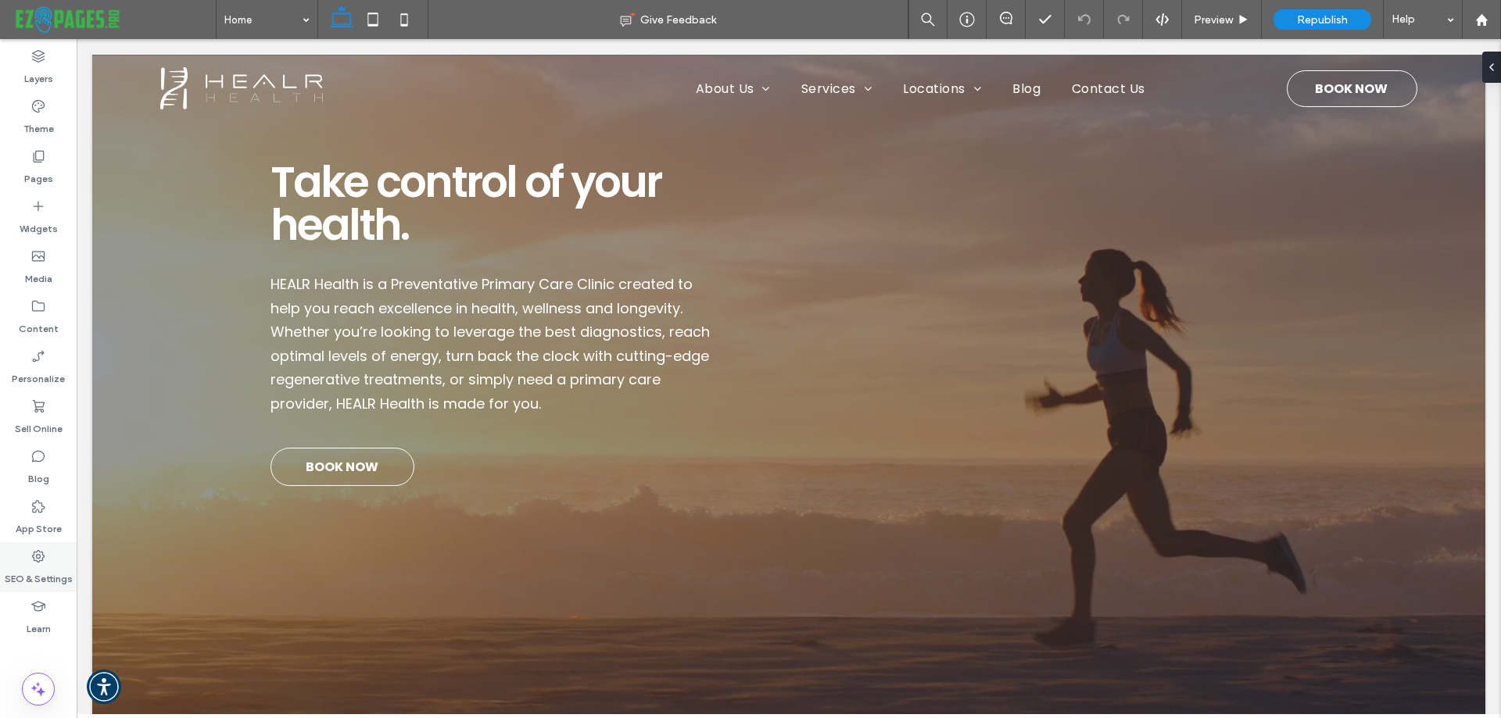
click at [47, 574] on label "SEO & Settings" at bounding box center [39, 575] width 68 height 22
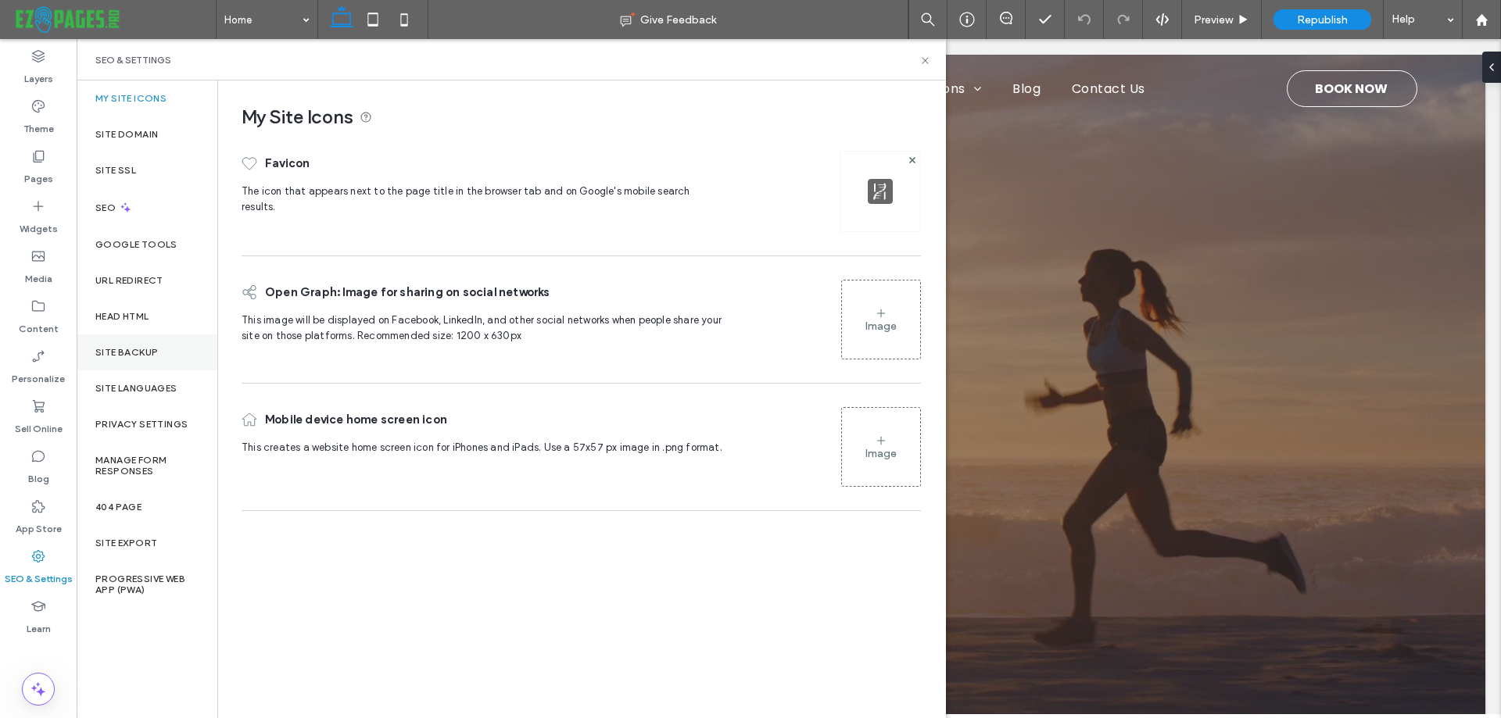
click at [135, 348] on label "Site Backup" at bounding box center [126, 352] width 63 height 11
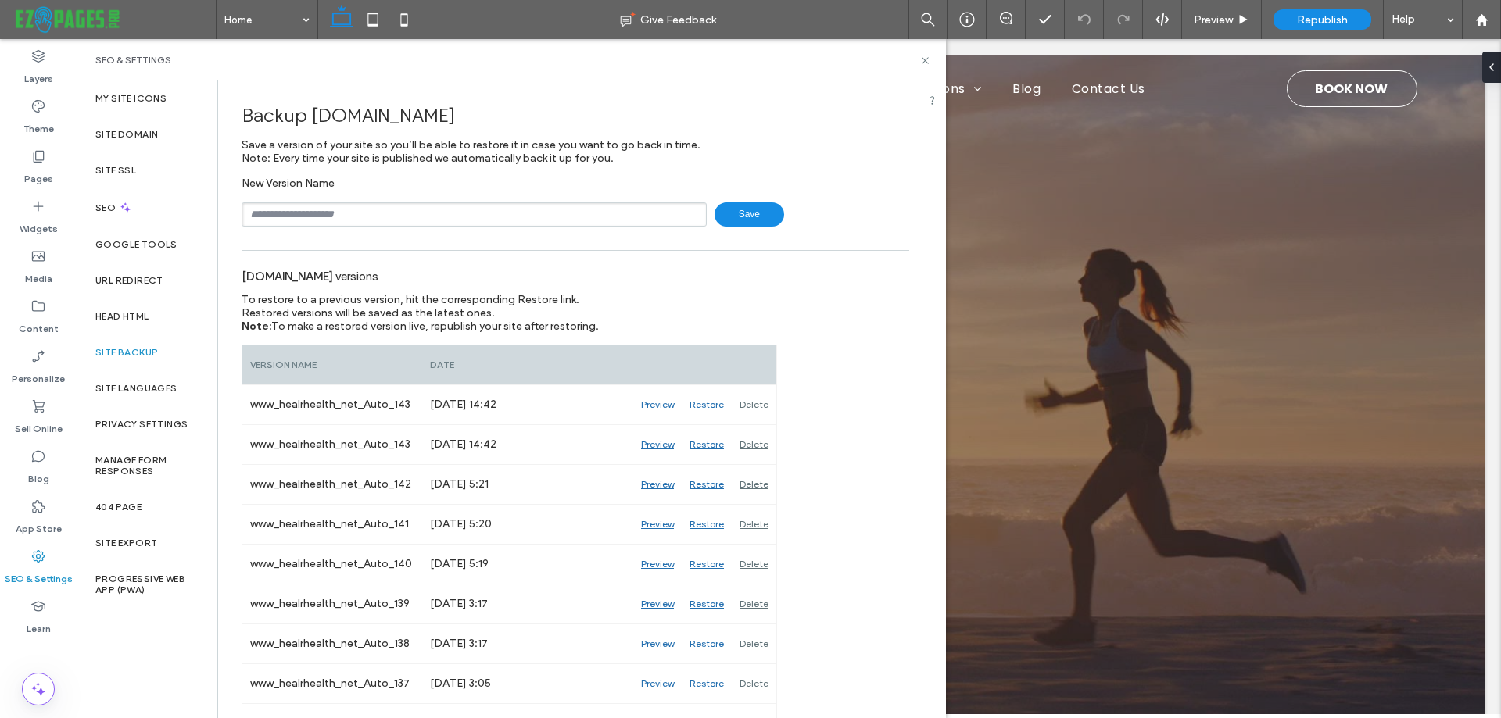
click at [332, 216] on input "text" at bounding box center [474, 214] width 465 height 24
type input "**********"
click at [740, 216] on span "Save" at bounding box center [749, 214] width 70 height 24
click at [922, 55] on icon at bounding box center [925, 61] width 12 height 12
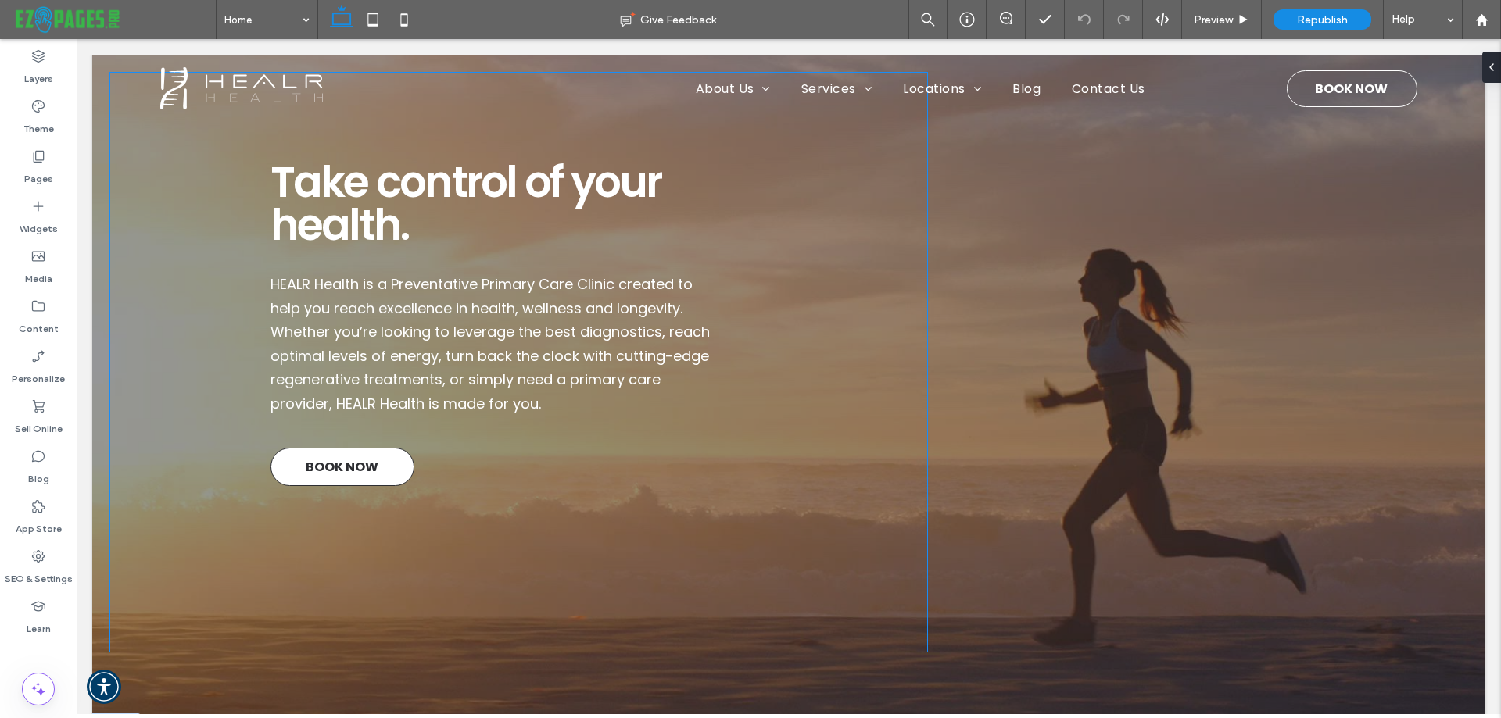
click at [310, 467] on span "BOOK NOW" at bounding box center [342, 466] width 73 height 35
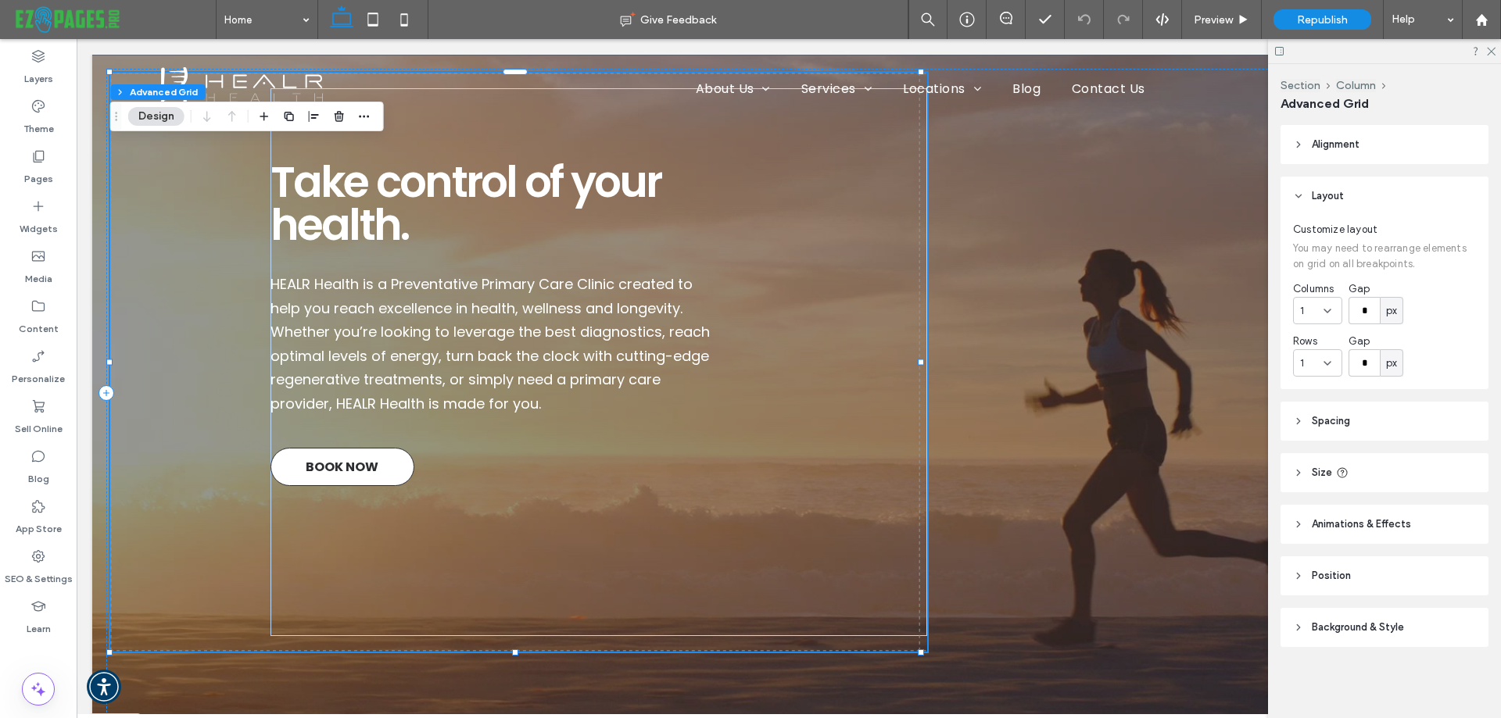
click at [313, 458] on span "BOOK NOW" at bounding box center [342, 466] width 73 height 35
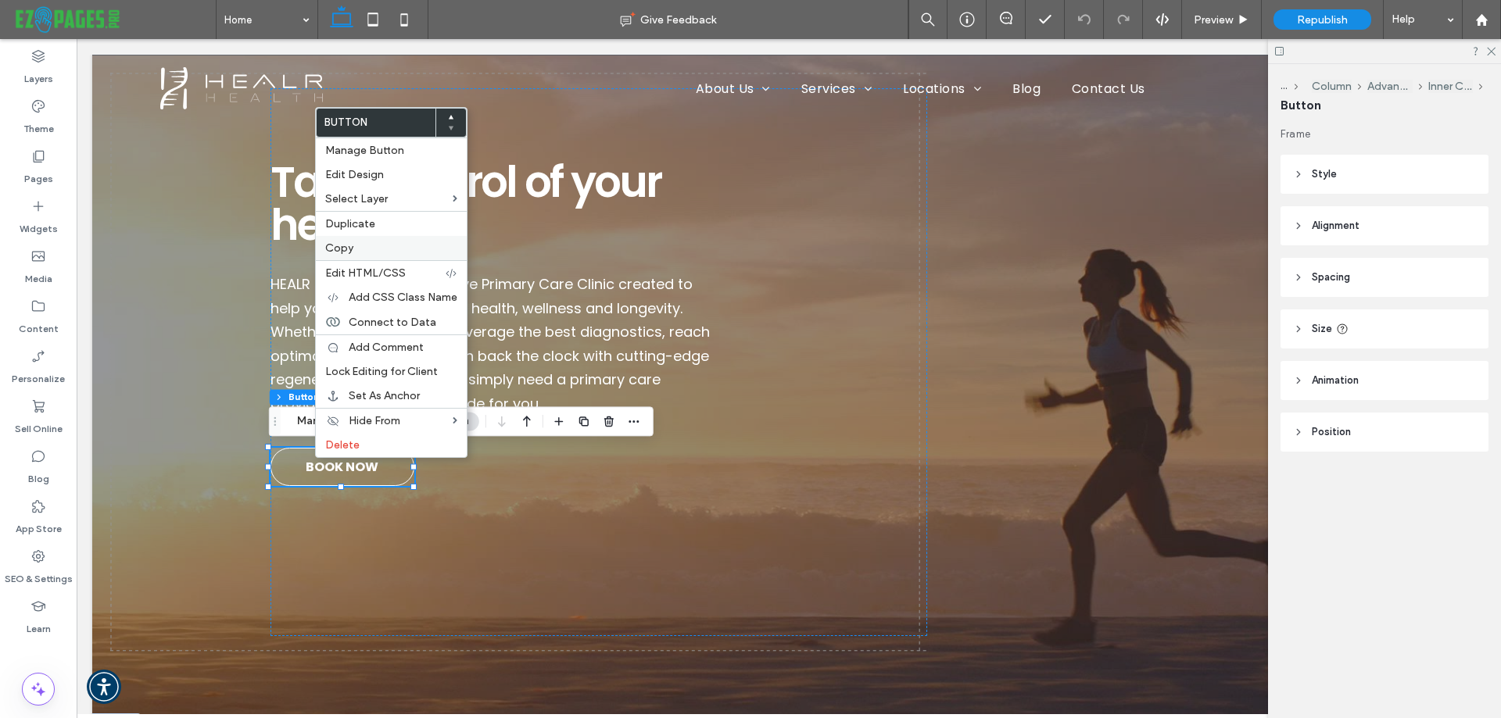
click at [365, 249] on label "Copy" at bounding box center [391, 248] width 132 height 13
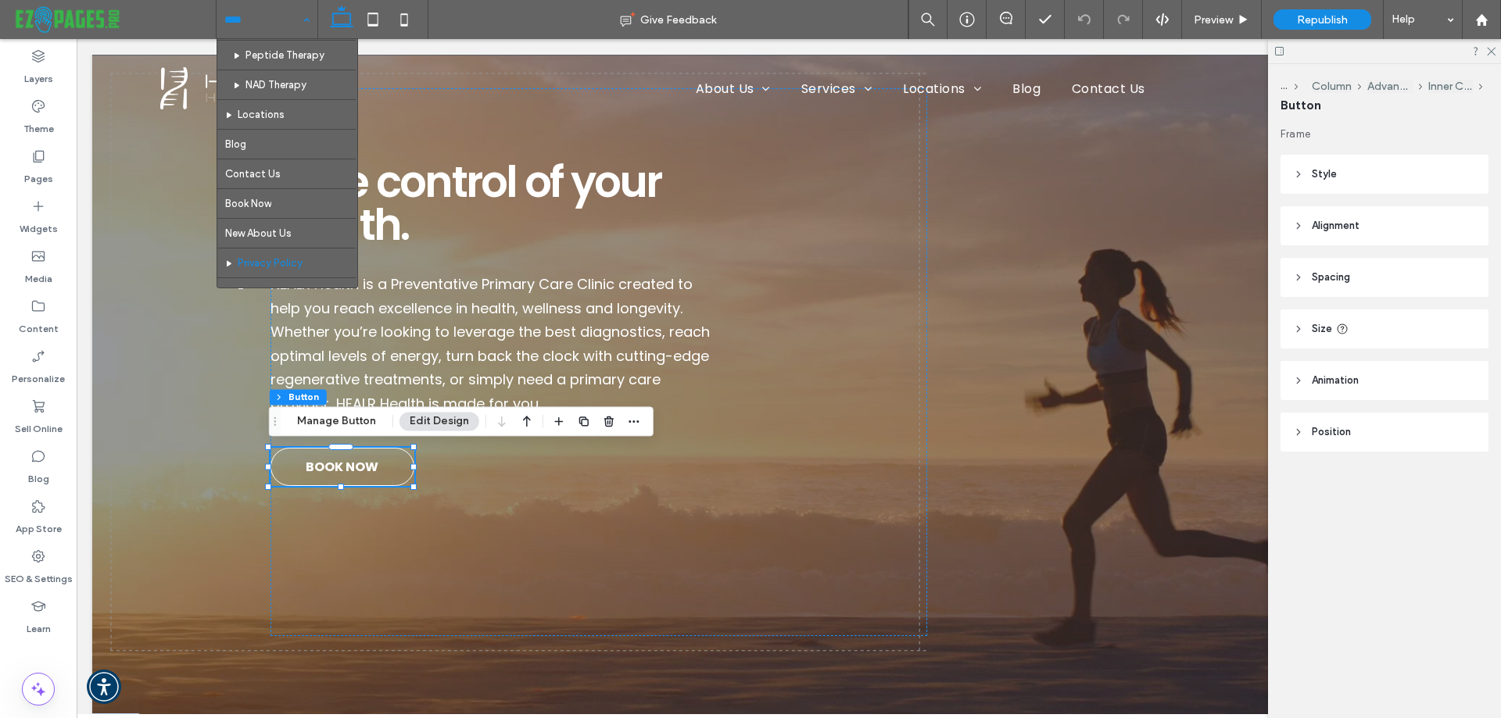
scroll to position [621, 0]
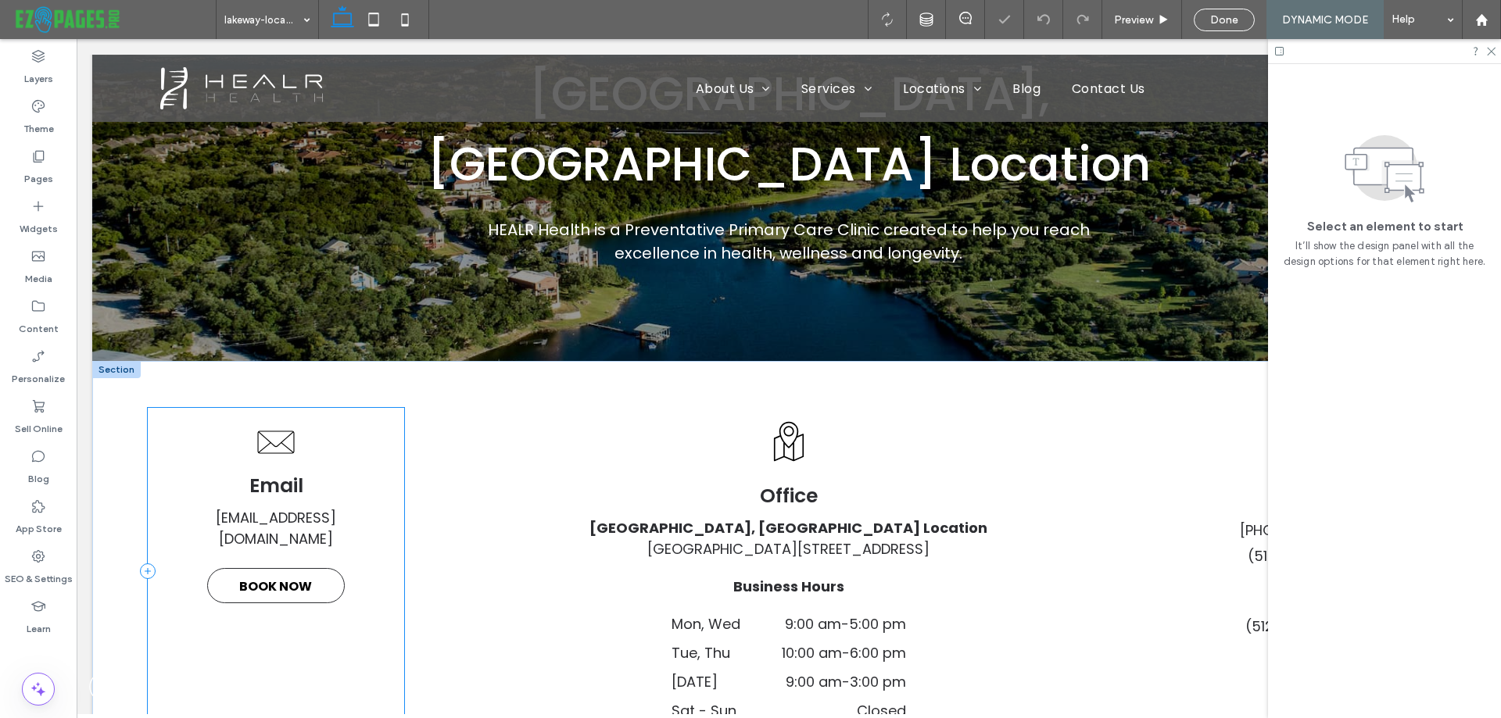
scroll to position [313, 0]
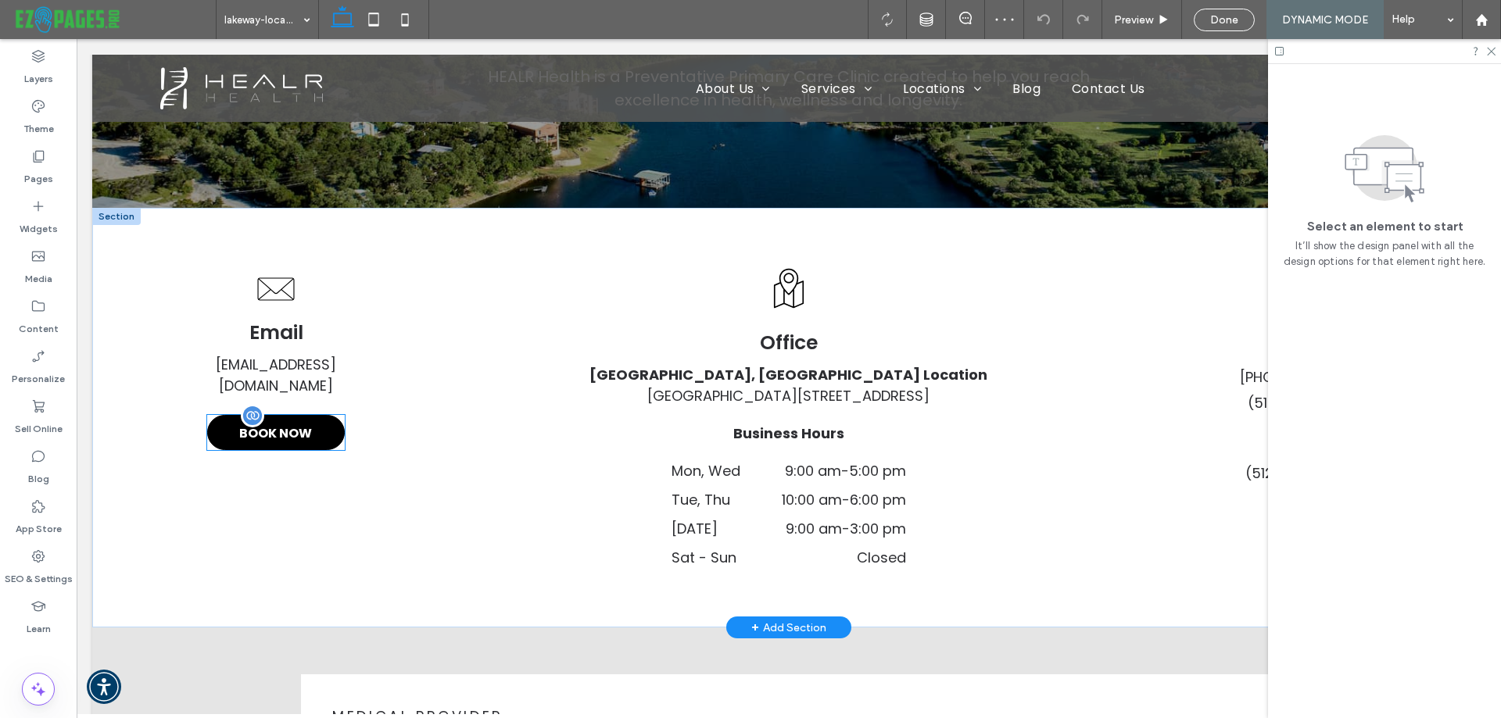
click at [286, 416] on span "BOOK NOW" at bounding box center [275, 433] width 73 height 35
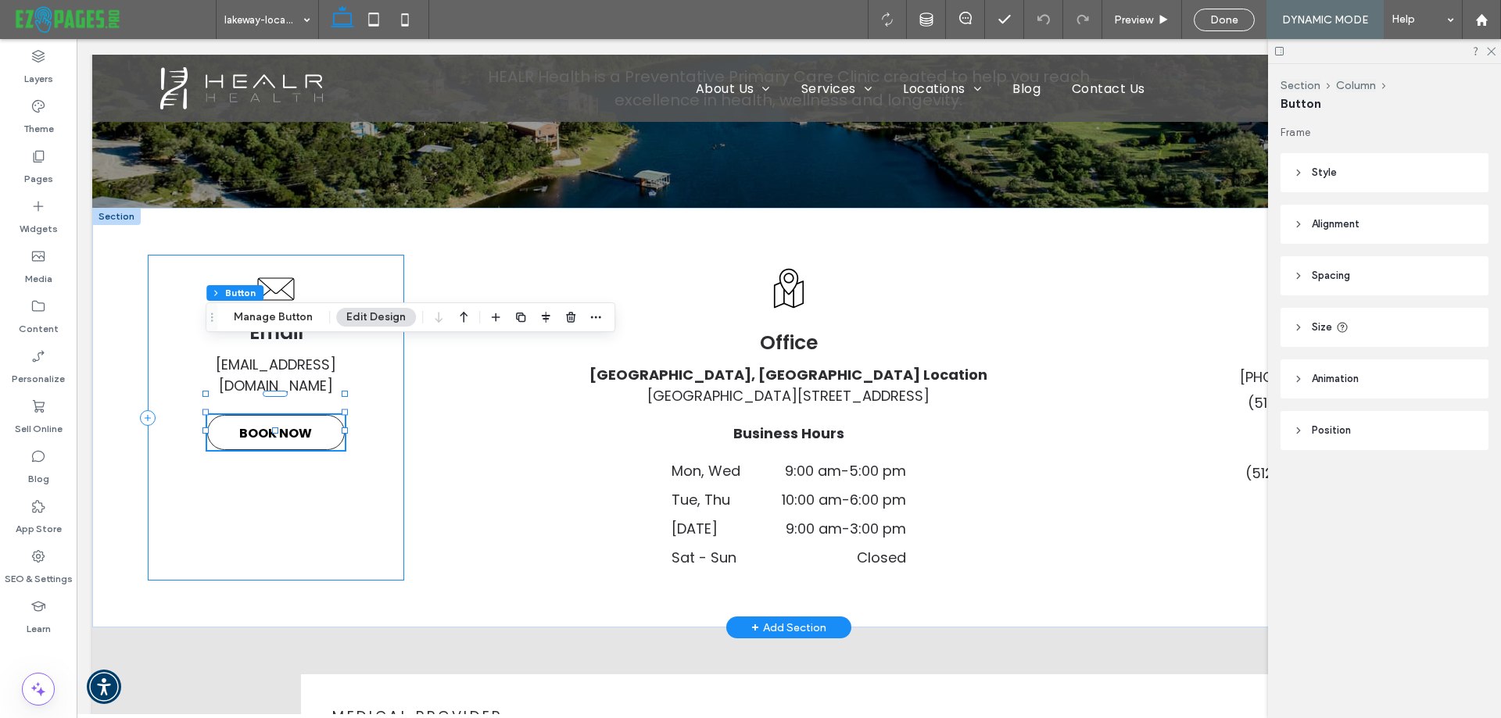
click at [156, 255] on div "Email [EMAIL_ADDRESS][DOMAIN_NAME] BOOK NOW" at bounding box center [276, 418] width 256 height 327
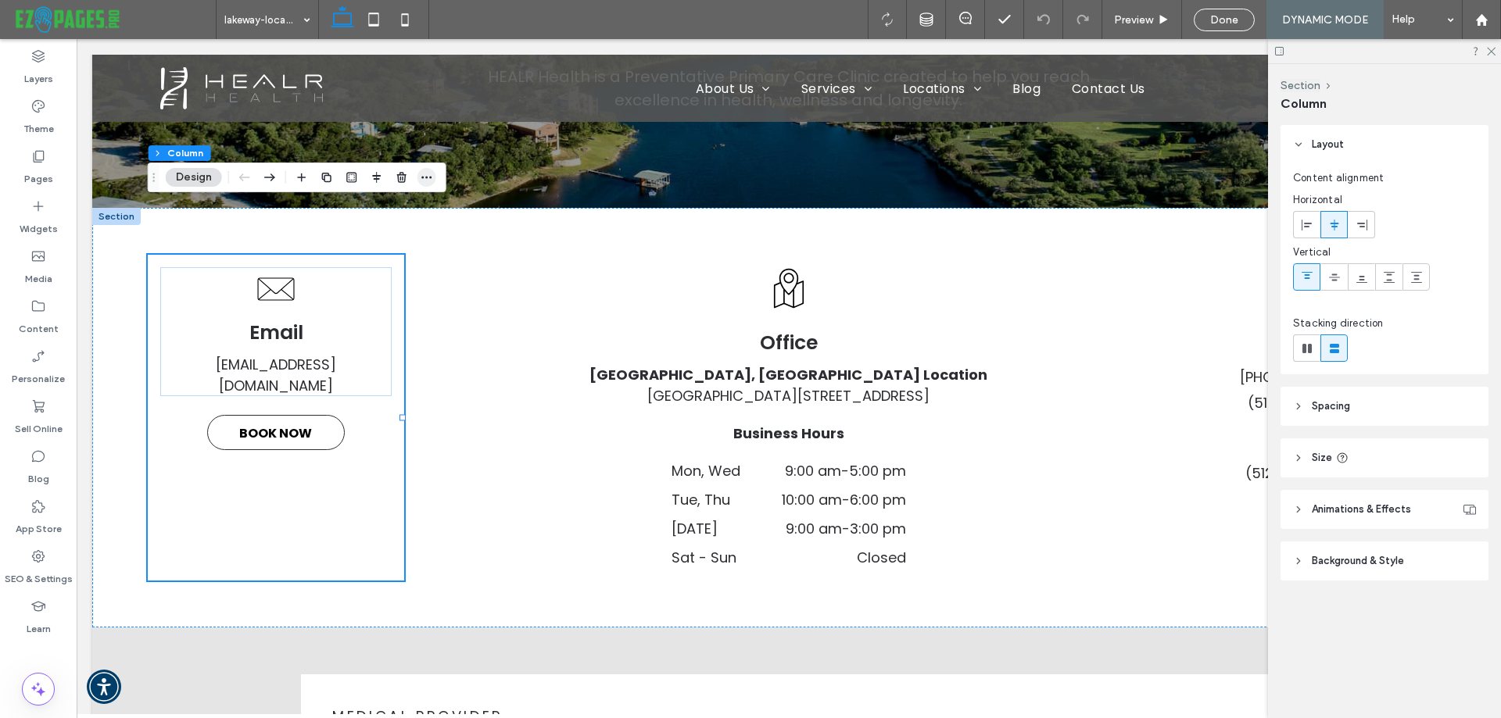
click at [426, 174] on icon "button" at bounding box center [427, 177] width 13 height 13
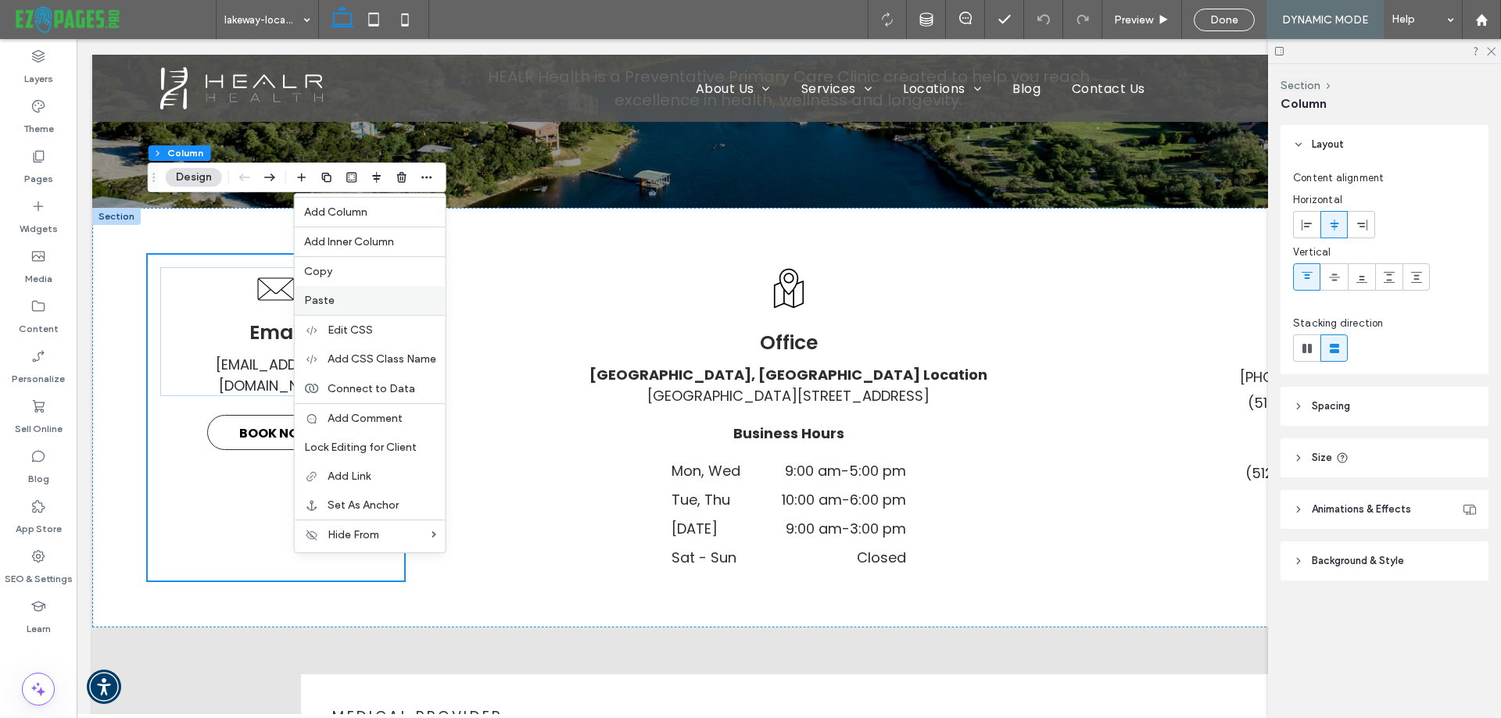
click at [342, 299] on label "Paste" at bounding box center [370, 300] width 132 height 13
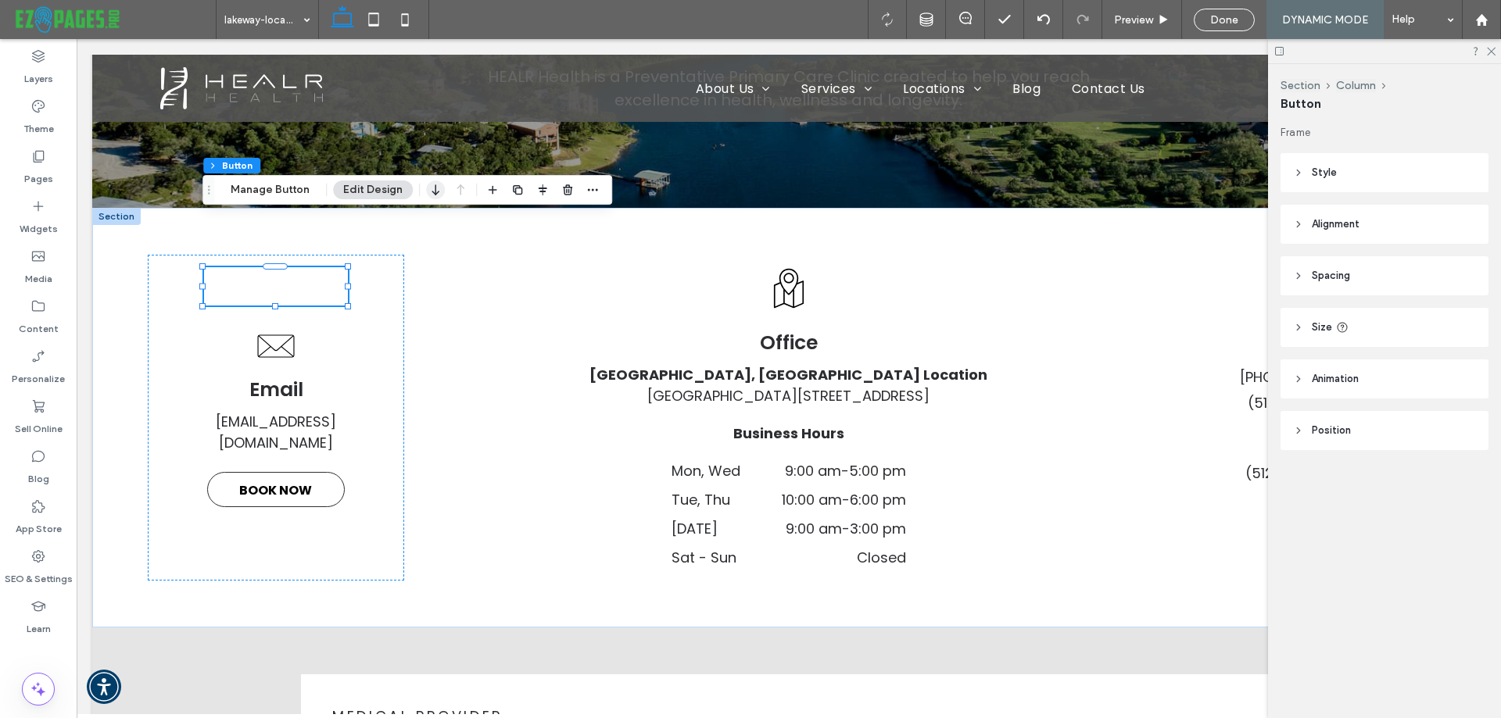
click at [434, 195] on icon "button" at bounding box center [435, 190] width 19 height 28
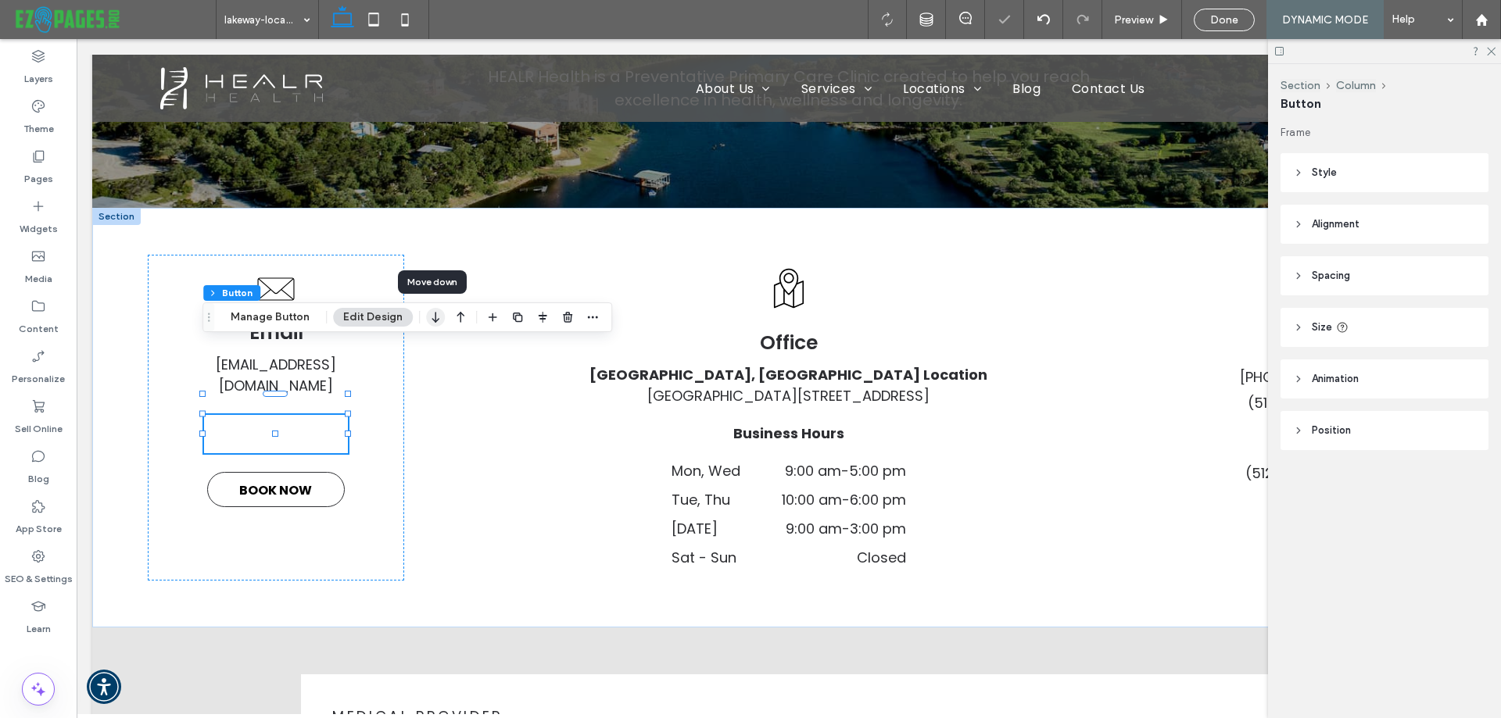
click at [436, 318] on icon "button" at bounding box center [435, 317] width 19 height 28
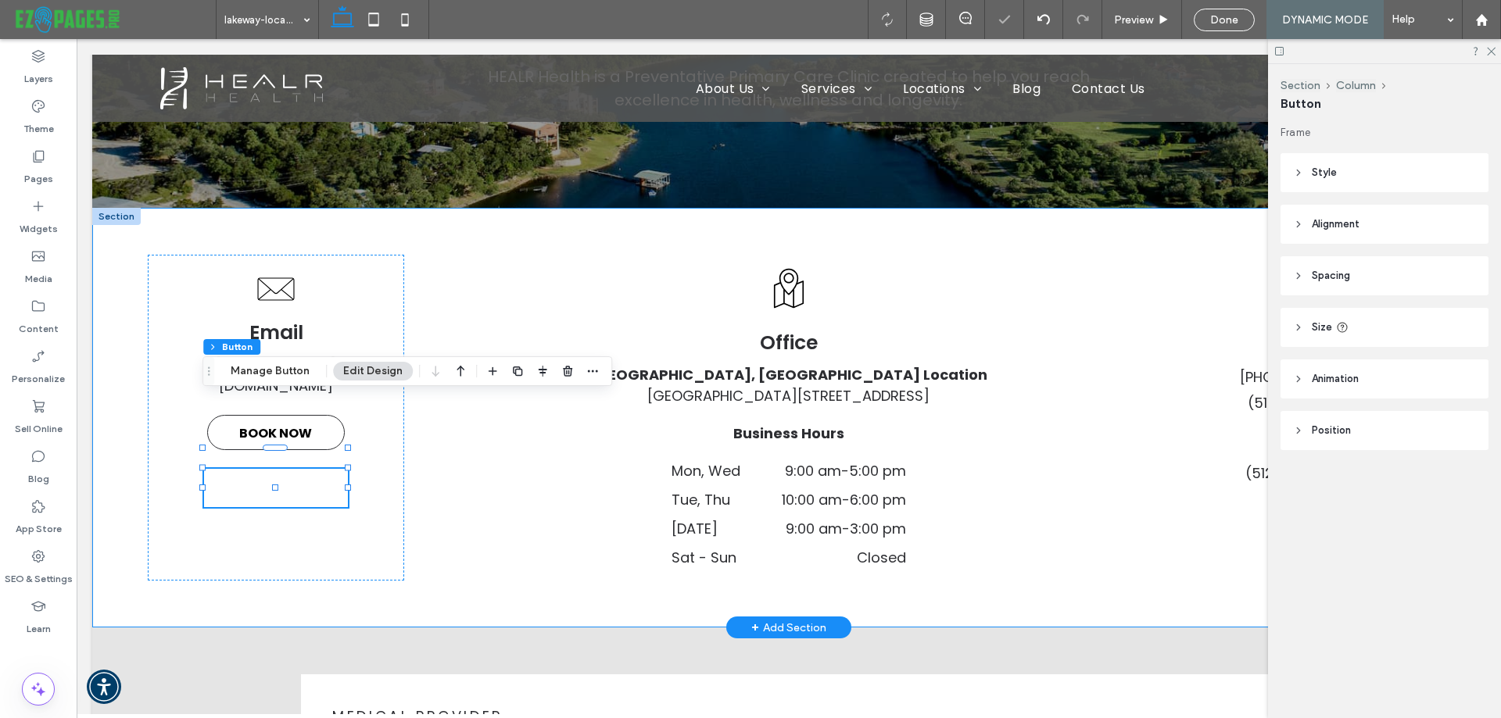
click at [430, 269] on div "Email Lakeway@HEALRHealth.net BOOK NOW BOOK NOW Office Lakeway, TX Location 100…" at bounding box center [788, 418] width 1393 height 421
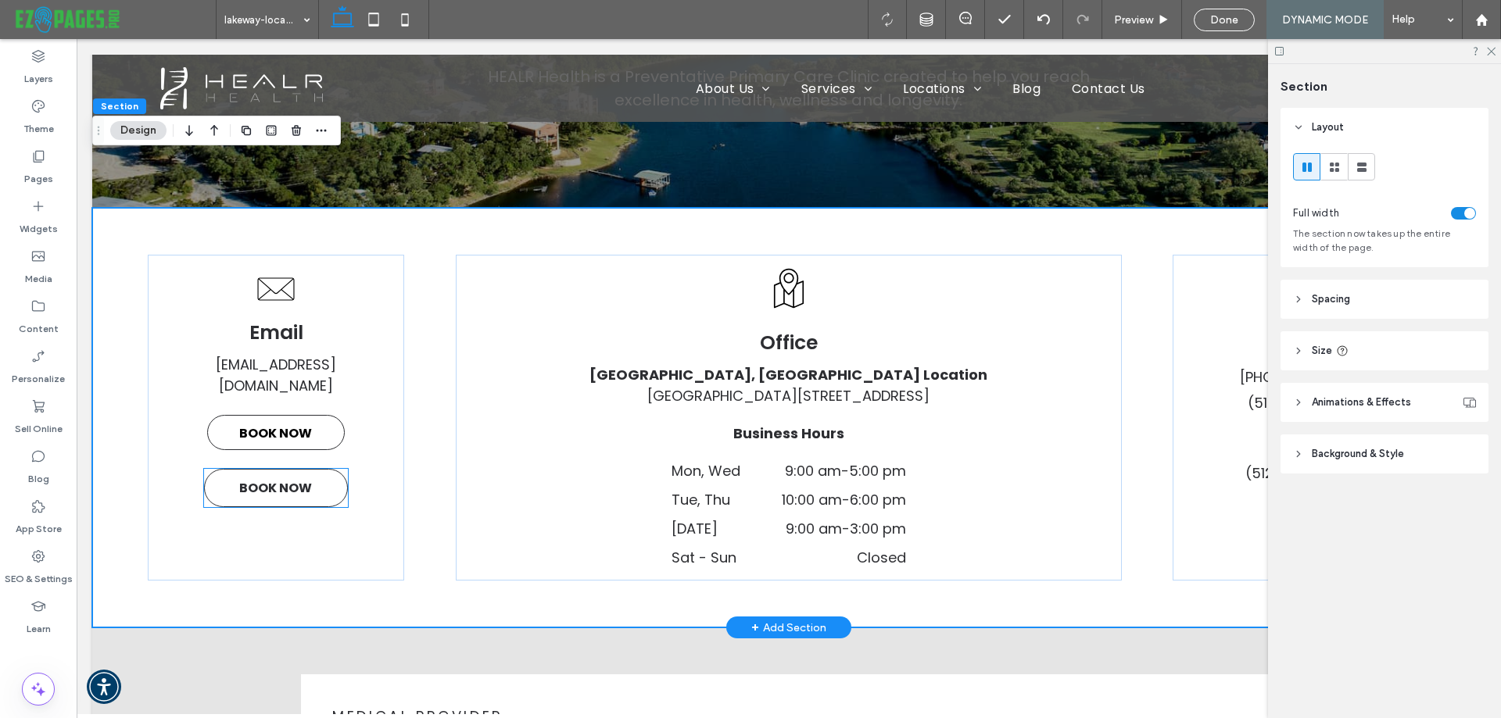
click at [270, 471] on span "BOOK NOW" at bounding box center [275, 488] width 73 height 35
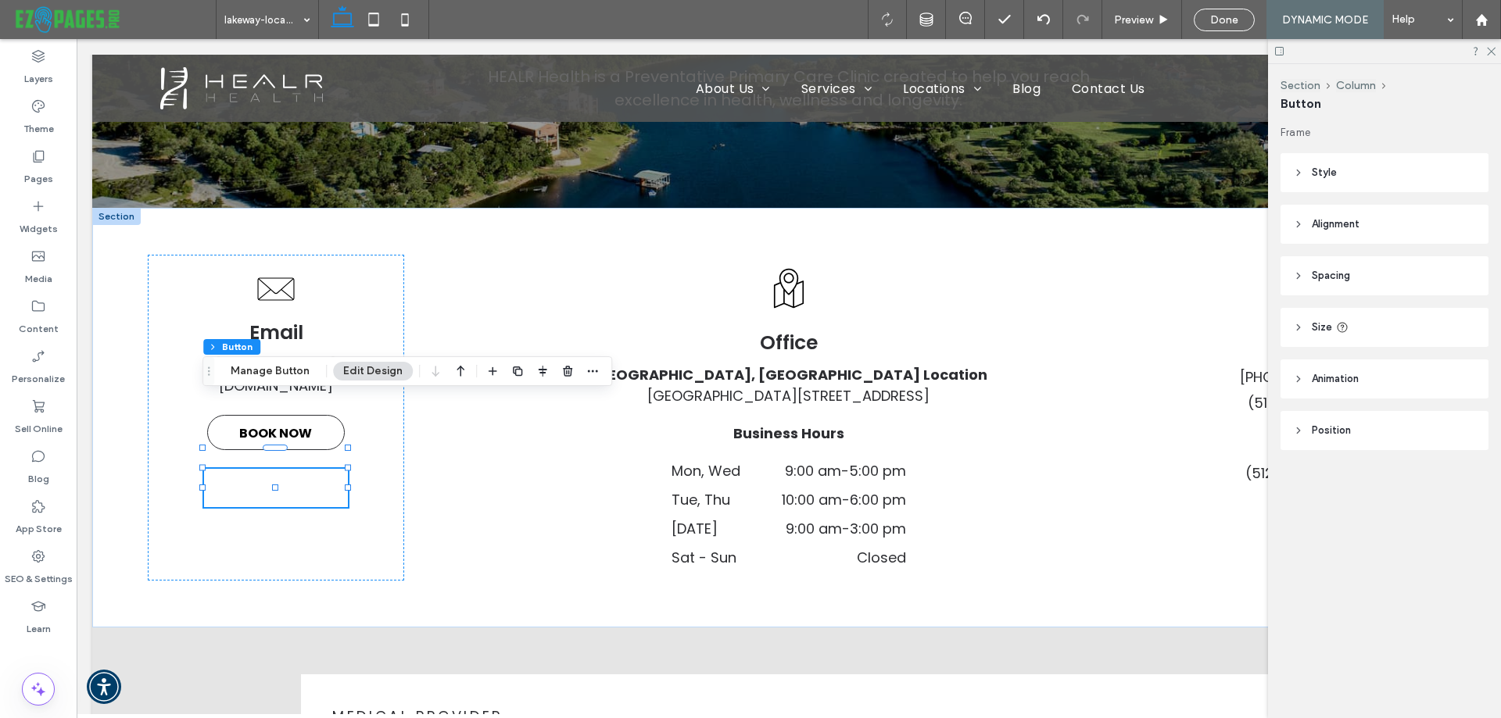
click at [1322, 172] on span "Style" at bounding box center [1324, 173] width 25 height 16
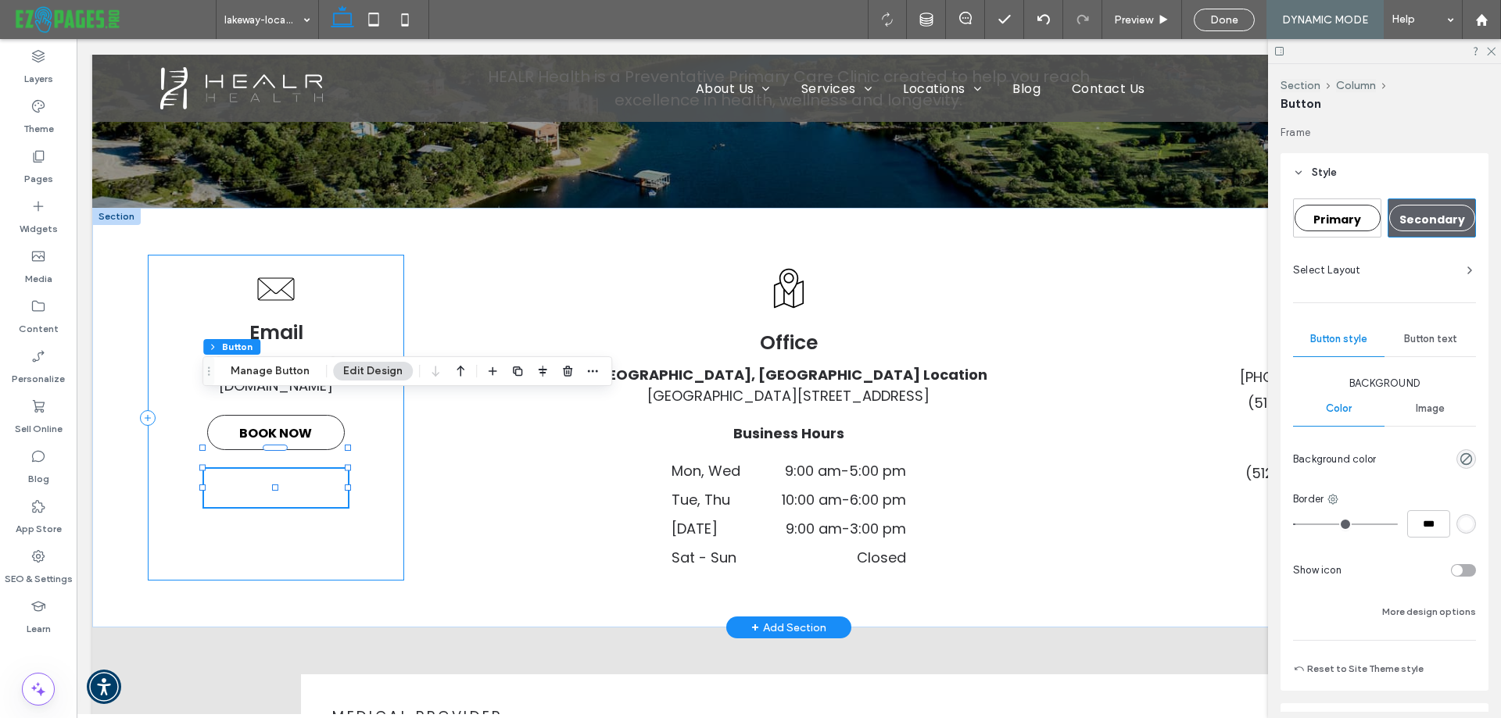
click at [216, 476] on div "Email Lakeway@HEALRHealth.net BOOK NOW BOOK NOW" at bounding box center [276, 418] width 256 height 327
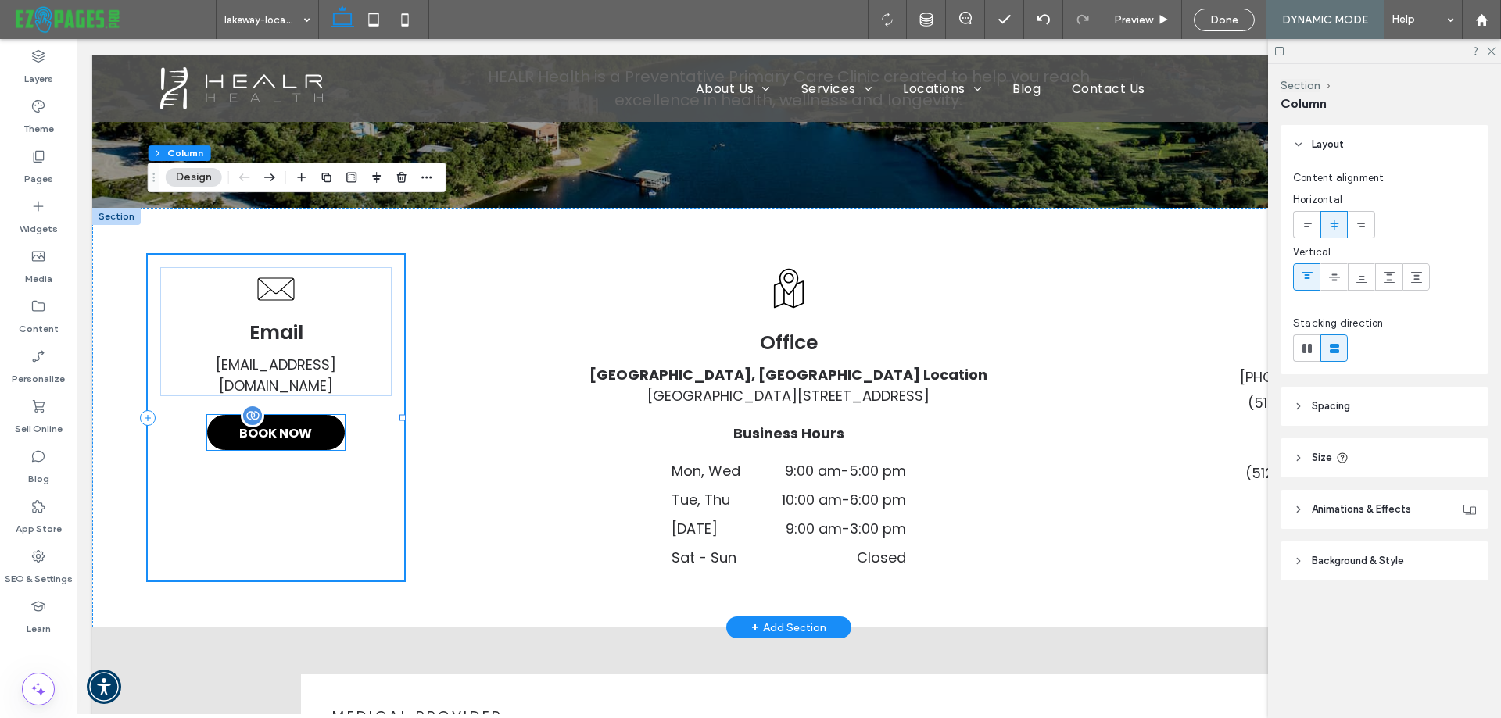
click at [302, 416] on span "BOOK NOW" at bounding box center [275, 433] width 73 height 35
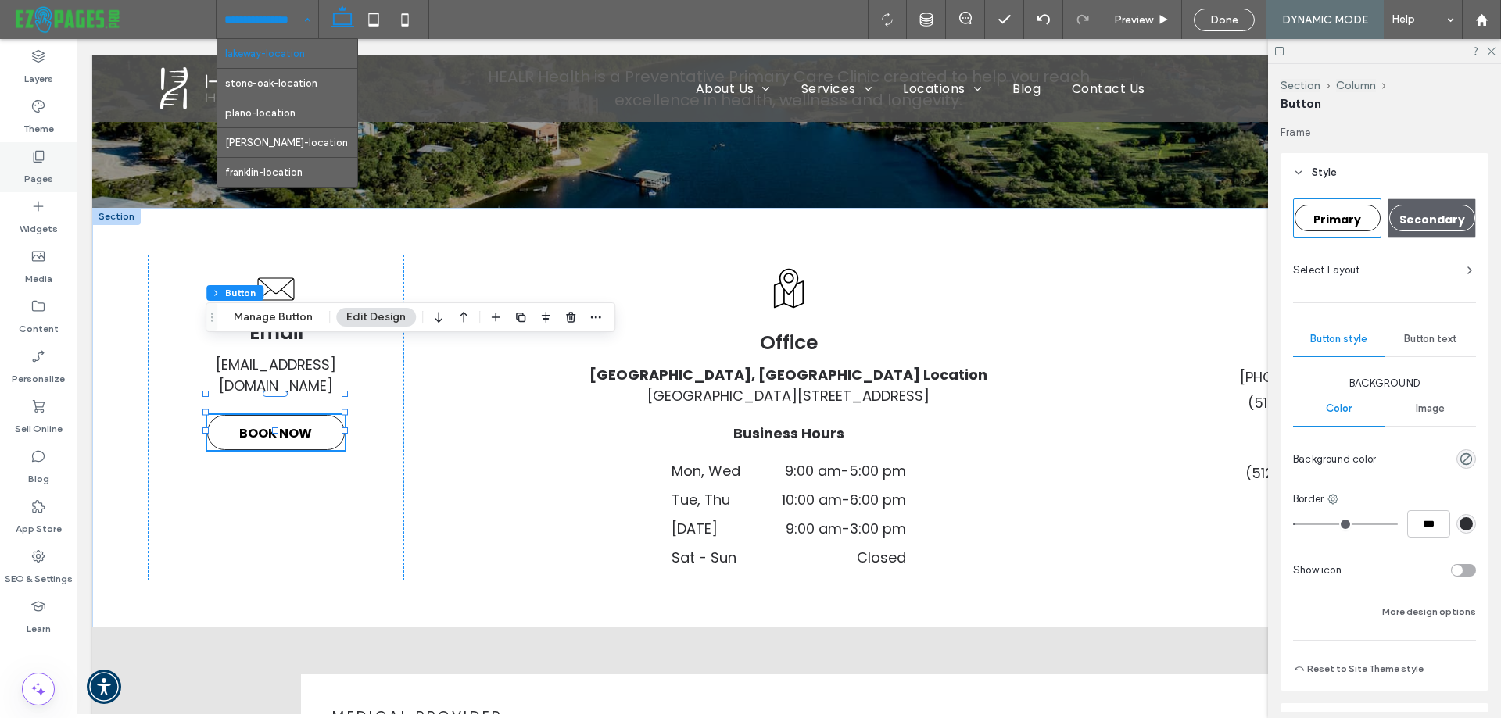
click at [38, 163] on use at bounding box center [39, 157] width 11 height 12
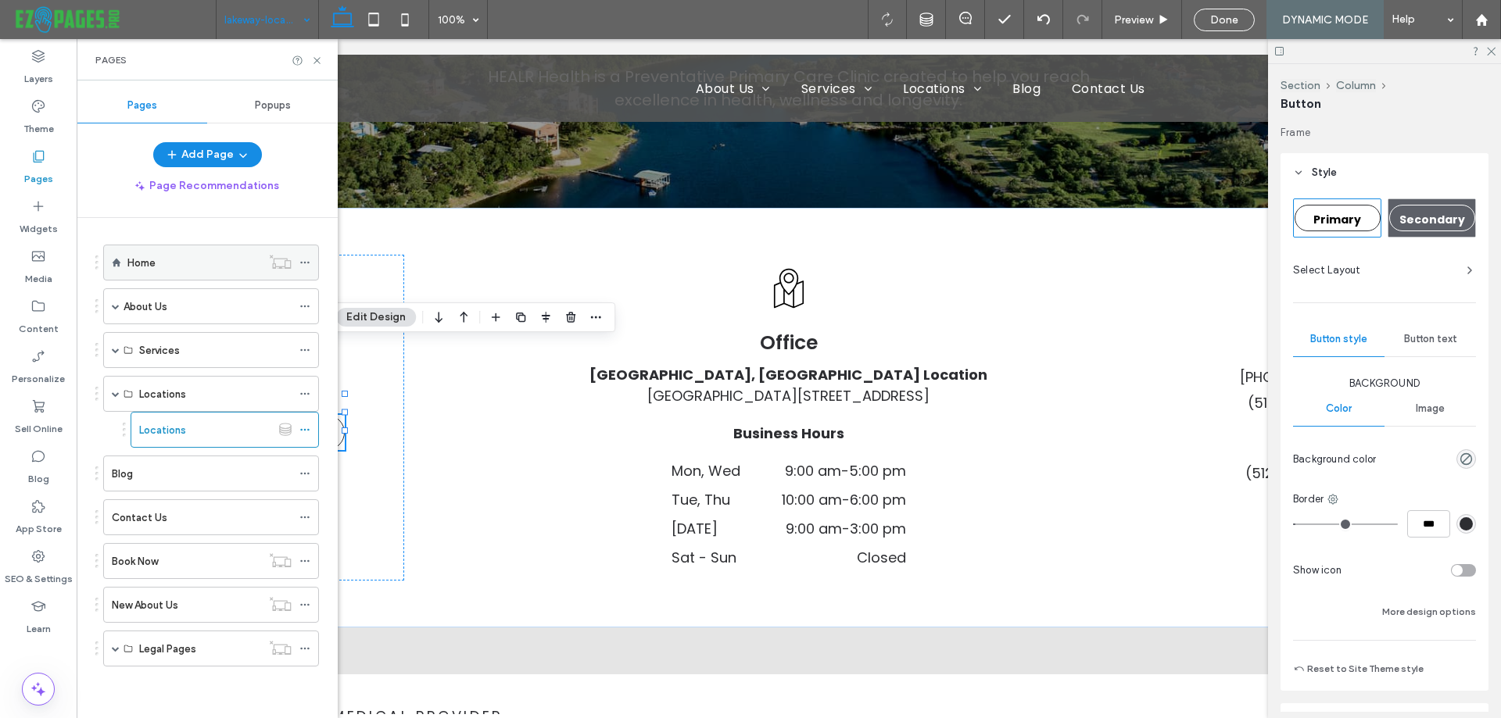
click at [165, 261] on div "Home" at bounding box center [194, 263] width 134 height 16
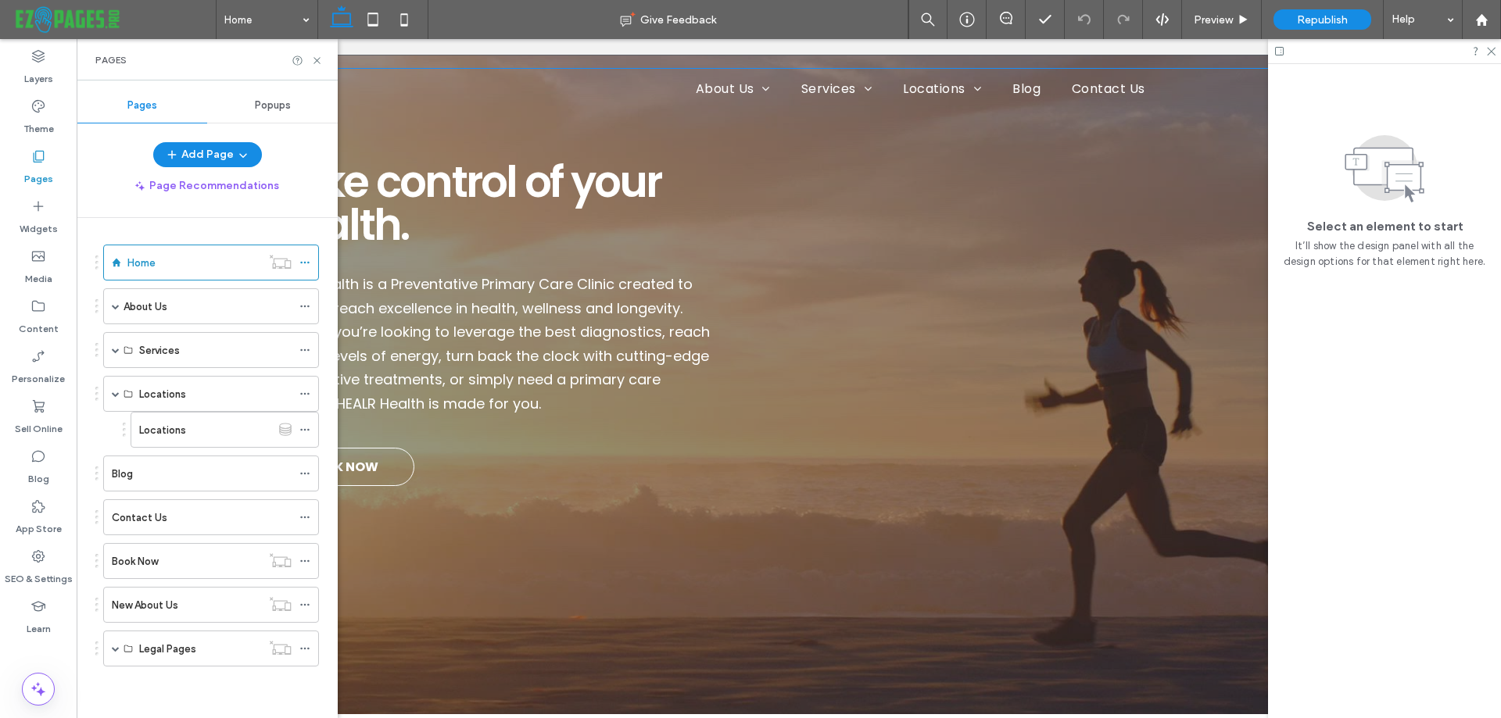
click at [1004, 411] on div "About Us Medical Providers Services Advanced Diagnostics Brain Health Heart Hea…" at bounding box center [788, 393] width 1365 height 648
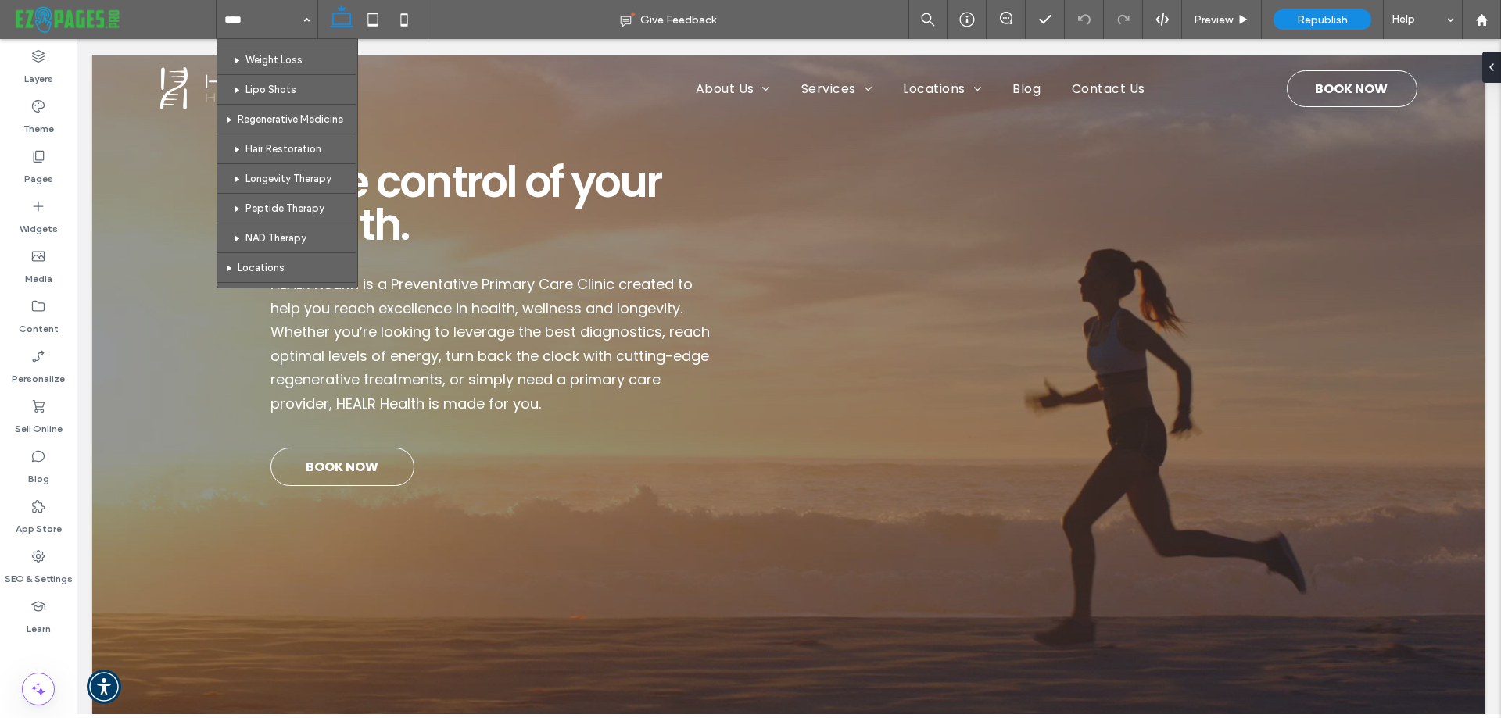
scroll to position [547, 0]
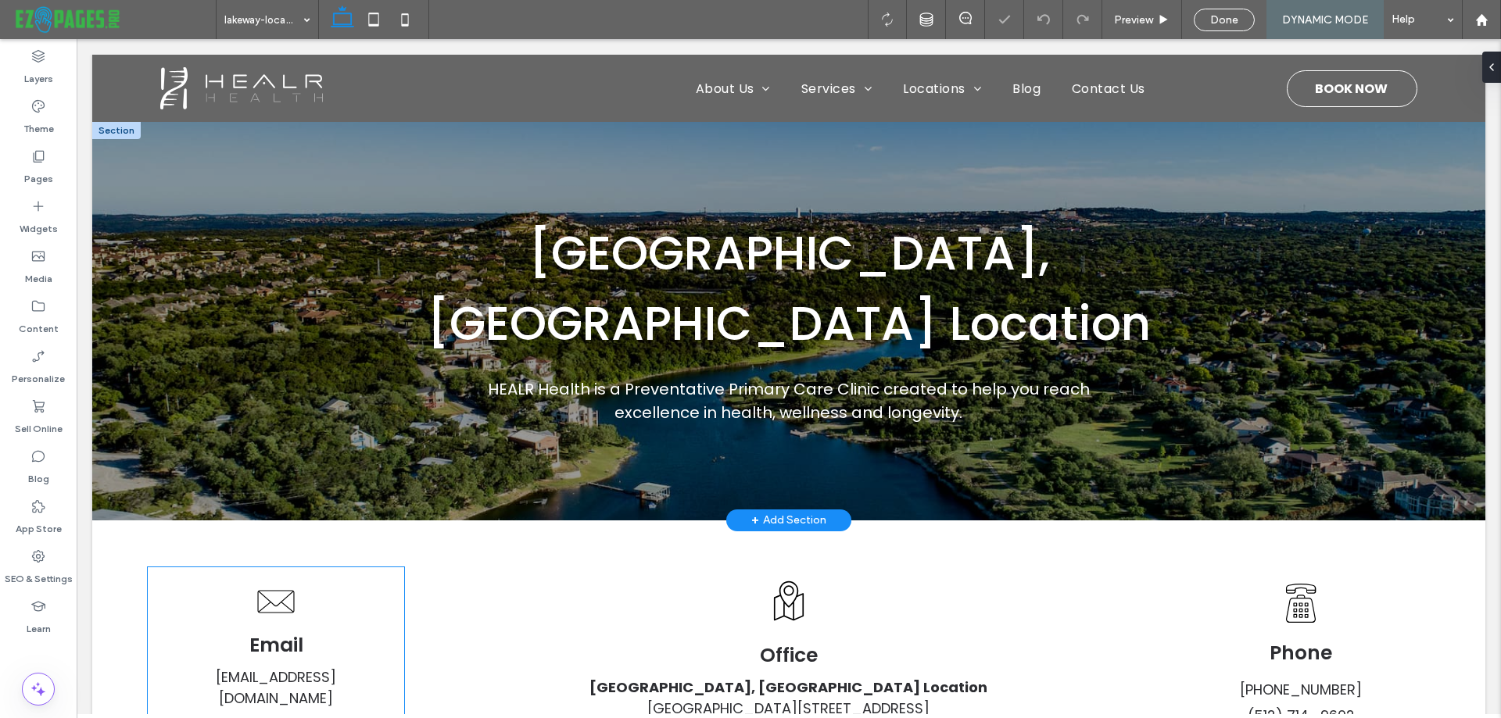
scroll to position [313, 0]
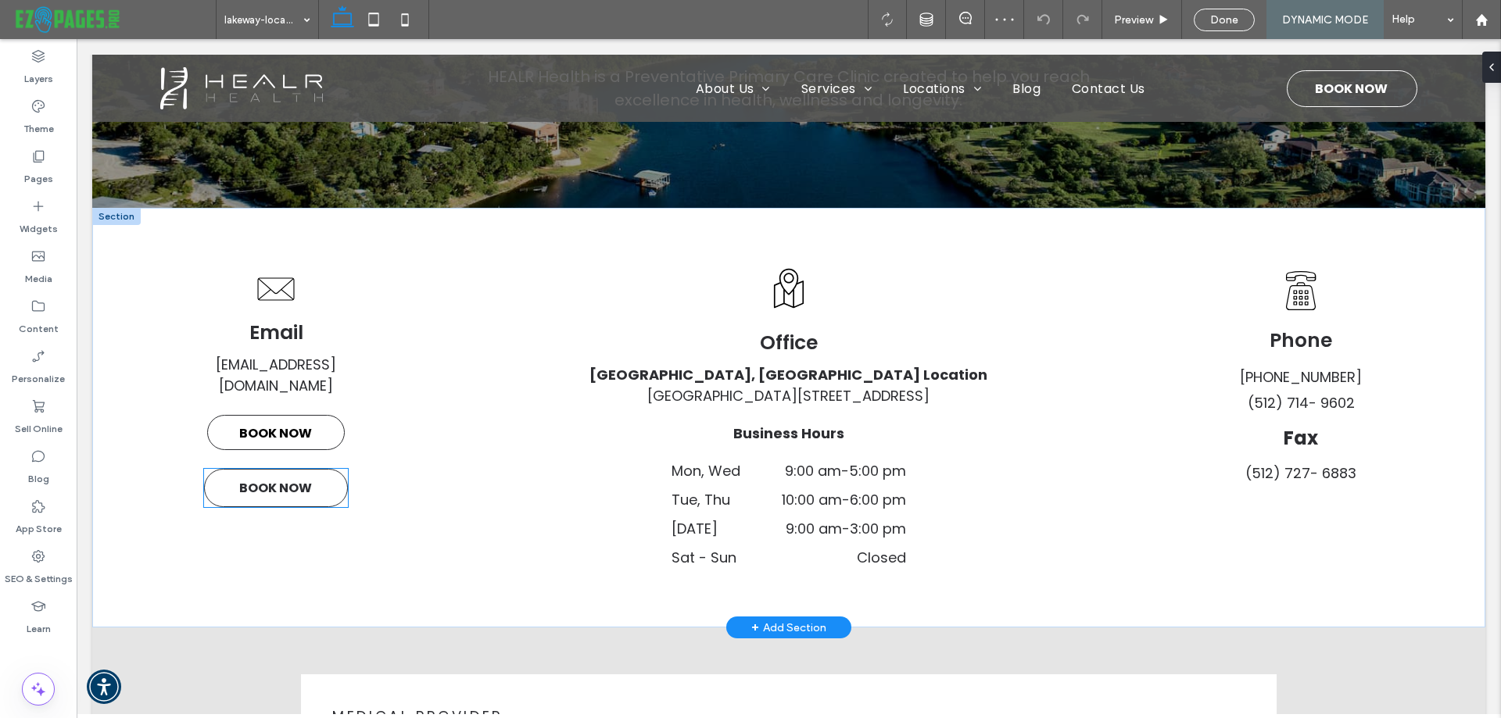
click at [292, 471] on span "BOOK NOW" at bounding box center [275, 488] width 73 height 35
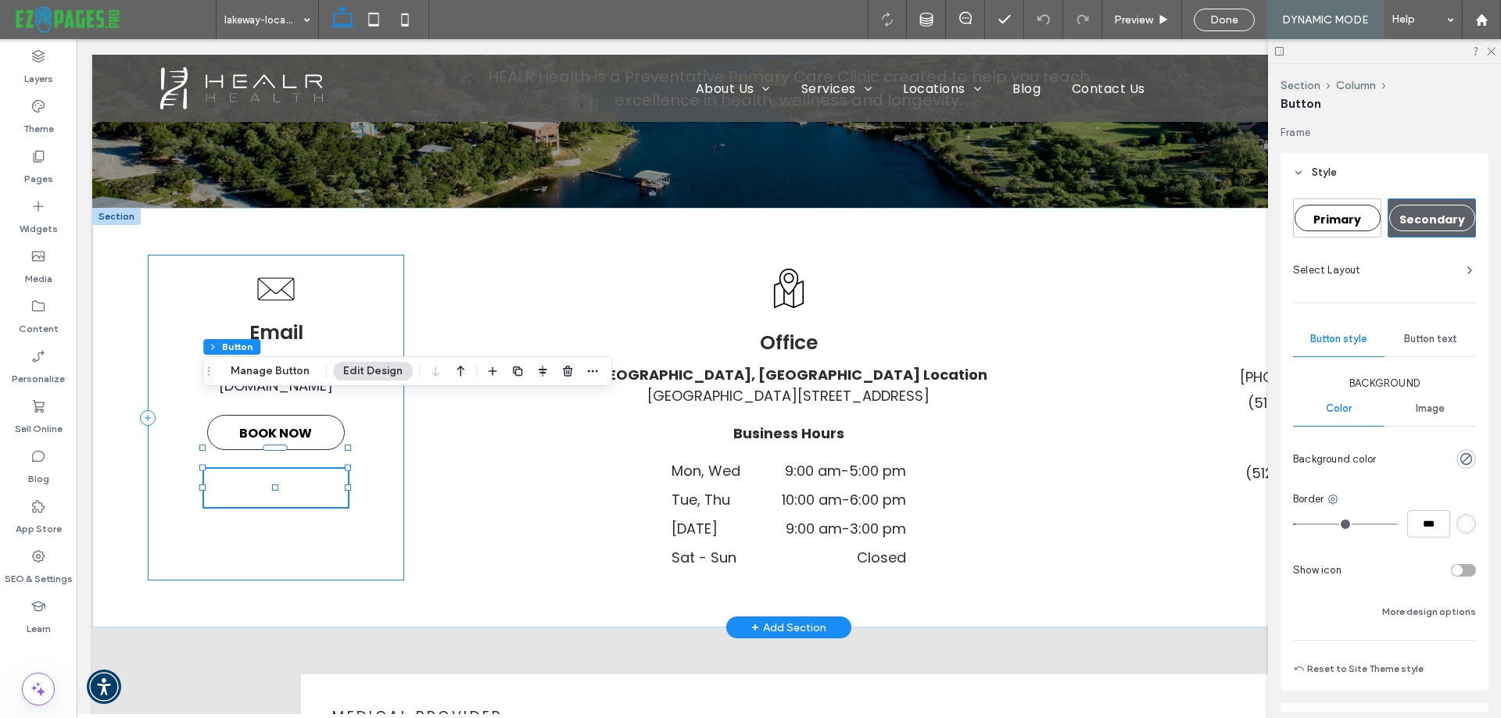
click at [203, 481] on div "Email [EMAIL_ADDRESS][DOMAIN_NAME] BOOK NOW BOOK NOW" at bounding box center [276, 418] width 256 height 327
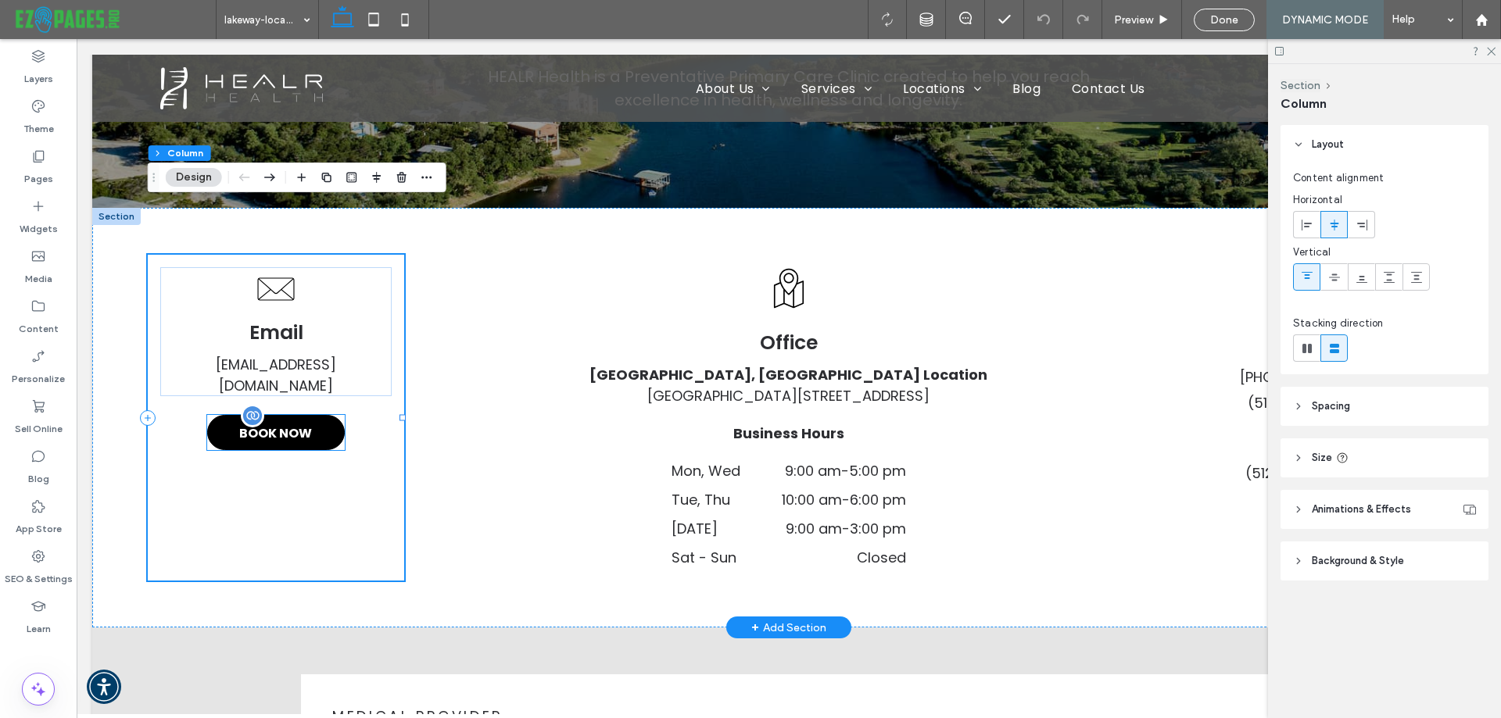
click at [292, 416] on span "BOOK NOW" at bounding box center [275, 433] width 73 height 35
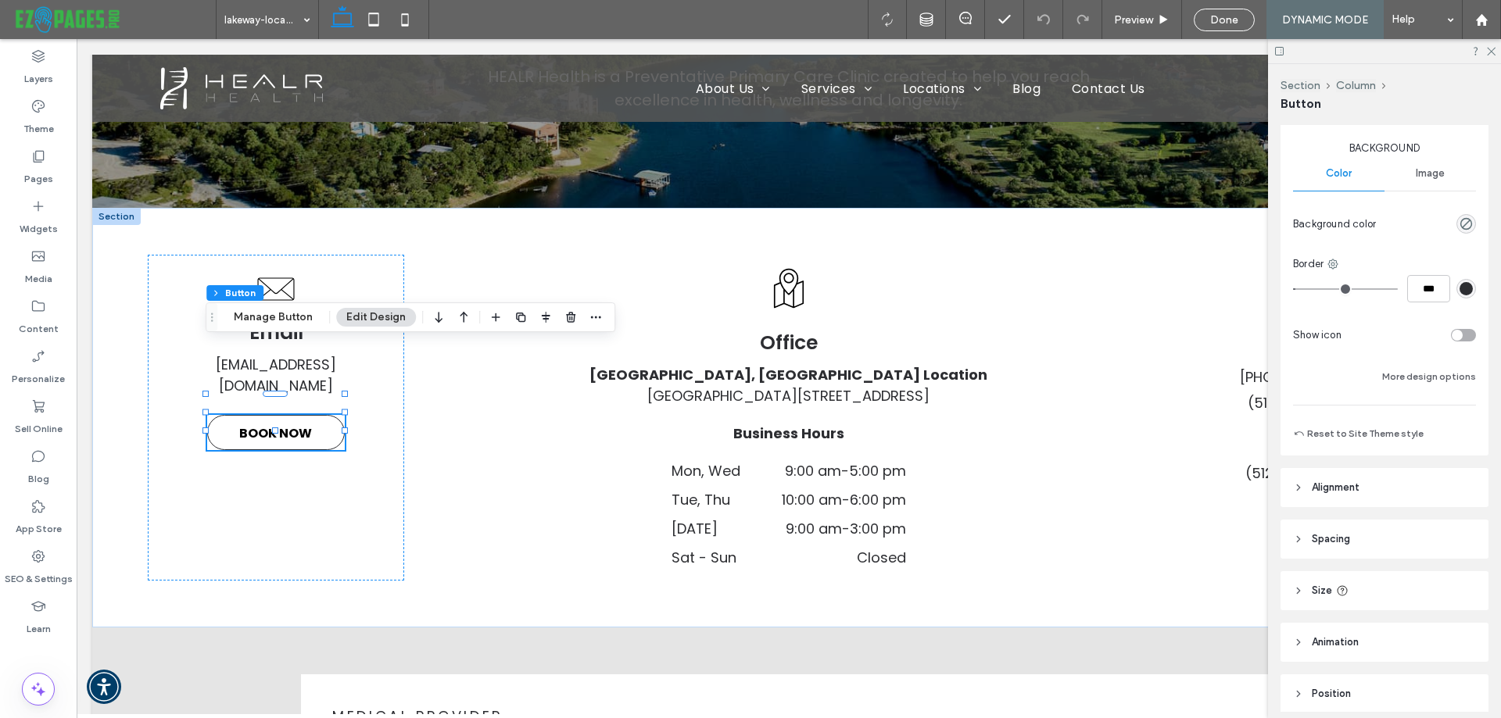
scroll to position [221, 0]
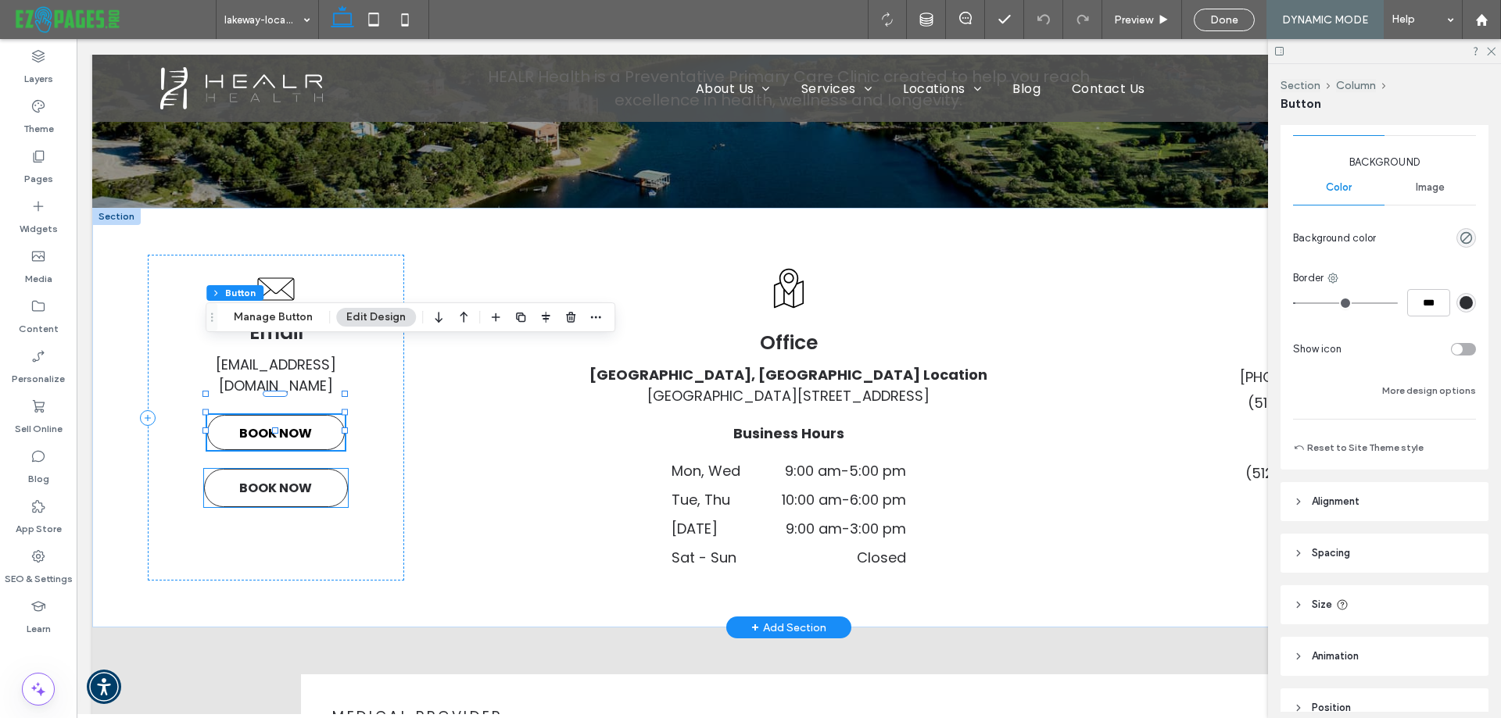
click at [285, 471] on span "BOOK NOW" at bounding box center [275, 488] width 73 height 35
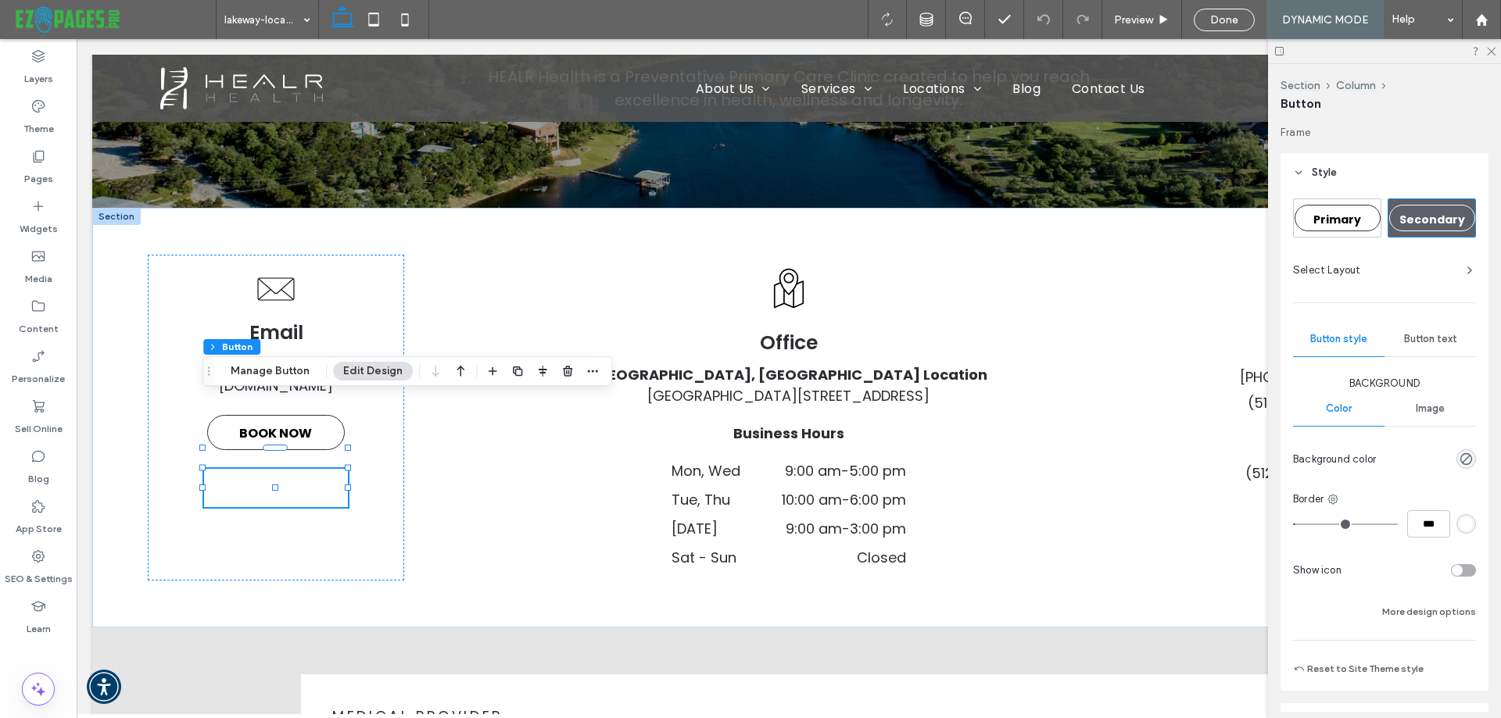
click at [1459, 522] on div "rgb(255, 255, 255)" at bounding box center [1465, 523] width 13 height 13
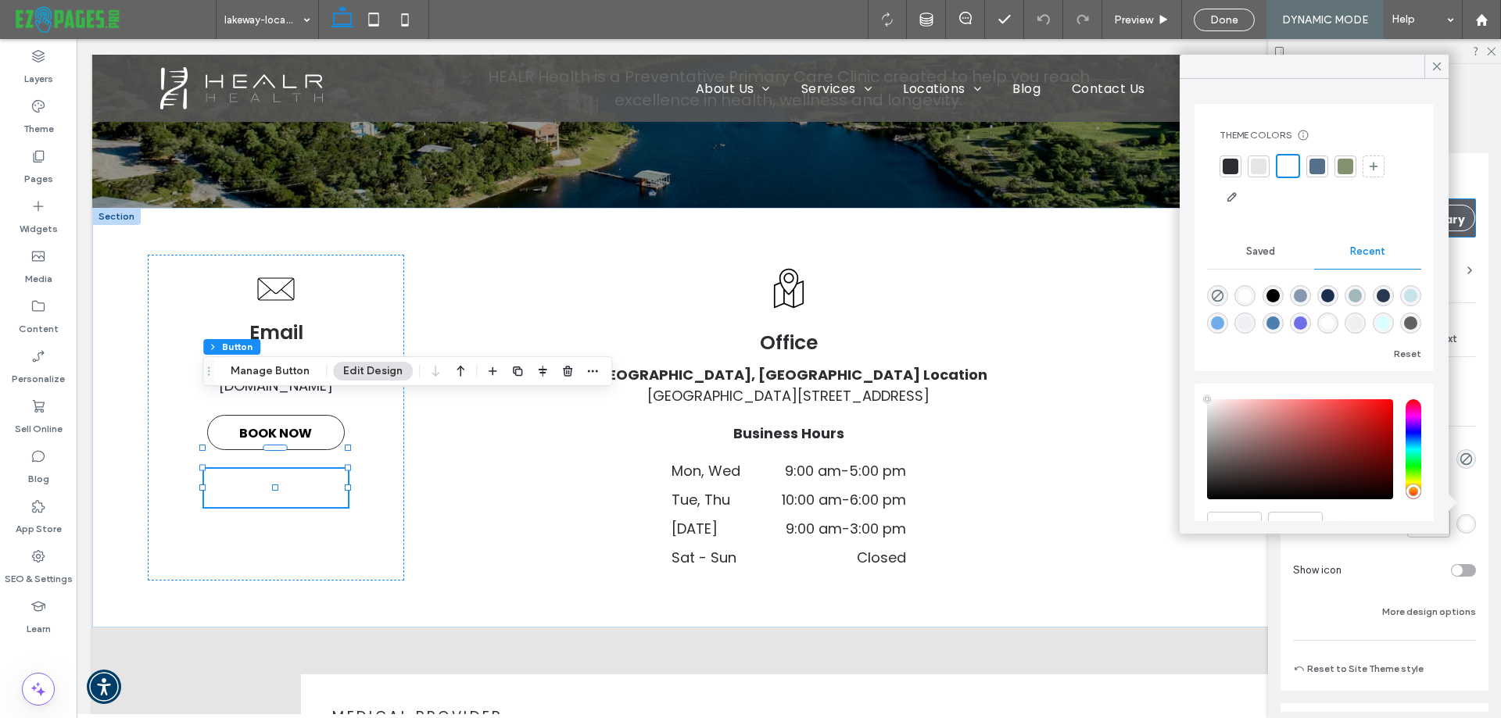
click at [1224, 162] on div at bounding box center [1230, 167] width 16 height 16
click at [1472, 402] on div "Primary Secondary Select Layout Button style Button text Background Color Image…" at bounding box center [1384, 441] width 208 height 499
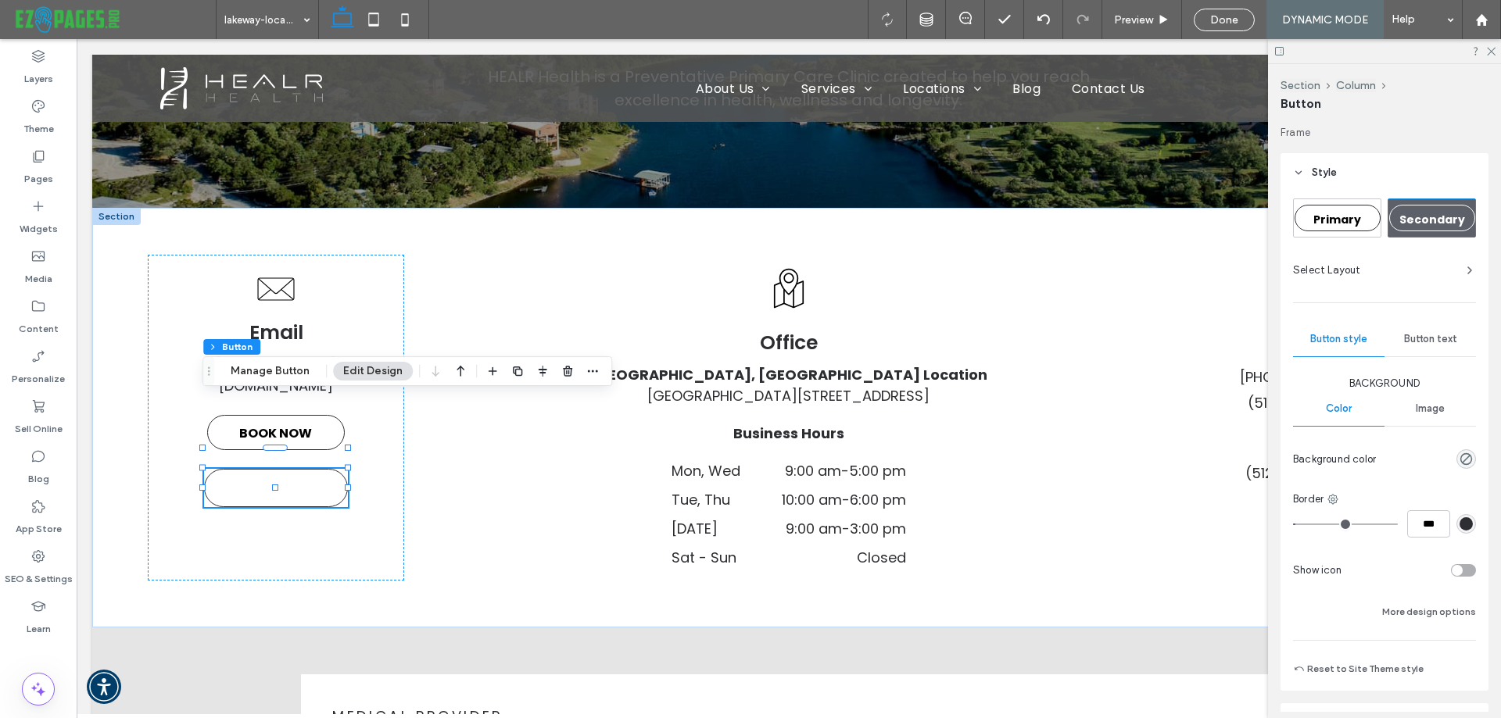
click at [1414, 338] on span "Button text" at bounding box center [1430, 339] width 53 height 13
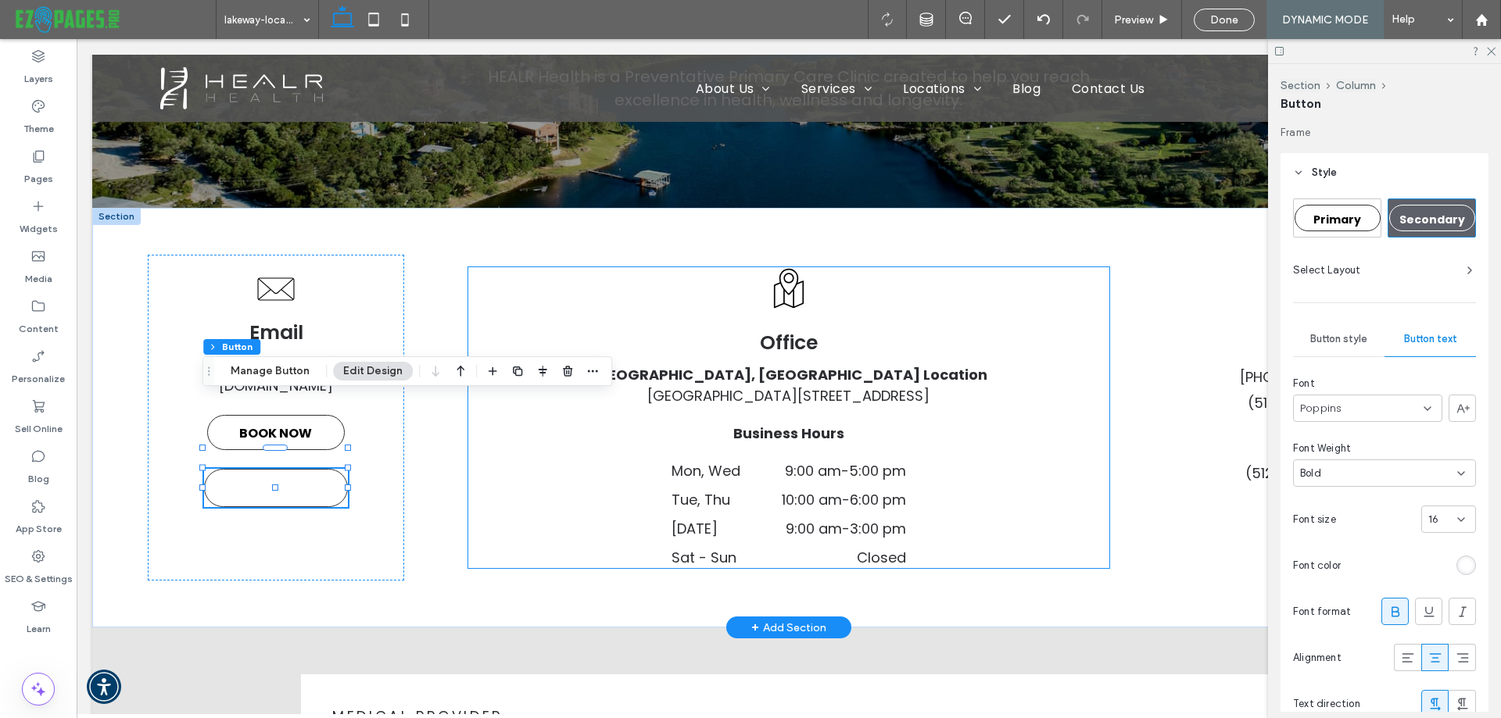
click at [514, 463] on div "Office [GEOGRAPHIC_DATA], [GEOGRAPHIC_DATA] Location [STREET_ADDRESS] Business …" at bounding box center [788, 418] width 641 height 302
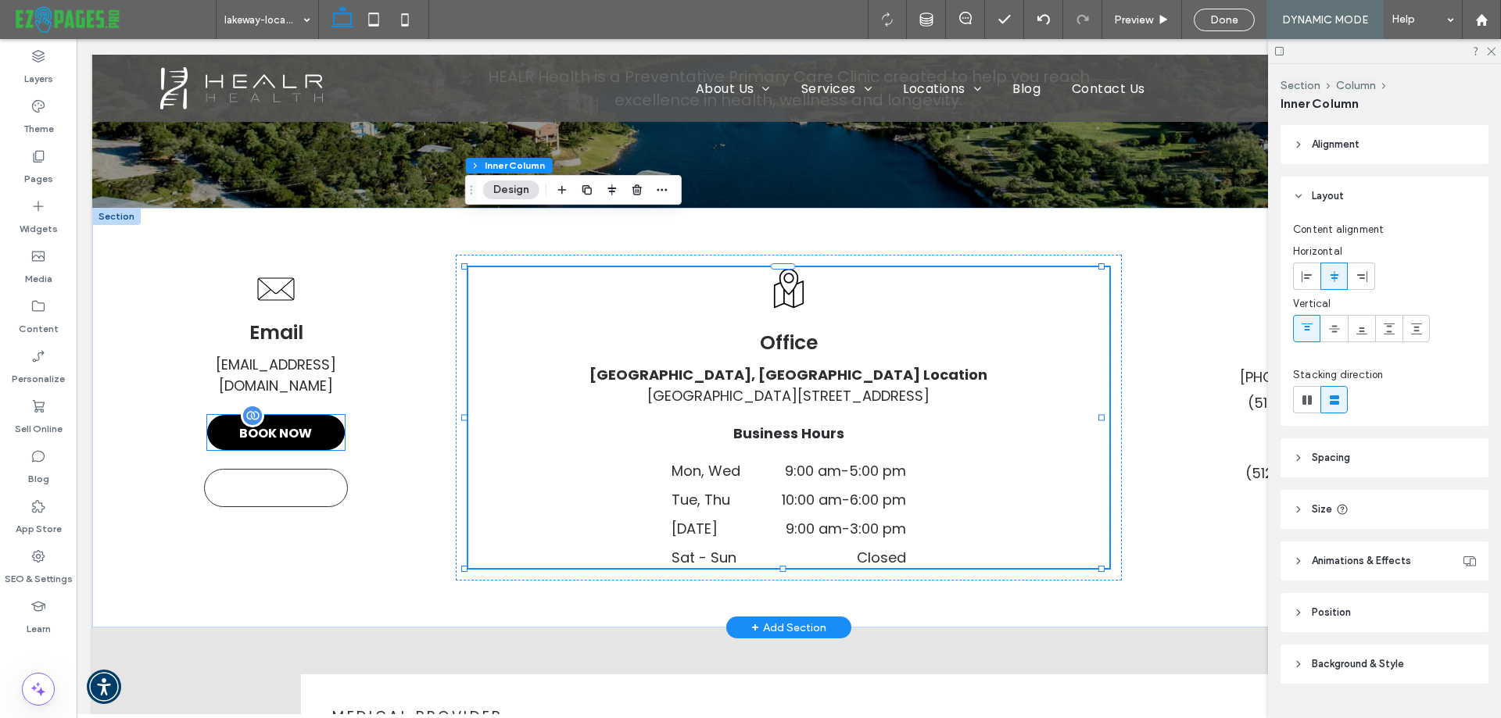
click at [313, 415] on link "BOOK NOW" at bounding box center [276, 432] width 138 height 35
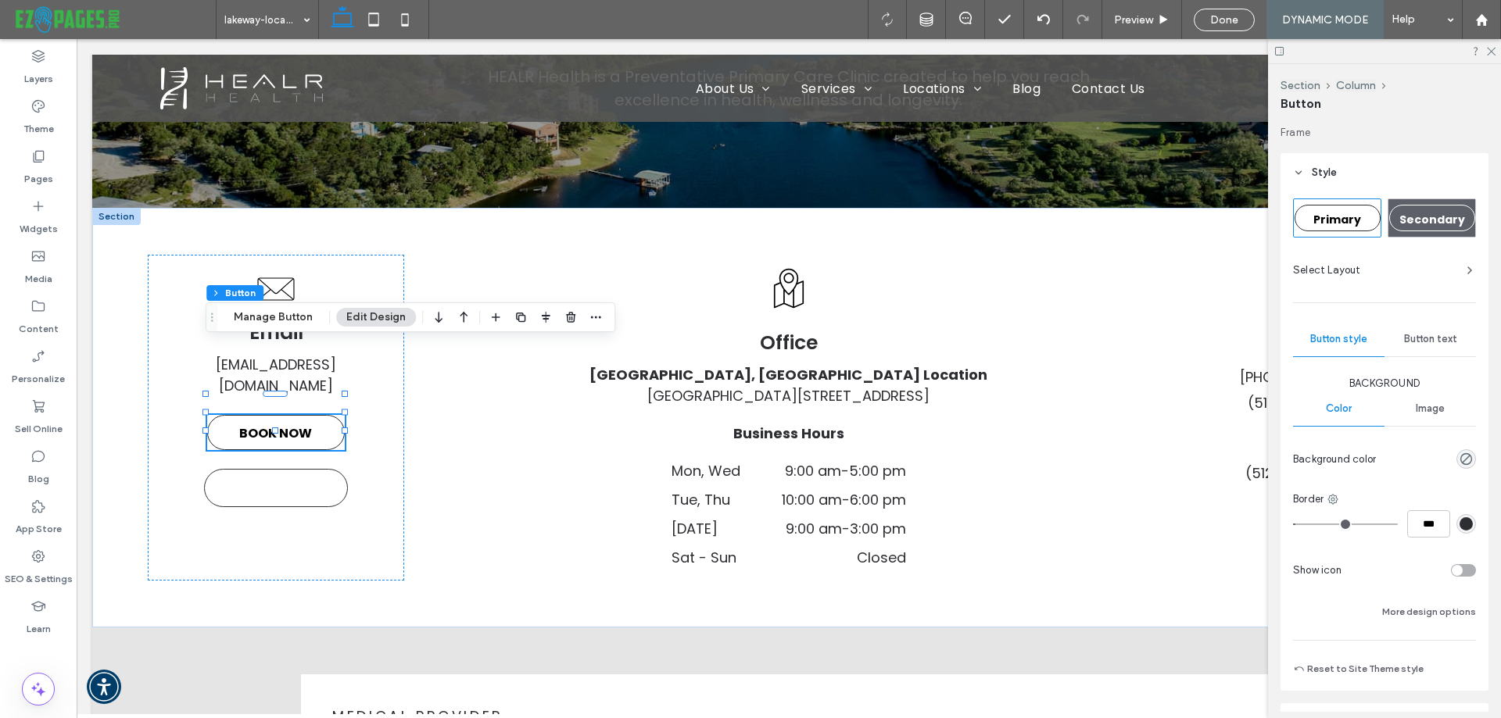
click at [1422, 331] on div "Button text" at bounding box center [1429, 339] width 91 height 34
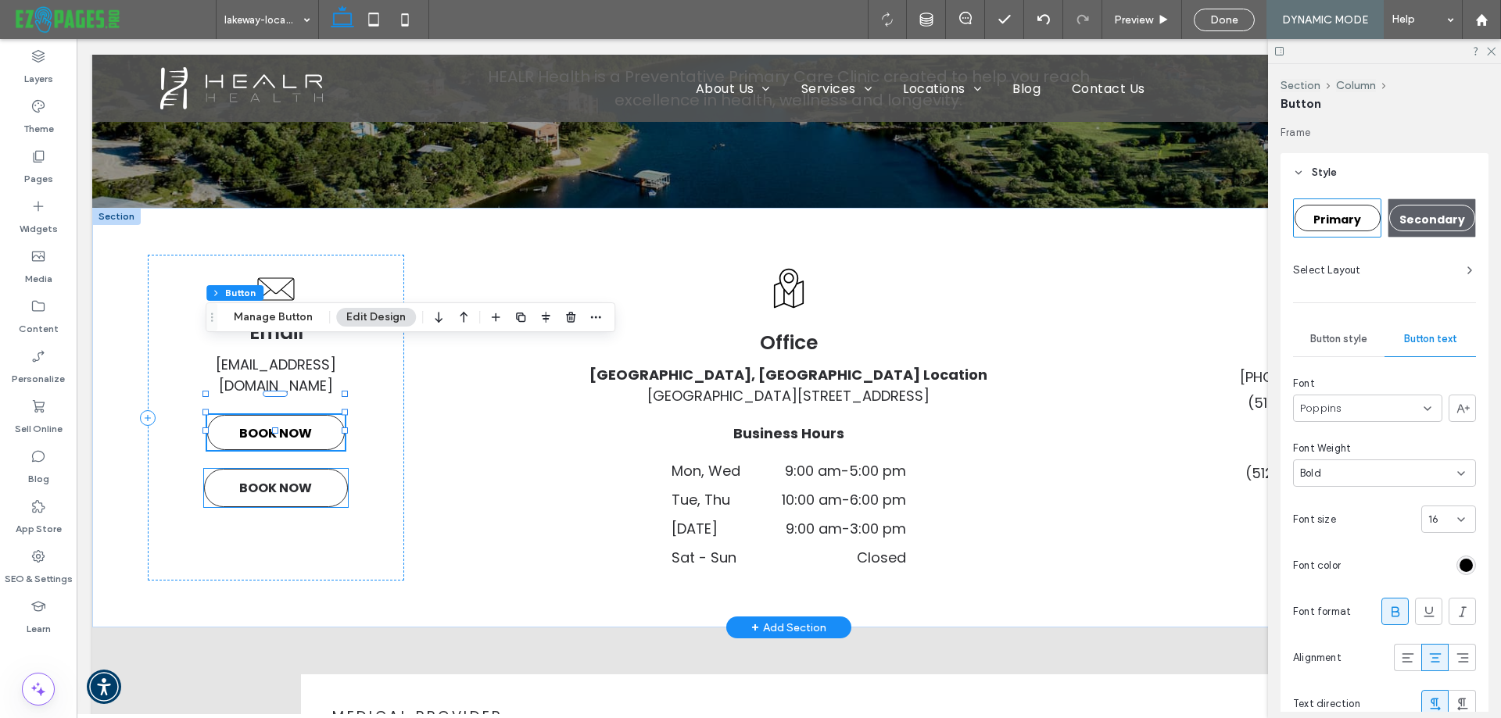
click at [306, 471] on span "BOOK NOW" at bounding box center [275, 488] width 73 height 35
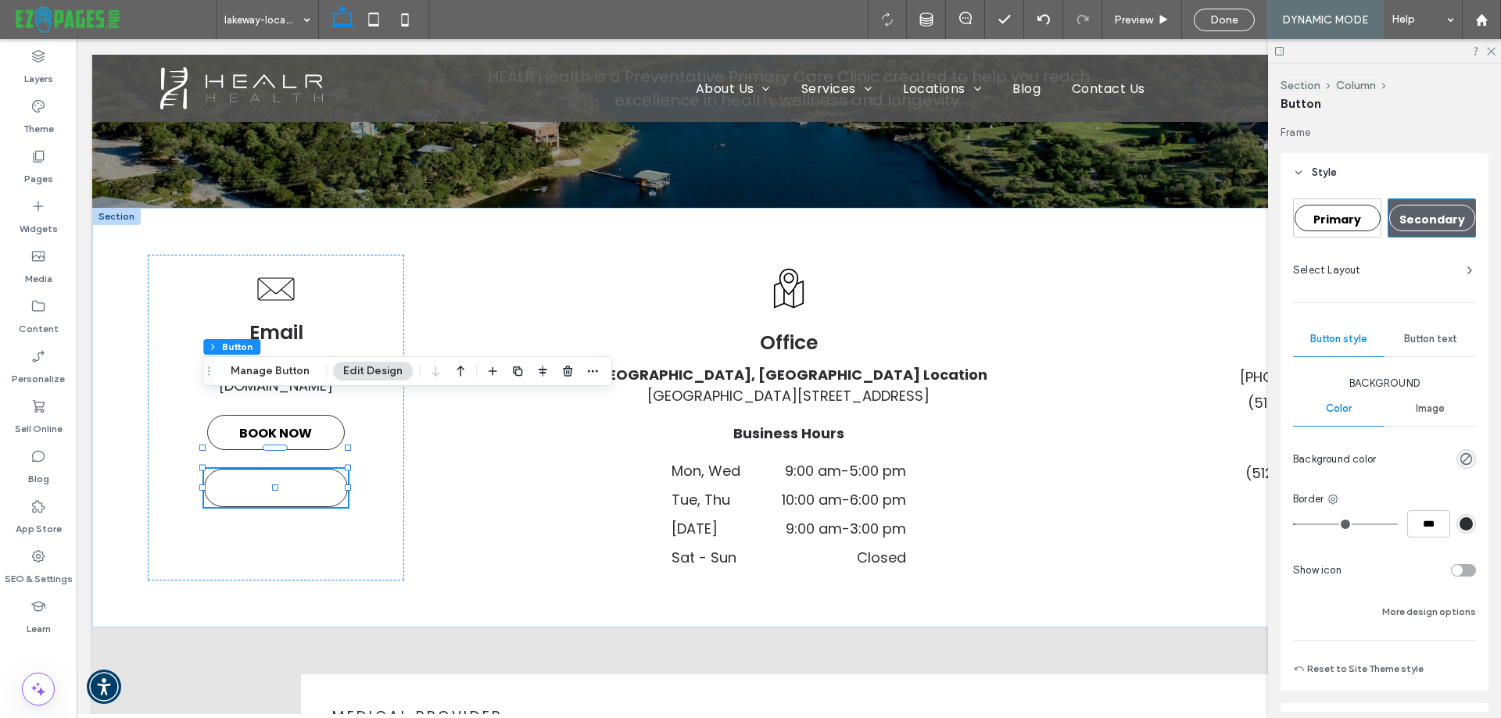
click at [1408, 341] on span "Button text" at bounding box center [1430, 339] width 53 height 13
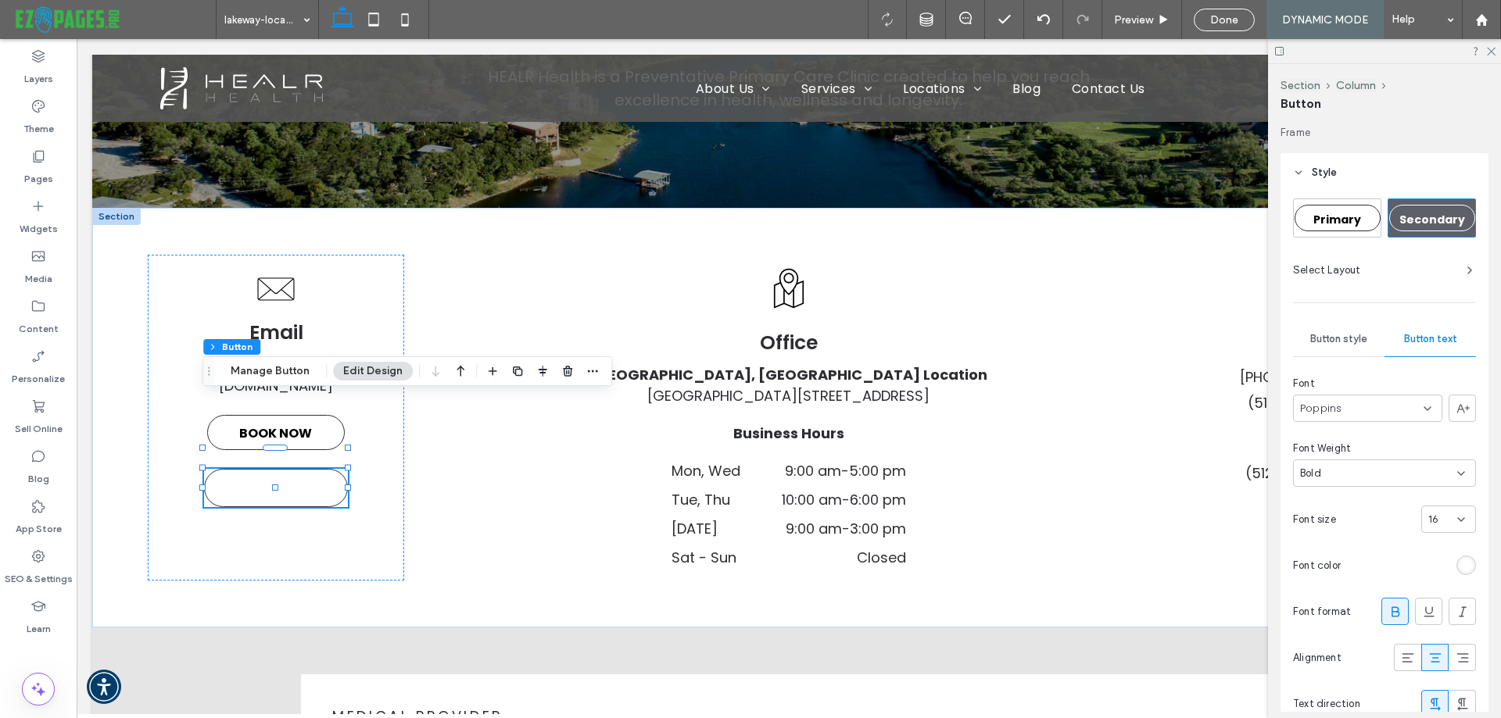
click at [1459, 563] on div "rgb(255, 255, 255)" at bounding box center [1465, 565] width 13 height 13
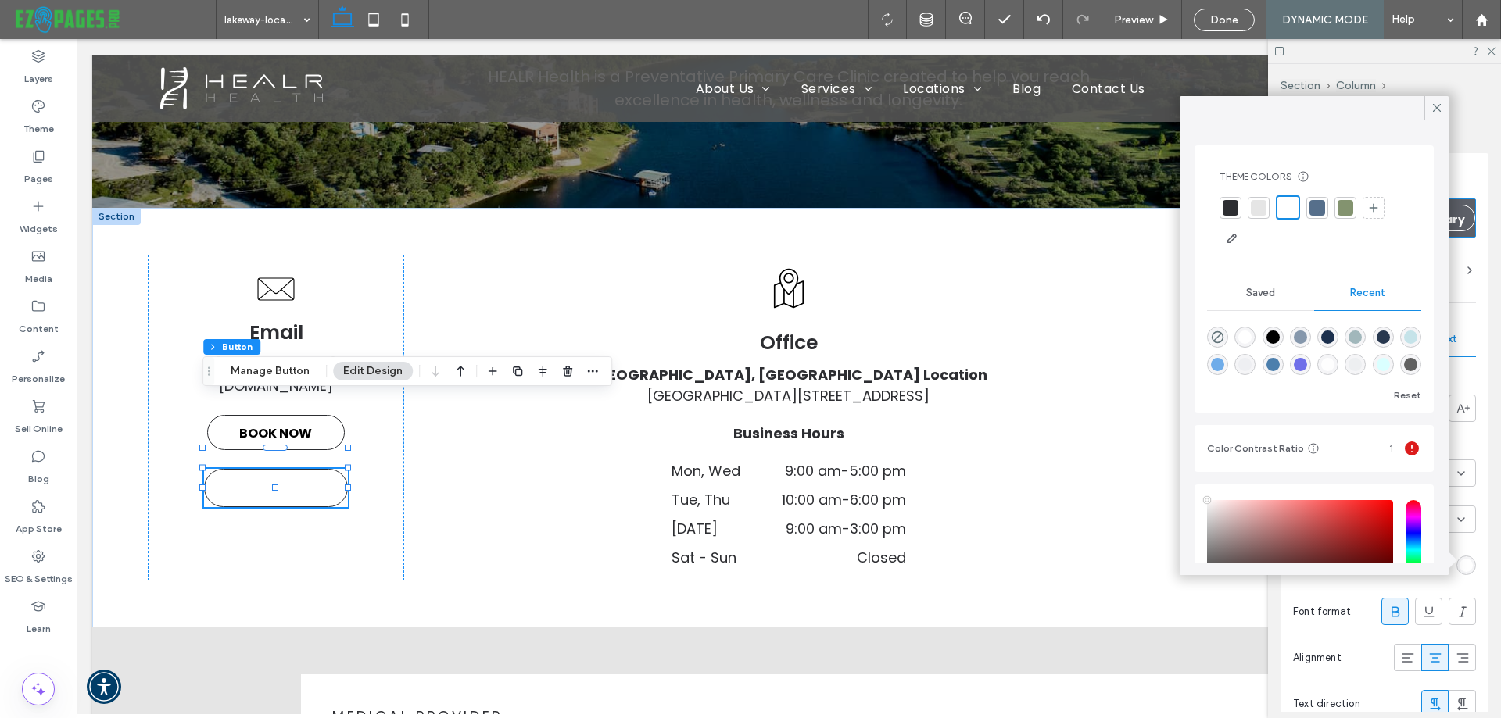
click at [1225, 206] on div at bounding box center [1230, 208] width 16 height 16
click at [423, 466] on div "Email [EMAIL_ADDRESS][DOMAIN_NAME] BOOK NOW BOOK NOW Office [GEOGRAPHIC_DATA], …" at bounding box center [788, 418] width 1393 height 421
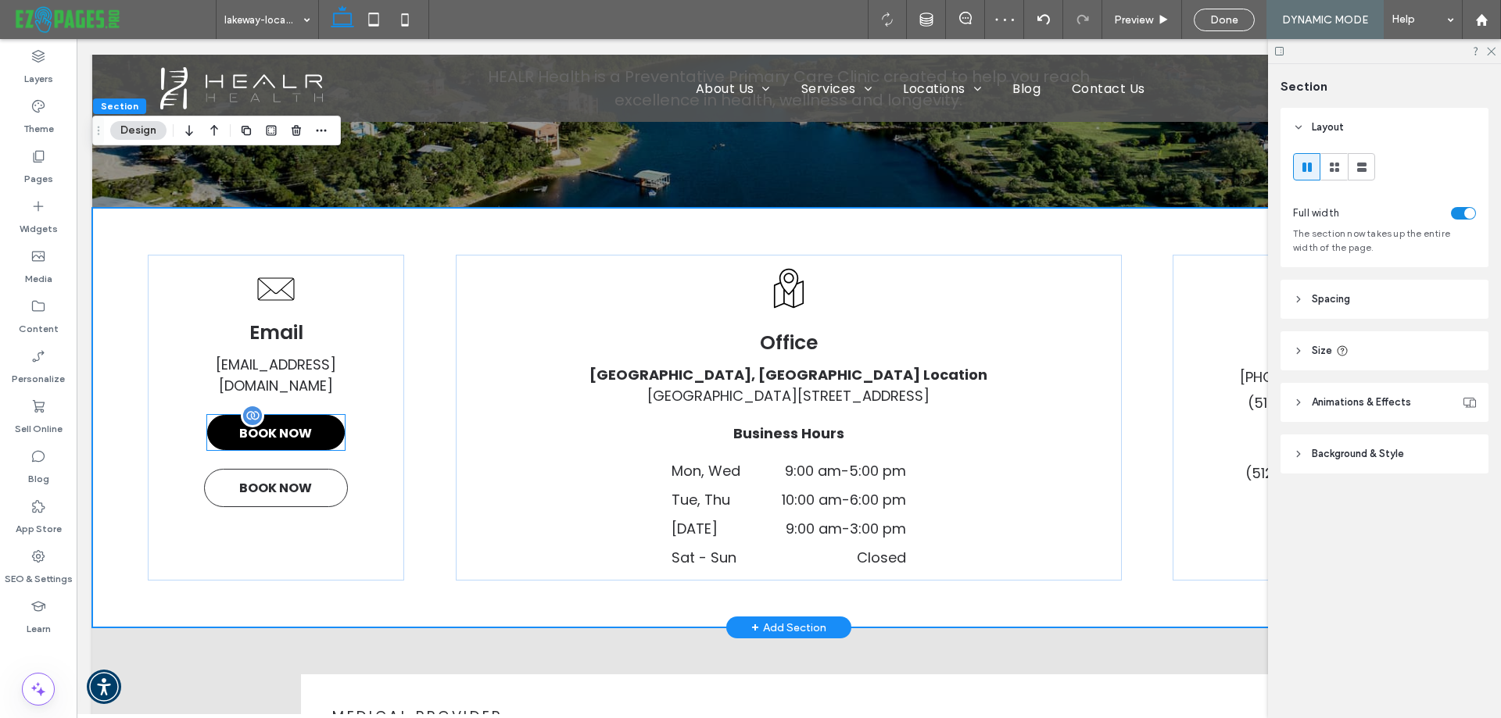
click at [313, 415] on link "BOOK NOW" at bounding box center [276, 432] width 138 height 35
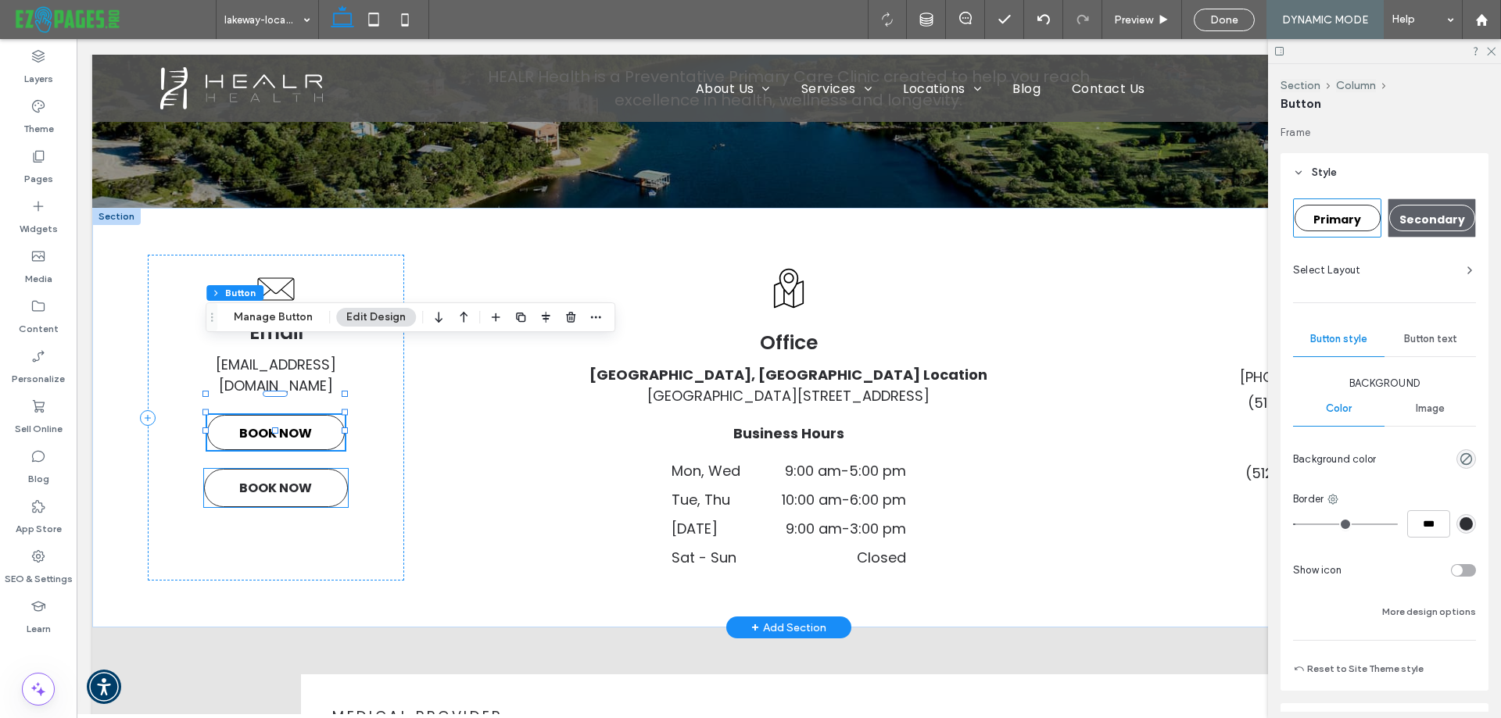
click at [274, 471] on span "BOOK NOW" at bounding box center [275, 488] width 73 height 35
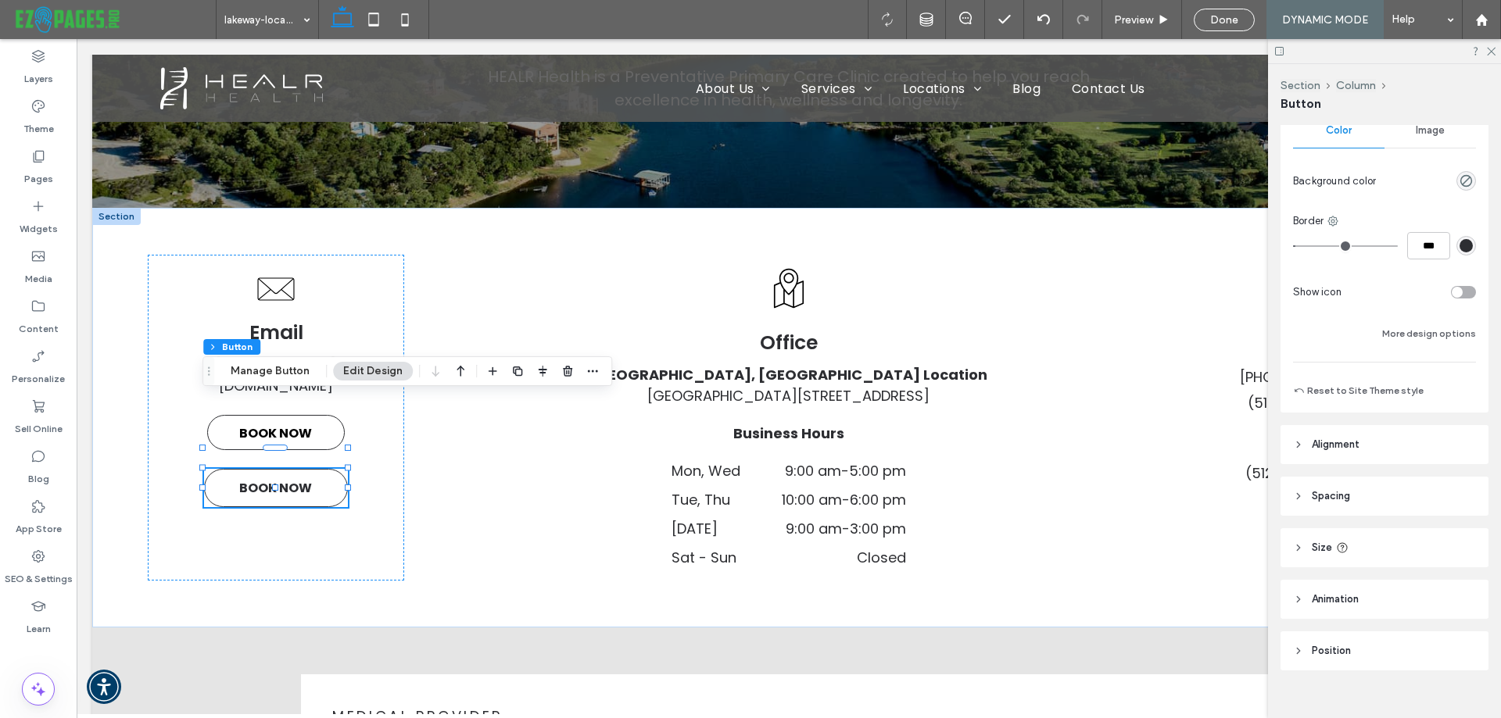
scroll to position [299, 0]
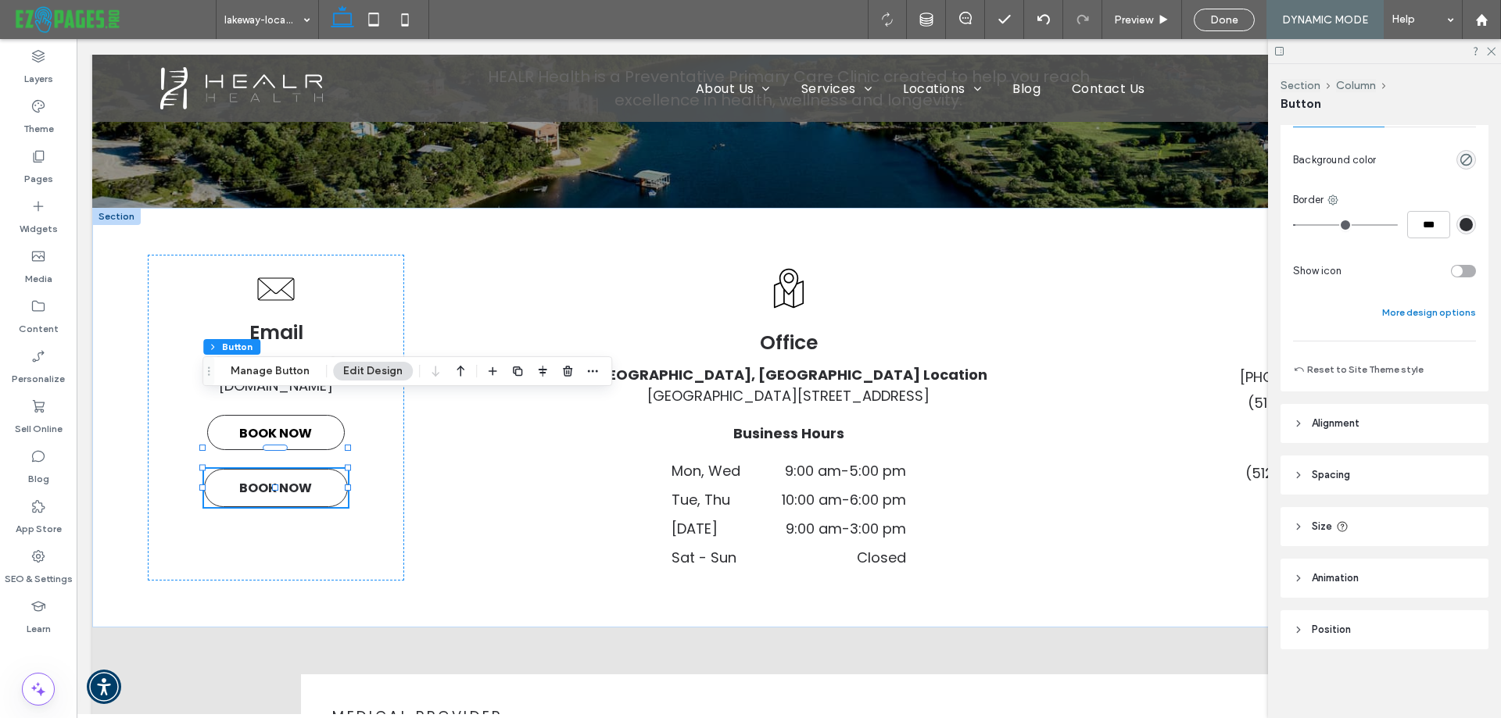
click at [1412, 313] on button "More design options" at bounding box center [1429, 312] width 94 height 19
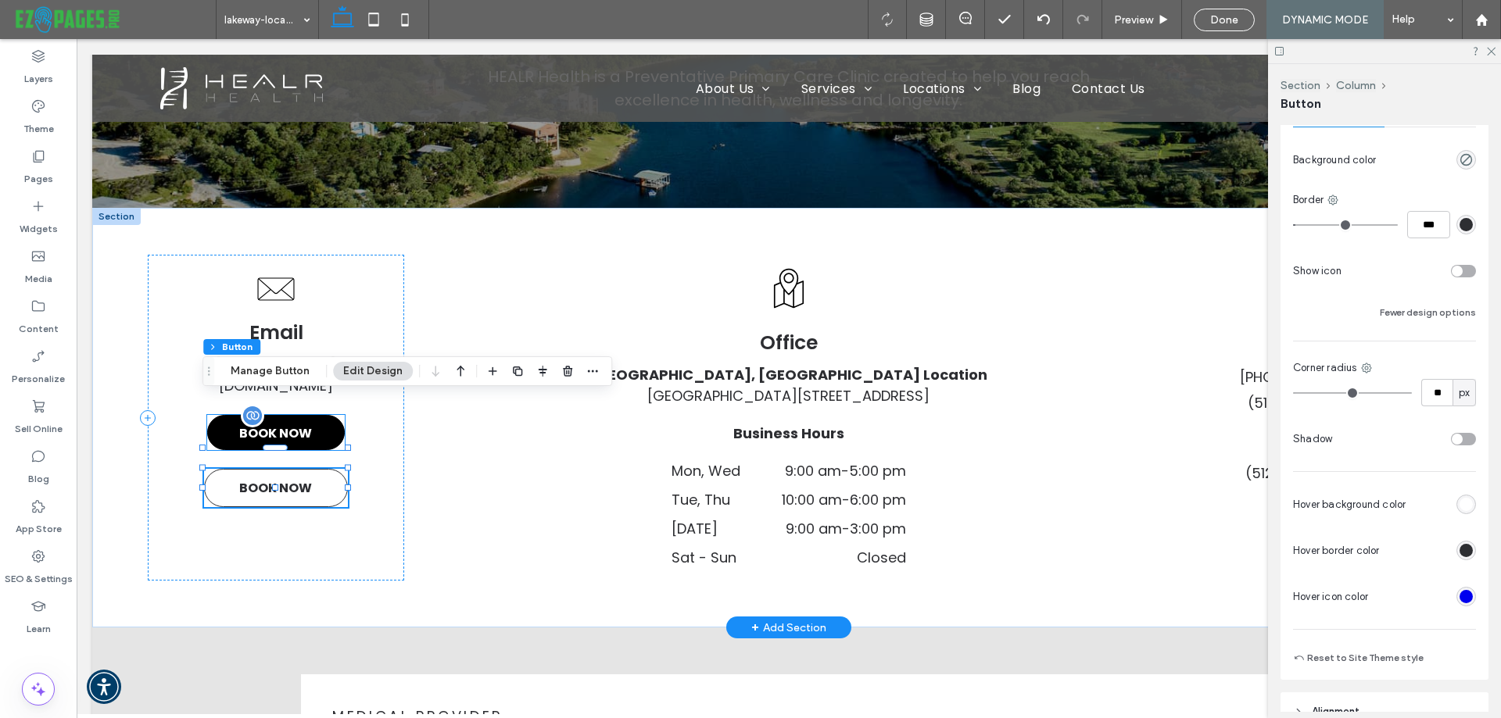
click at [312, 415] on link "BOOK NOW" at bounding box center [276, 432] width 138 height 35
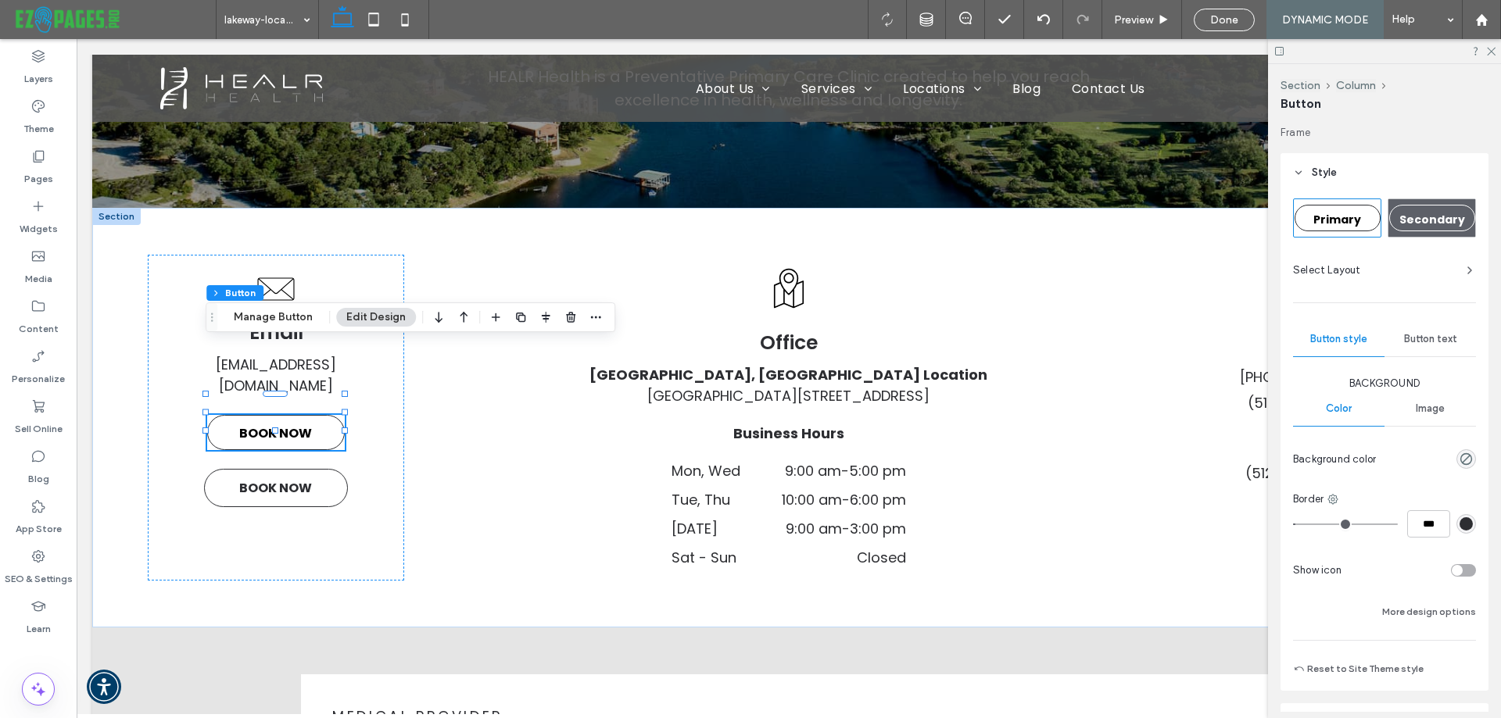
scroll to position [234, 0]
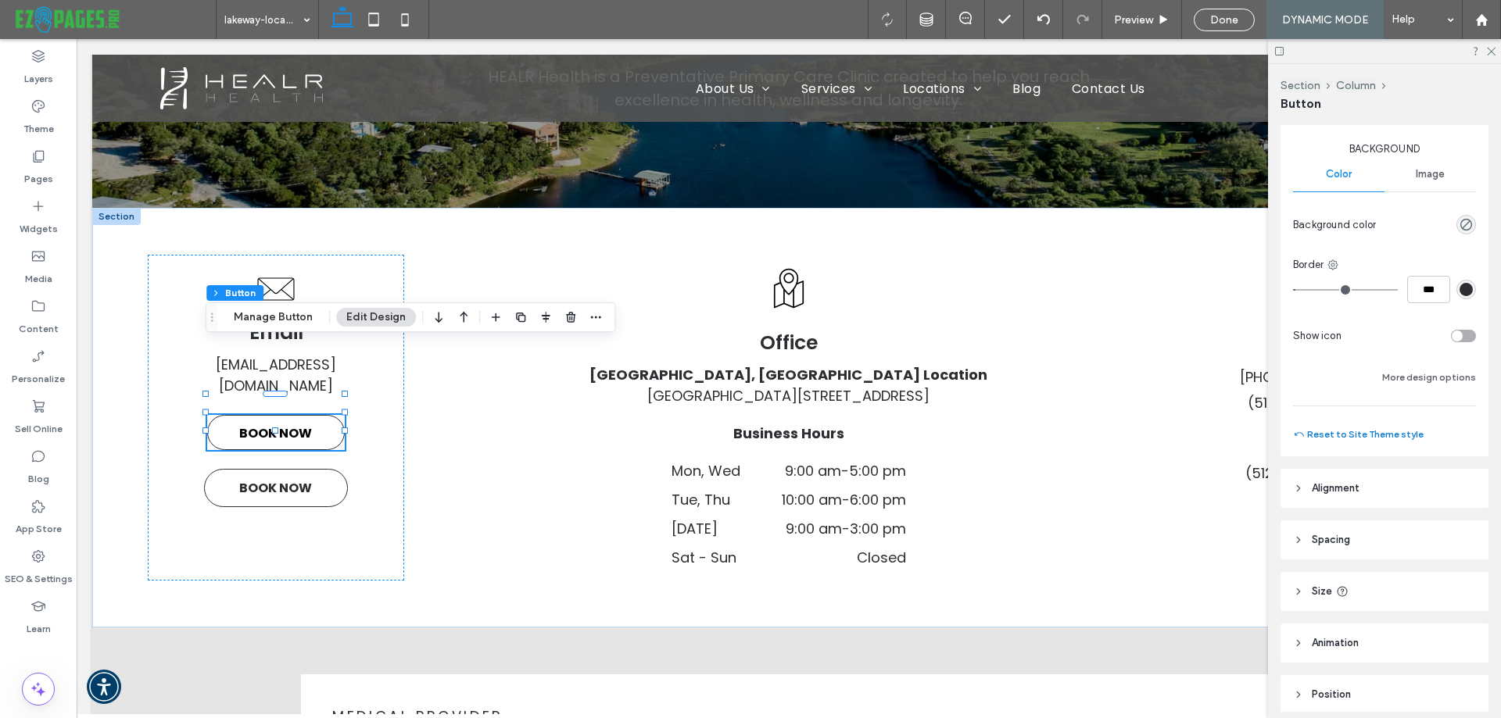
click at [1362, 433] on button "Reset to Site Theme style" at bounding box center [1358, 434] width 131 height 19
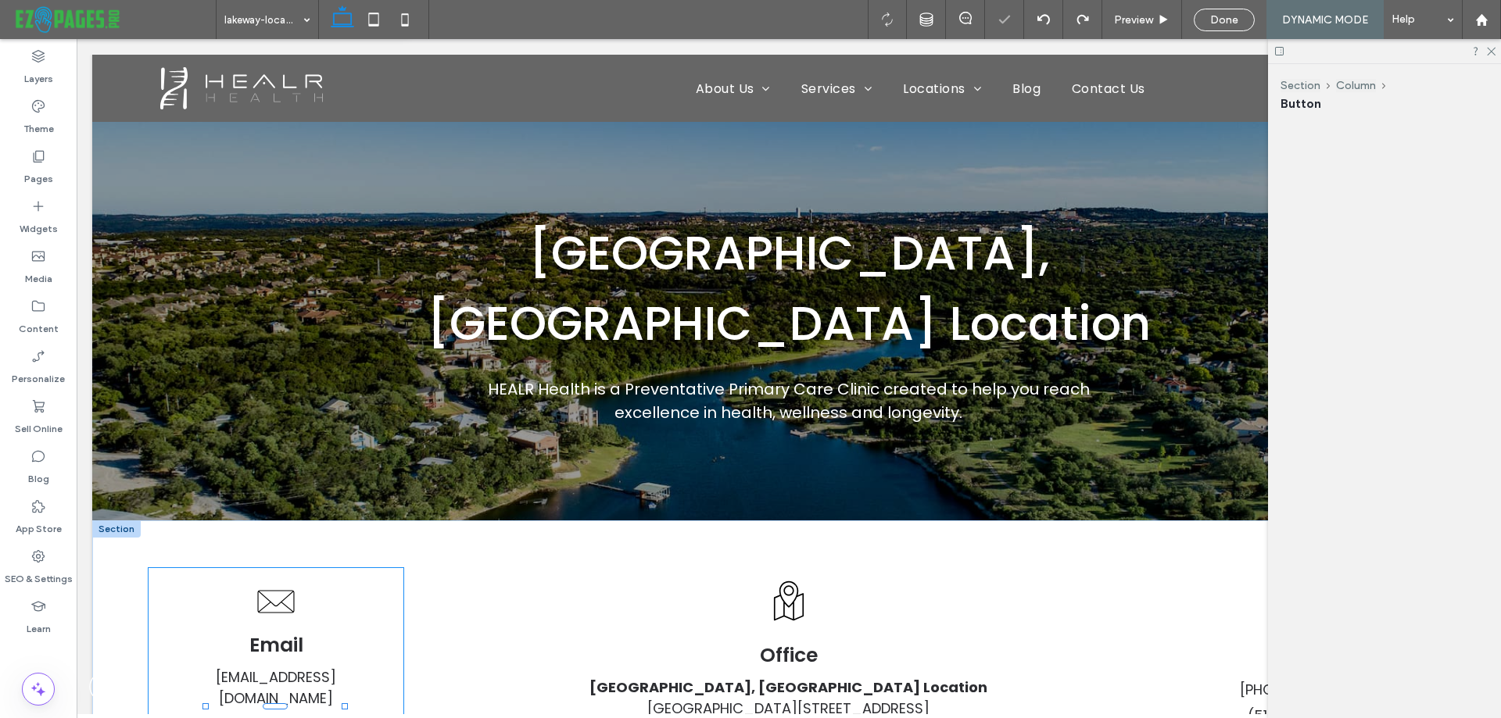
scroll to position [313, 0]
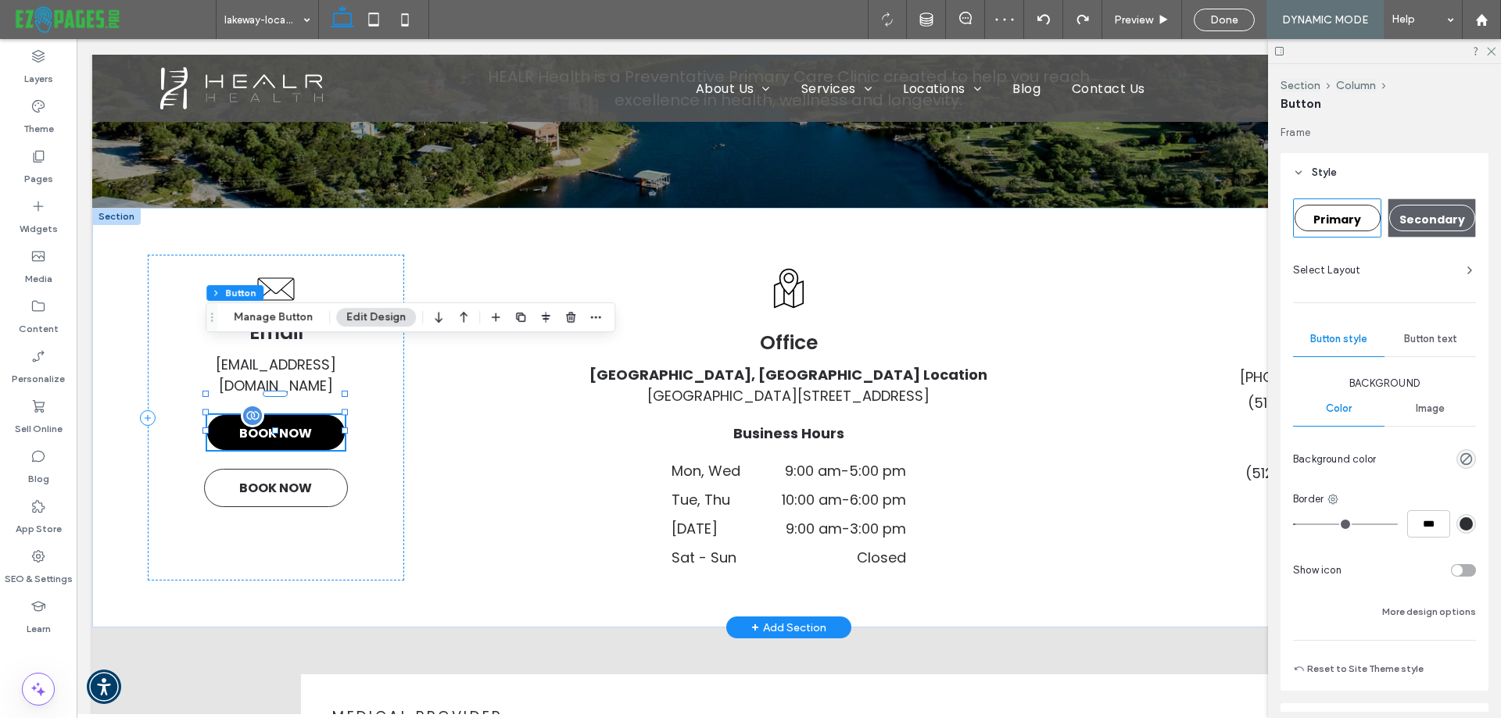
click at [272, 416] on span "BOOK NOW" at bounding box center [275, 433] width 73 height 35
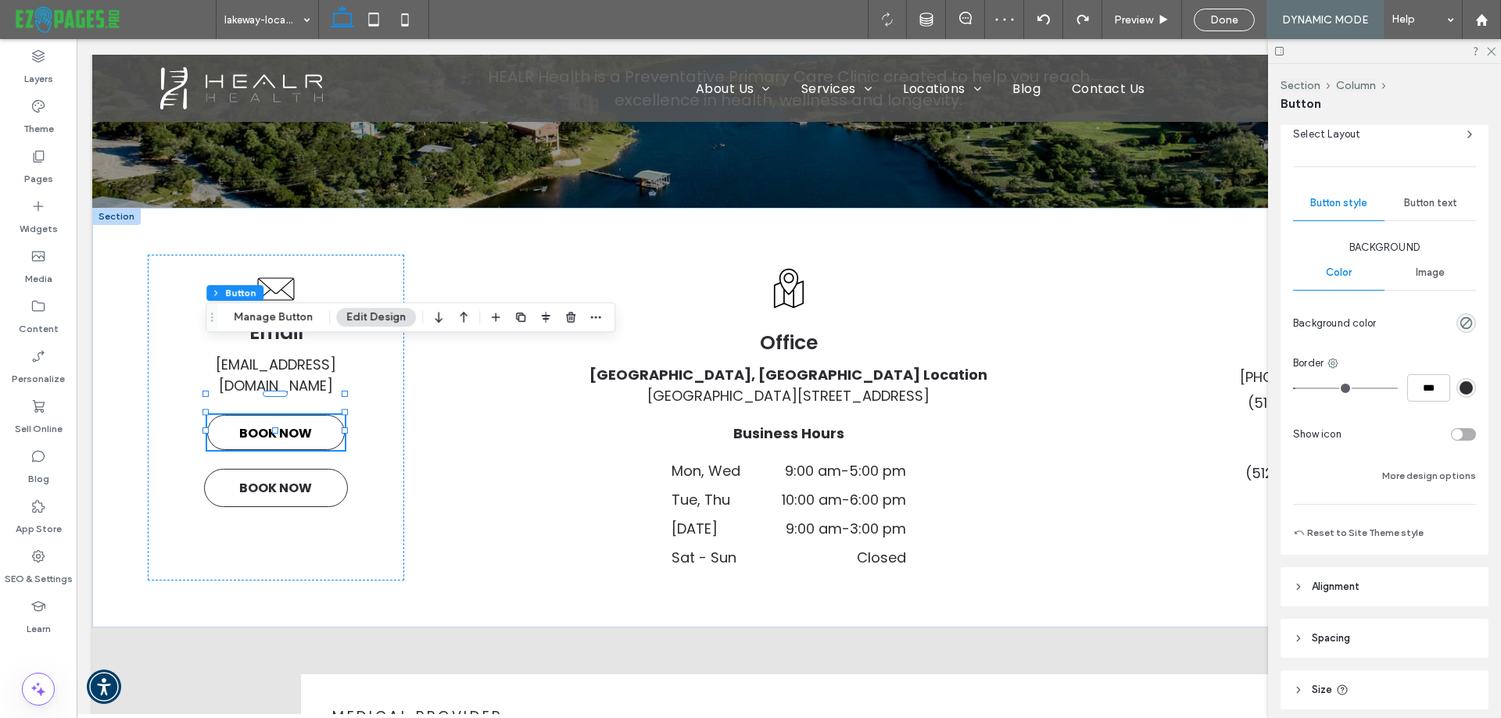
scroll to position [156, 0]
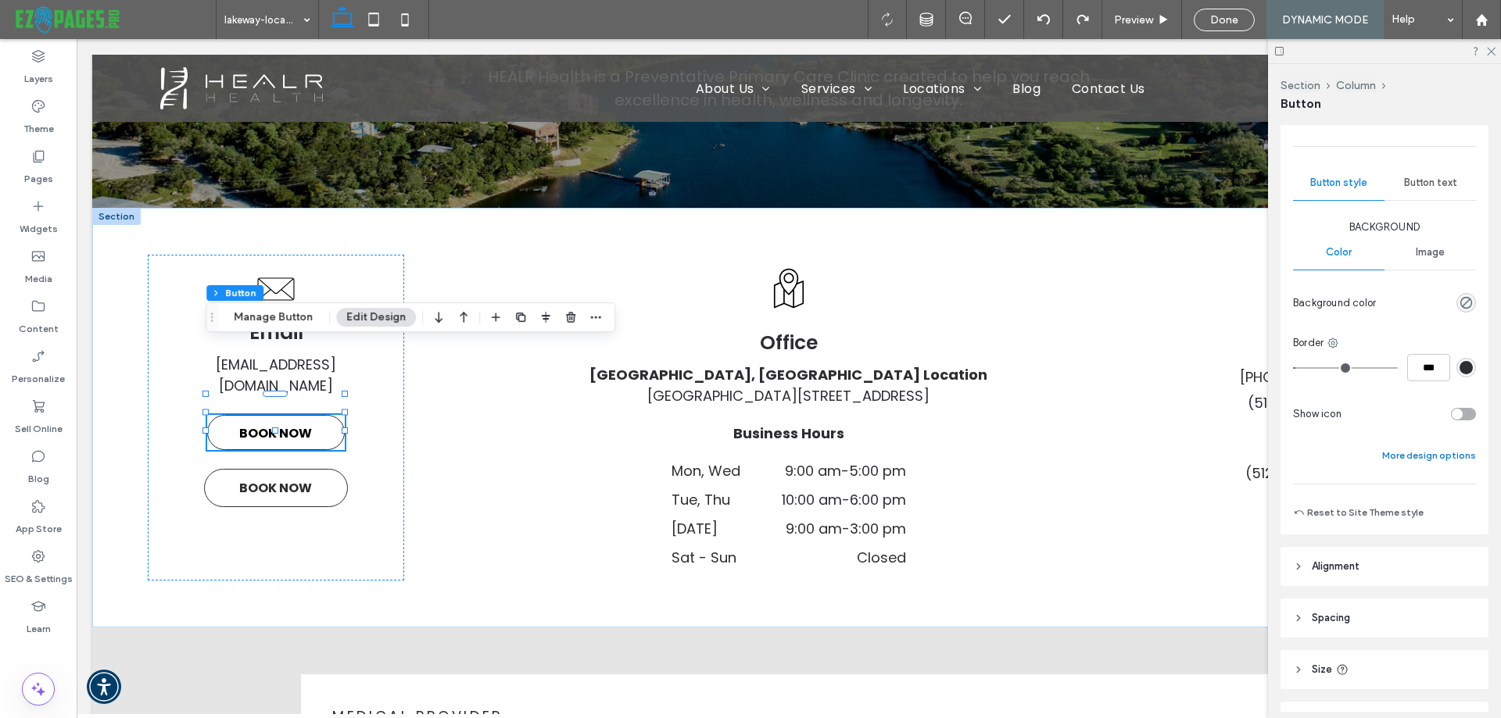
click at [1412, 456] on button "More design options" at bounding box center [1429, 455] width 94 height 19
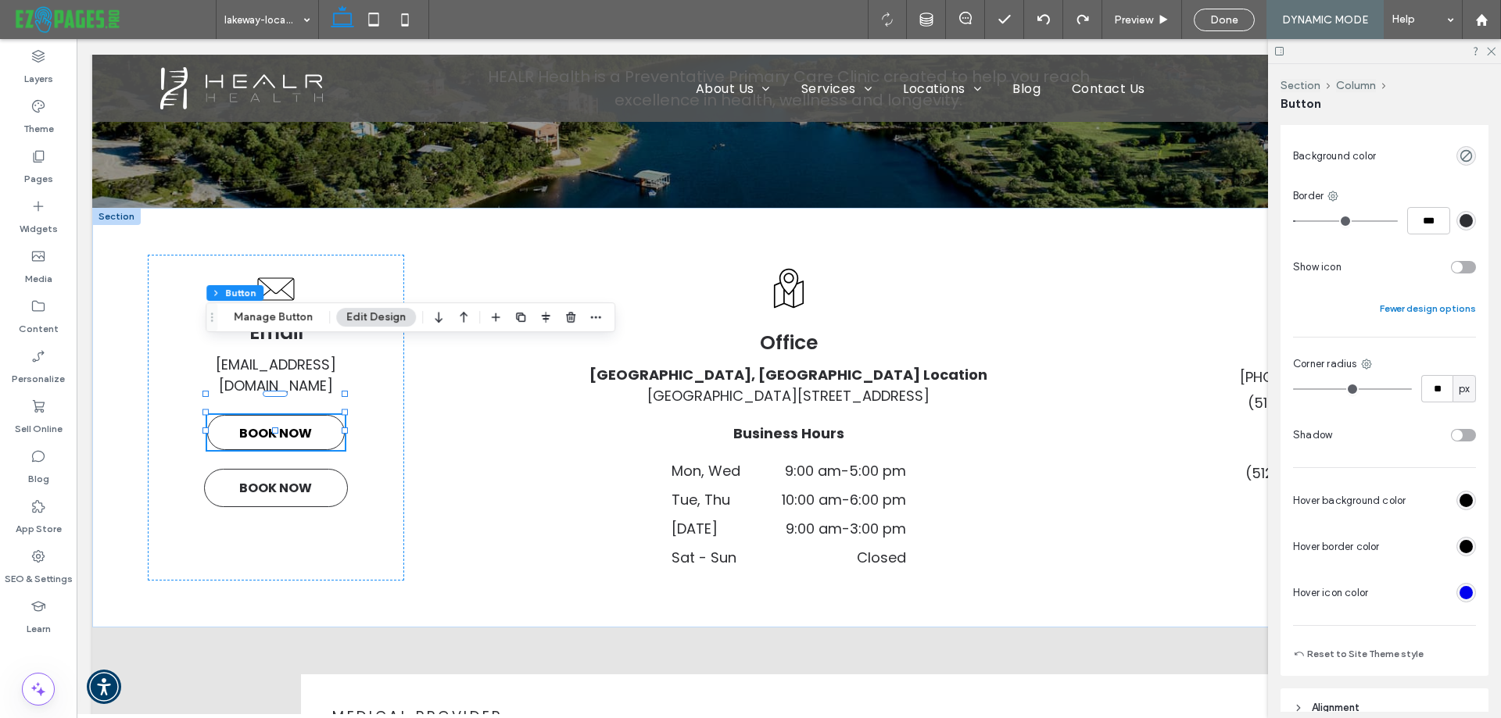
scroll to position [313, 0]
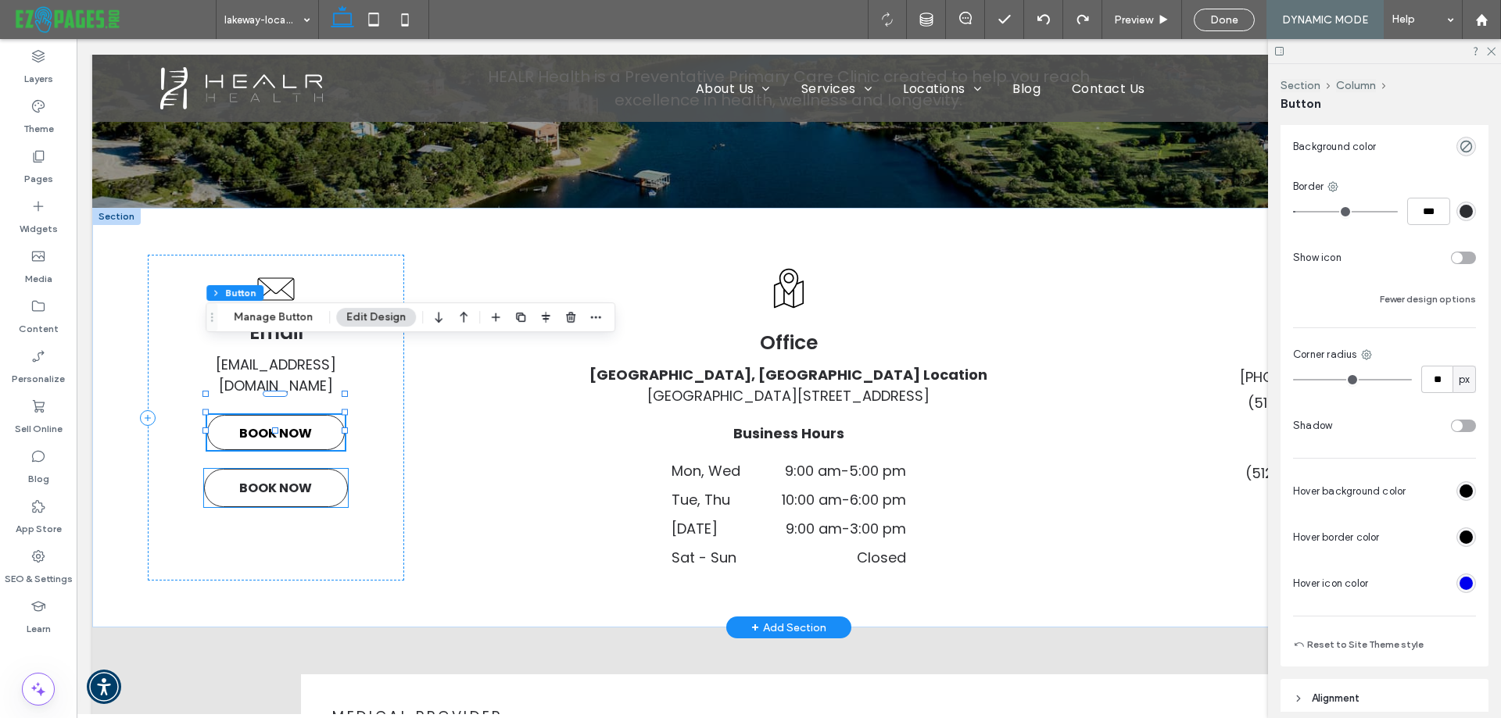
click at [272, 471] on span "BOOK NOW" at bounding box center [275, 488] width 73 height 35
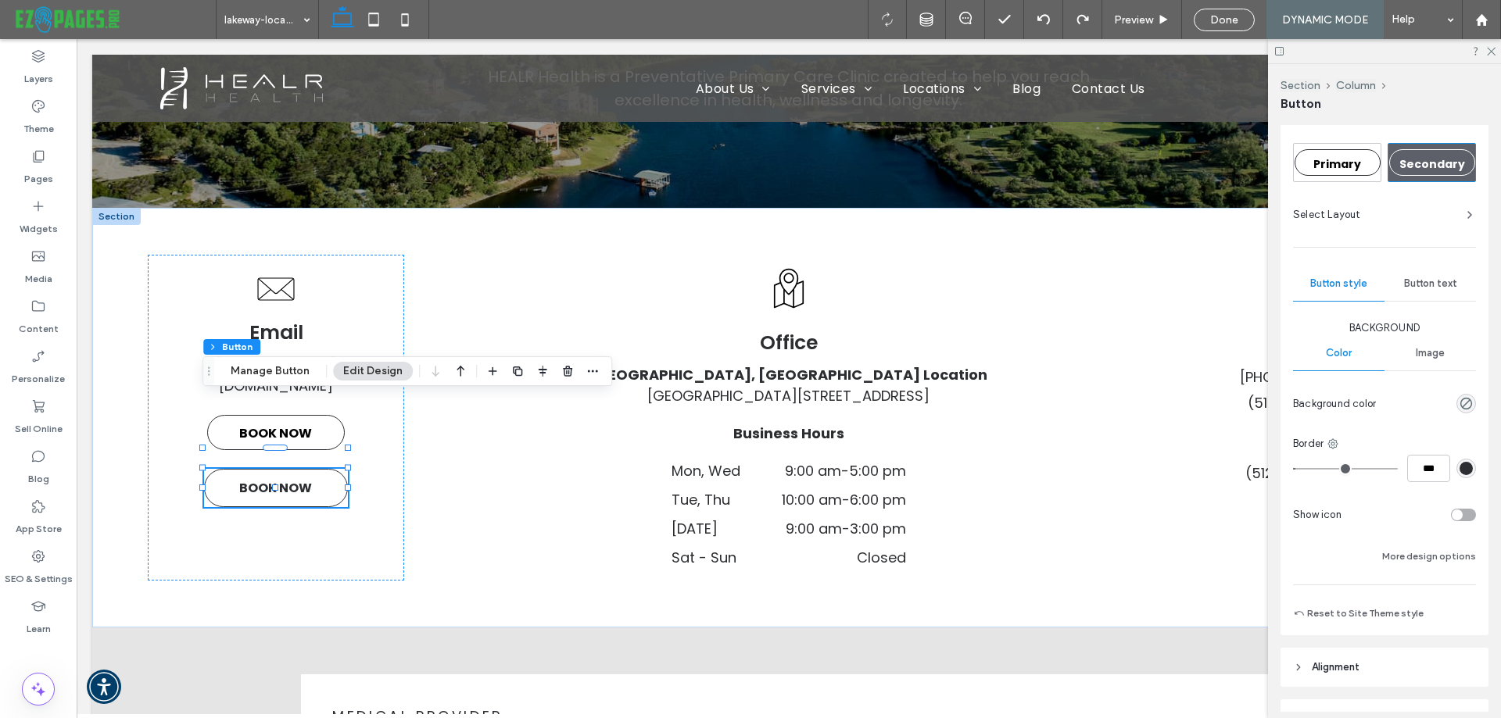
scroll to position [156, 0]
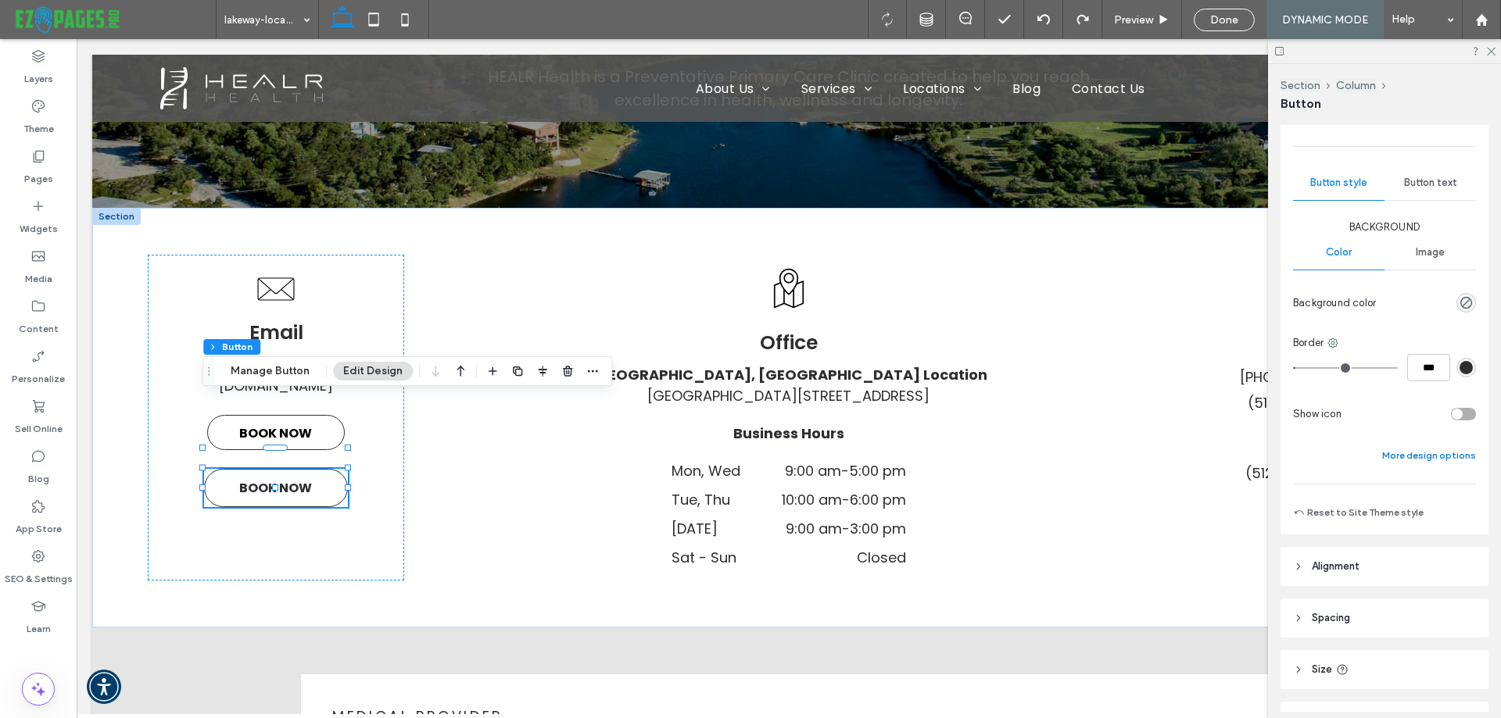
click at [1418, 457] on button "More design options" at bounding box center [1429, 455] width 94 height 19
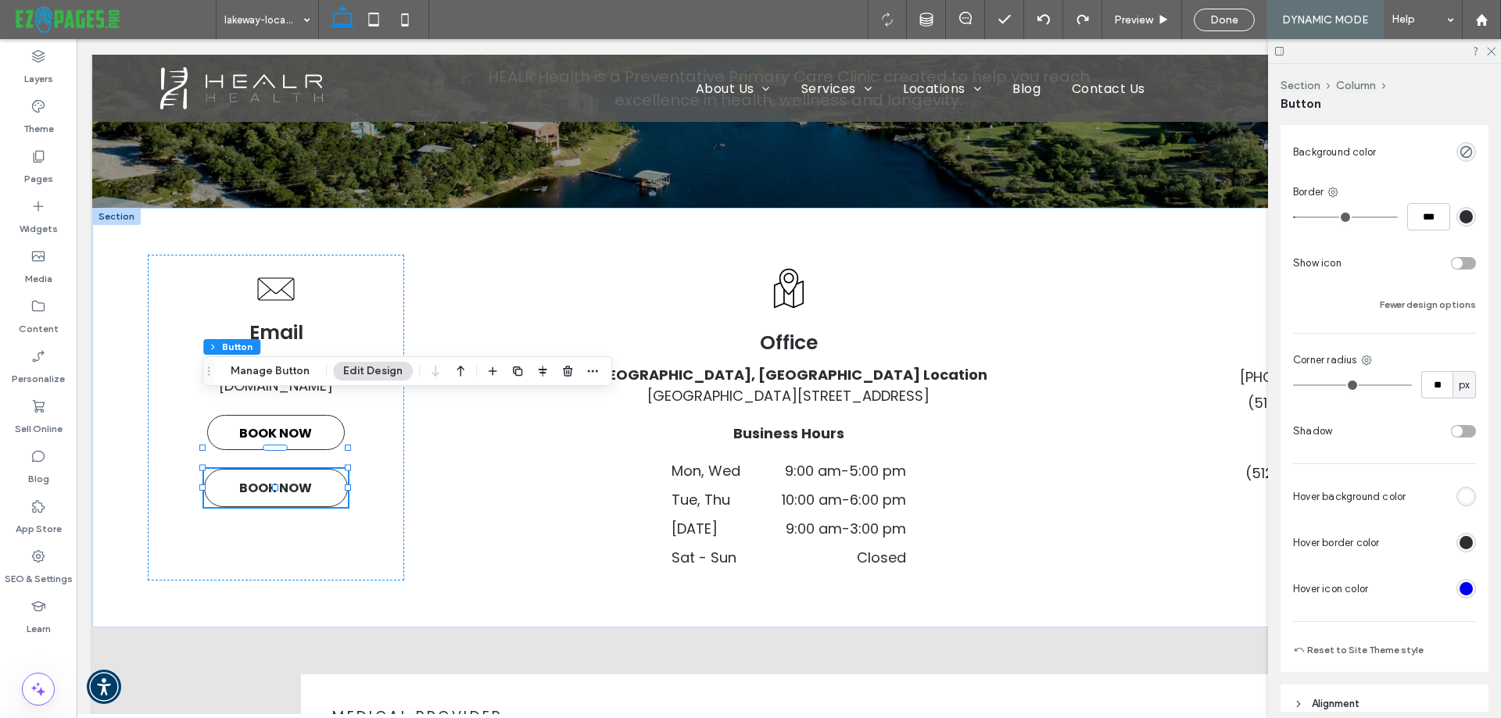
scroll to position [313, 0]
click at [1459, 492] on div "rgb(255, 255, 255)" at bounding box center [1465, 491] width 13 height 13
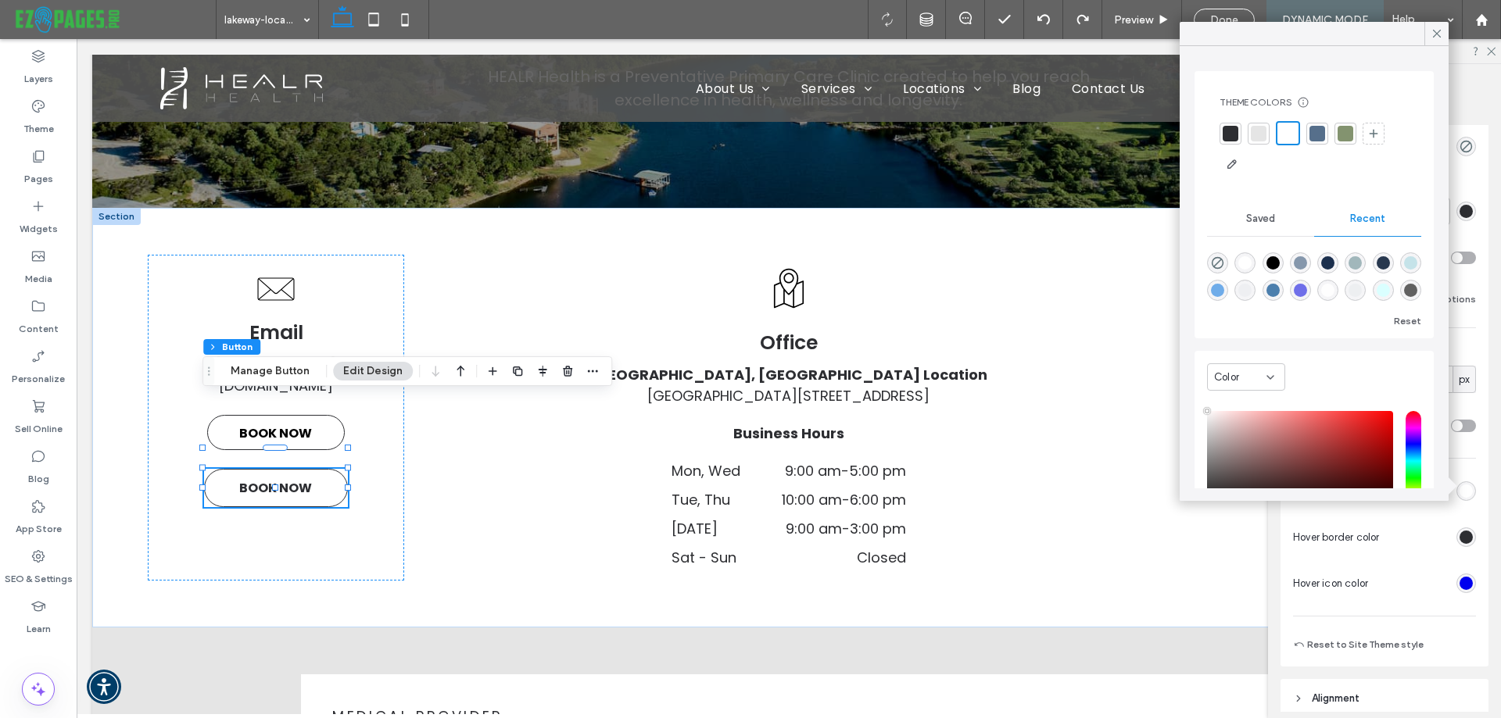
click at [1229, 134] on div at bounding box center [1230, 134] width 16 height 16
click at [1459, 316] on div "Background Color Image Background color Border *** Show icon Fewer design optio…" at bounding box center [1384, 330] width 183 height 534
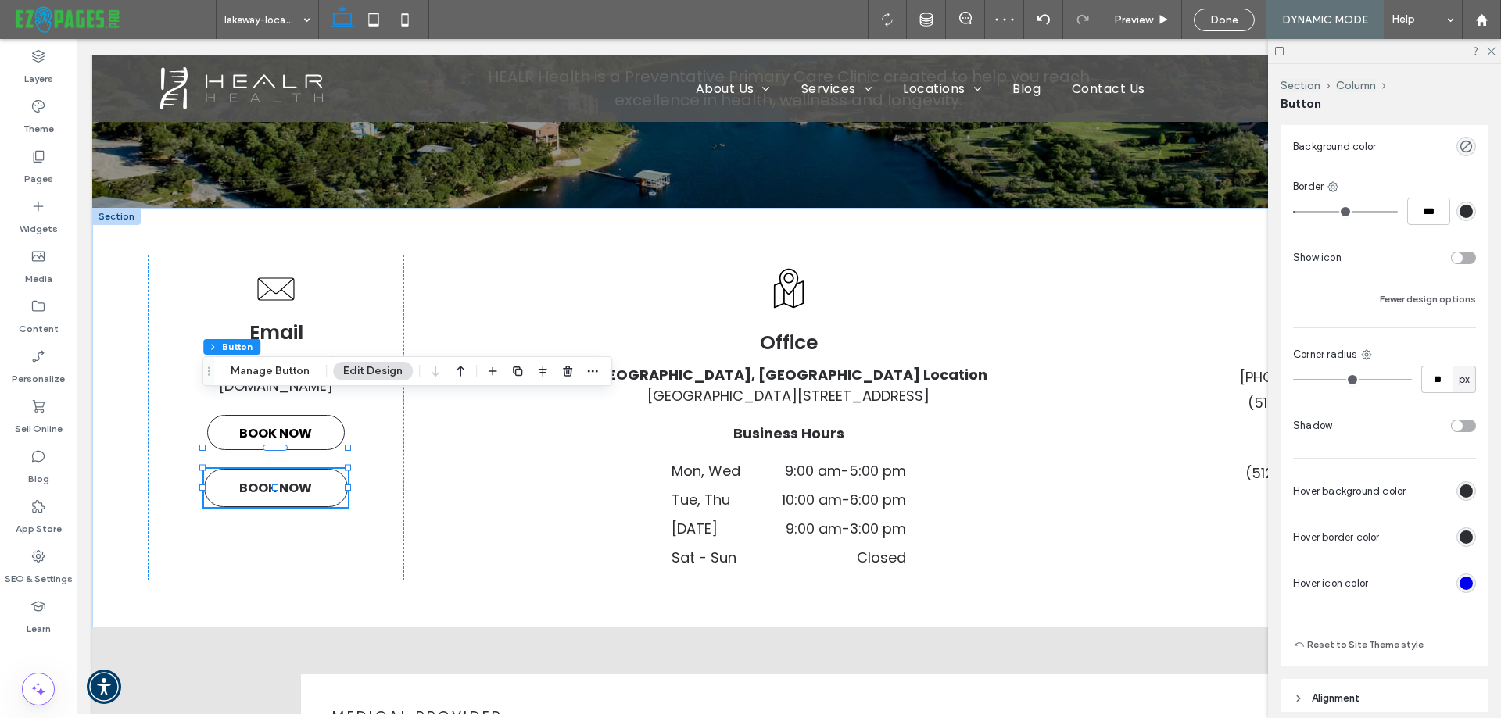
scroll to position [78, 0]
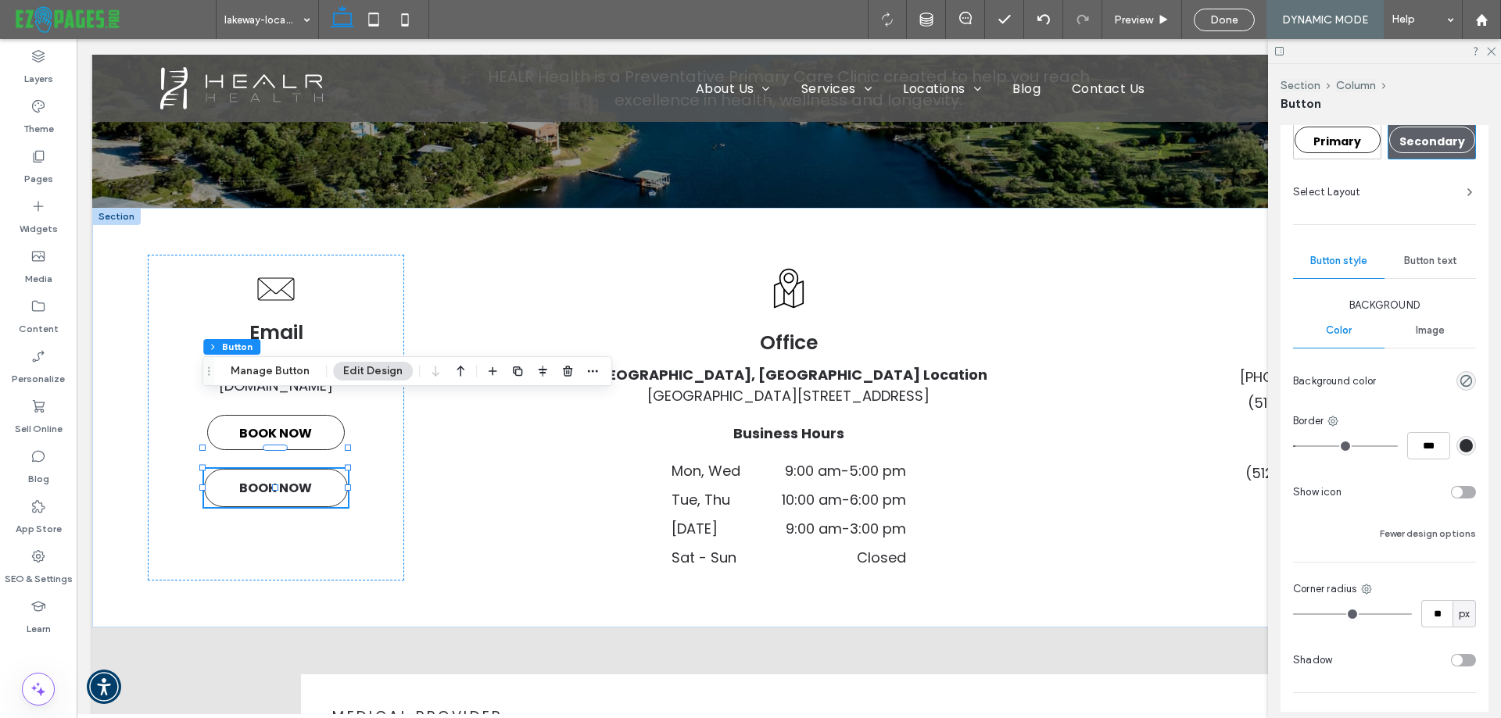
click at [1429, 266] on span "Button text" at bounding box center [1430, 261] width 53 height 13
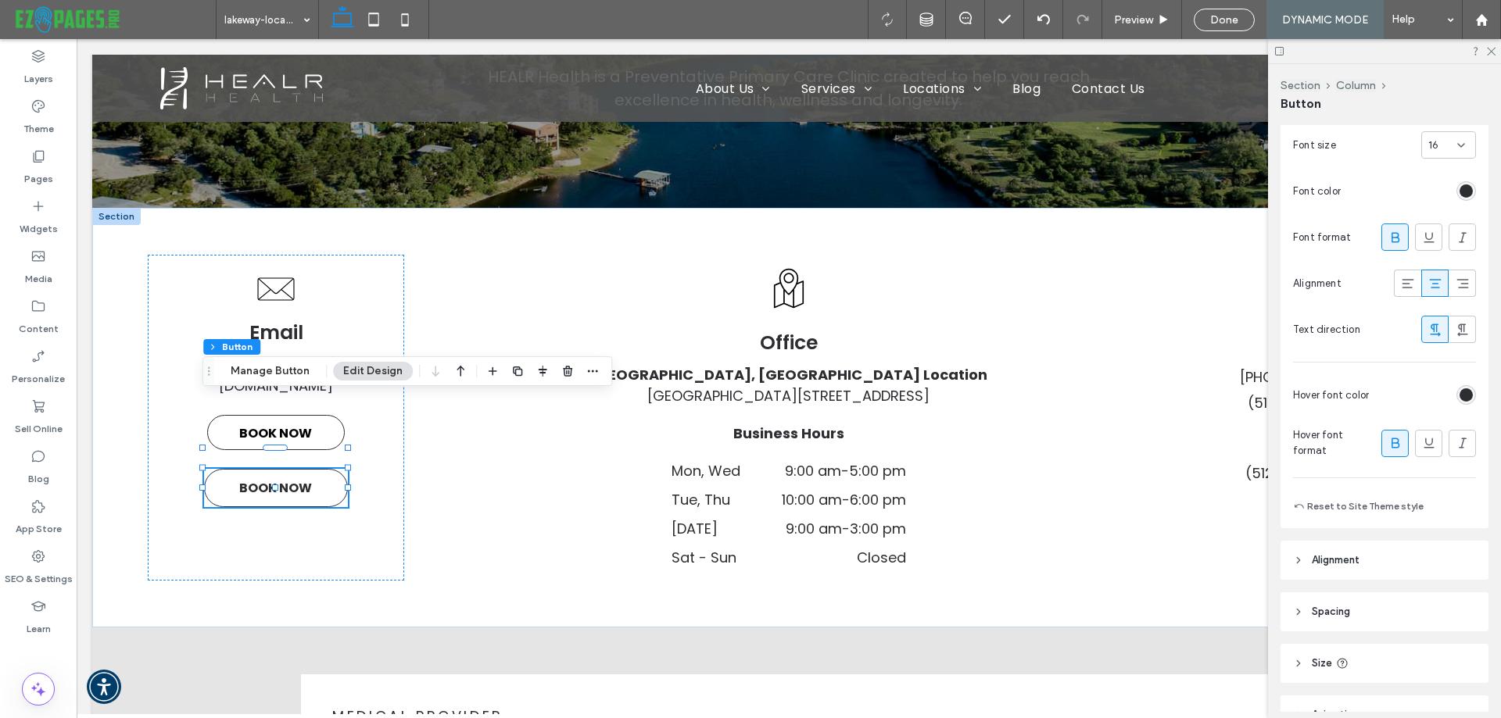
scroll to position [391, 0]
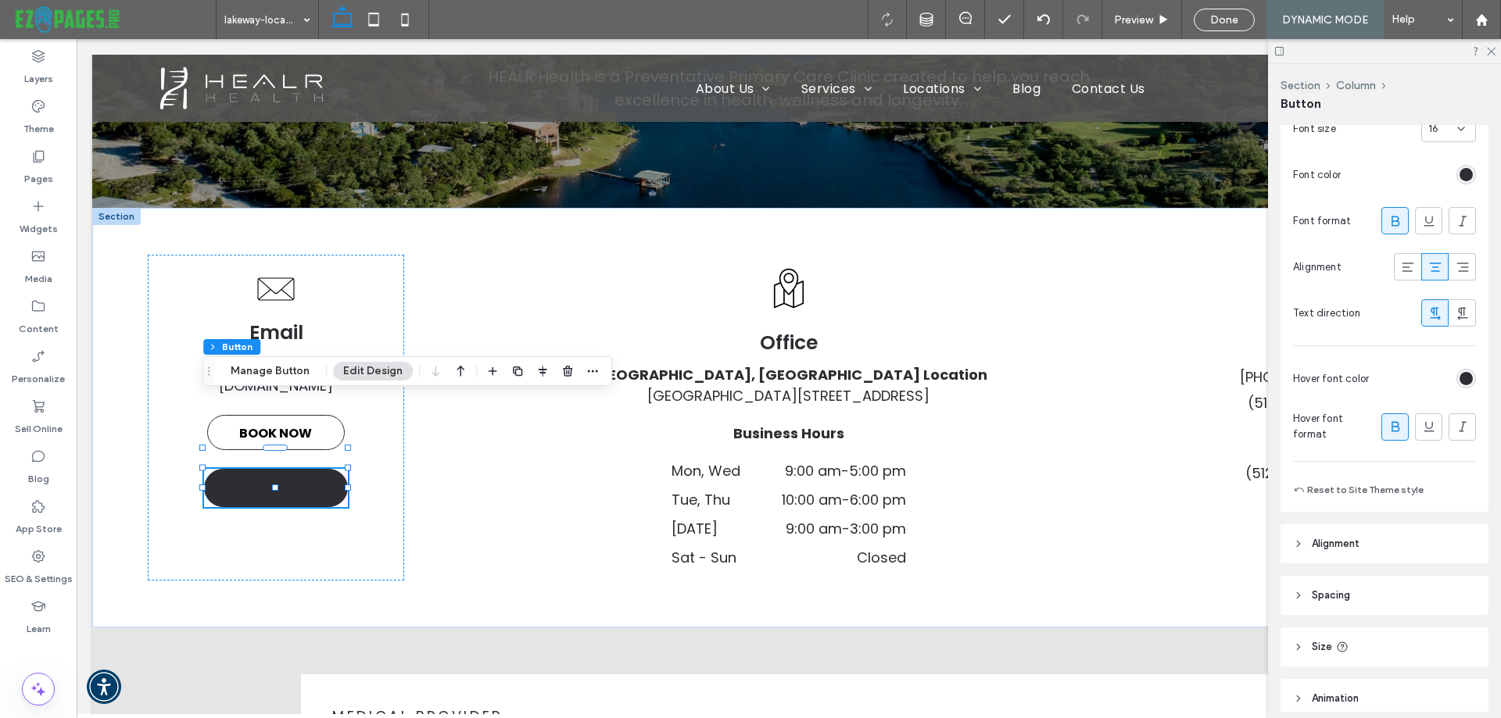
click at [1459, 378] on div "rgb(45, 46, 50)" at bounding box center [1465, 378] width 13 height 13
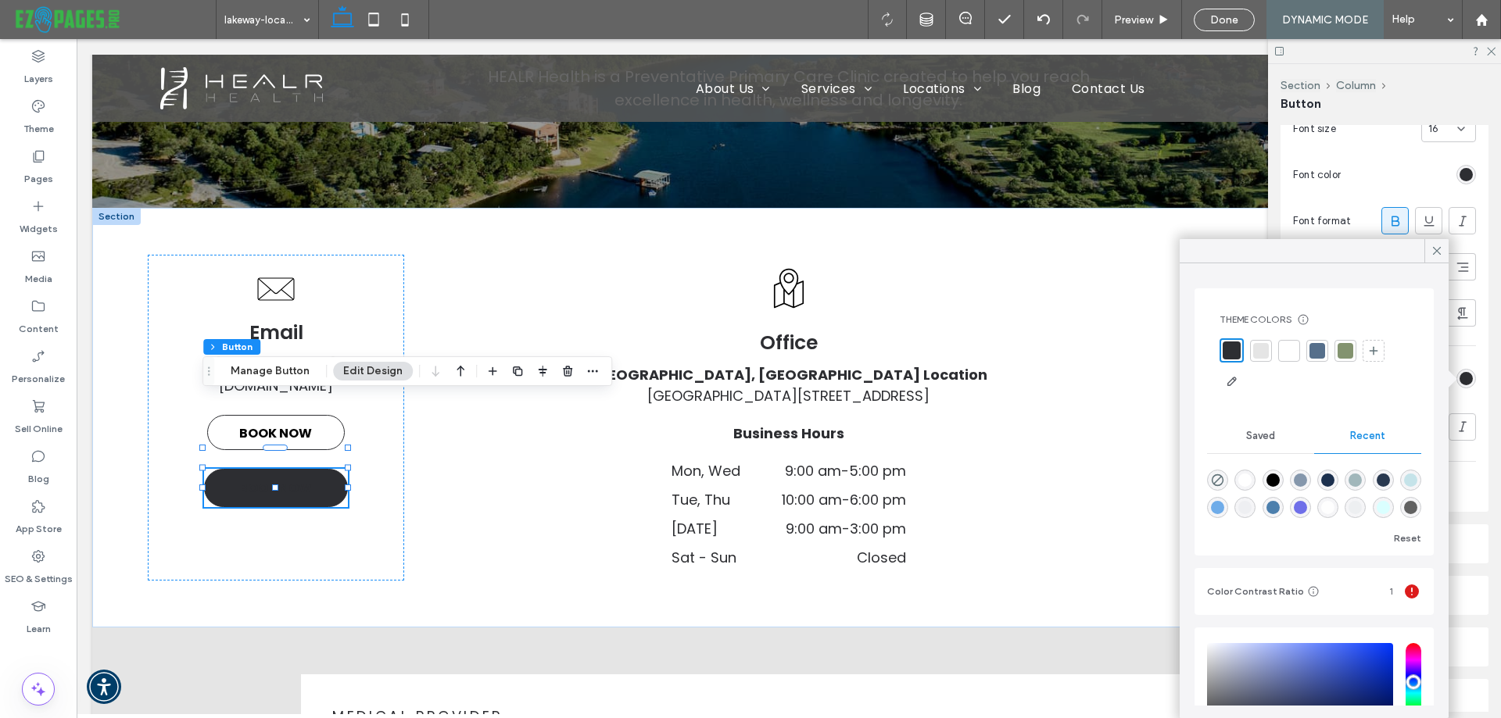
click at [1287, 351] on div at bounding box center [1289, 351] width 16 height 16
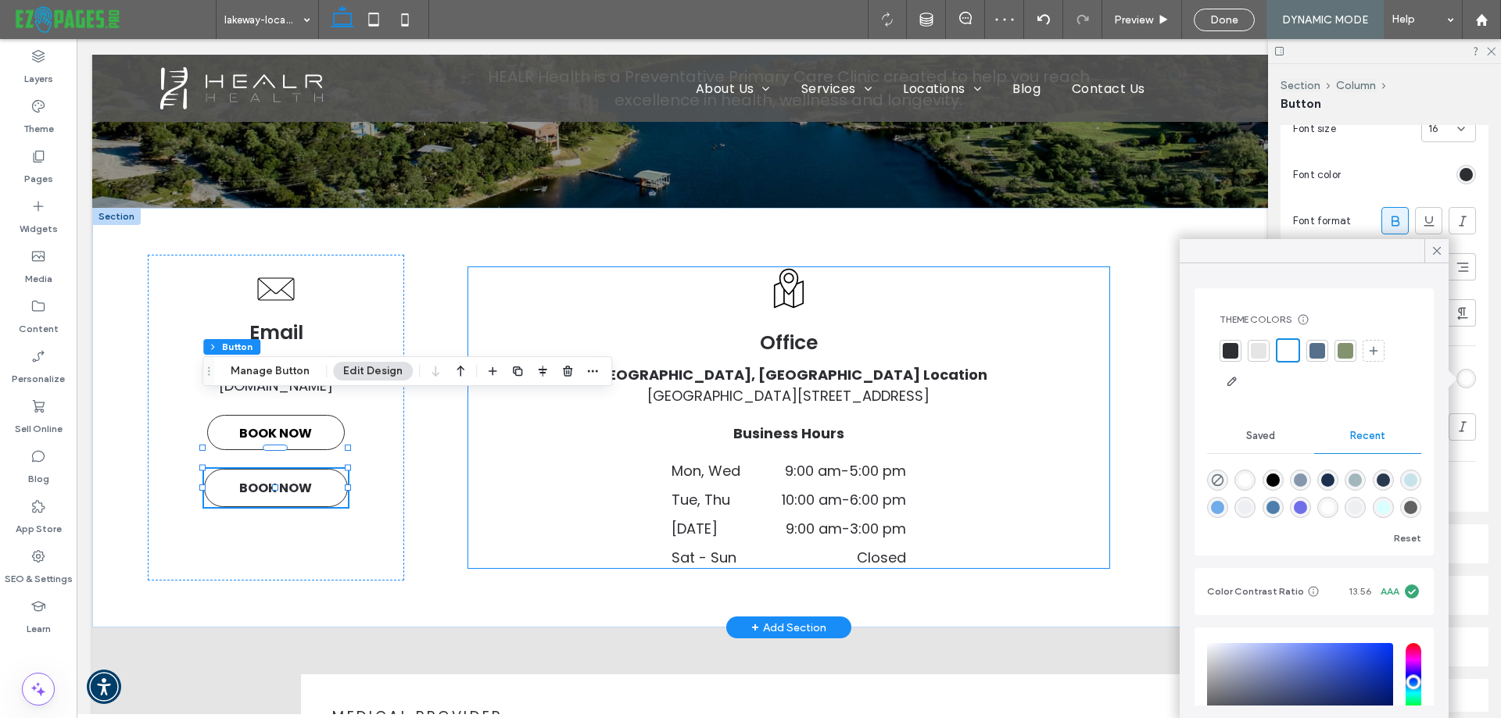
click at [496, 513] on div "Office [GEOGRAPHIC_DATA], [GEOGRAPHIC_DATA] Location [STREET_ADDRESS] Business …" at bounding box center [788, 418] width 641 height 302
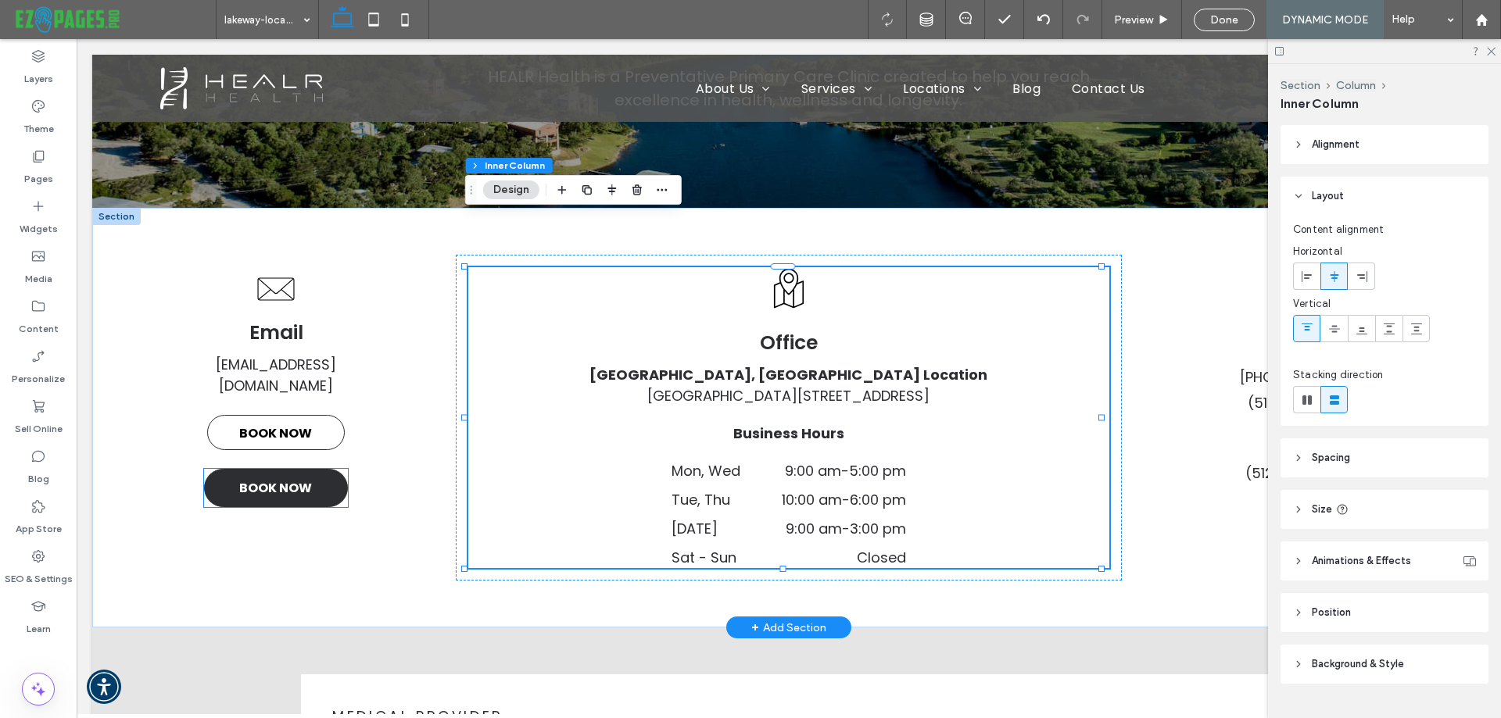
click at [299, 471] on span "BOOK NOW" at bounding box center [275, 488] width 73 height 35
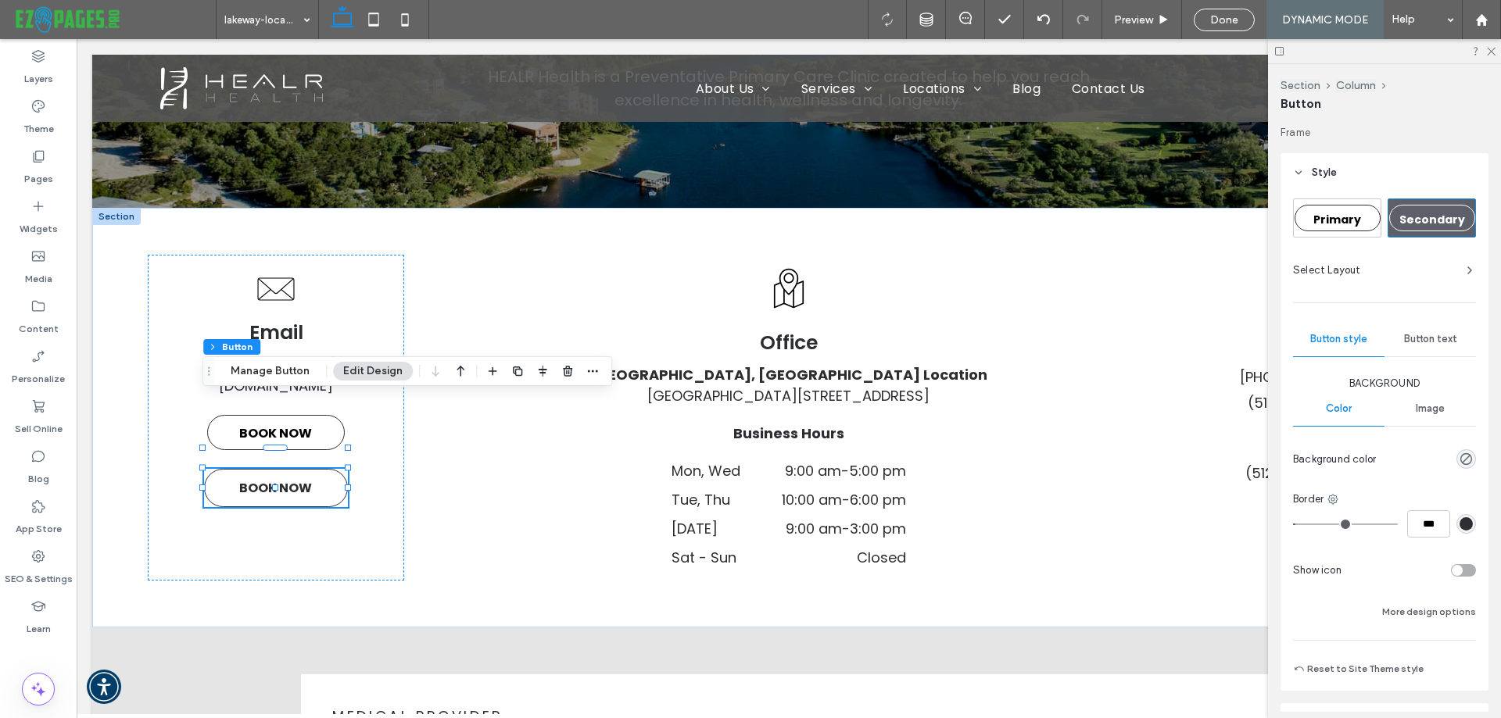
click at [1459, 528] on div "rgb(45, 46, 50)" at bounding box center [1465, 523] width 13 height 13
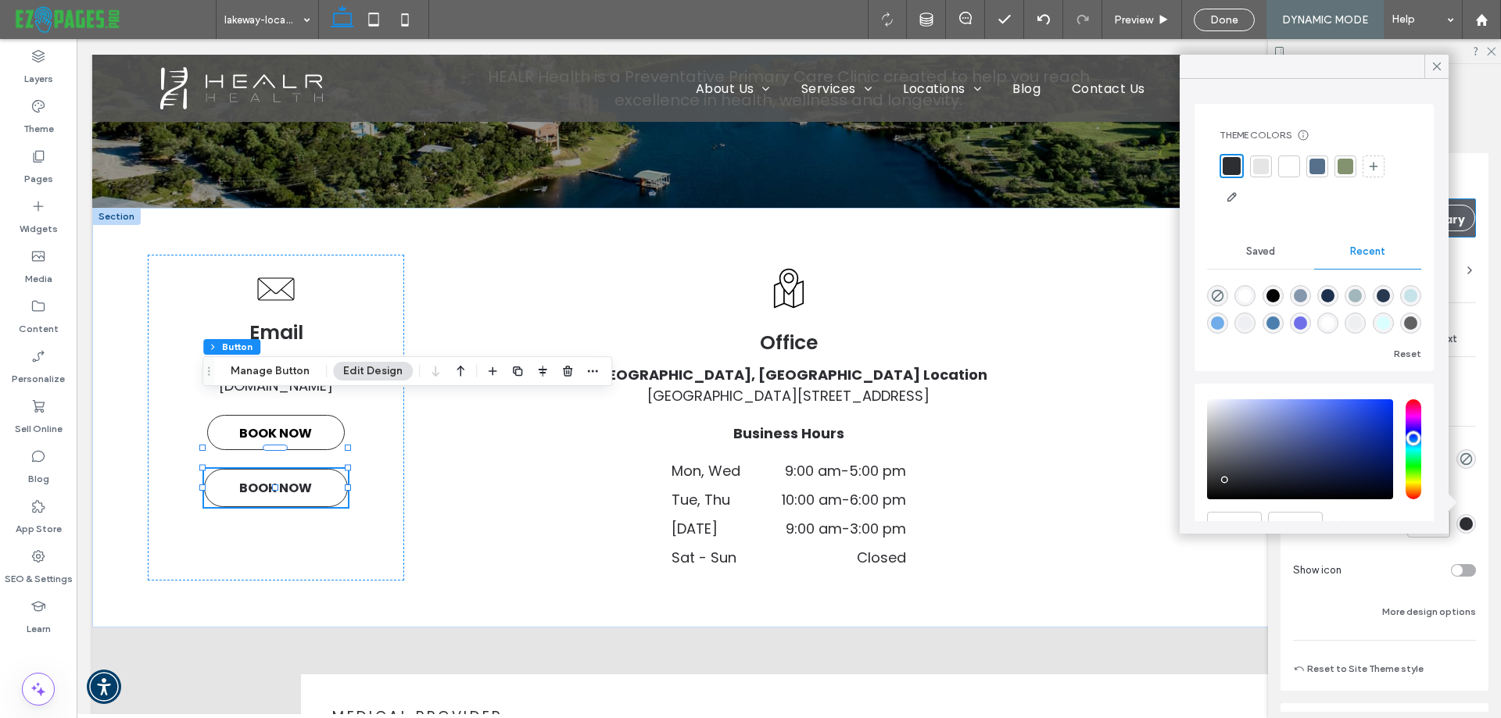
click at [1275, 290] on div "rgba(0, 0, 0, 1)" at bounding box center [1272, 295] width 13 height 13
type input "*******"
click at [1360, 572] on div at bounding box center [1412, 570] width 128 height 27
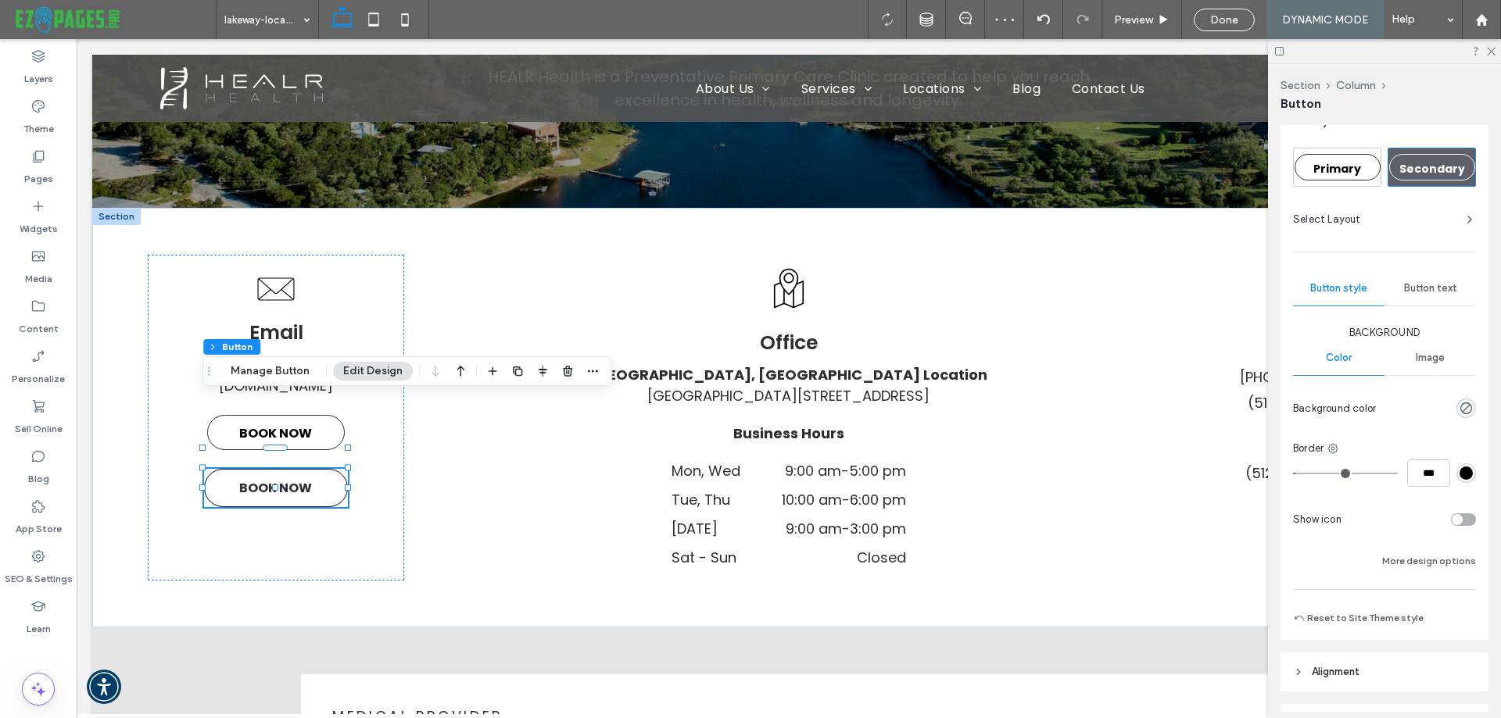
scroll to position [78, 0]
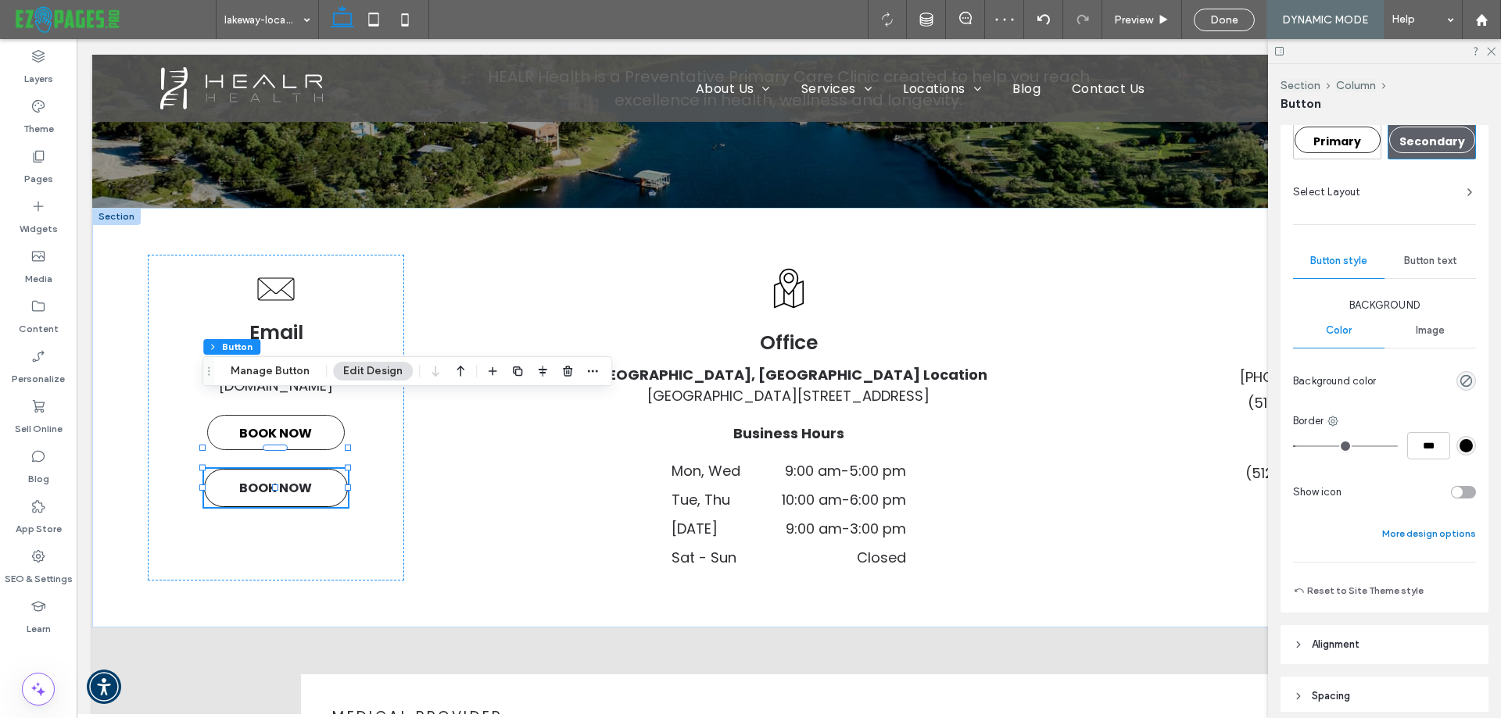
click at [1403, 535] on button "More design options" at bounding box center [1429, 533] width 94 height 19
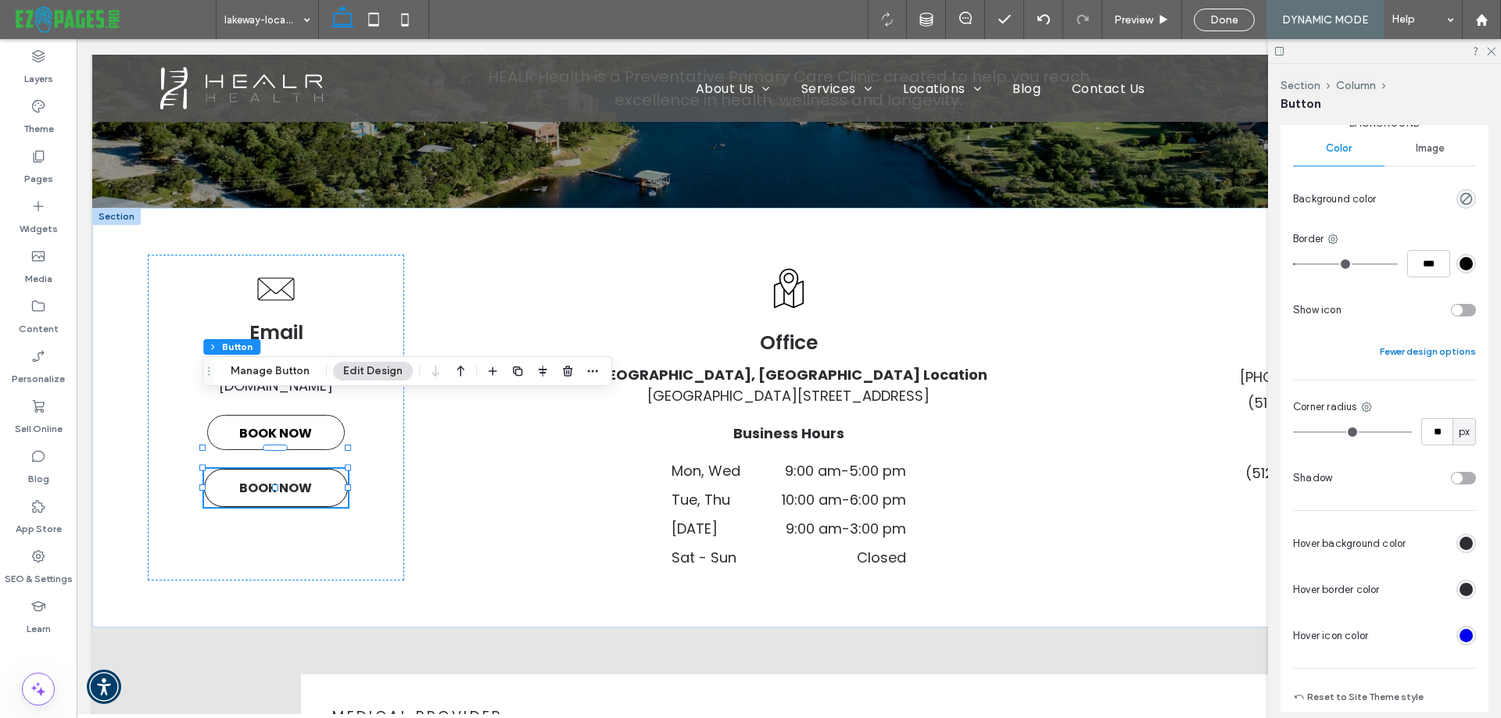
scroll to position [391, 0]
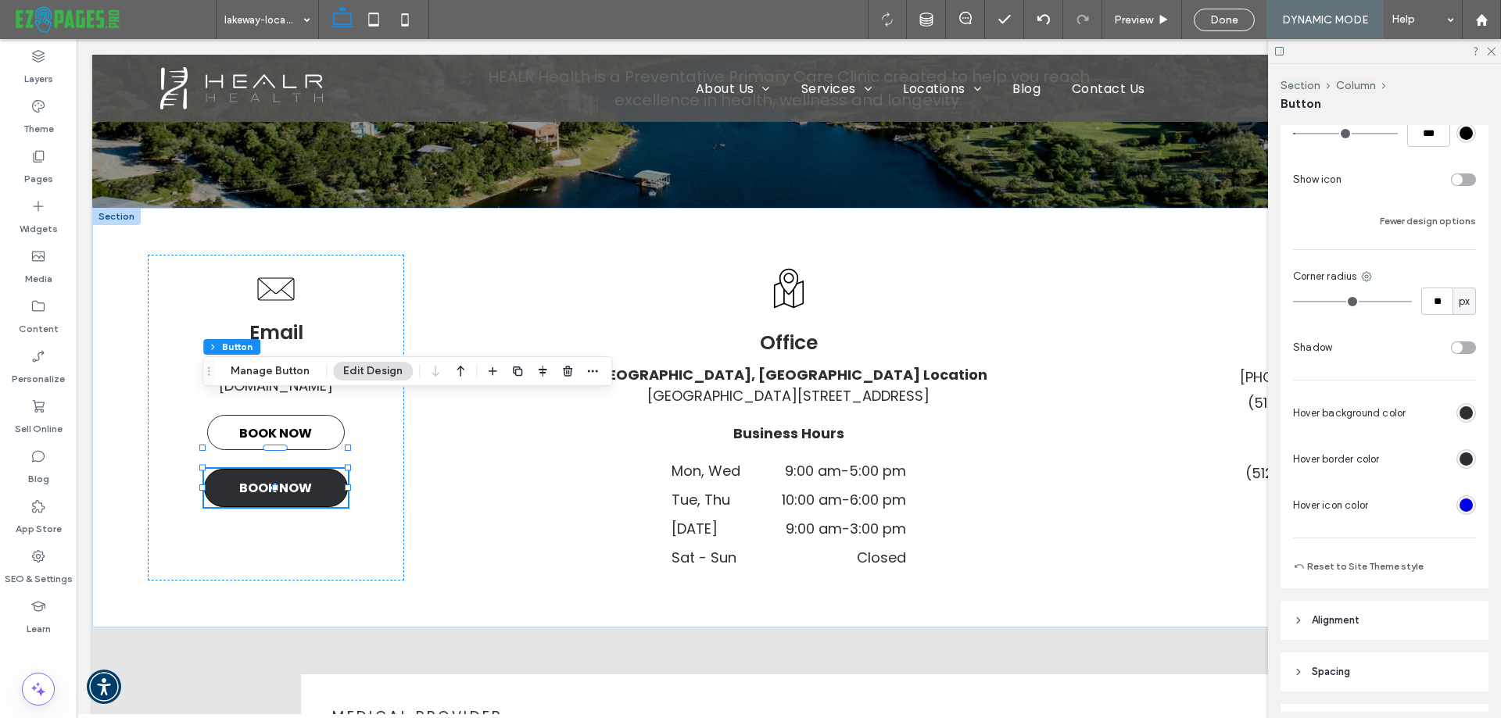
click at [1461, 415] on div "rgb(45, 46, 50)" at bounding box center [1465, 412] width 13 height 13
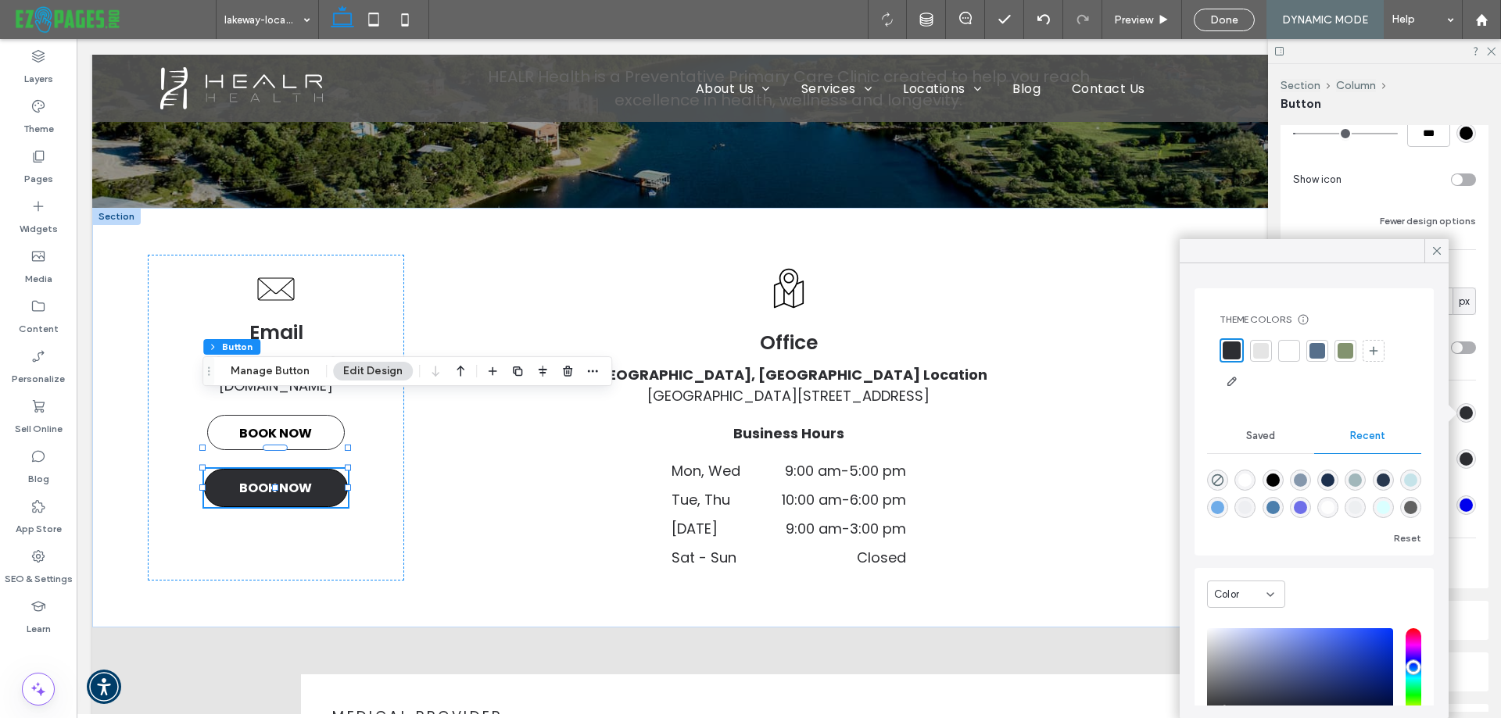
click at [1277, 477] on div "rgba(0, 0, 0, 1)" at bounding box center [1272, 480] width 13 height 13
type input "*******"
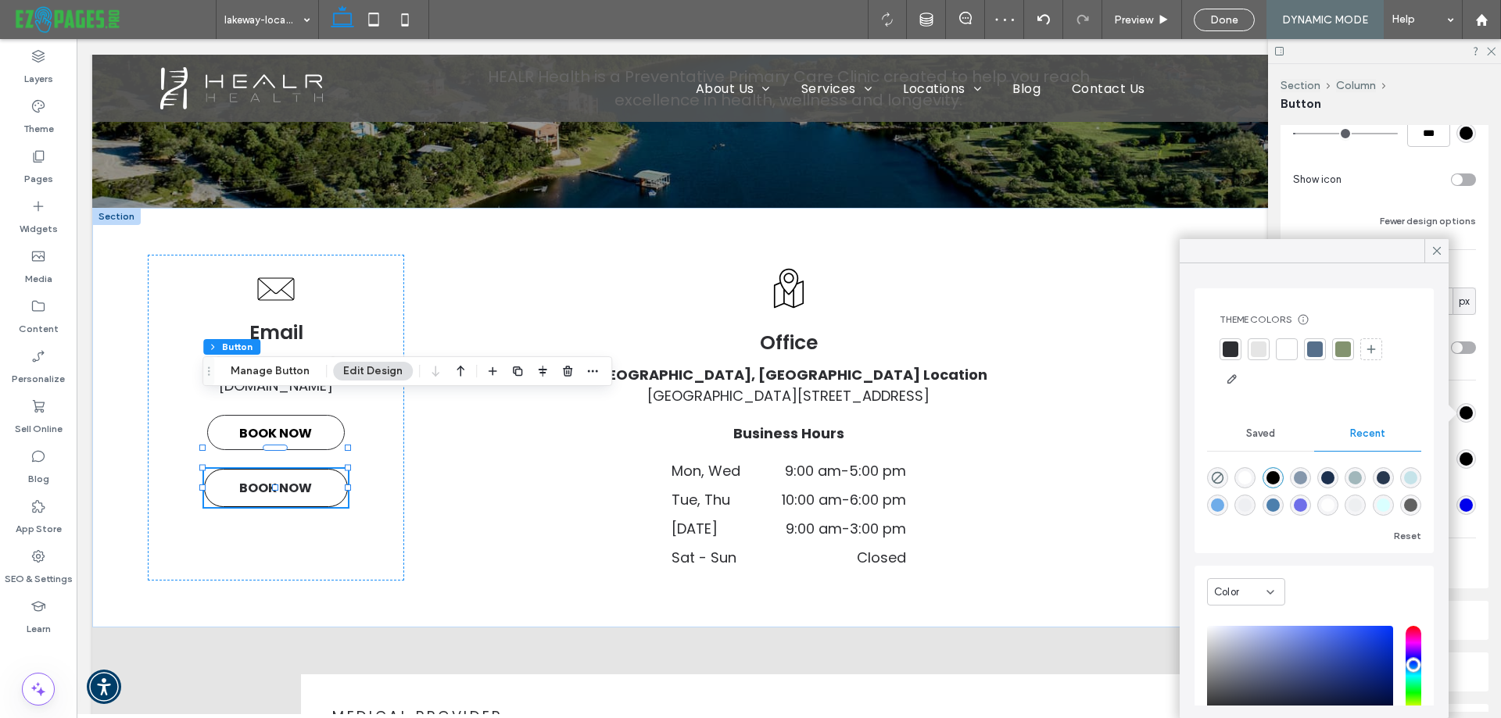
click at [1459, 457] on div "rgb(0, 0, 0)" at bounding box center [1465, 459] width 13 height 13
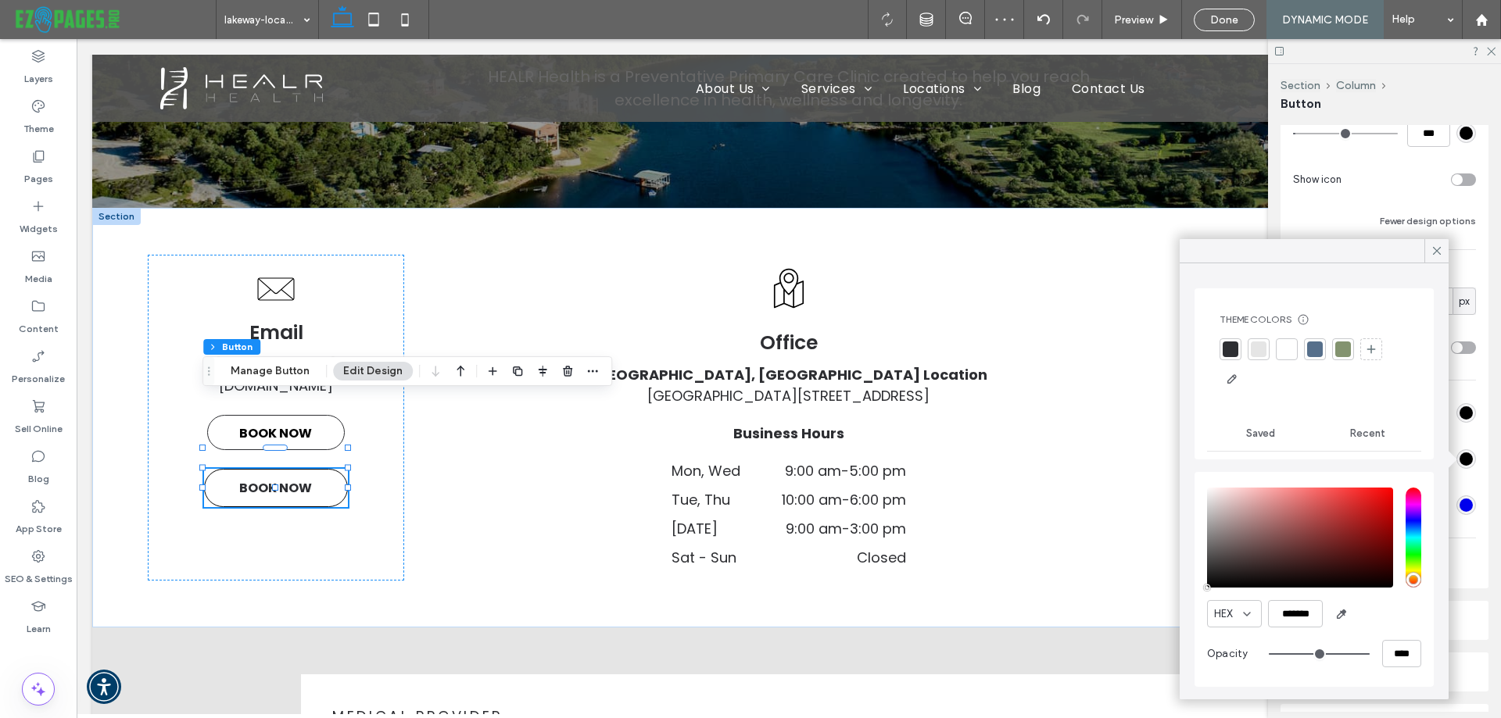
click at [1231, 349] on div at bounding box center [1230, 350] width 16 height 16
click at [1469, 273] on div "Primary Secondary Select Layout Button style Button text Background Color Image…" at bounding box center [1384, 194] width 208 height 787
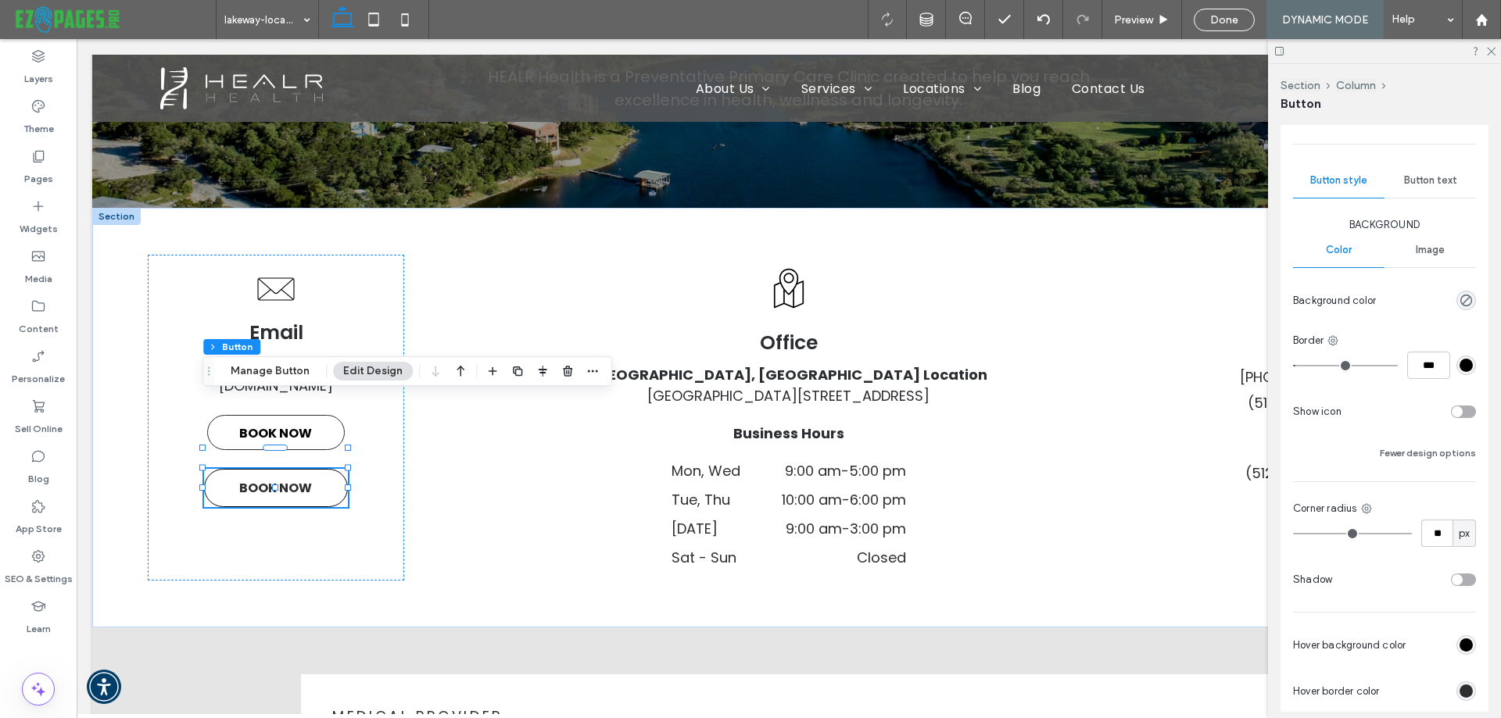
scroll to position [156, 0]
click at [1413, 183] on span "Button text" at bounding box center [1430, 183] width 53 height 13
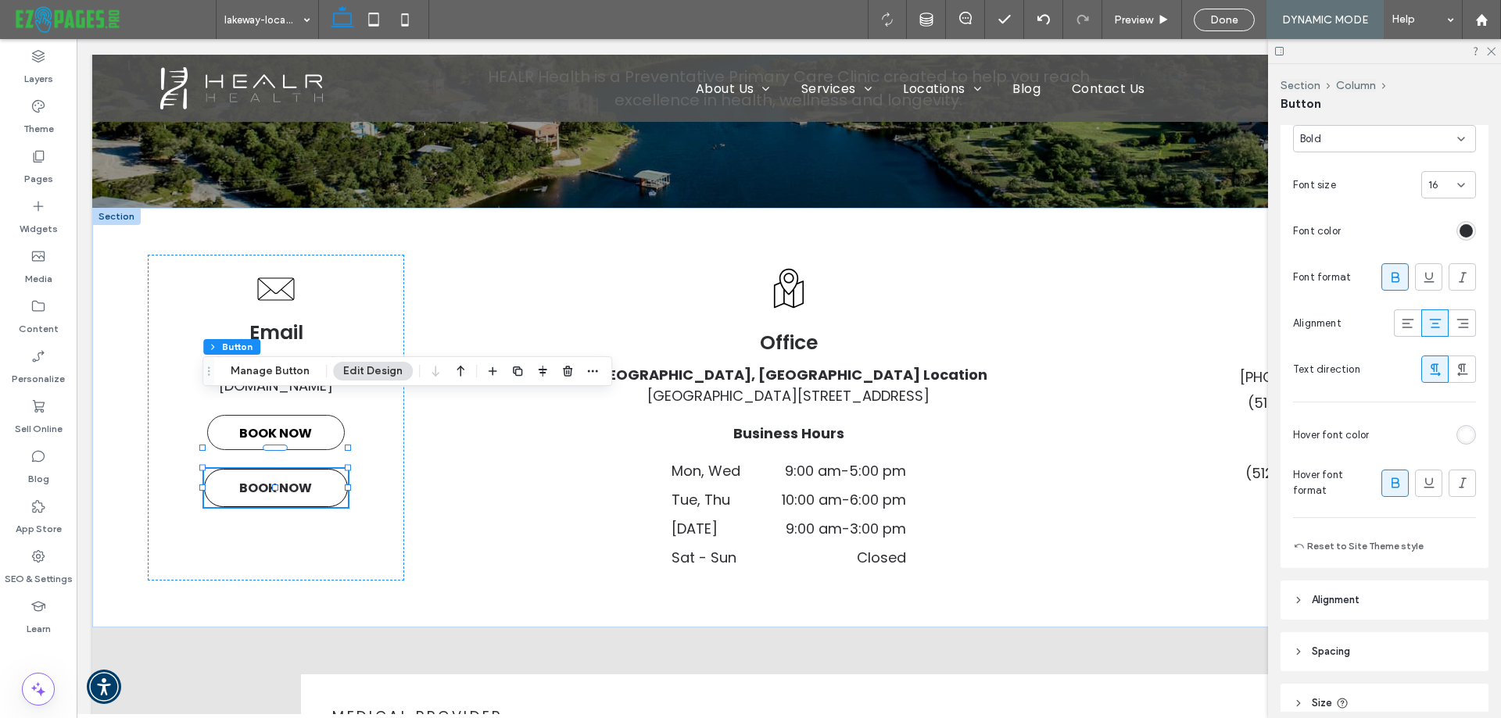
scroll to position [391, 0]
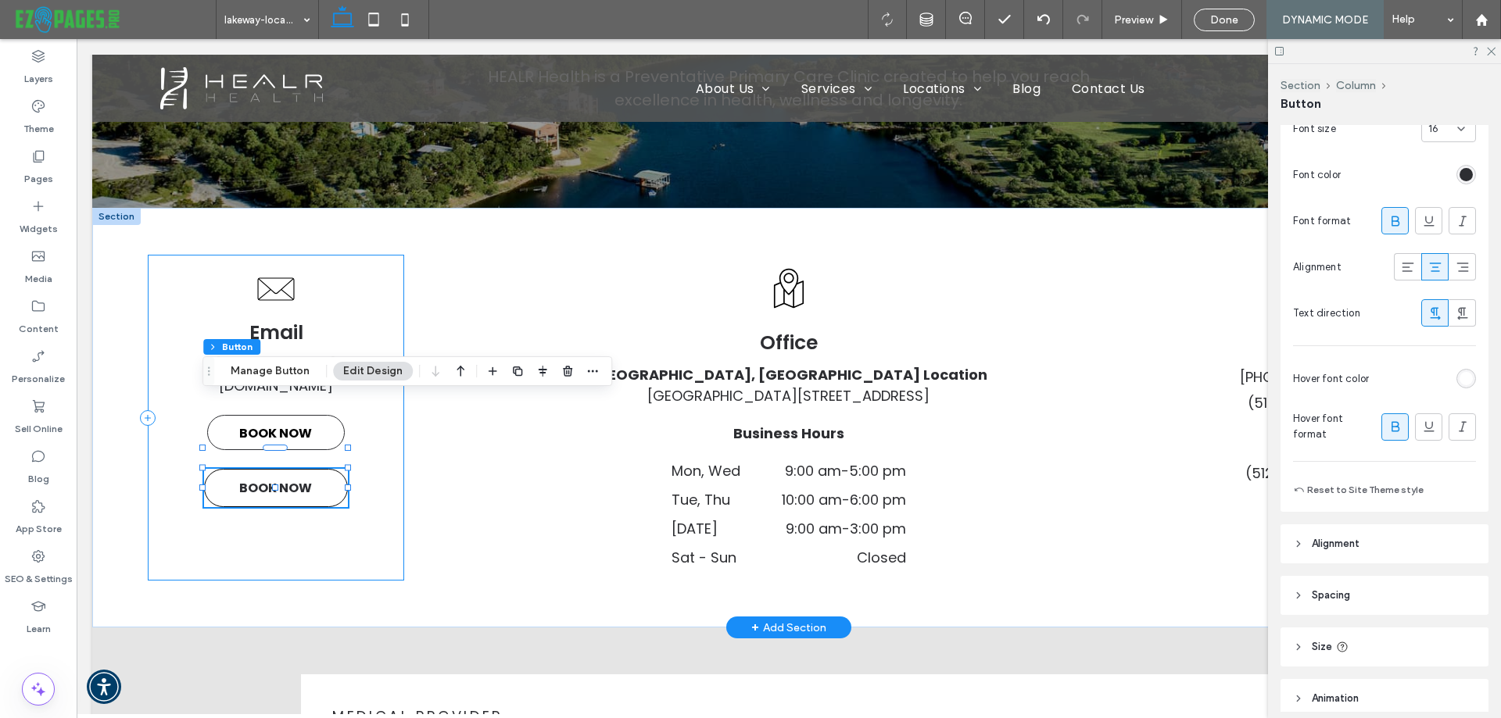
click at [343, 479] on div "Email [EMAIL_ADDRESS][DOMAIN_NAME] BOOK NOW BOOK NOW" at bounding box center [276, 418] width 256 height 327
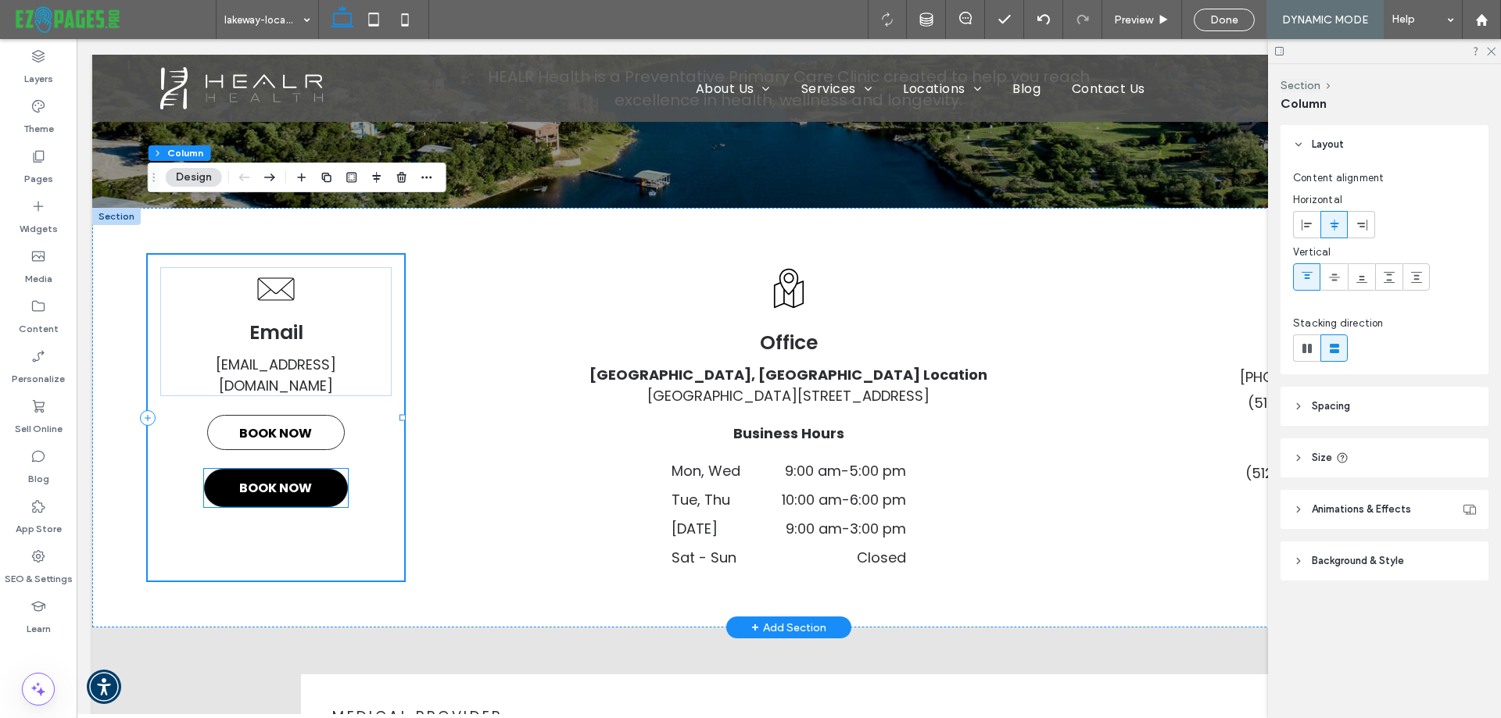
click at [302, 471] on span "BOOK NOW" at bounding box center [275, 488] width 73 height 35
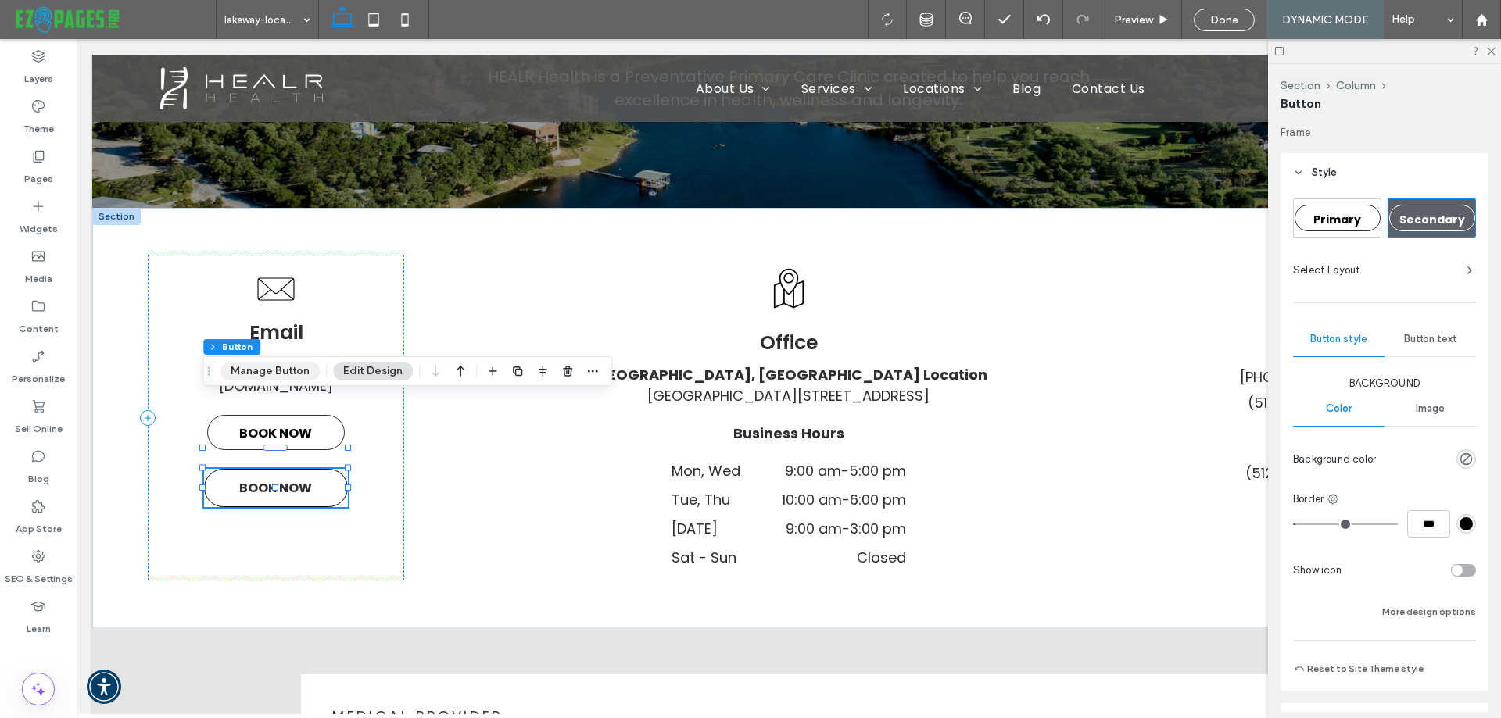
click at [277, 372] on button "Manage Button" at bounding box center [269, 371] width 99 height 19
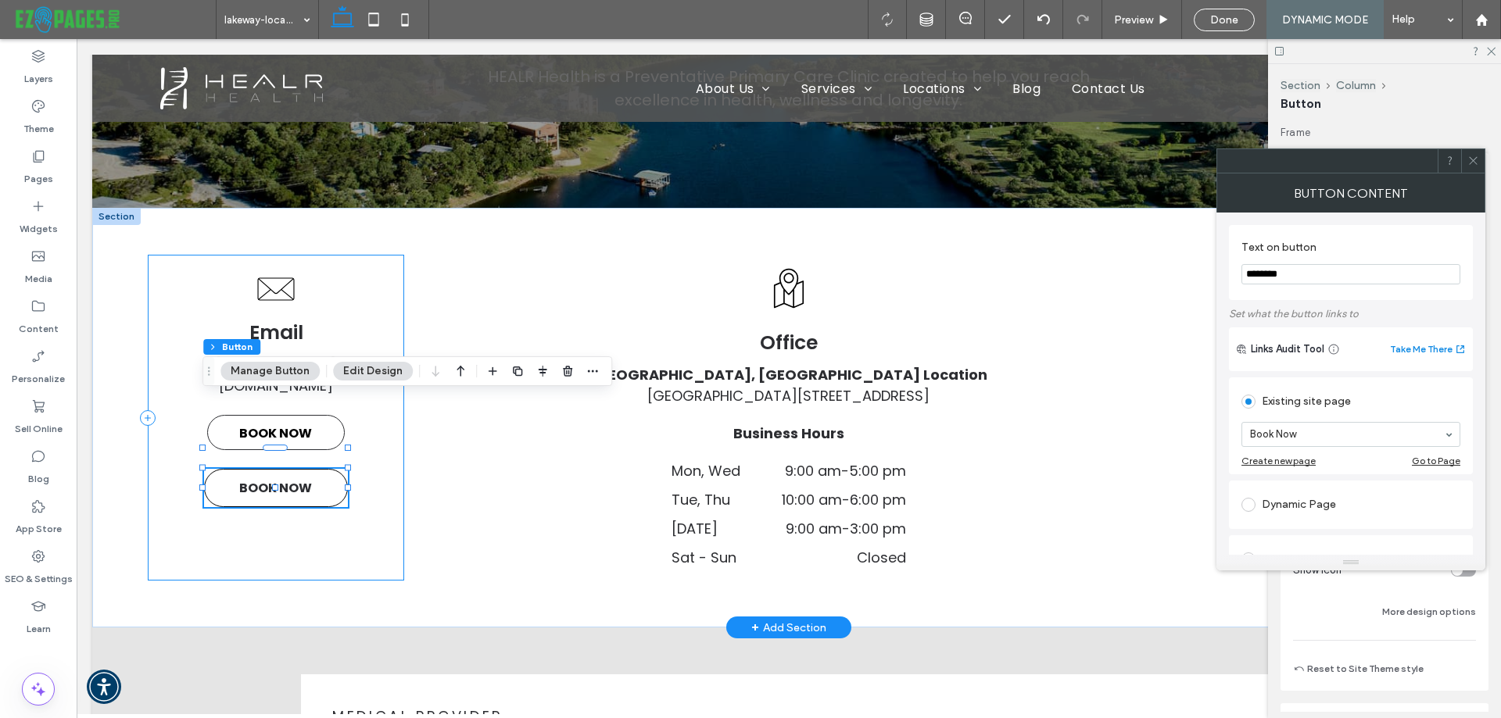
click at [365, 498] on div "Email [EMAIL_ADDRESS][DOMAIN_NAME] BOOK NOW BOOK NOW" at bounding box center [276, 418] width 256 height 327
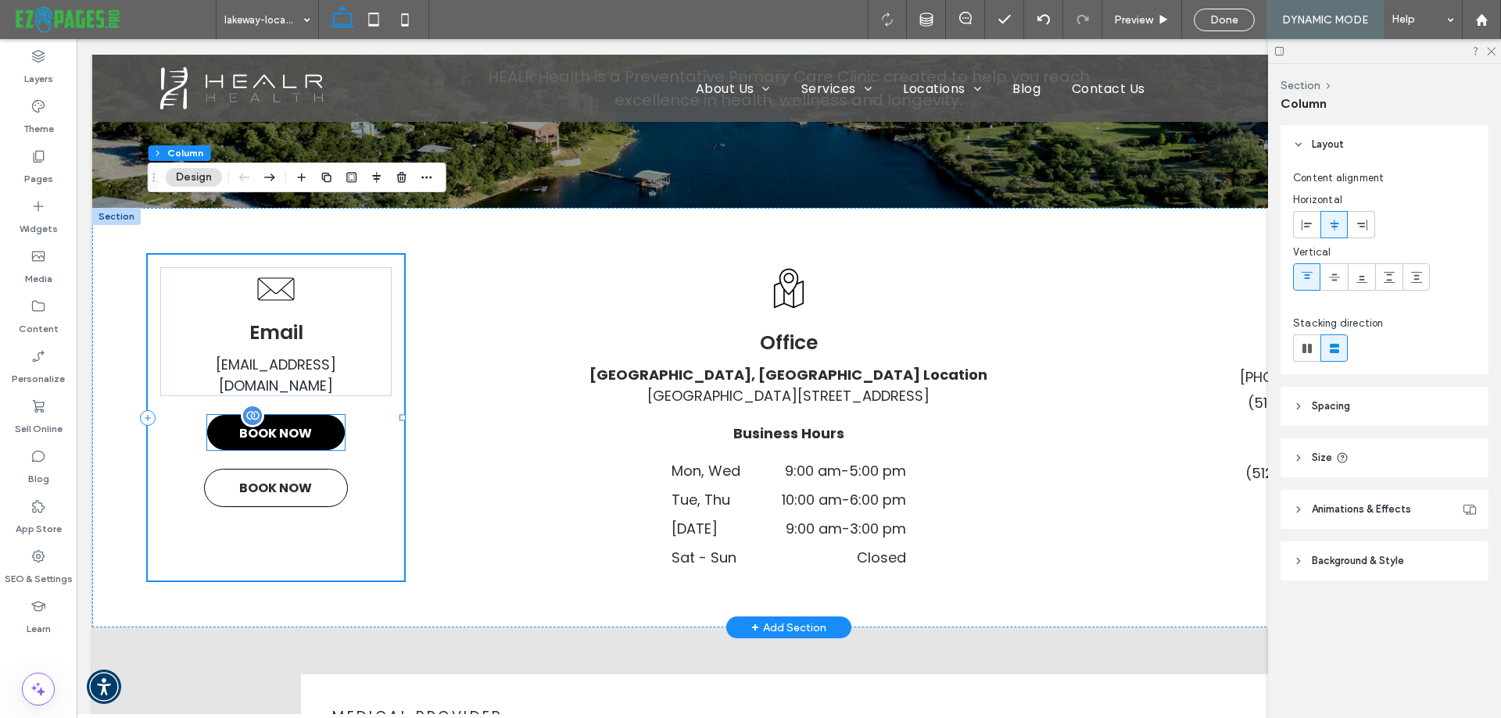
click at [304, 416] on span "BOOK NOW" at bounding box center [275, 433] width 73 height 35
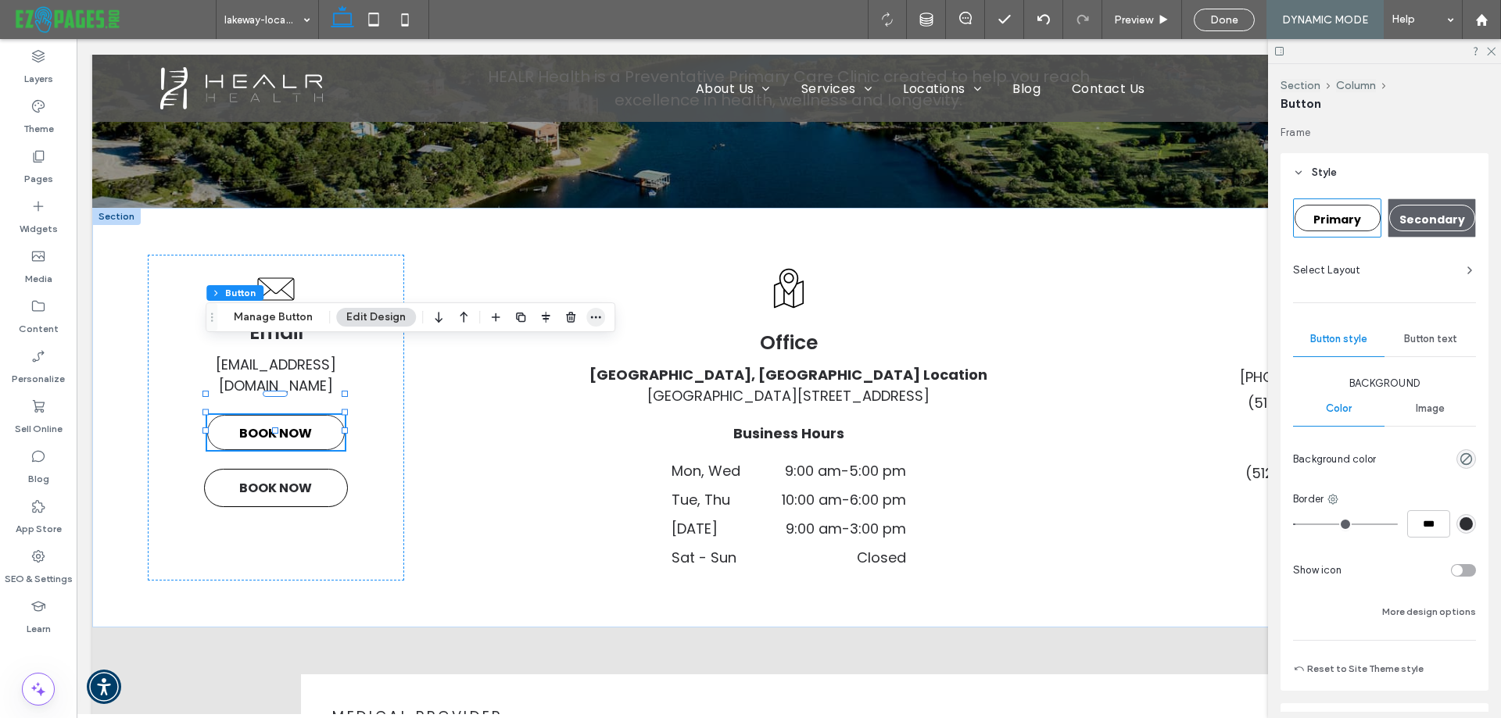
click at [593, 317] on use "button" at bounding box center [596, 318] width 10 height 2
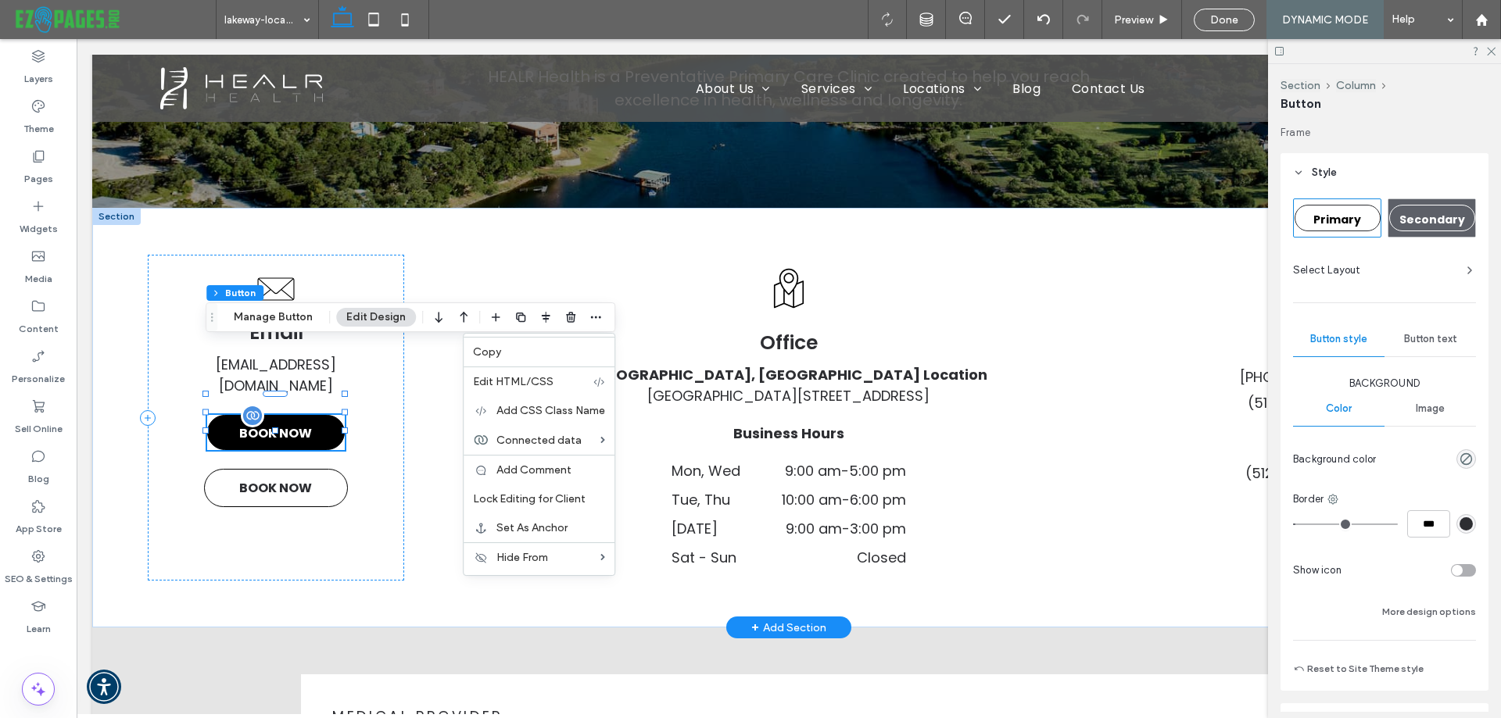
click at [314, 415] on link "BOOK NOW" at bounding box center [276, 432] width 138 height 35
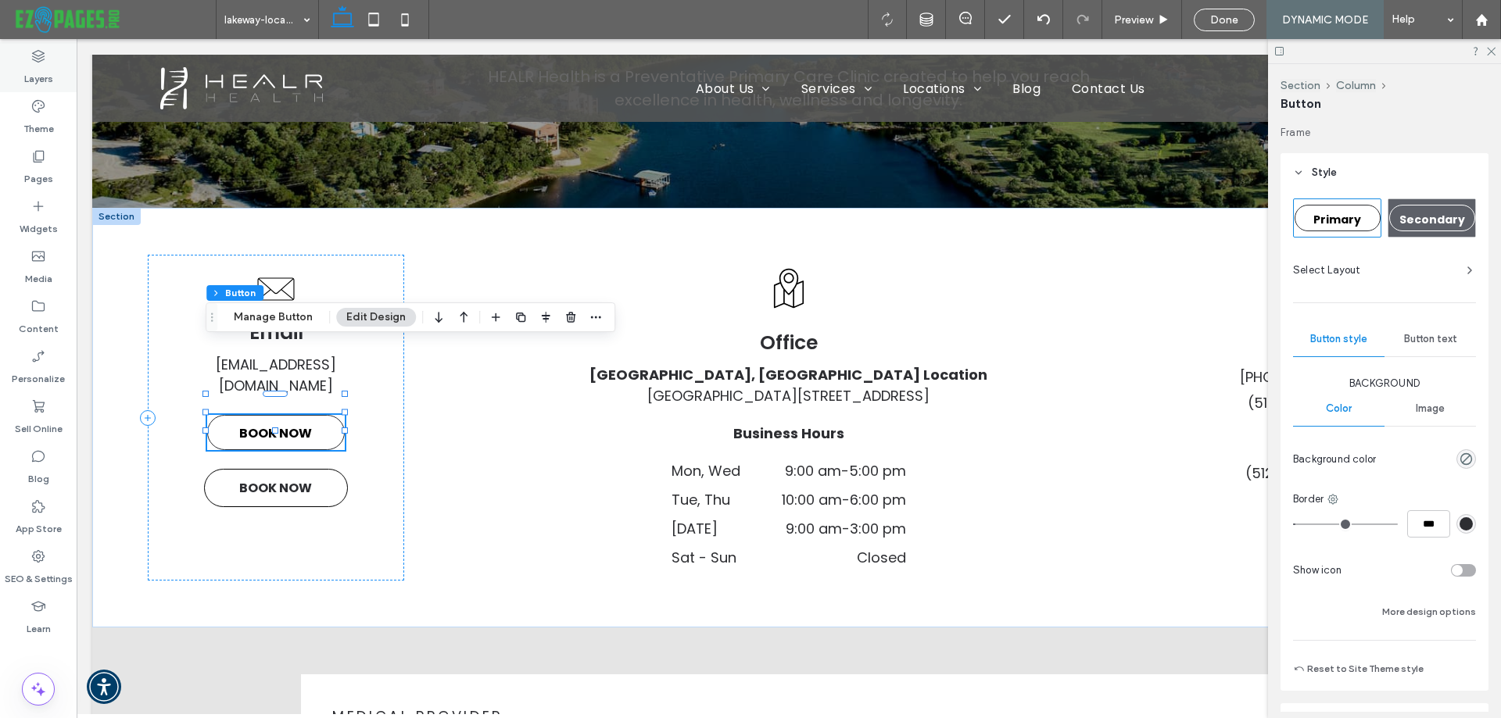
click at [34, 66] on label "Layers" at bounding box center [38, 75] width 29 height 22
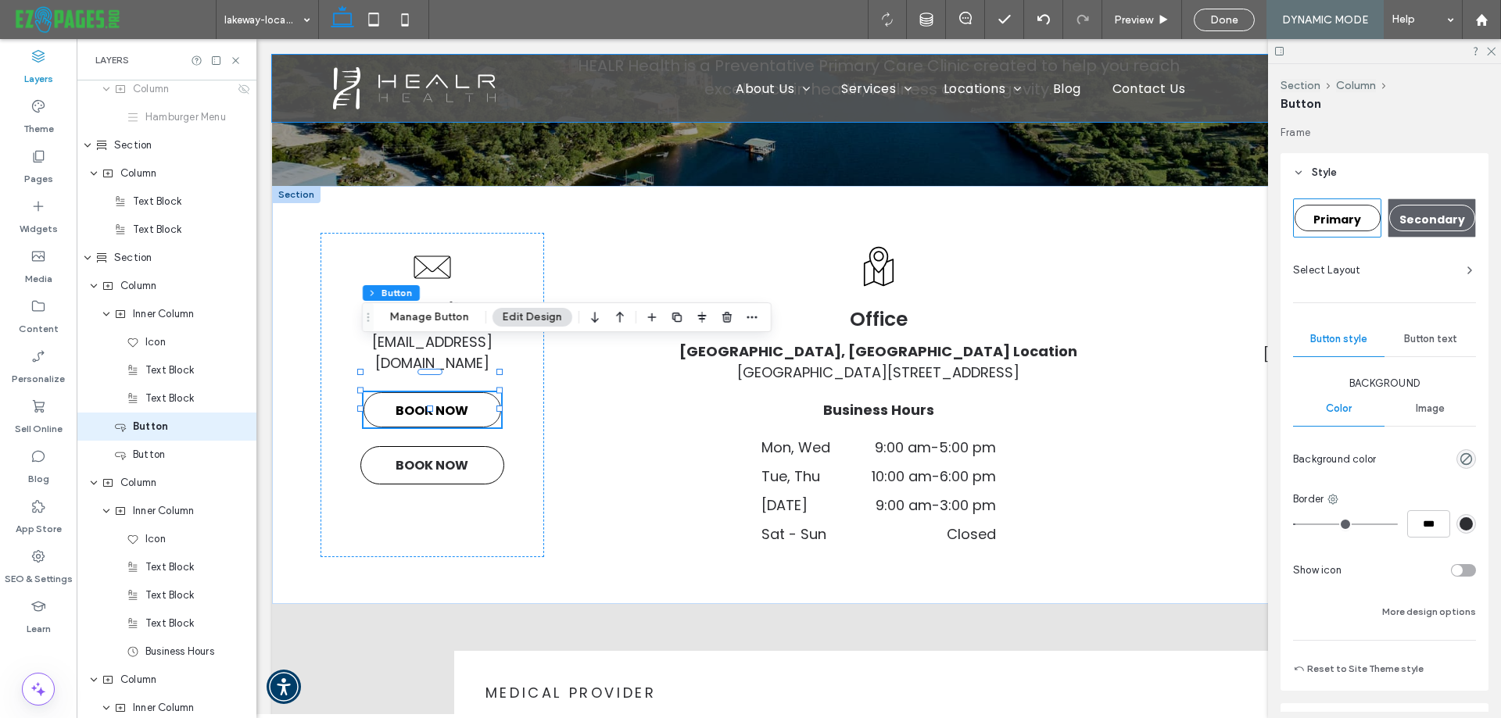
scroll to position [286, 0]
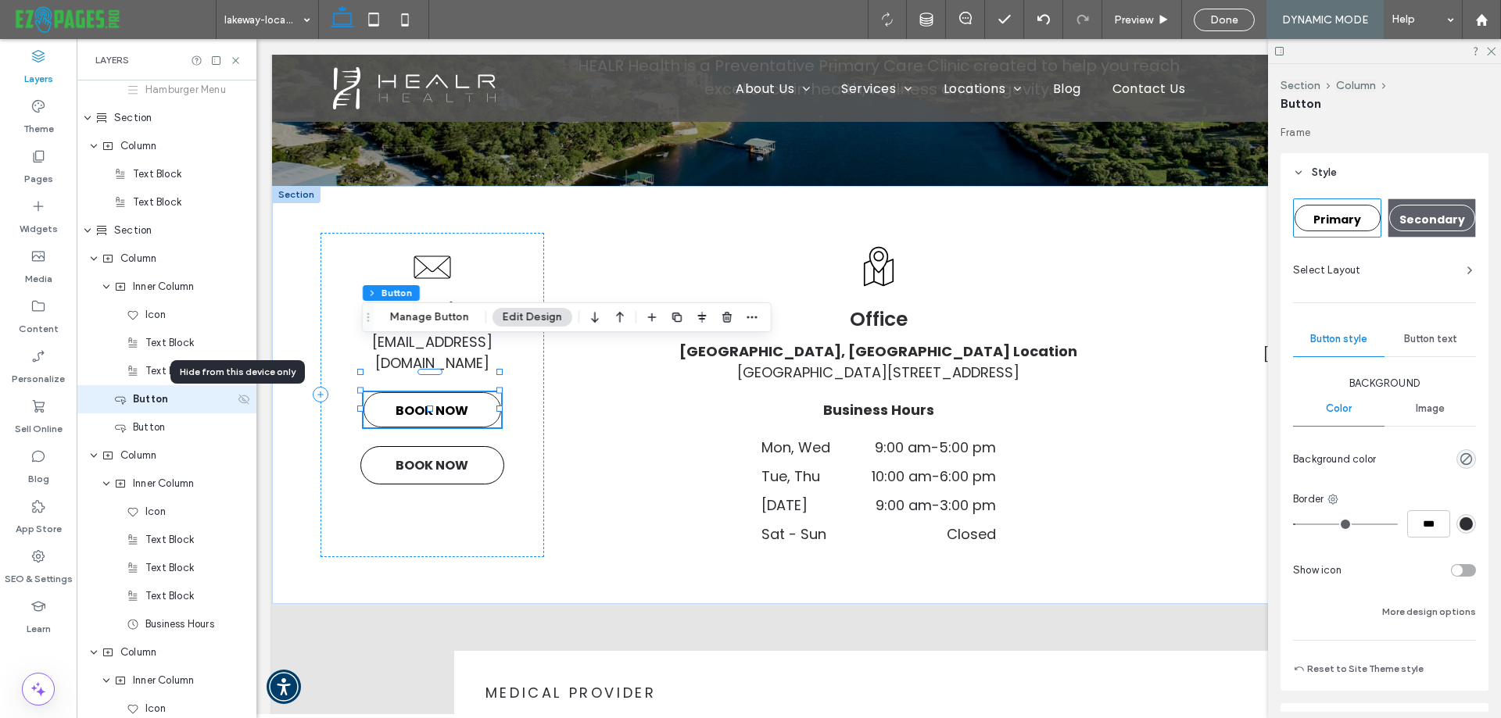
click at [238, 398] on icon at bounding box center [244, 399] width 13 height 13
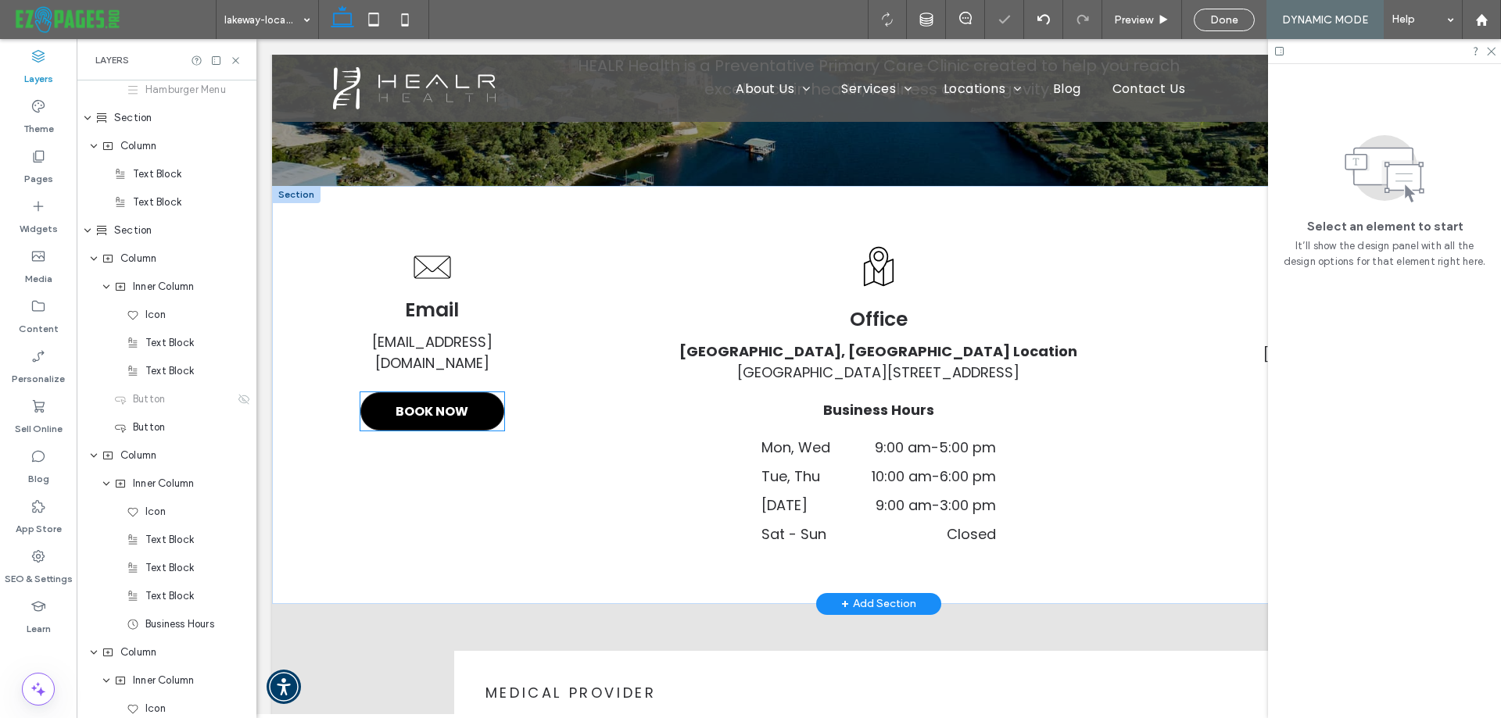
click at [443, 394] on span "BOOK NOW" at bounding box center [432, 411] width 73 height 35
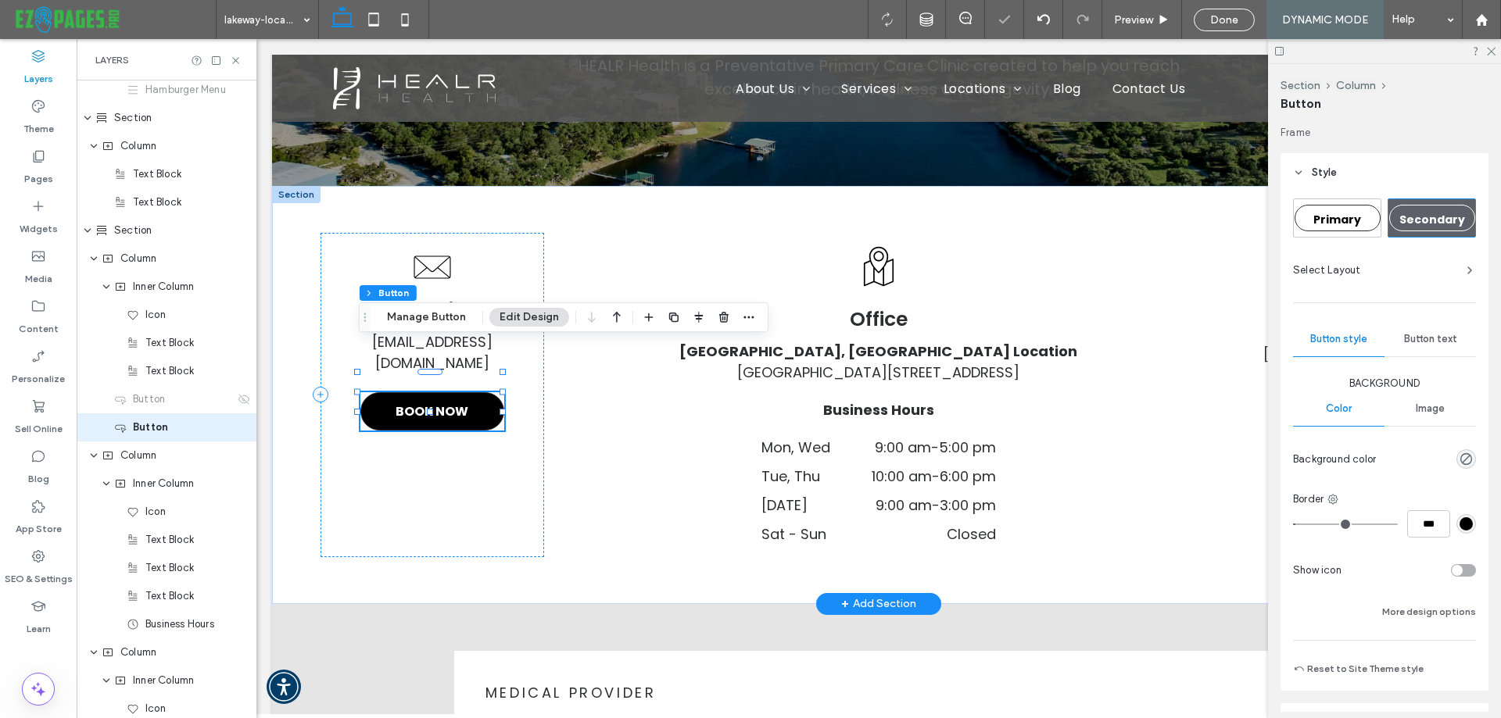
scroll to position [314, 0]
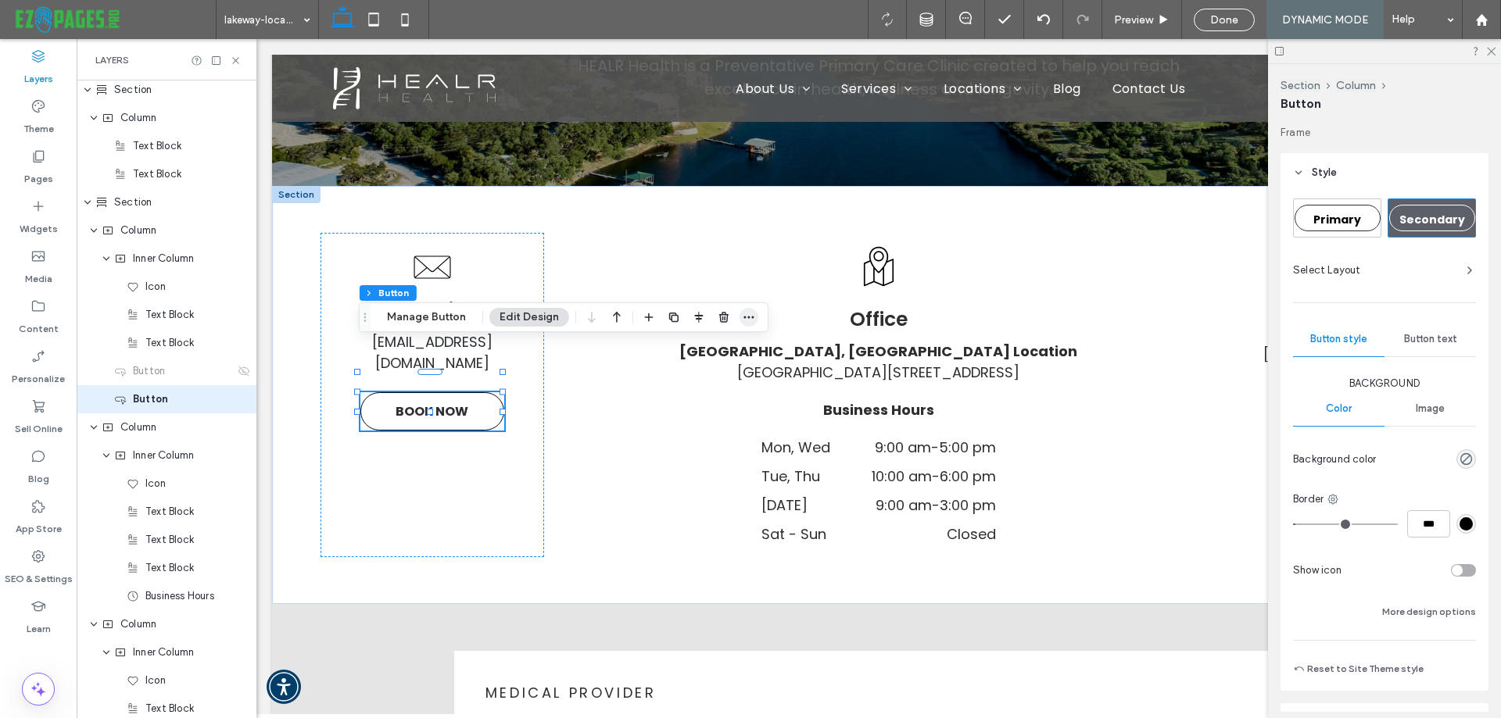
click at [744, 313] on icon "button" at bounding box center [749, 317] width 13 height 13
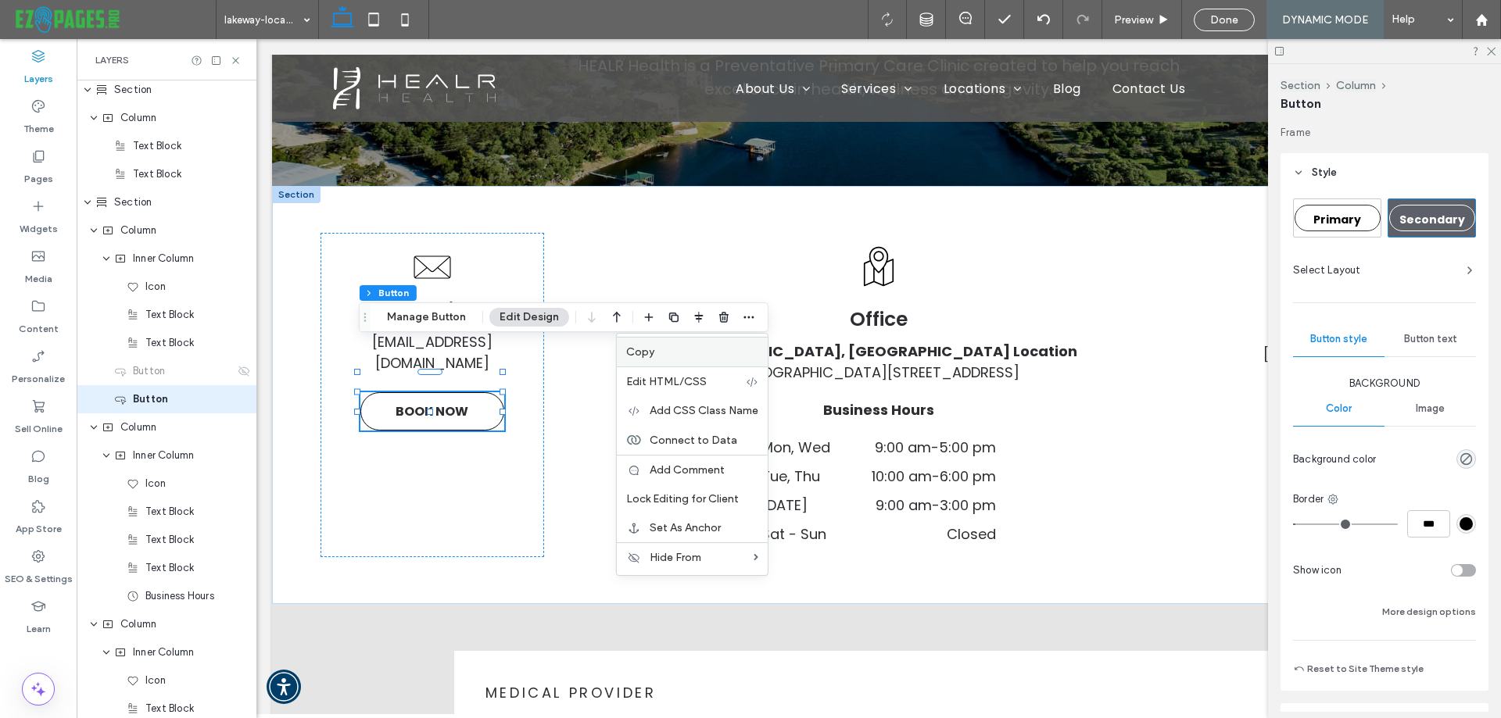
click at [651, 353] on label "Copy" at bounding box center [692, 351] width 132 height 13
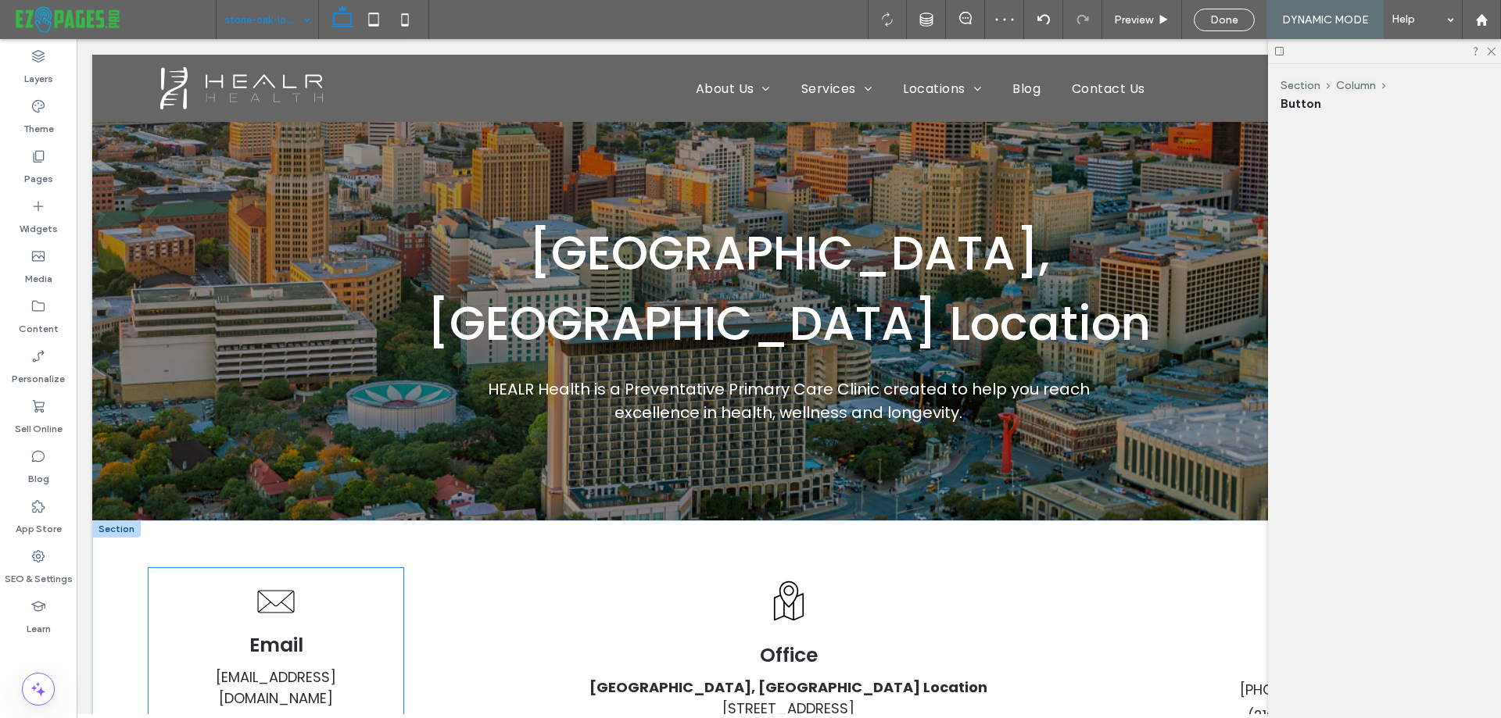
scroll to position [391, 0]
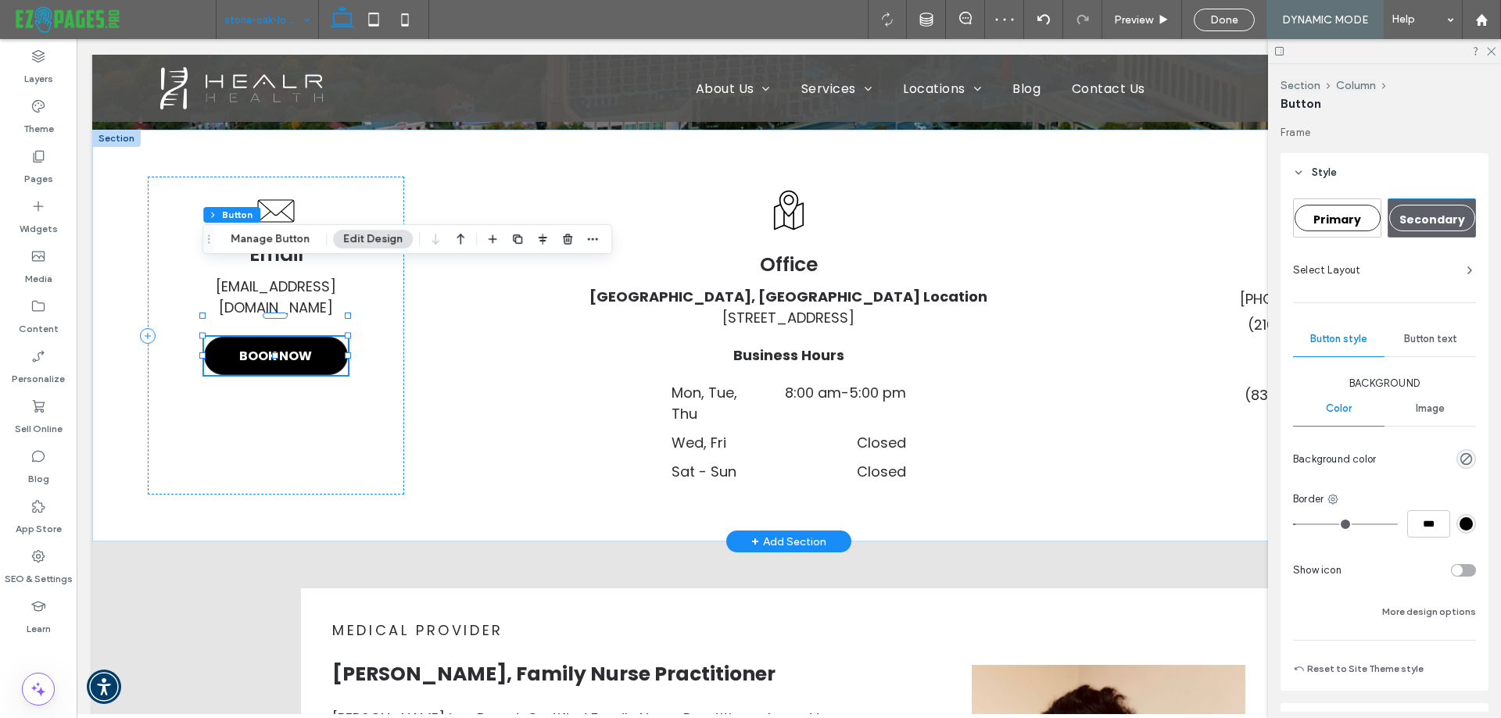
click at [333, 337] on link "BOOK NOW" at bounding box center [276, 356] width 144 height 38
click at [289, 338] on span "BOOK NOW" at bounding box center [275, 355] width 73 height 35
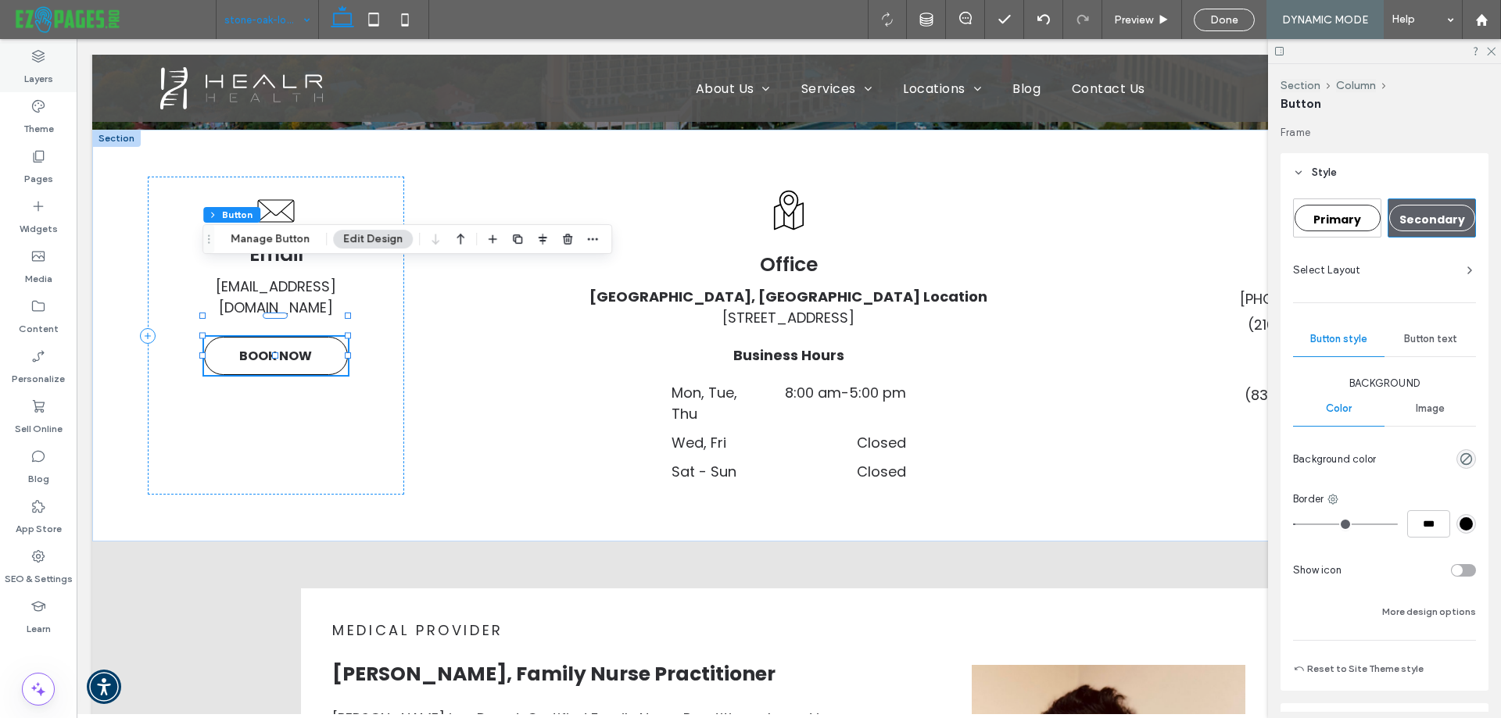
click at [40, 70] on label "Layers" at bounding box center [38, 75] width 29 height 22
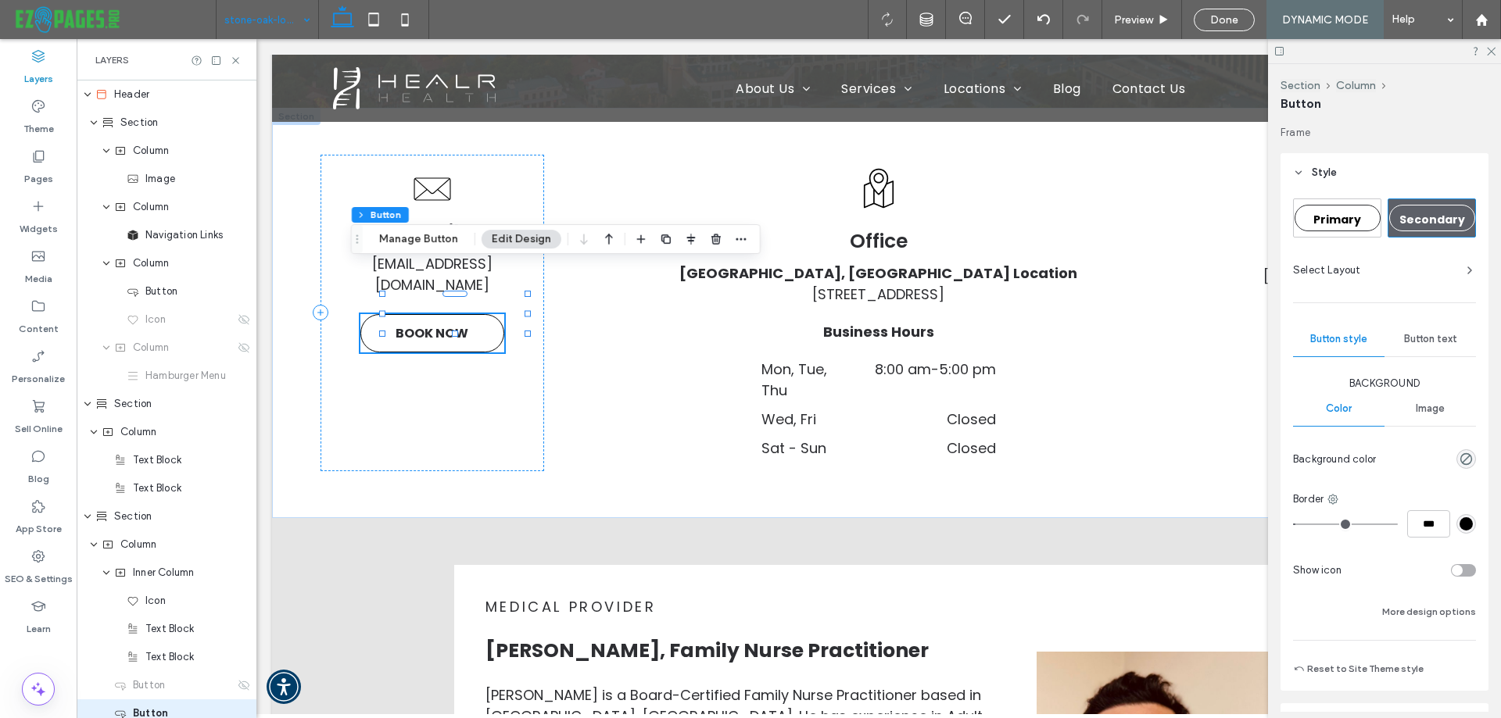
scroll to position [314, 0]
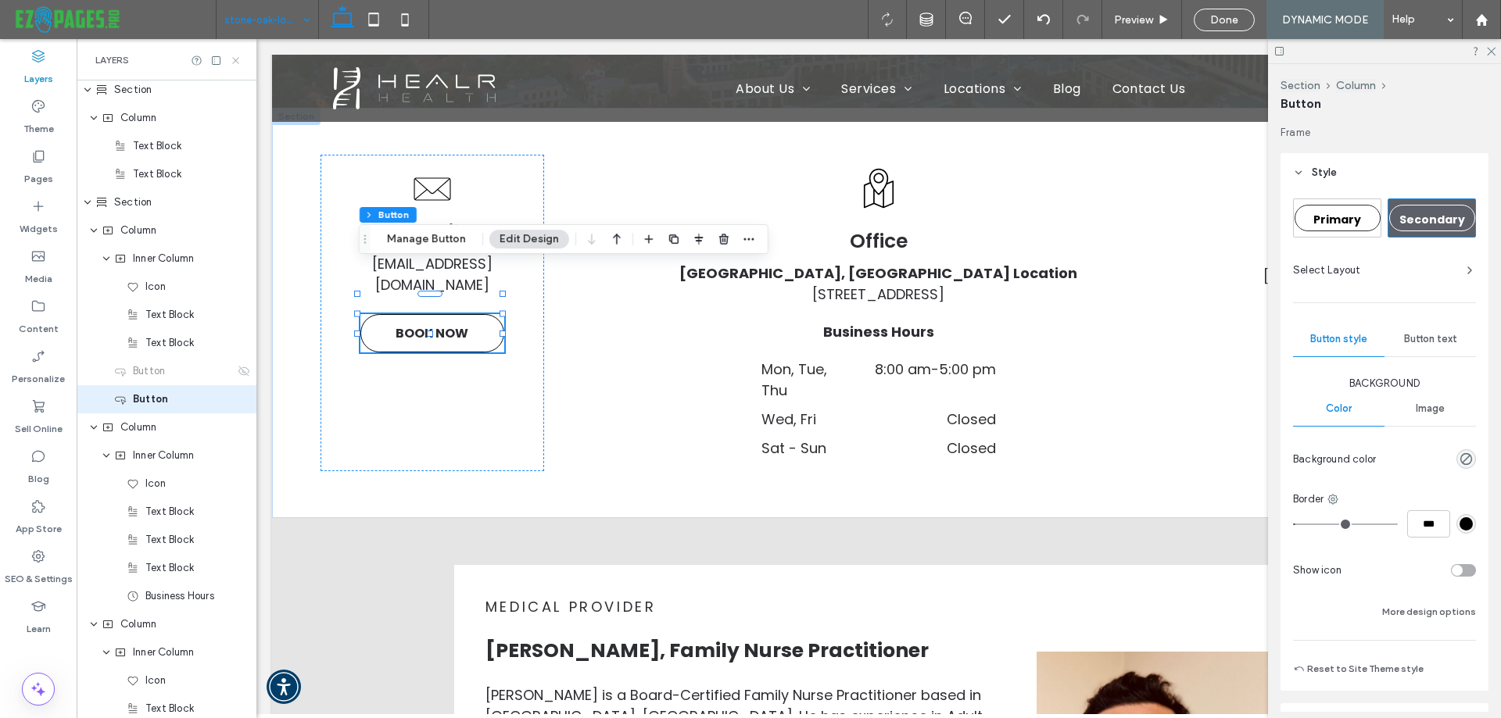
click at [238, 59] on icon at bounding box center [236, 61] width 12 height 12
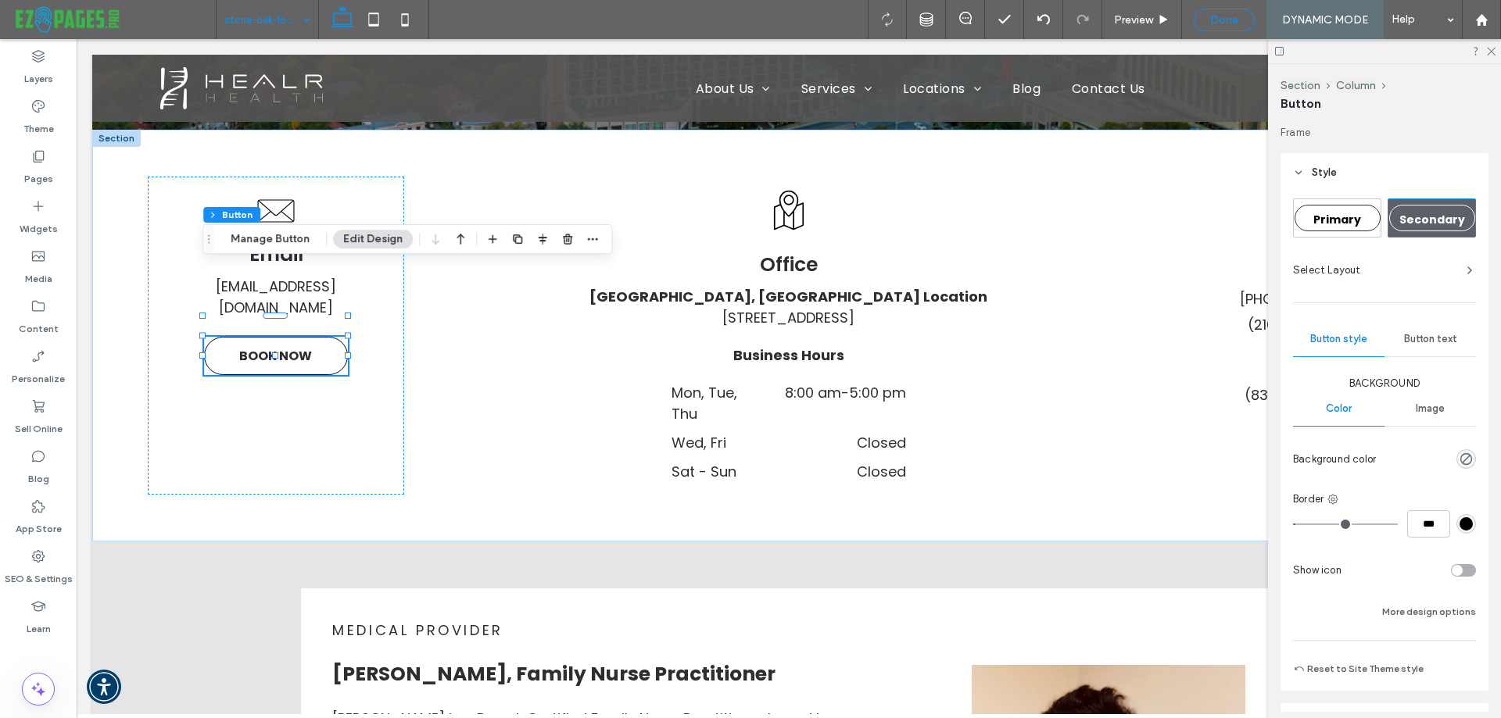
click at [1219, 20] on span "Done" at bounding box center [1224, 19] width 28 height 13
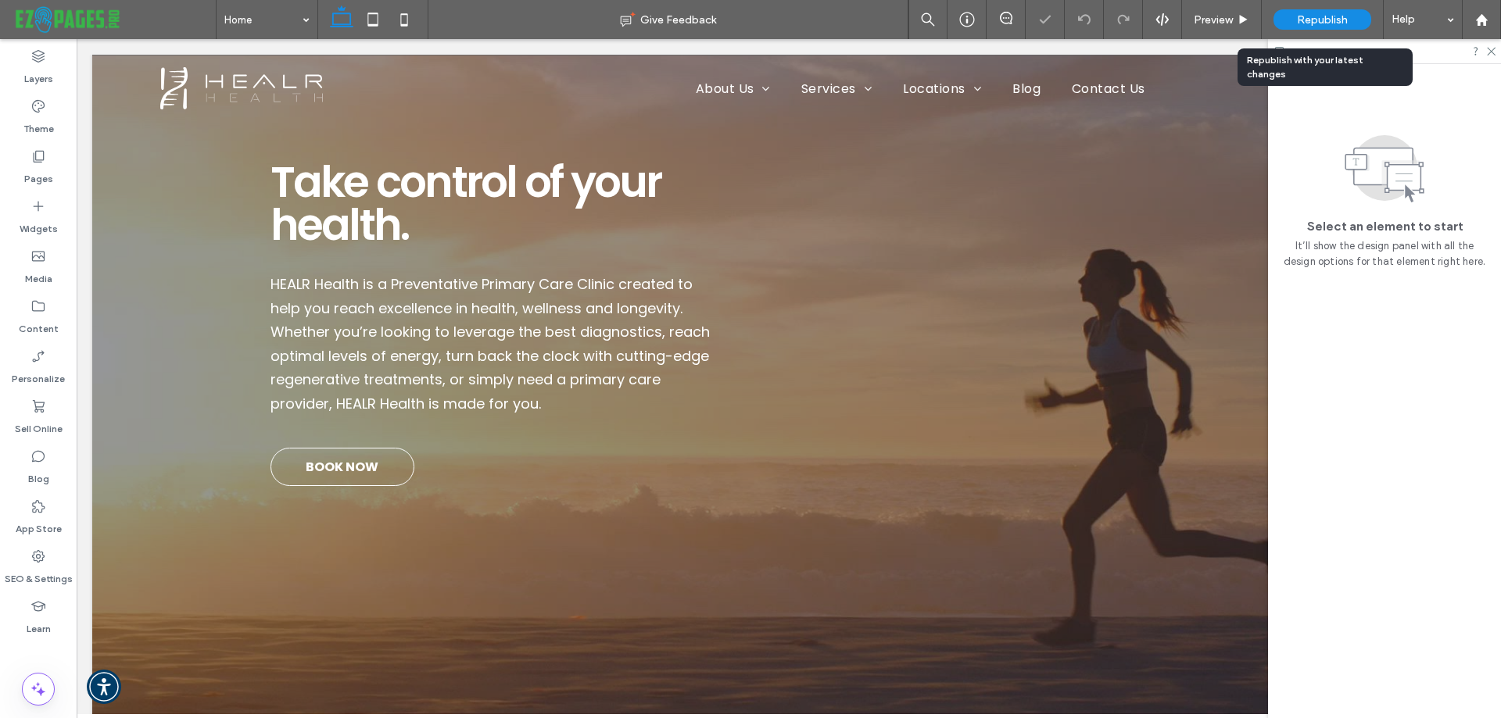
click at [1298, 18] on span "Republish" at bounding box center [1322, 19] width 51 height 13
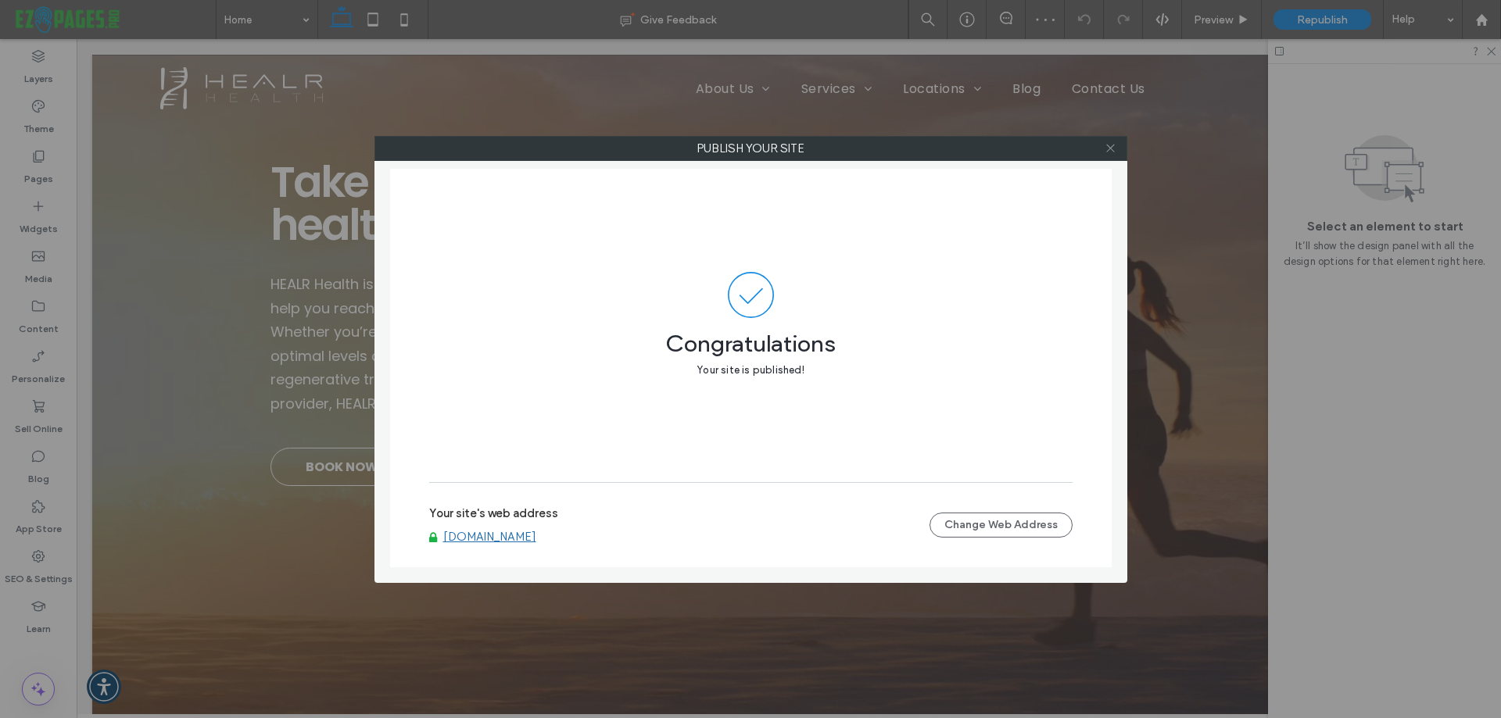
click at [1109, 146] on icon at bounding box center [1110, 148] width 12 height 12
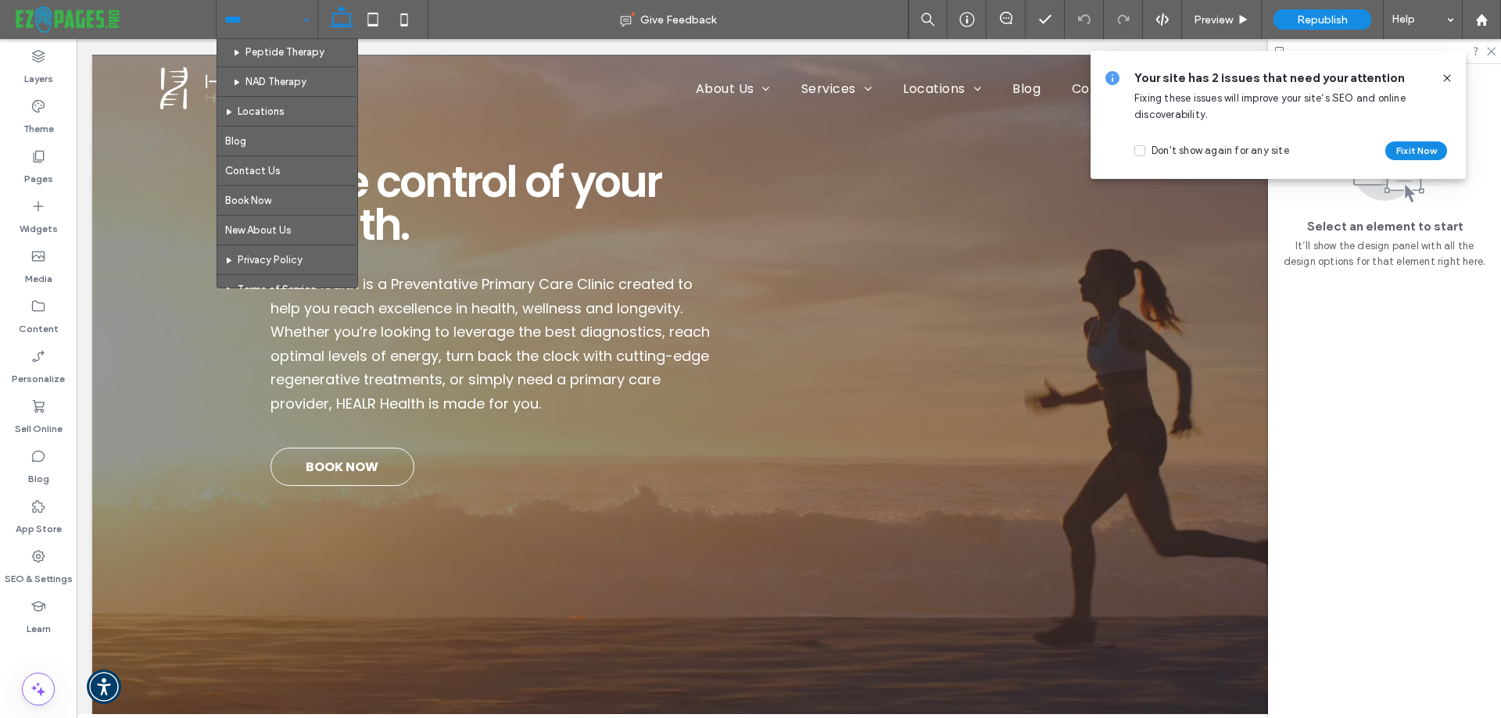
scroll to position [700, 0]
